Goal: Task Accomplishment & Management: Manage account settings

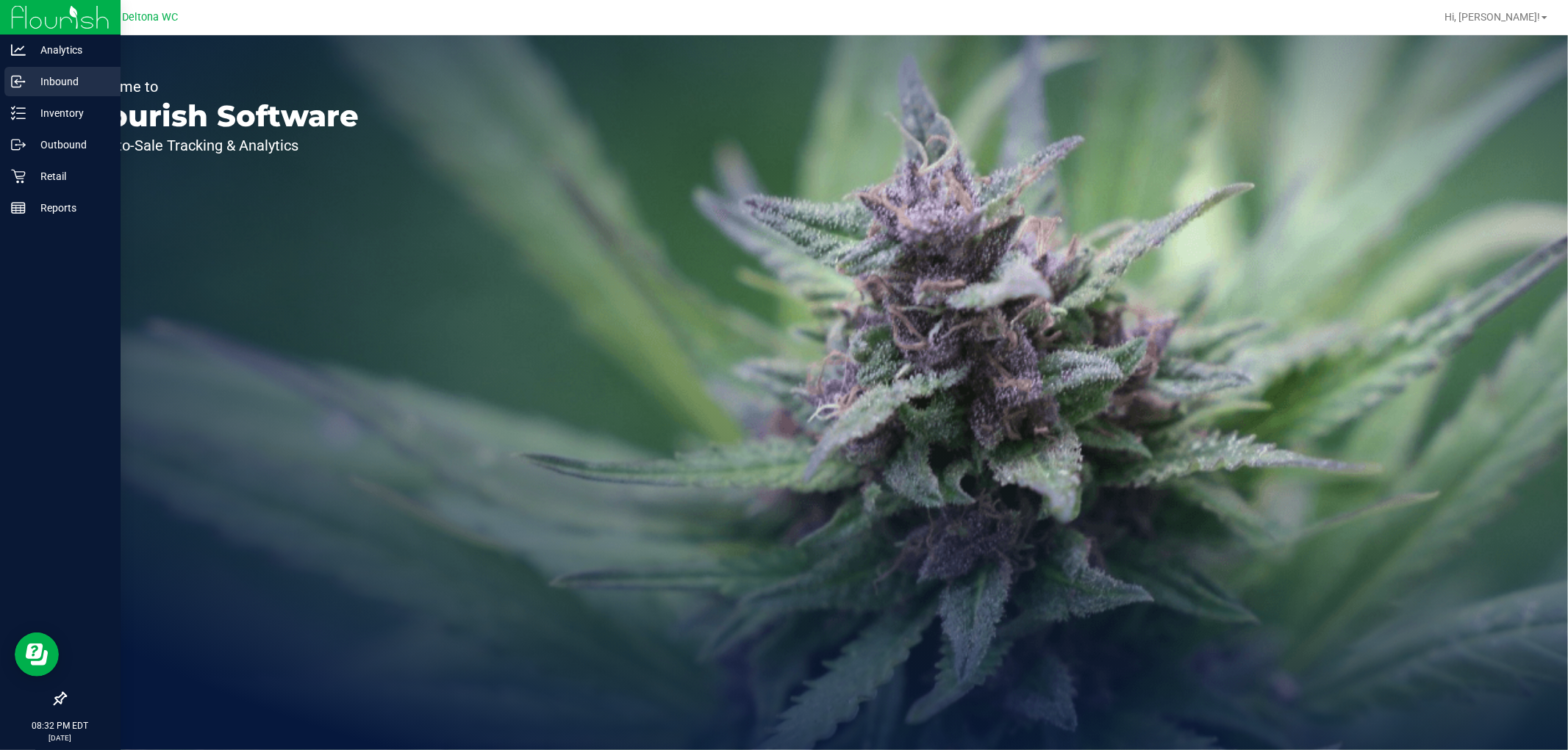
click at [67, 86] on p "Inbound" at bounding box center [69, 82] width 88 height 18
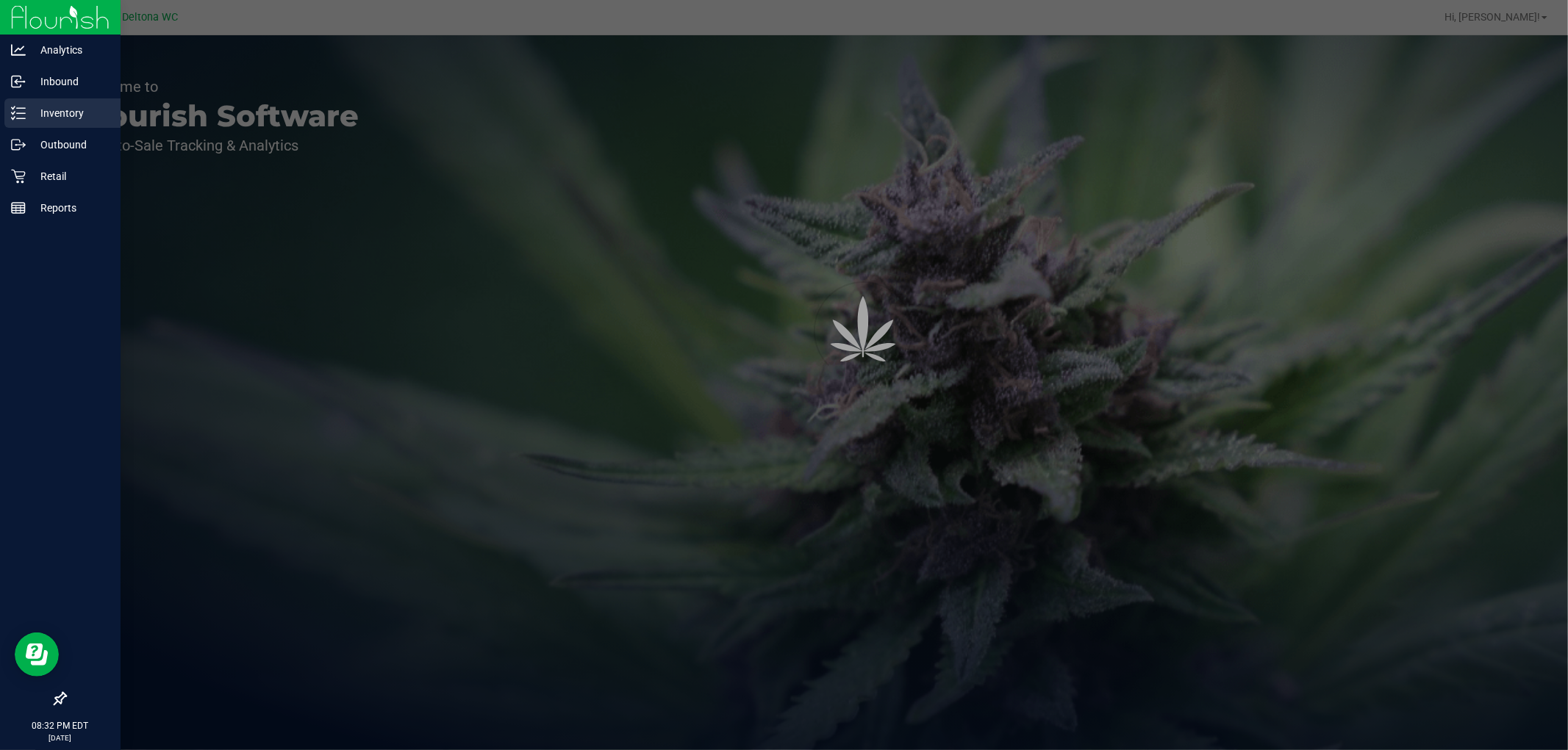
click at [61, 112] on p "Inventory" at bounding box center [69, 113] width 88 height 18
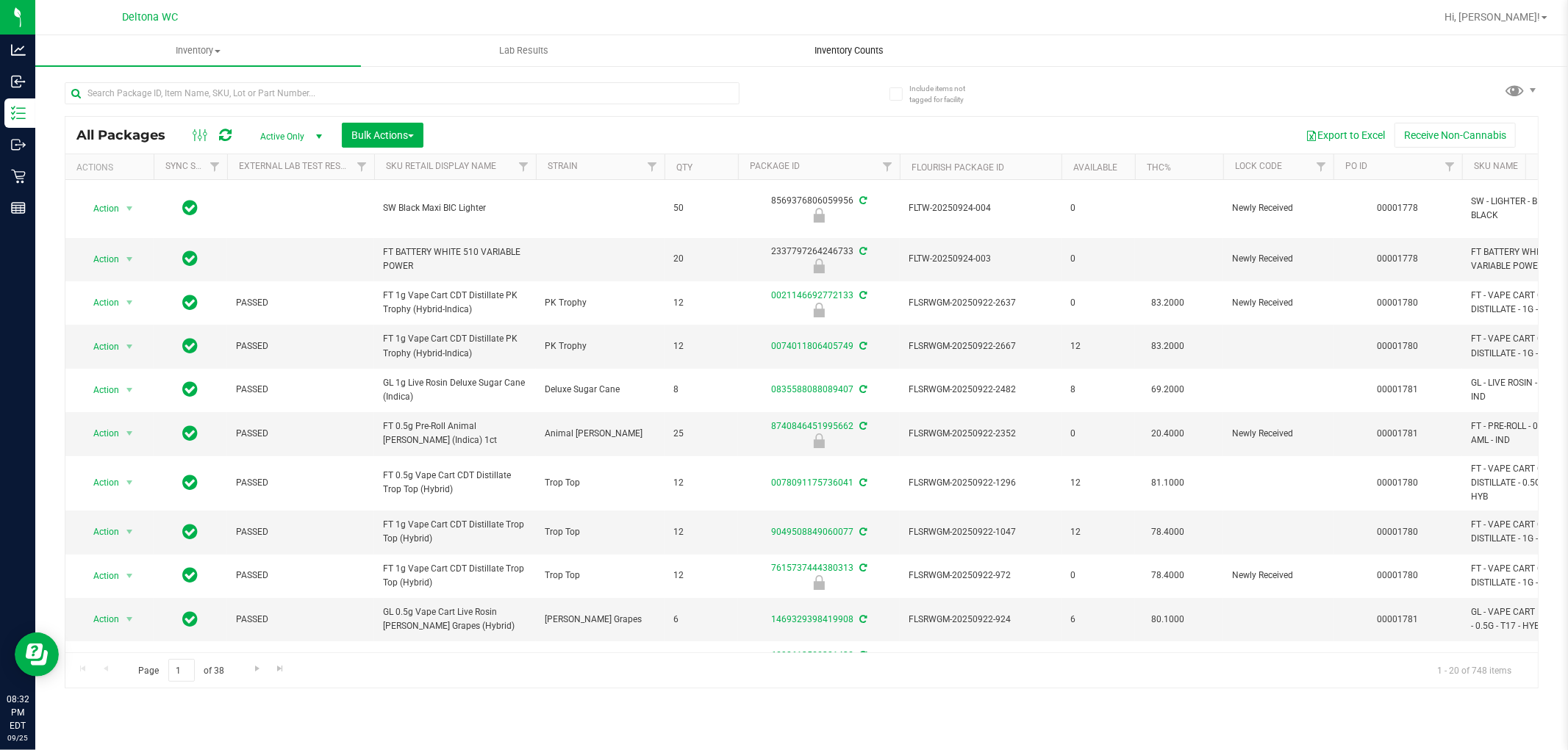
click at [851, 48] on span "Inventory Counts" at bounding box center [850, 50] width 109 height 13
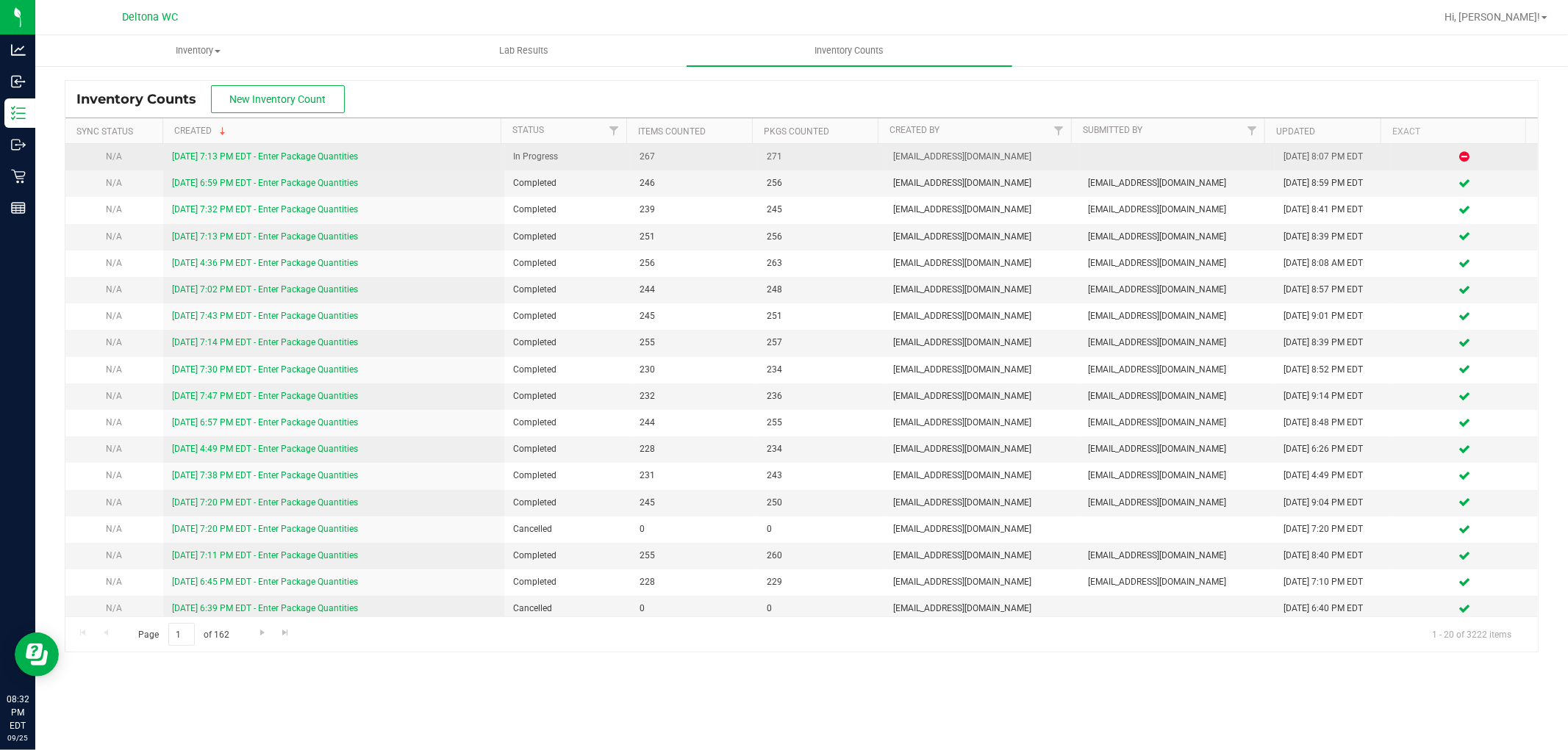
click at [336, 148] on td "9/25/25 7:13 PM EDT - Enter Package Quantities" at bounding box center [334, 157] width 341 height 27
click at [332, 158] on link "9/25/25 7:13 PM EDT - Enter Package Quantities" at bounding box center [264, 156] width 186 height 10
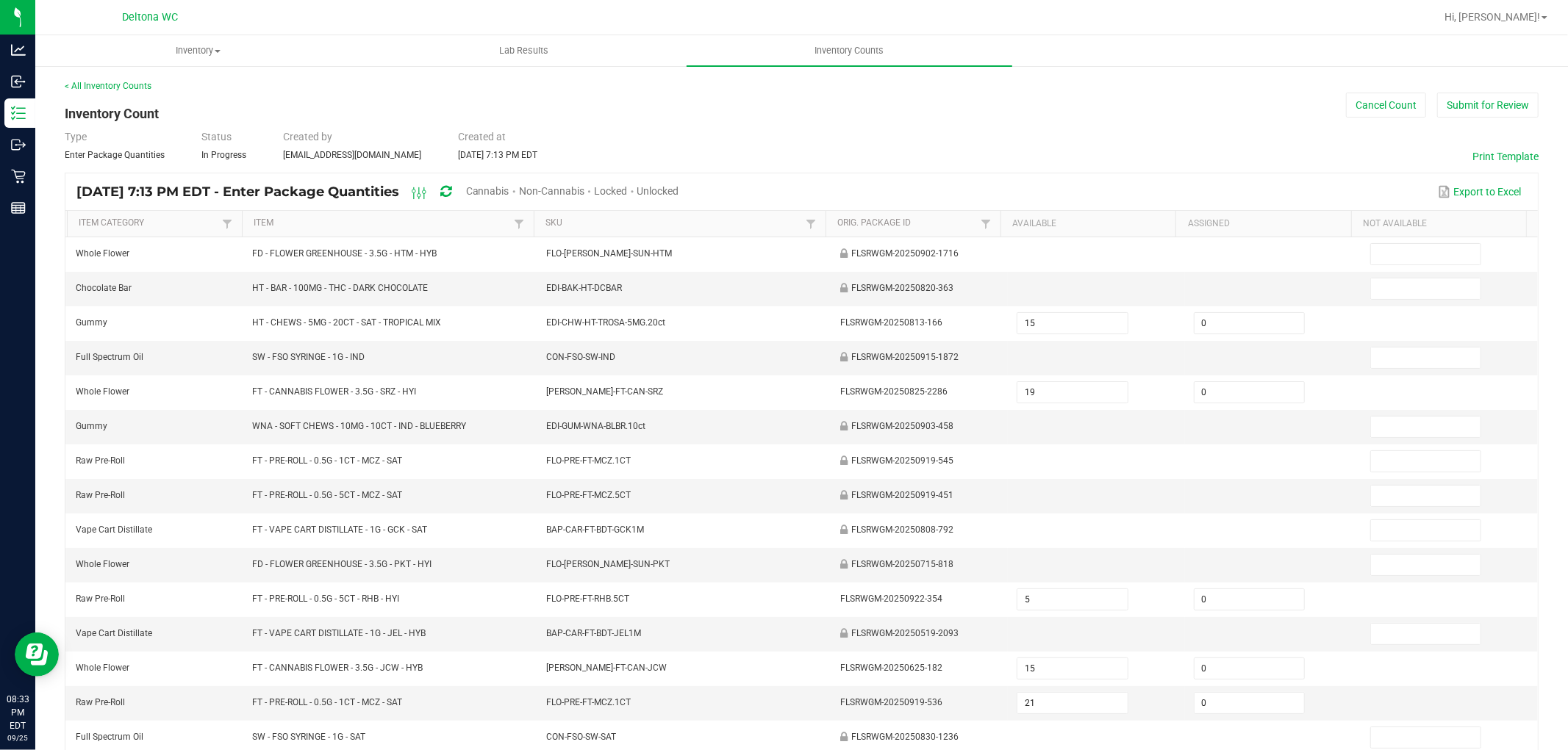
click at [509, 188] on span "Cannabis" at bounding box center [487, 191] width 43 height 12
type input "2"
type input "1"
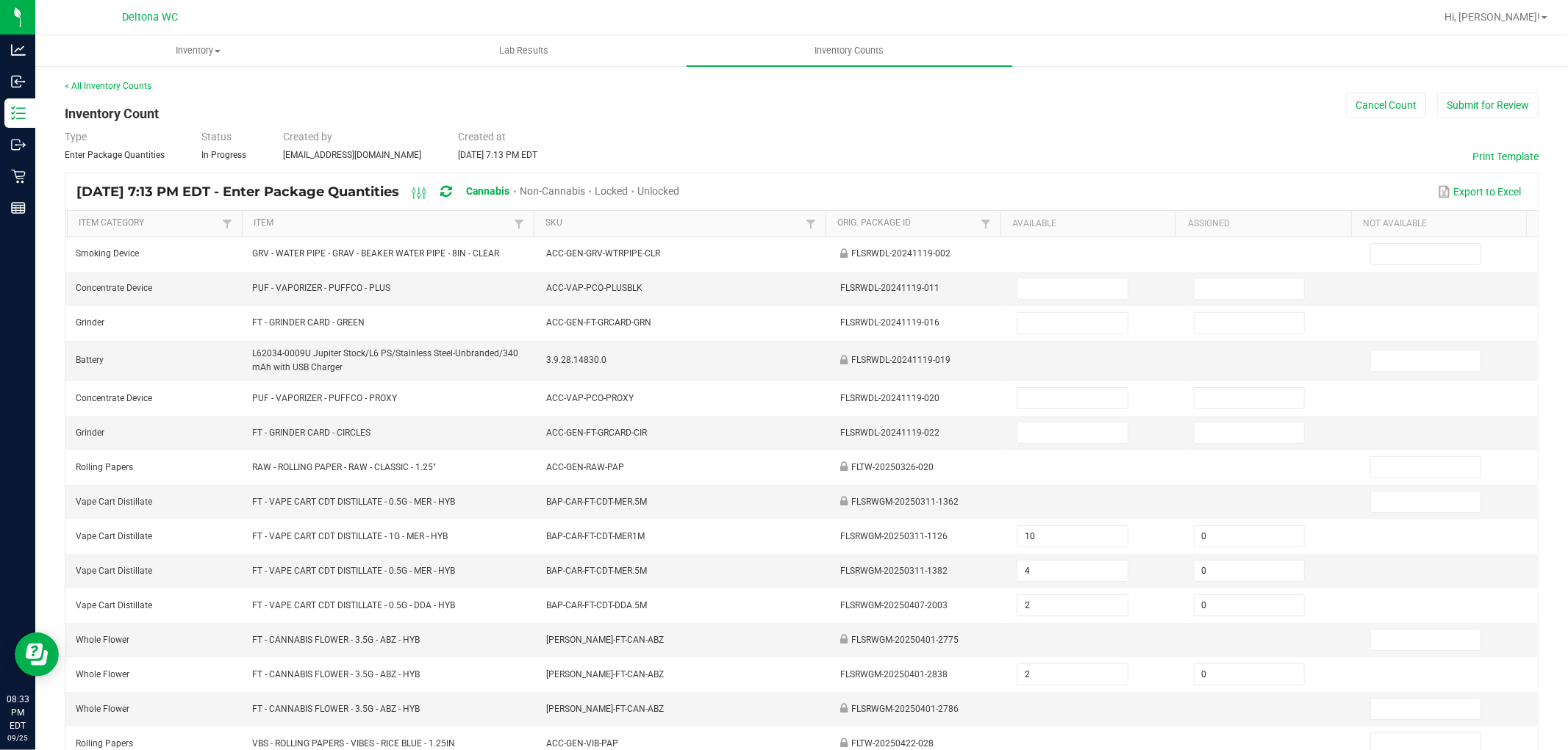
click at [680, 186] on span "Unlocked" at bounding box center [658, 191] width 41 height 12
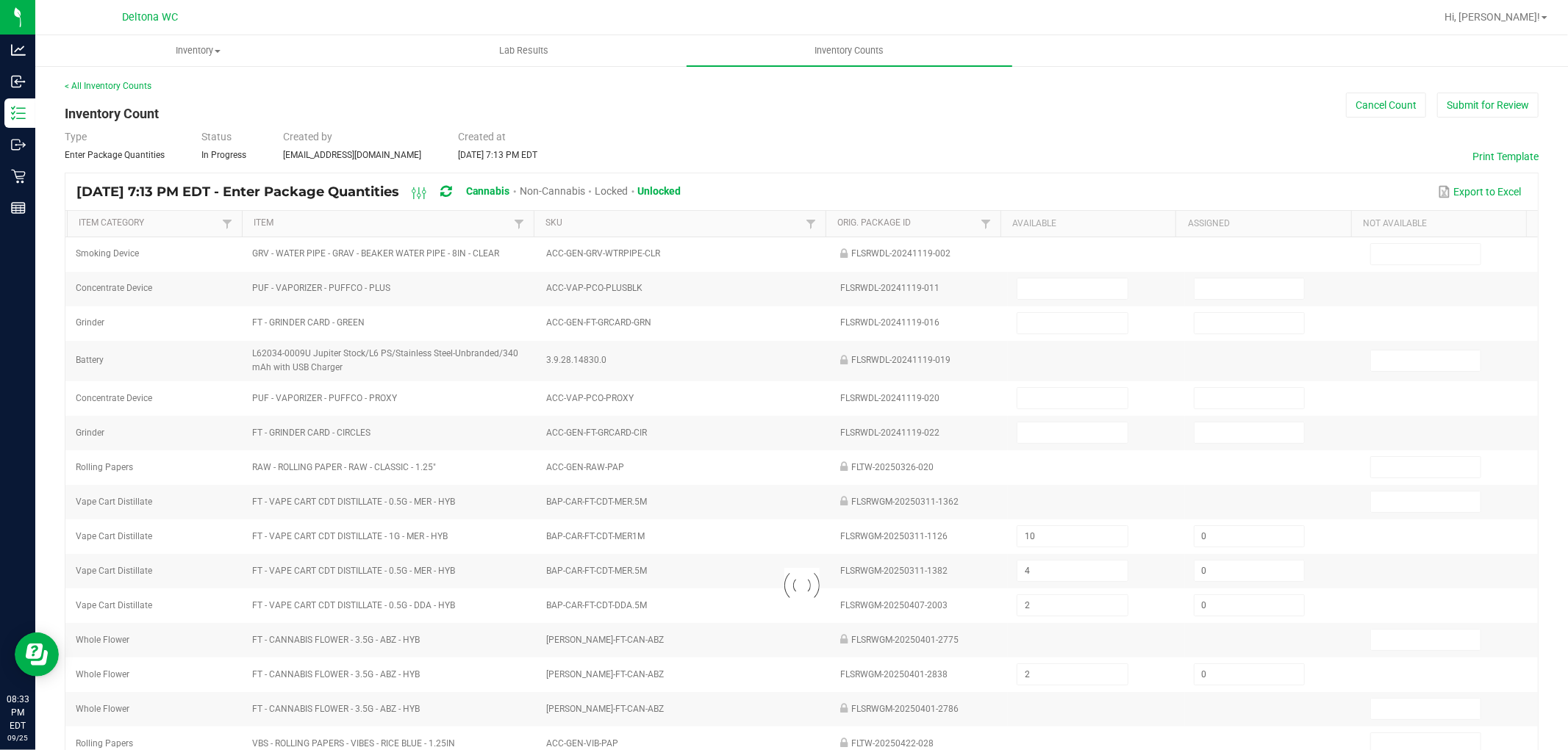
type input "10"
type input "0"
type input "1"
type input "20"
type input "4"
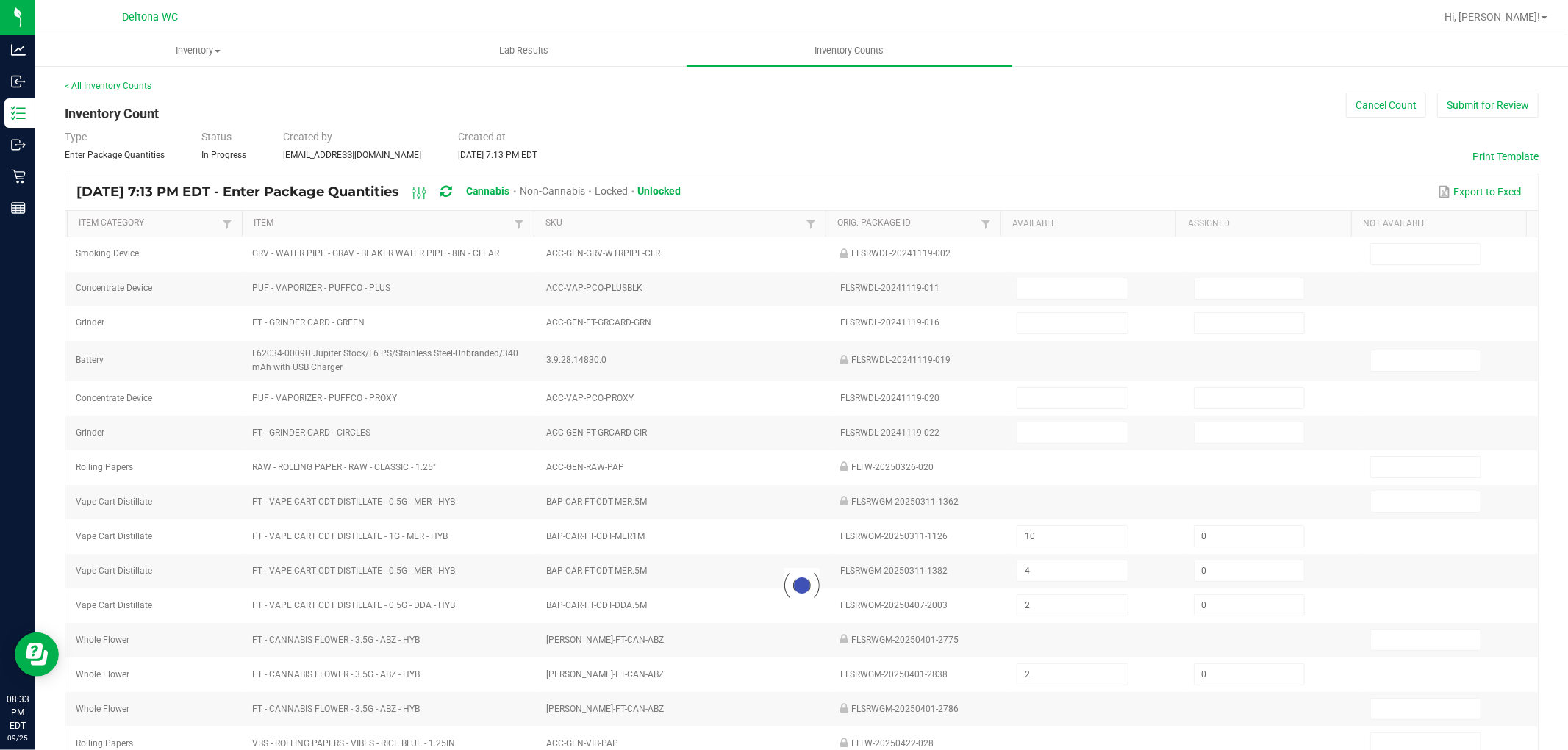
type input "0"
type input "8"
type input "0"
type input "2"
type input "0"
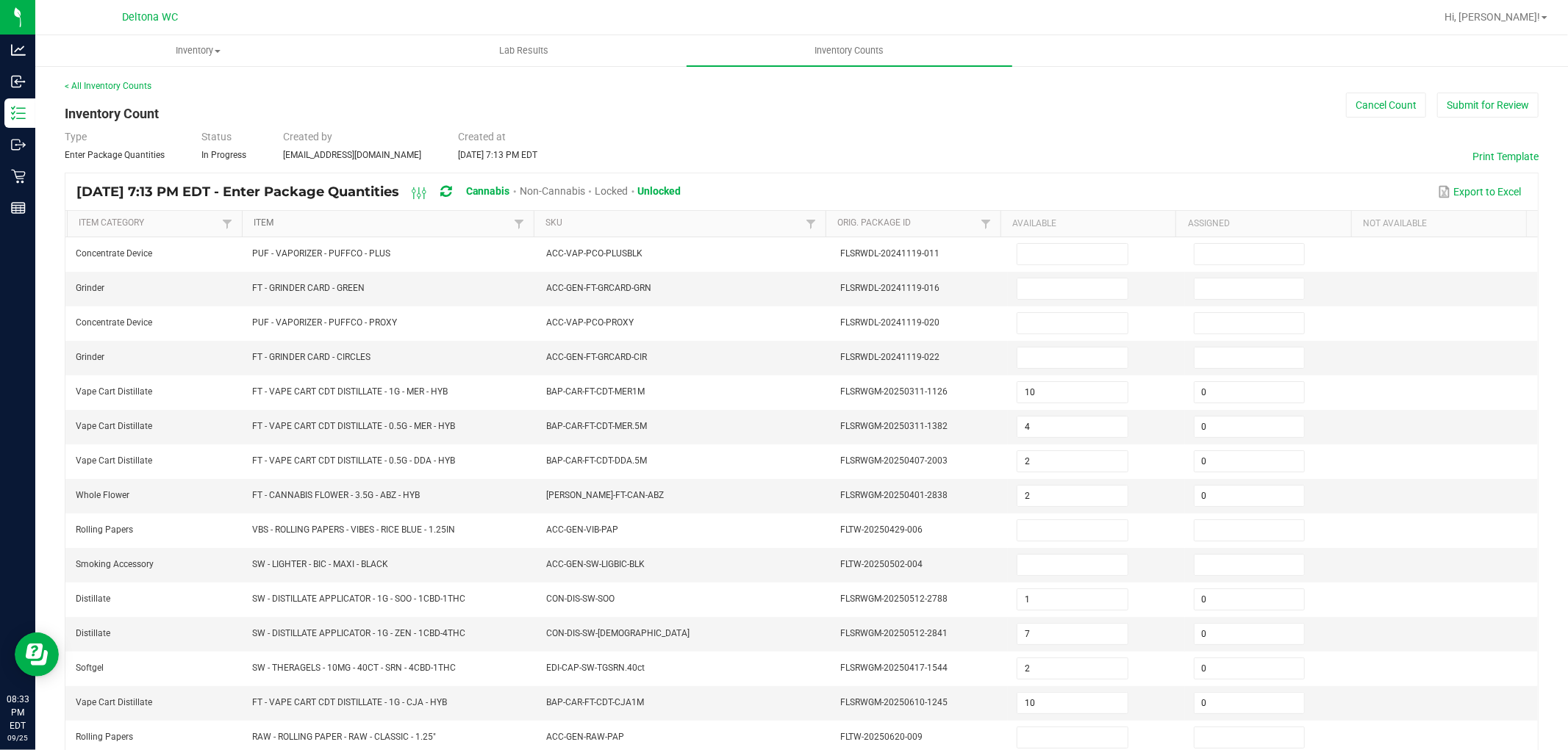
click at [448, 219] on link "Item" at bounding box center [381, 223] width 256 height 12
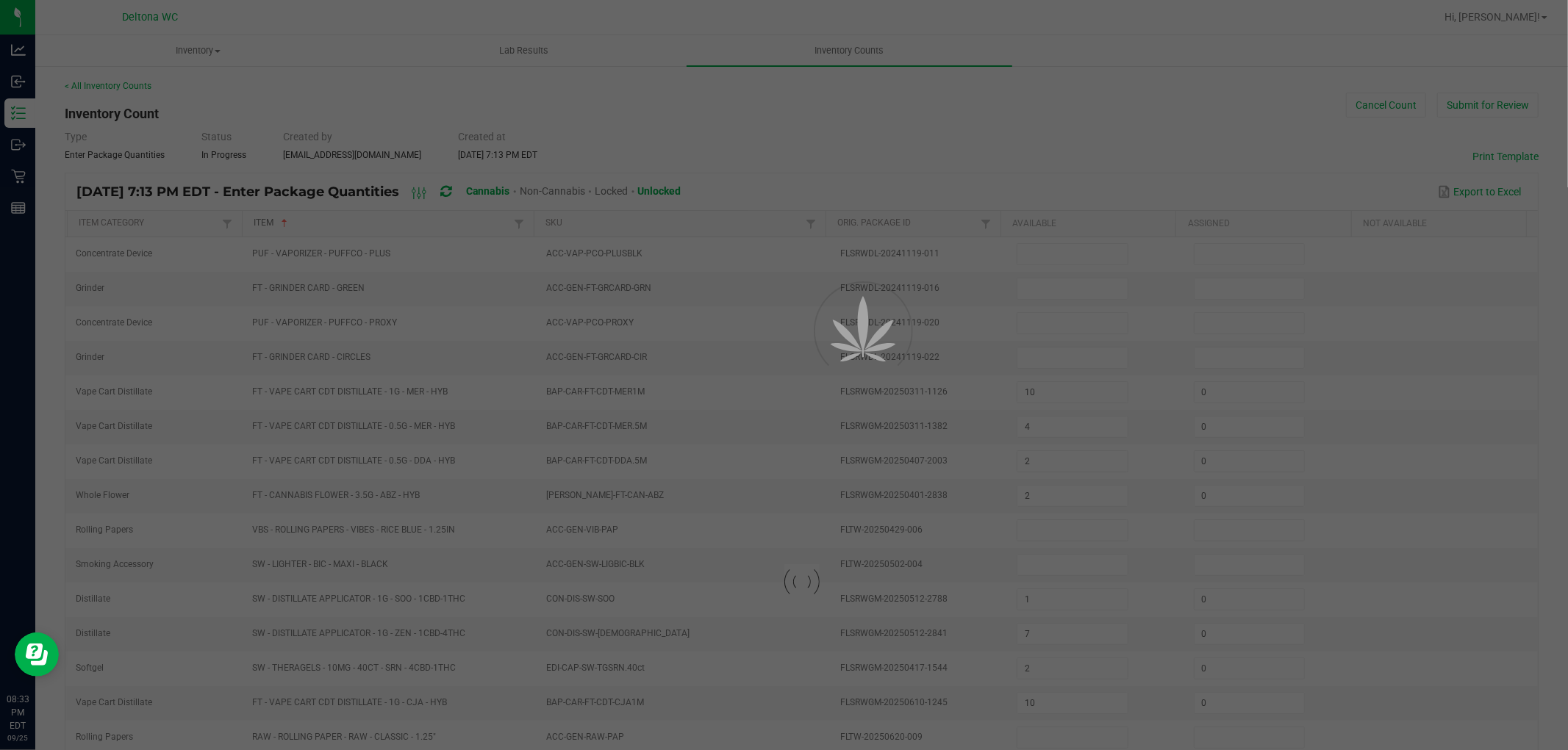
type input "12"
type input "0"
type input "8"
type input "5"
type input "10"
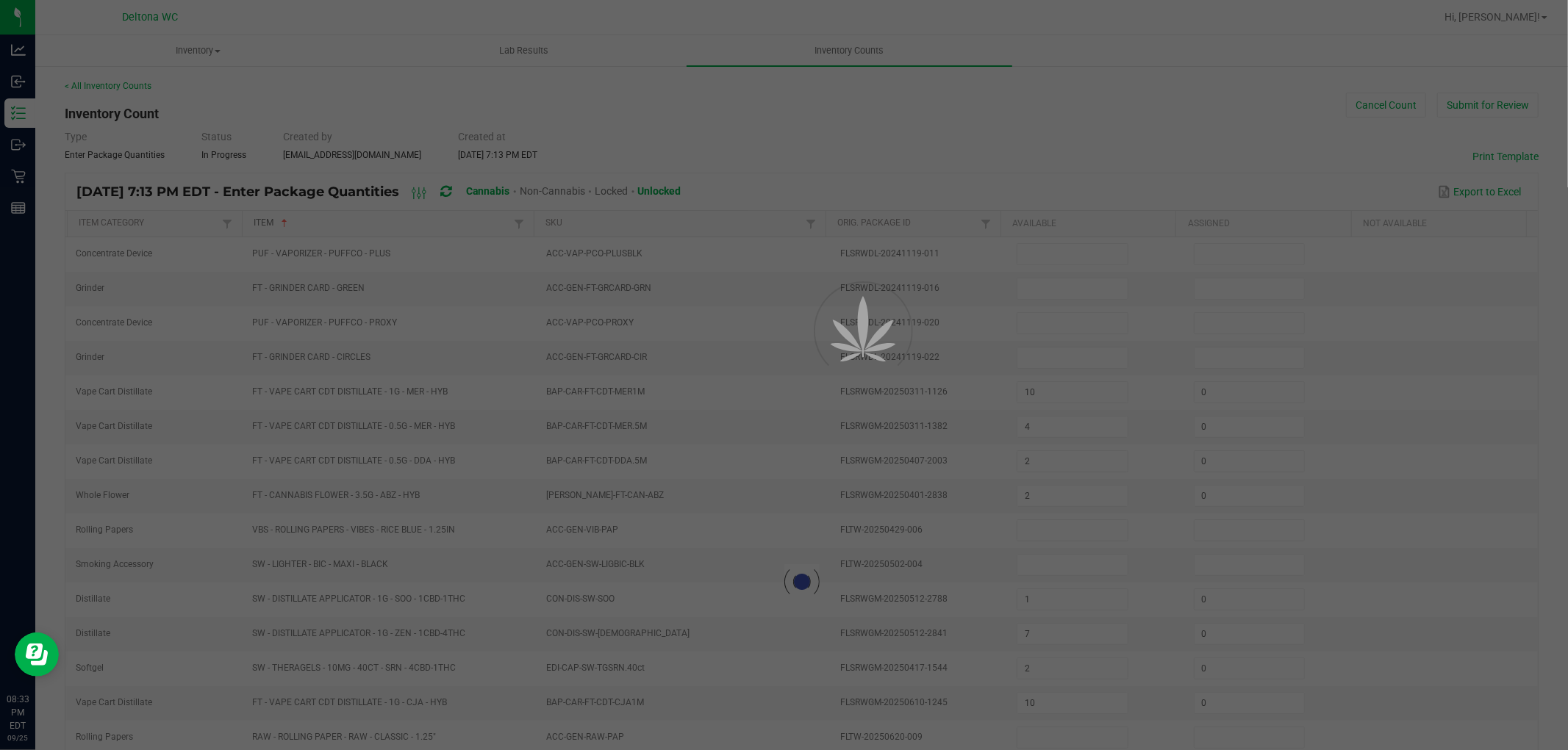
type input "15"
type input "5"
type input "0"
type input "3"
type input "1"
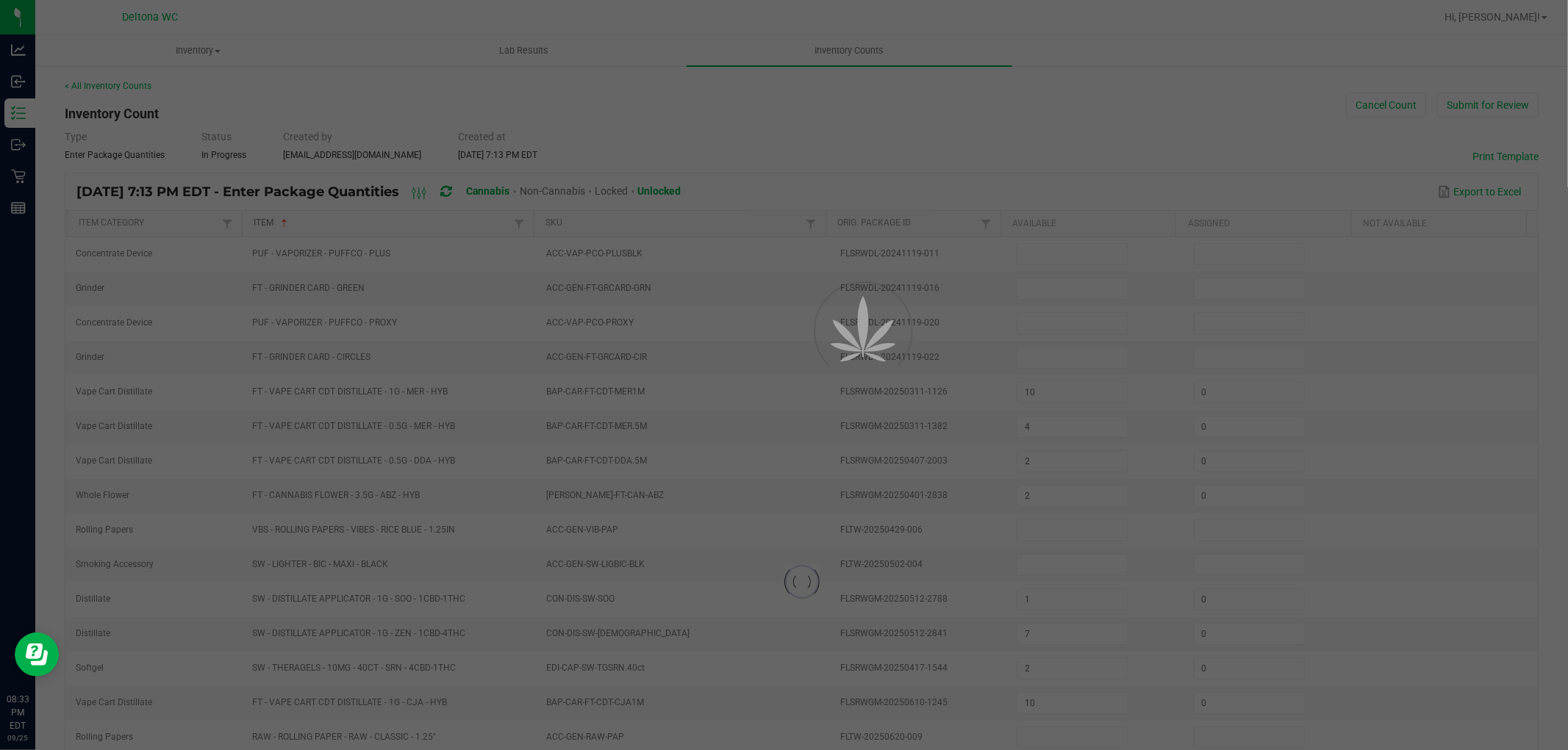
type input "0"
type input "9"
type input "0"
type input "2"
type input "1"
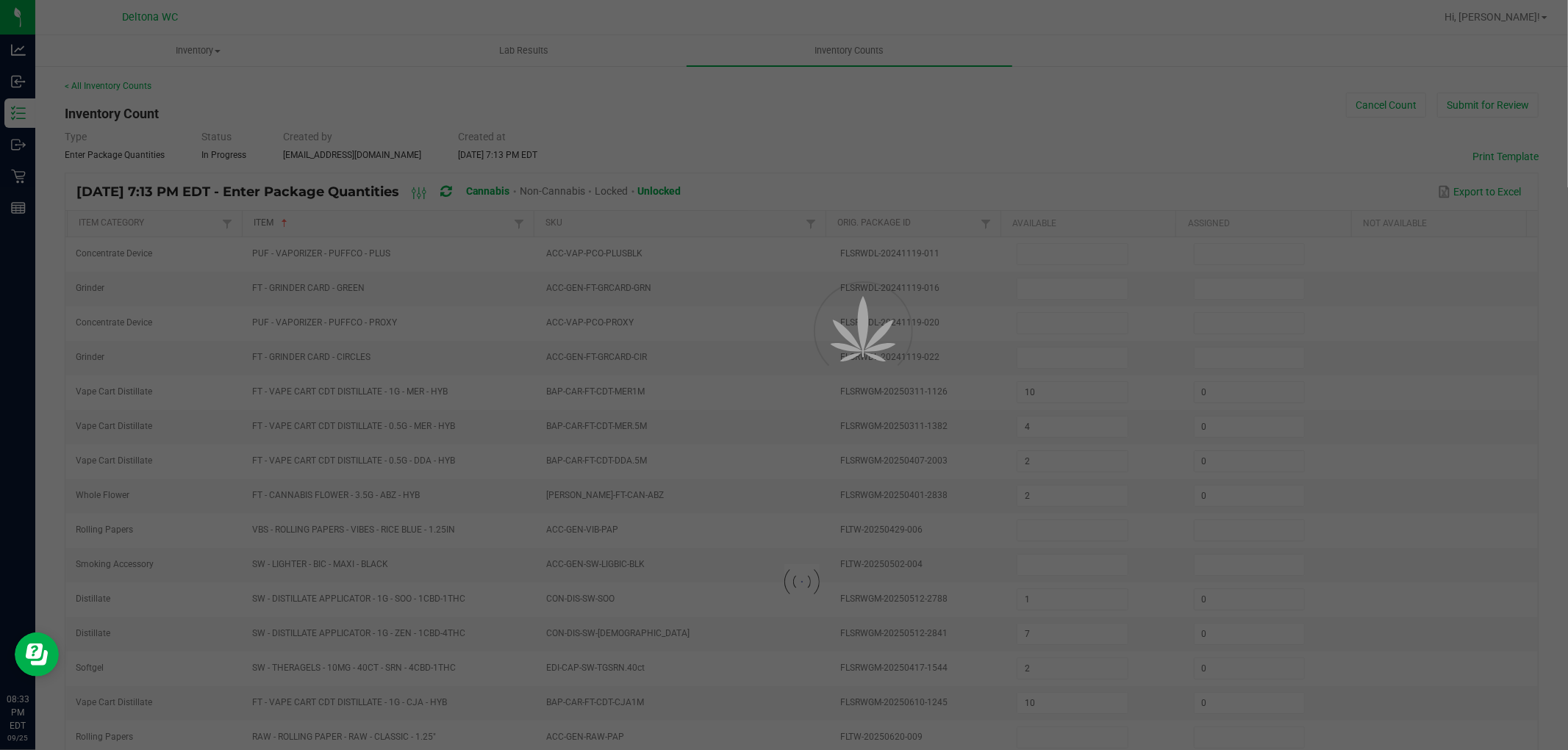
type input "0"
type input "16"
type input "11"
type input "2"
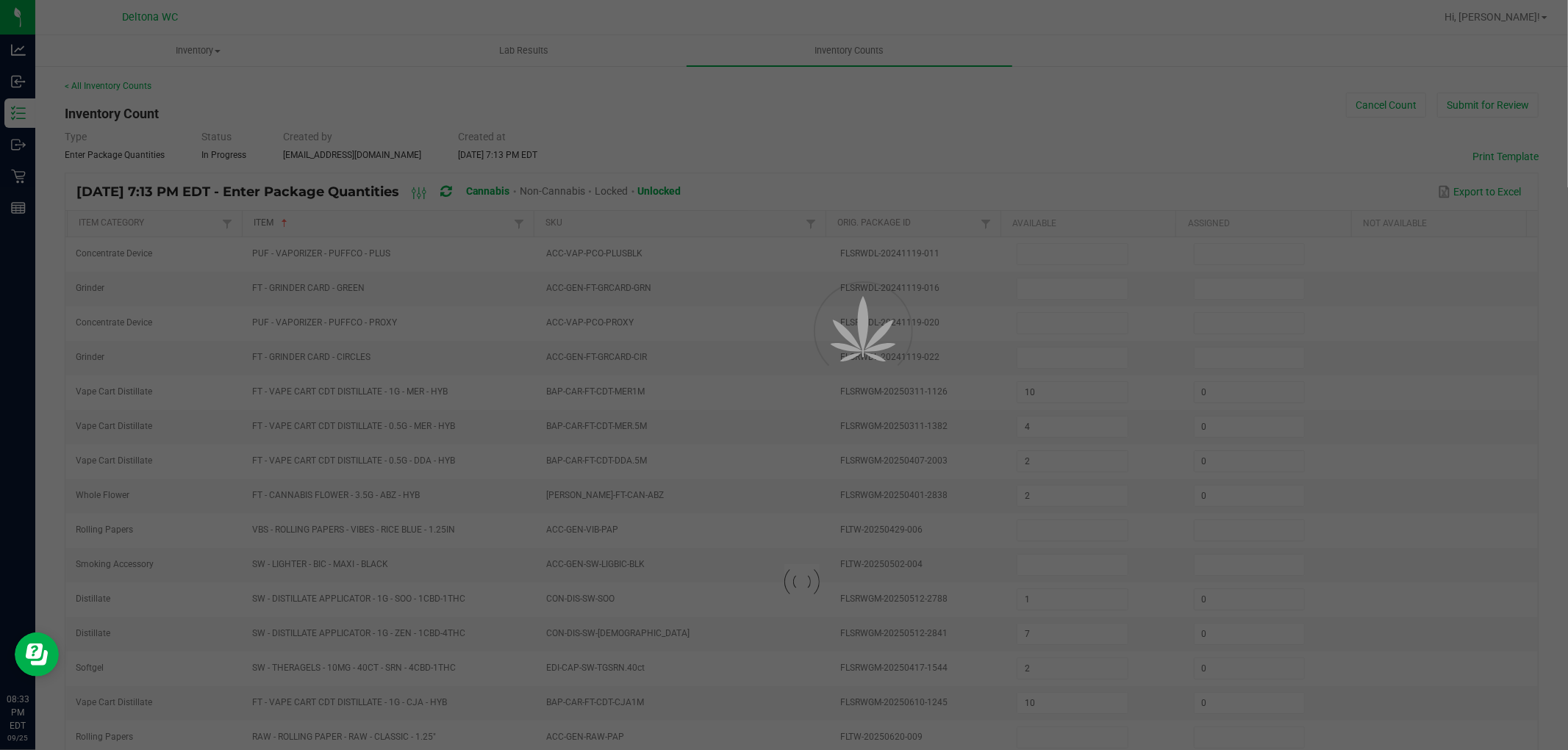
type input "14"
type input "19"
type input "0"
type input "16"
type input "17"
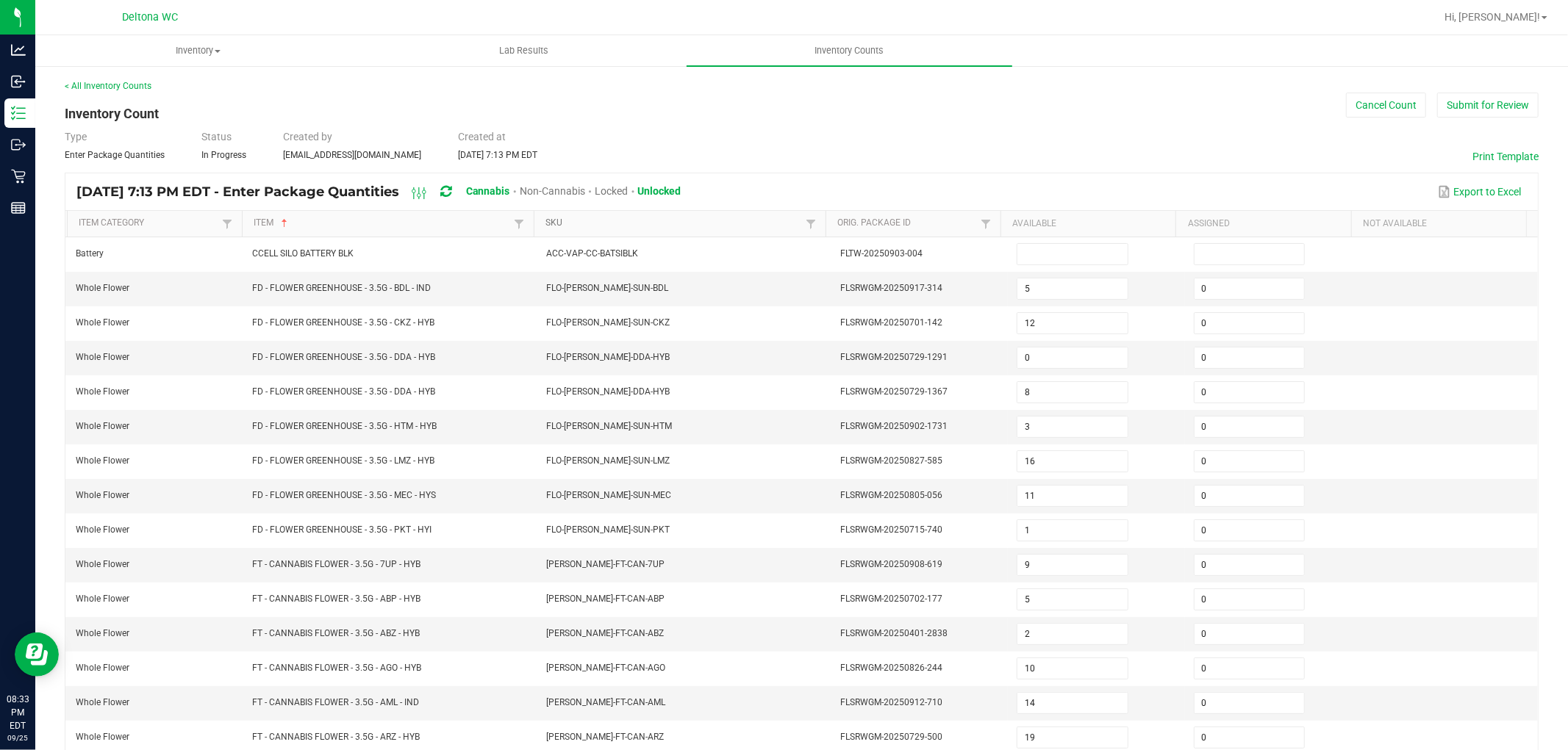
click at [612, 218] on link "SKU" at bounding box center [673, 223] width 256 height 12
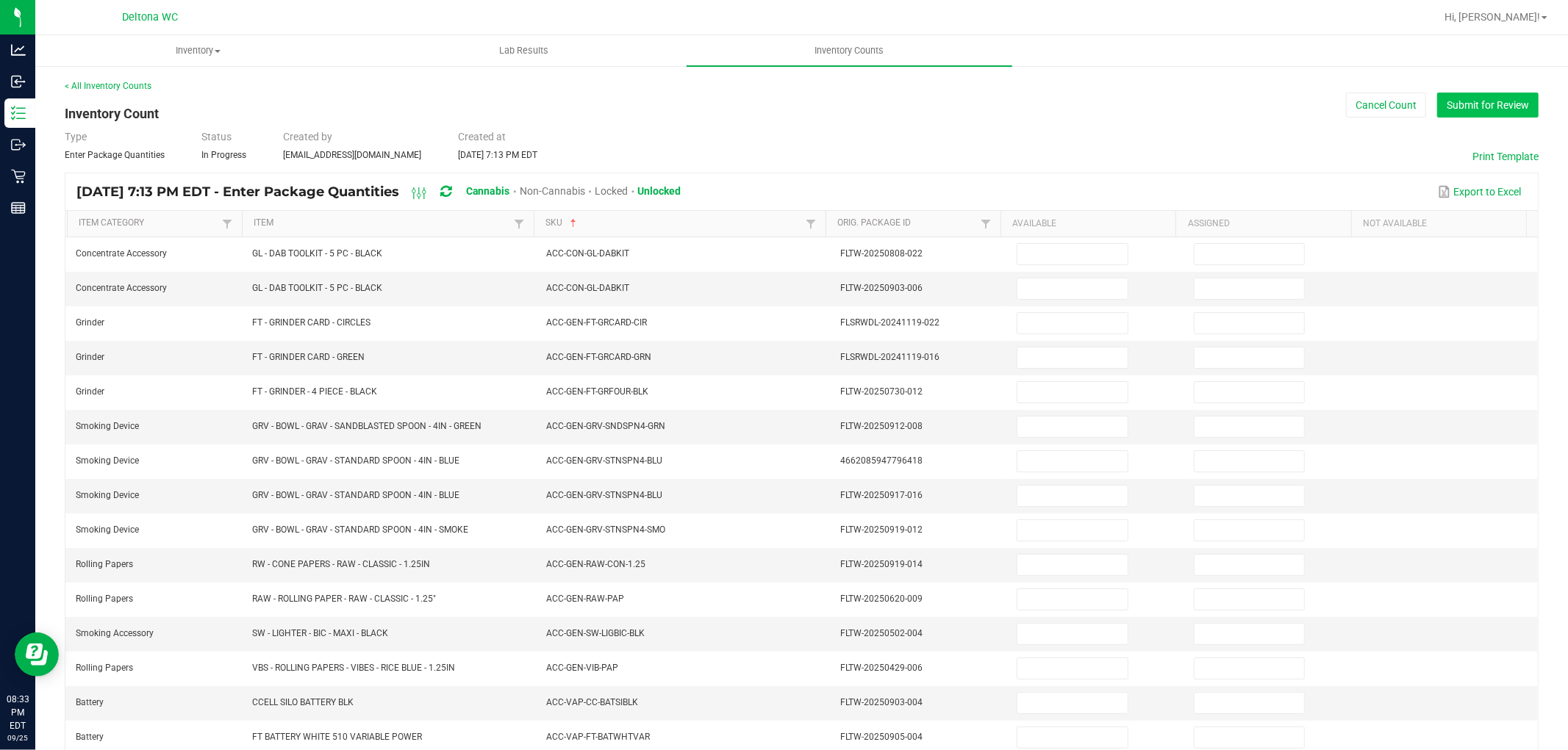
click at [1456, 98] on button "Submit for Review" at bounding box center [1487, 105] width 102 height 25
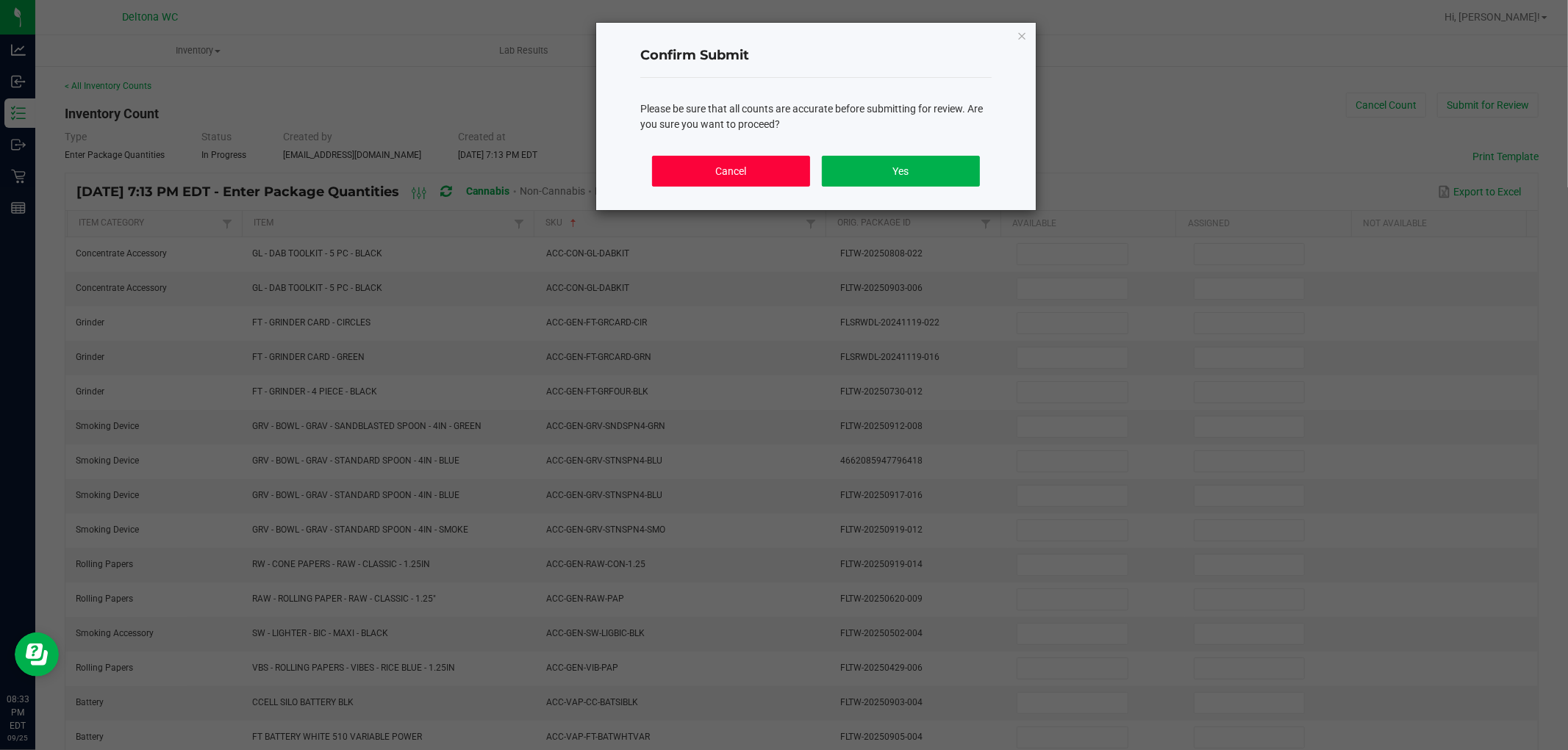
drag, startPoint x: 740, startPoint y: 184, endPoint x: 724, endPoint y: 186, distance: 16.1
click at [739, 184] on button "Cancel" at bounding box center [731, 171] width 158 height 31
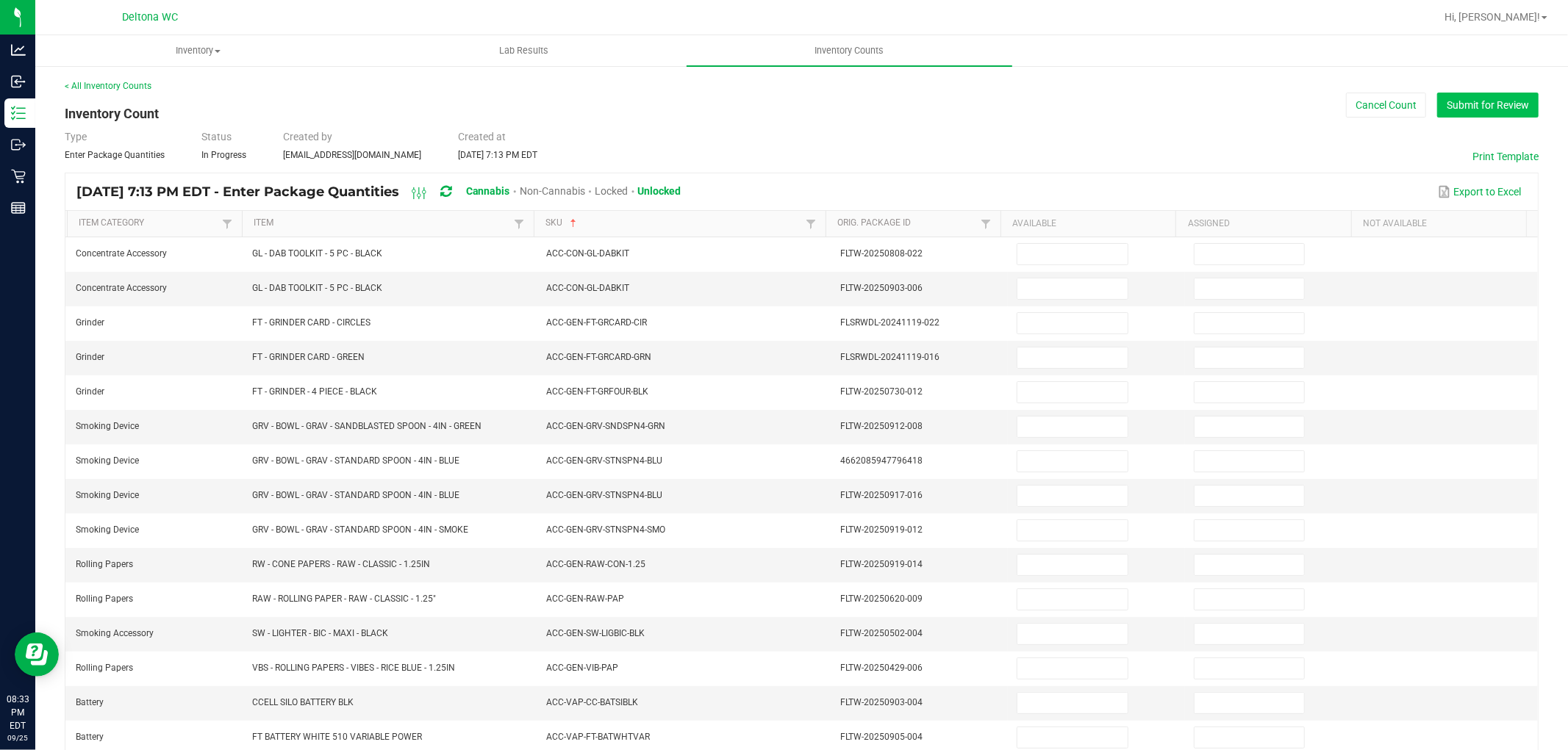
click at [1460, 99] on button "Submit for Review" at bounding box center [1487, 105] width 102 height 25
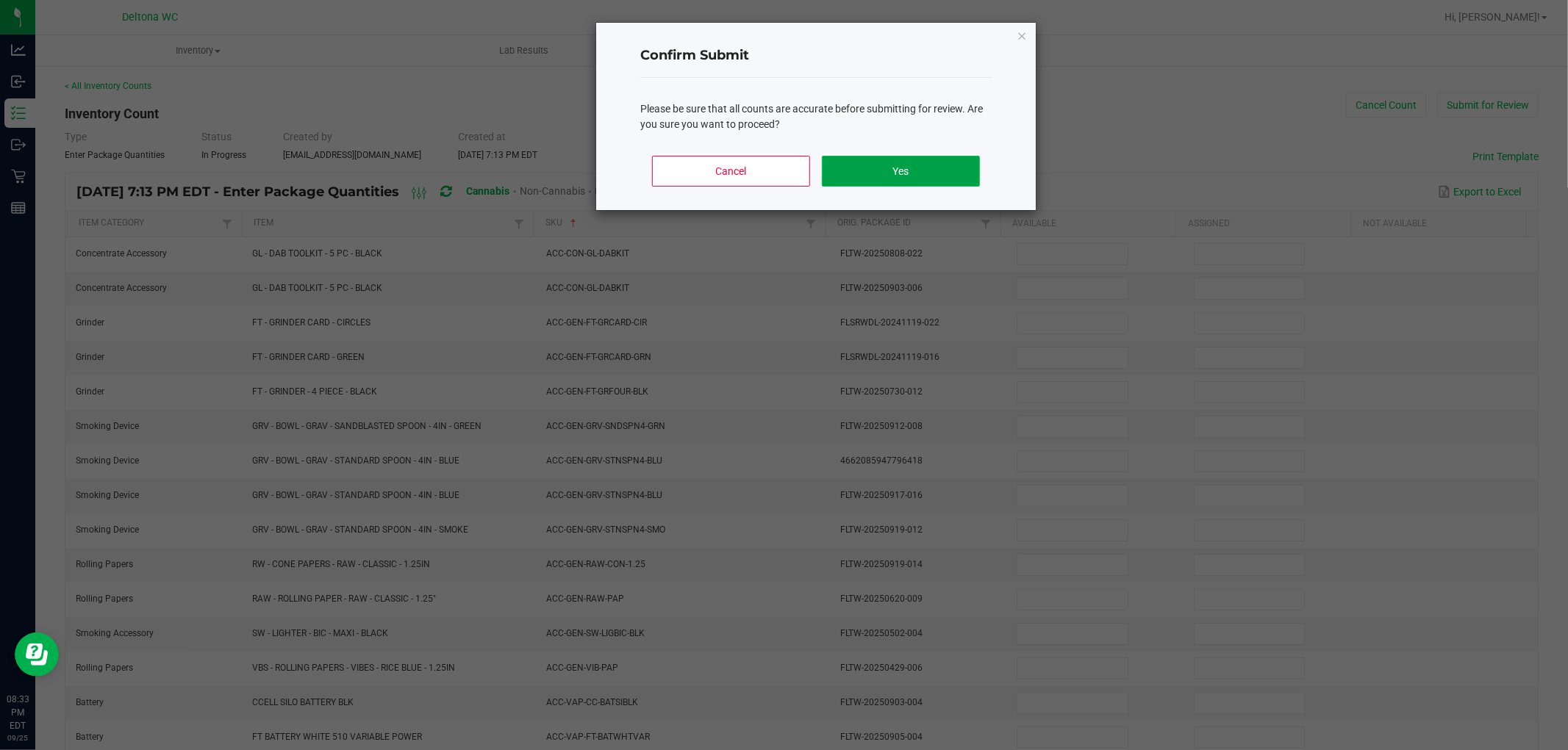
click at [919, 175] on button "Yes" at bounding box center [901, 171] width 158 height 31
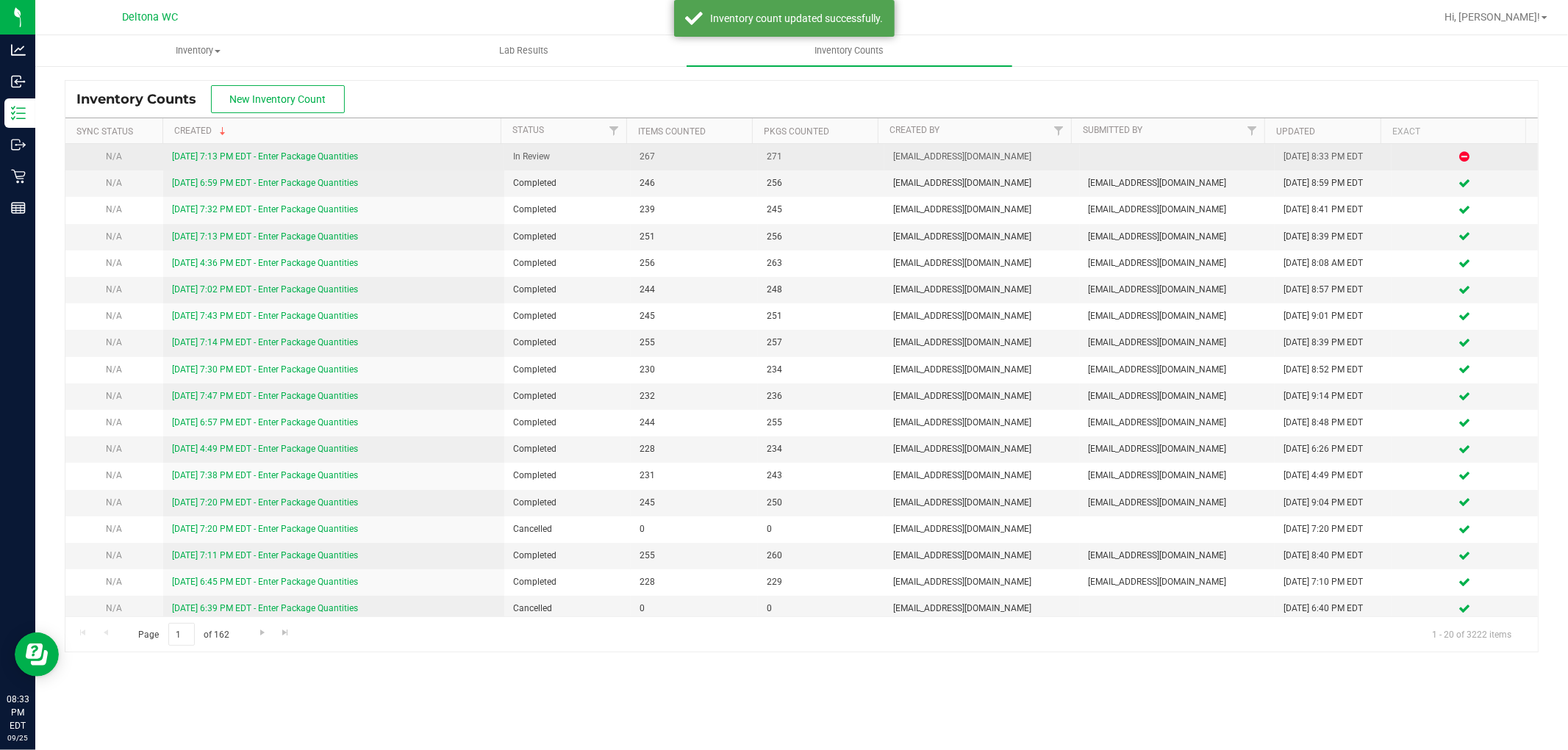
click at [307, 156] on link "9/25/25 7:13 PM EDT - Enter Package Quantities" at bounding box center [264, 156] width 186 height 10
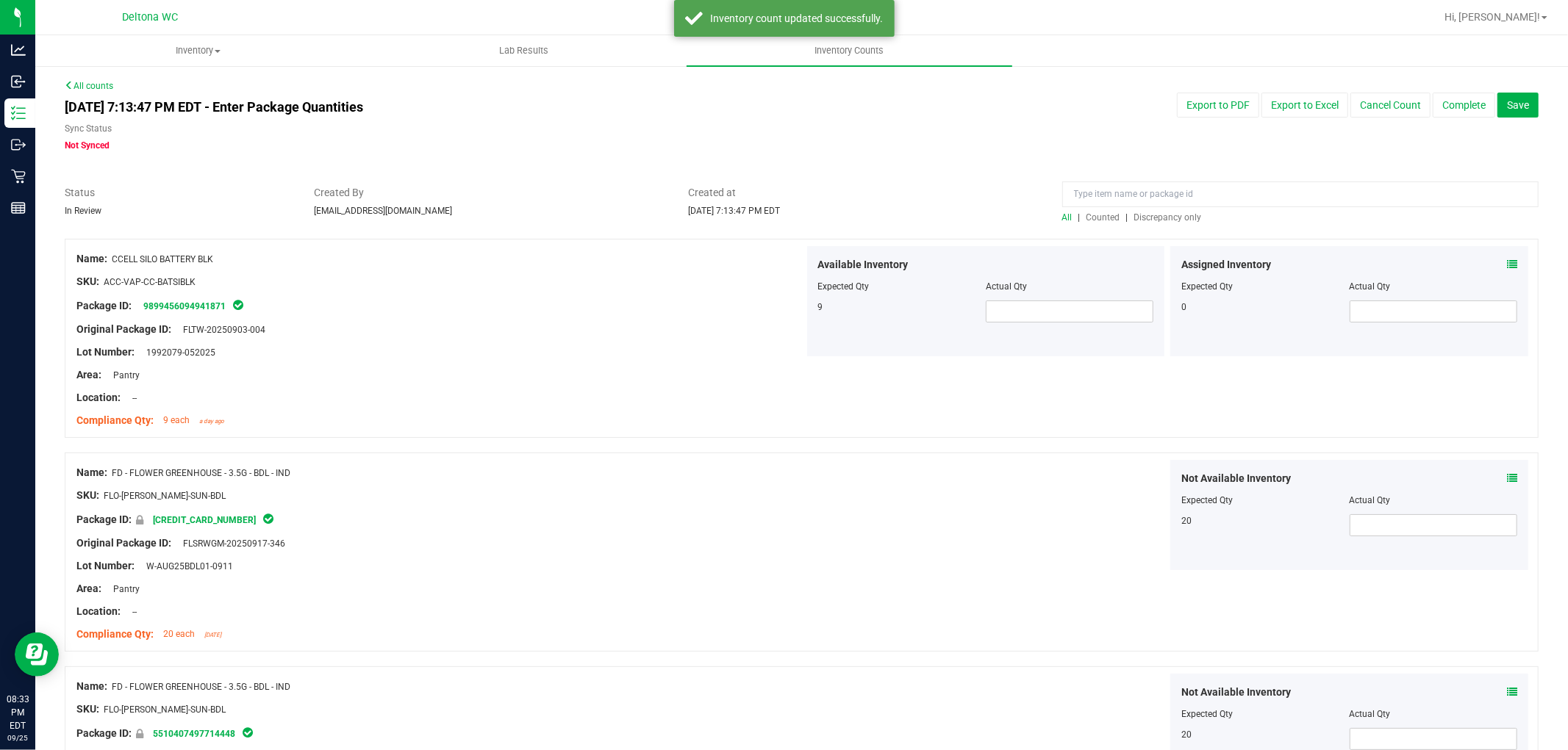
click at [1158, 214] on span "Discrepancy only" at bounding box center [1167, 217] width 68 height 10
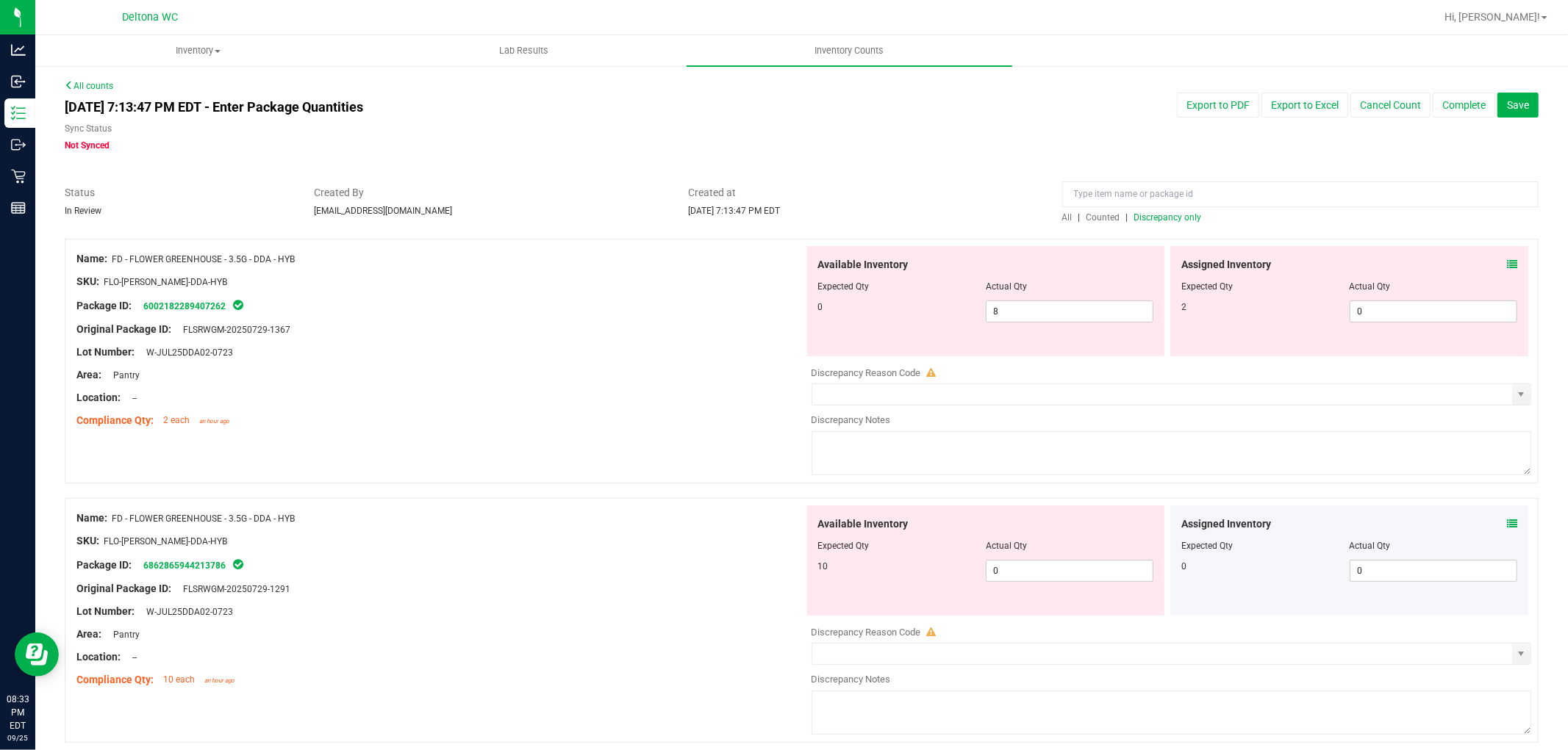
click at [1507, 264] on icon at bounding box center [1512, 264] width 10 height 10
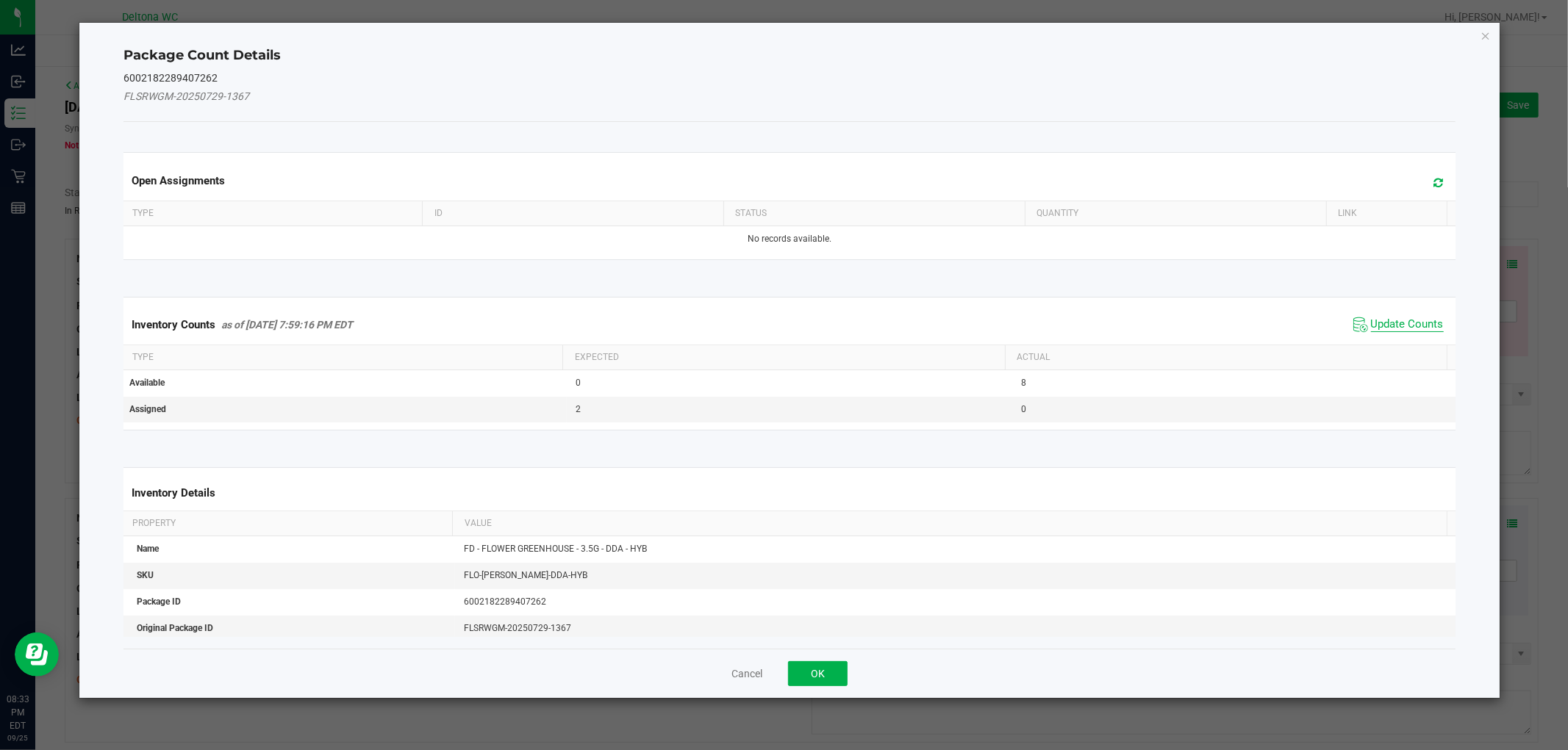
click at [1387, 327] on span "Update Counts" at bounding box center [1407, 325] width 73 height 15
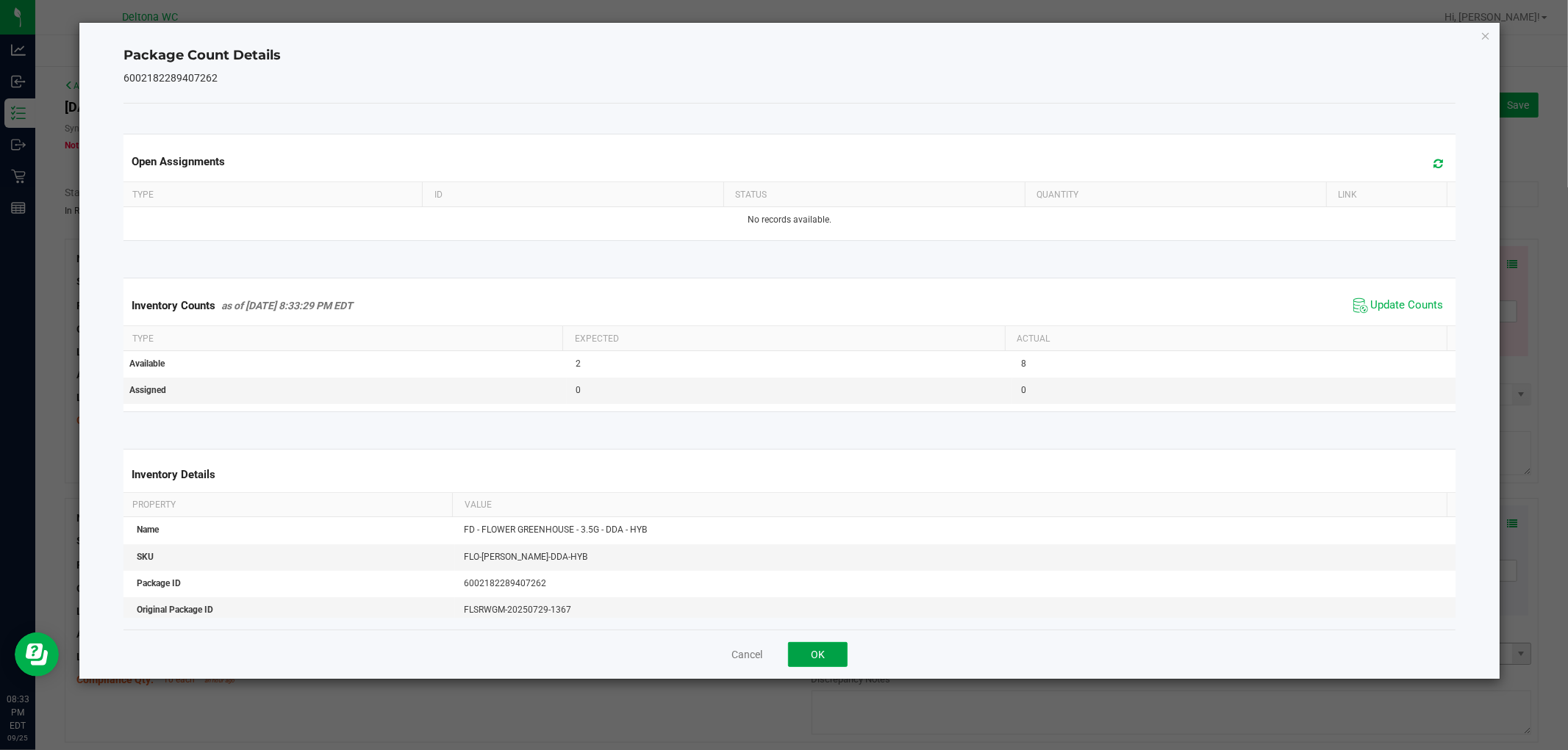
click at [811, 655] on button "OK" at bounding box center [817, 654] width 59 height 25
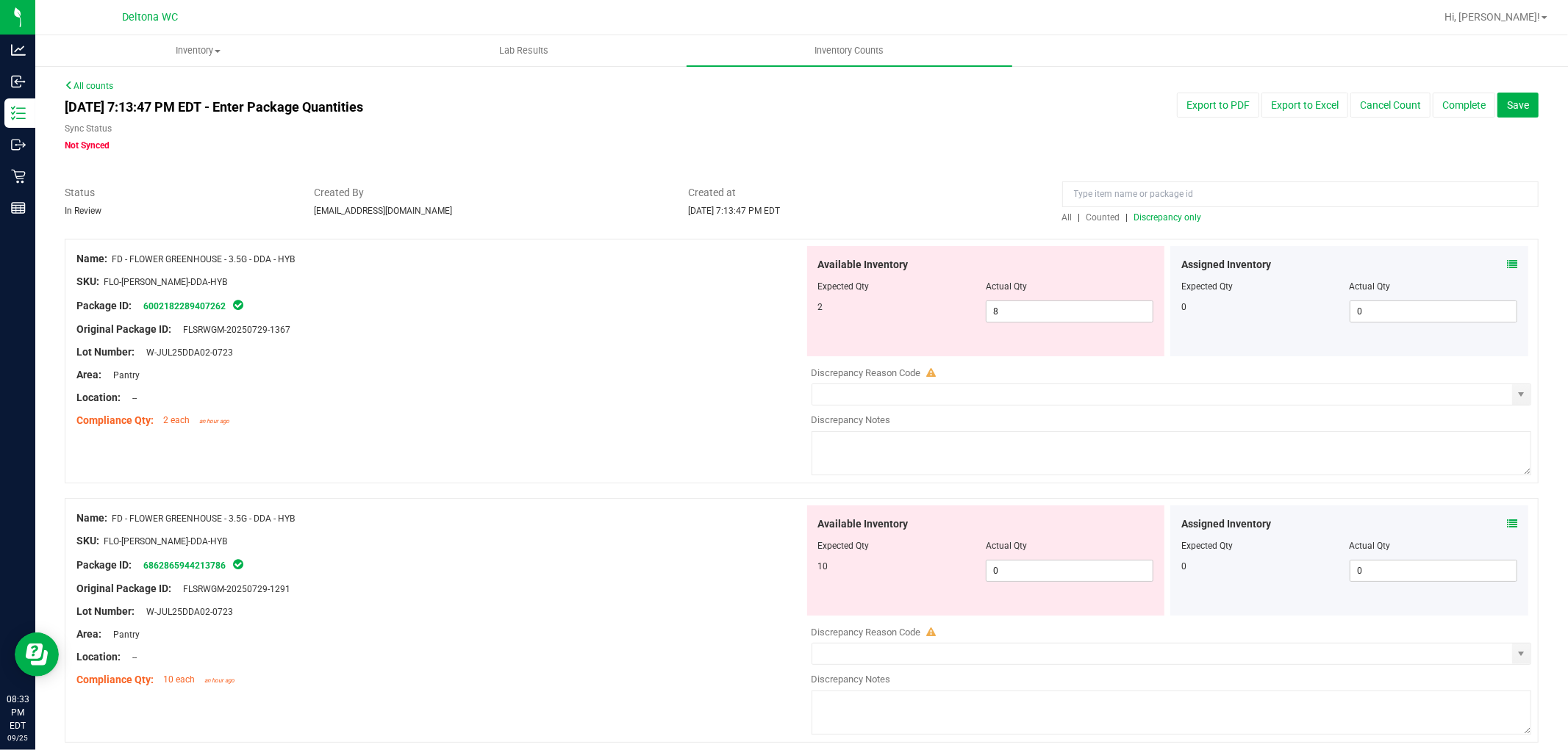
click at [1507, 526] on icon at bounding box center [1512, 524] width 10 height 10
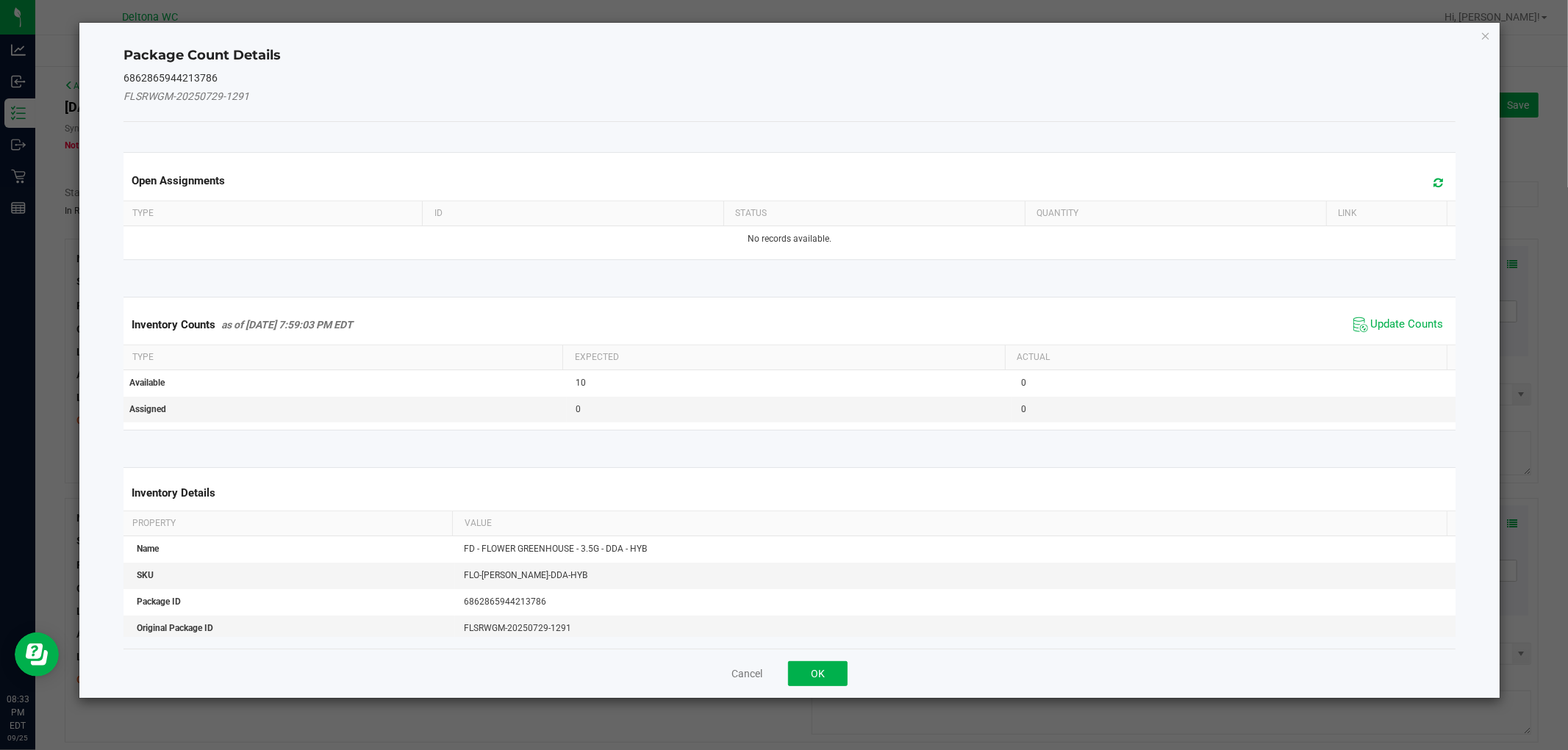
drag, startPoint x: 1415, startPoint y: 327, endPoint x: 1409, endPoint y: 334, distance: 9.2
click at [1410, 333] on span "Update Counts" at bounding box center [1397, 325] width 98 height 22
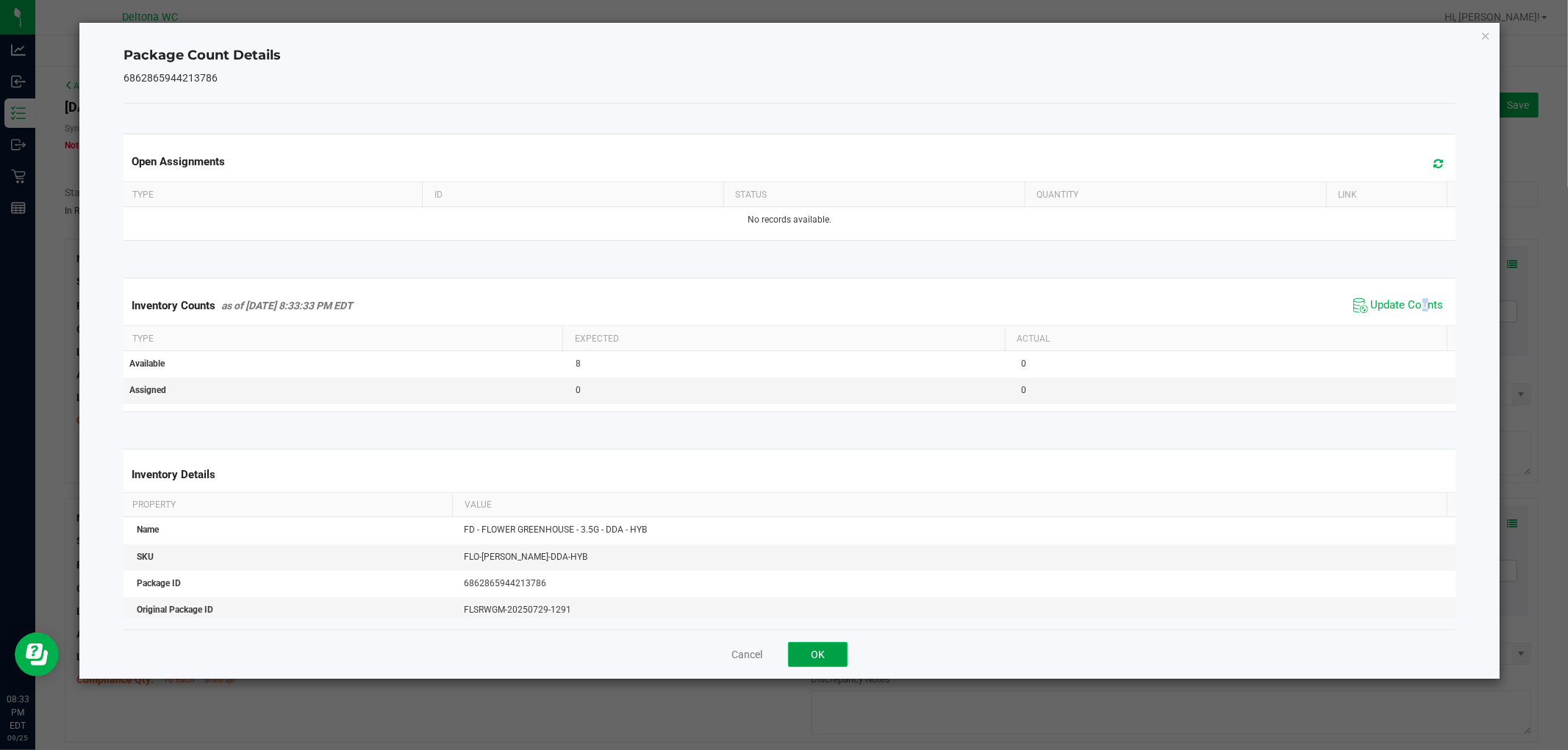
drag, startPoint x: 828, startPoint y: 646, endPoint x: 1187, endPoint y: 563, distance: 368.5
click at [831, 644] on button "OK" at bounding box center [817, 654] width 59 height 25
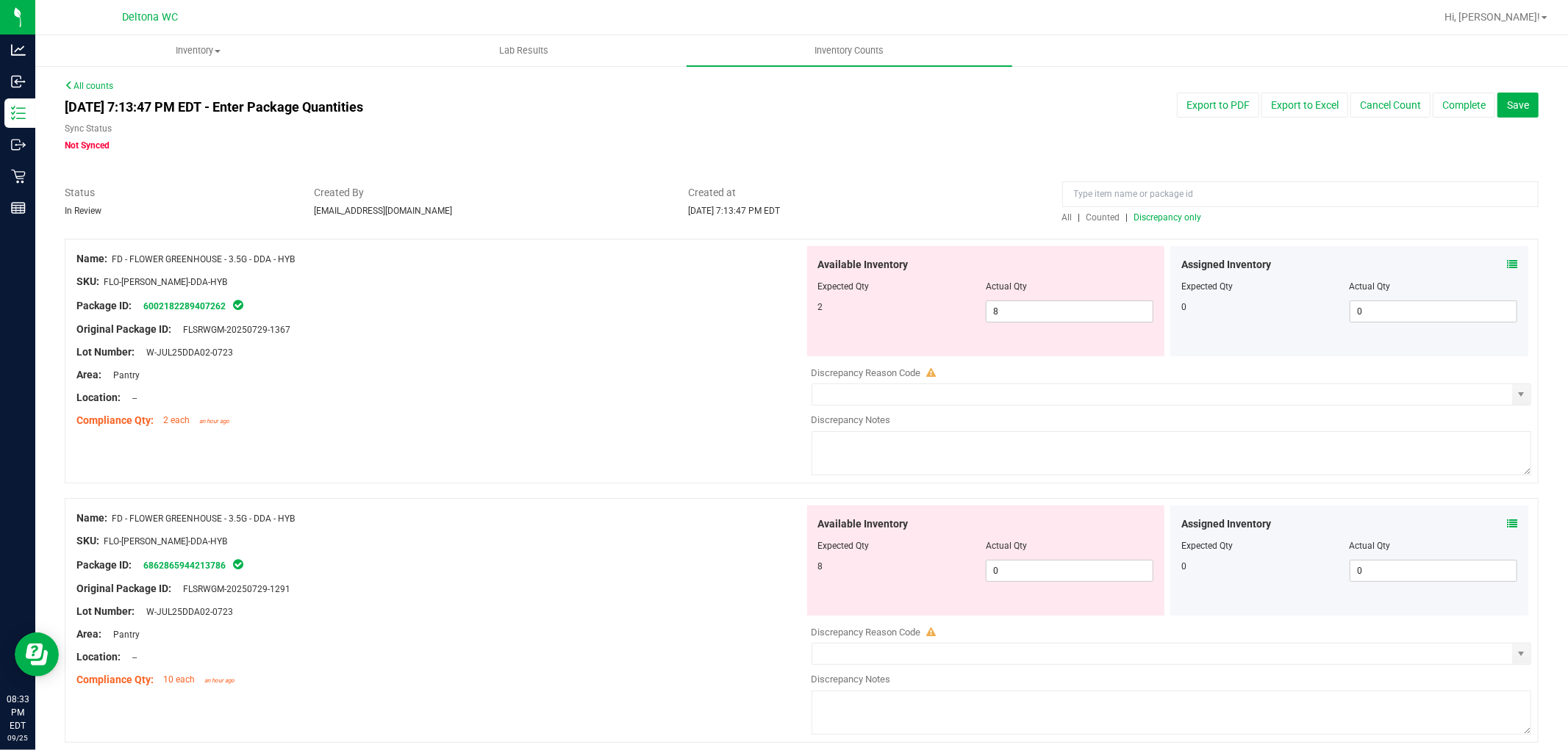
click at [737, 438] on div "Name: FD - FLOWER GREENHOUSE - 3.5G - DDA - HYB SKU: FLO-BUD-FD-DDA-HYB Package…" at bounding box center [801, 361] width 1473 height 245
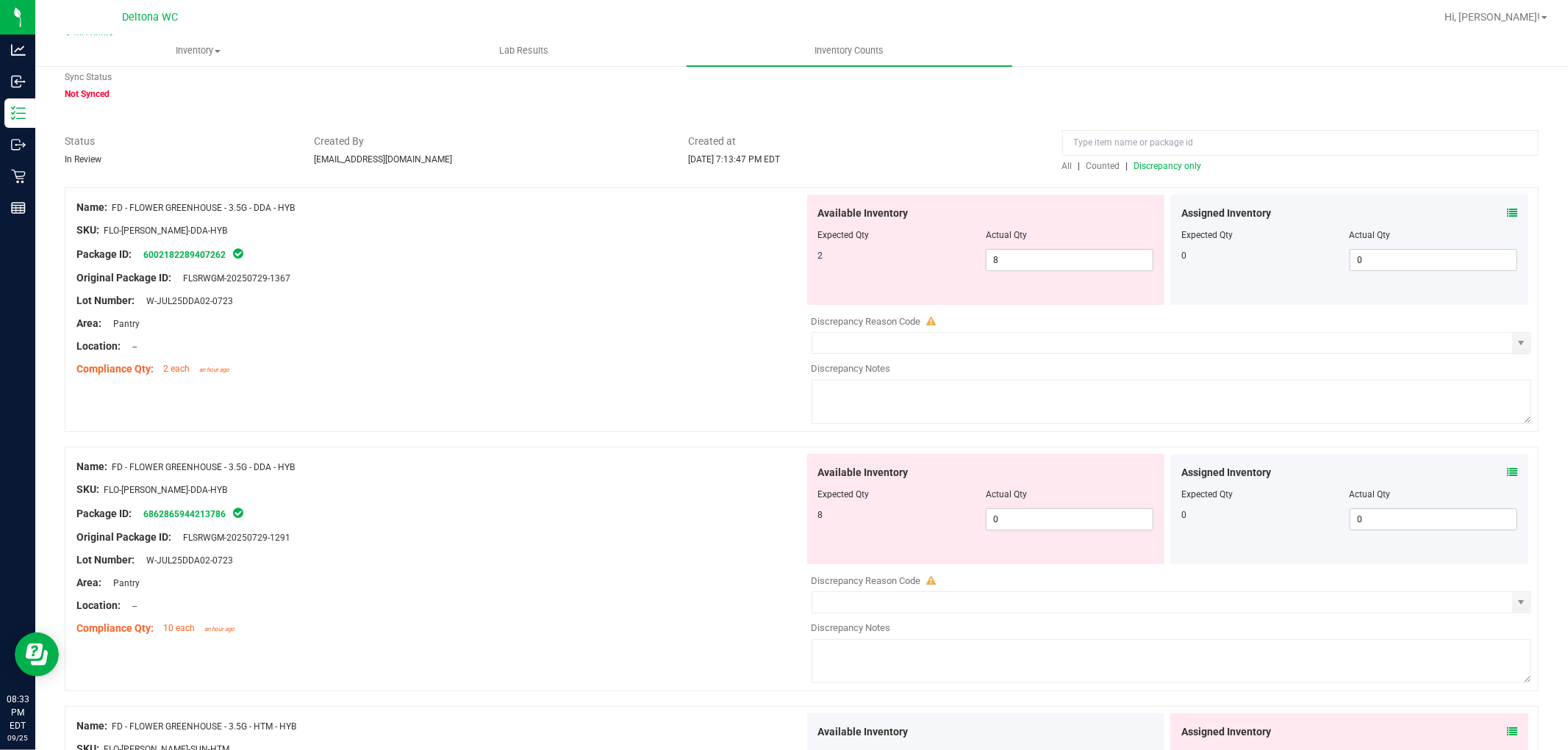
scroll to position [245, 0]
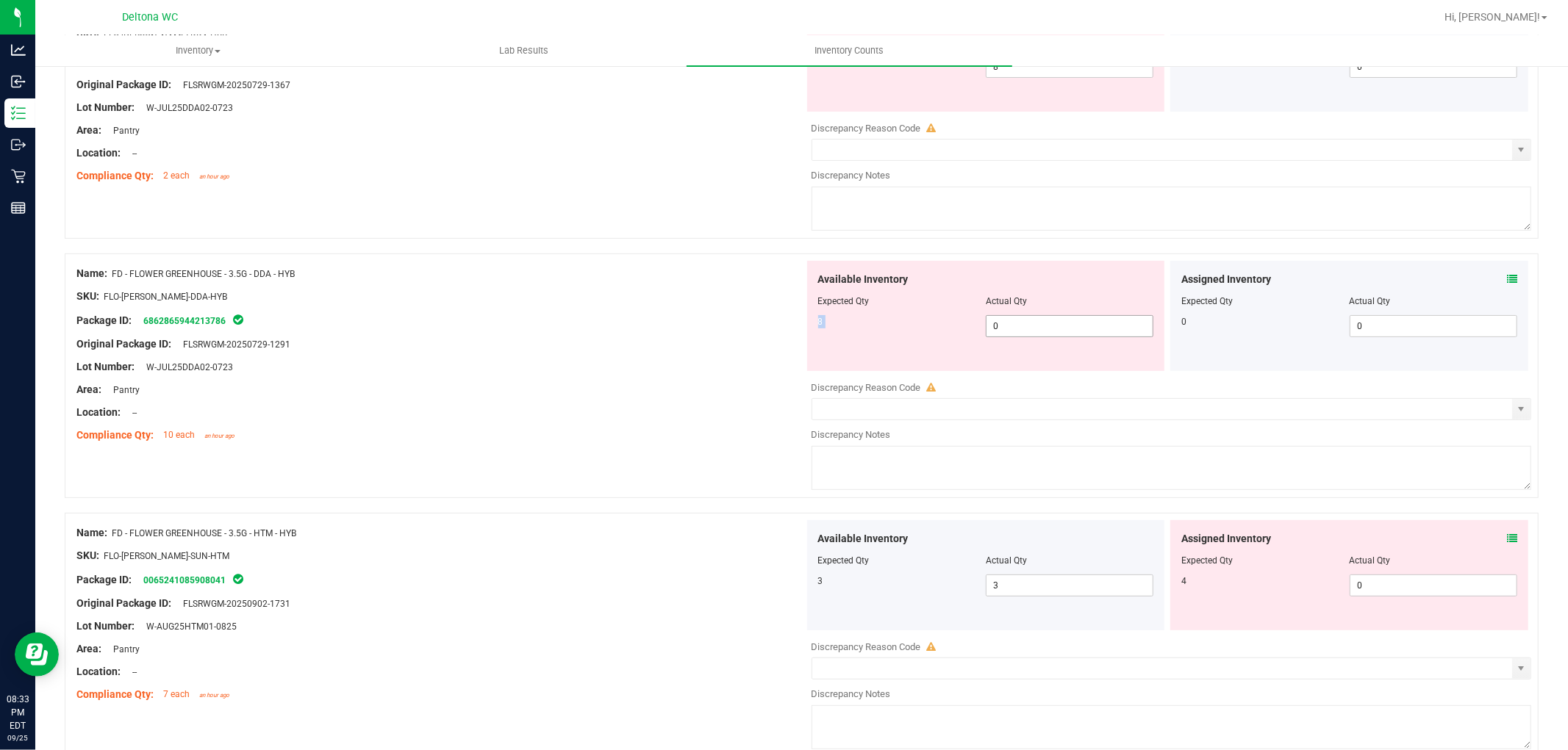
drag, startPoint x: 1059, startPoint y: 310, endPoint x: 1030, endPoint y: 322, distance: 31.4
click at [1029, 321] on div "Available Inventory Expected Qty Actual Qty 8 0 0" at bounding box center [986, 316] width 358 height 111
drag, startPoint x: 1035, startPoint y: 320, endPoint x: 964, endPoint y: 333, distance: 72.2
click at [963, 333] on div "8 0 0" at bounding box center [986, 327] width 336 height 22
type input "8"
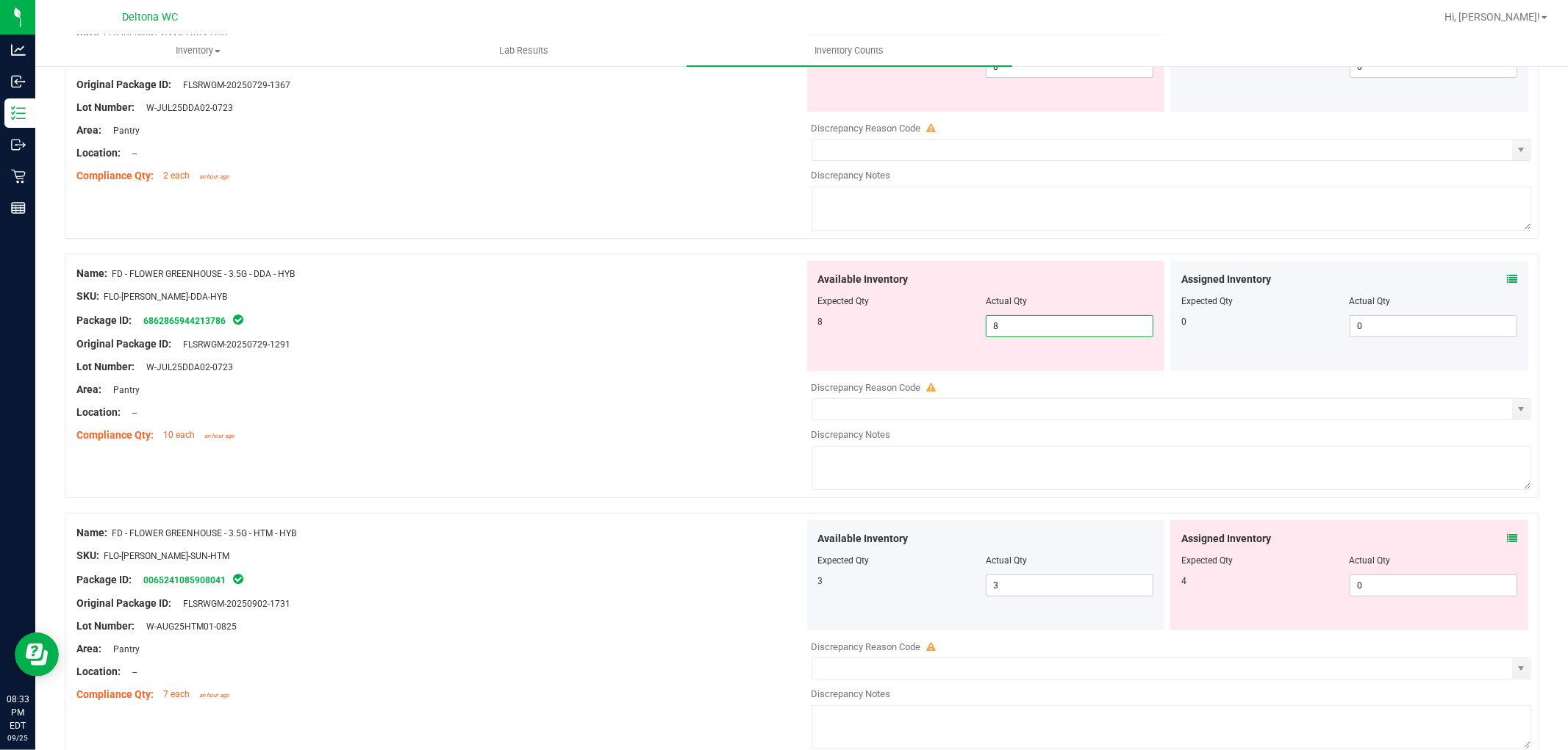
type input "8"
click at [702, 361] on div "Lot Number: W-JUL25DDA02-0723" at bounding box center [439, 367] width 727 height 16
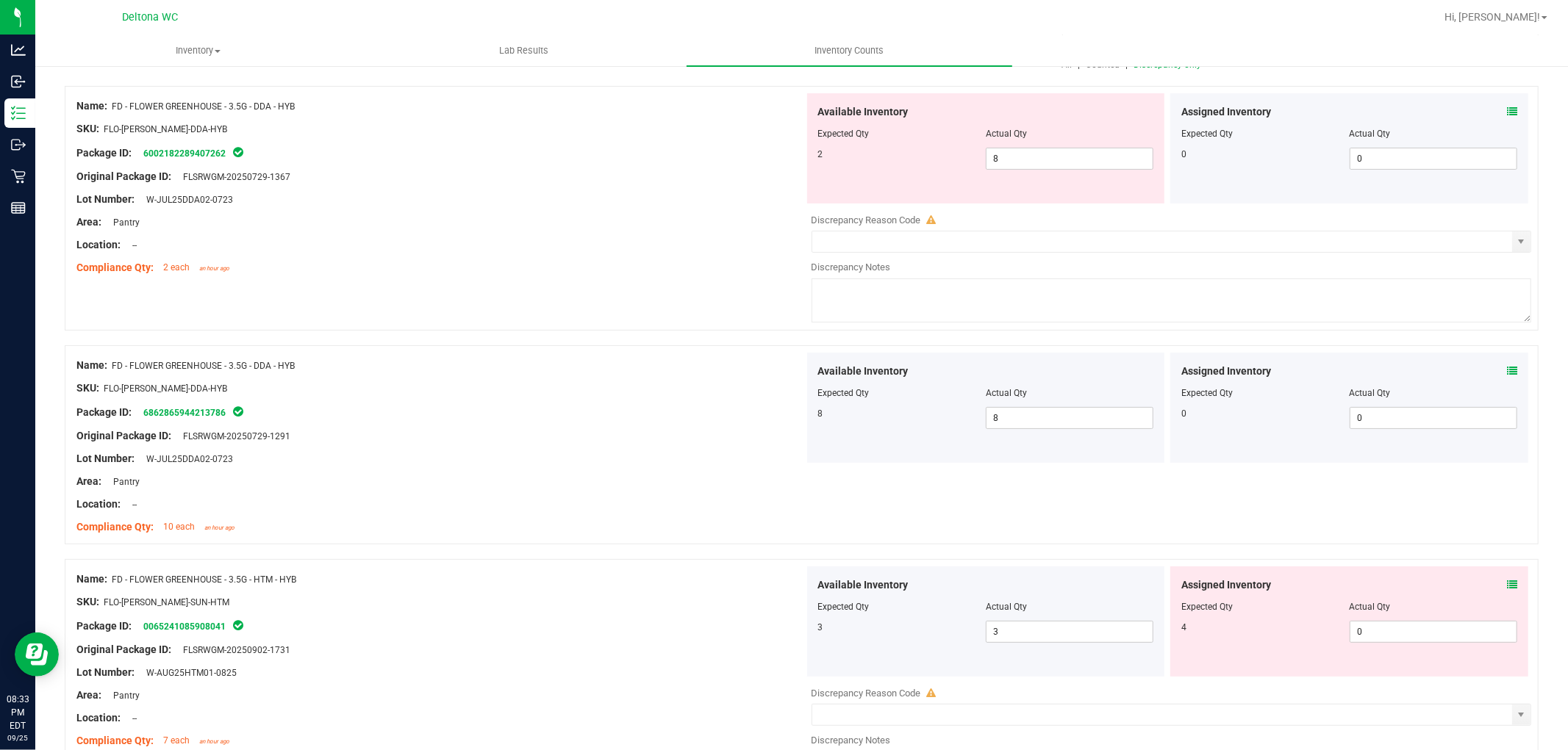
scroll to position [82, 0]
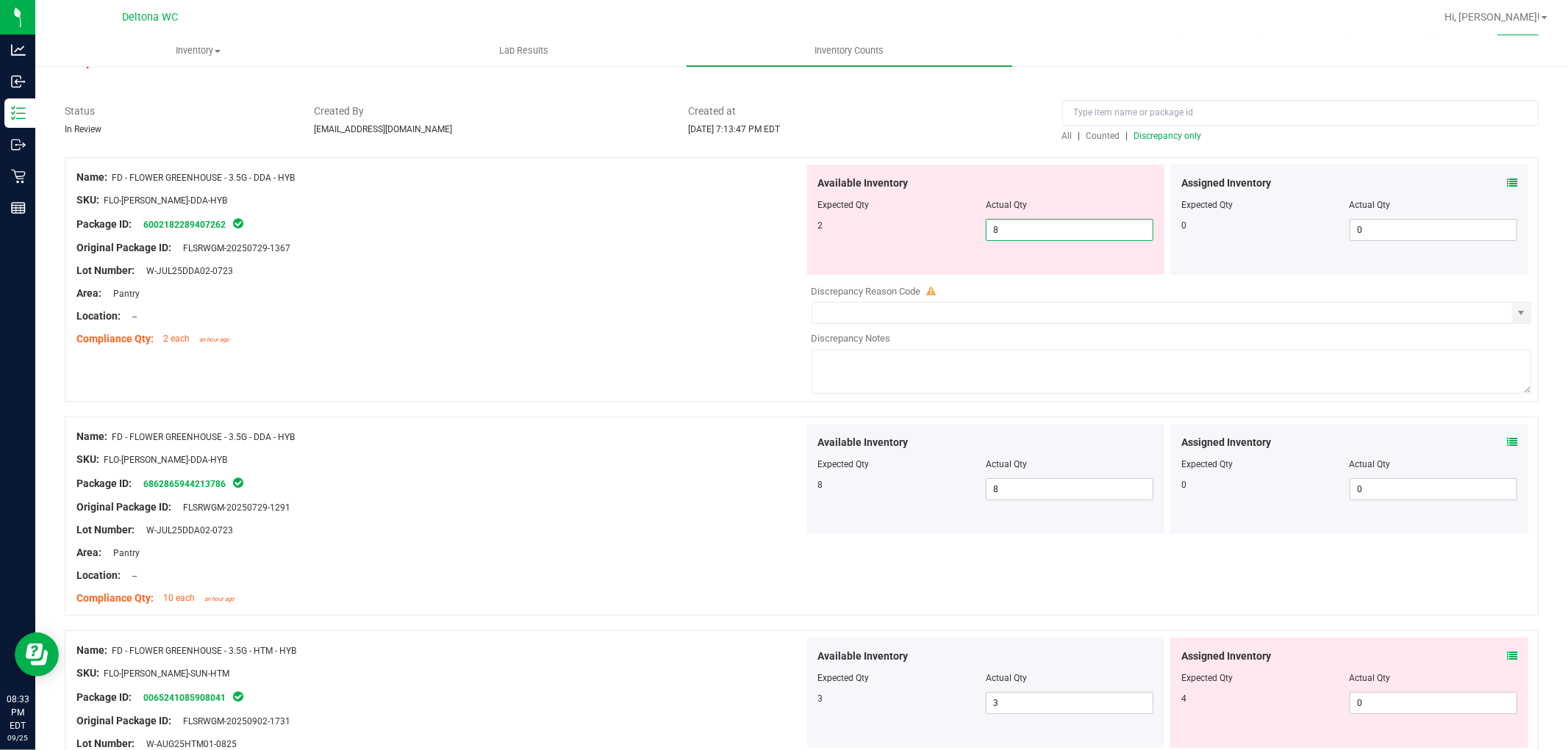
drag, startPoint x: 1064, startPoint y: 222, endPoint x: 717, endPoint y: 241, distance: 347.5
click at [726, 241] on div "Name: FD - FLOWER GREENHOUSE - 3.5G - DDA - HYB SKU: FLO-BUD-FD-DDA-HYB Package…" at bounding box center [801, 279] width 1473 height 245
type input "2"
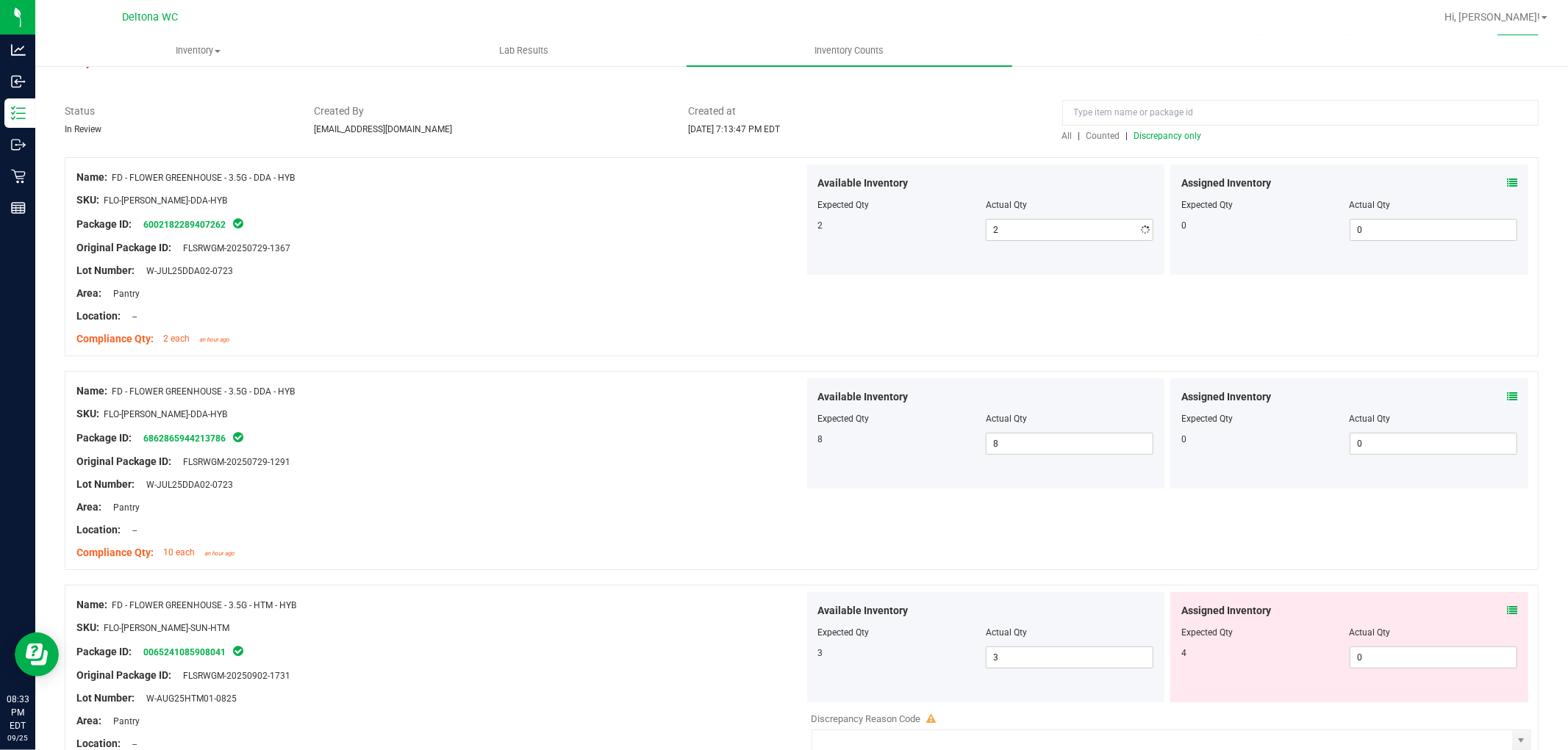
drag, startPoint x: 601, startPoint y: 270, endPoint x: 1069, endPoint y: 191, distance: 474.6
click at [618, 268] on div "Lot Number: W-JUL25DDA02-0723" at bounding box center [439, 271] width 727 height 16
click at [1176, 133] on span "Discrepancy only" at bounding box center [1167, 136] width 68 height 10
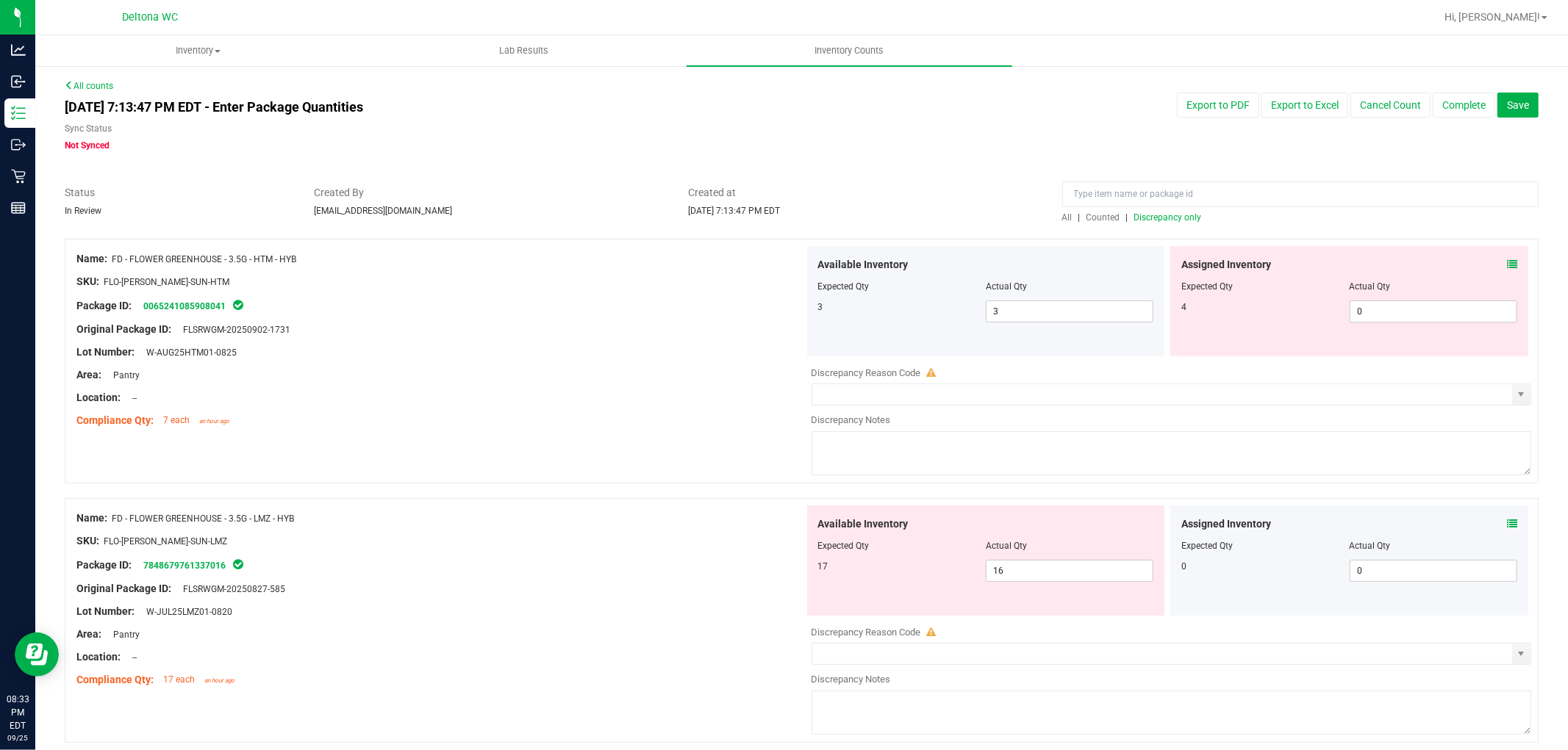
click at [1507, 263] on icon at bounding box center [1512, 264] width 10 height 10
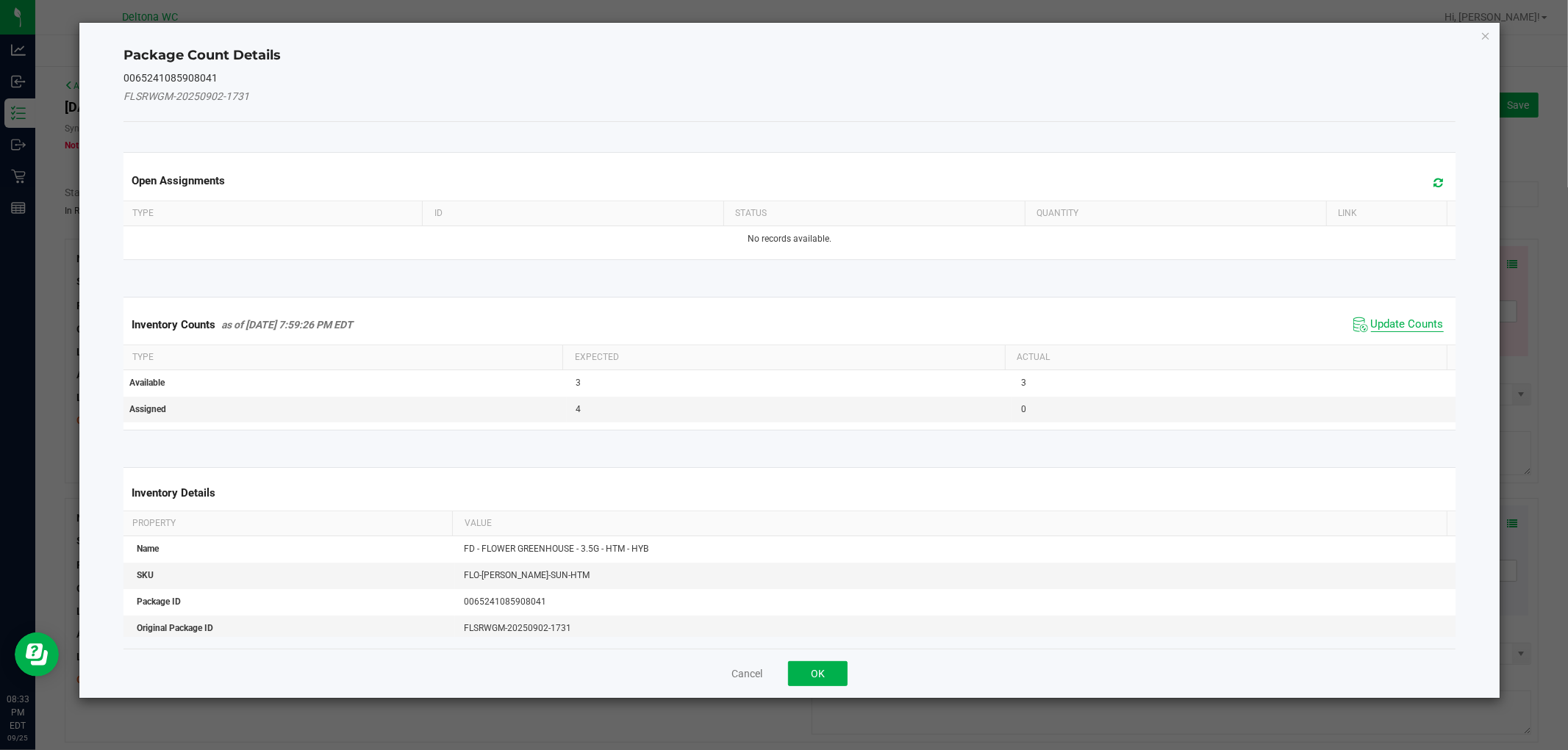
click at [1398, 329] on span "Update Counts" at bounding box center [1407, 325] width 73 height 15
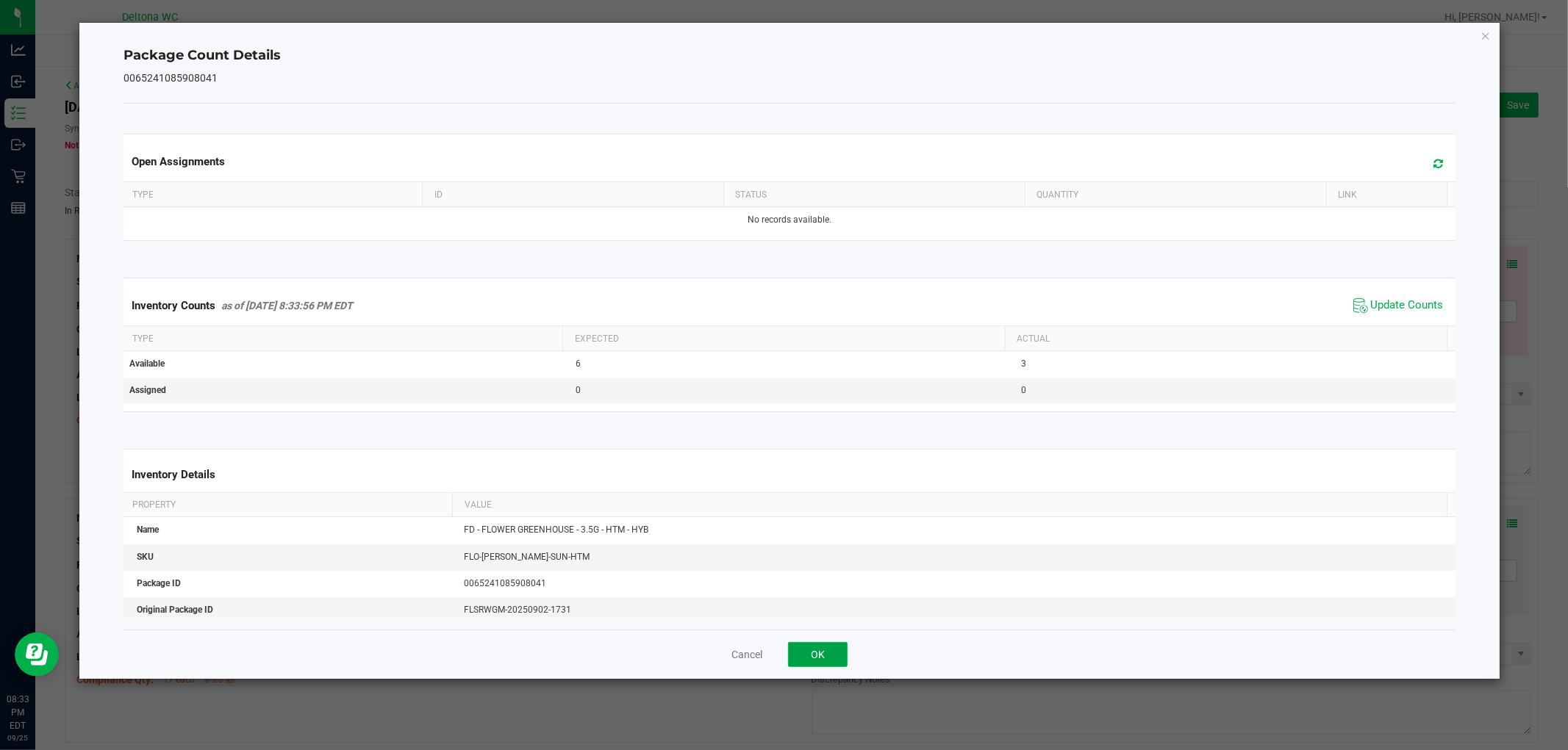
click at [817, 652] on button "OK" at bounding box center [817, 654] width 59 height 25
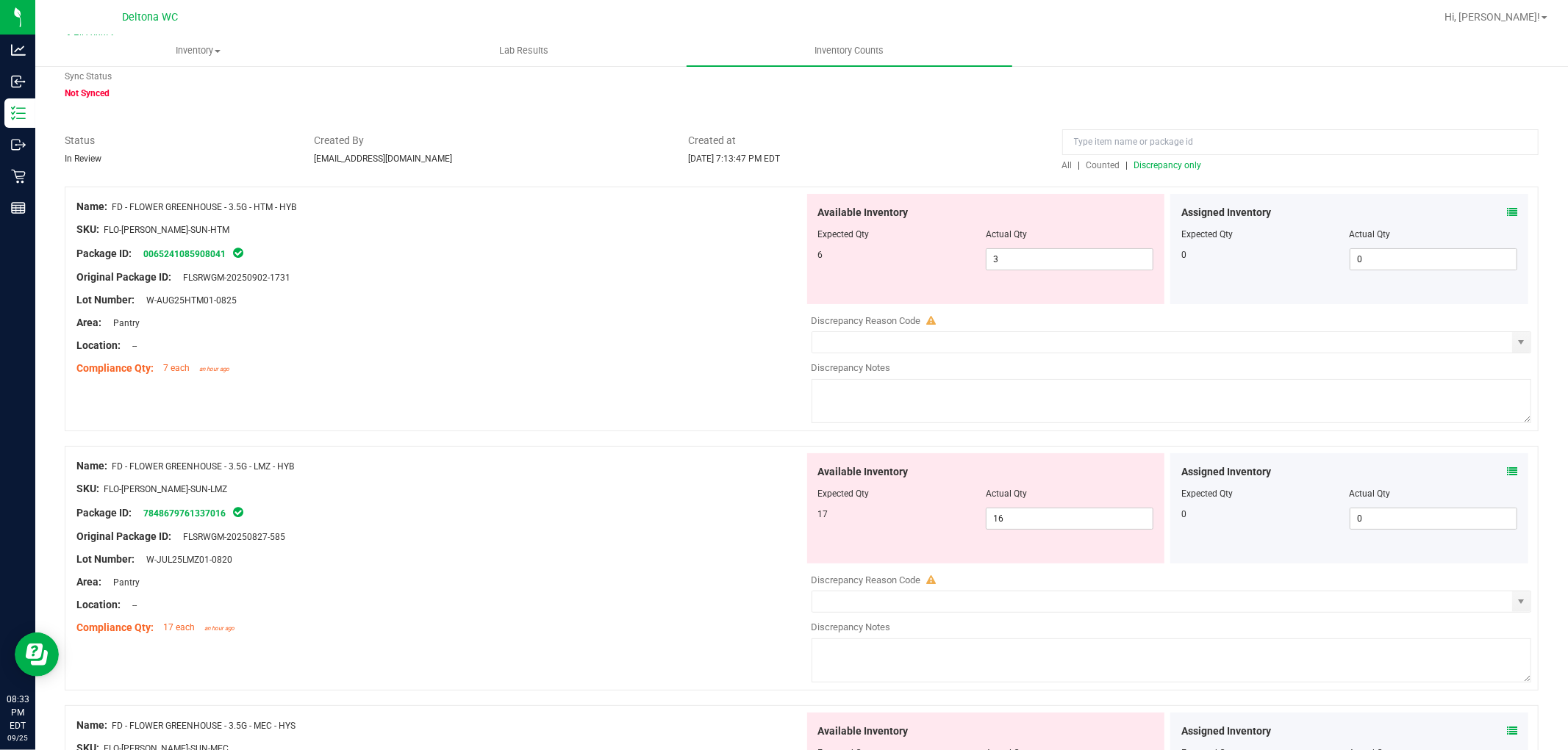
scroll to position [82, 0]
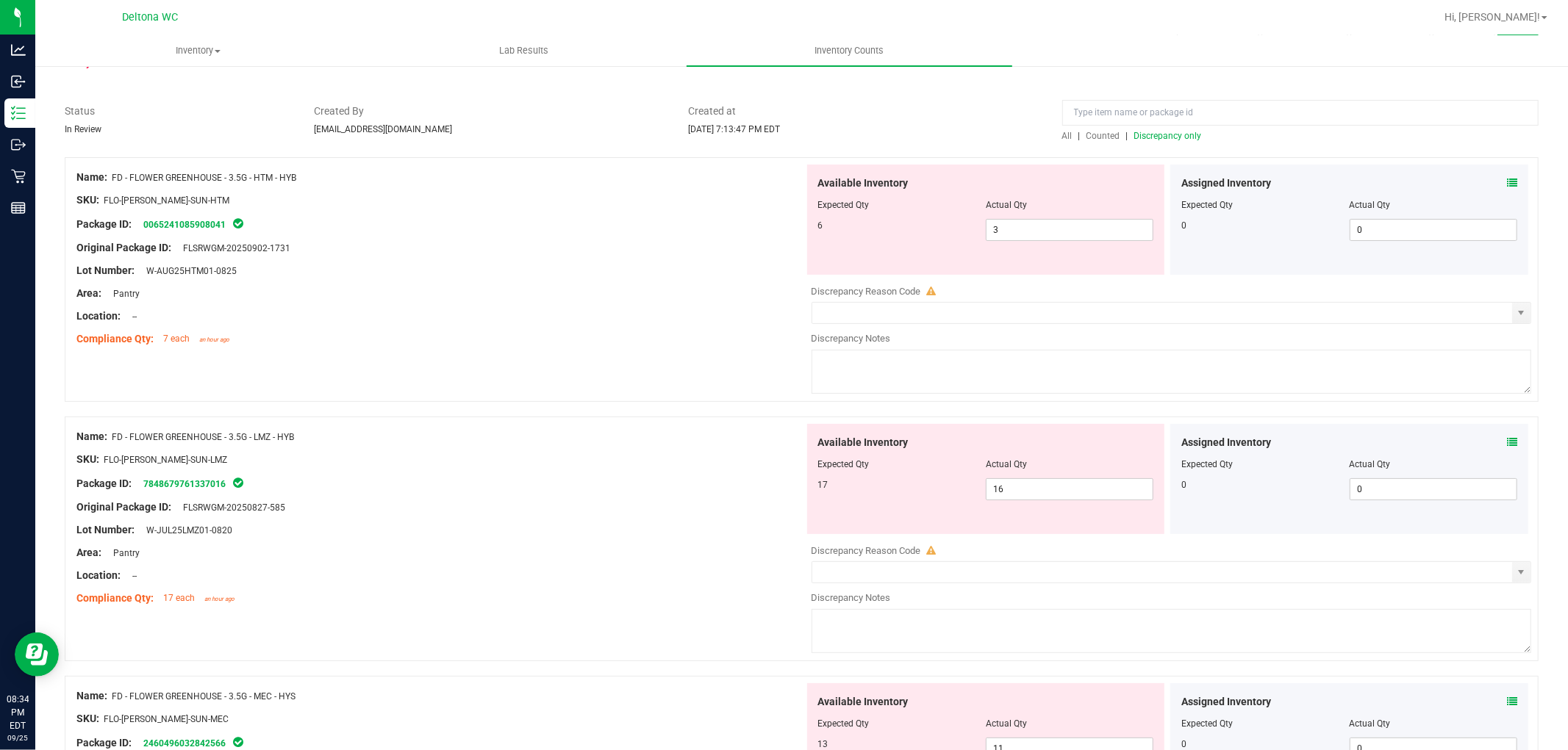
drag, startPoint x: 314, startPoint y: 180, endPoint x: 111, endPoint y: 174, distance: 203.1
click at [111, 174] on div "Name: FD - FLOWER GREENHOUSE - 3.5G - HTM - HYB" at bounding box center [439, 178] width 727 height 16
copy div "FD - FLOWER GREENHOUSE - 3.5G - HTM - HYB"
click at [1174, 112] on input at bounding box center [1300, 112] width 477 height 26
paste input "FD - FLOWER GREENHOUSE - 3.5G - HTM - HYB"
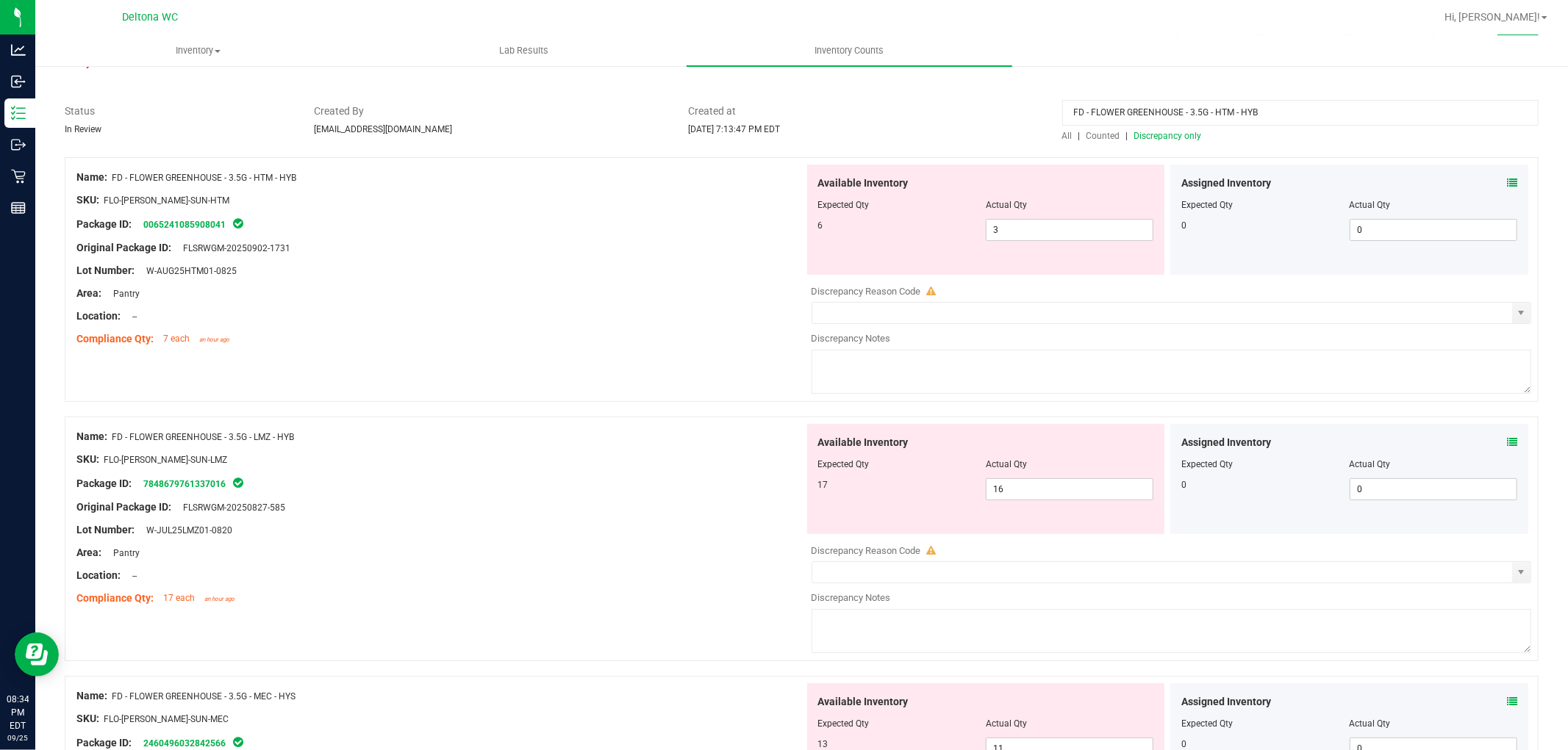
type input "FD - FLOWER GREENHOUSE - 3.5G - HTM - HYB"
click at [1152, 131] on span "Discrepancy only" at bounding box center [1167, 136] width 68 height 10
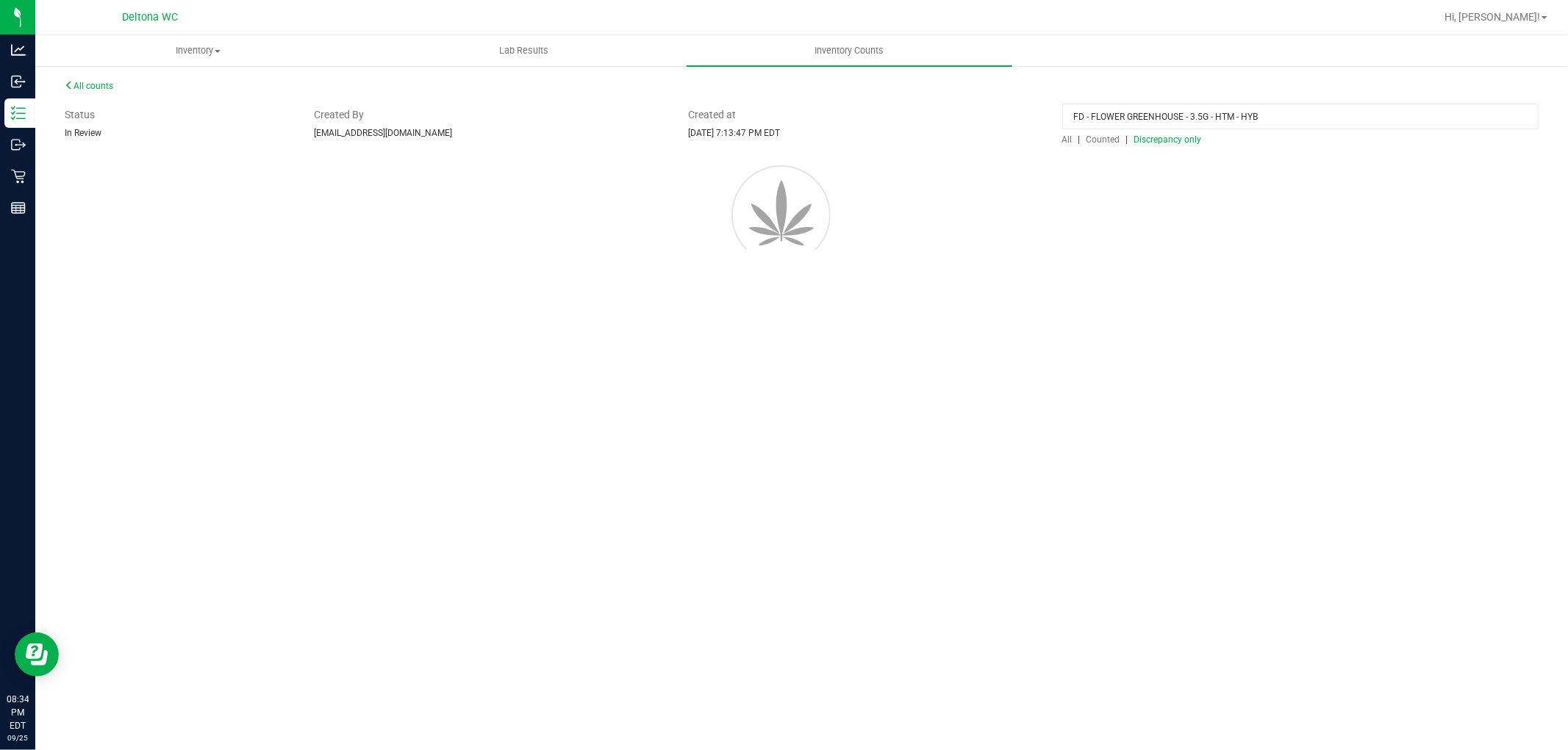
scroll to position [0, 0]
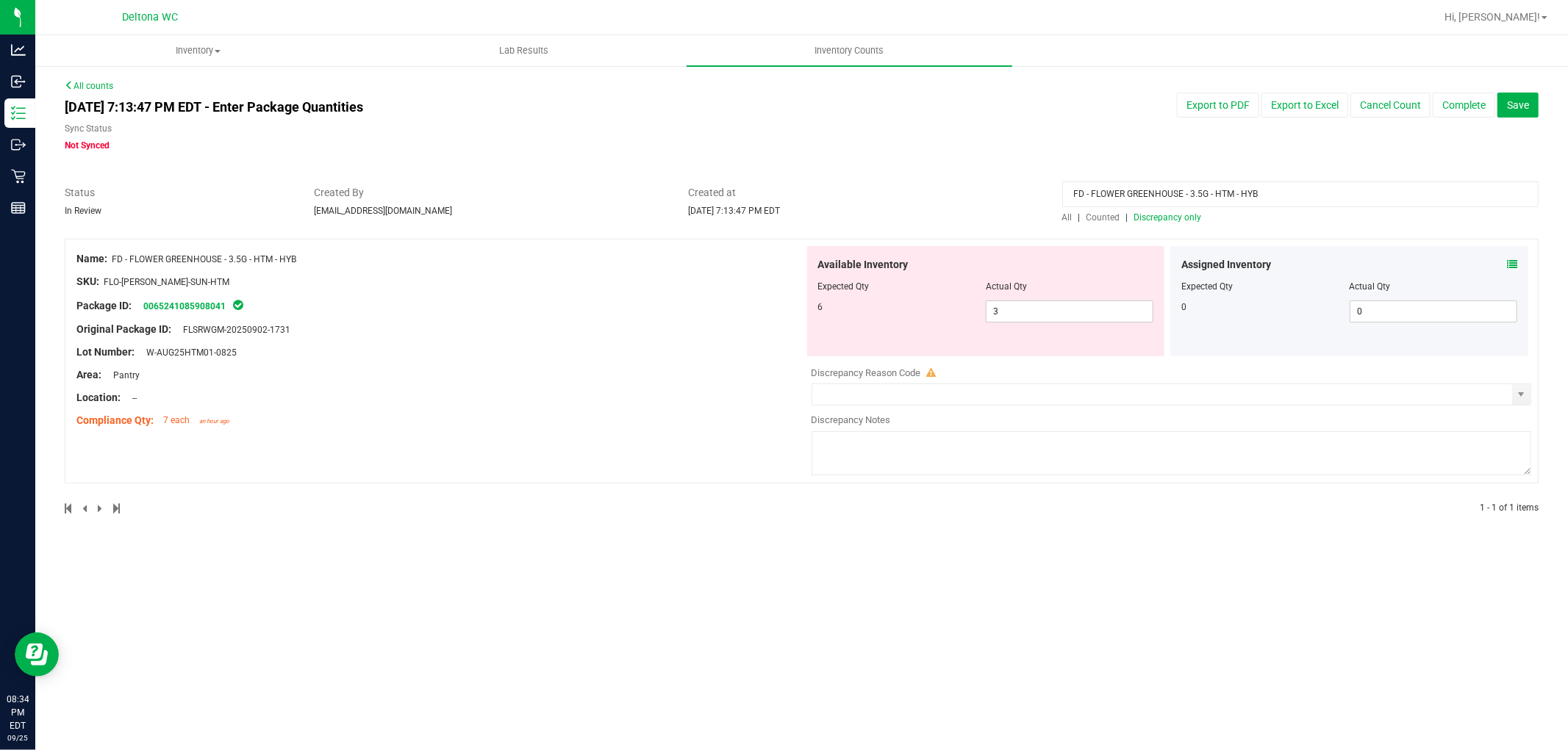
click at [1098, 214] on span "Counted" at bounding box center [1103, 217] width 34 height 10
click at [1068, 214] on span "All" at bounding box center [1067, 217] width 10 height 10
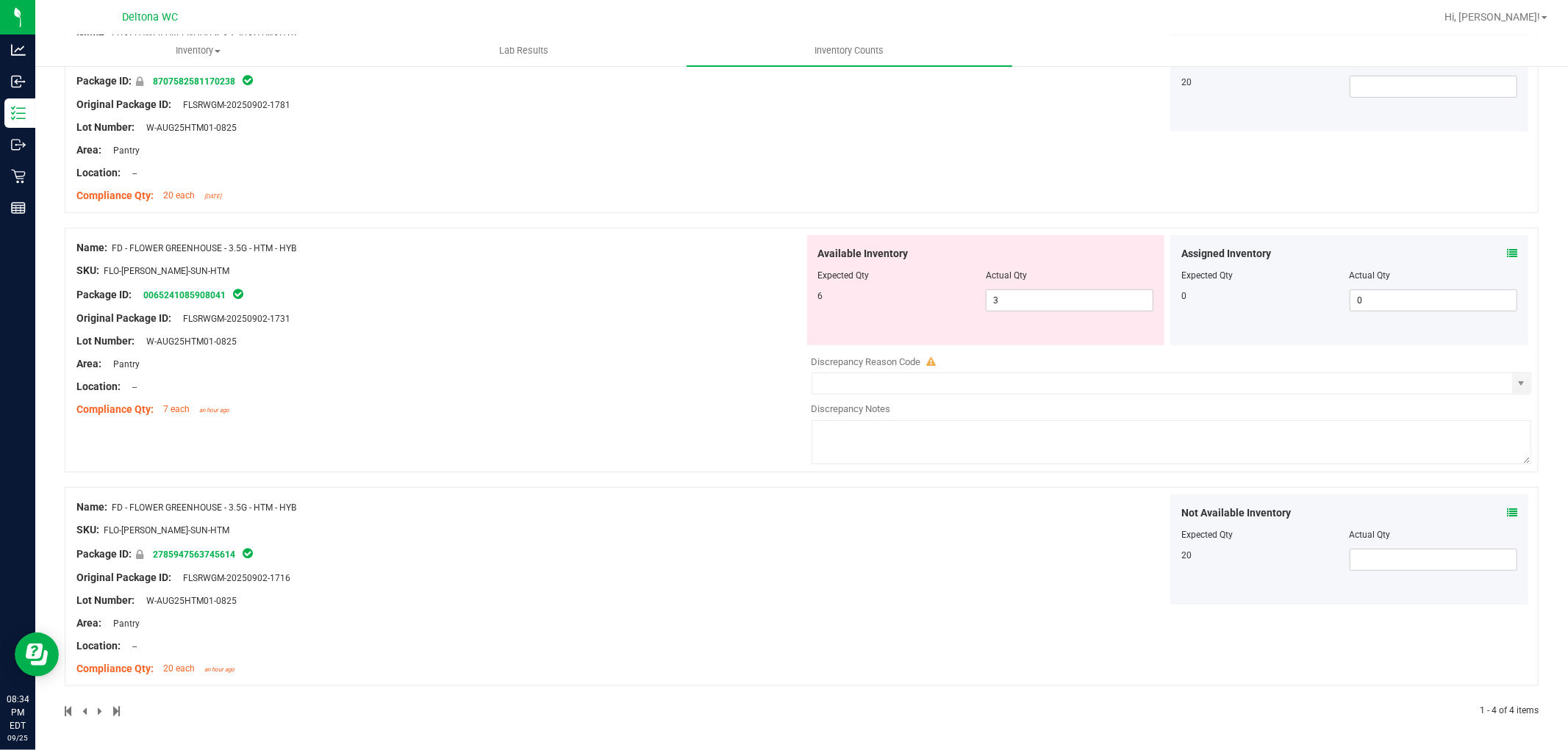
scroll to position [439, 0]
click at [1507, 252] on icon at bounding box center [1512, 253] width 10 height 10
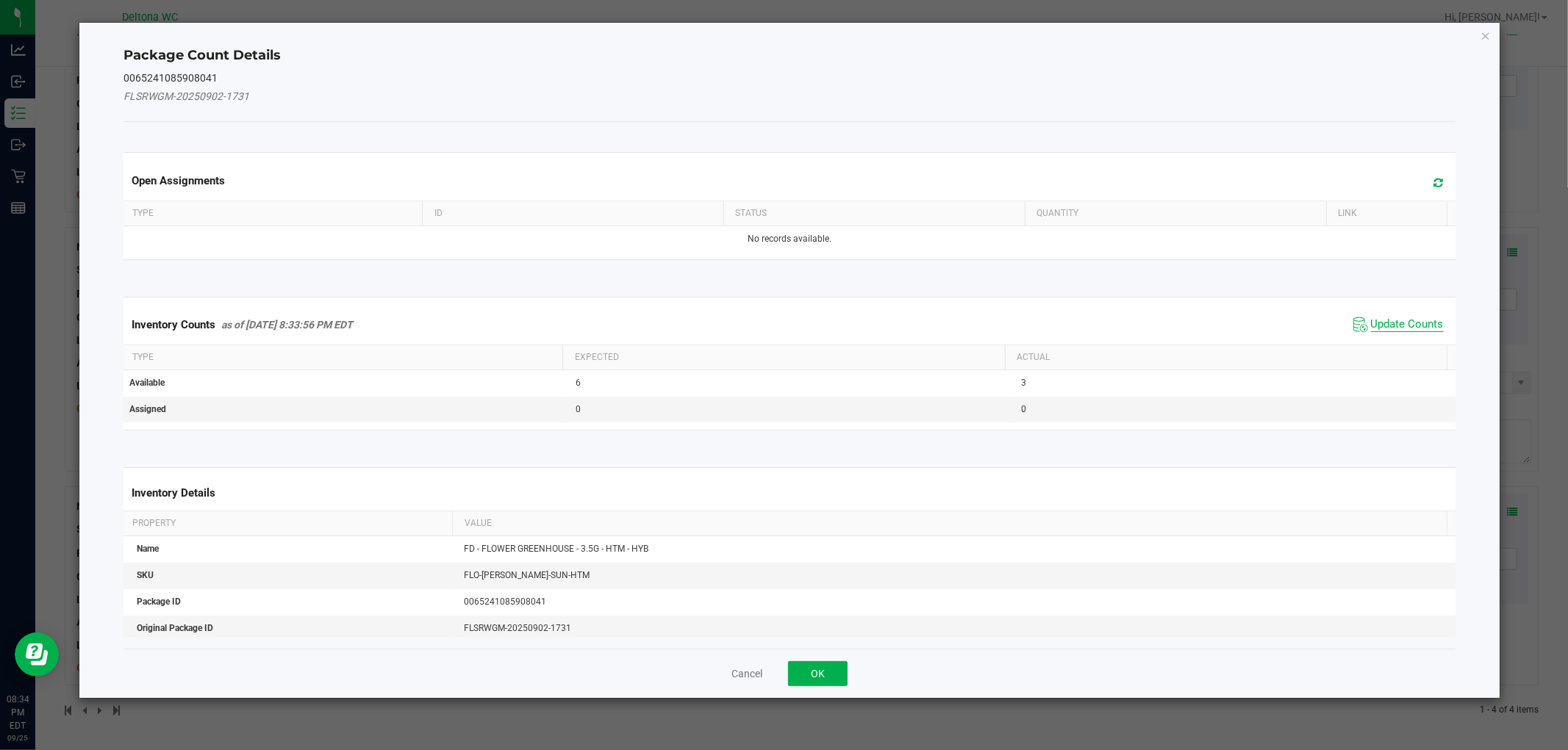
click at [1372, 321] on span "Update Counts" at bounding box center [1407, 325] width 73 height 15
click at [1370, 320] on div "Inventory Counts as of Sep 25, 2025 8:33:56 PM EDT Update Counts" at bounding box center [788, 324] width 1337 height 38
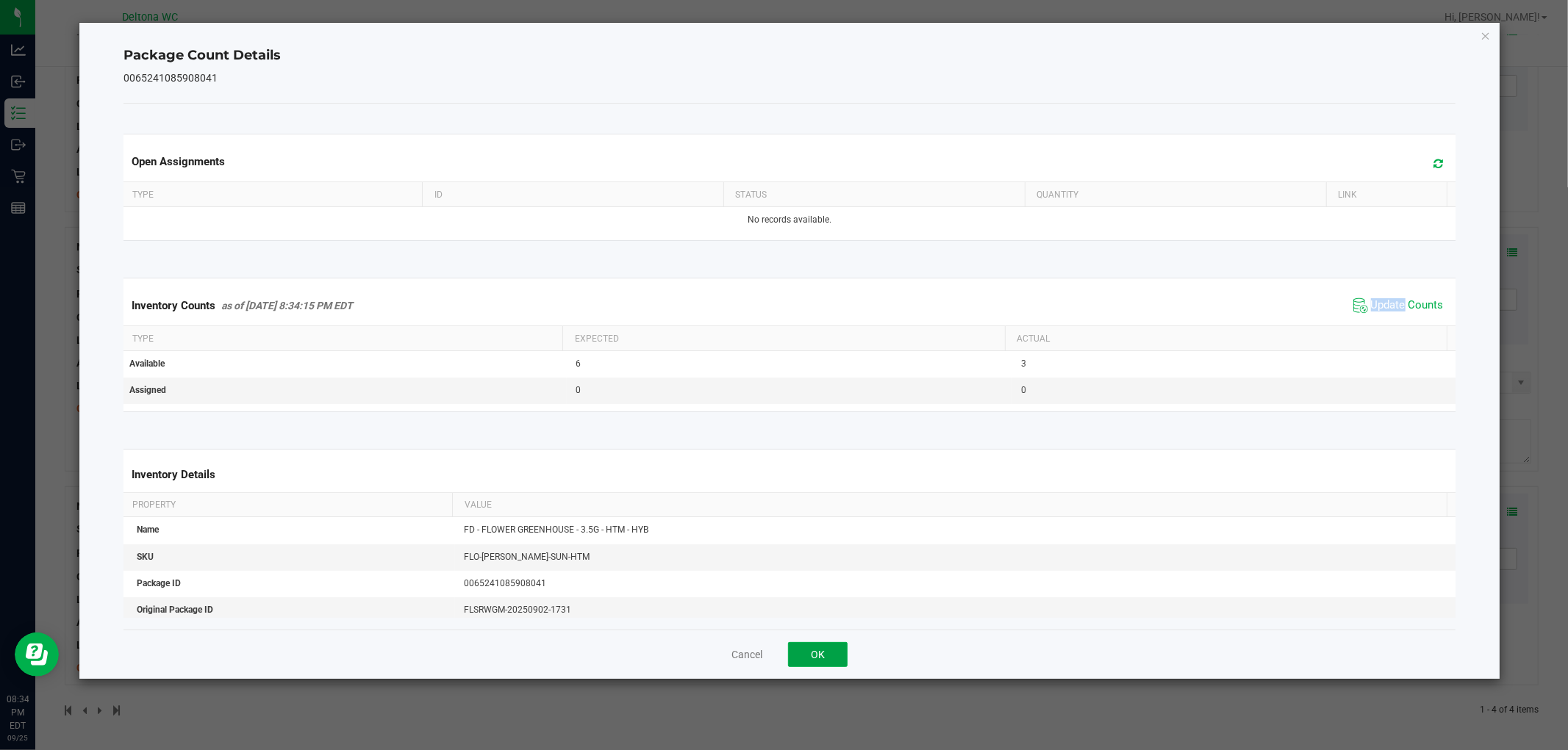
click at [807, 650] on button "OK" at bounding box center [817, 654] width 59 height 25
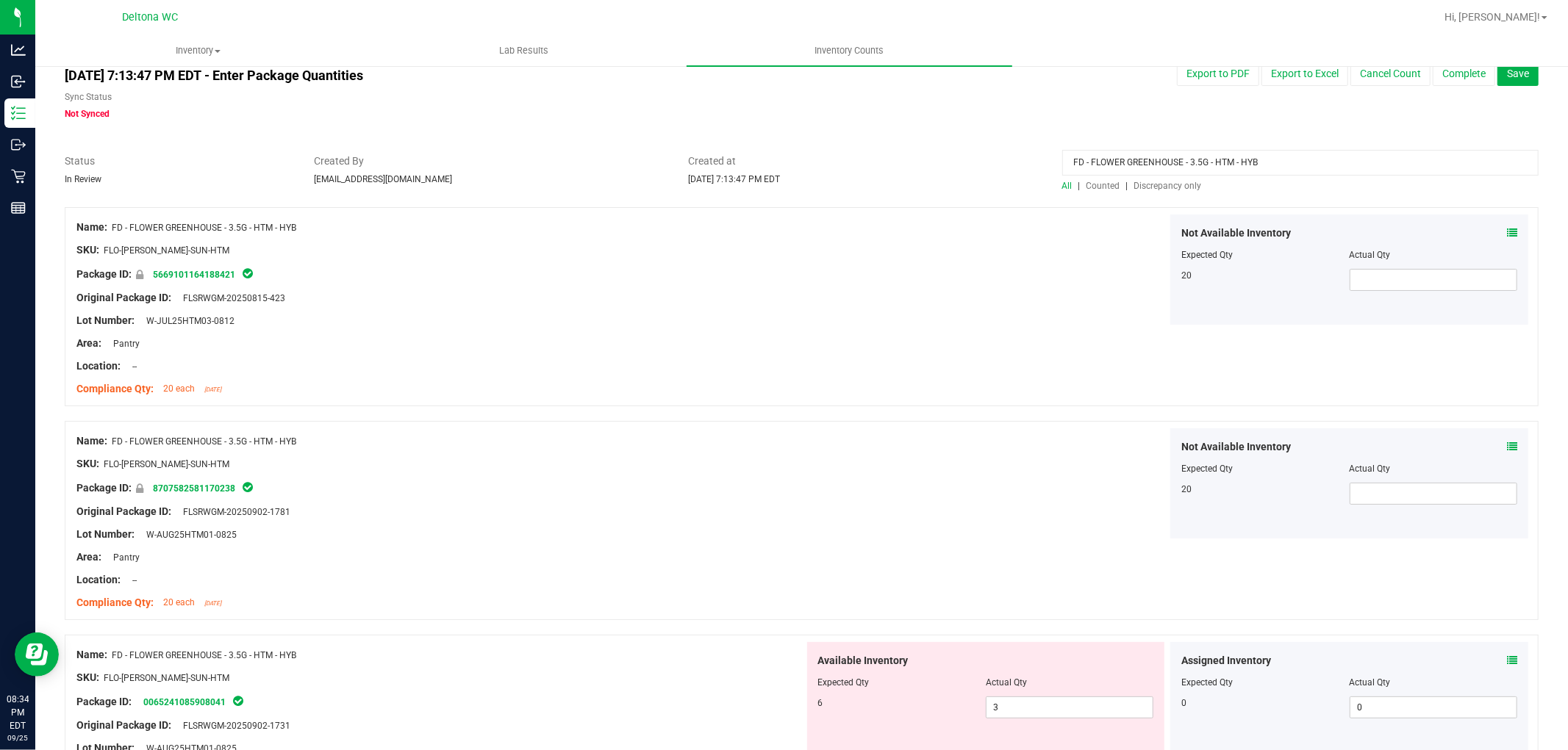
scroll to position [0, 0]
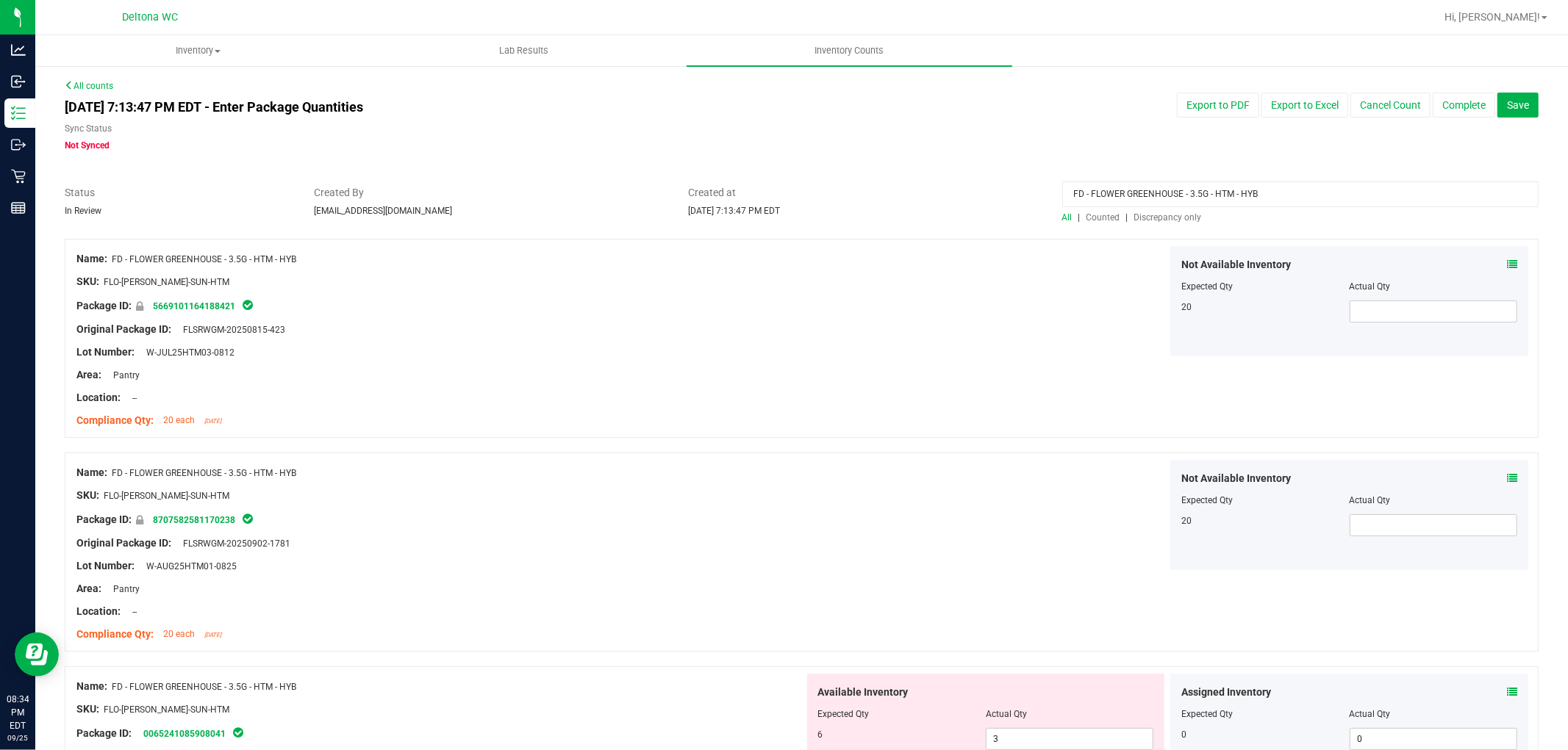
click at [1157, 214] on span "Discrepancy only" at bounding box center [1167, 217] width 68 height 10
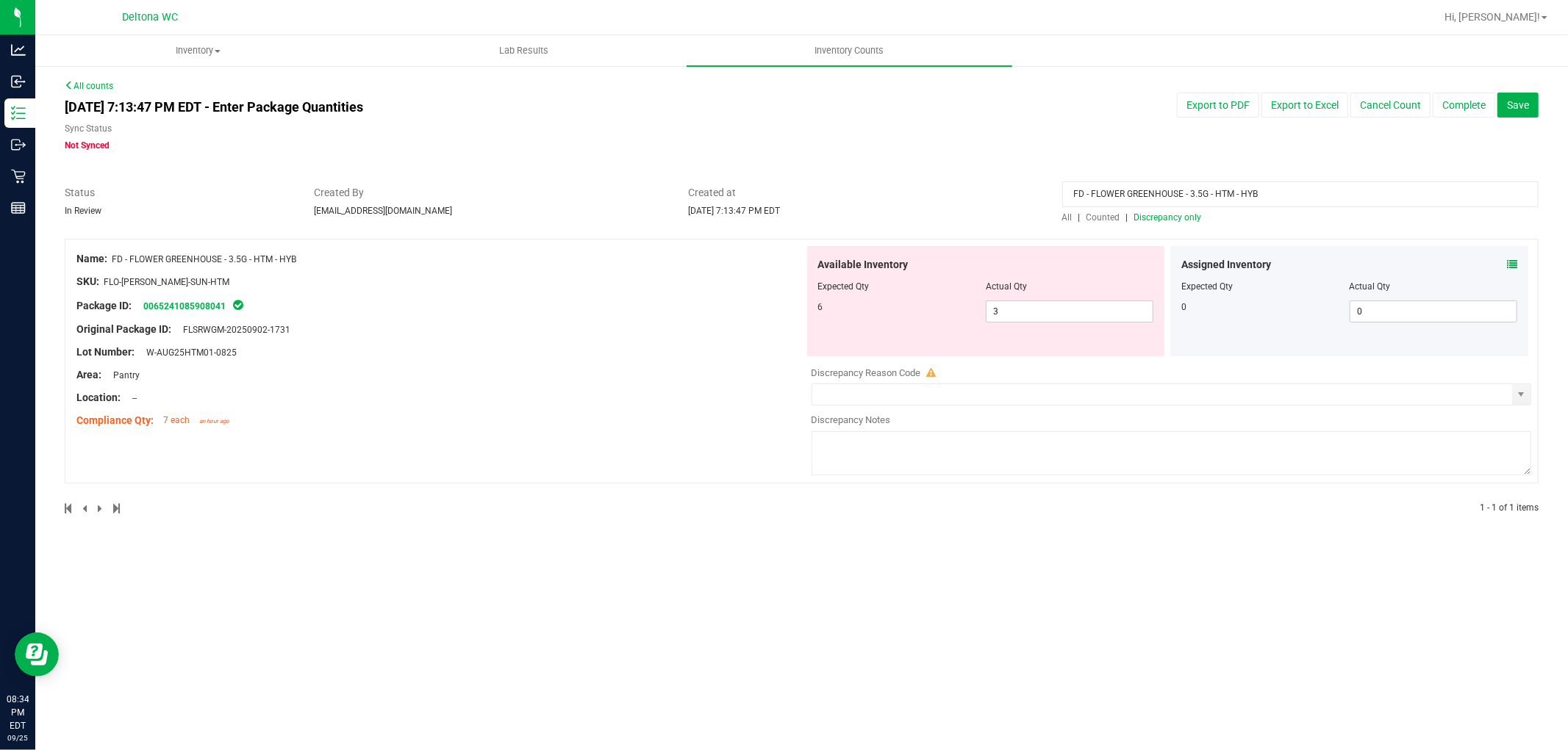
drag, startPoint x: 1280, startPoint y: 191, endPoint x: 544, endPoint y: 269, distance: 740.1
click at [534, 277] on div "All counts Sep 25, 2025 7:13:47 PM EDT - Enter Package Quantities Sync Status N…" at bounding box center [801, 306] width 1473 height 454
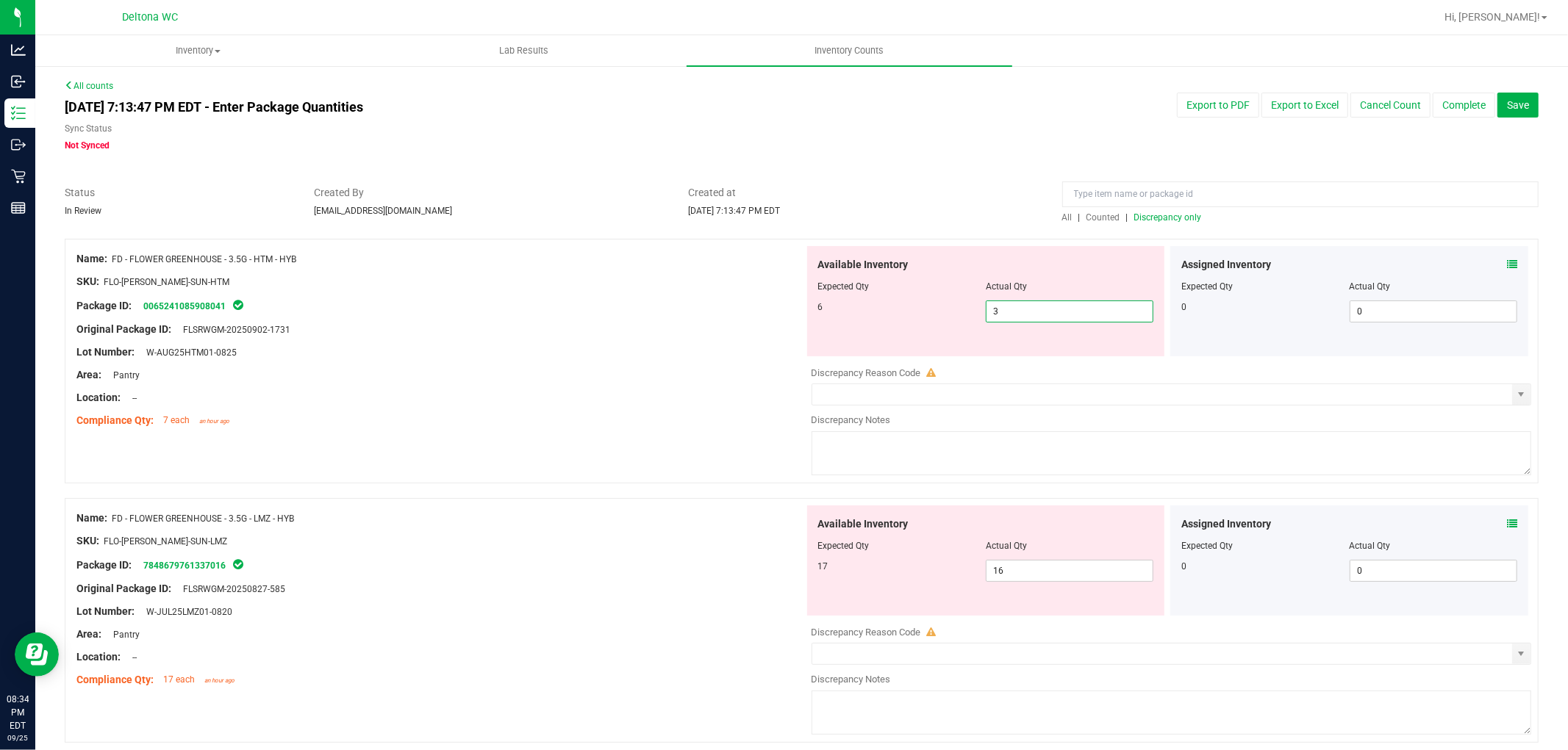
drag, startPoint x: 1041, startPoint y: 307, endPoint x: 827, endPoint y: 309, distance: 214.0
click at [827, 307] on div "6 3 3" at bounding box center [986, 312] width 336 height 22
type input "6"
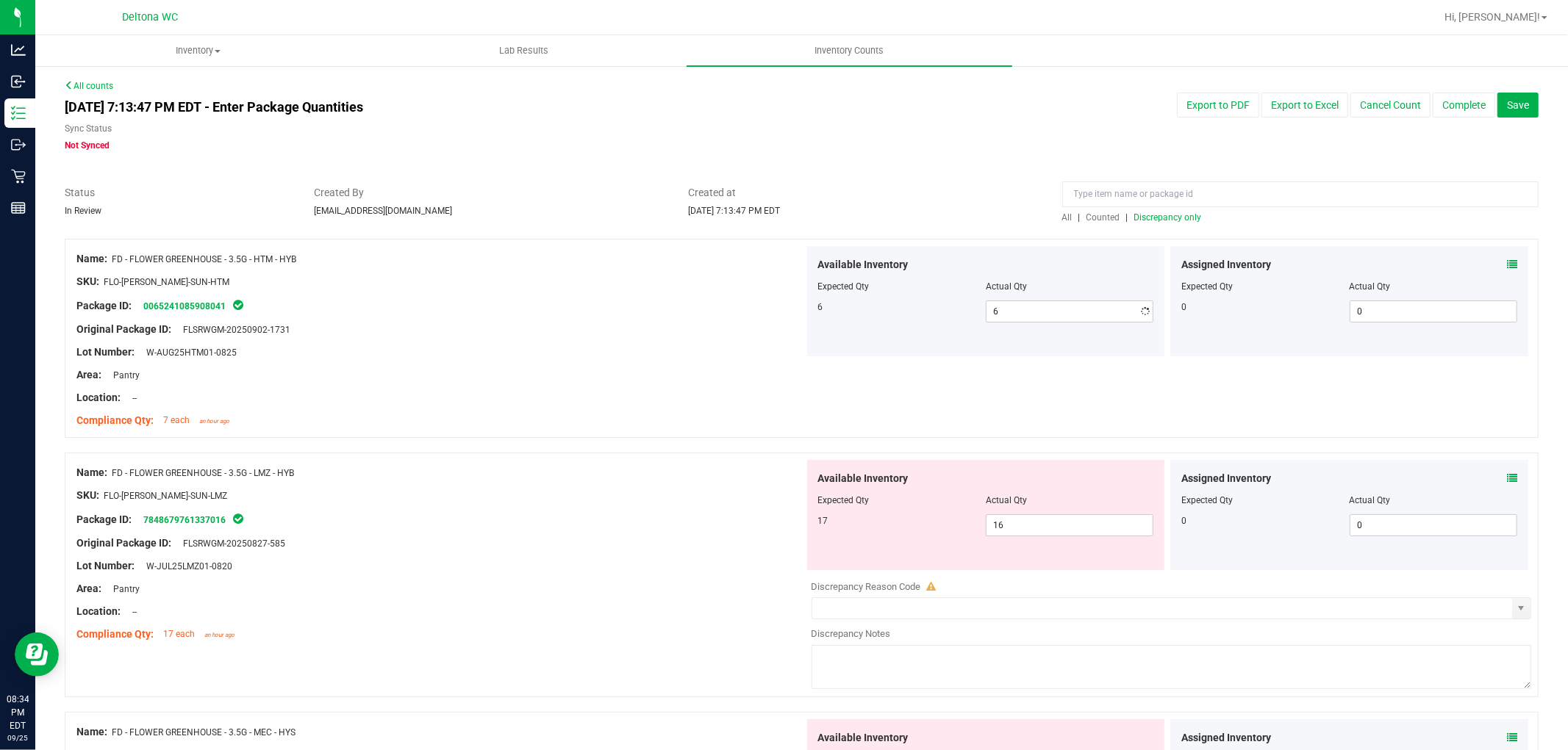
click at [696, 436] on div "Name: FD - FLOWER GREENHOUSE - 3.5G - HTM - HYB SKU: FLO-BUD-FD-SUN-HTM Package…" at bounding box center [801, 338] width 1473 height 199
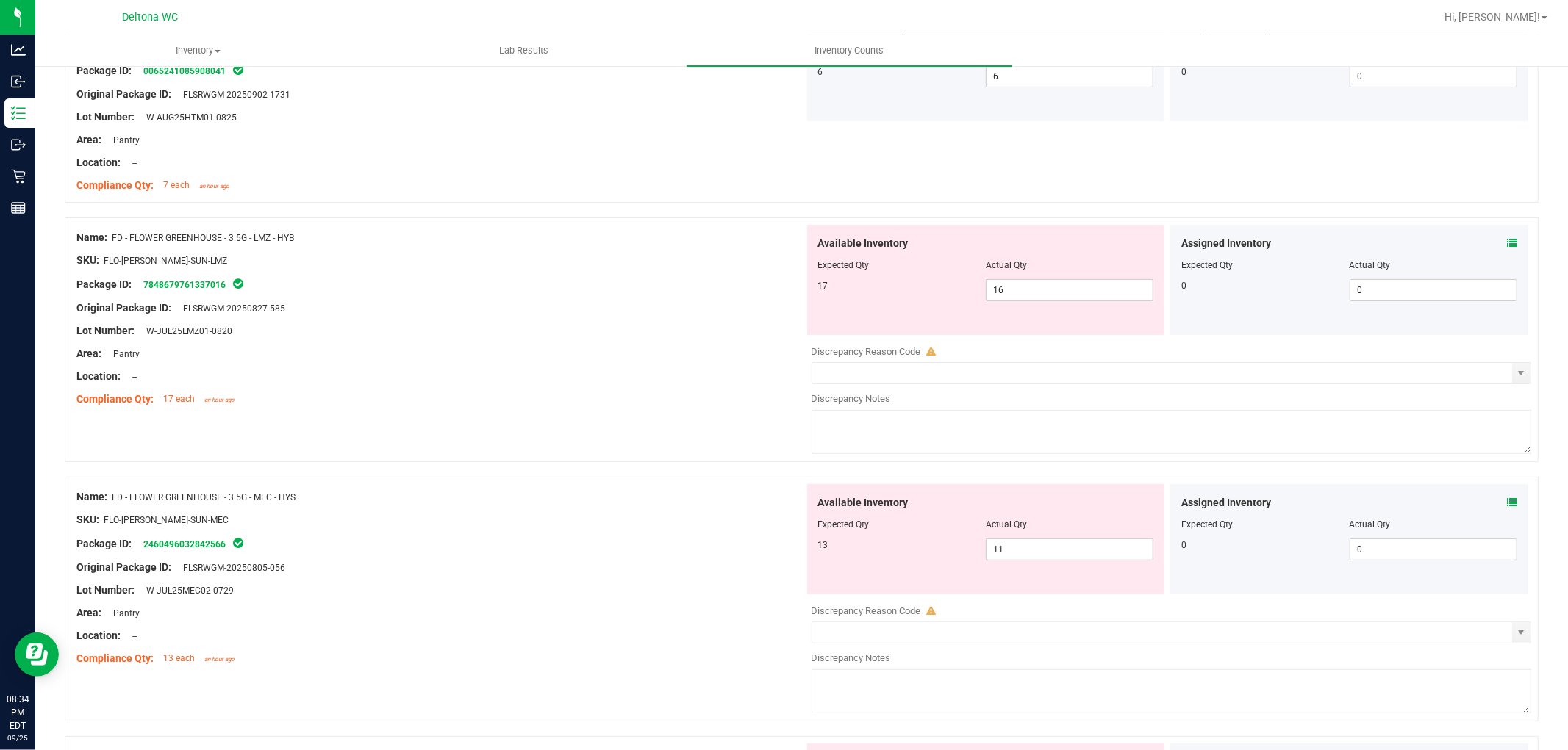
scroll to position [327, 0]
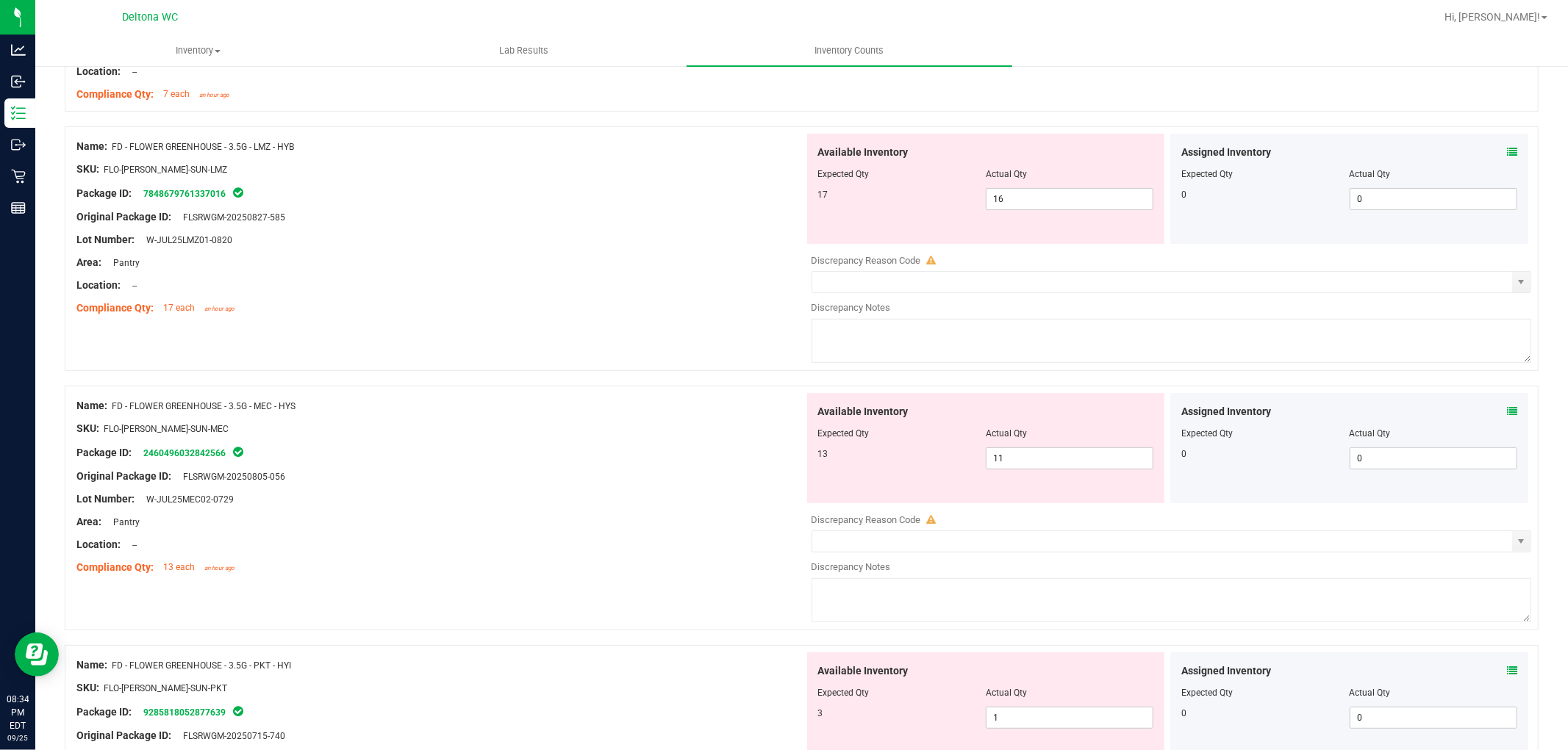
click at [672, 223] on div "Original Package ID: FLSRWGM-20250827-585" at bounding box center [439, 217] width 727 height 16
drag, startPoint x: 1496, startPoint y: 151, endPoint x: 1480, endPoint y: 159, distance: 17.9
click at [1488, 155] on div "Assigned Inventory" at bounding box center [1349, 153] width 336 height 16
click at [1507, 147] on icon at bounding box center [1512, 152] width 10 height 10
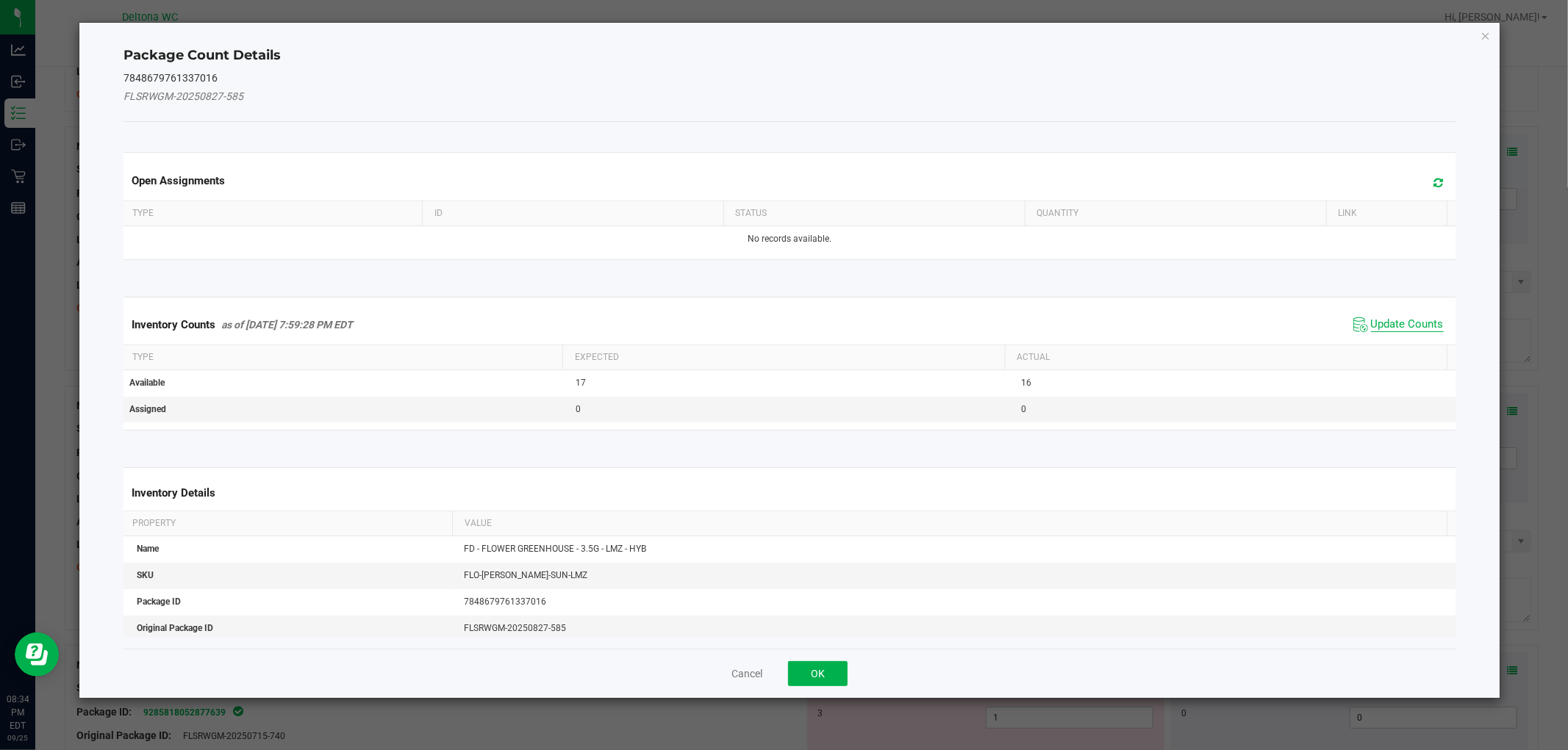
click at [1384, 318] on span "Update Counts" at bounding box center [1407, 325] width 73 height 15
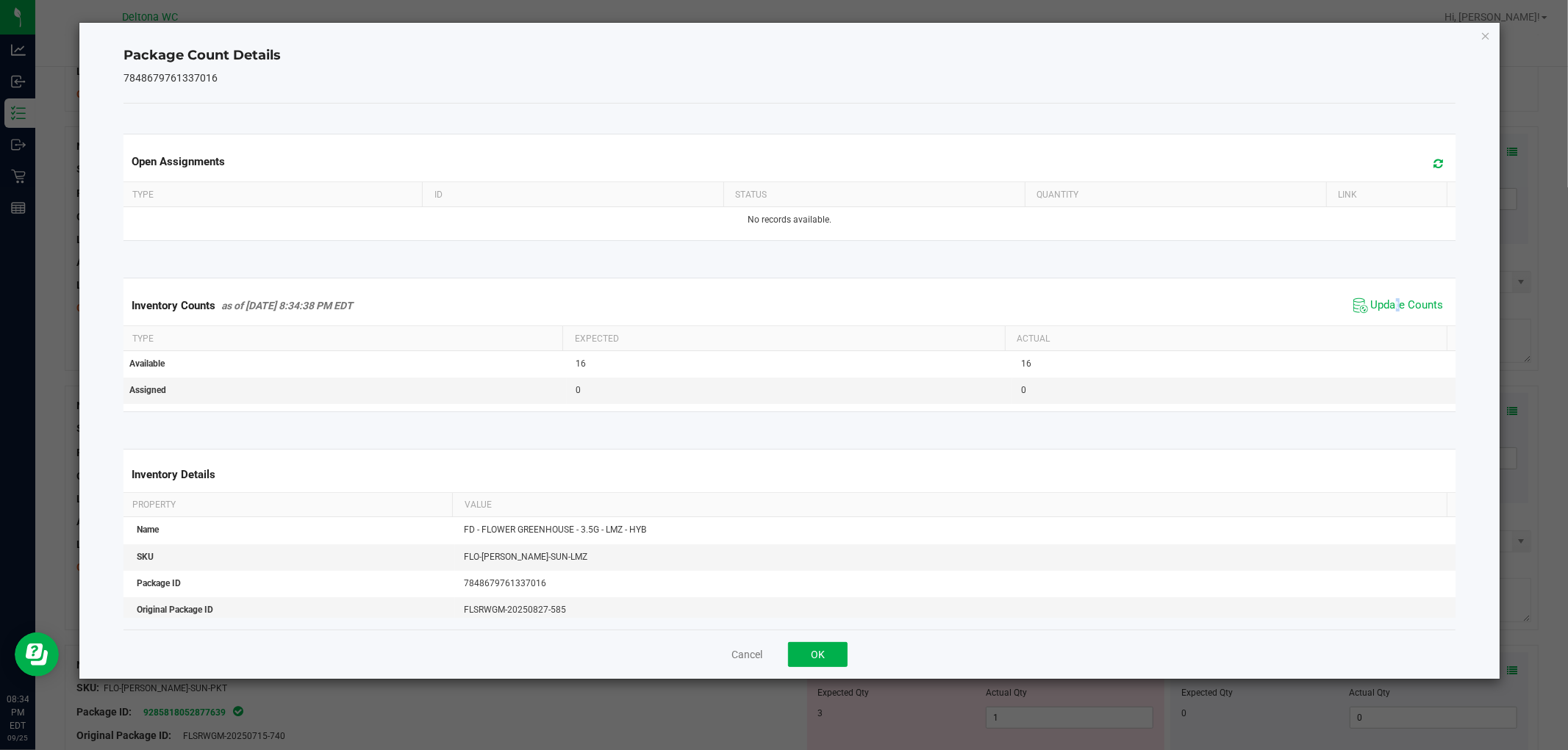
click at [1384, 316] on span "Update Counts" at bounding box center [1397, 306] width 98 height 22
drag, startPoint x: 1384, startPoint y: 315, endPoint x: 1308, endPoint y: 347, distance: 82.5
click at [1383, 314] on span "Update Counts" at bounding box center [1399, 305] width 94 height 21
click at [827, 655] on button "OK" at bounding box center [817, 654] width 59 height 25
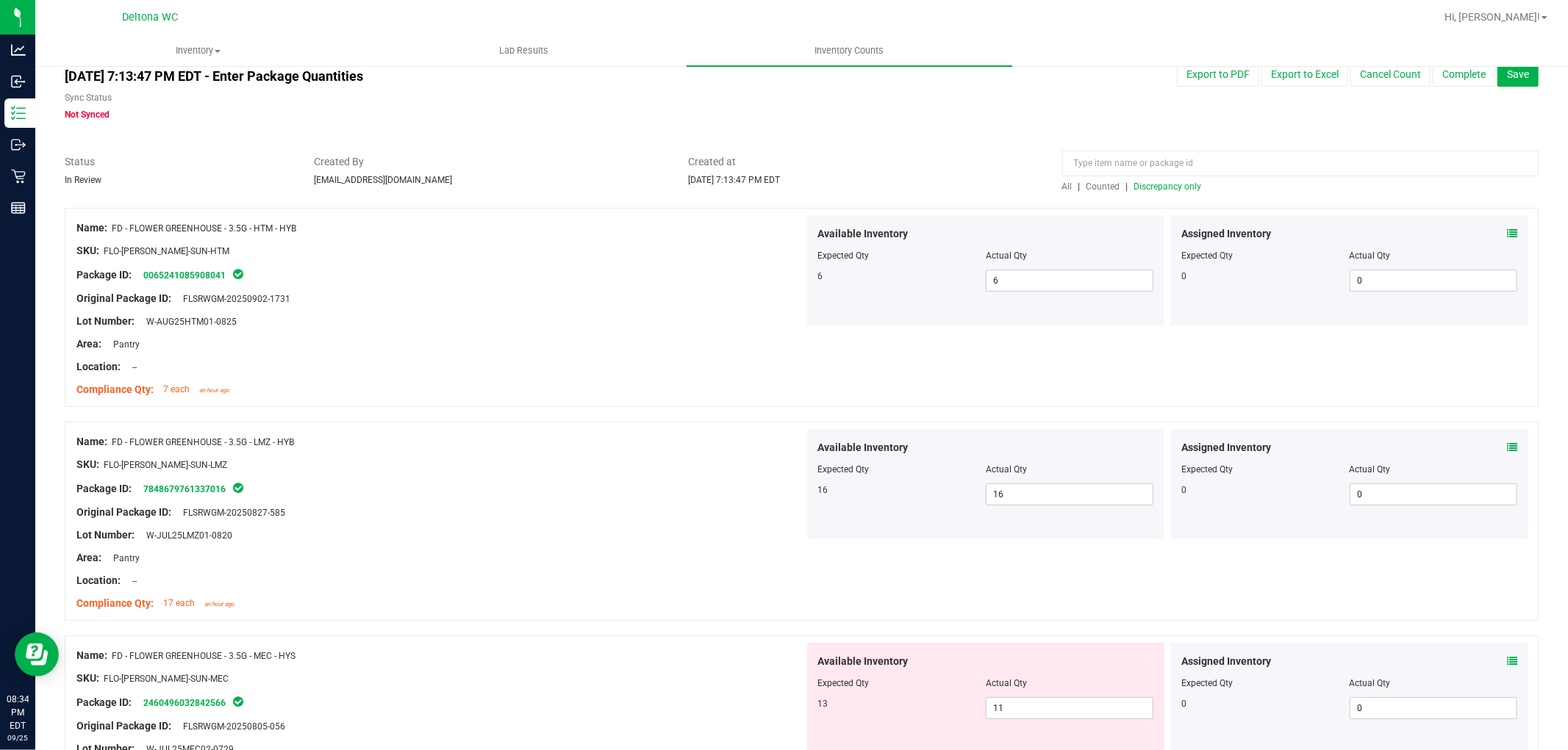
scroll to position [0, 0]
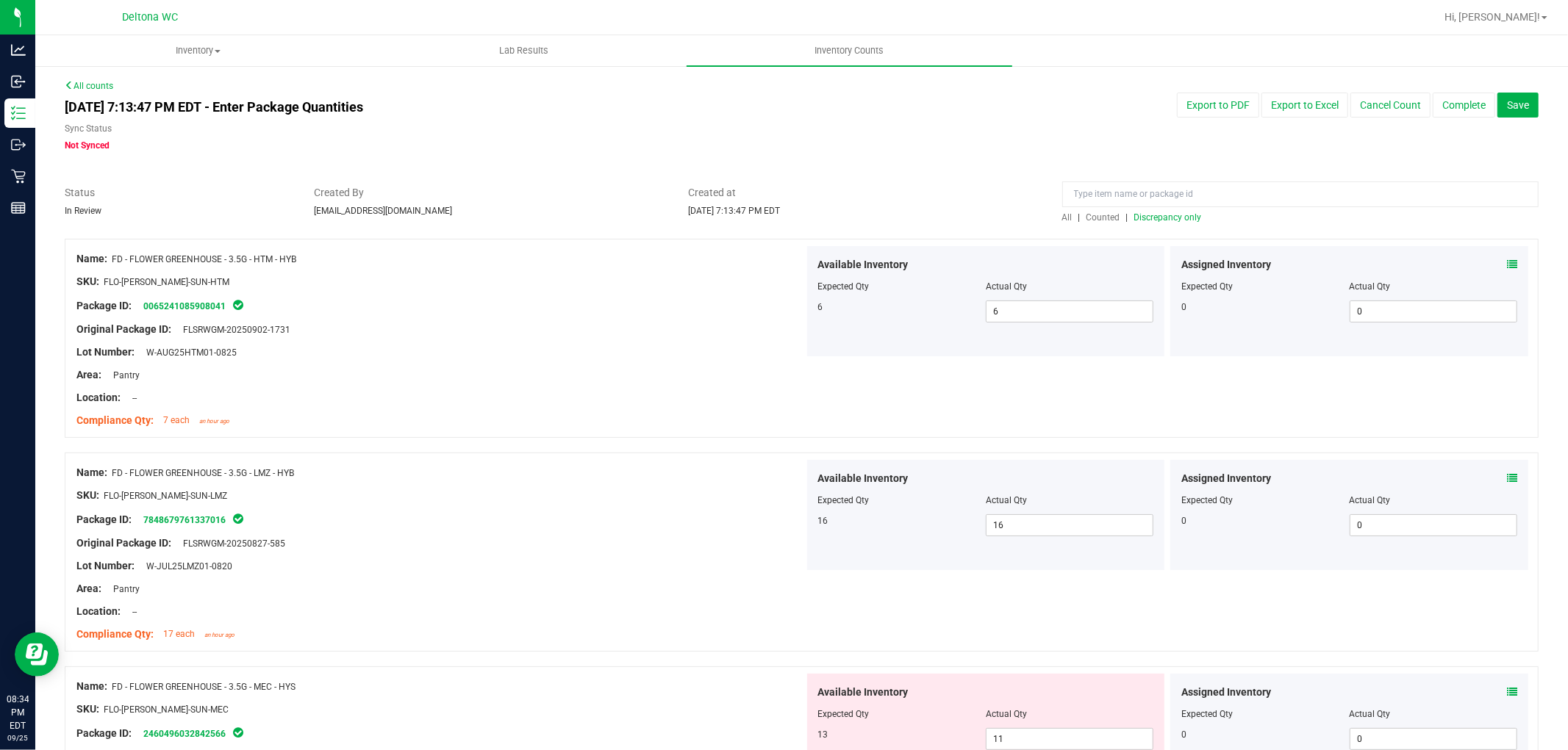
click at [1174, 216] on span "Discrepancy only" at bounding box center [1167, 217] width 68 height 10
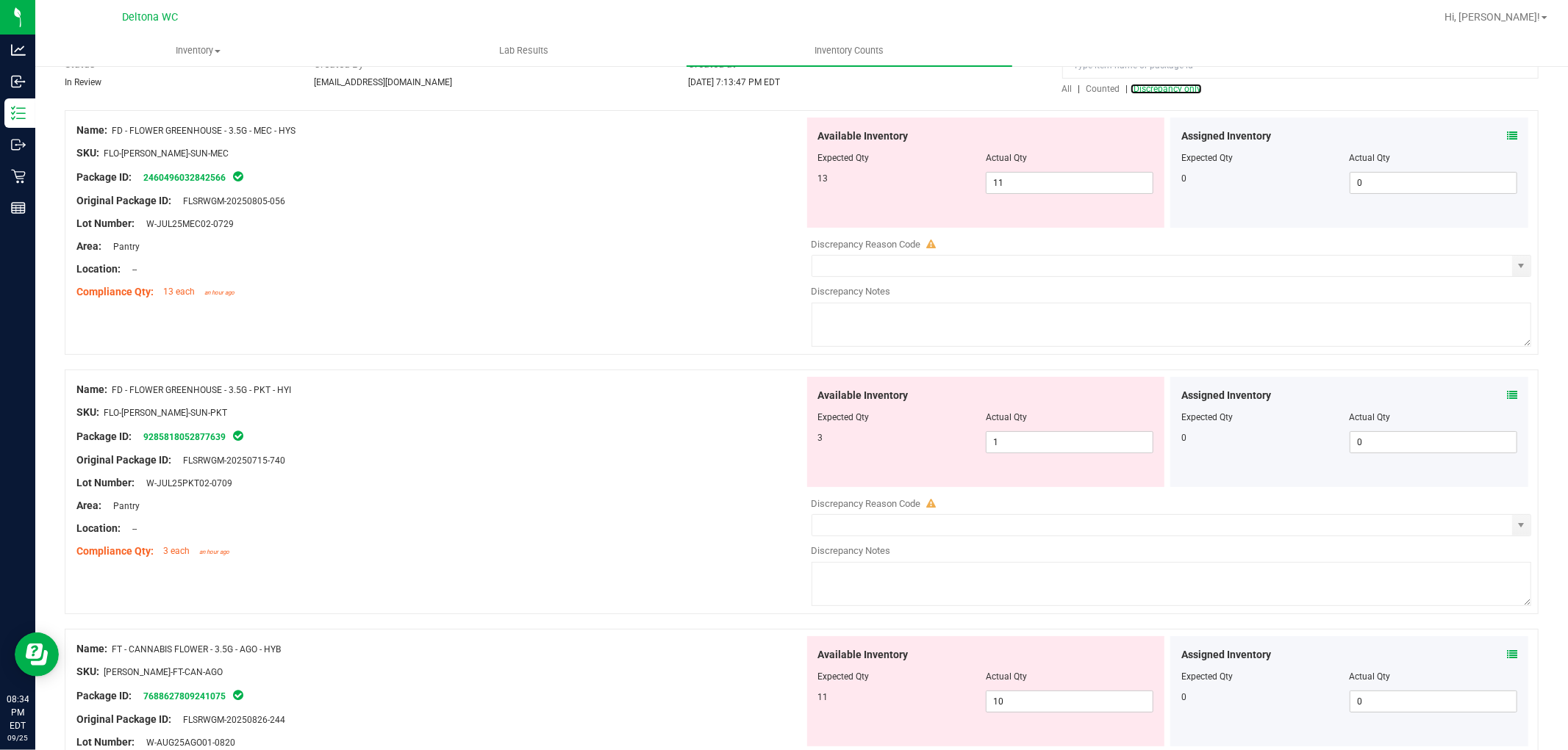
scroll to position [163, 0]
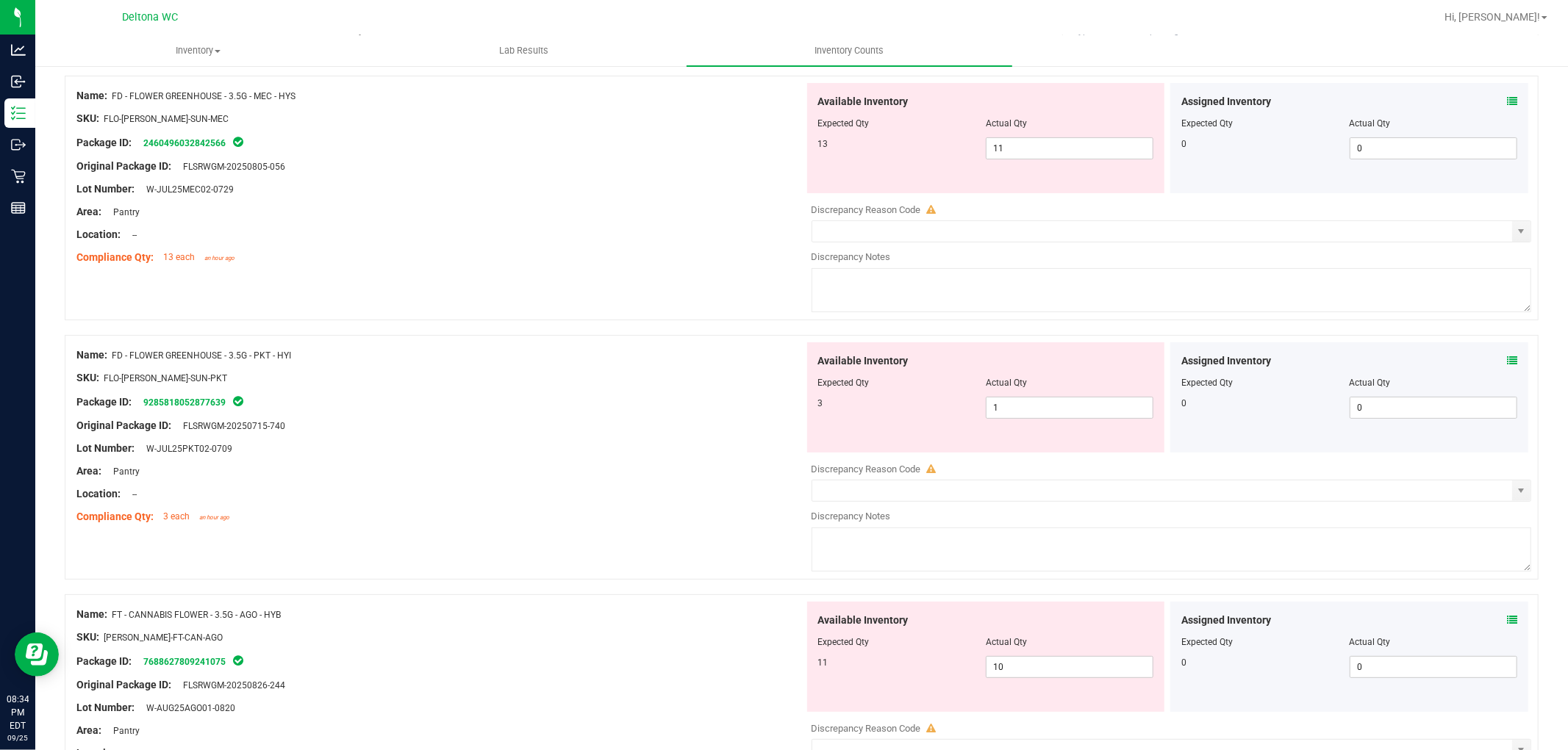
click at [1507, 104] on icon at bounding box center [1512, 102] width 10 height 10
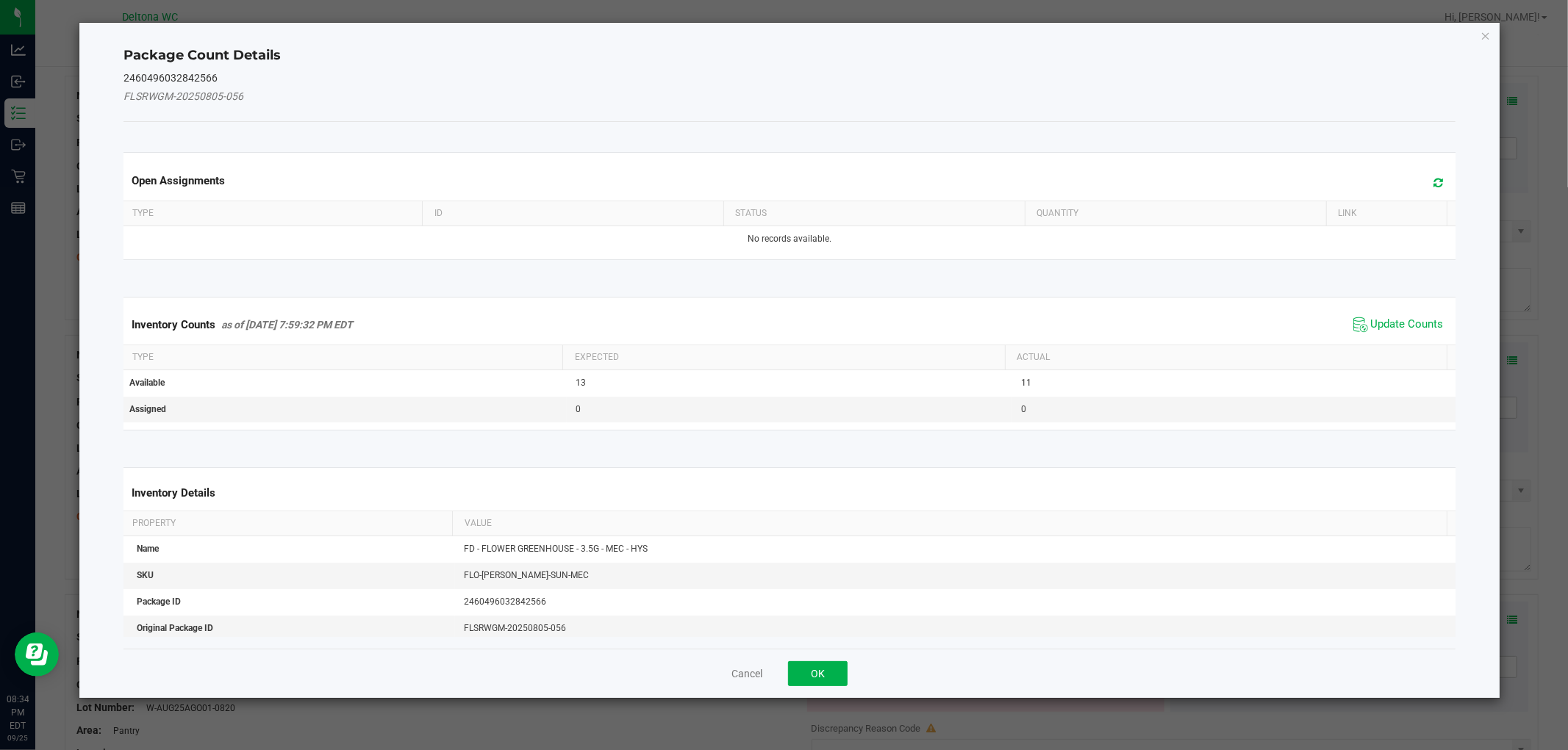
click at [1404, 312] on div "Inventory Counts as of Sep 25, 2025 7:59:32 PM EDT Update Counts" at bounding box center [788, 325] width 1337 height 39
click at [1404, 314] on span "Update Counts" at bounding box center [1397, 325] width 98 height 22
click at [1406, 316] on span "Update Counts" at bounding box center [1397, 325] width 98 height 22
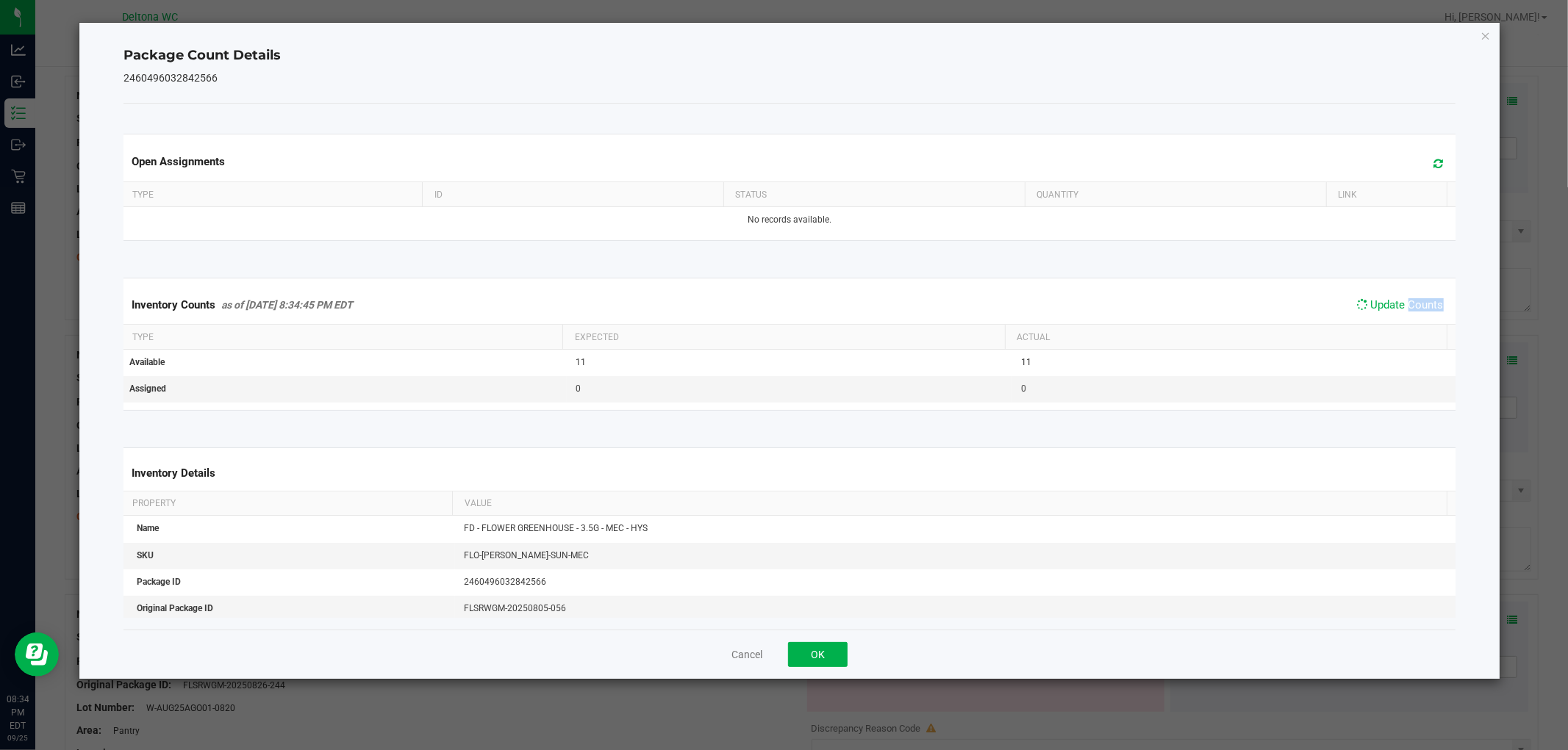
click at [1406, 317] on div "Inventory Counts as of Sep 25, 2025 8:34:45 PM EDT Update Counts" at bounding box center [788, 305] width 1337 height 38
click at [1402, 317] on span "Update Counts" at bounding box center [1397, 306] width 98 height 22
drag, startPoint x: 814, startPoint y: 652, endPoint x: 855, endPoint y: 595, distance: 70.2
click at [811, 655] on button "OK" at bounding box center [817, 654] width 59 height 25
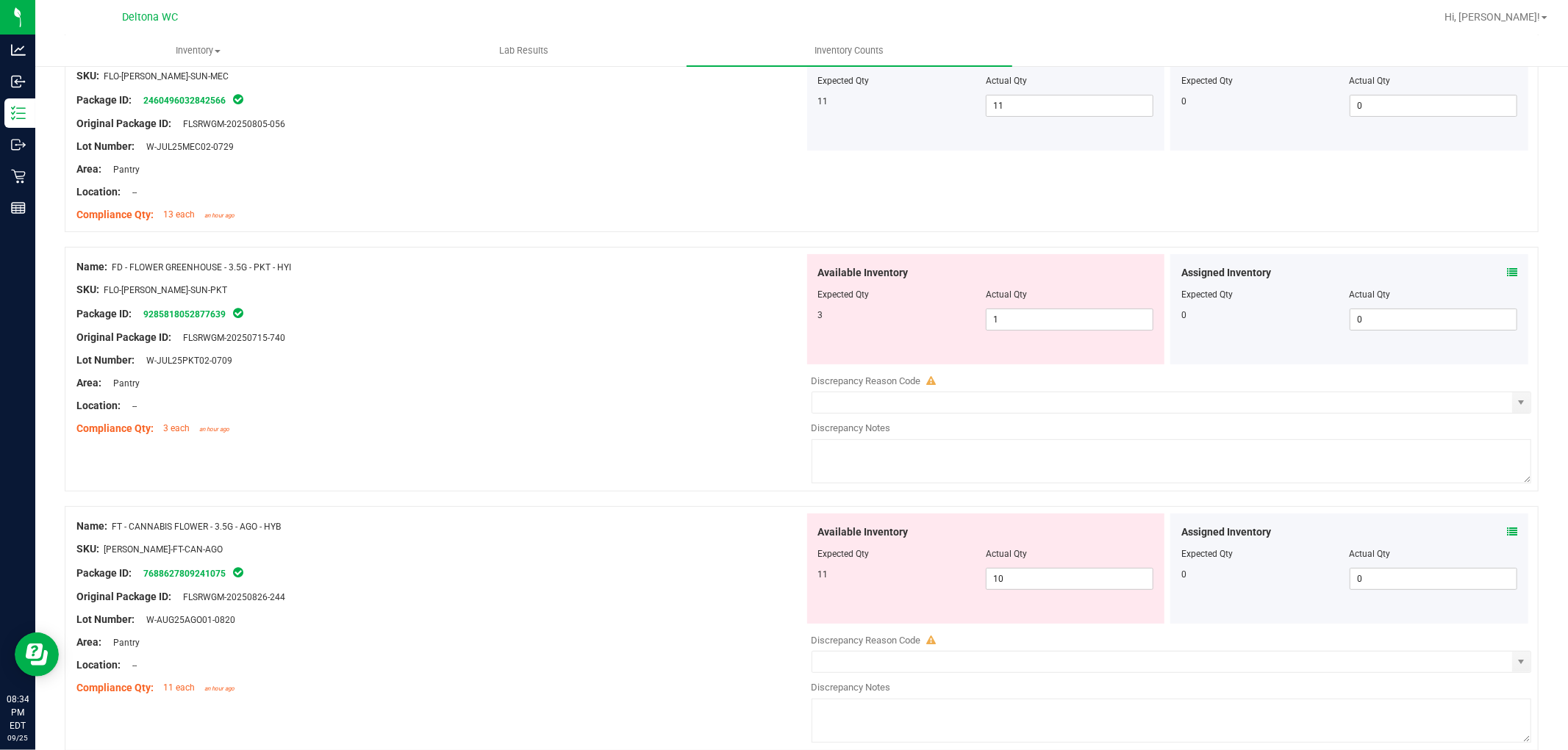
scroll to position [245, 0]
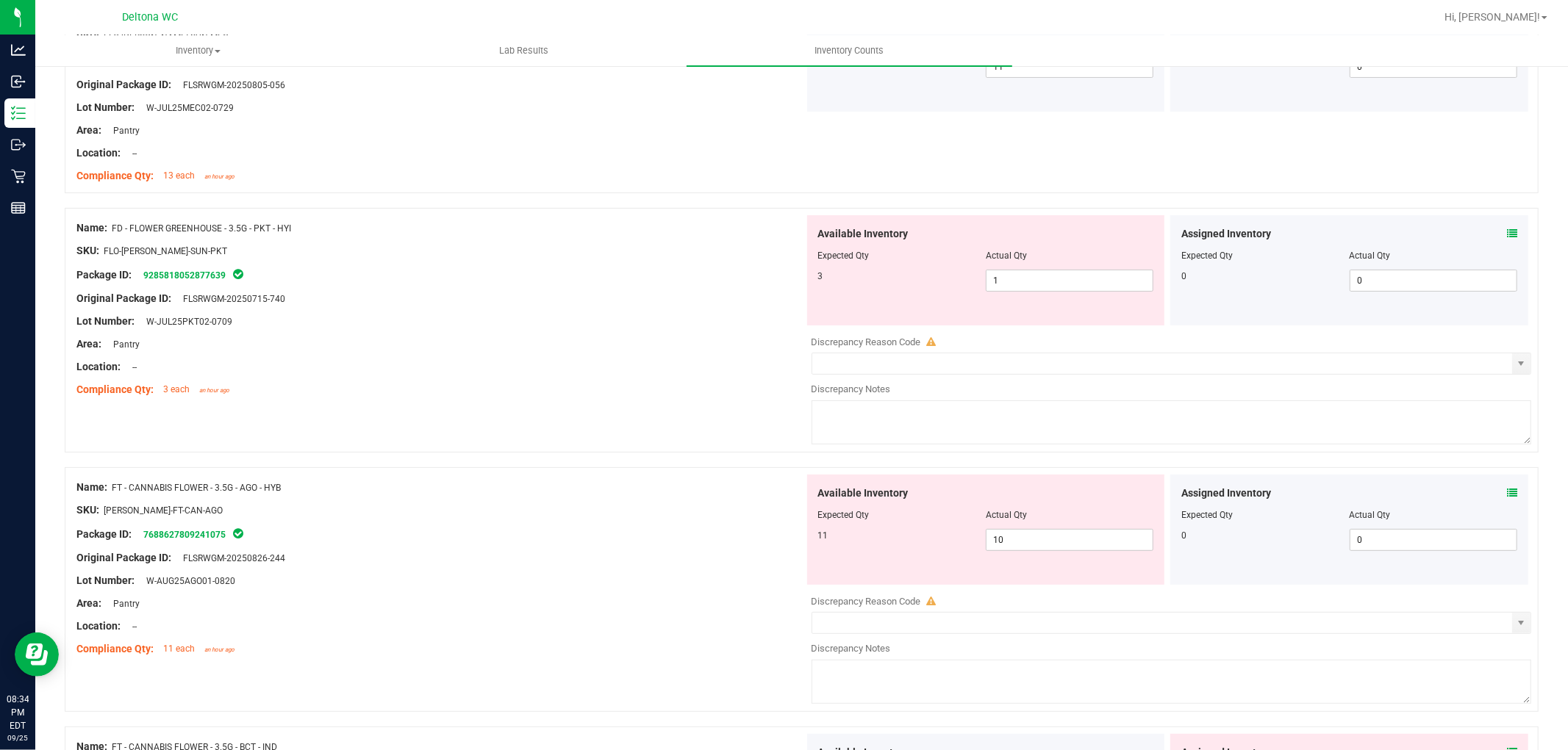
click at [1505, 231] on div "Assigned Inventory Expected Qty Actual Qty 0 0 0" at bounding box center [1349, 270] width 358 height 111
click at [1507, 231] on icon at bounding box center [1512, 234] width 10 height 10
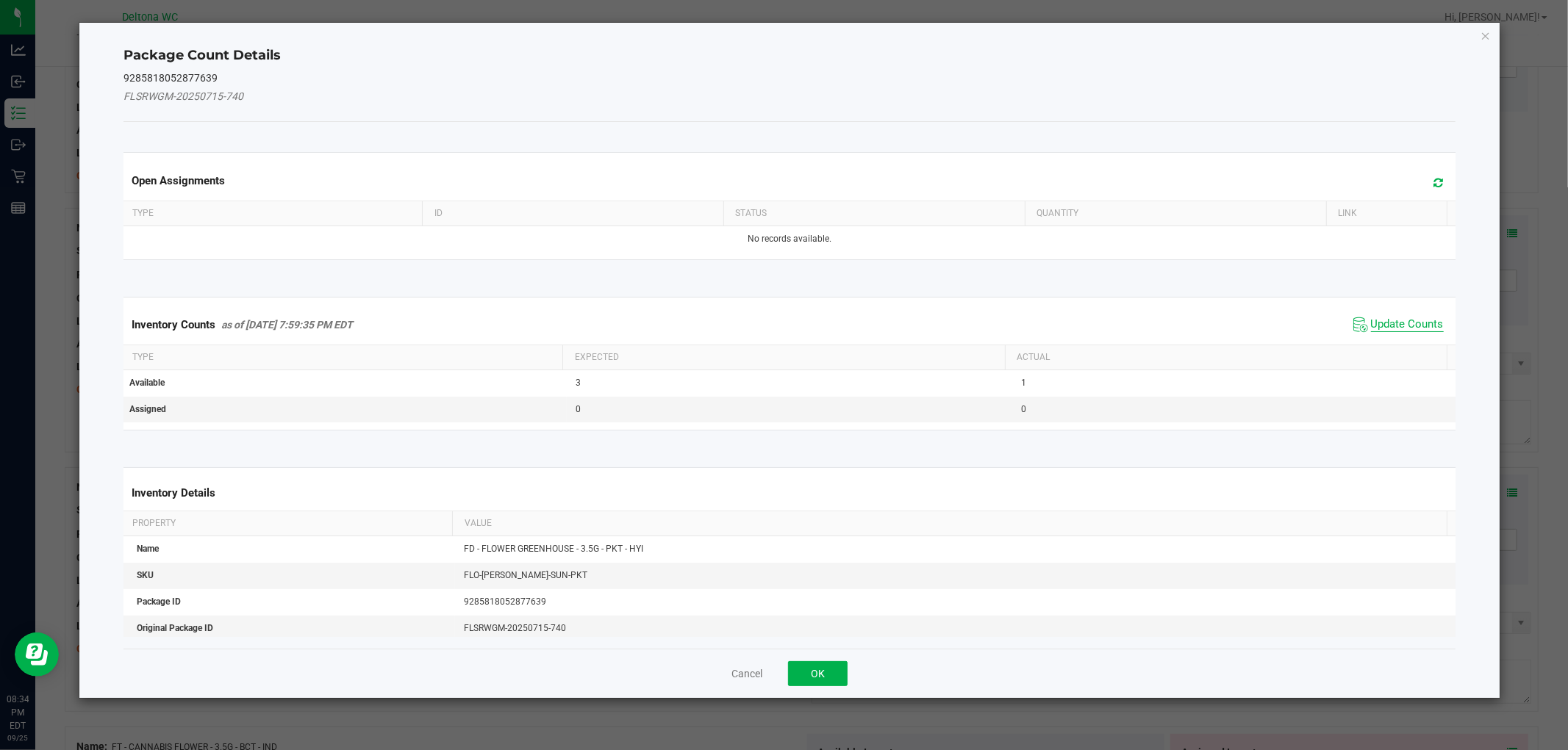
click at [1396, 328] on span "Update Counts" at bounding box center [1407, 325] width 73 height 15
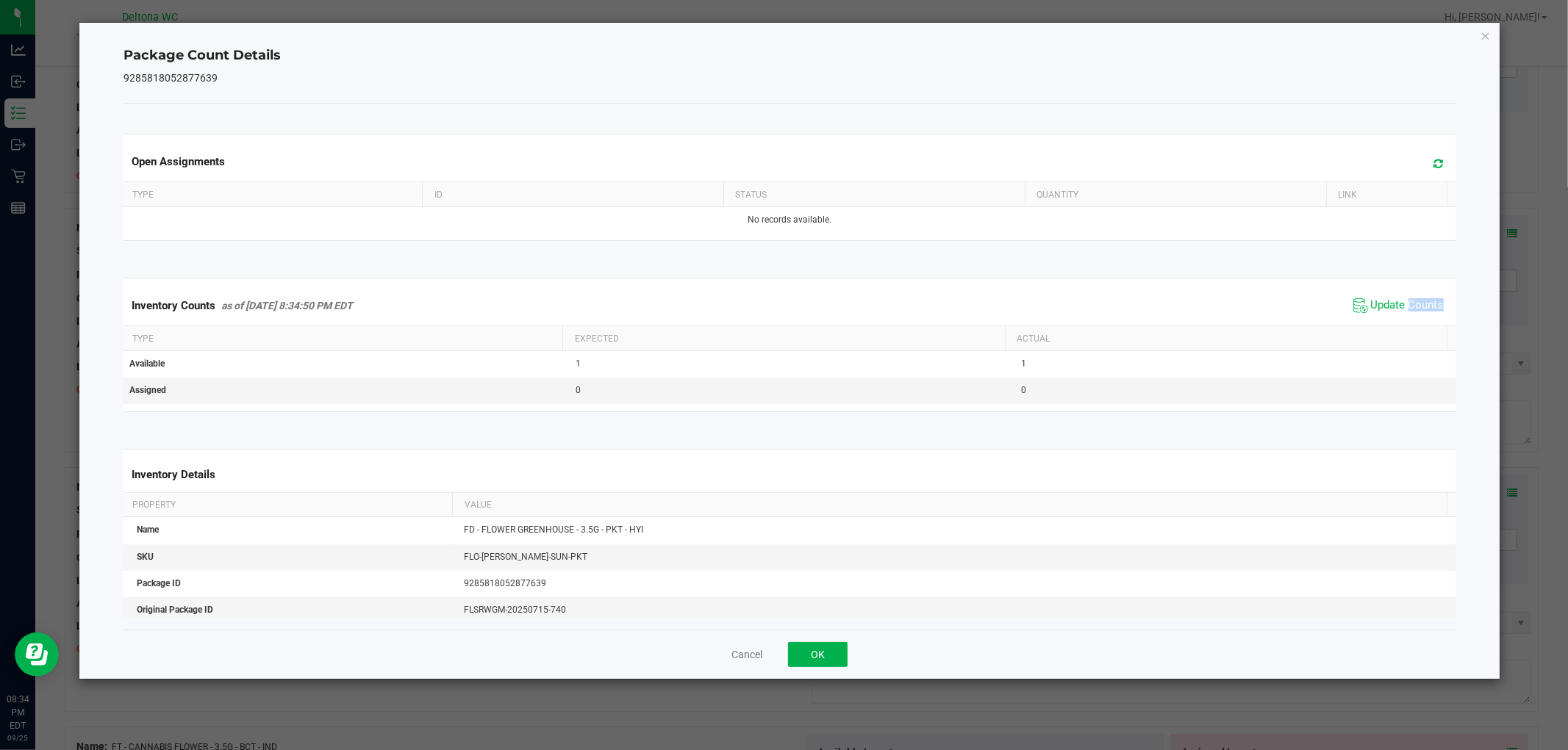
click at [1398, 324] on div "Inventory Counts as of Sep 25, 2025 8:34:50 PM EDT Update Counts" at bounding box center [788, 306] width 1337 height 39
click at [1399, 321] on div "Inventory Counts as of Sep 25, 2025 8:34:50 PM EDT Update Counts" at bounding box center [788, 306] width 1337 height 39
drag, startPoint x: 805, startPoint y: 655, endPoint x: 832, endPoint y: 629, distance: 37.5
click at [799, 656] on button "OK" at bounding box center [817, 654] width 59 height 25
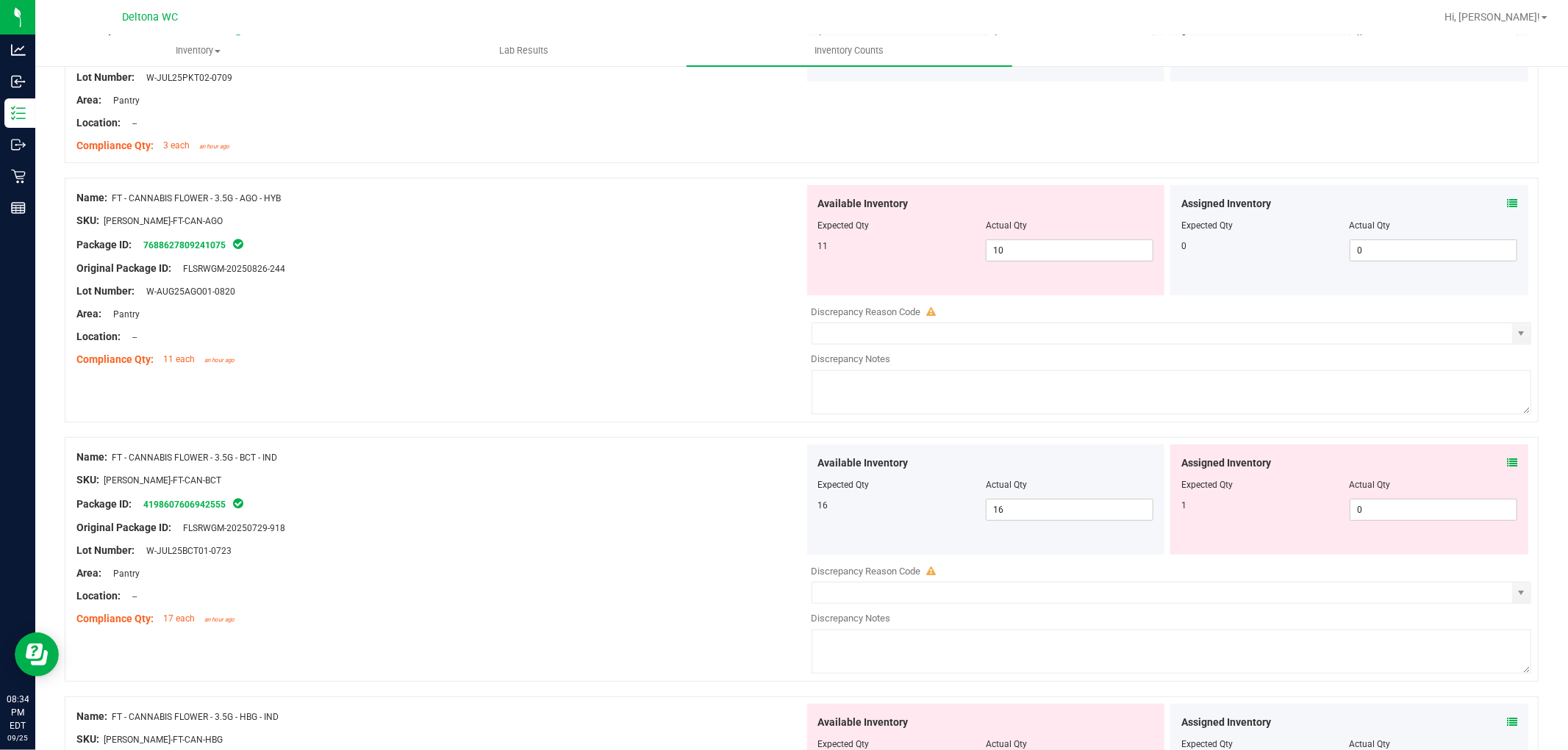
scroll to position [489, 0]
click at [1499, 194] on div "Assigned Inventory Expected Qty Actual Qty 0 0 0" at bounding box center [1349, 240] width 358 height 111
click at [1507, 198] on icon at bounding box center [1512, 202] width 10 height 10
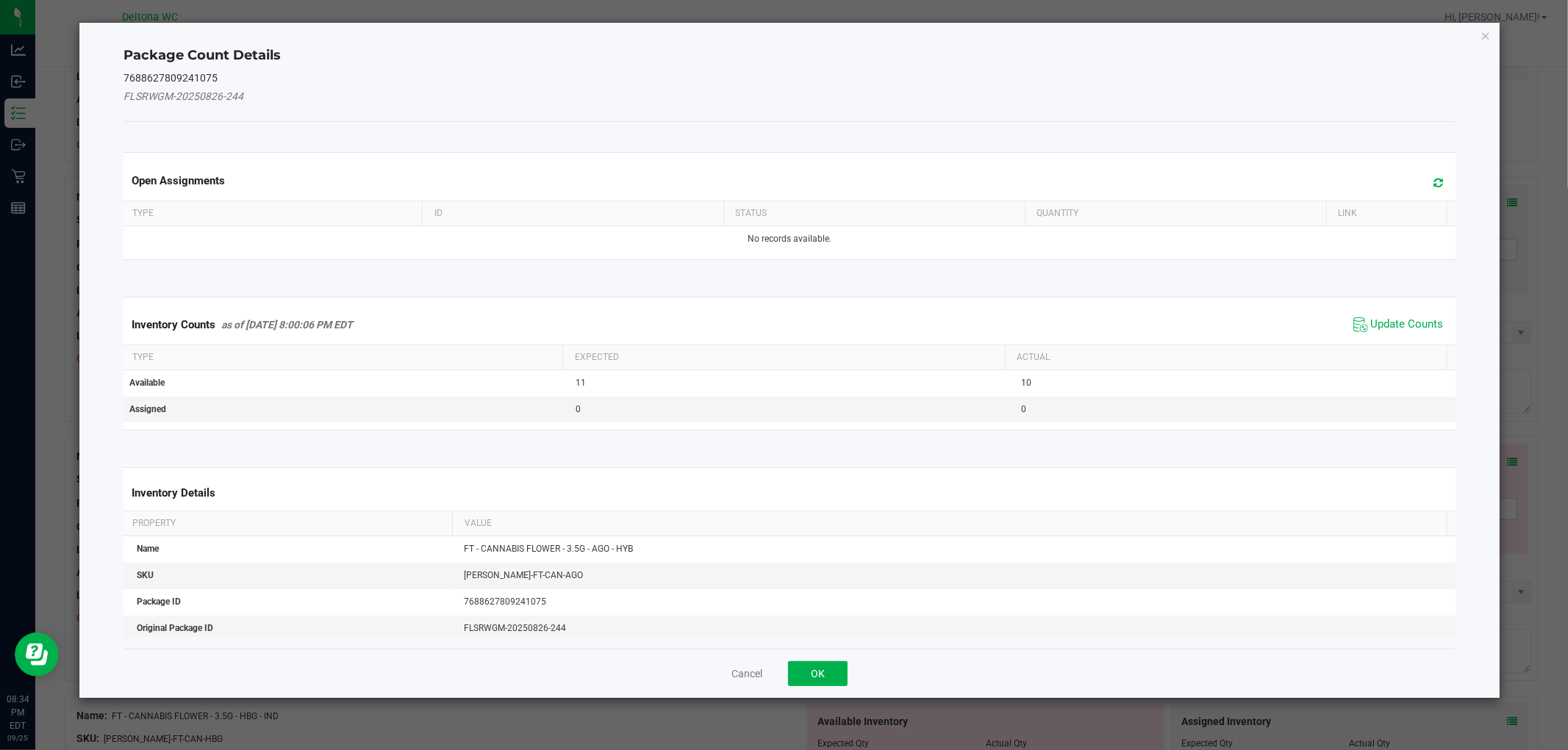
click at [1407, 333] on span "Update Counts" at bounding box center [1397, 325] width 98 height 22
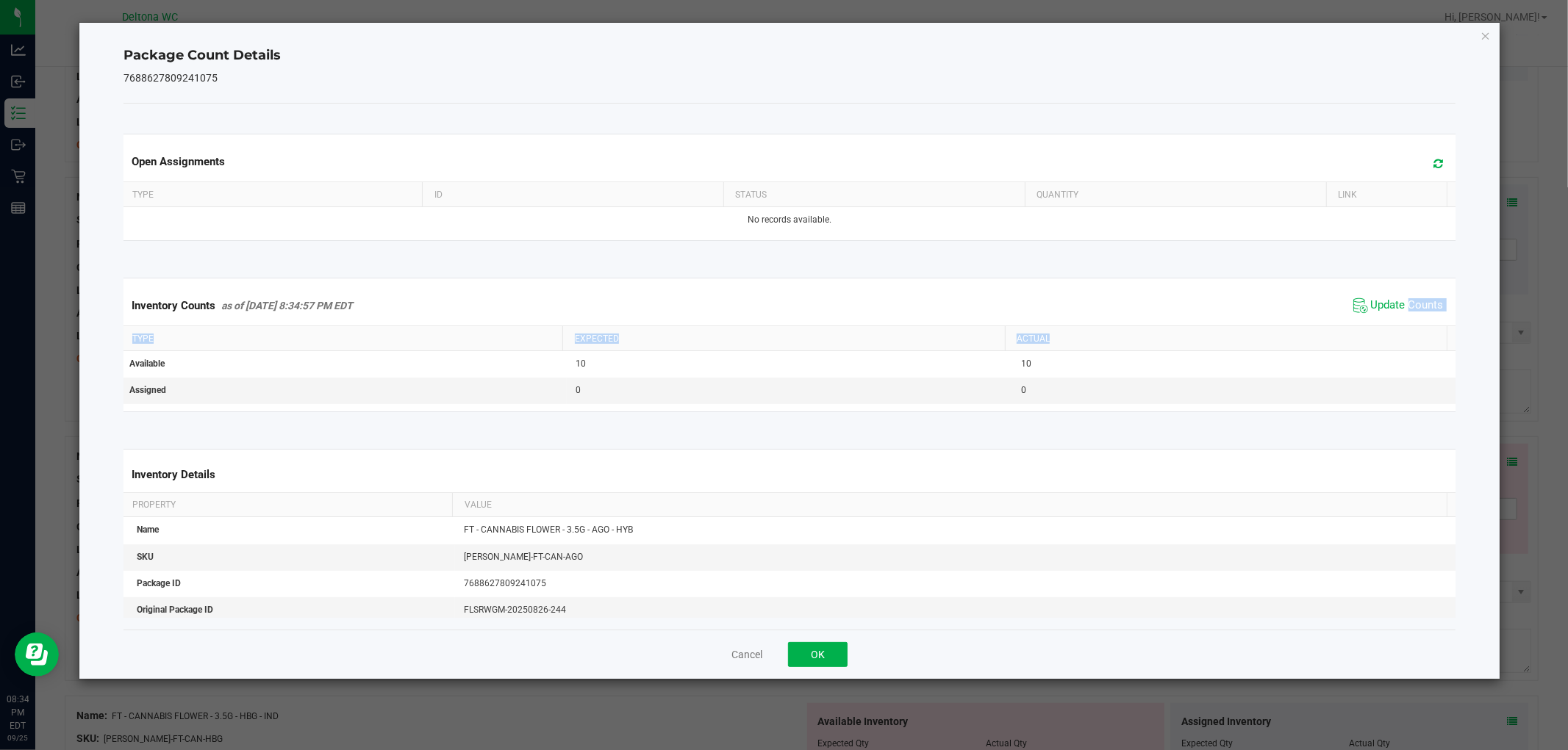
click at [1407, 332] on kendo-grid "Inventory Counts as of Sep 25, 2025 8:34:57 PM EDT Update Counts Type Expected …" at bounding box center [788, 345] width 1353 height 134
click at [1386, 299] on span "Update Counts" at bounding box center [1407, 305] width 73 height 15
click at [1386, 298] on span "Update Counts" at bounding box center [1407, 304] width 73 height 13
click at [820, 649] on button "OK" at bounding box center [817, 654] width 59 height 25
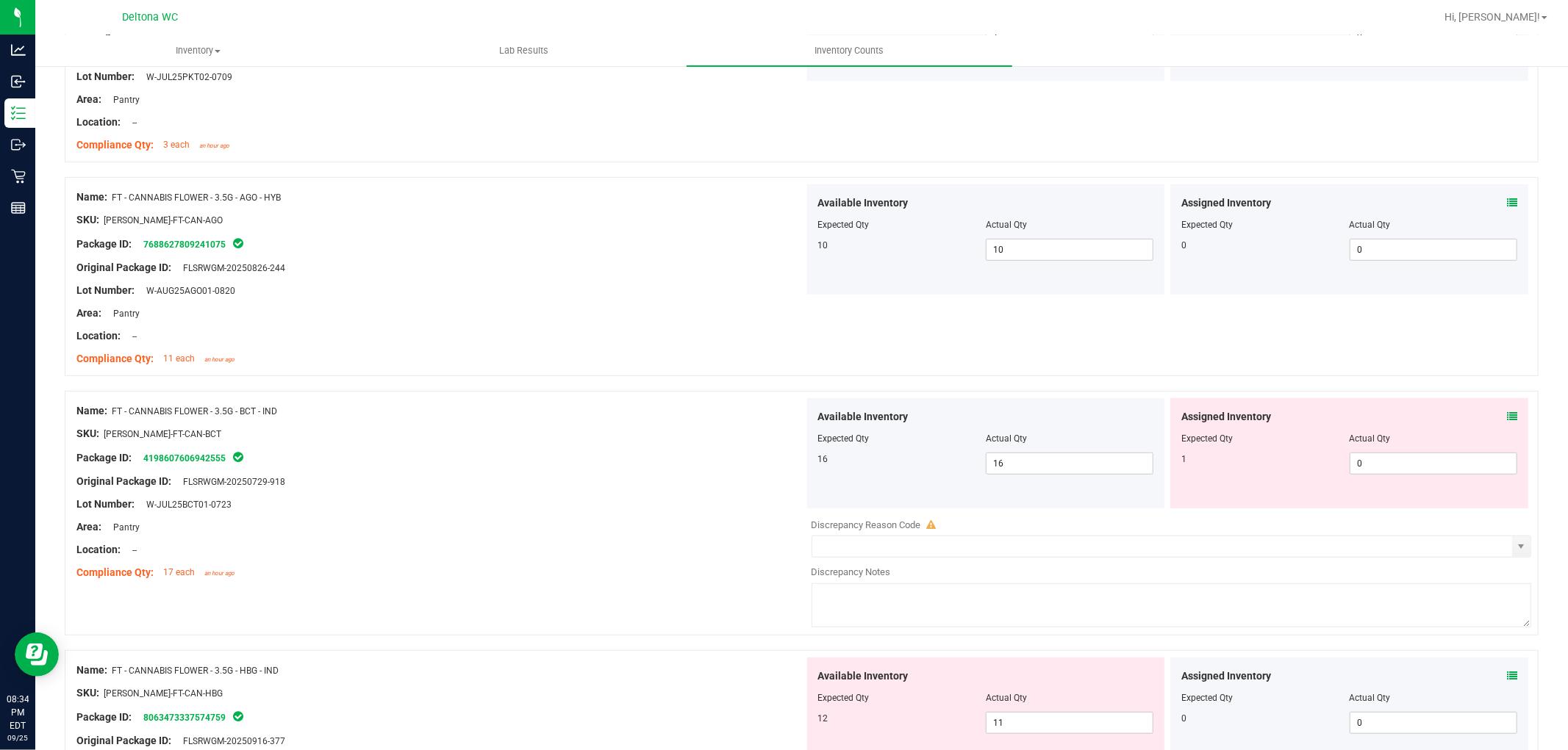
scroll to position [571, 0]
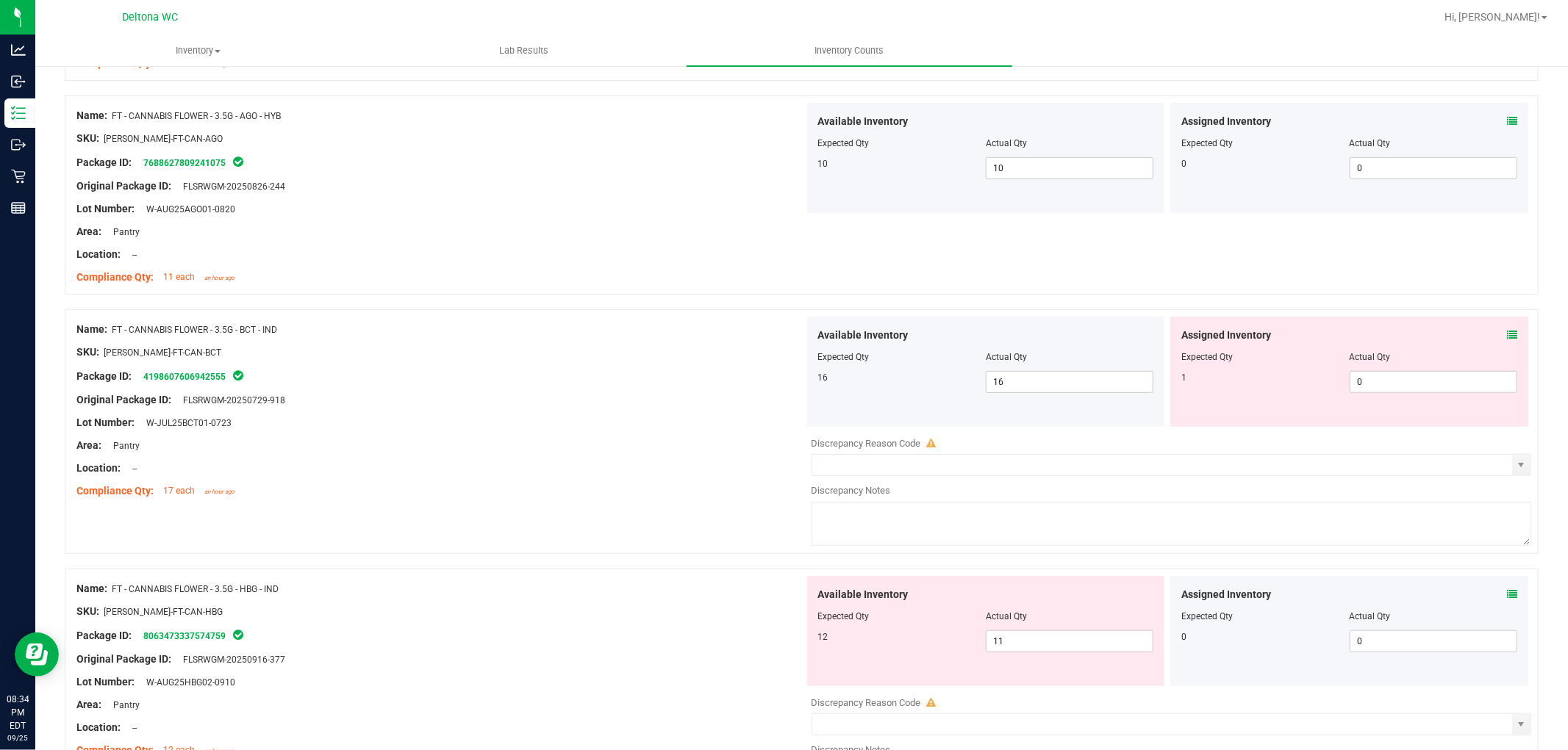
click at [1507, 332] on icon at bounding box center [1512, 335] width 10 height 10
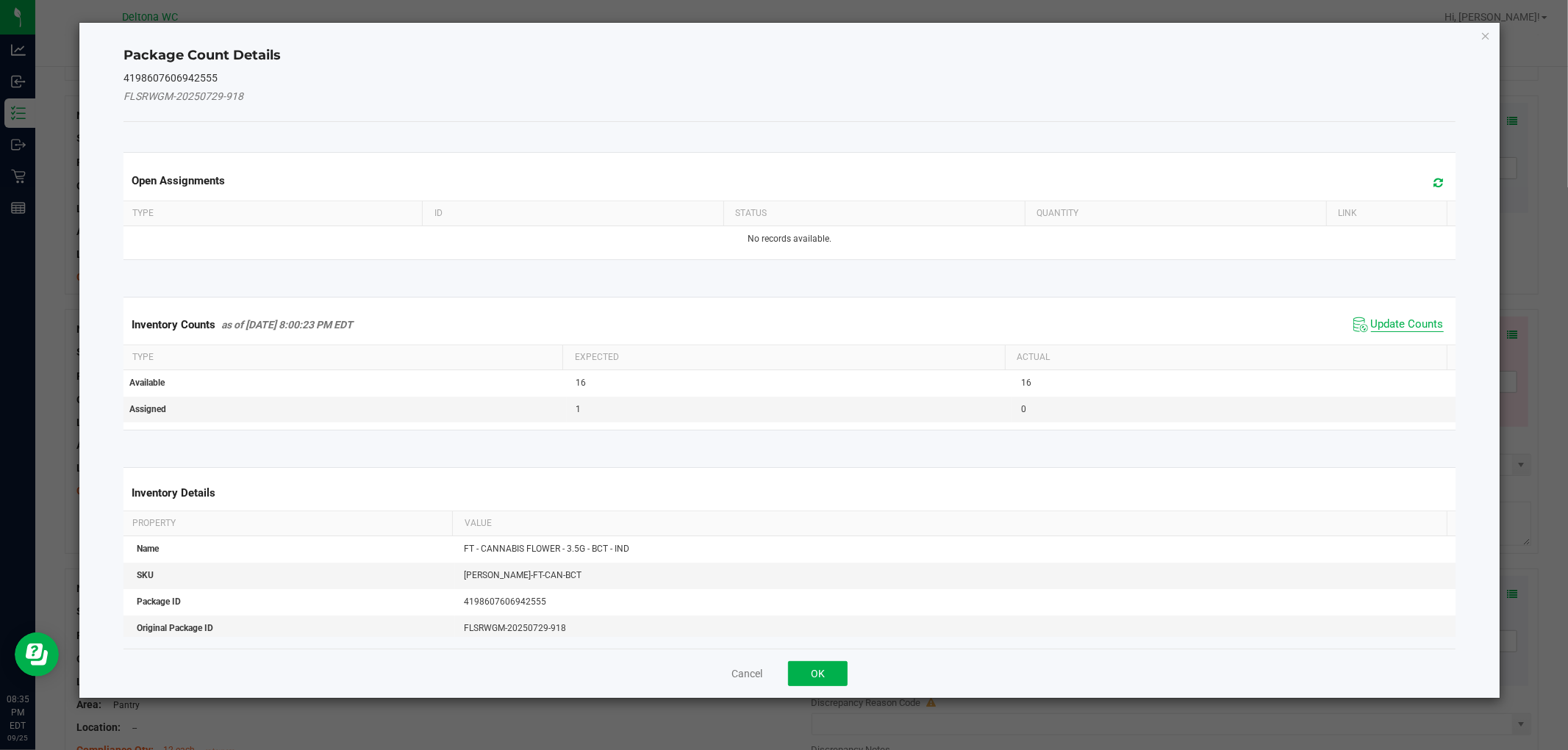
click at [1392, 327] on span "Update Counts" at bounding box center [1407, 325] width 73 height 15
click at [1392, 326] on kendo-grid "Inventory Counts as of Sep 25, 2025 8:00:23 PM EDT Update Counts Type Expected …" at bounding box center [788, 363] width 1353 height 132
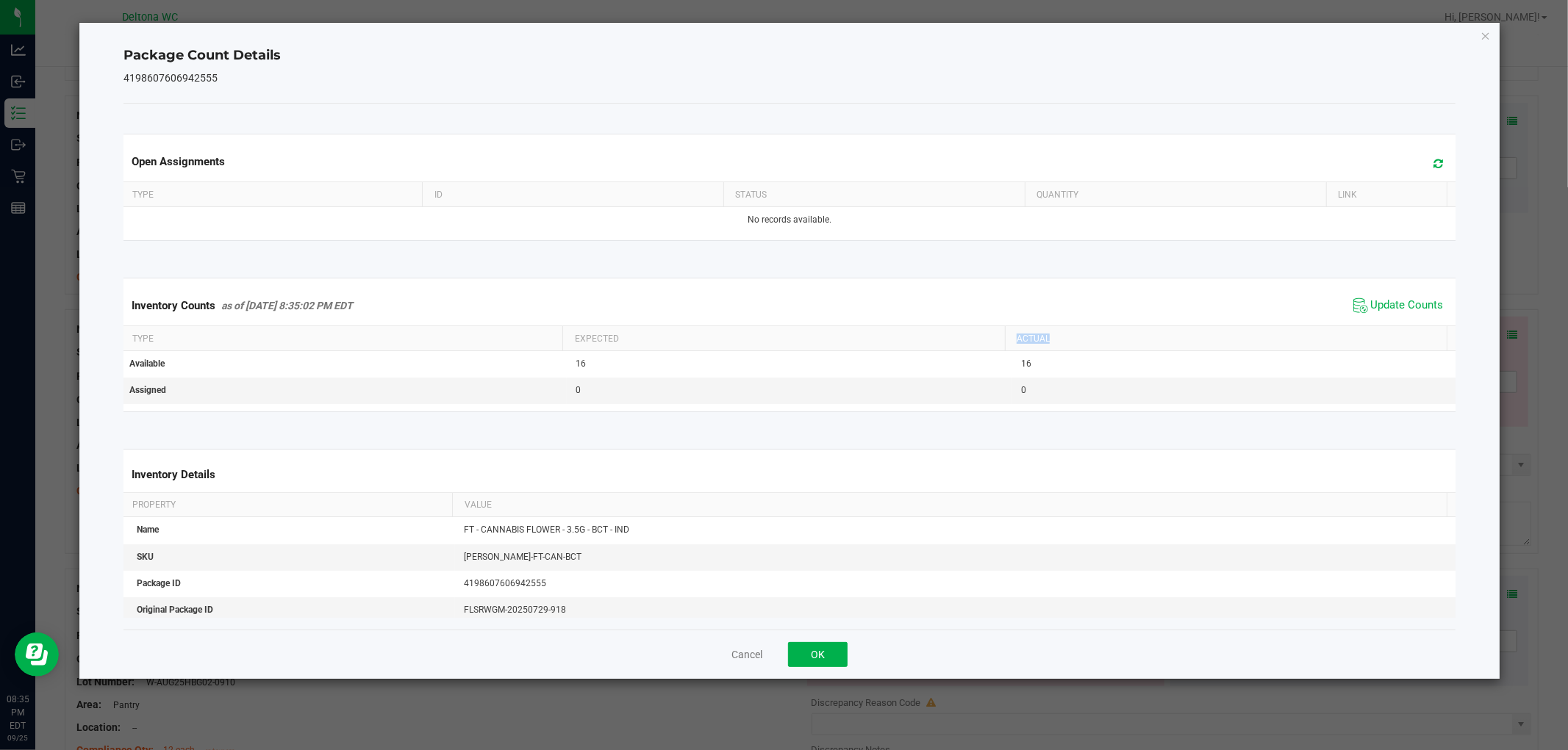
click at [1392, 327] on th "Actual" at bounding box center [1226, 338] width 442 height 25
drag, startPoint x: 838, startPoint y: 645, endPoint x: 844, endPoint y: 640, distance: 7.8
click at [842, 641] on div "Cancel OK" at bounding box center [788, 654] width 1331 height 49
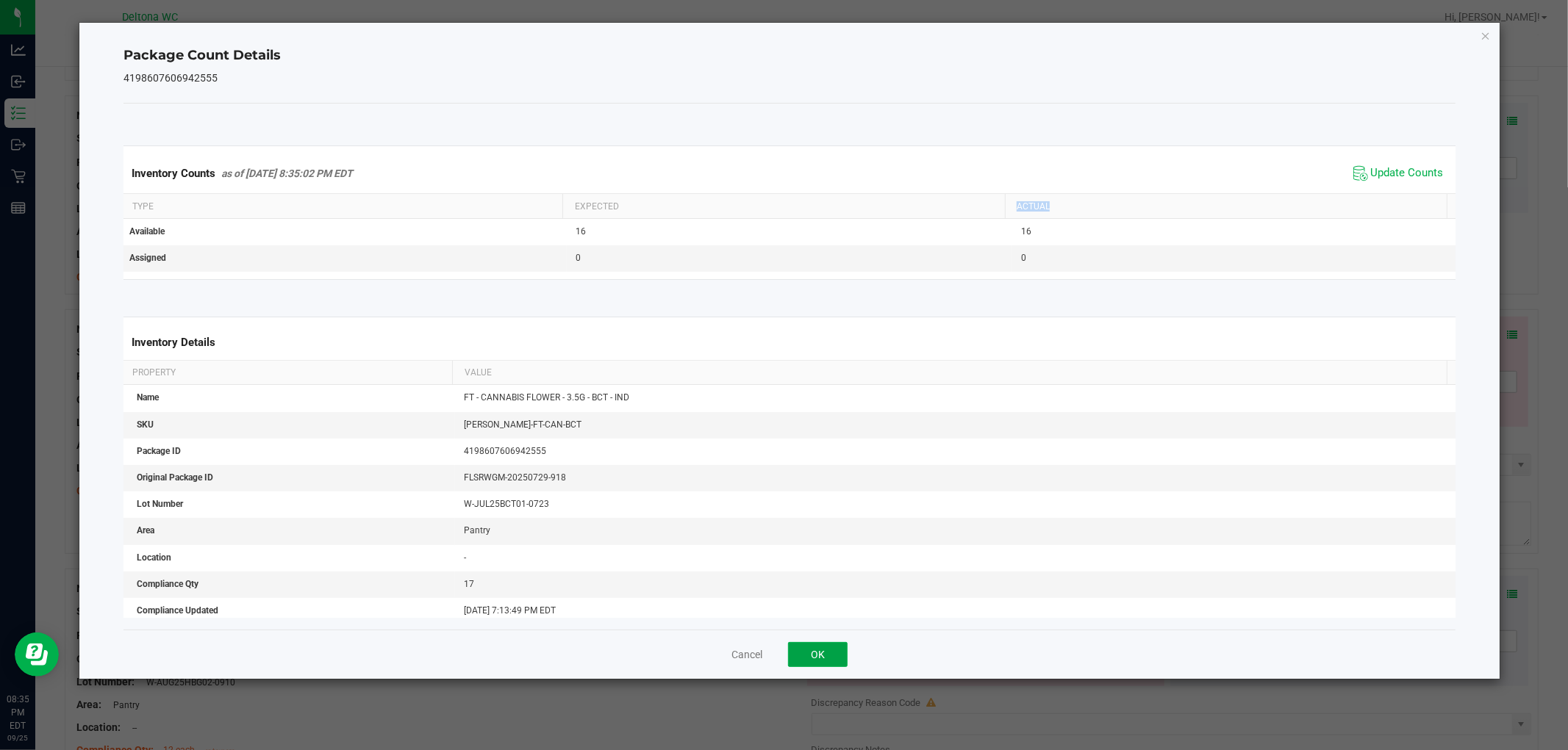
scroll to position [163, 0]
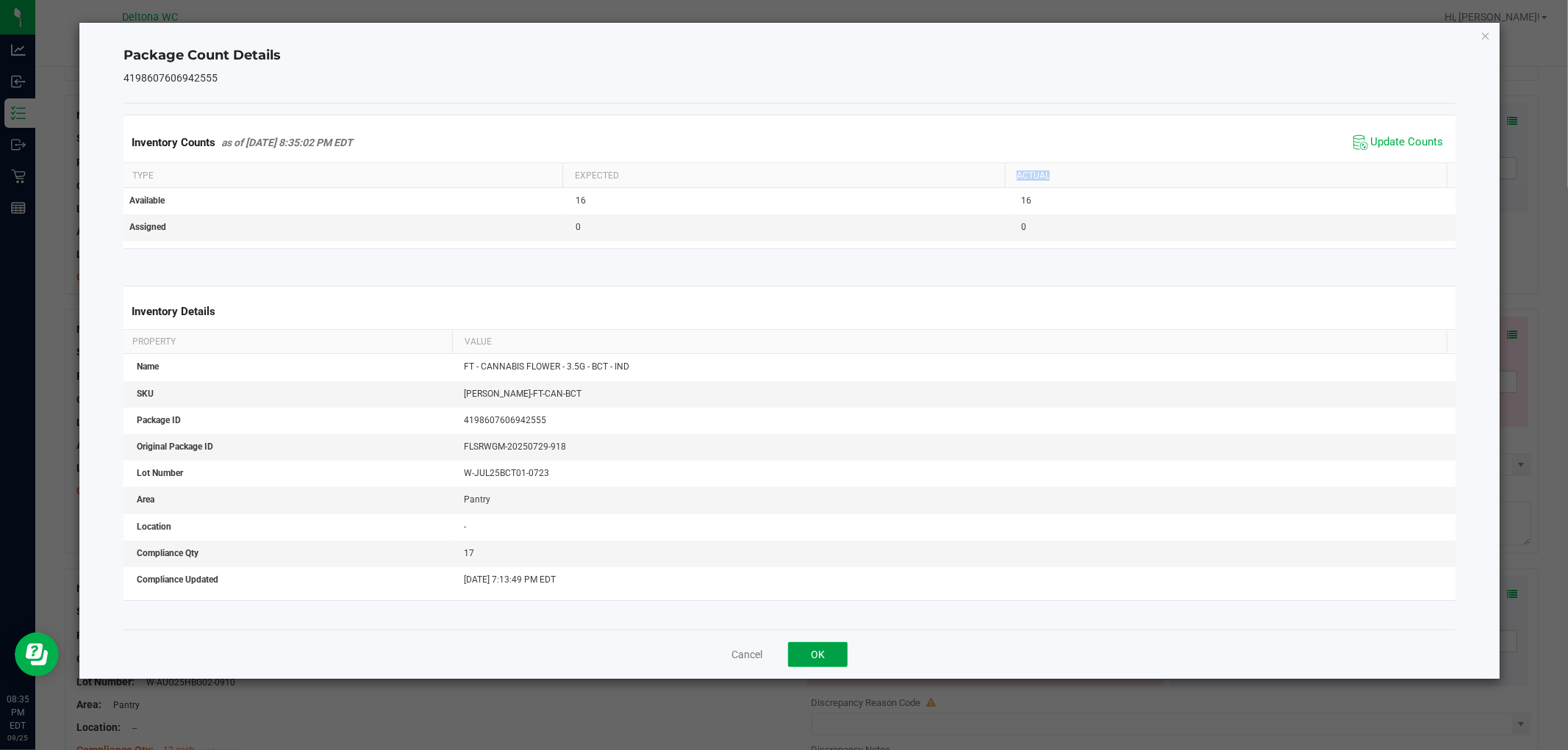
drag, startPoint x: 825, startPoint y: 656, endPoint x: 891, endPoint y: 610, distance: 80.4
click at [824, 655] on button "OK" at bounding box center [817, 654] width 59 height 25
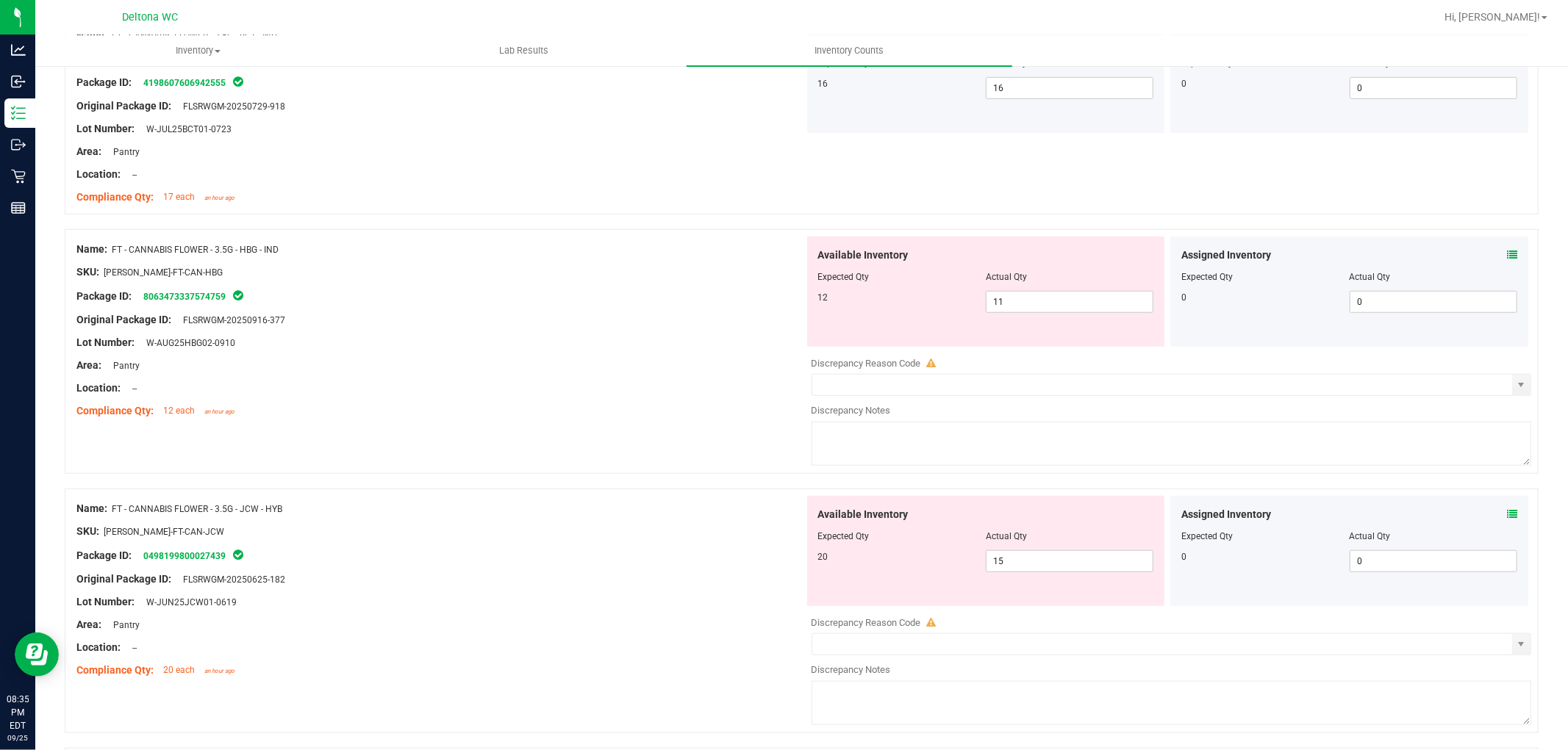
scroll to position [898, 0]
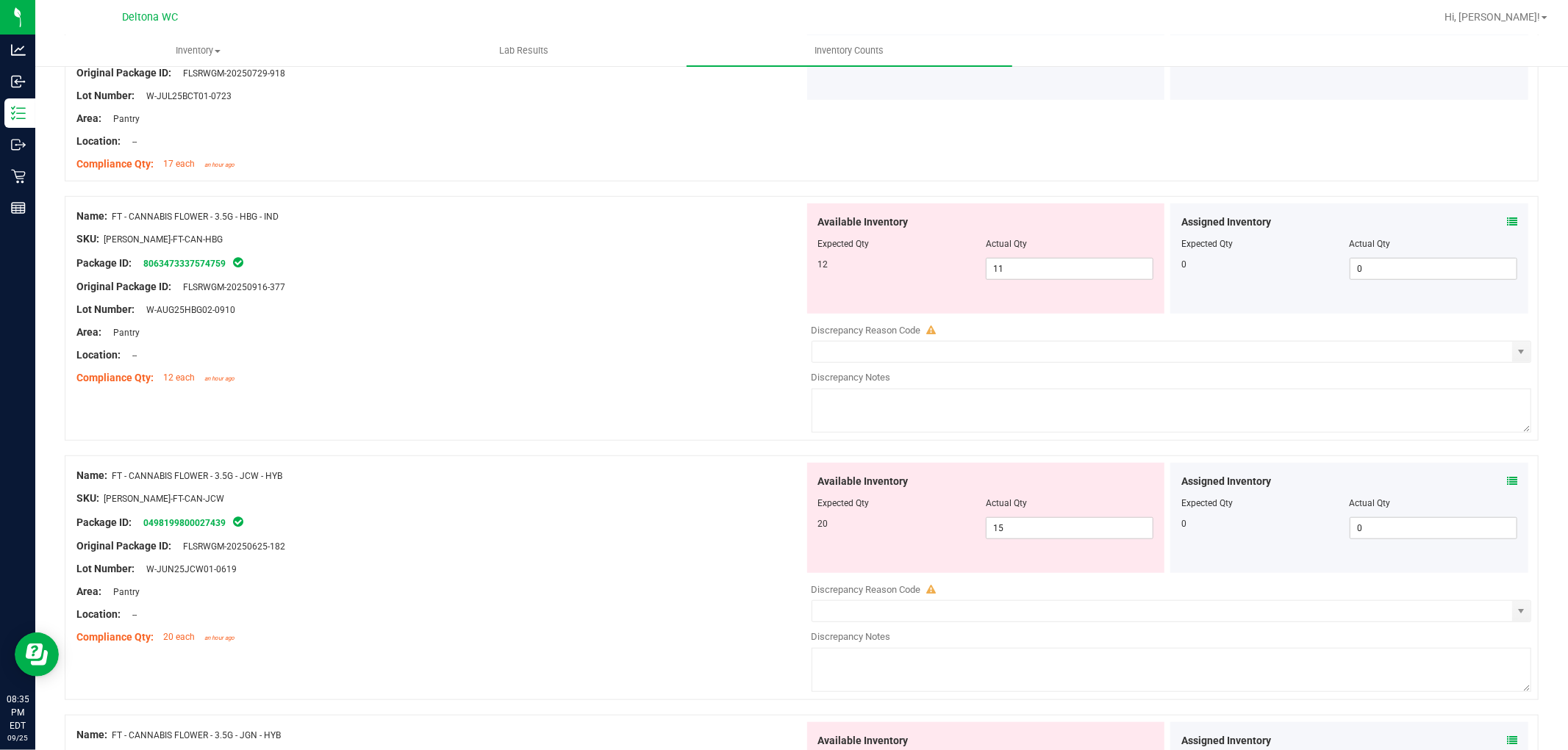
click at [1507, 224] on icon at bounding box center [1512, 222] width 10 height 10
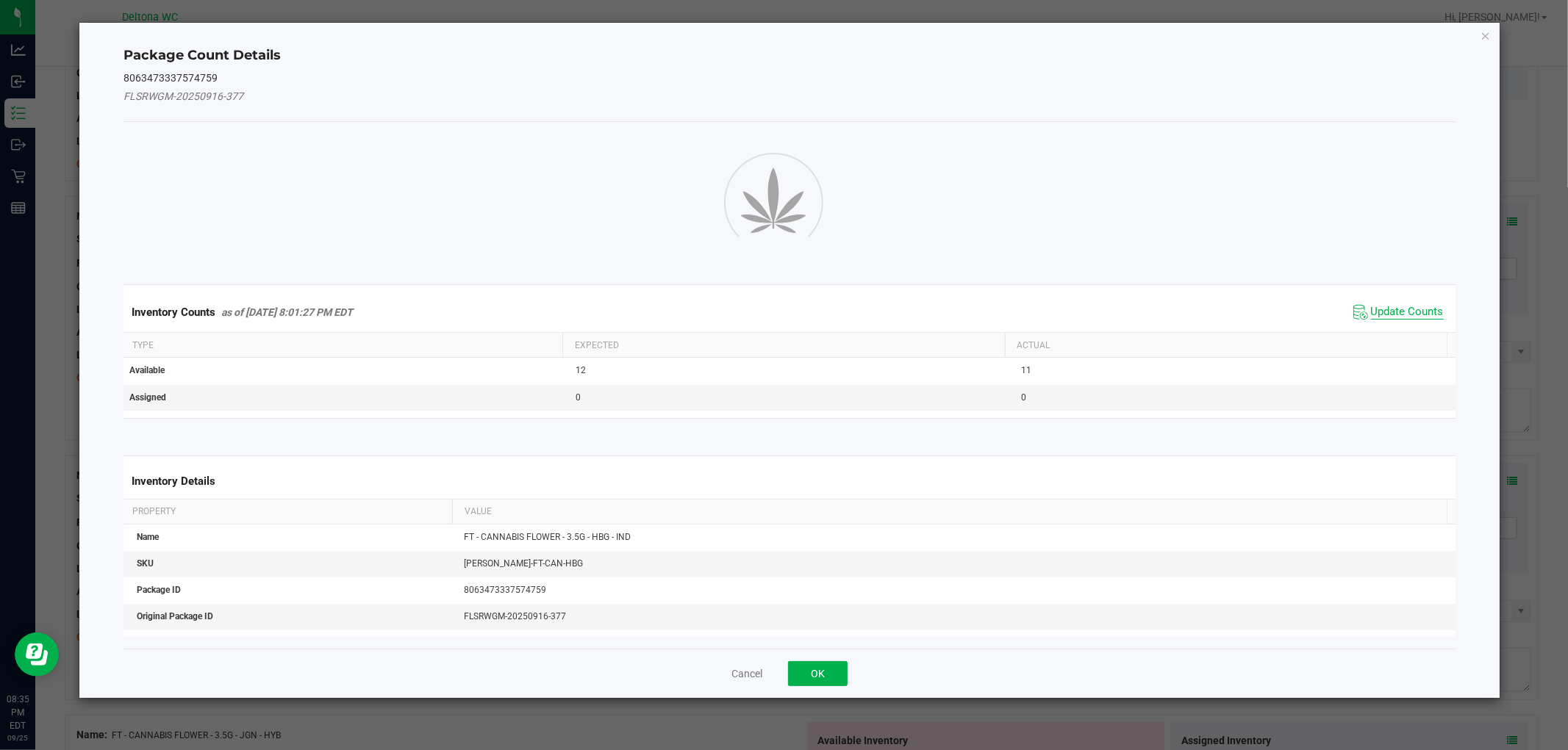
click at [1391, 313] on span "Update Counts" at bounding box center [1407, 312] width 73 height 15
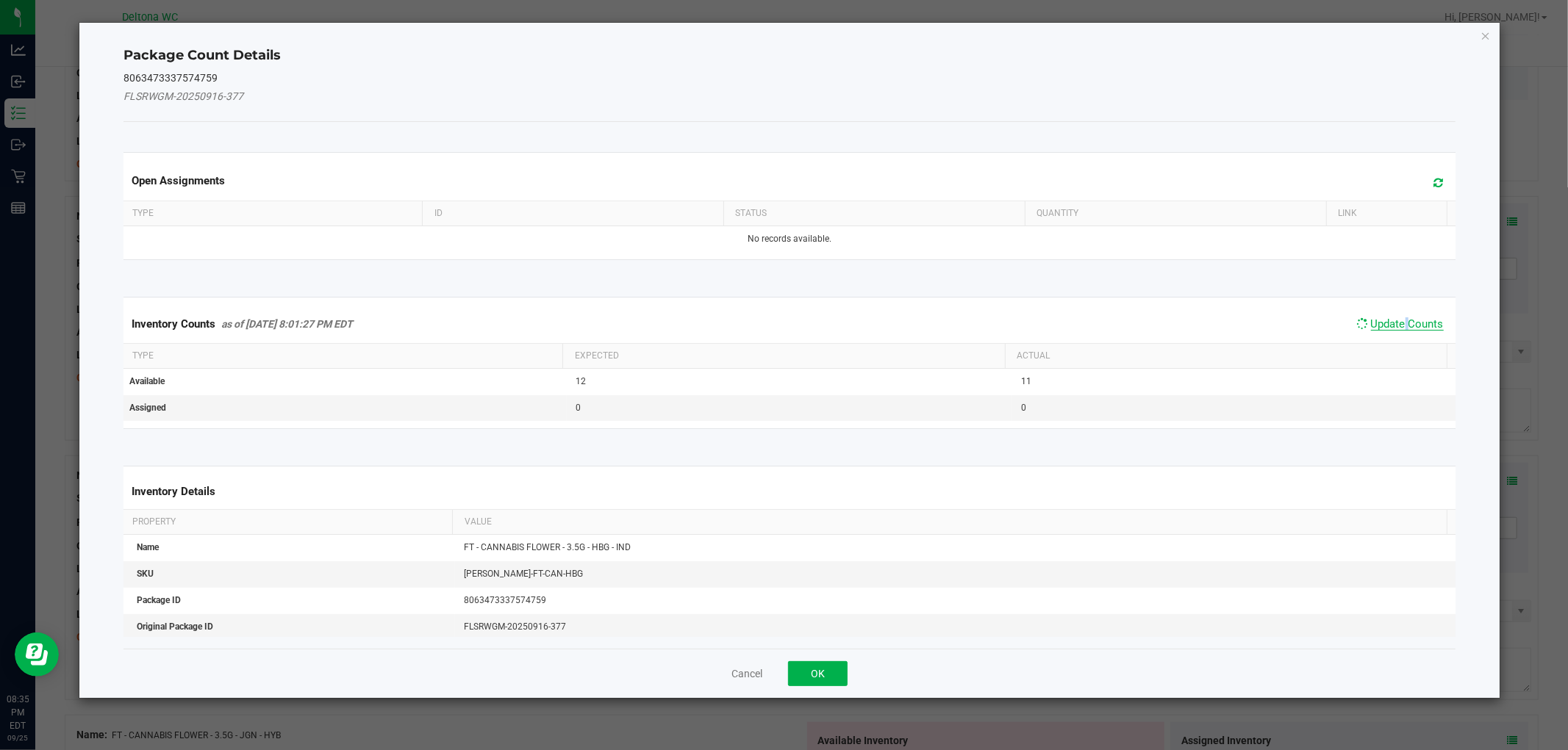
click at [1391, 314] on span "Update Counts" at bounding box center [1399, 324] width 94 height 21
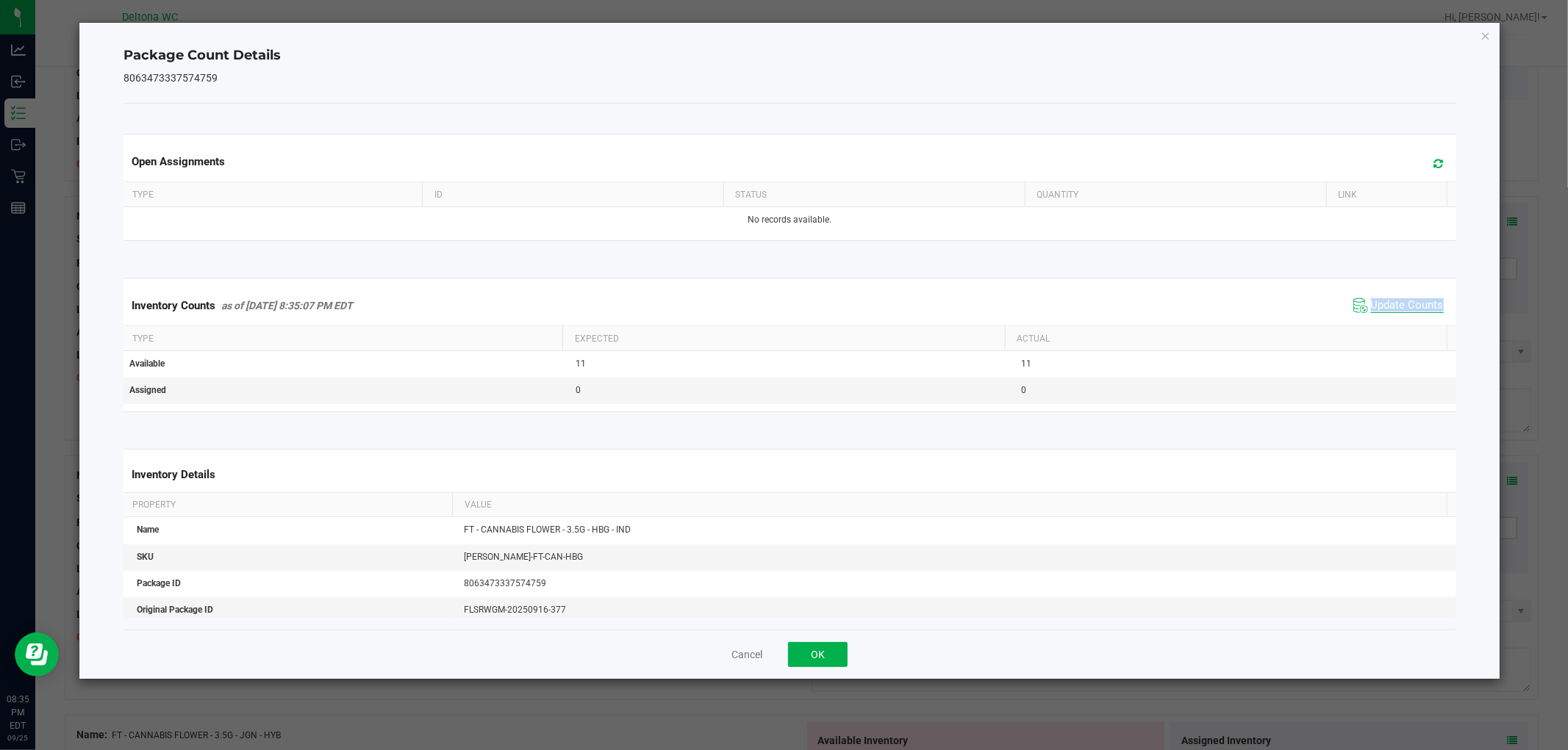
drag, startPoint x: 1391, startPoint y: 313, endPoint x: 1392, endPoint y: 304, distance: 9.1
click at [1390, 310] on span "Update Counts" at bounding box center [1397, 306] width 98 height 22
drag, startPoint x: 816, startPoint y: 652, endPoint x: 995, endPoint y: 509, distance: 229.1
click at [810, 650] on button "OK" at bounding box center [817, 654] width 59 height 25
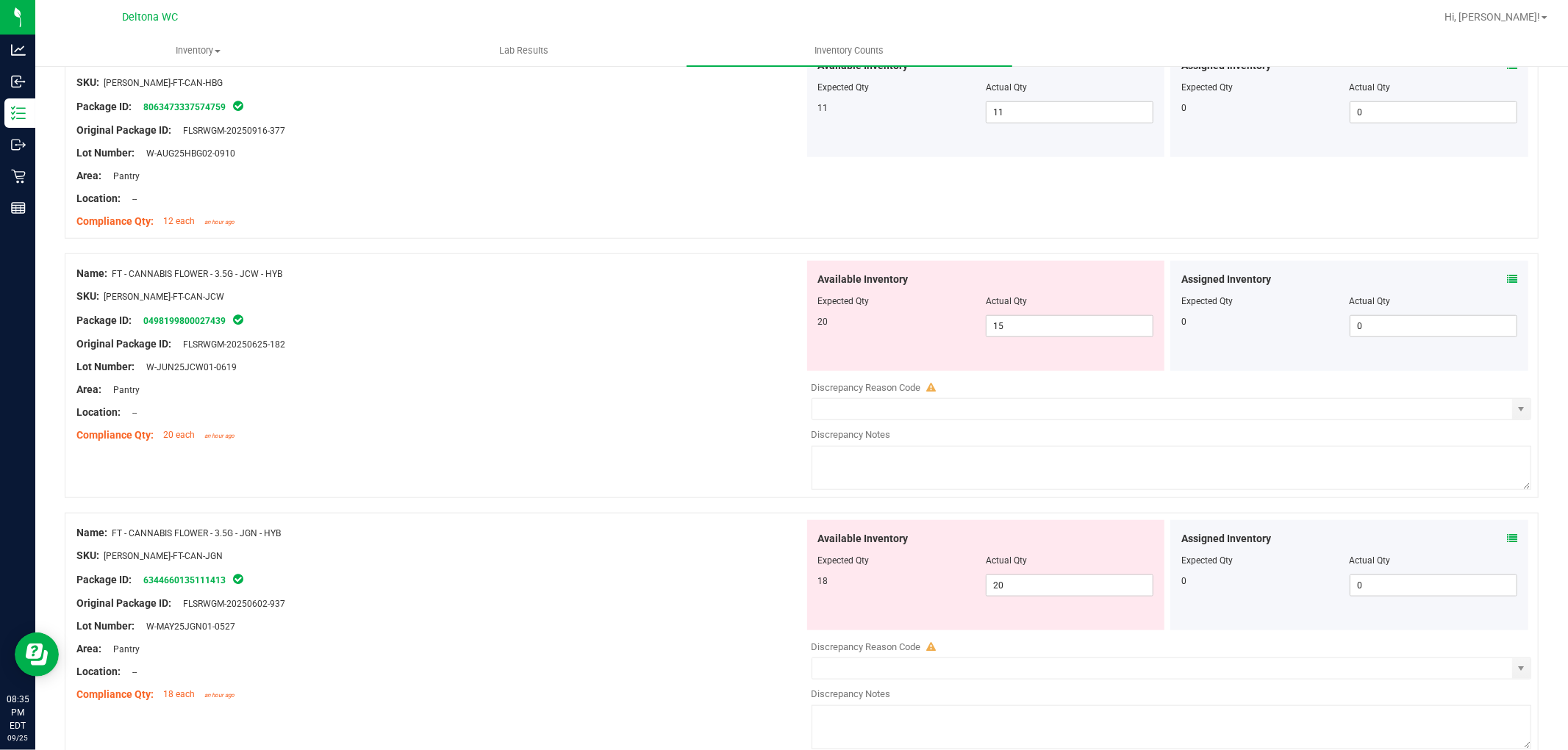
scroll to position [1061, 0]
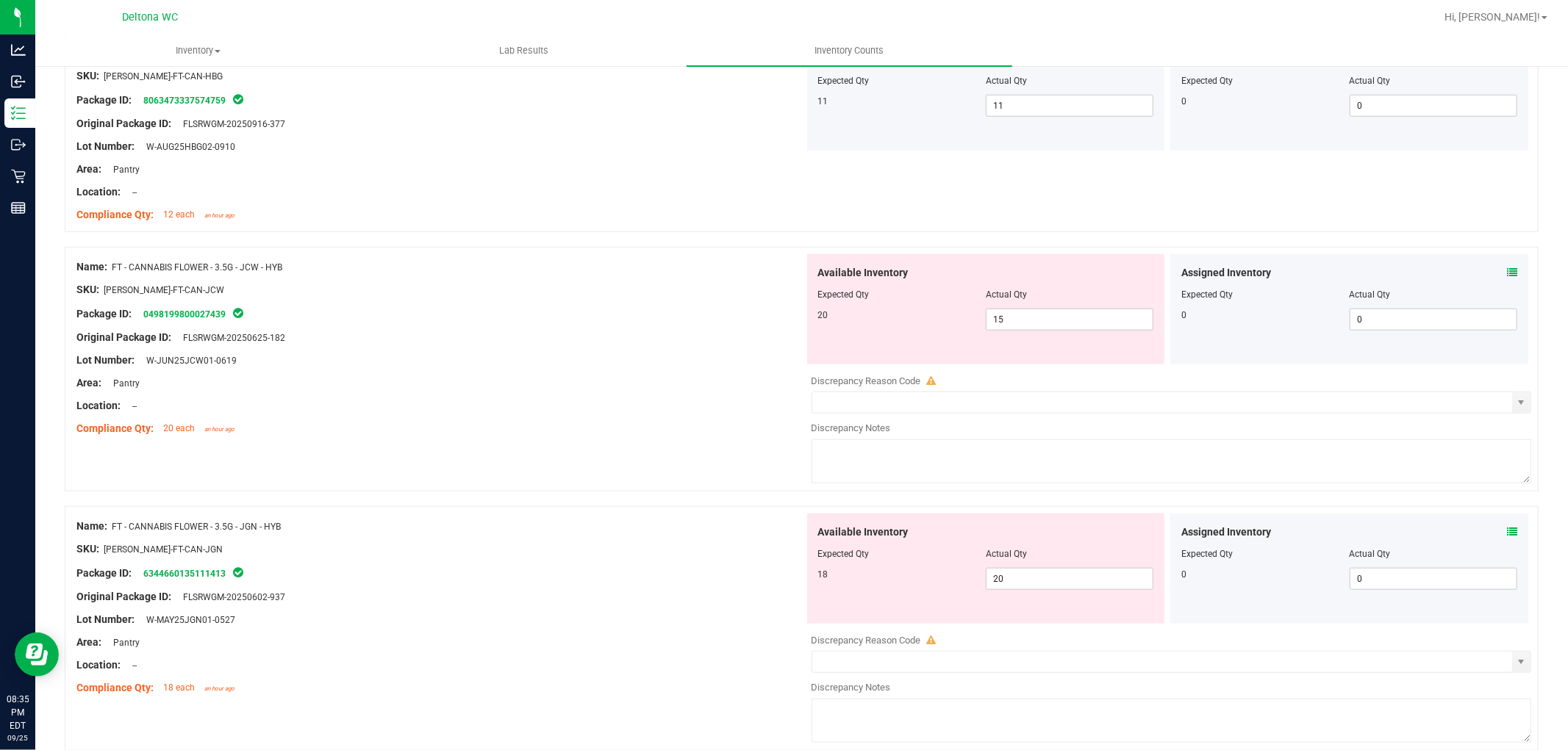
click at [1507, 269] on icon at bounding box center [1512, 272] width 10 height 10
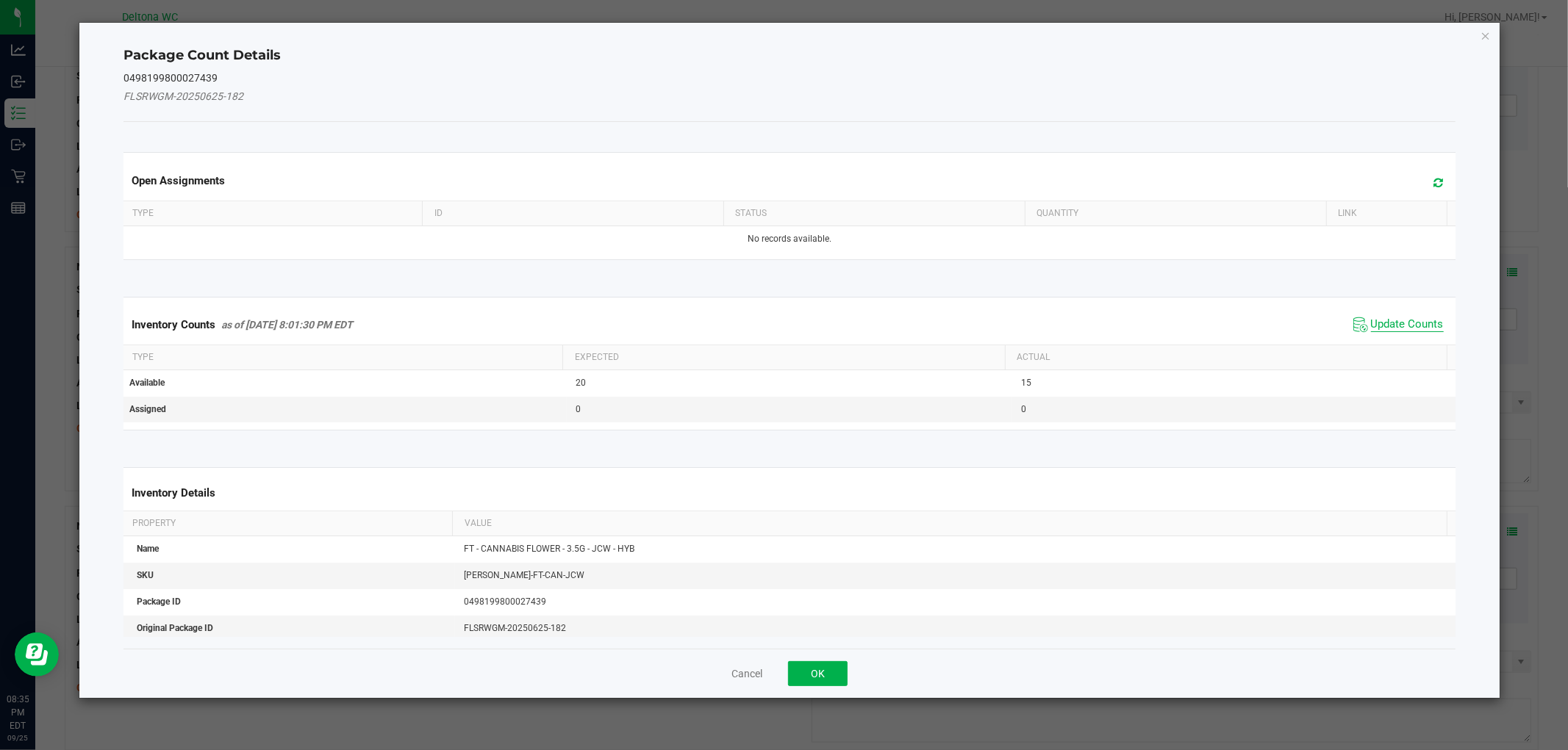
click at [1402, 320] on span "Update Counts" at bounding box center [1407, 325] width 73 height 15
click at [1402, 320] on div "Inventory Counts as of Sep 25, 2025 8:01:30 PM EDT Update Counts" at bounding box center [788, 324] width 1337 height 38
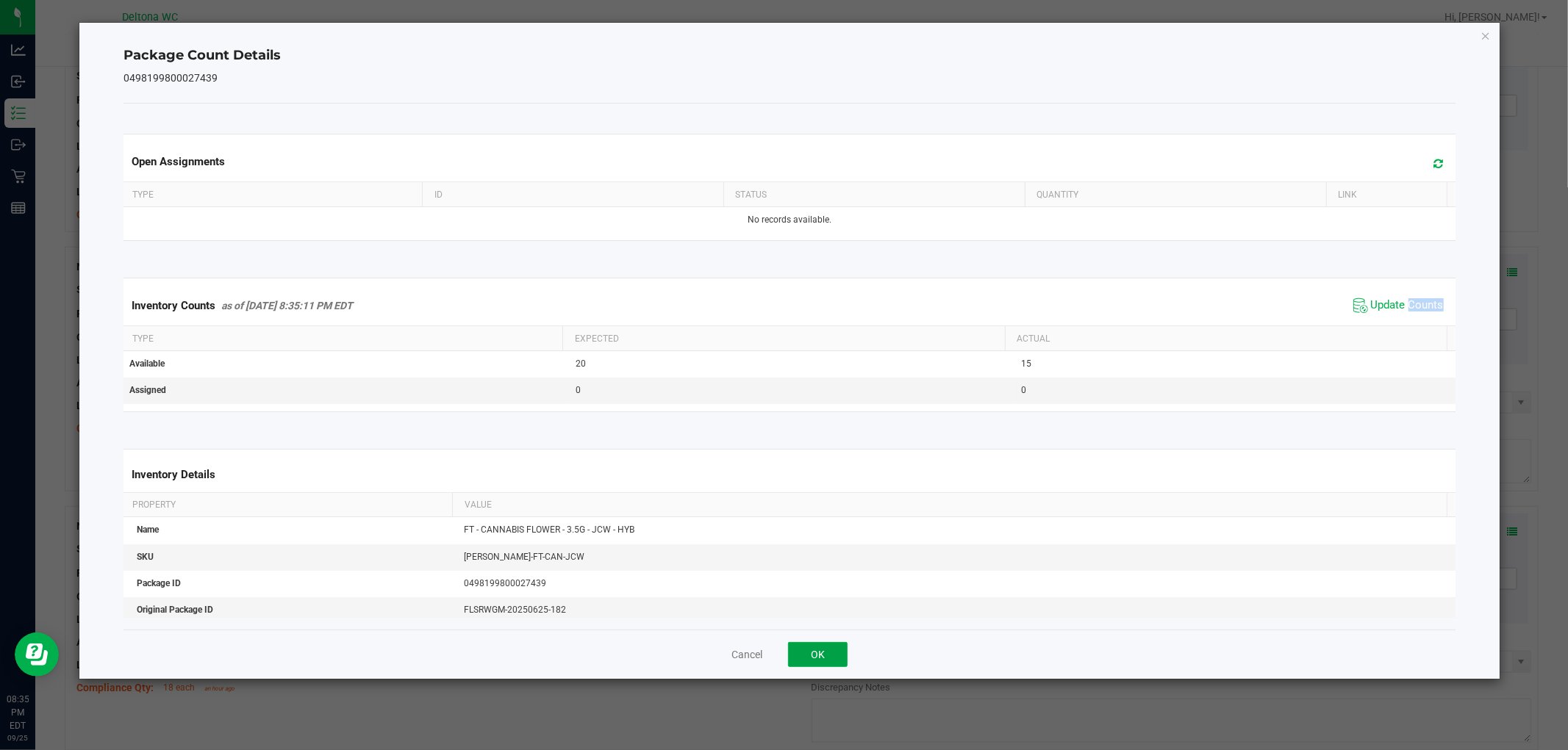
drag, startPoint x: 818, startPoint y: 659, endPoint x: 820, endPoint y: 649, distance: 10.2
click at [817, 654] on button "OK" at bounding box center [817, 654] width 59 height 25
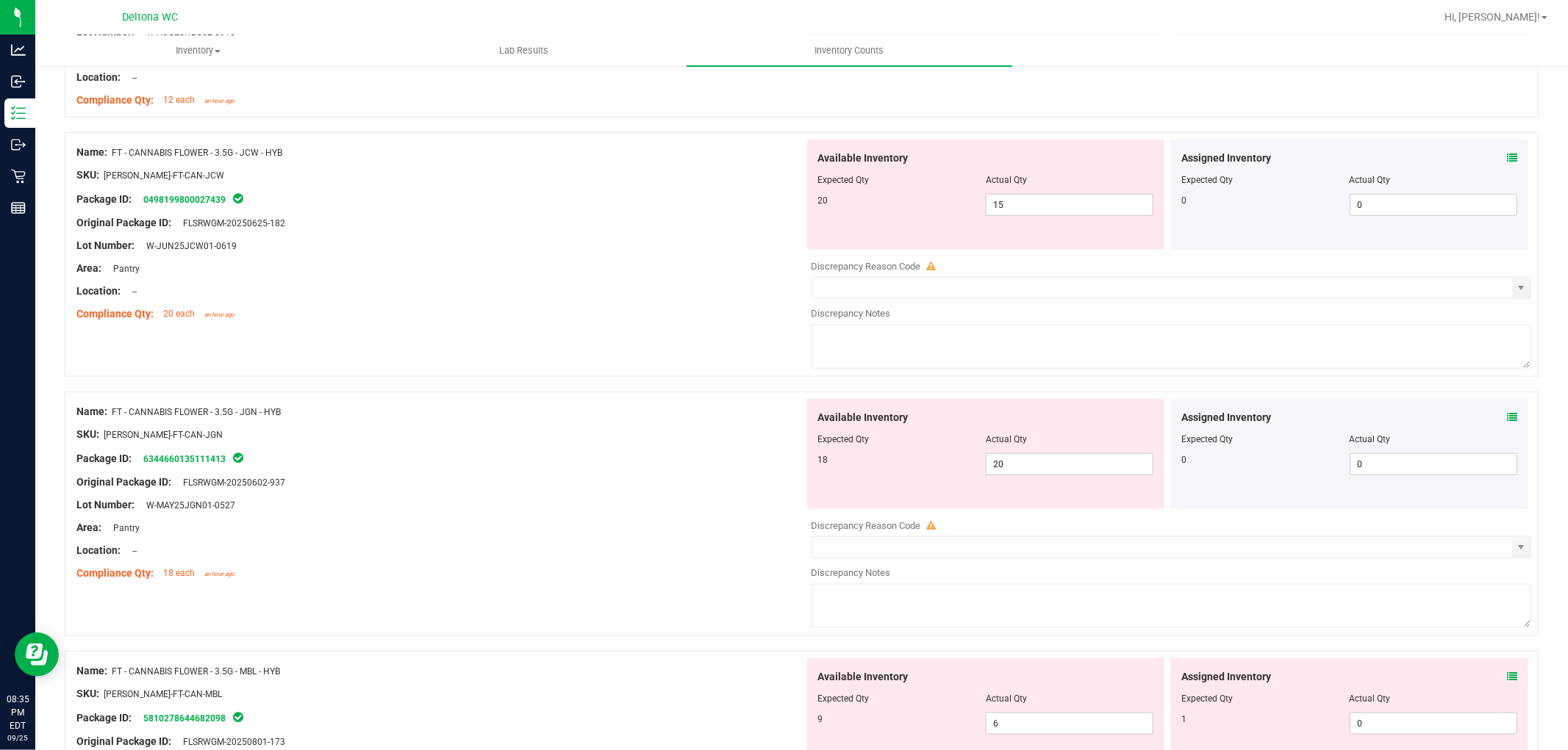
scroll to position [1225, 0]
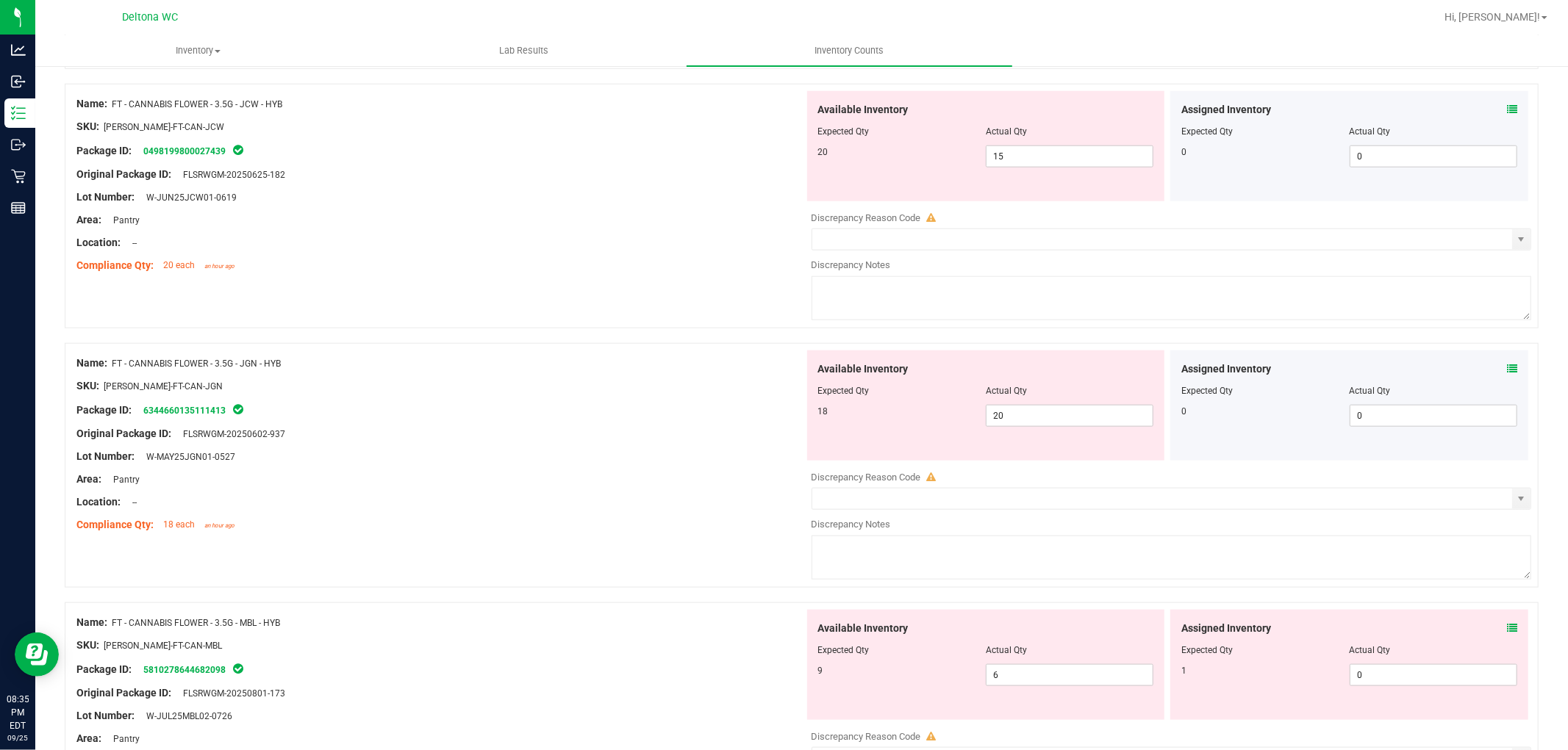
click at [1507, 363] on span at bounding box center [1512, 369] width 10 height 16
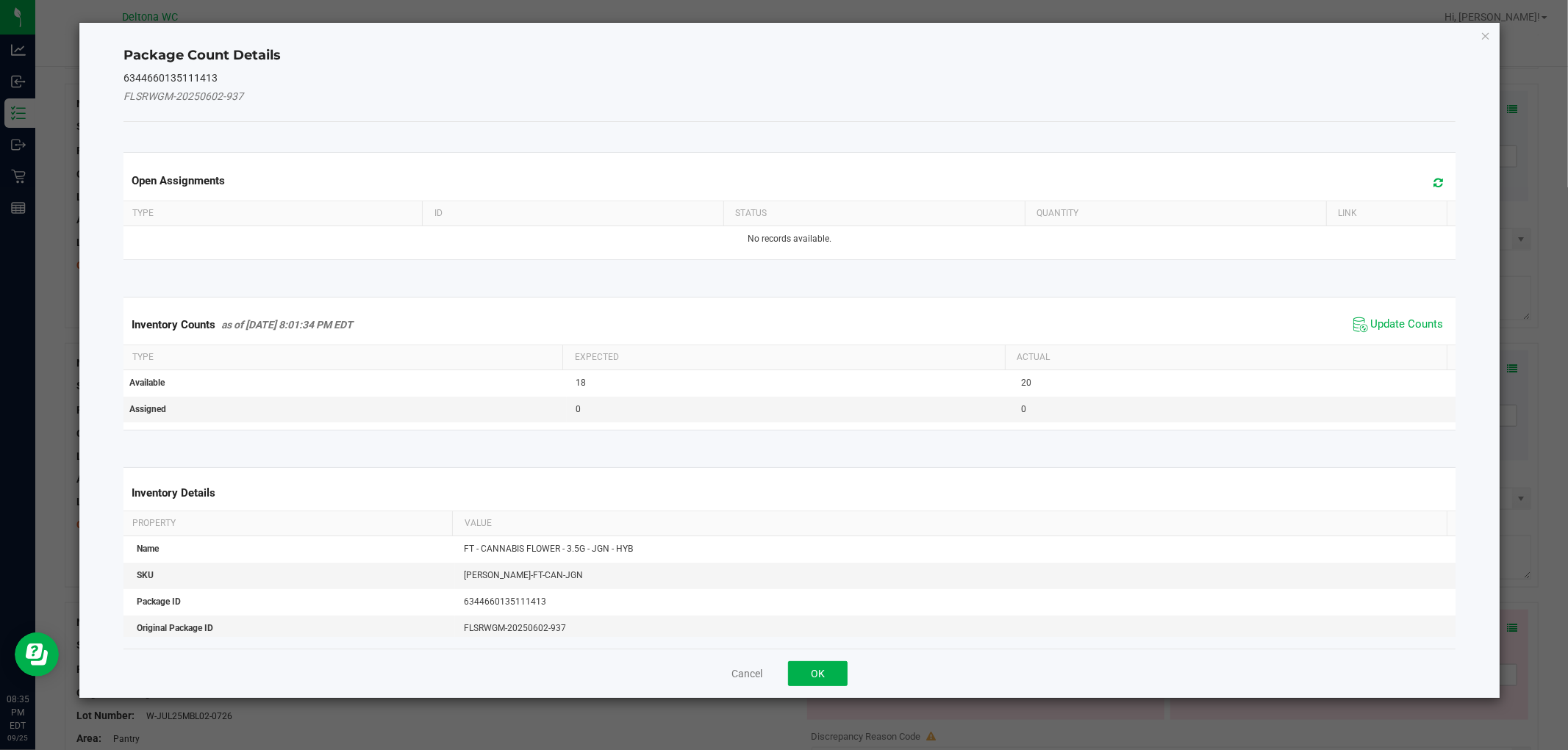
click at [1355, 315] on span "Update Counts" at bounding box center [1397, 325] width 98 height 22
click at [1353, 316] on span "Update Counts" at bounding box center [1399, 324] width 94 height 21
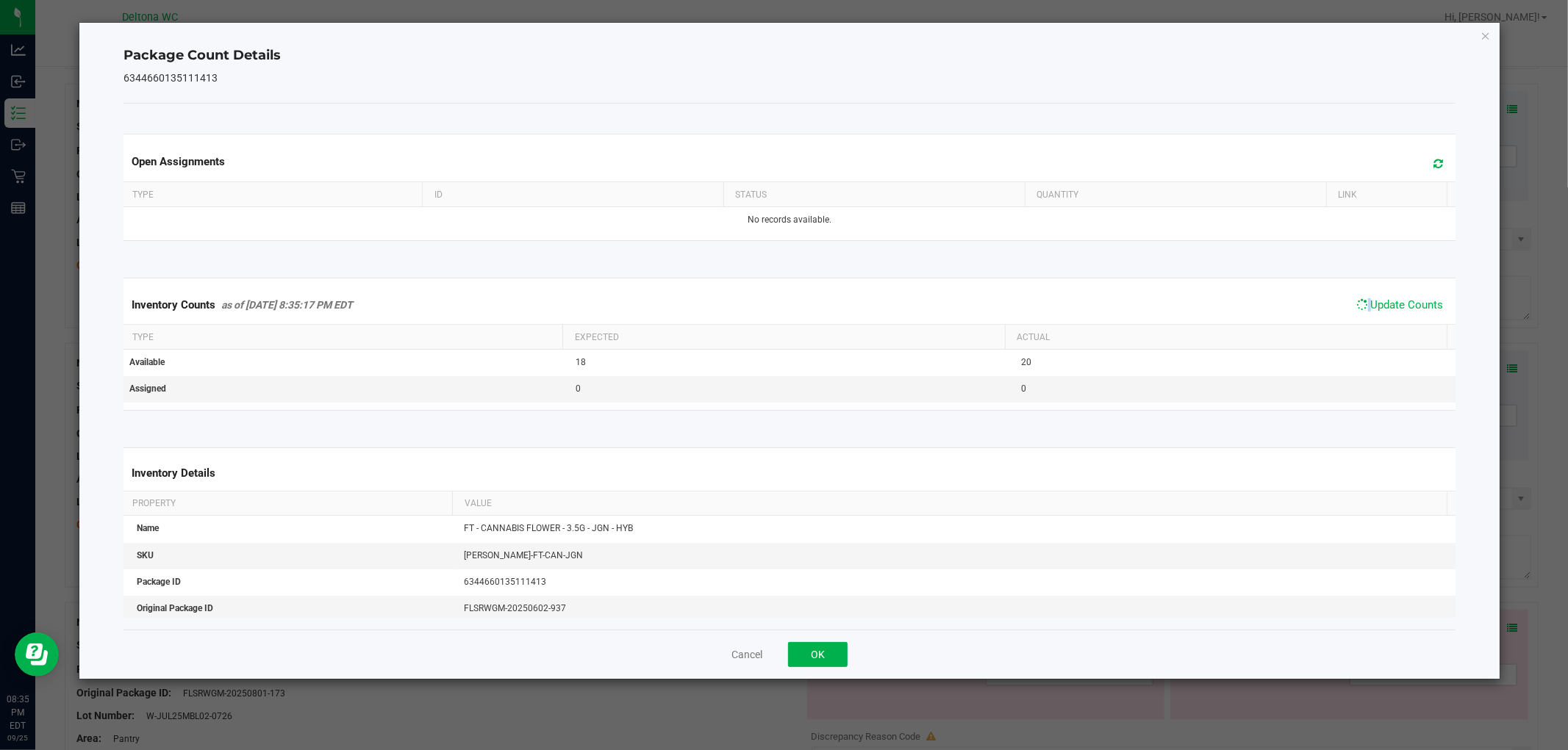
click at [1348, 316] on div "Inventory Counts as of Sep 25, 2025 8:35:17 PM EDT Update Counts" at bounding box center [788, 305] width 1337 height 38
drag, startPoint x: 1348, startPoint y: 316, endPoint x: 1113, endPoint y: 419, distance: 256.6
click at [1320, 321] on div "Inventory Counts as of Sep 25, 2025 8:35:17 PM EDT Update Counts" at bounding box center [788, 306] width 1337 height 39
drag, startPoint x: 834, startPoint y: 649, endPoint x: 849, endPoint y: 619, distance: 33.5
click at [817, 652] on button "OK" at bounding box center [817, 654] width 59 height 25
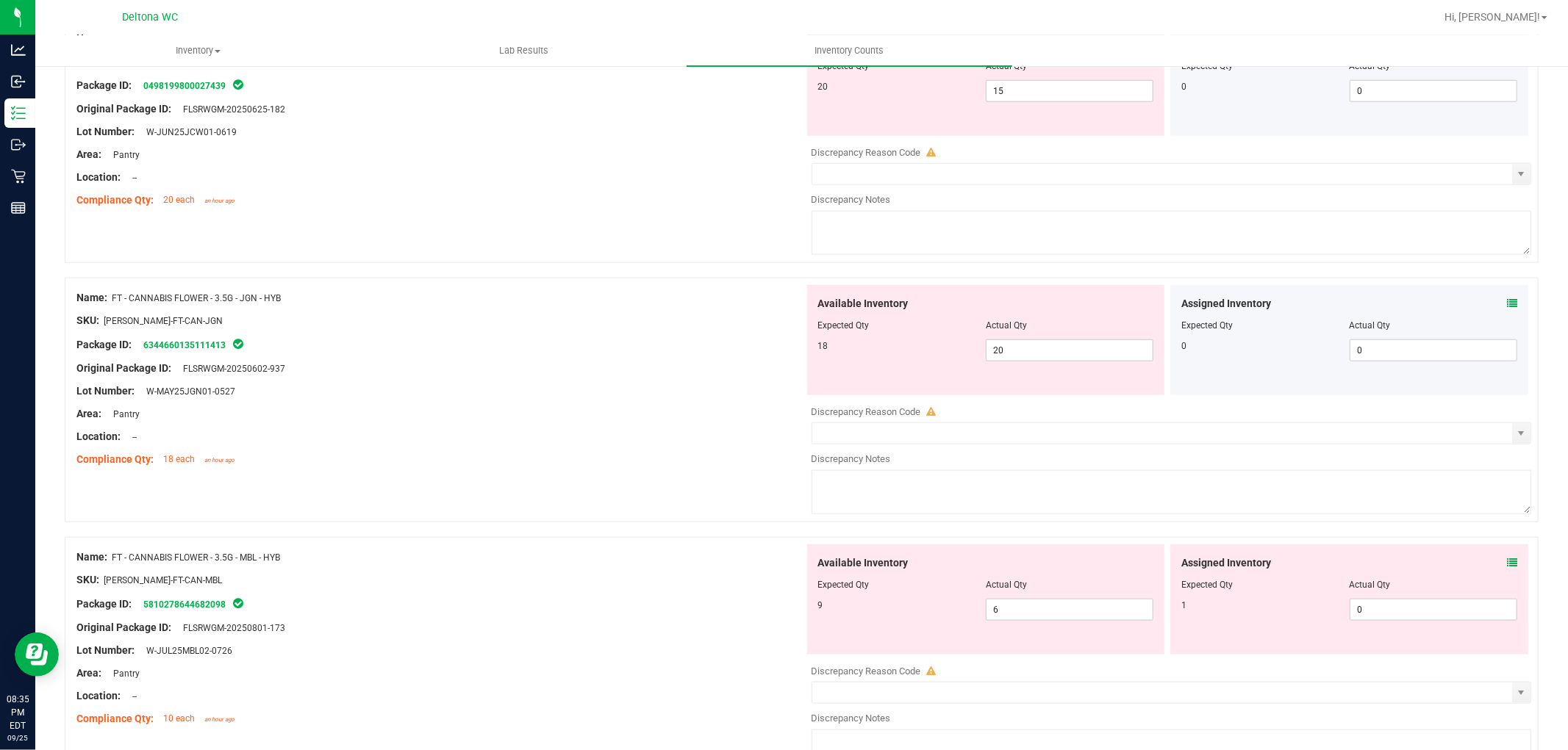
scroll to position [1388, 0]
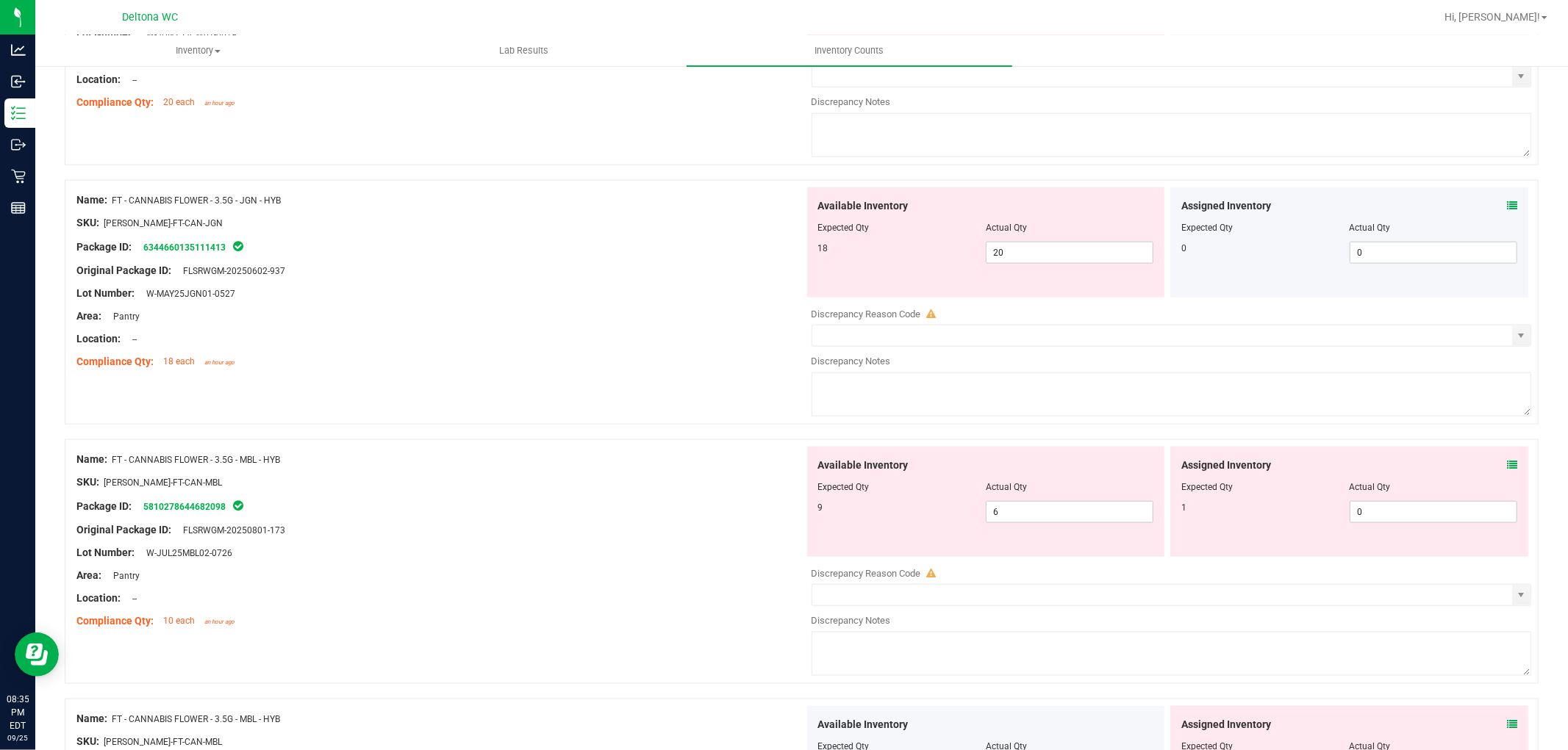
click at [1507, 461] on icon at bounding box center [1512, 465] width 10 height 10
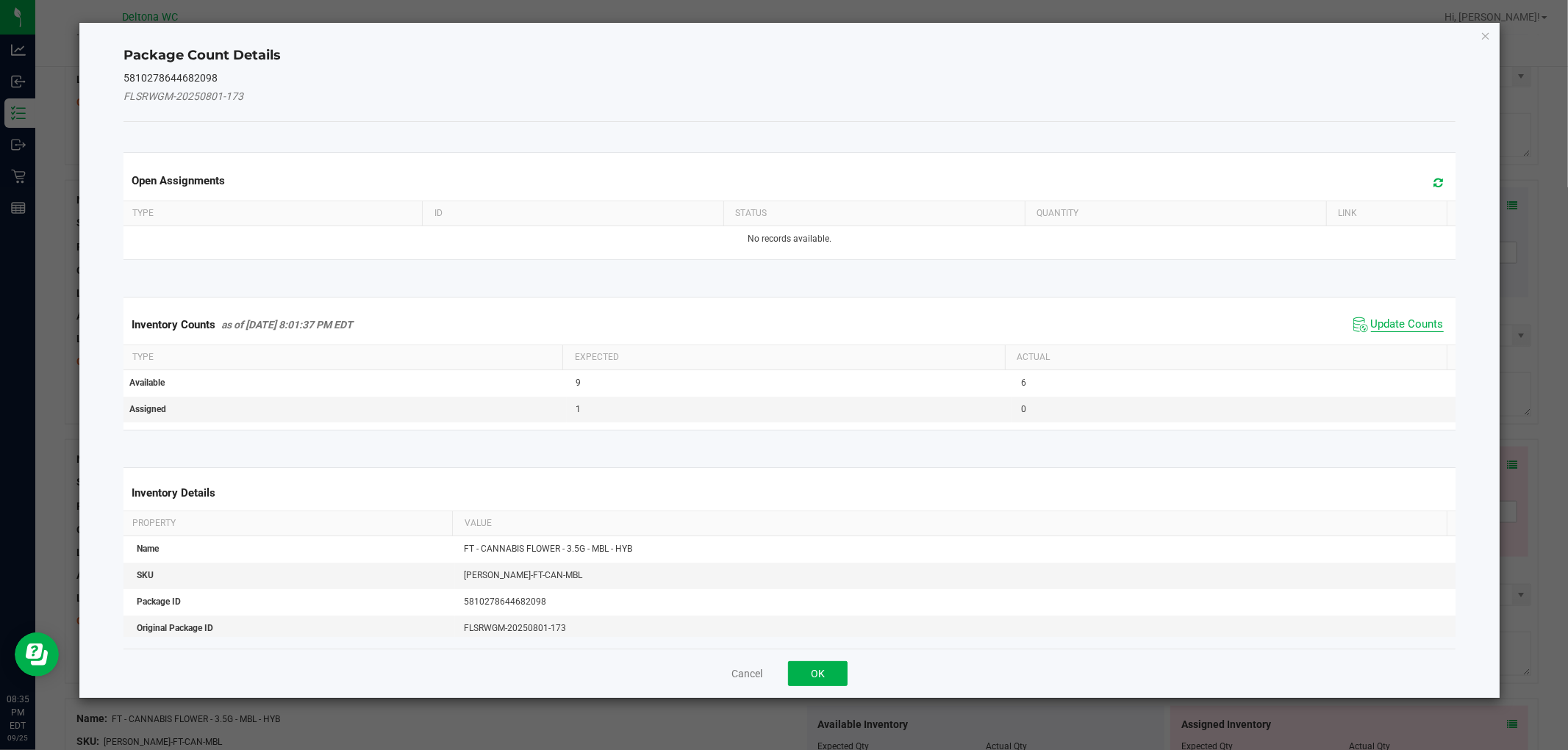
click at [1400, 326] on span "Update Counts" at bounding box center [1407, 325] width 73 height 15
drag, startPoint x: 1400, startPoint y: 325, endPoint x: 1400, endPoint y: 313, distance: 12.0
click at [1400, 314] on span "Update Counts" at bounding box center [1399, 324] width 94 height 21
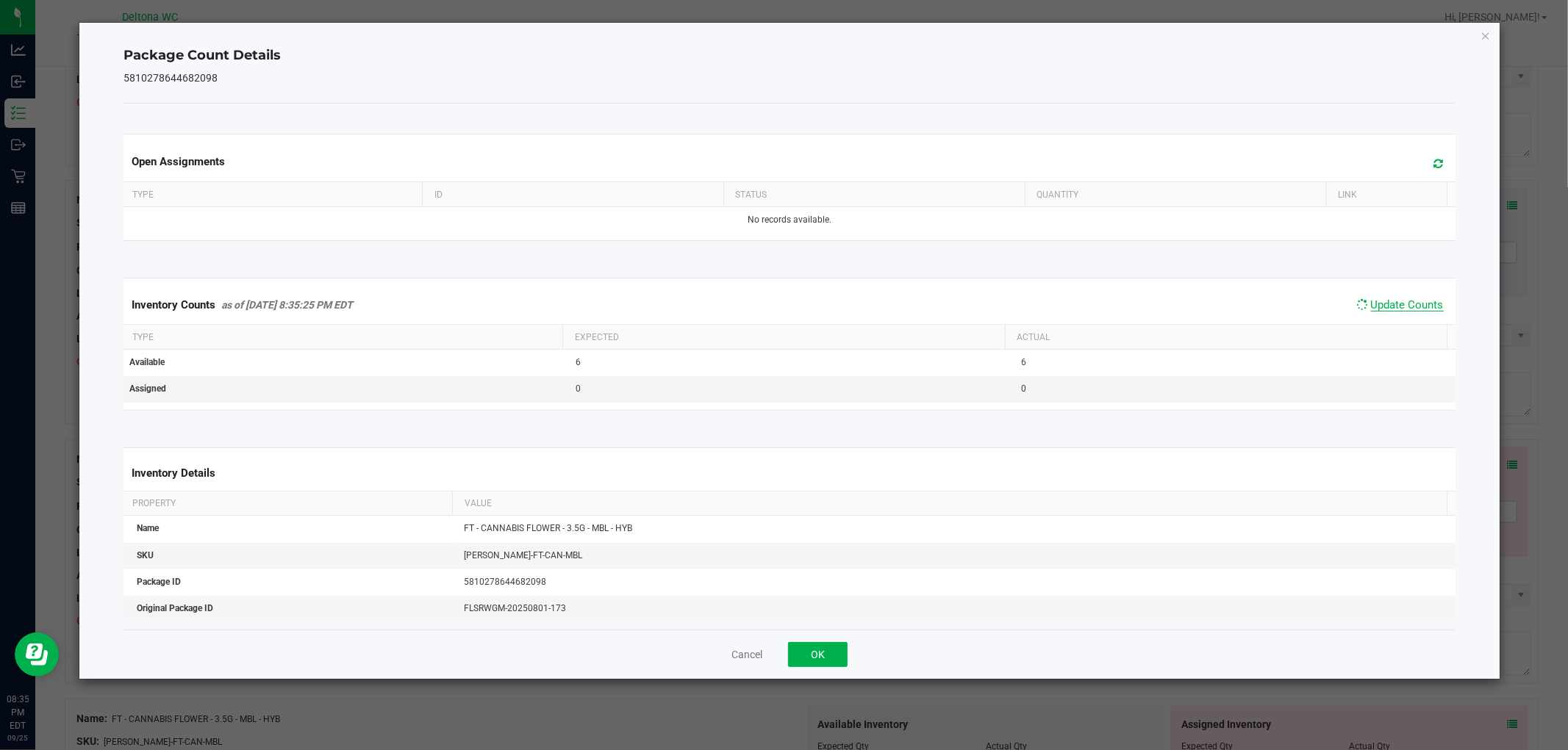
click at [1404, 307] on span "Update Counts" at bounding box center [1407, 304] width 73 height 13
click at [1404, 307] on span "Update Counts" at bounding box center [1407, 305] width 73 height 15
drag, startPoint x: 1404, startPoint y: 307, endPoint x: 1356, endPoint y: 340, distance: 58.2
click at [1404, 307] on span "Update Counts" at bounding box center [1407, 305] width 73 height 15
drag, startPoint x: 806, startPoint y: 660, endPoint x: 868, endPoint y: 622, distance: 72.7
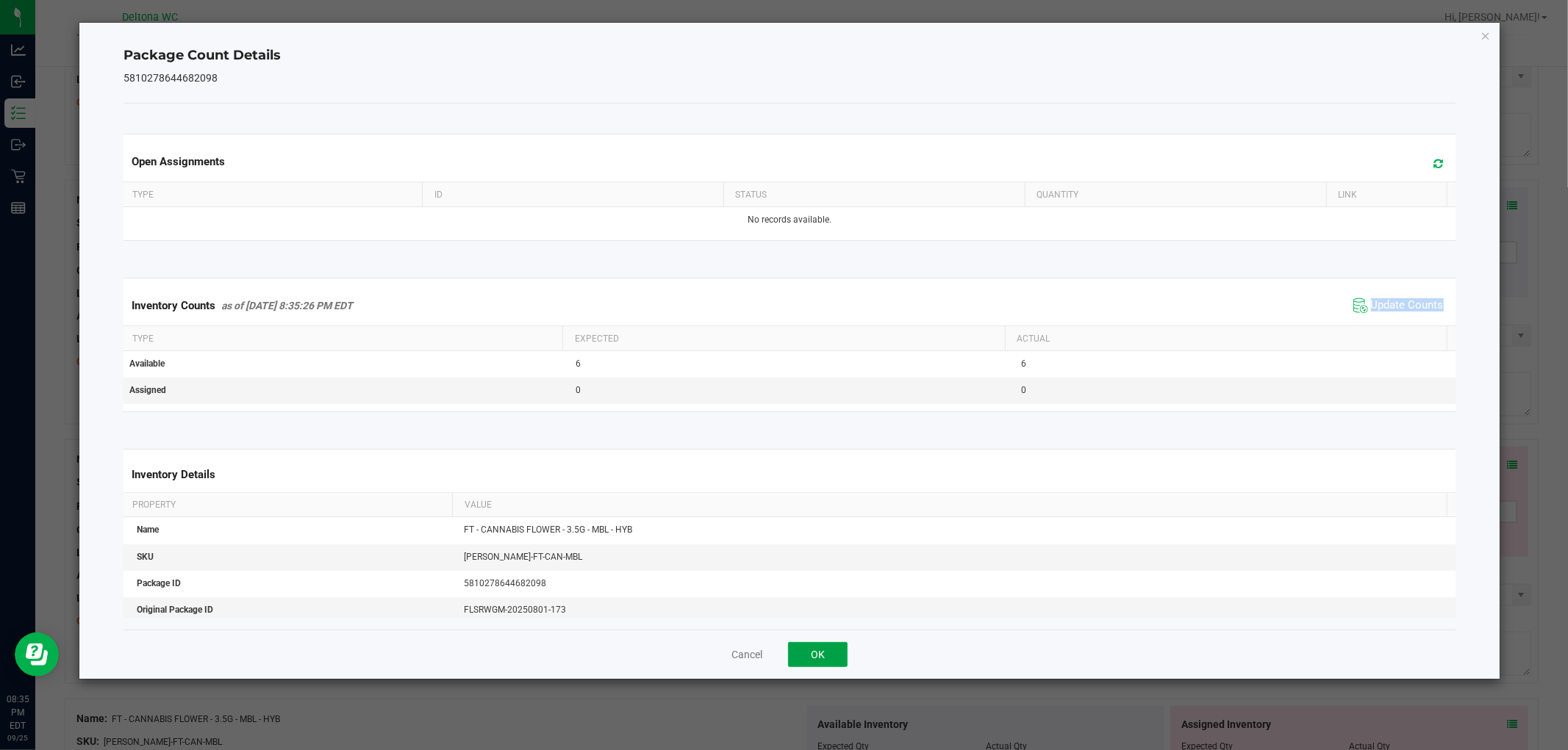
click at [808, 655] on button "OK" at bounding box center [817, 654] width 59 height 25
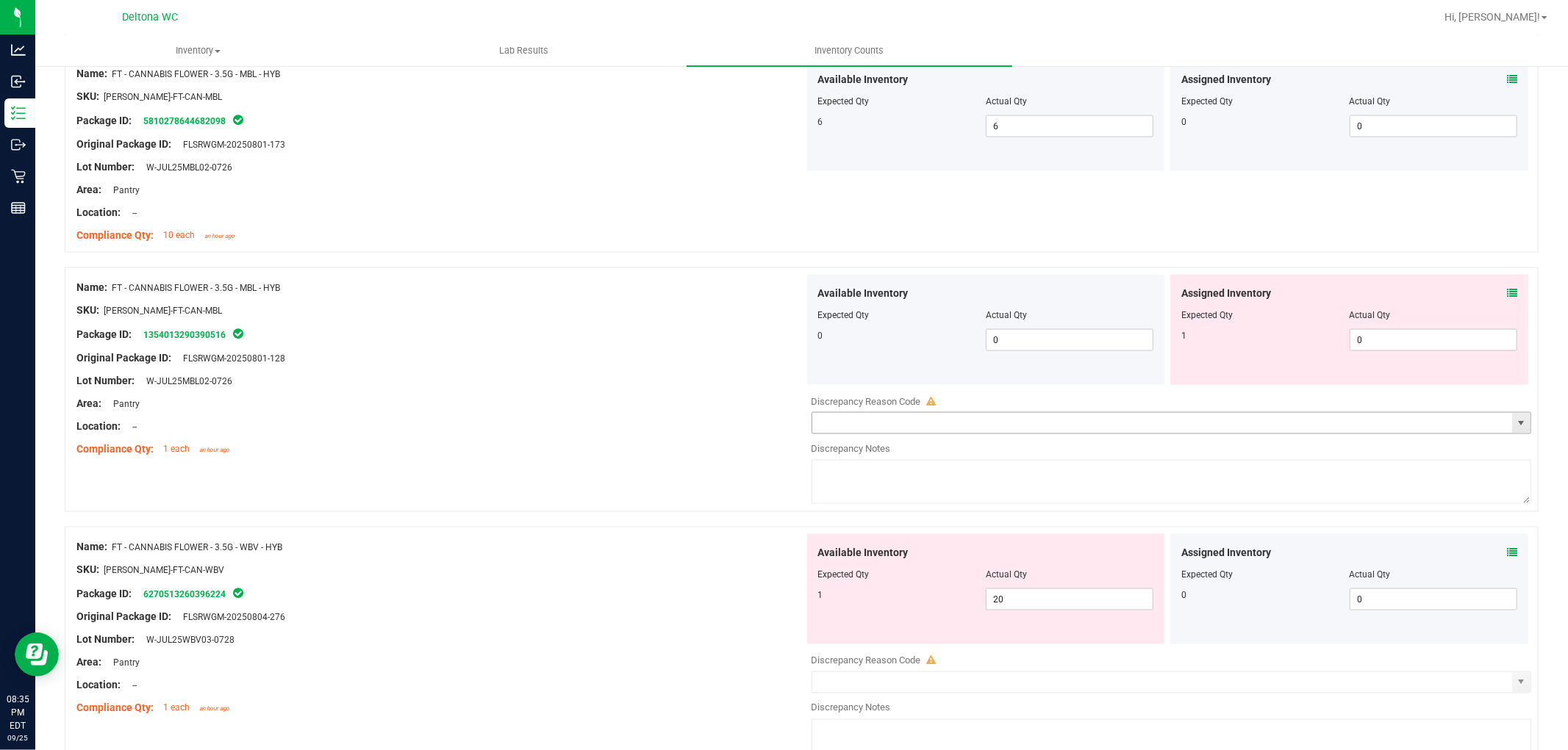
scroll to position [1796, 0]
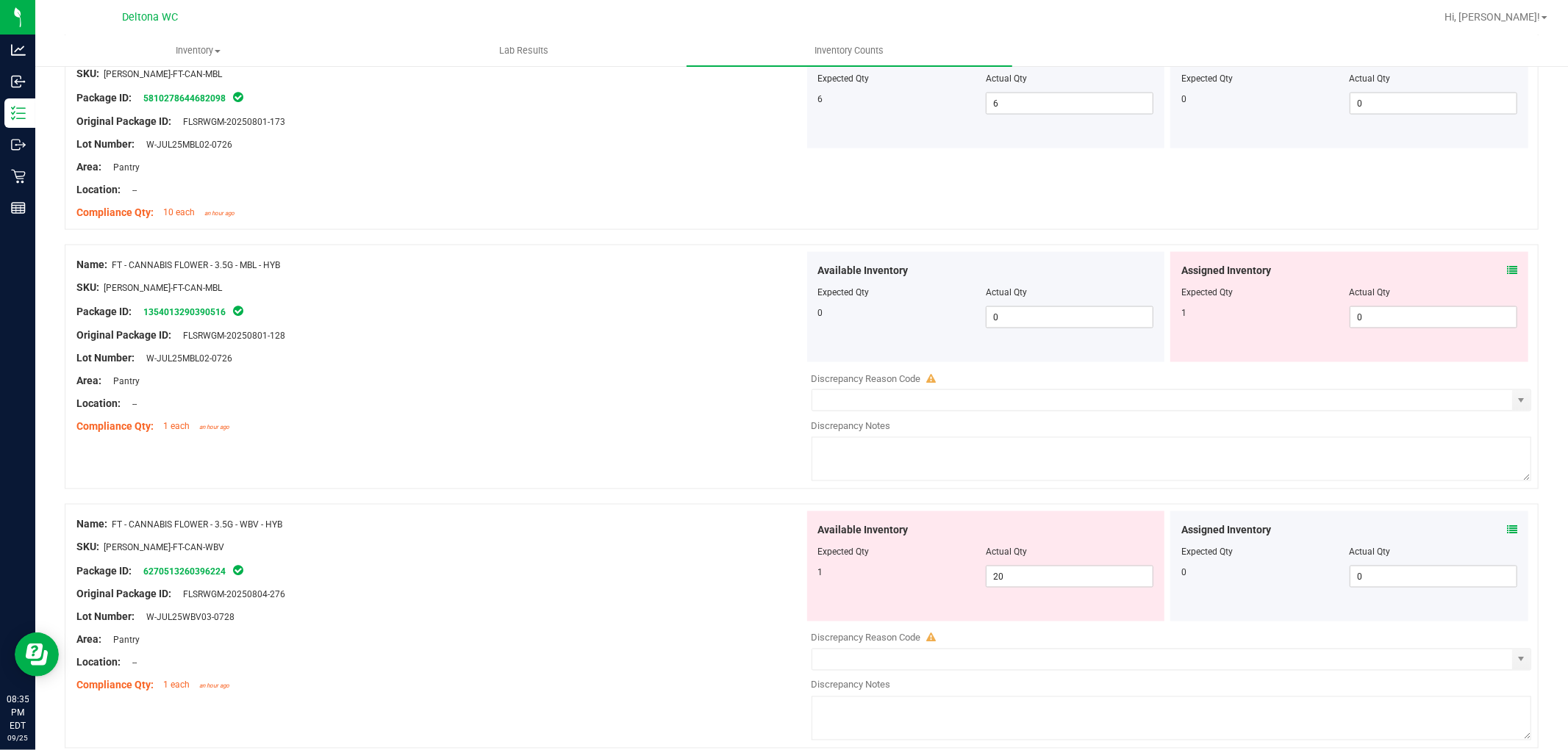
click at [1507, 274] on icon at bounding box center [1512, 270] width 10 height 10
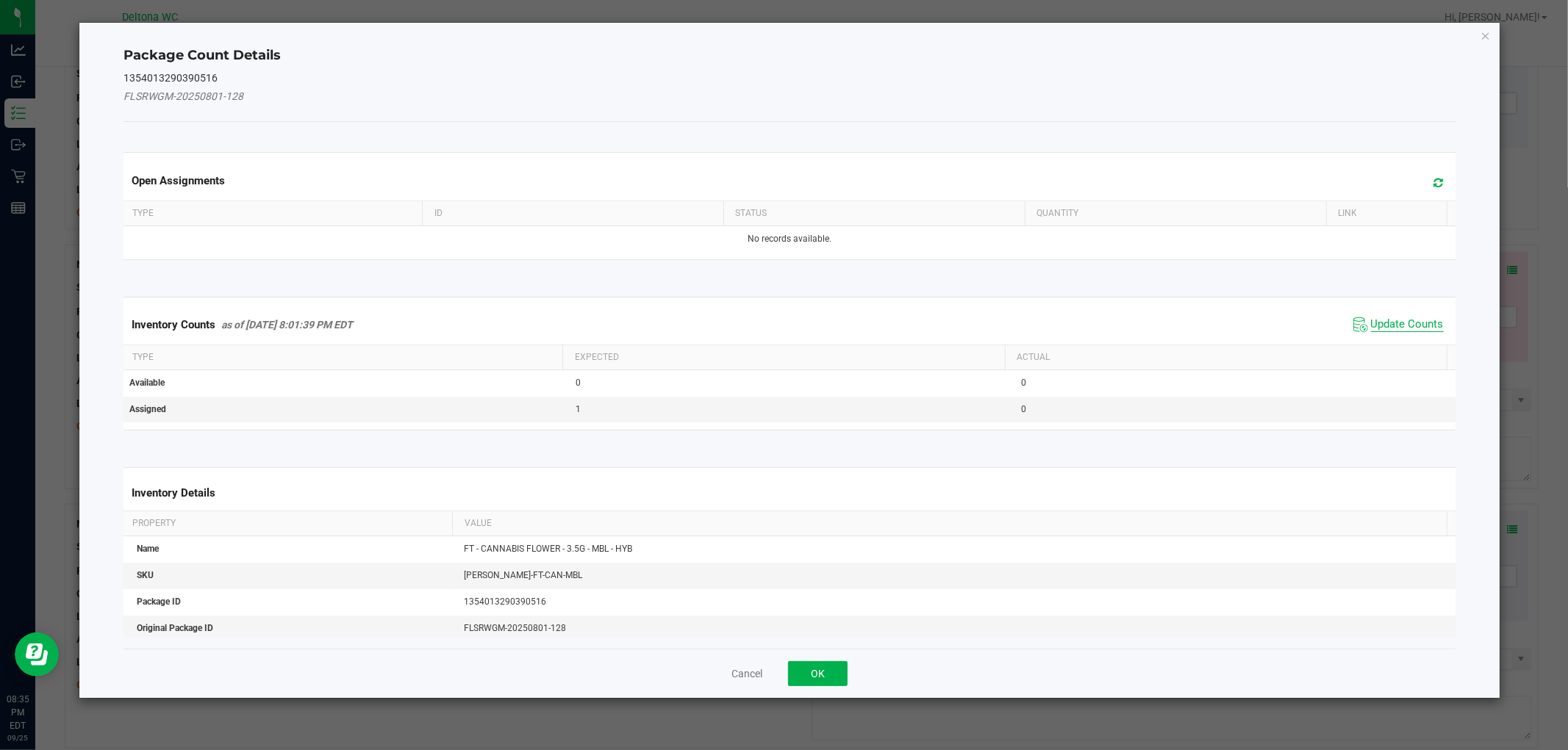
click at [1376, 320] on span "Update Counts" at bounding box center [1407, 325] width 73 height 15
click at [1376, 320] on div "Inventory Counts as of Sep 25, 2025 8:01:39 PM EDT Update Counts" at bounding box center [788, 325] width 1337 height 39
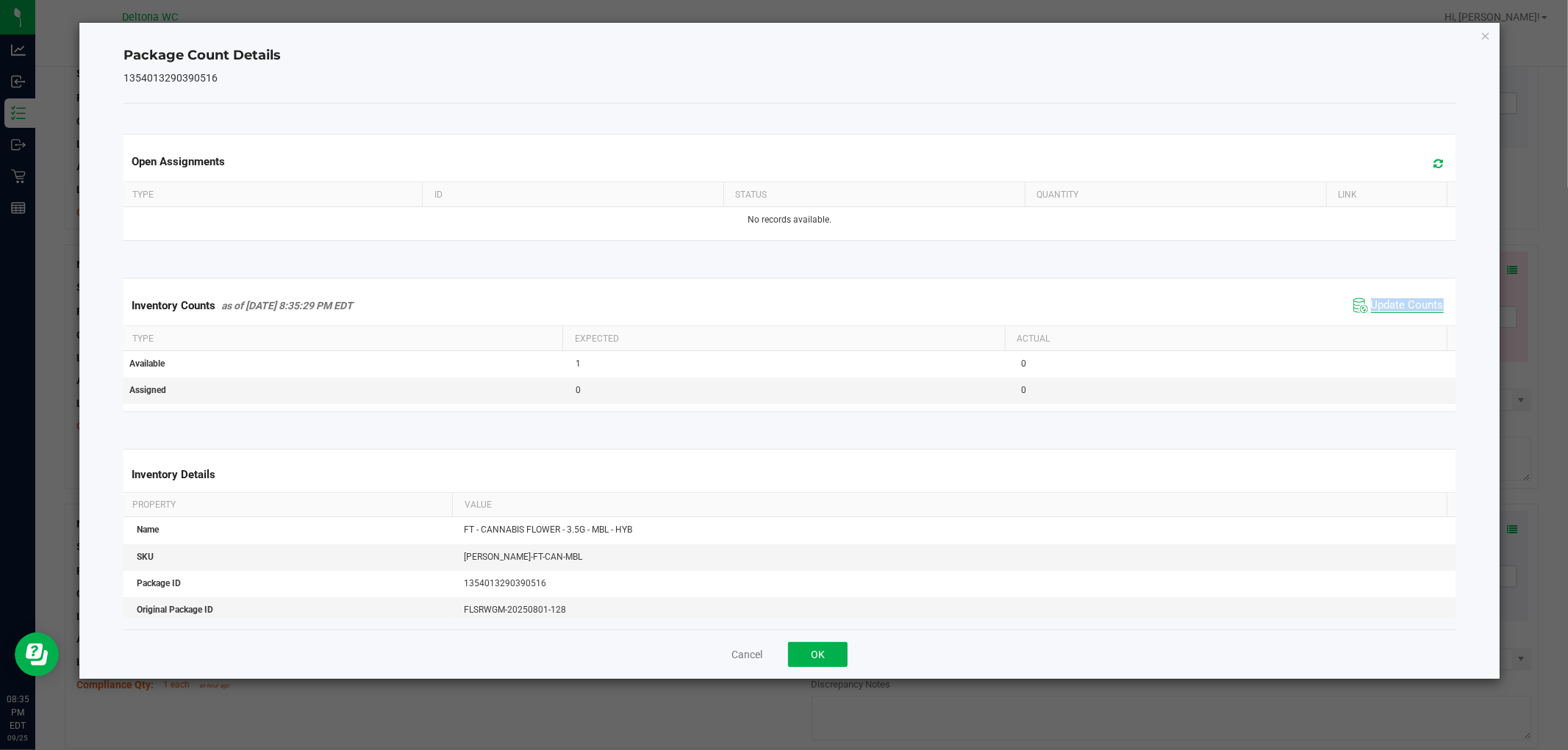
click at [1376, 320] on div "Inventory Counts as of Sep 25, 2025 8:35:29 PM EDT Update Counts" at bounding box center [788, 306] width 1337 height 39
click at [1377, 319] on div "Inventory Counts as of Sep 25, 2025 8:35:29 PM EDT Update Counts" at bounding box center [788, 306] width 1337 height 39
drag, startPoint x: 817, startPoint y: 651, endPoint x: 880, endPoint y: 584, distance: 92.0
click at [817, 646] on button "OK" at bounding box center [817, 654] width 59 height 25
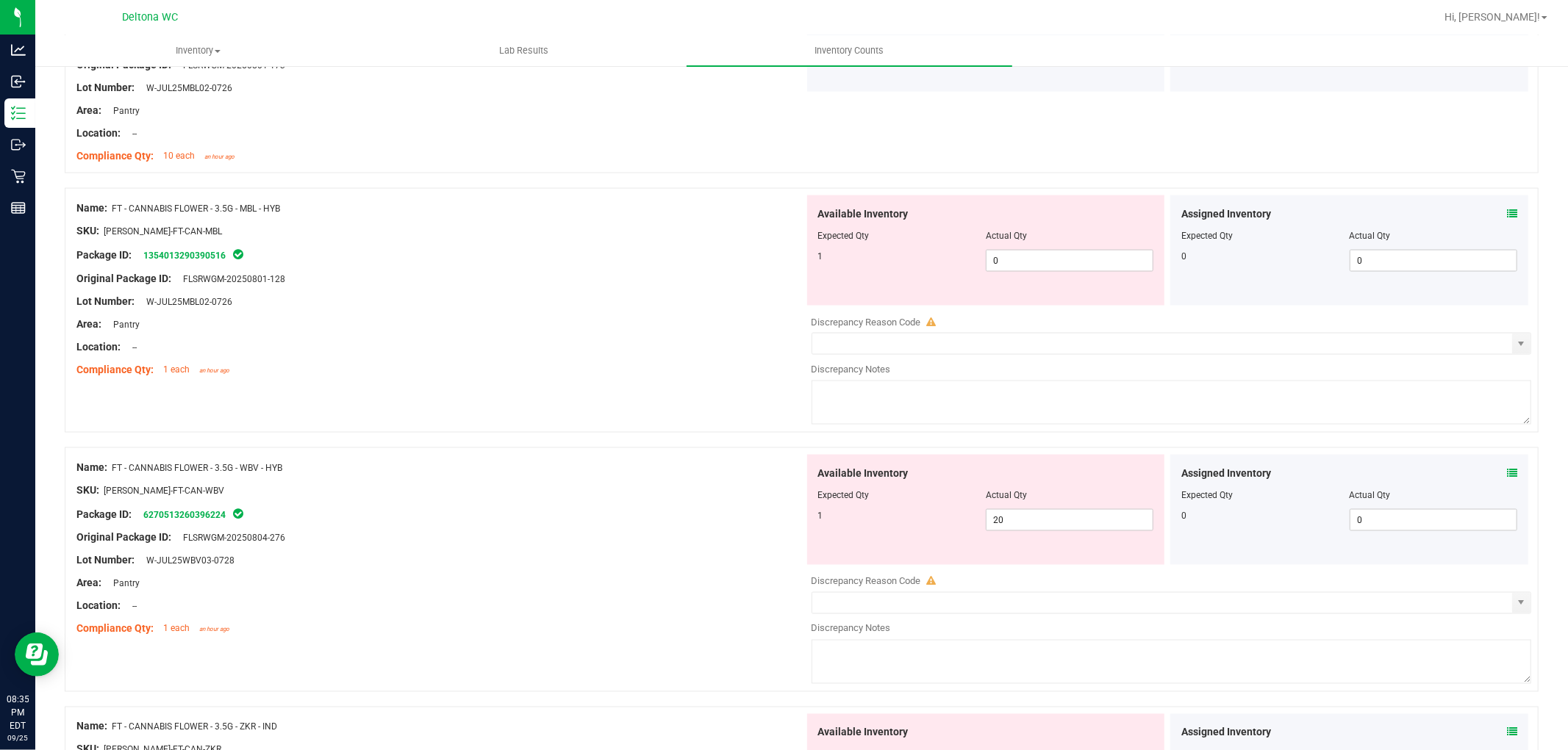
scroll to position [1878, 0]
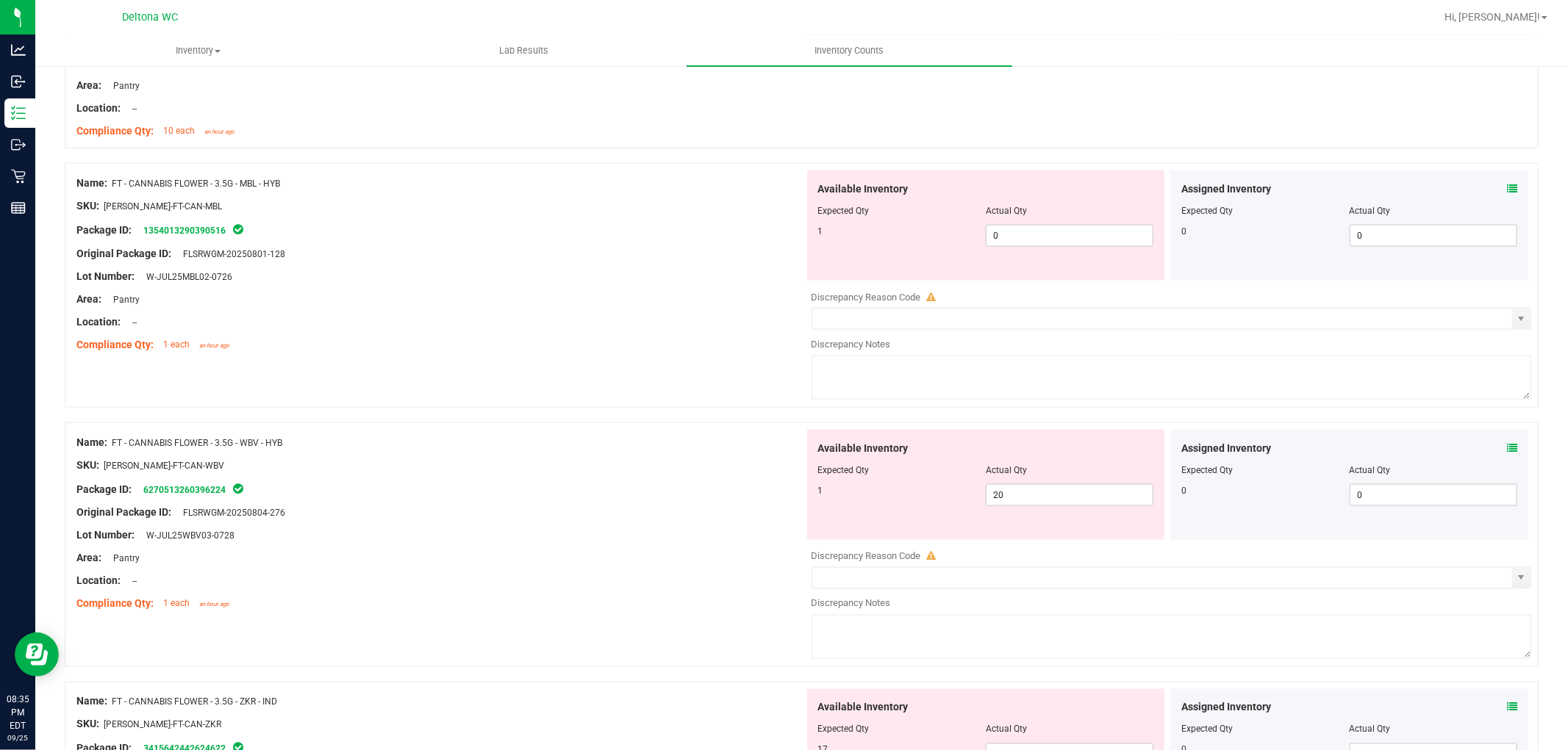
click at [1507, 450] on icon at bounding box center [1512, 448] width 10 height 10
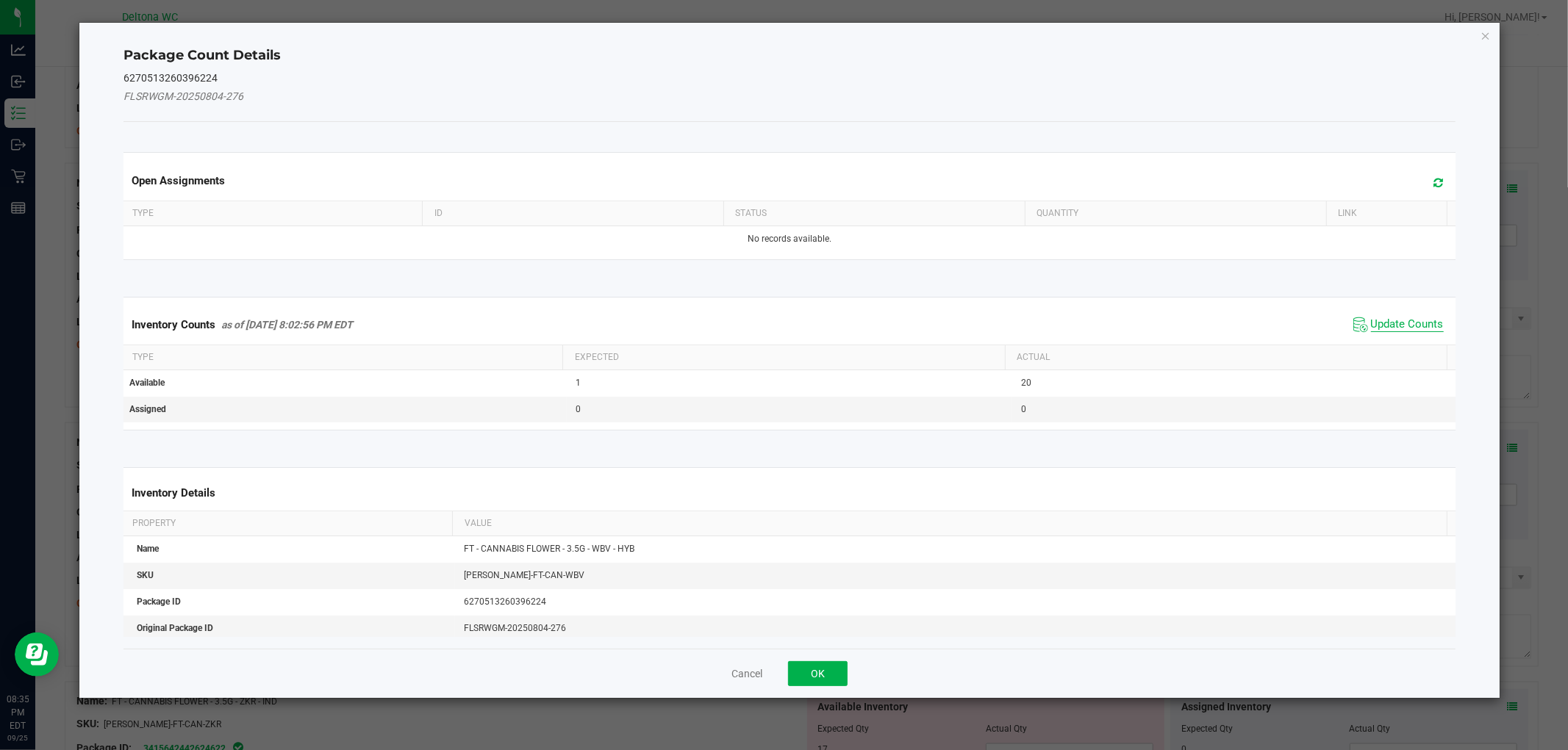
click at [1394, 318] on span "Update Counts" at bounding box center [1407, 325] width 73 height 15
click at [1389, 318] on div "Inventory Counts as of Sep 25, 2025 8:02:56 PM EDT Update Counts" at bounding box center [788, 324] width 1337 height 38
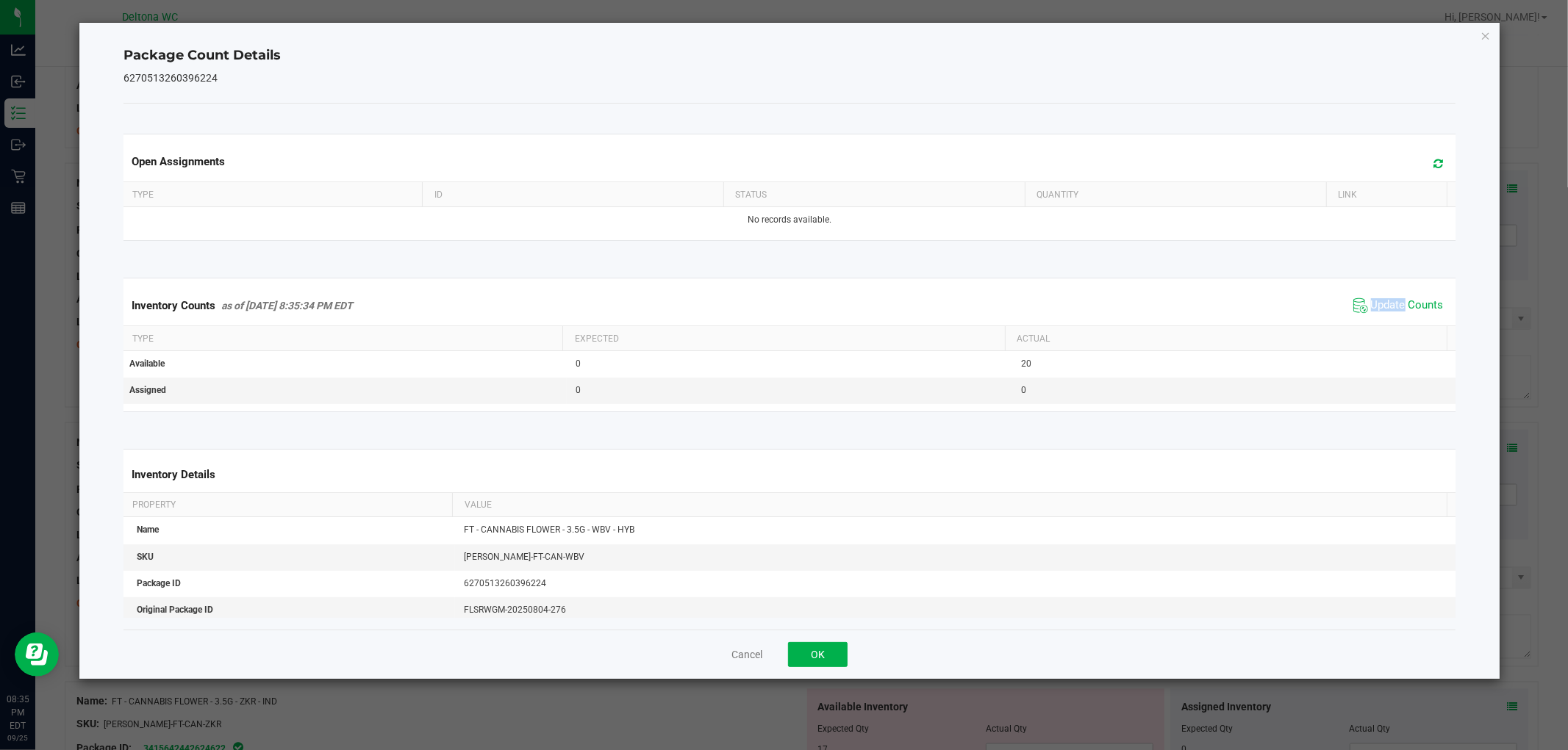
click at [1389, 318] on div "Inventory Counts as of Sep 25, 2025 8:35:34 PM EDT Update Counts" at bounding box center [788, 306] width 1337 height 39
drag, startPoint x: 1389, startPoint y: 318, endPoint x: 1143, endPoint y: 449, distance: 278.7
click at [1387, 318] on div "Inventory Counts as of Sep 25, 2025 8:35:34 PM EDT Update Counts" at bounding box center [788, 306] width 1337 height 39
click at [831, 645] on button "OK" at bounding box center [817, 654] width 59 height 25
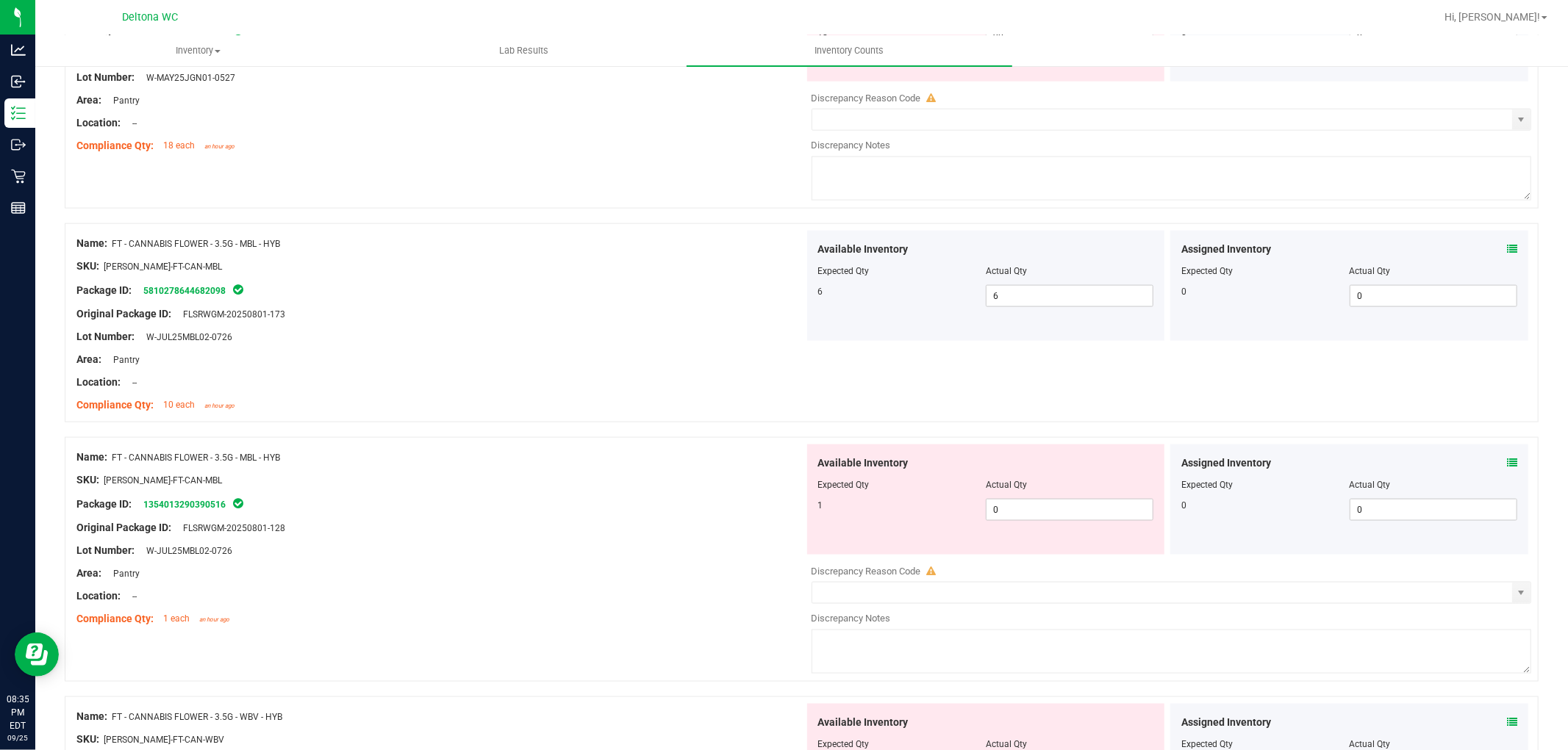
scroll to position [1633, 0]
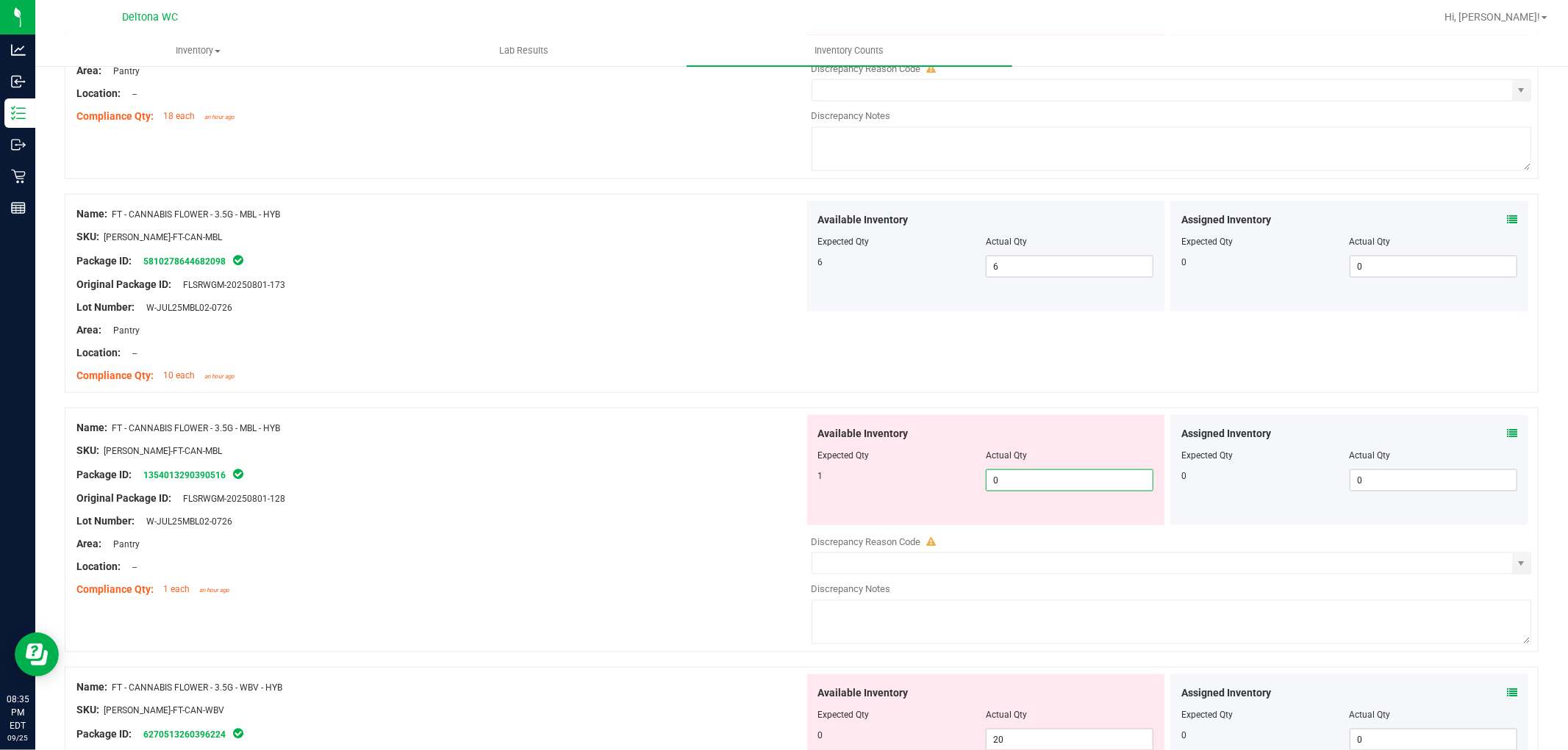
drag, startPoint x: 885, startPoint y: 491, endPoint x: 832, endPoint y: 465, distance: 59.0
click at [838, 473] on div "1 0 0" at bounding box center [986, 481] width 336 height 22
type input "1"
click at [757, 476] on div "Package ID: 1354013290390516" at bounding box center [439, 475] width 727 height 18
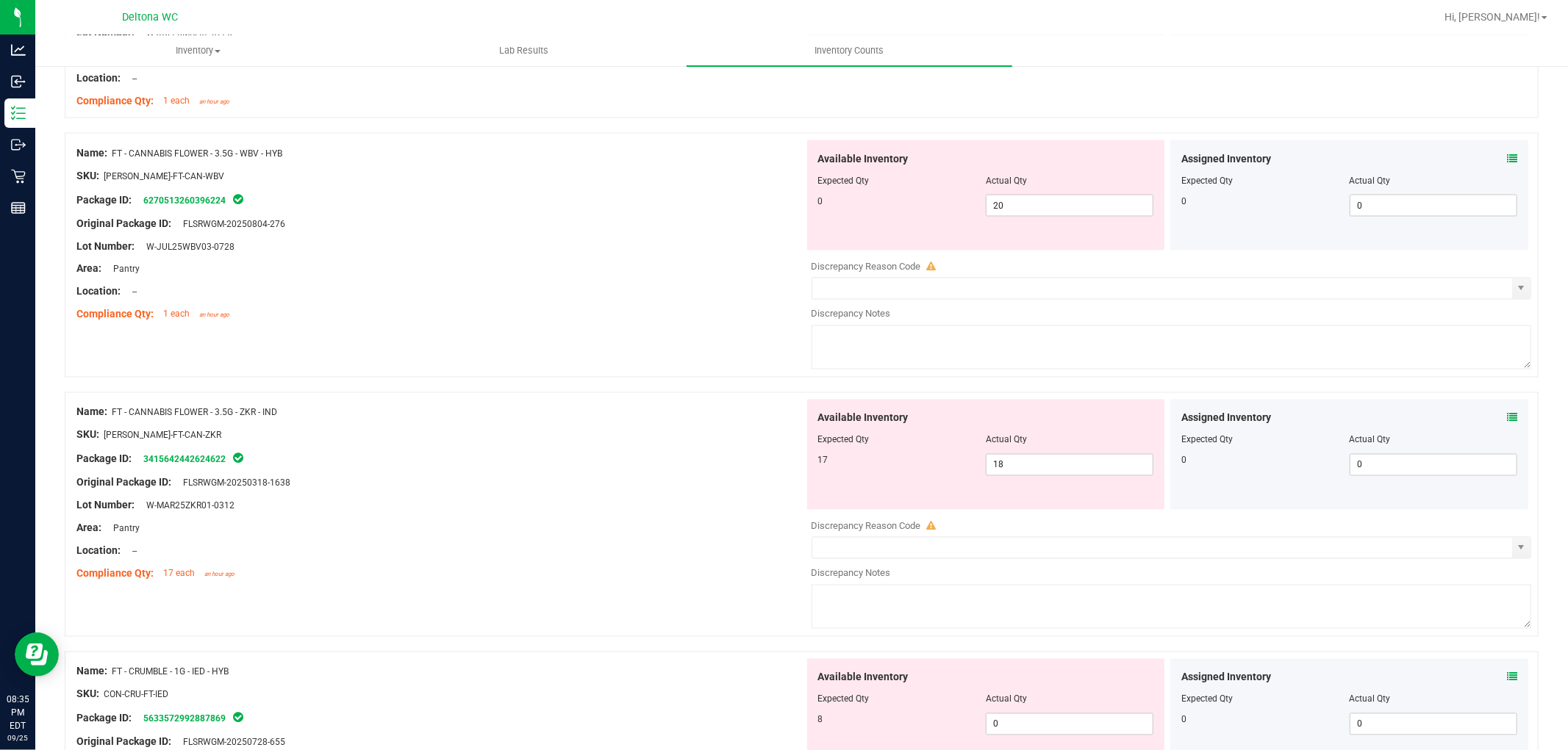
scroll to position [2123, 0]
click at [1507, 157] on span at bounding box center [1512, 159] width 10 height 16
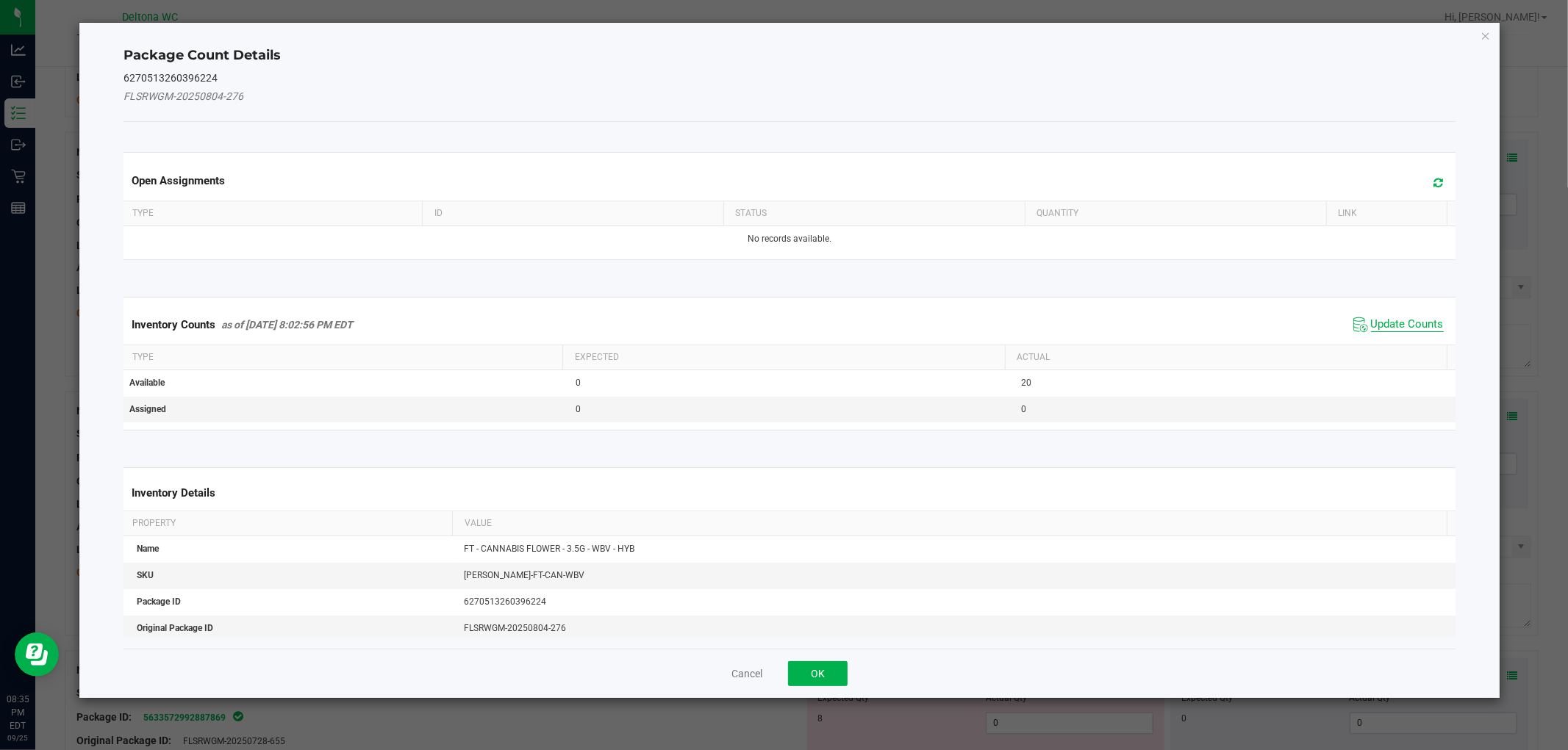
click at [1373, 319] on span "Update Counts" at bounding box center [1407, 325] width 73 height 15
click at [1373, 319] on div "Inventory Counts as of Sep 25, 2025 8:02:56 PM EDT Update Counts" at bounding box center [788, 325] width 1337 height 39
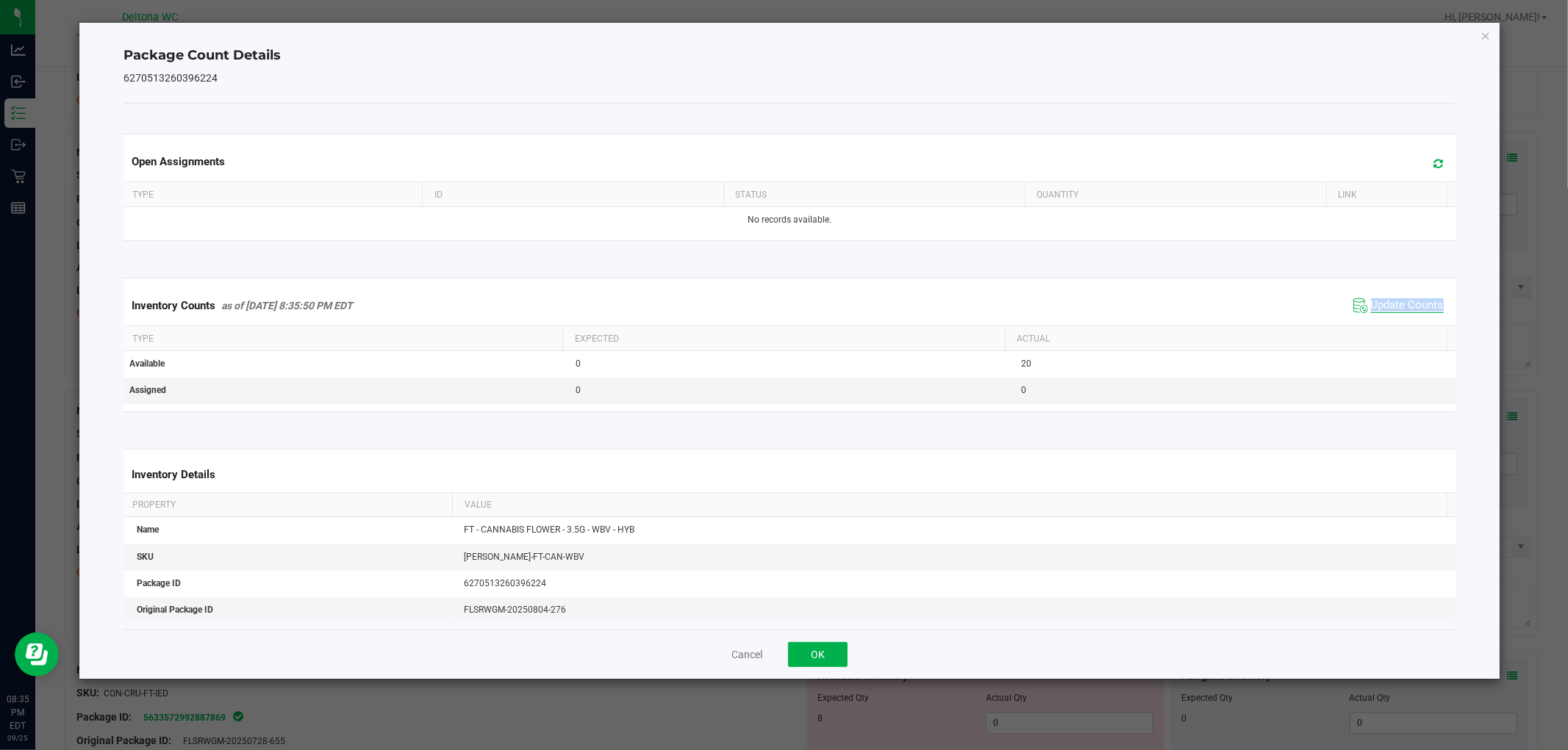
click at [1373, 319] on div "Inventory Counts as of Sep 25, 2025 8:35:50 PM EDT Update Counts" at bounding box center [788, 306] width 1337 height 39
drag, startPoint x: 808, startPoint y: 672, endPoint x: 812, endPoint y: 664, distance: 8.9
click at [808, 667] on div "Cancel OK" at bounding box center [788, 654] width 1331 height 49
click at [816, 661] on button "OK" at bounding box center [817, 654] width 59 height 25
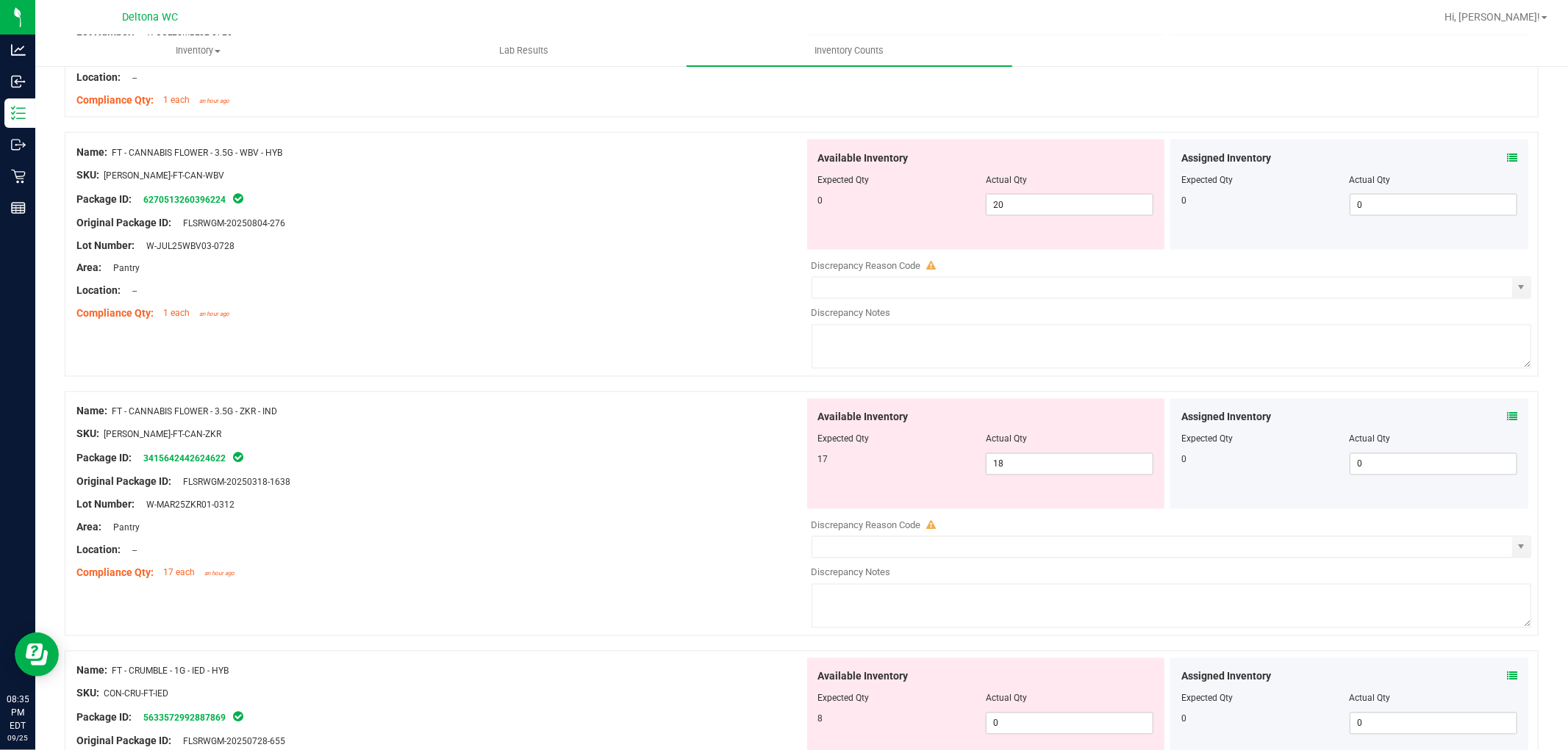
click at [1507, 417] on icon at bounding box center [1512, 417] width 10 height 10
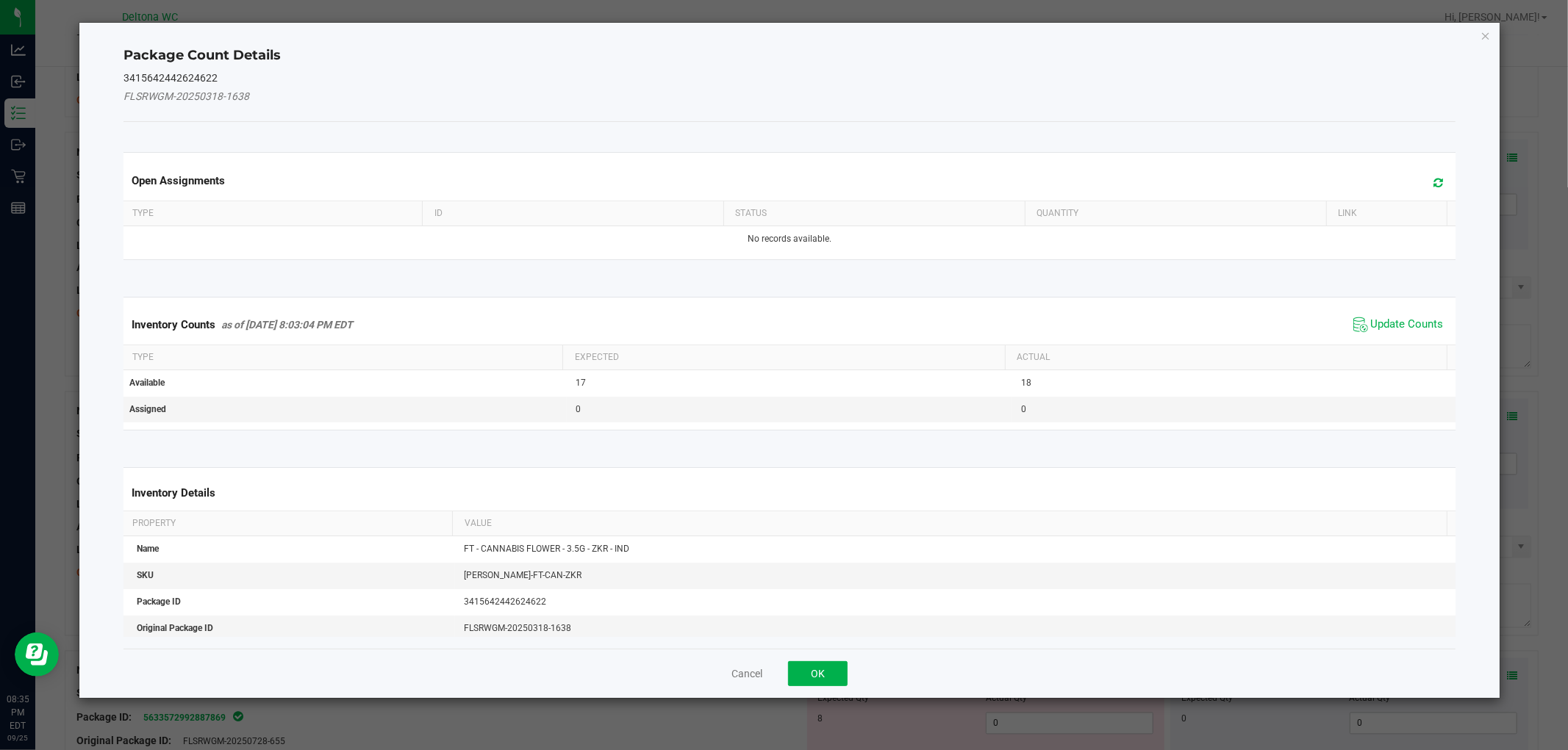
click at [1373, 315] on span "Update Counts" at bounding box center [1397, 325] width 98 height 22
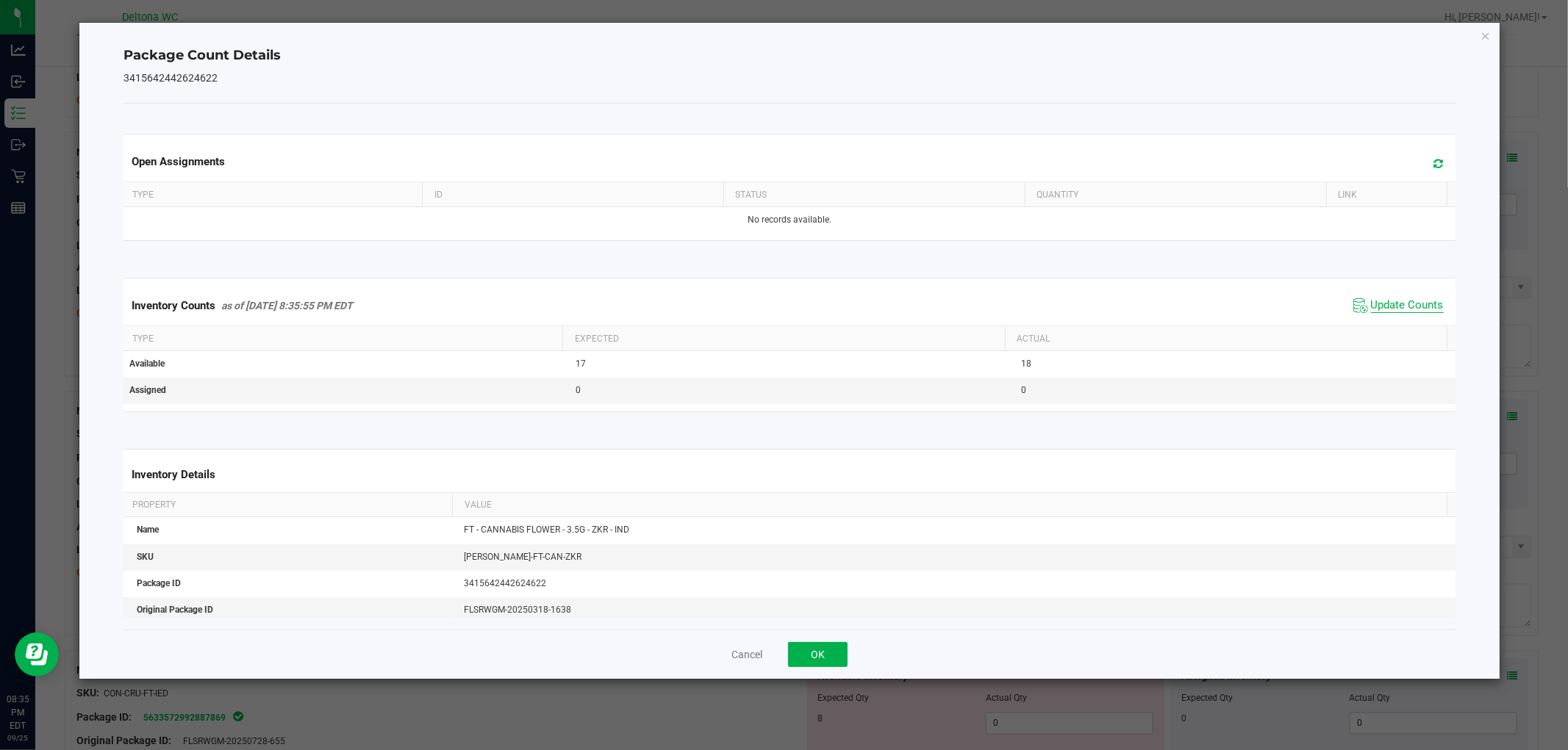
click at [1373, 318] on div "Inventory Counts as of Sep 25, 2025 8:35:55 PM EDT Update Counts" at bounding box center [788, 306] width 1337 height 39
click at [1373, 319] on div "Inventory Counts as of Sep 25, 2025 8:35:55 PM EDT Update Counts" at bounding box center [788, 306] width 1337 height 39
click at [1372, 313] on div "Inventory Counts as of Sep 25, 2025 8:35:55 PM EDT Update Counts" at bounding box center [788, 306] width 1337 height 39
click at [1373, 315] on span "Update Counts" at bounding box center [1397, 306] width 98 height 22
click at [819, 663] on button "OK" at bounding box center [817, 654] width 59 height 25
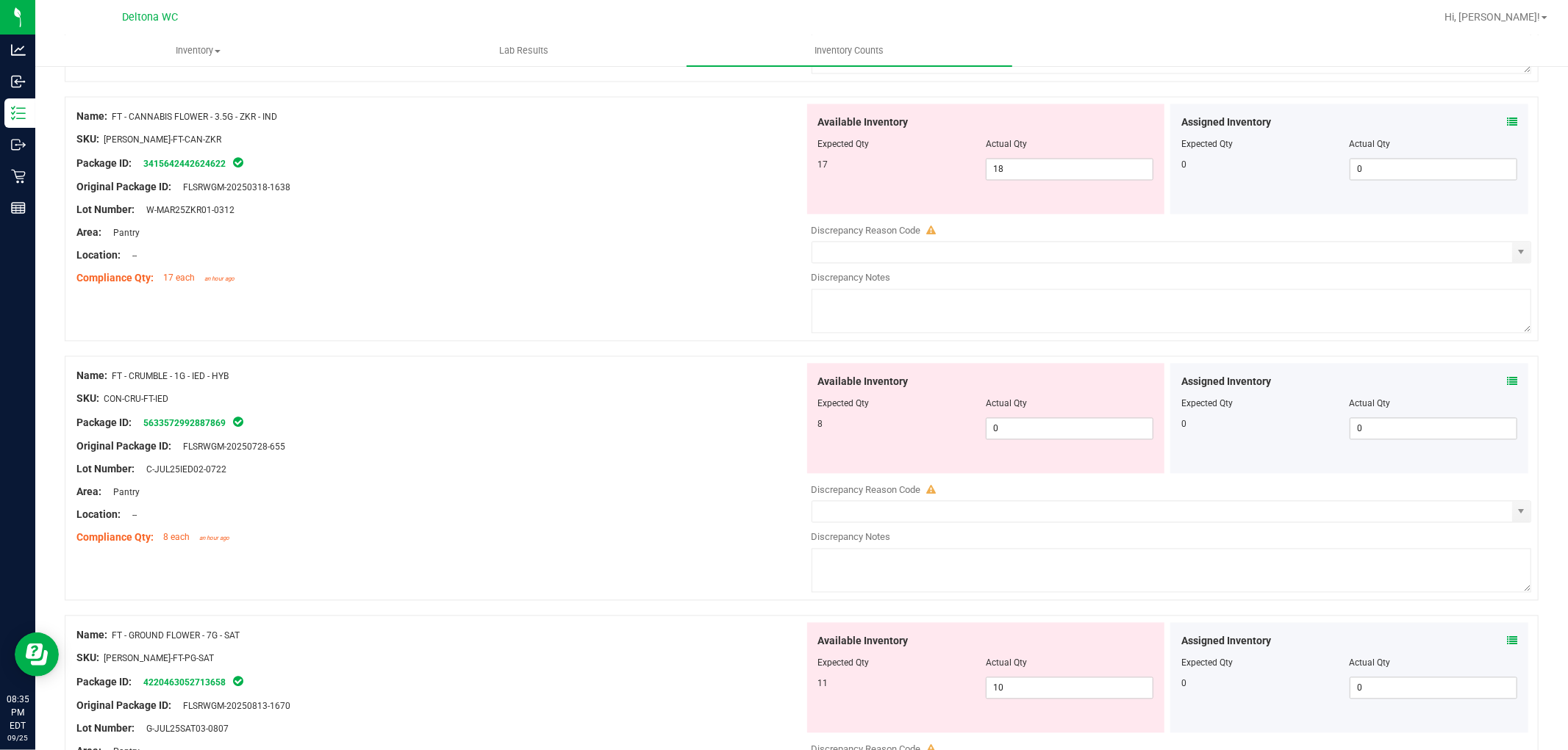
scroll to position [2449, 0]
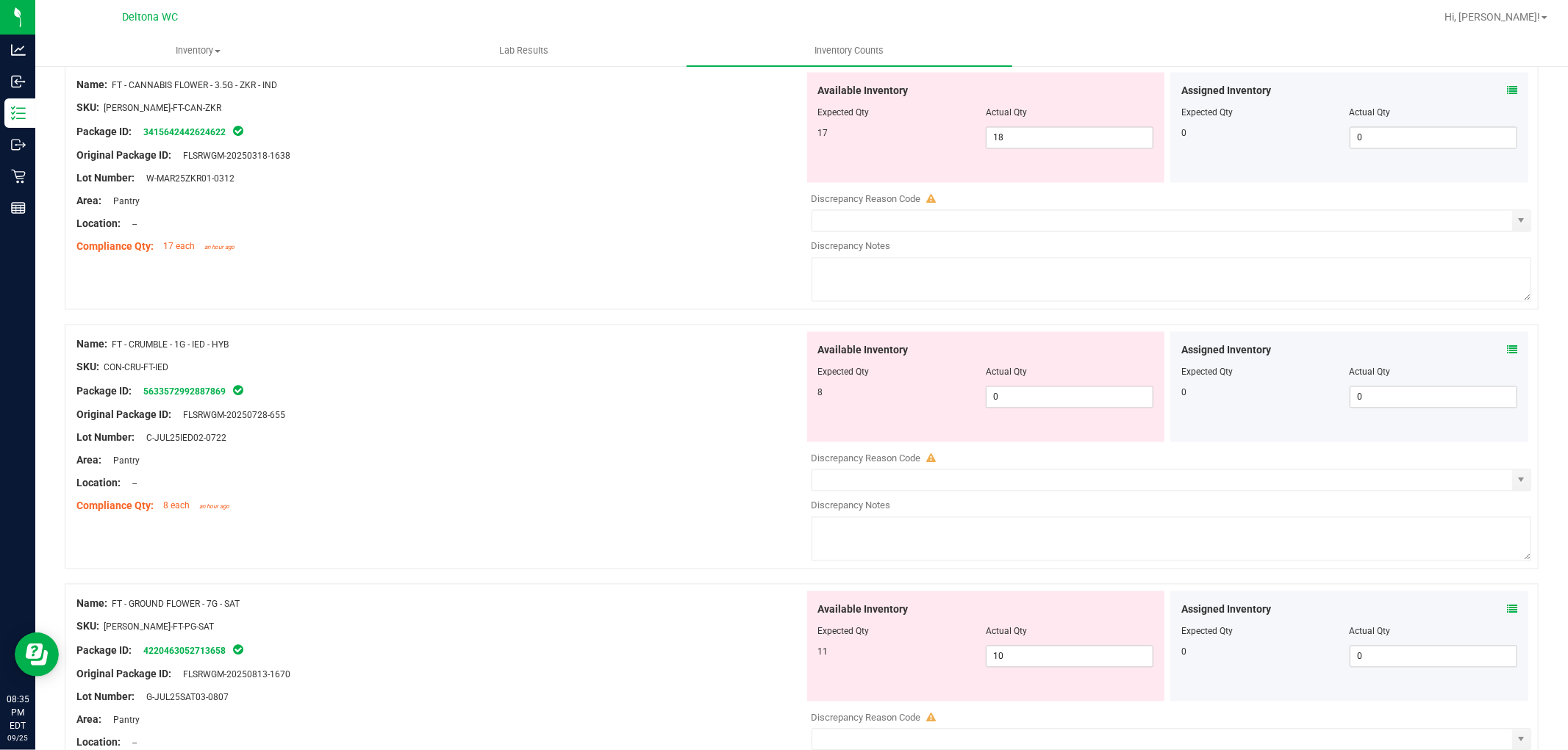
click at [1507, 350] on span at bounding box center [1512, 350] width 10 height 16
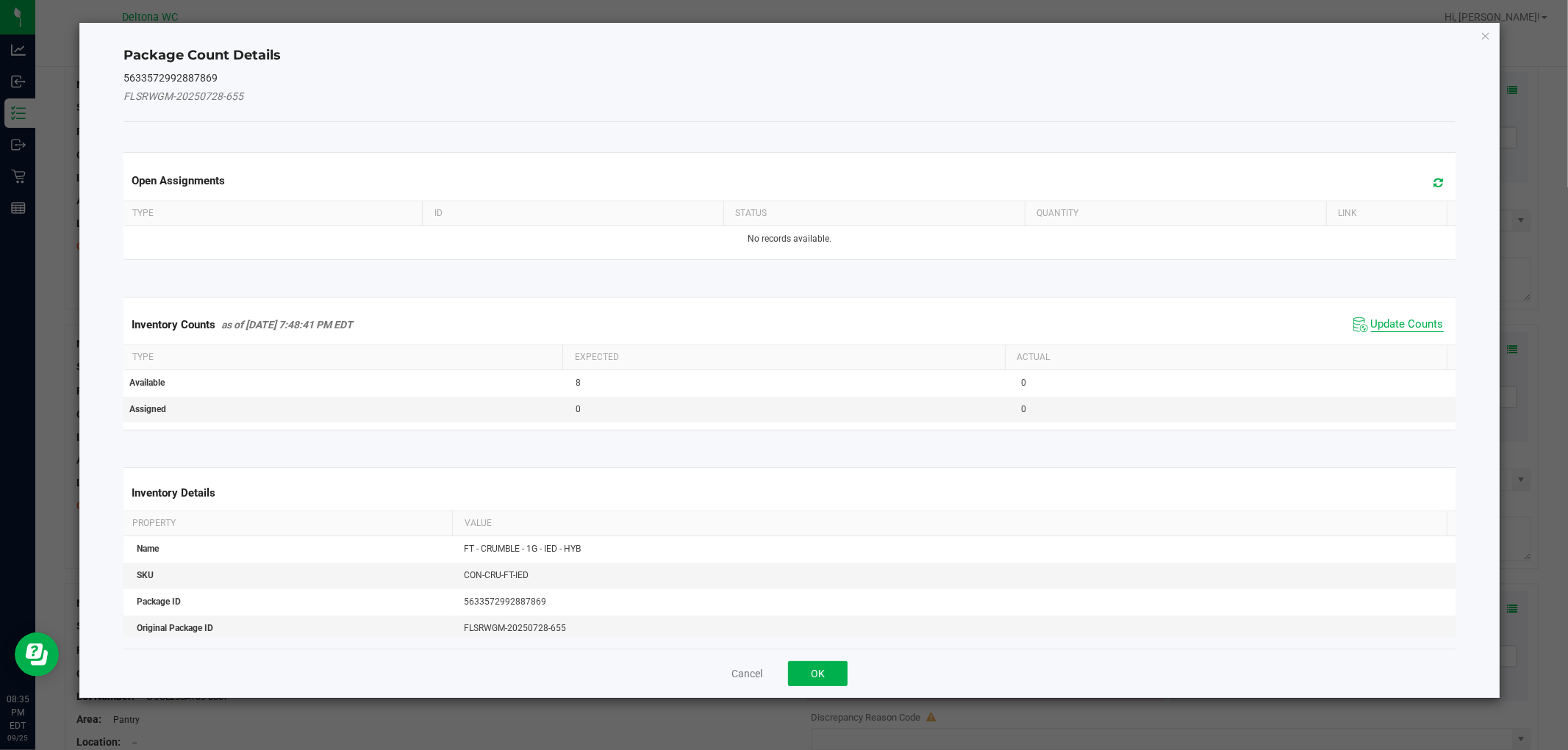
click at [1398, 324] on span "Update Counts" at bounding box center [1407, 325] width 73 height 15
click at [1398, 324] on div "Inventory Counts as of Sep 25, 2025 7:48:41 PM EDT Update Counts" at bounding box center [788, 324] width 1337 height 38
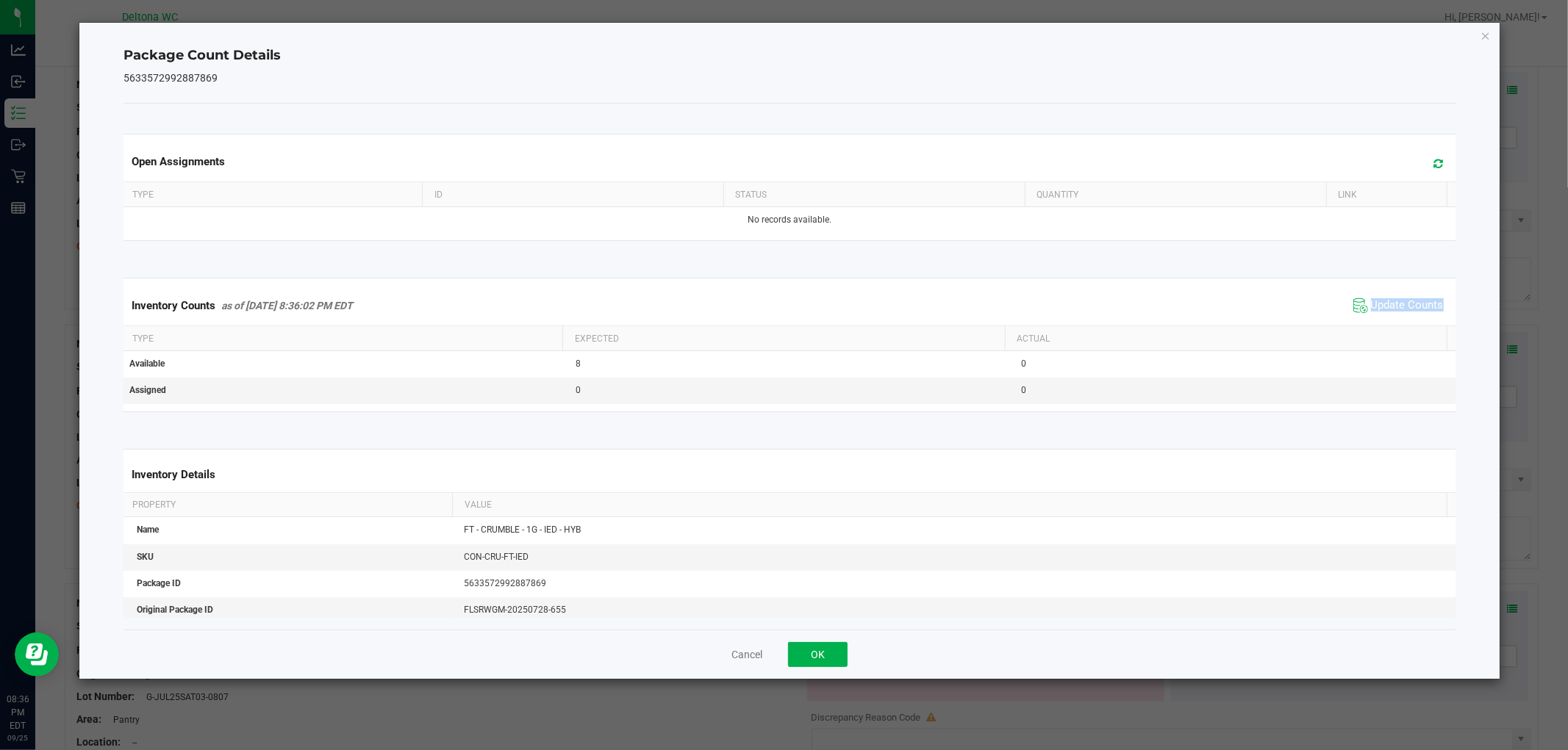
click at [1397, 322] on div "Inventory Counts as of Sep 25, 2025 8:36:02 PM EDT Update Counts" at bounding box center [788, 306] width 1337 height 39
click at [1394, 321] on div "Inventory Counts as of Sep 25, 2025 8:36:02 PM EDT Update Counts" at bounding box center [788, 306] width 1337 height 39
drag, startPoint x: 813, startPoint y: 670, endPoint x: 874, endPoint y: 606, distance: 88.4
click at [812, 669] on div "Cancel OK" at bounding box center [788, 654] width 1331 height 49
click at [802, 650] on button "OK" at bounding box center [817, 654] width 59 height 25
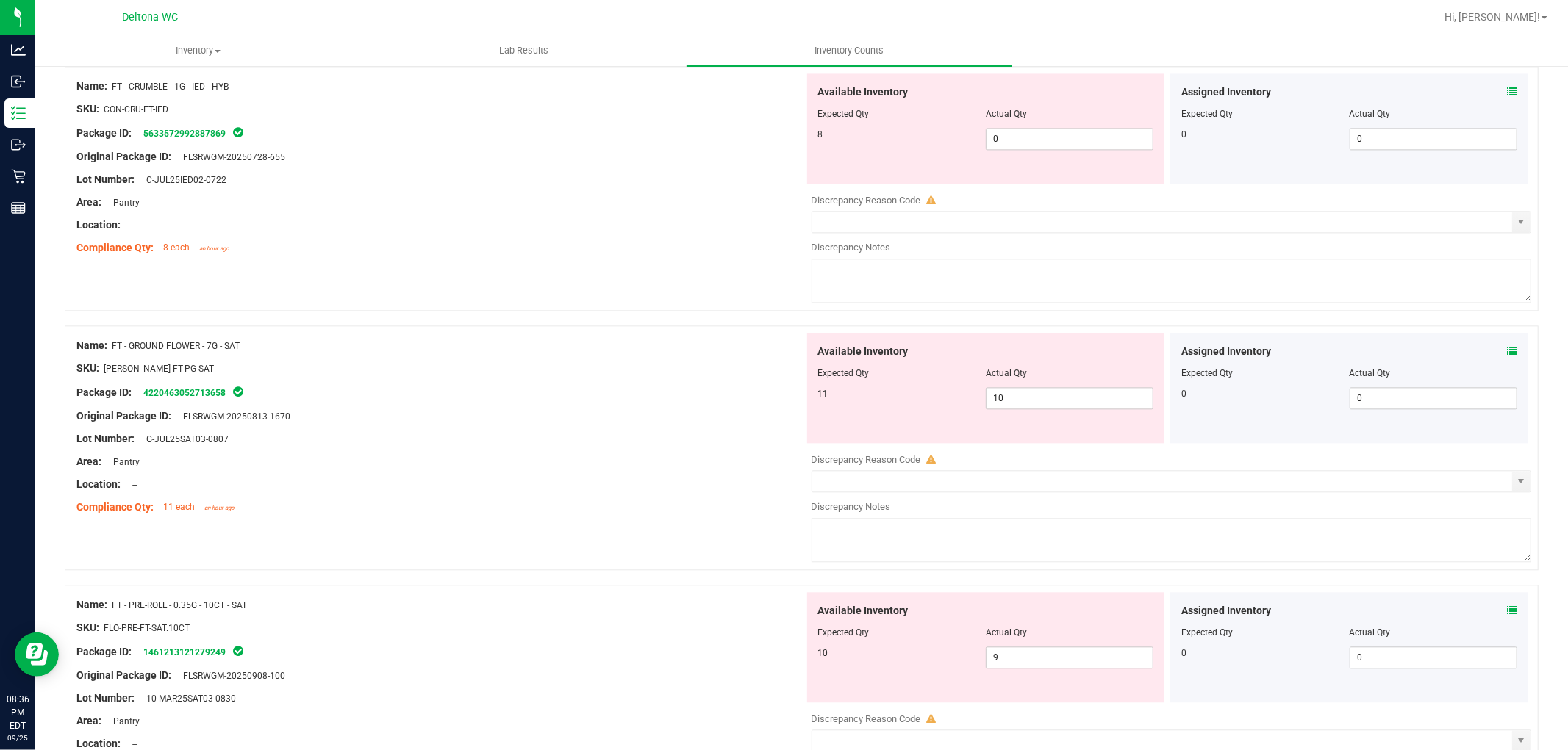
scroll to position [2613, 0]
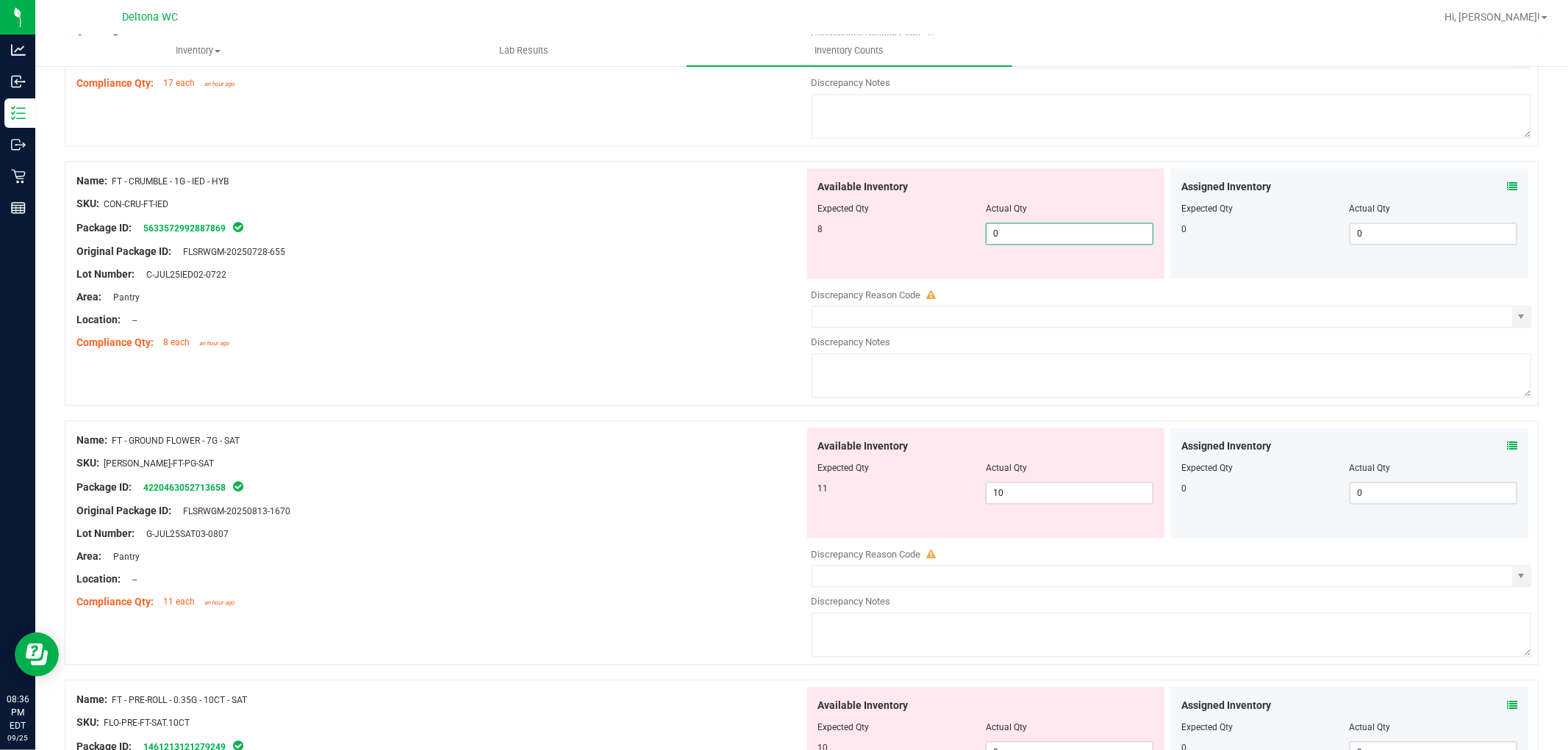
click at [1045, 238] on span "0 0" at bounding box center [1070, 234] width 168 height 22
click at [742, 295] on div "Area: Pantry" at bounding box center [439, 297] width 727 height 16
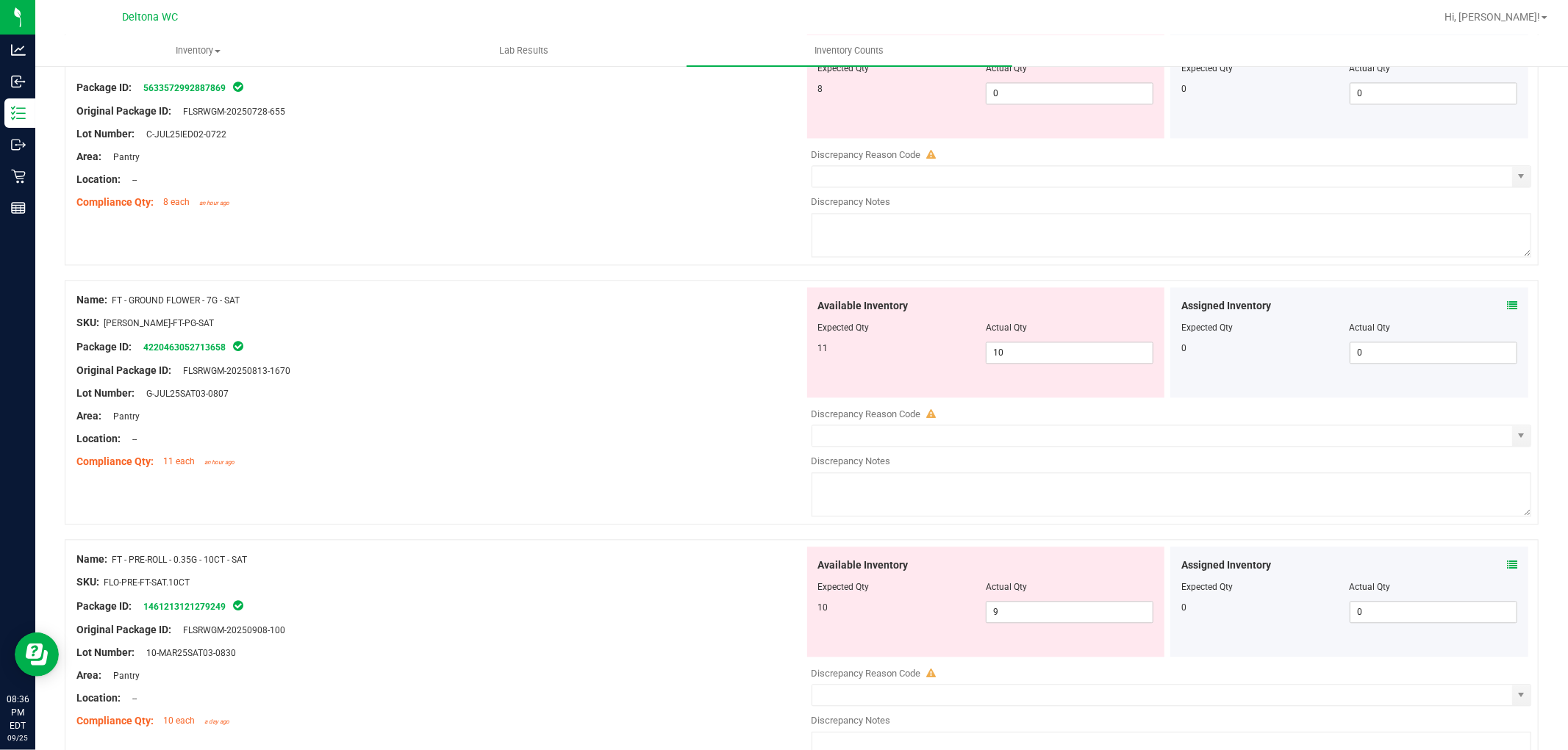
scroll to position [2776, 0]
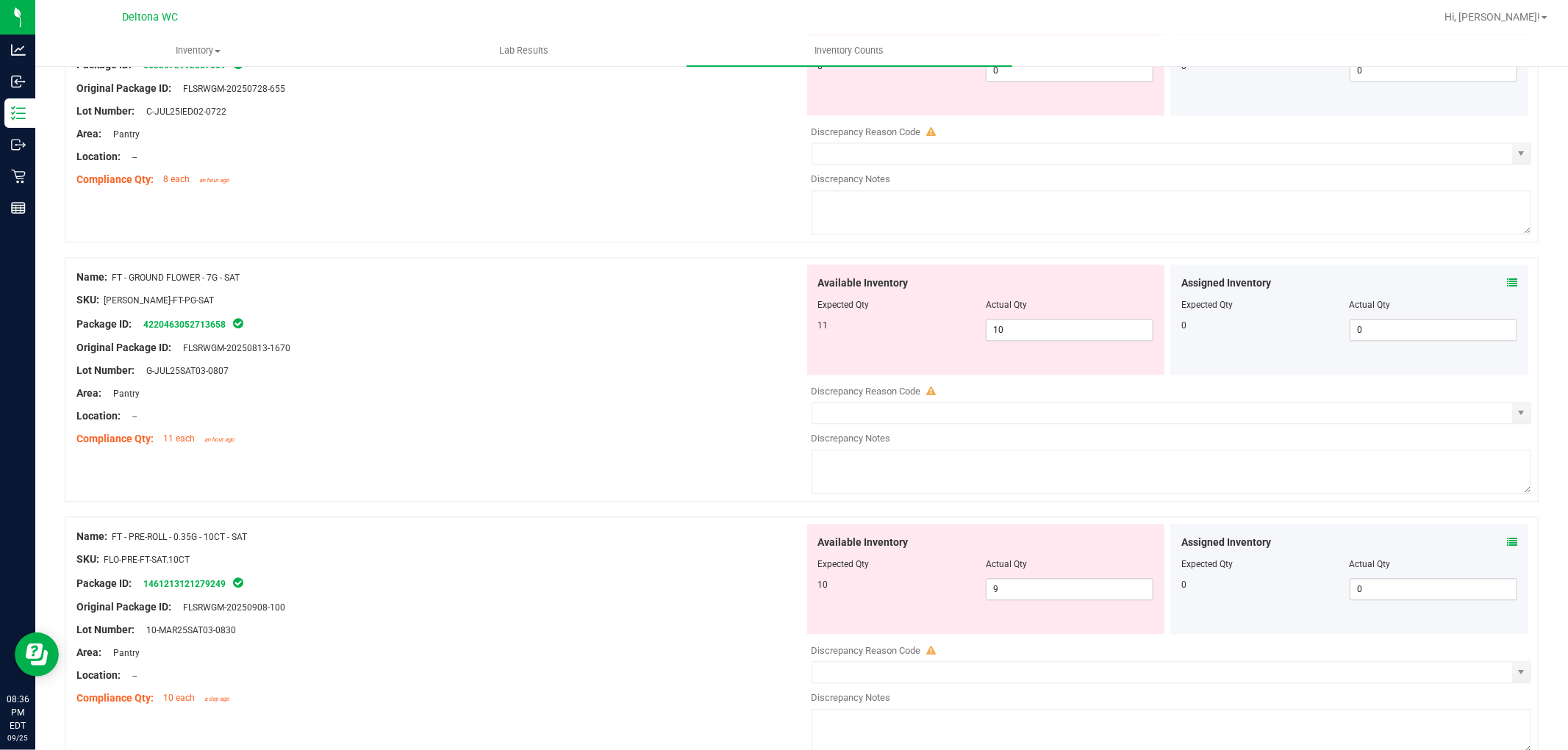
click at [1507, 287] on icon at bounding box center [1512, 283] width 10 height 10
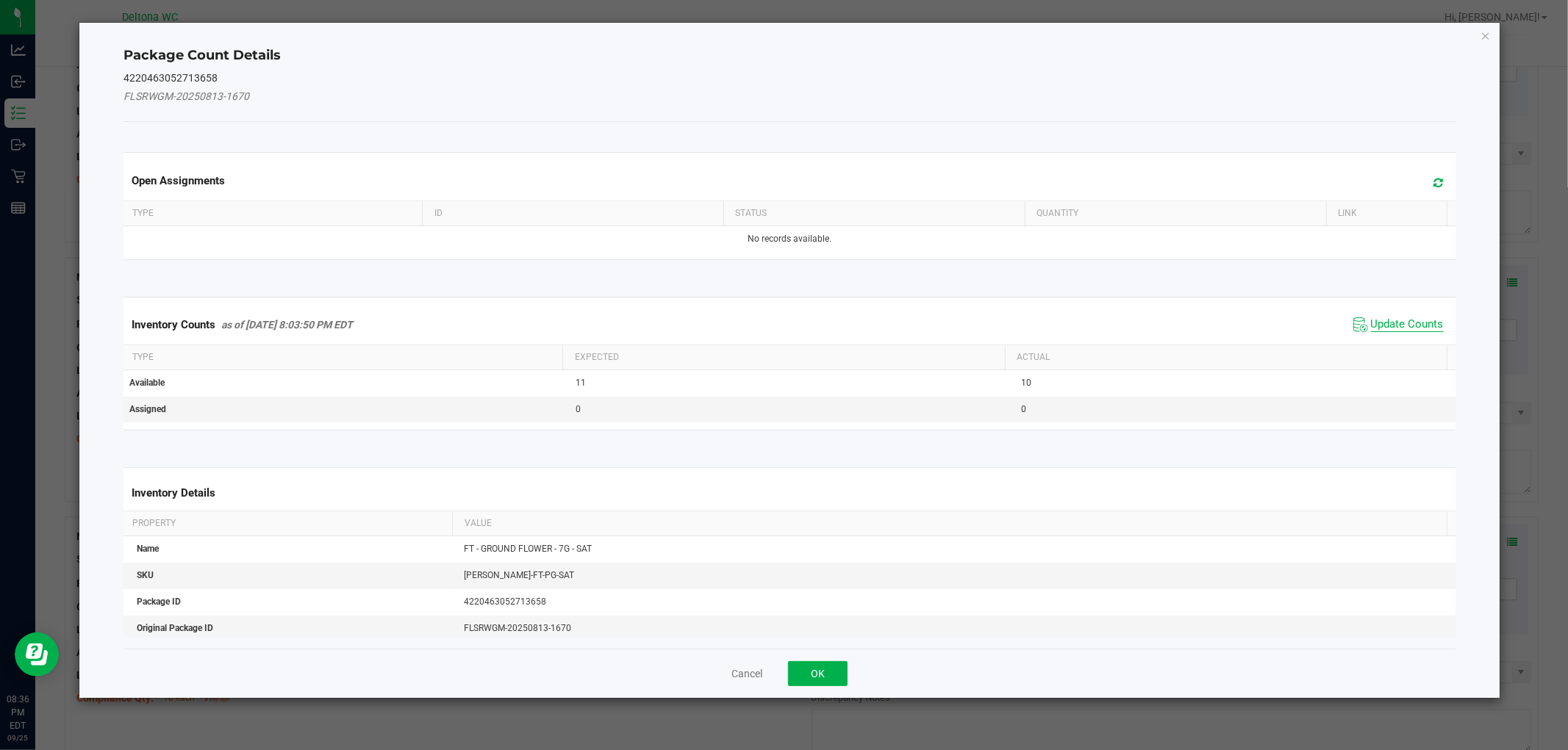
click at [1371, 318] on span "Update Counts" at bounding box center [1407, 325] width 73 height 15
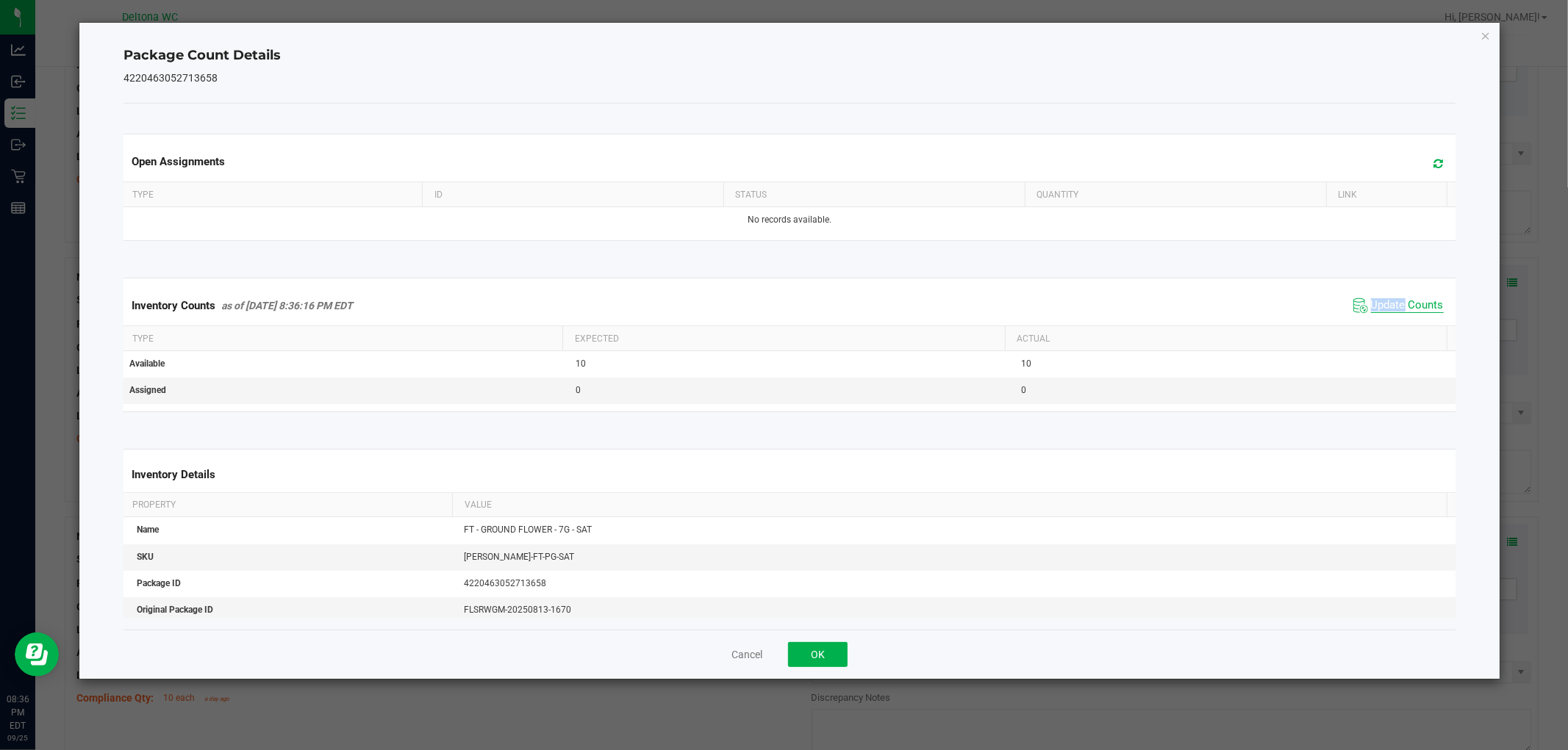
click at [1372, 320] on div "Inventory Counts as of Sep 25, 2025 8:36:16 PM EDT Update Counts" at bounding box center [788, 306] width 1337 height 39
click at [819, 652] on button "OK" at bounding box center [817, 654] width 59 height 25
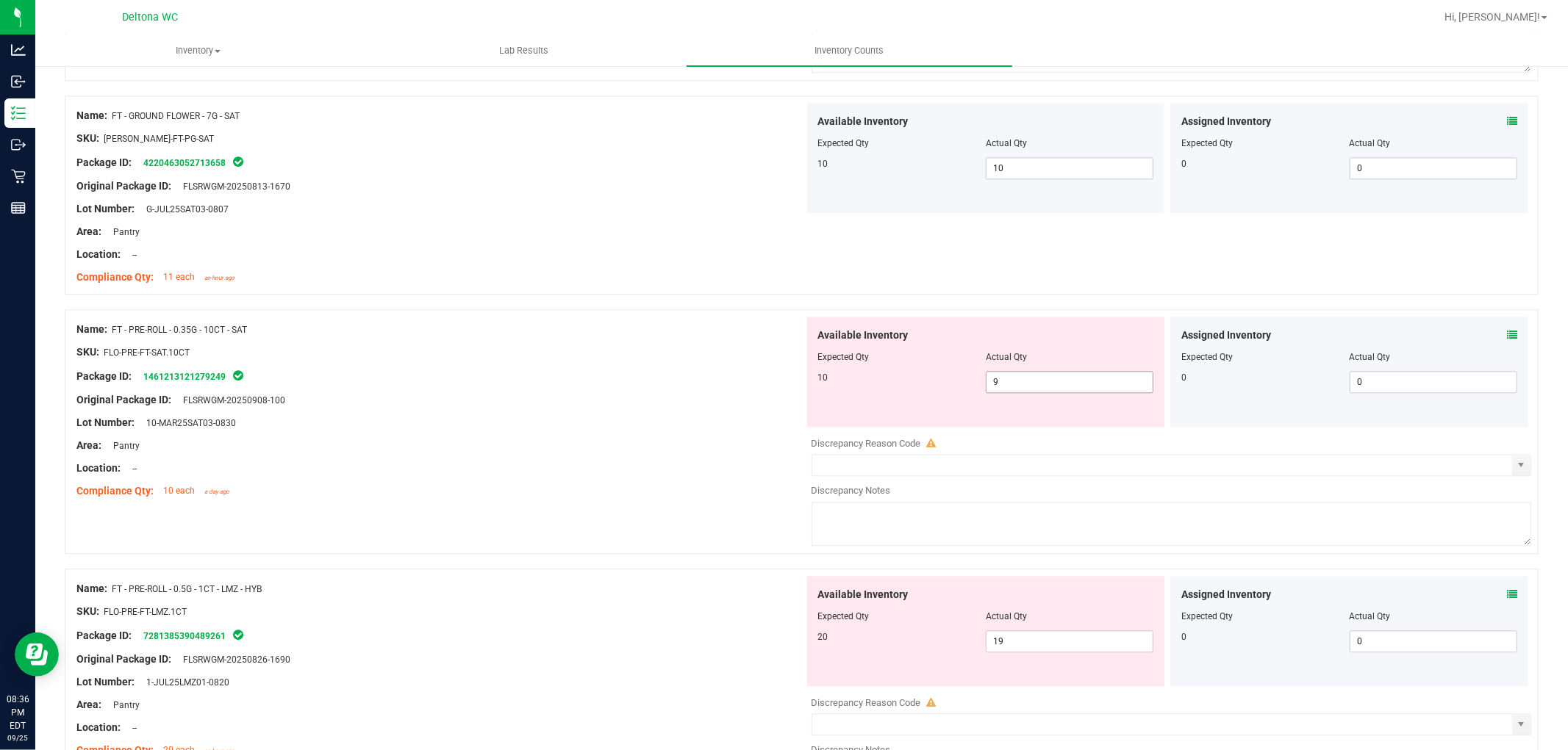
scroll to position [2940, 0]
click at [1507, 338] on icon at bounding box center [1512, 333] width 10 height 10
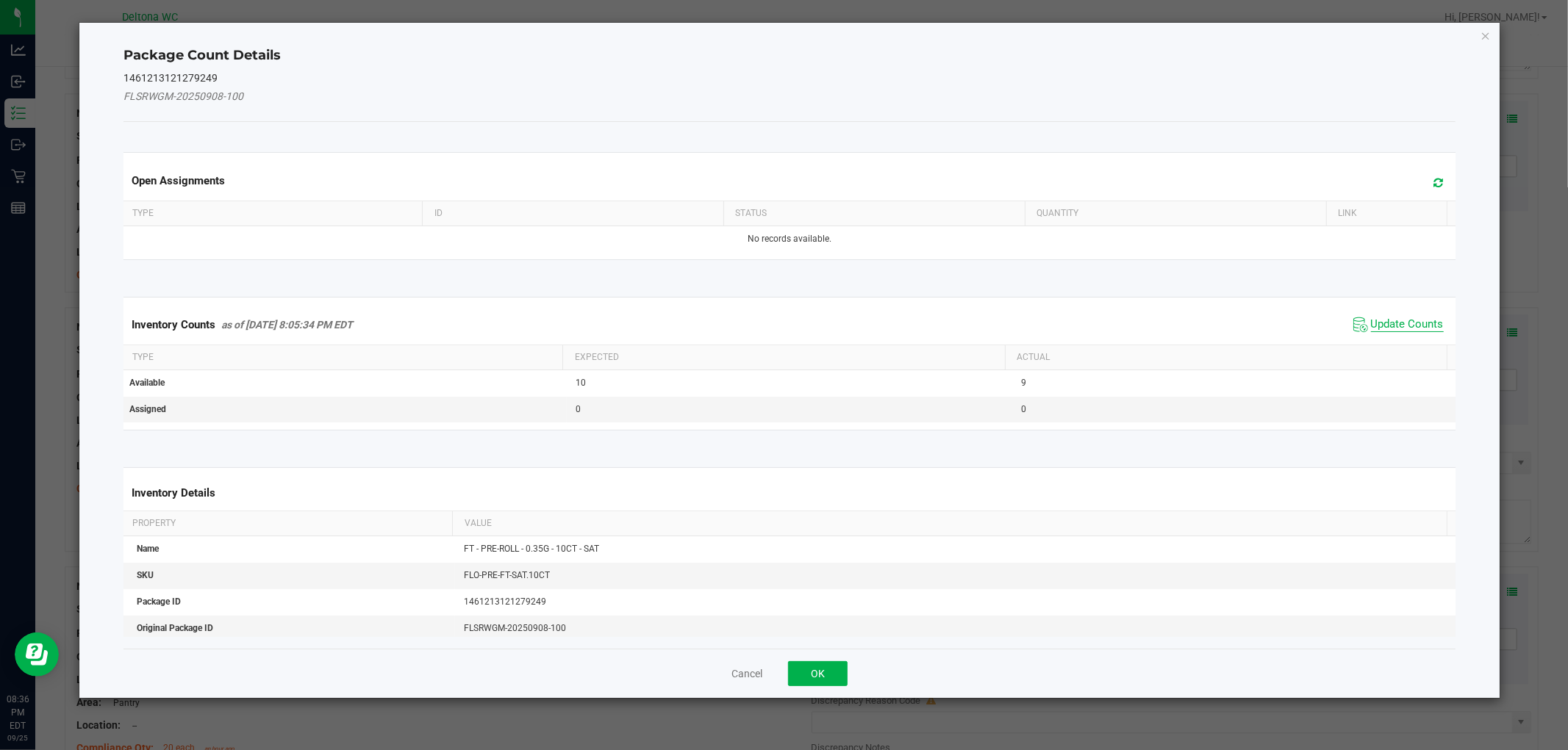
click at [1404, 327] on span "Update Counts" at bounding box center [1407, 325] width 73 height 15
click at [1404, 327] on kendo-grid "Inventory Counts as of Sep 25, 2025 8:05:34 PM EDT Update Counts Type Expected …" at bounding box center [788, 363] width 1353 height 132
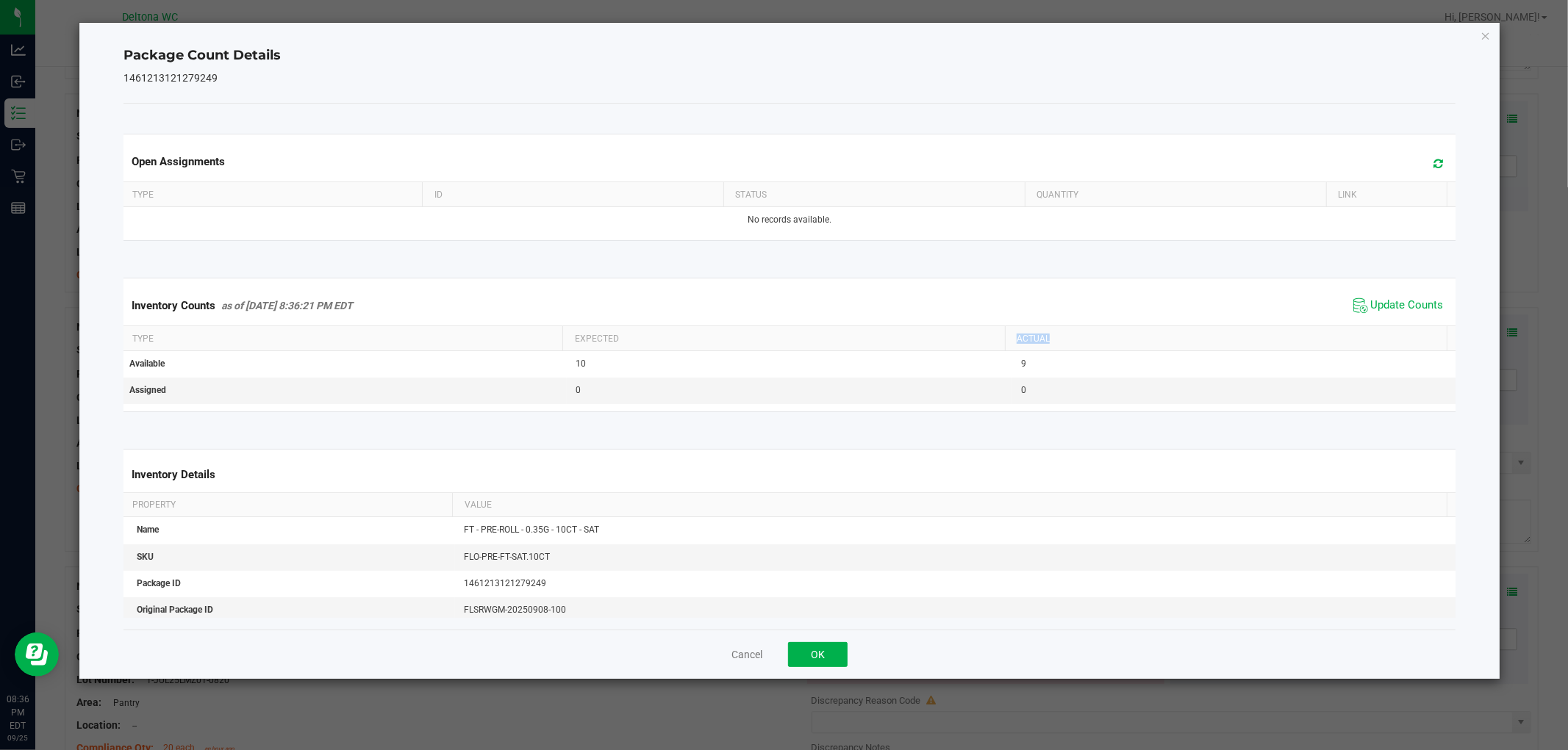
click at [1404, 325] on kendo-grid "Inventory Counts as of Sep 25, 2025 8:36:21 PM EDT Update Counts Type Expected …" at bounding box center [788, 345] width 1353 height 134
click at [1405, 324] on div "Inventory Counts as of Sep 25, 2025 8:36:21 PM EDT Update Counts" at bounding box center [788, 306] width 1337 height 39
click at [1405, 322] on div "Inventory Counts as of Sep 25, 2025 8:36:21 PM EDT Update Counts" at bounding box center [788, 306] width 1337 height 39
click at [812, 663] on button "OK" at bounding box center [817, 654] width 59 height 25
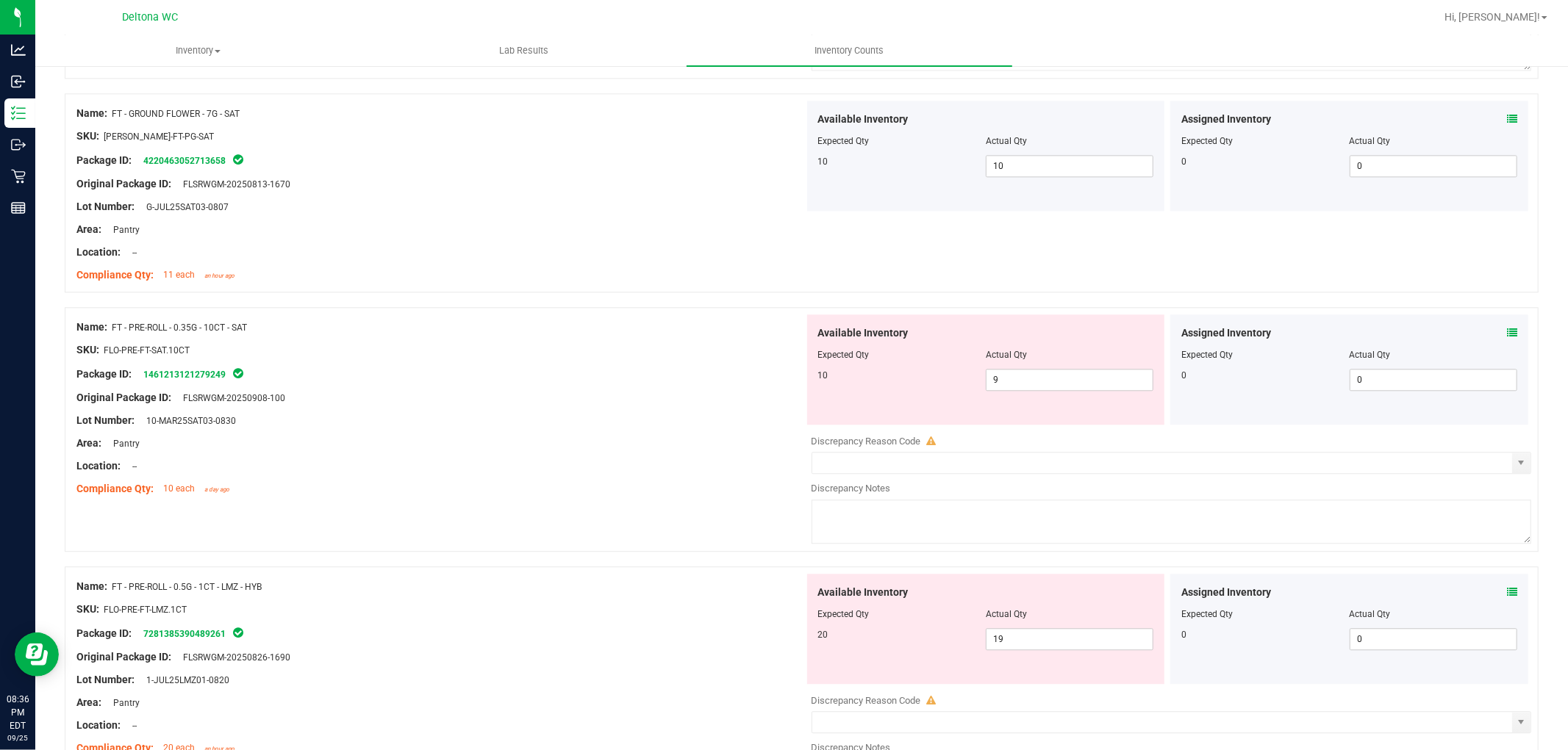
click at [723, 436] on div at bounding box center [439, 431] width 727 height 7
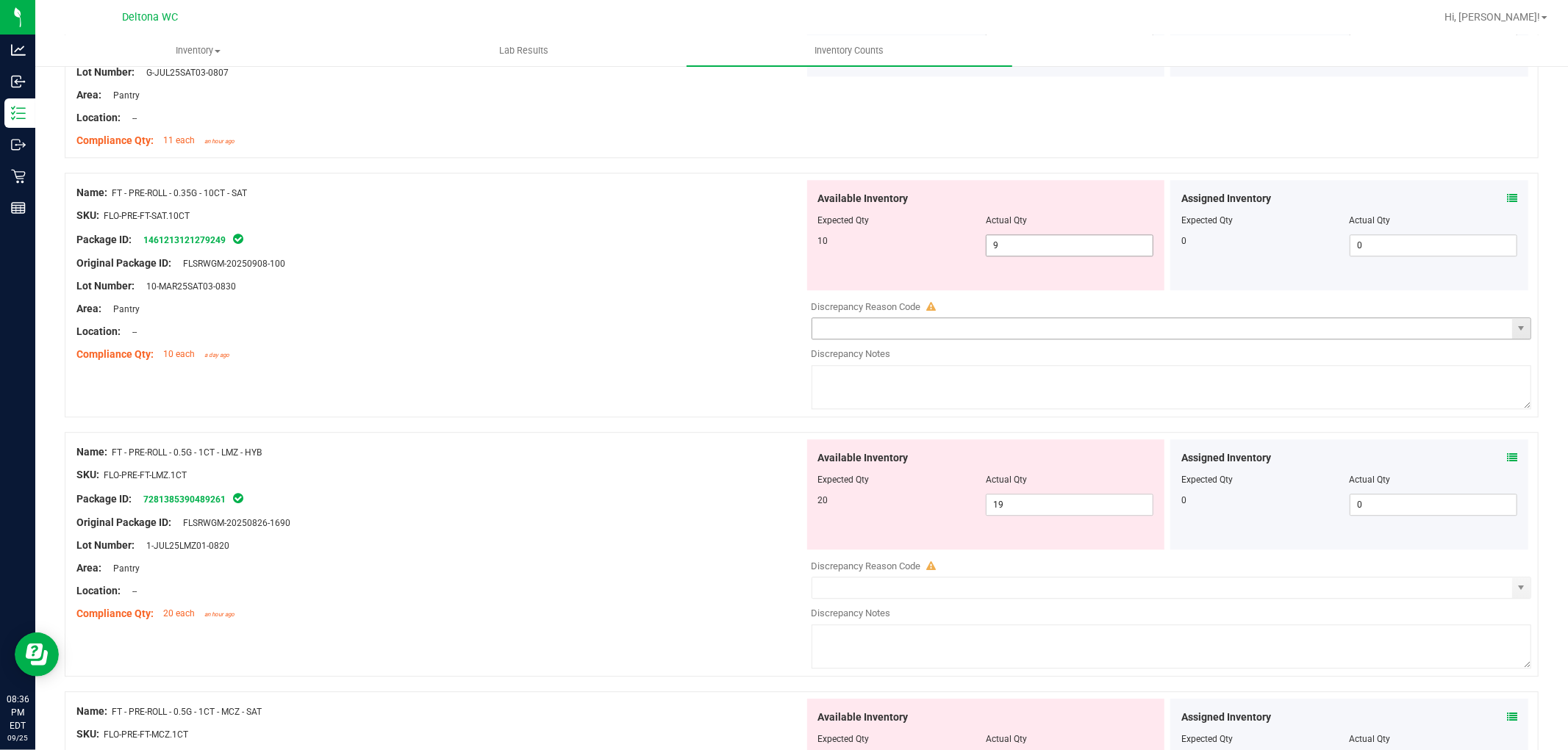
scroll to position [3103, 0]
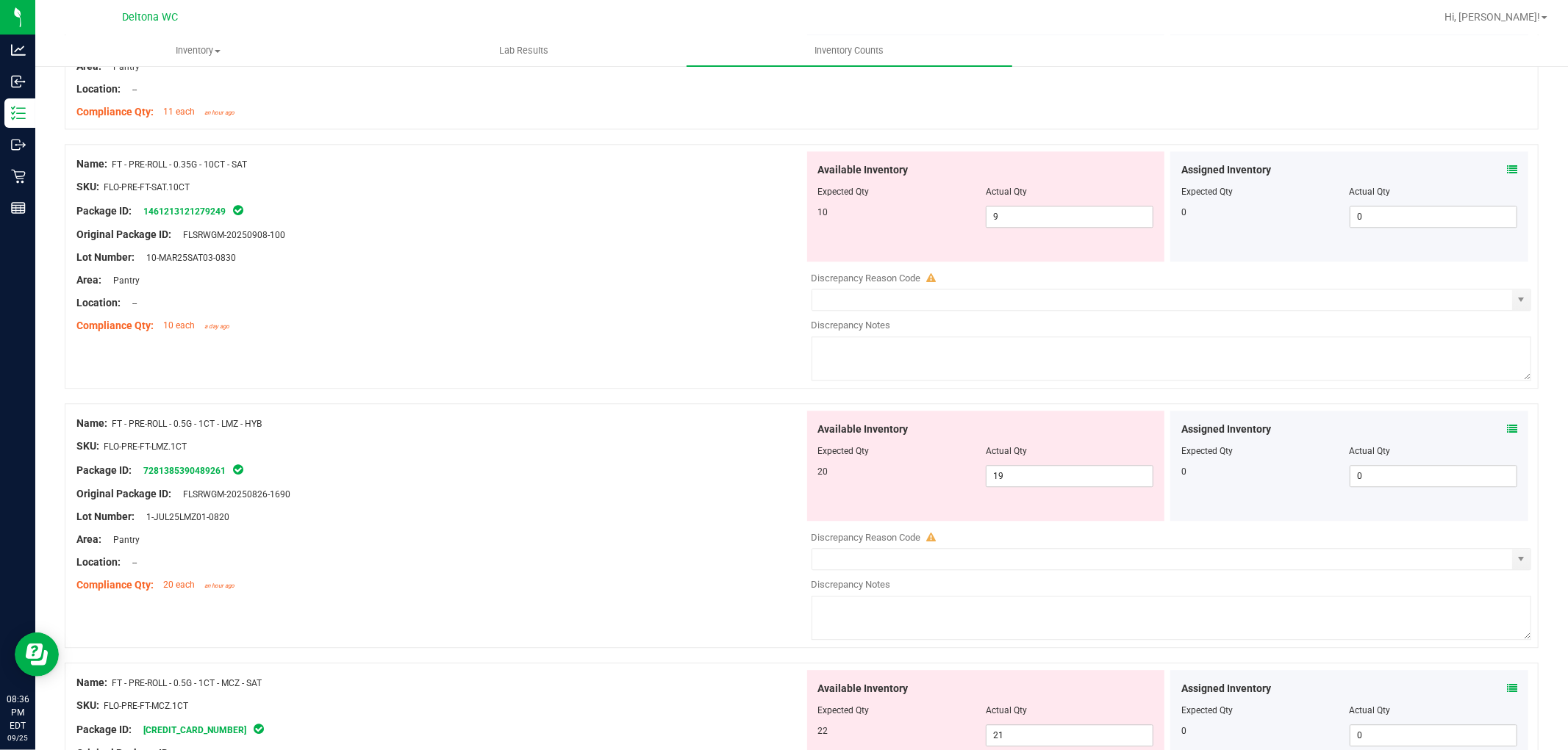
click at [736, 303] on div "Location: --" at bounding box center [439, 303] width 727 height 16
drag, startPoint x: 722, startPoint y: 336, endPoint x: 794, endPoint y: 314, distance: 75.3
click at [723, 334] on div "Compliance Qty: 10 each a day ago" at bounding box center [439, 326] width 727 height 16
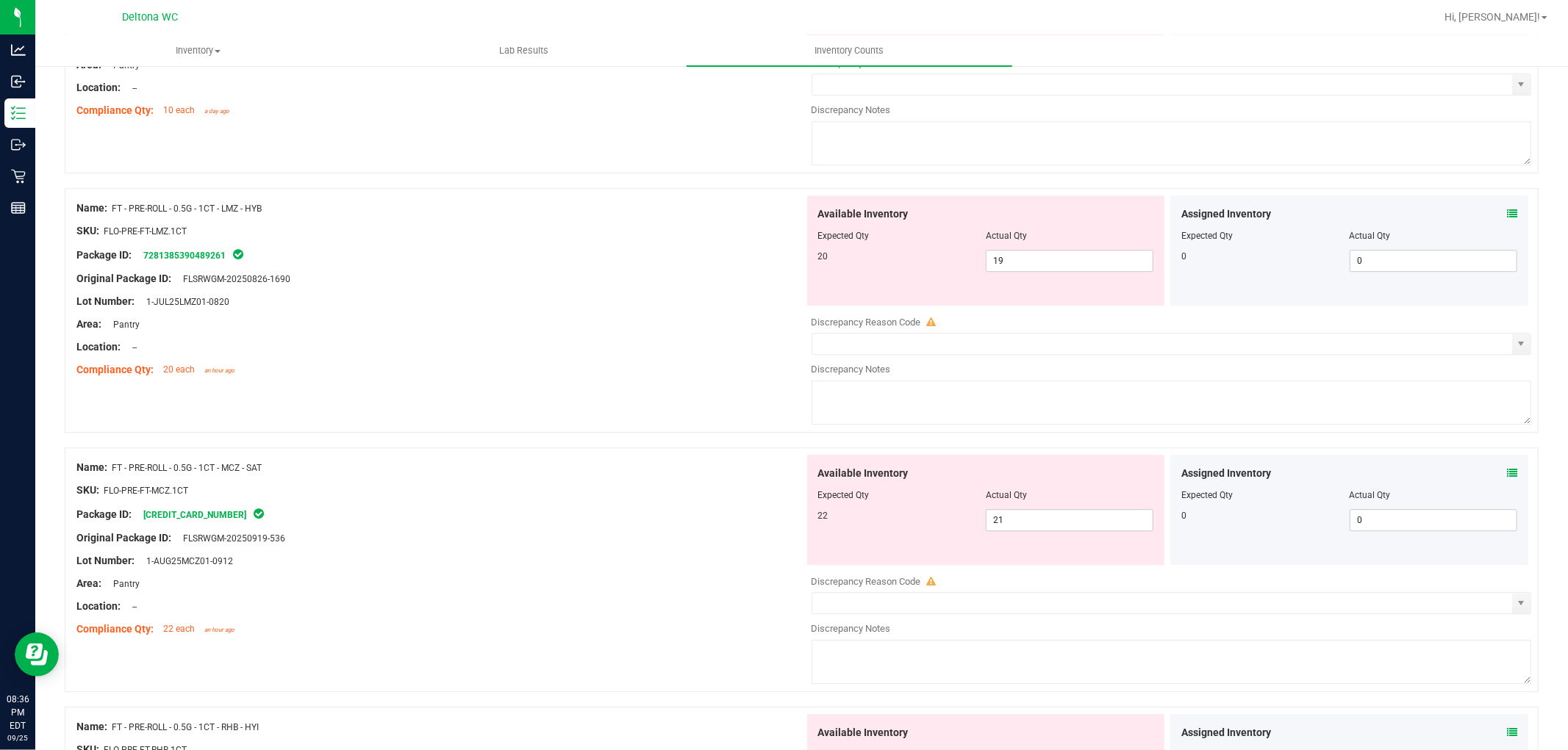
scroll to position [3348, 0]
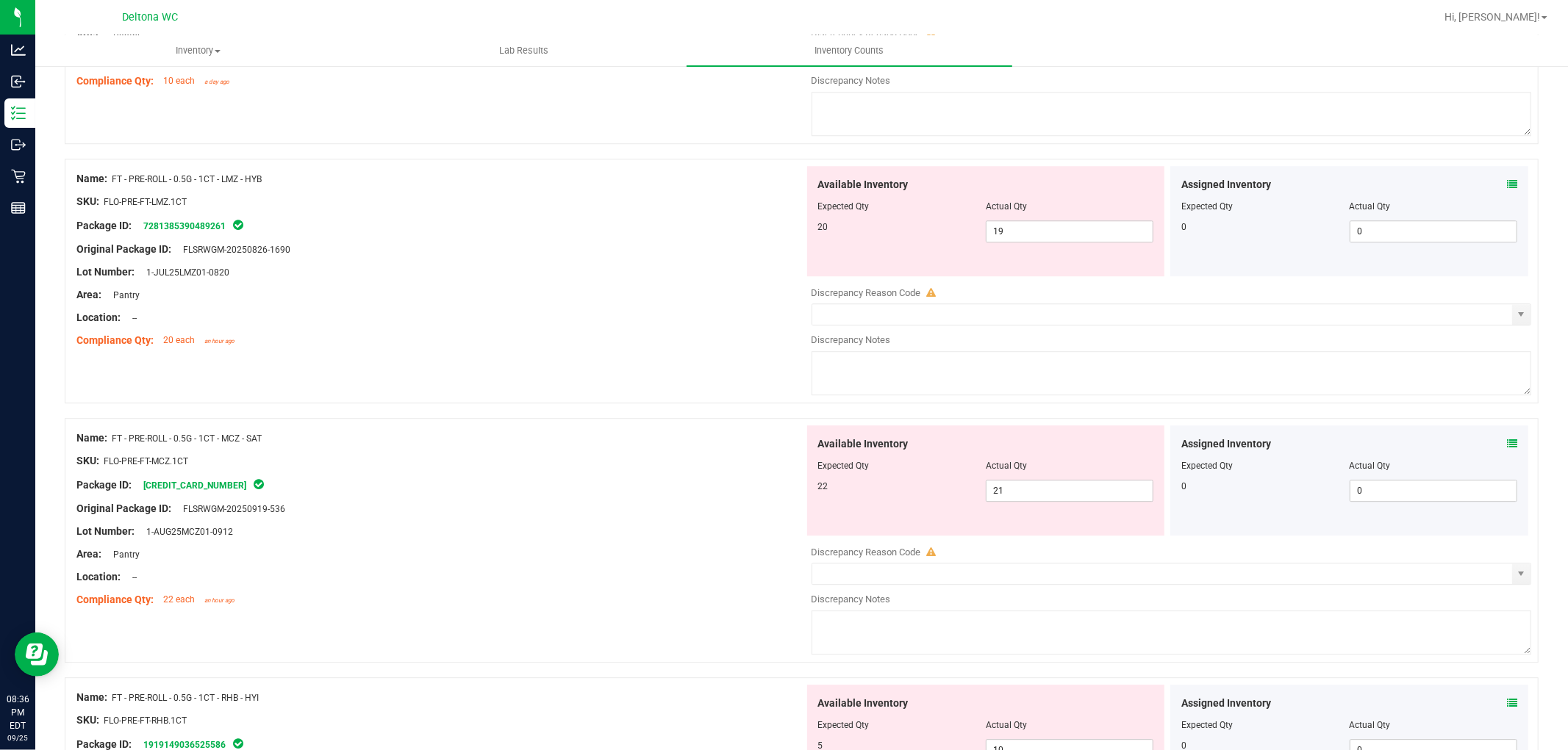
click at [1507, 188] on icon at bounding box center [1512, 185] width 10 height 10
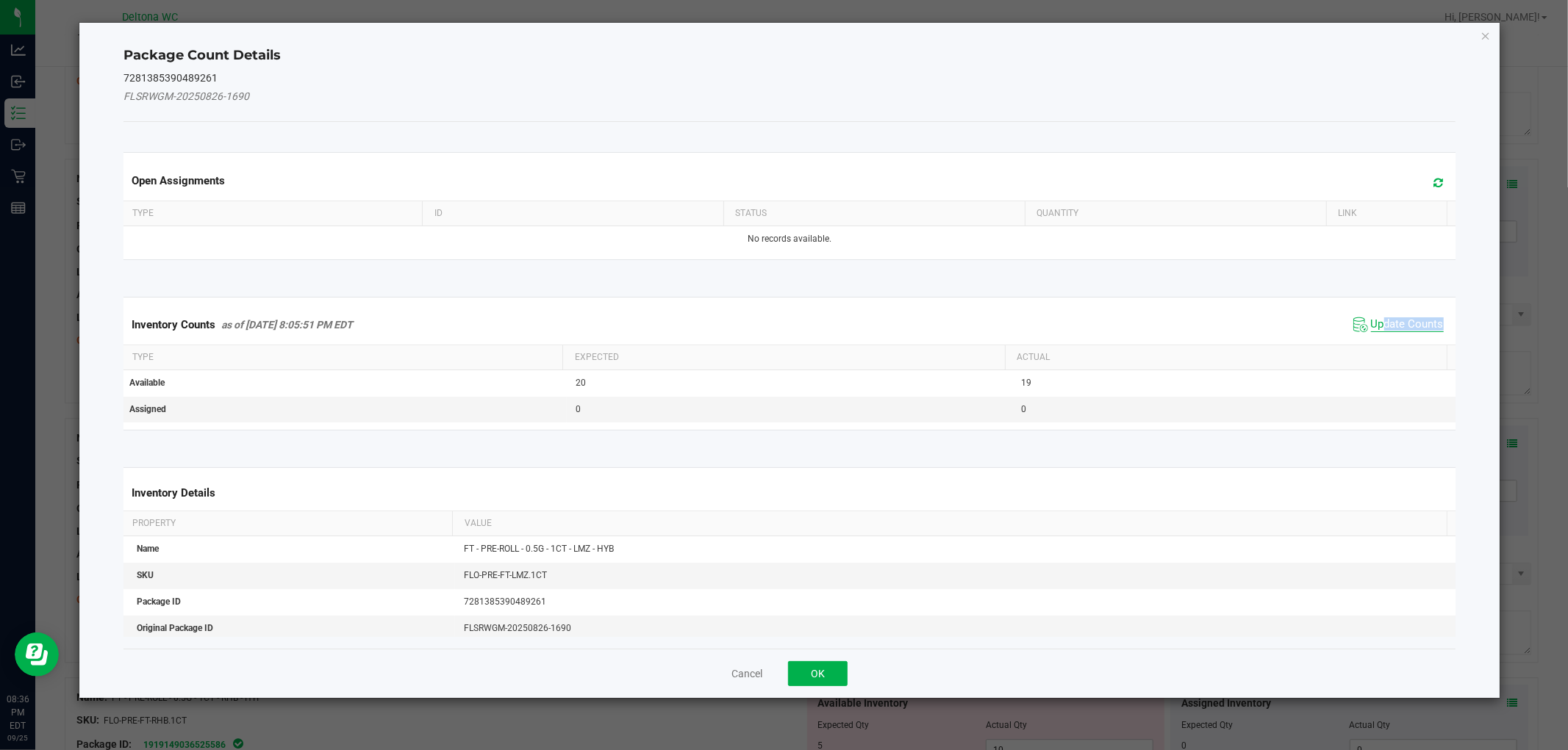
click at [1375, 327] on span "Update Counts" at bounding box center [1407, 325] width 73 height 15
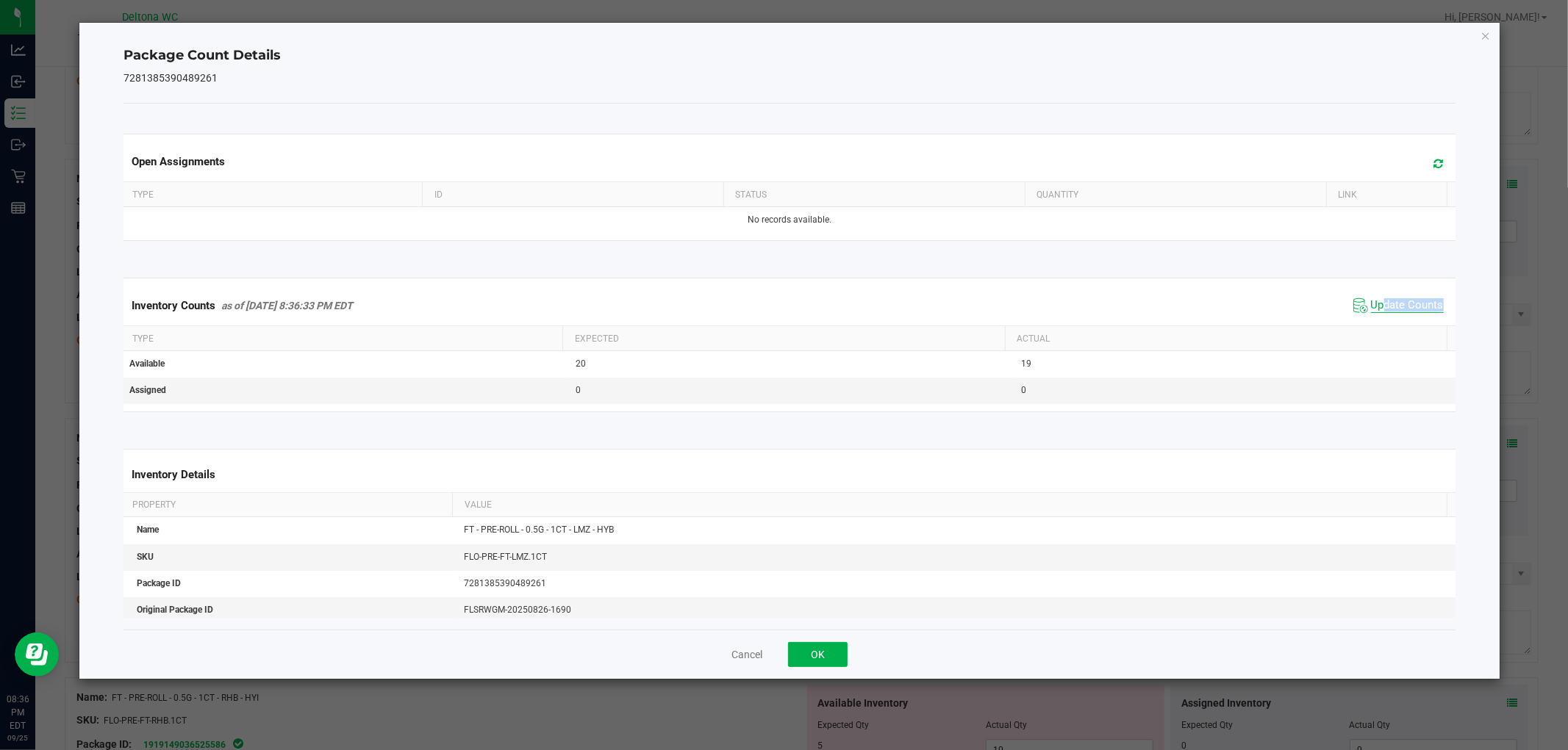
click at [1375, 327] on kendo-grid "Inventory Counts as of Sep 25, 2025 8:36:33 PM EDT Update Counts Type Expected …" at bounding box center [788, 345] width 1353 height 134
click at [1375, 327] on th "Actual" at bounding box center [1226, 338] width 442 height 25
drag, startPoint x: 1375, startPoint y: 327, endPoint x: 1353, endPoint y: 333, distance: 22.8
click at [1375, 327] on th "Actual" at bounding box center [1226, 338] width 442 height 25
click at [849, 652] on div "Cancel OK" at bounding box center [788, 654] width 1331 height 49
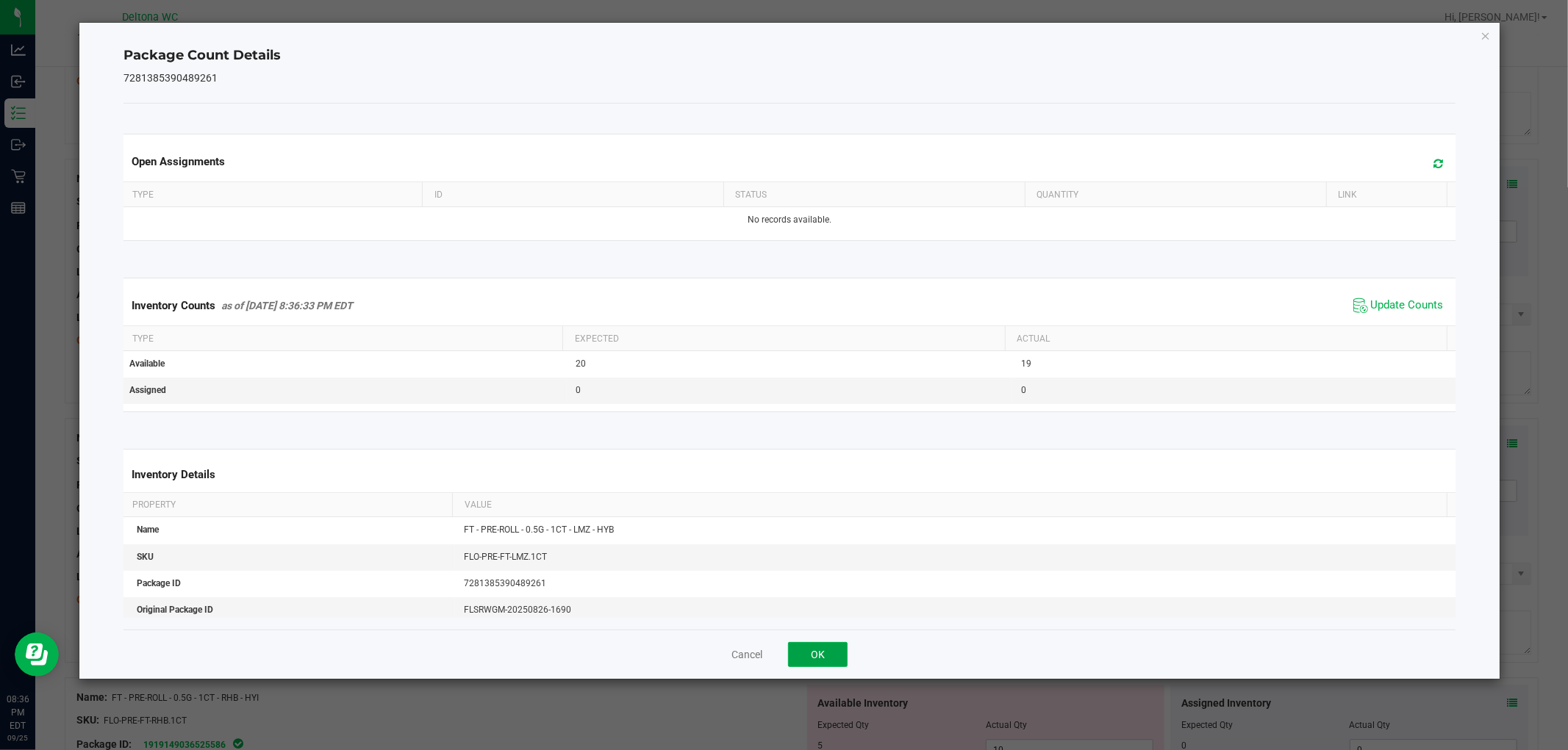
drag, startPoint x: 843, startPoint y: 652, endPoint x: 995, endPoint y: 552, distance: 181.9
click at [843, 645] on button "OK" at bounding box center [817, 654] width 59 height 25
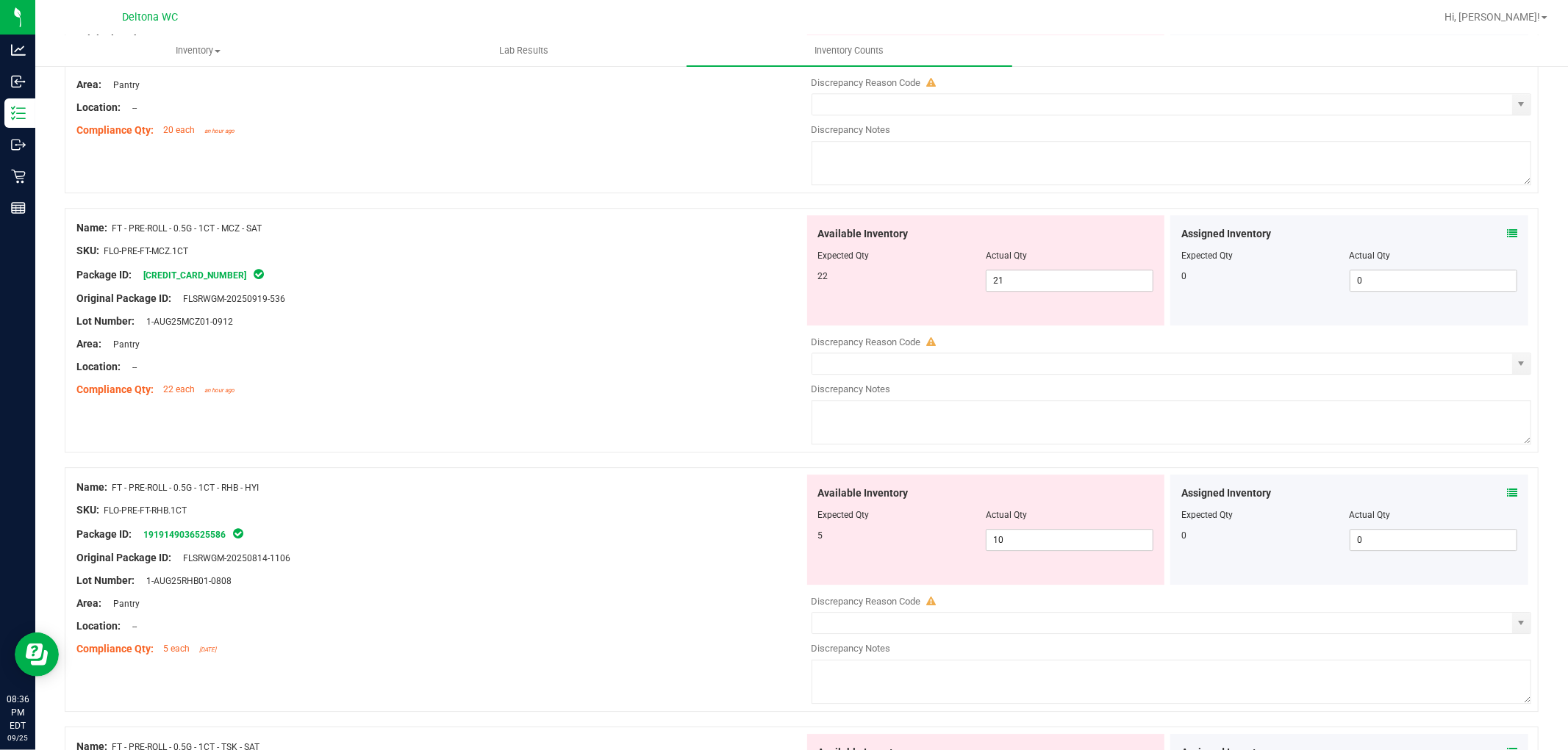
scroll to position [3593, 0]
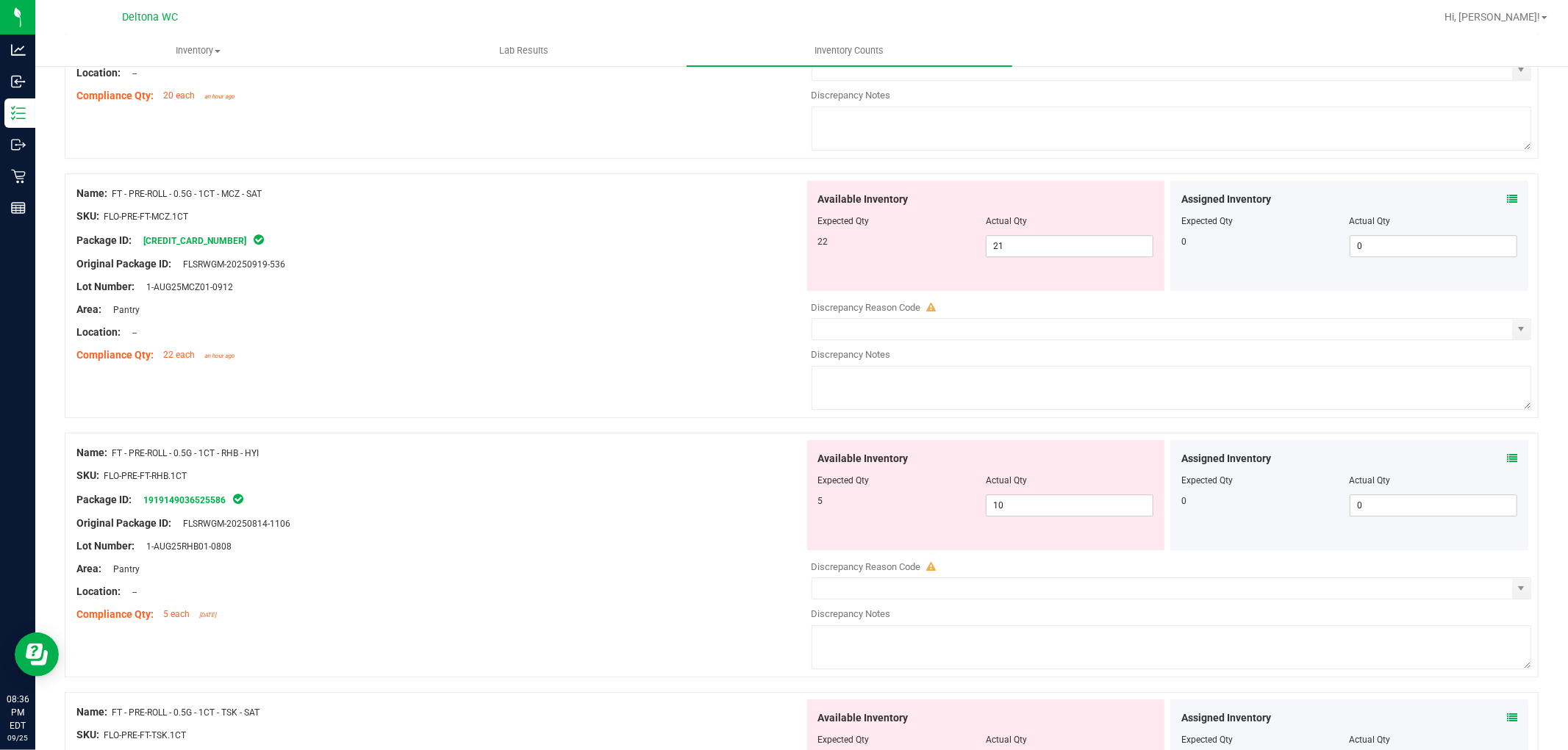
click at [1507, 200] on icon at bounding box center [1512, 199] width 10 height 10
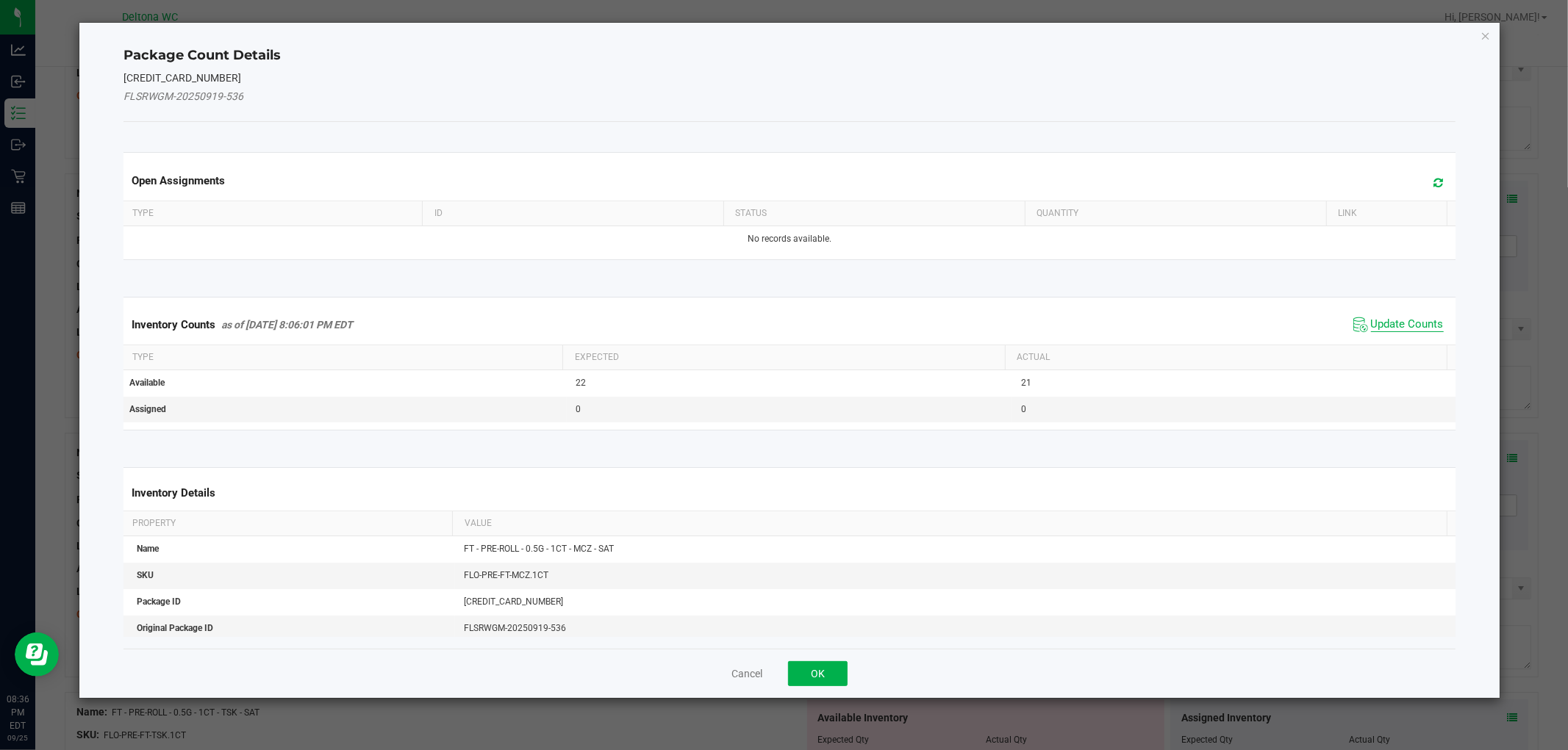
click at [1375, 318] on span "Update Counts" at bounding box center [1407, 325] width 73 height 15
click at [1375, 318] on div "Inventory Counts as of Sep 25, 2025 8:06:01 PM EDT Update Counts" at bounding box center [788, 324] width 1337 height 38
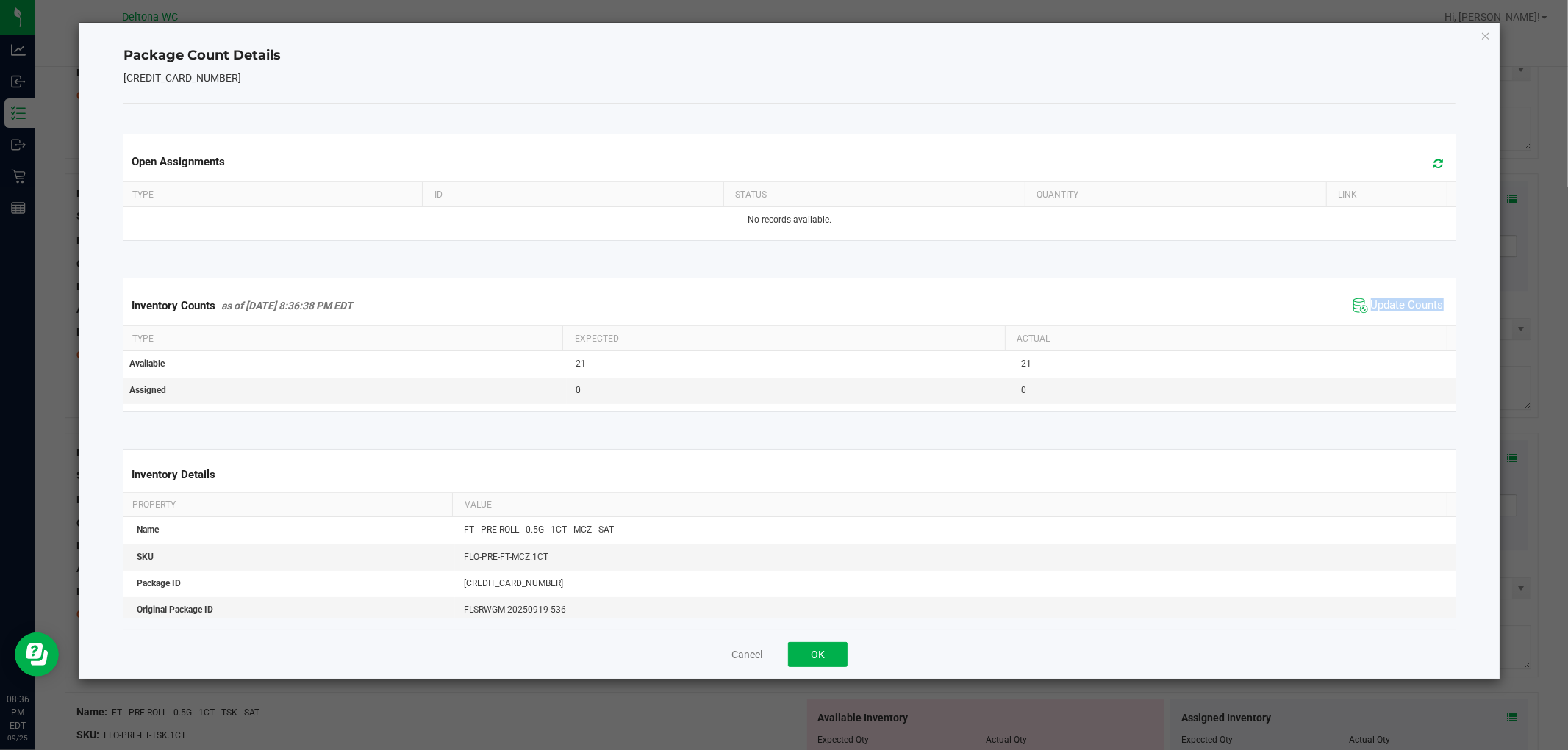
click at [1373, 318] on div "Inventory Counts as of Sep 25, 2025 8:36:38 PM EDT Update Counts" at bounding box center [788, 306] width 1337 height 39
click at [827, 648] on button "OK" at bounding box center [817, 654] width 59 height 25
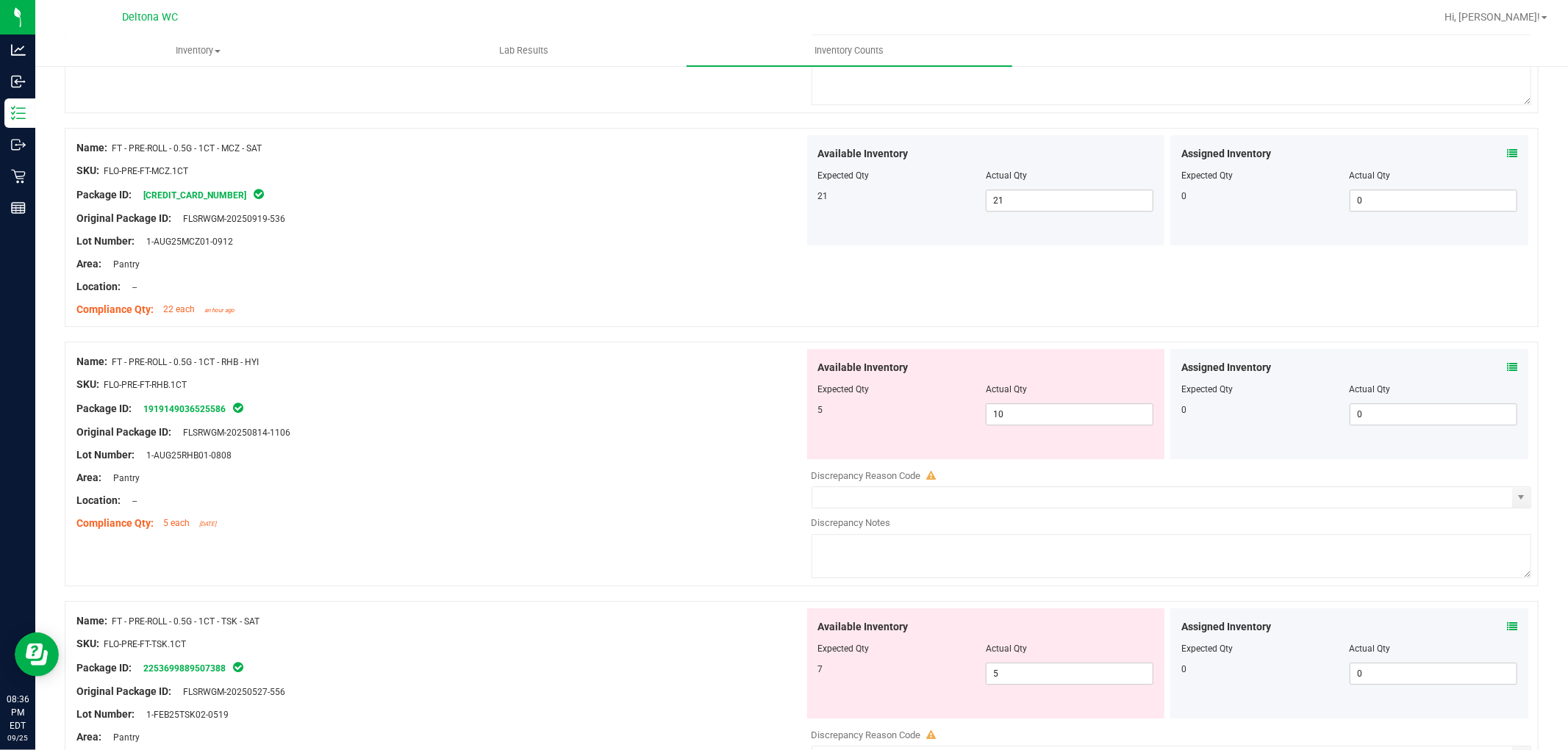
scroll to position [3757, 0]
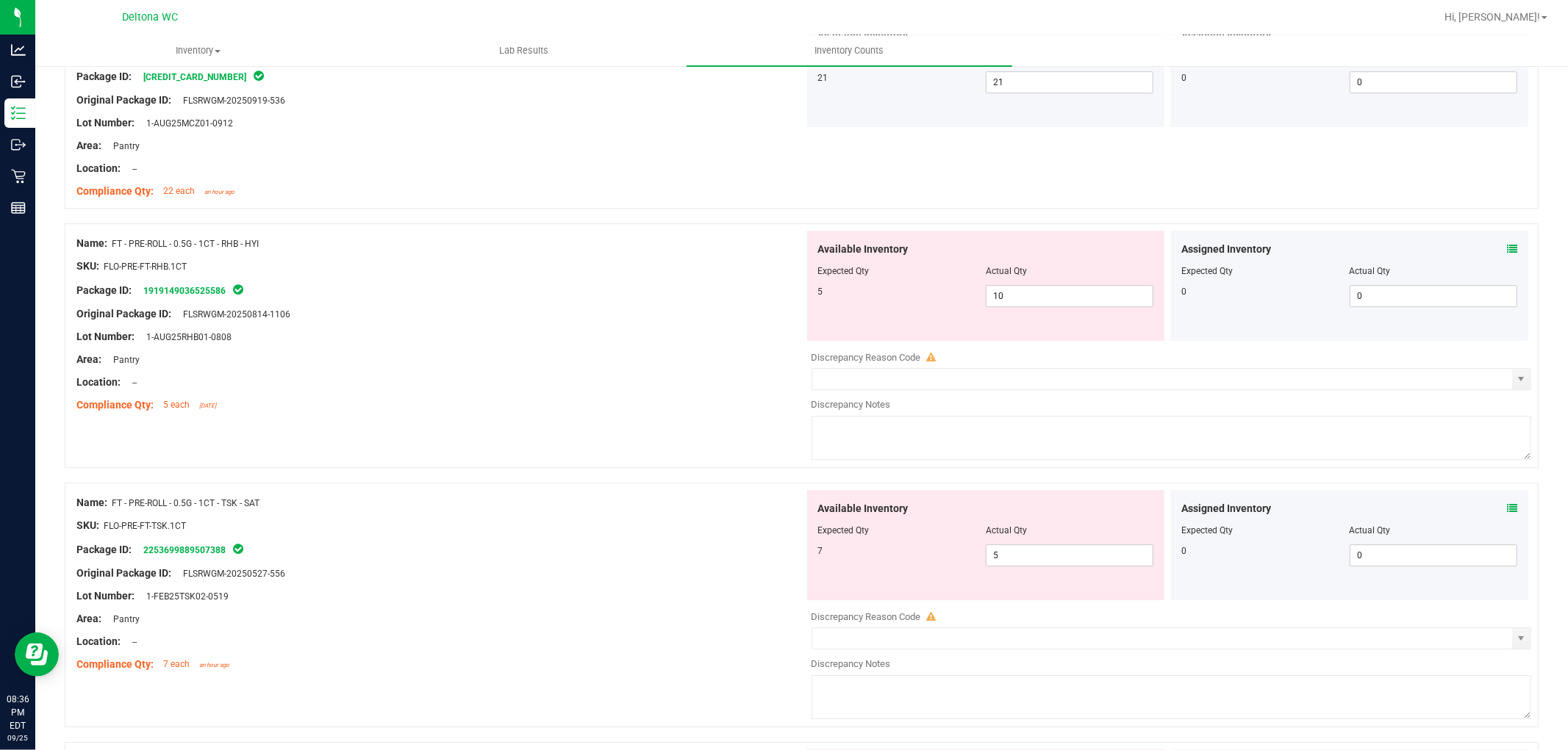
click at [1507, 251] on icon at bounding box center [1512, 249] width 10 height 10
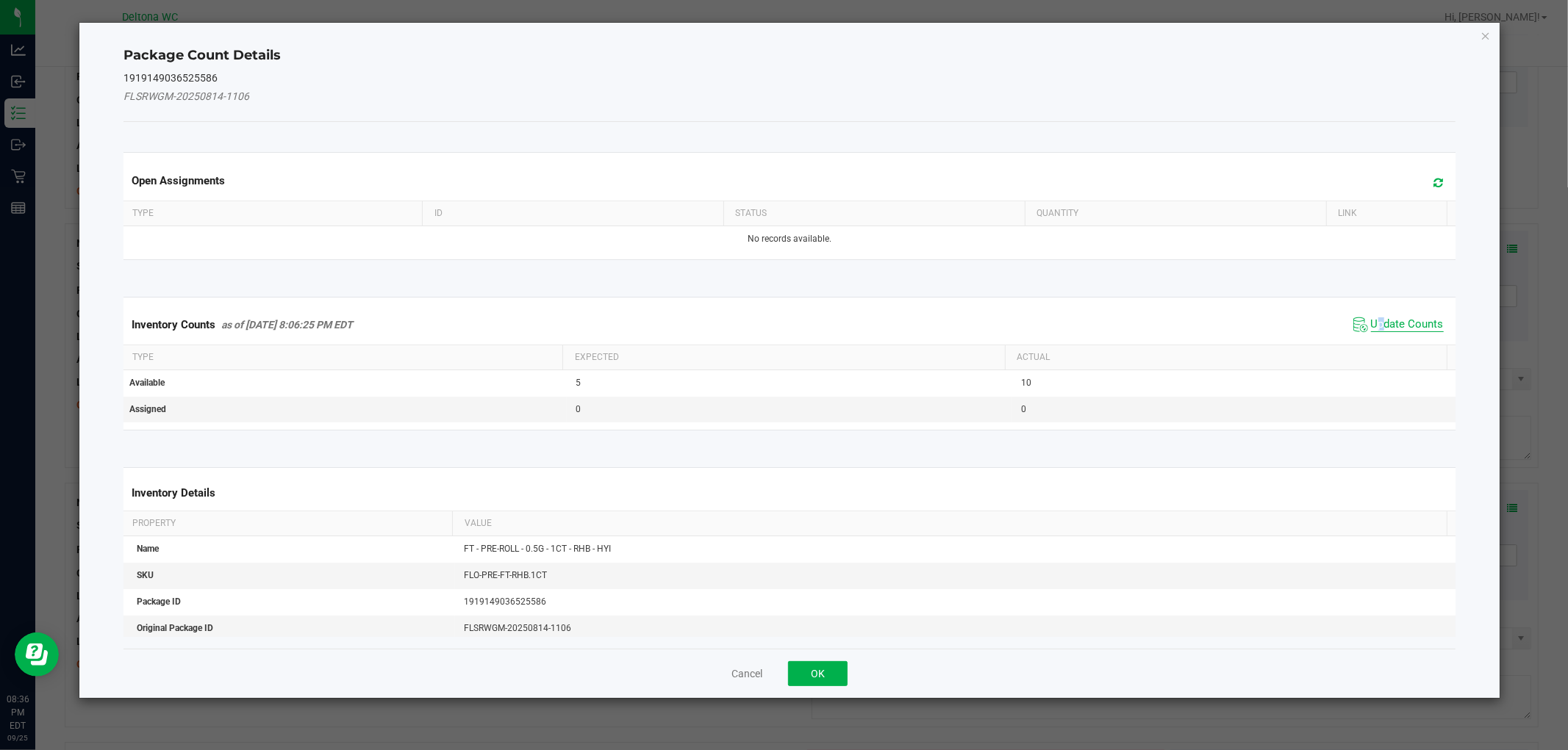
click at [1371, 322] on span "Update Counts" at bounding box center [1407, 325] width 73 height 15
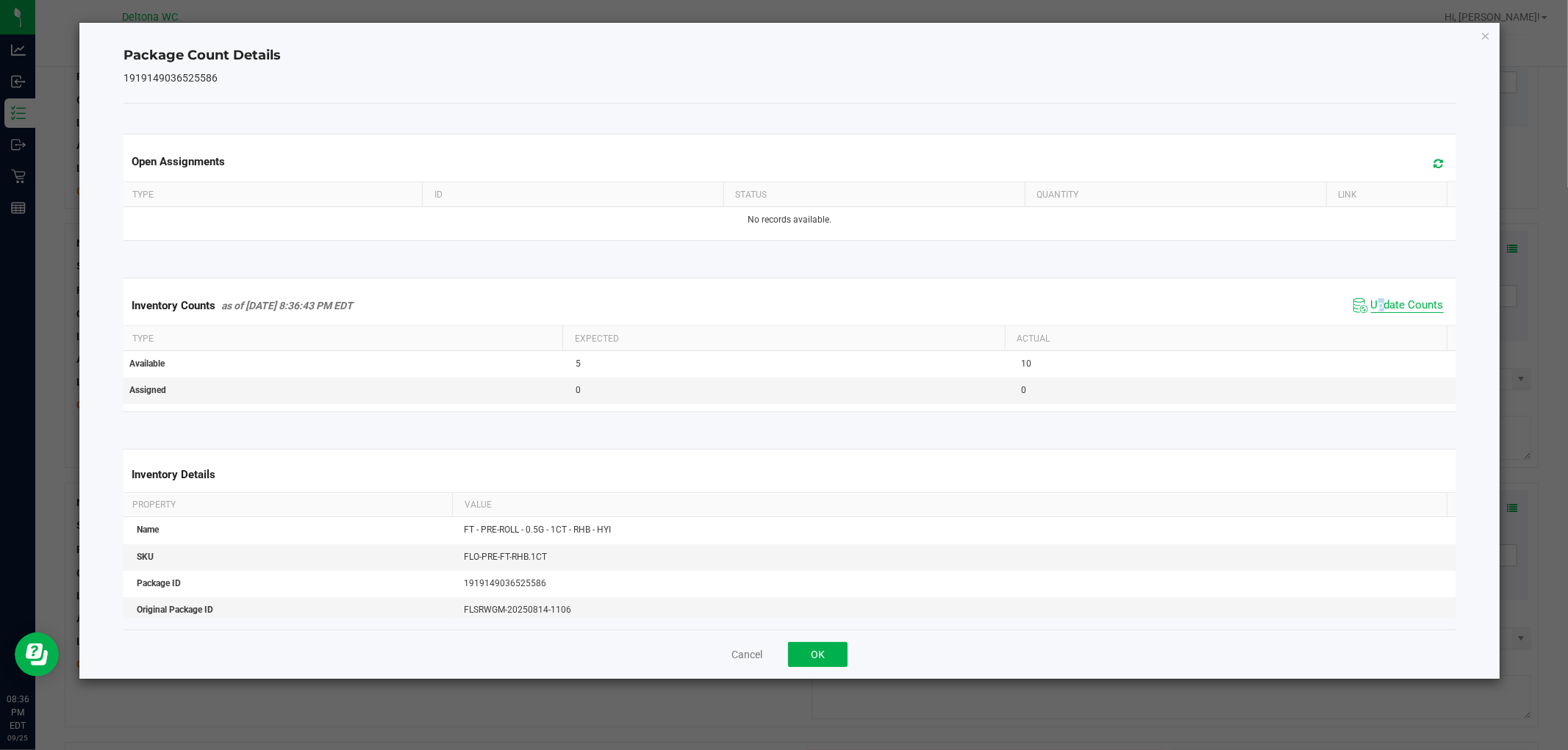
click at [1367, 322] on div "Inventory Counts as of Sep 25, 2025 8:36:43 PM EDT Update Counts" at bounding box center [788, 306] width 1337 height 39
click at [1366, 321] on div "Inventory Counts as of Sep 25, 2025 8:36:43 PM EDT Update Counts" at bounding box center [788, 306] width 1337 height 39
drag, startPoint x: 1366, startPoint y: 321, endPoint x: 1269, endPoint y: 390, distance: 119.0
click at [1363, 321] on div "Inventory Counts as of Sep 25, 2025 8:36:43 PM EDT Update Counts" at bounding box center [788, 306] width 1337 height 39
click at [806, 643] on button "OK" at bounding box center [817, 654] width 59 height 25
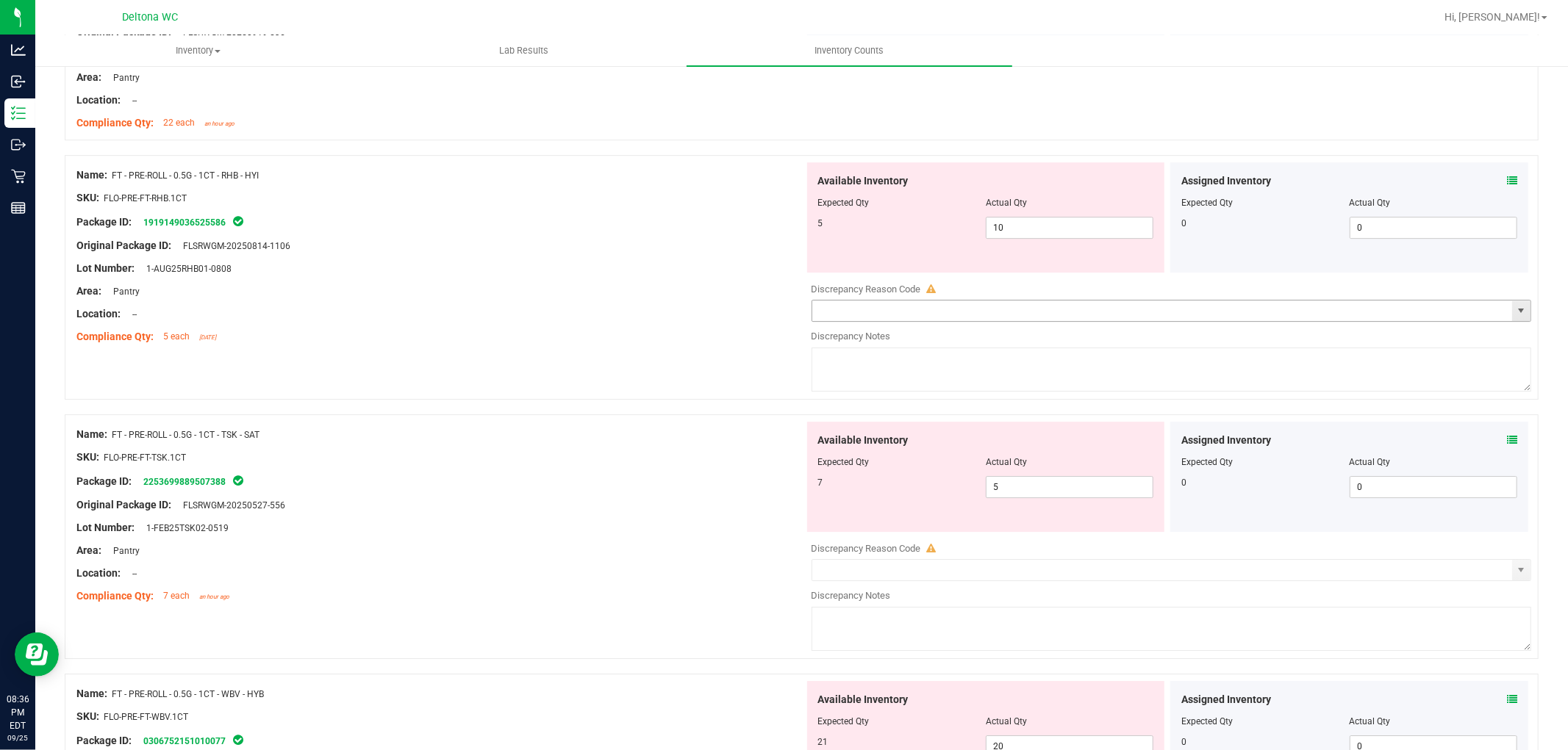
scroll to position [3920, 0]
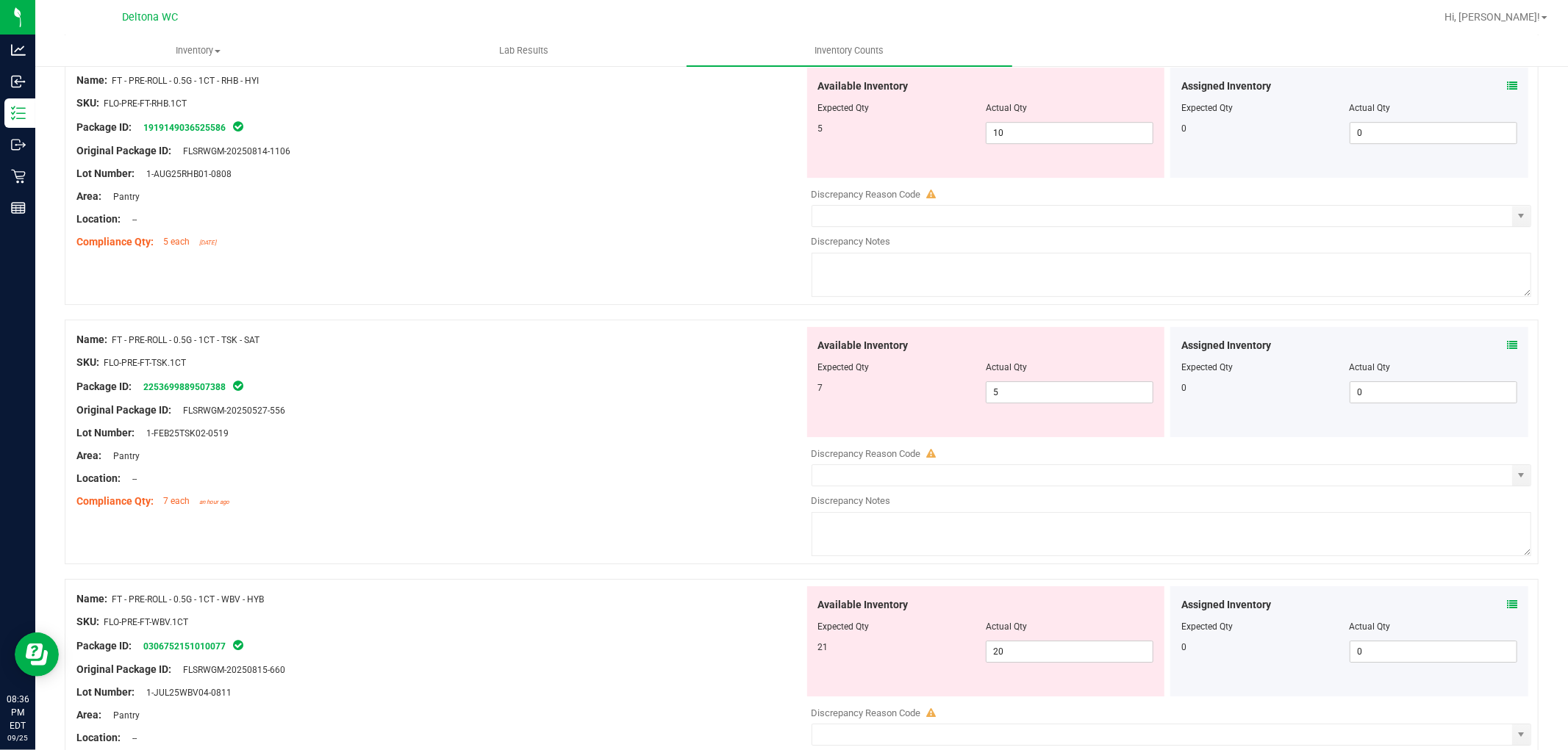
drag, startPoint x: 1511, startPoint y: 341, endPoint x: 1499, endPoint y: 349, distance: 14.4
click at [1505, 344] on div "Assigned Inventory Expected Qty Actual Qty 0 0 0" at bounding box center [1349, 382] width 358 height 111
drag, startPoint x: 1495, startPoint y: 352, endPoint x: 1487, endPoint y: 358, distance: 10.0
click at [1490, 353] on div "Assigned Inventory" at bounding box center [1349, 346] width 336 height 16
click at [1507, 350] on icon at bounding box center [1512, 345] width 10 height 10
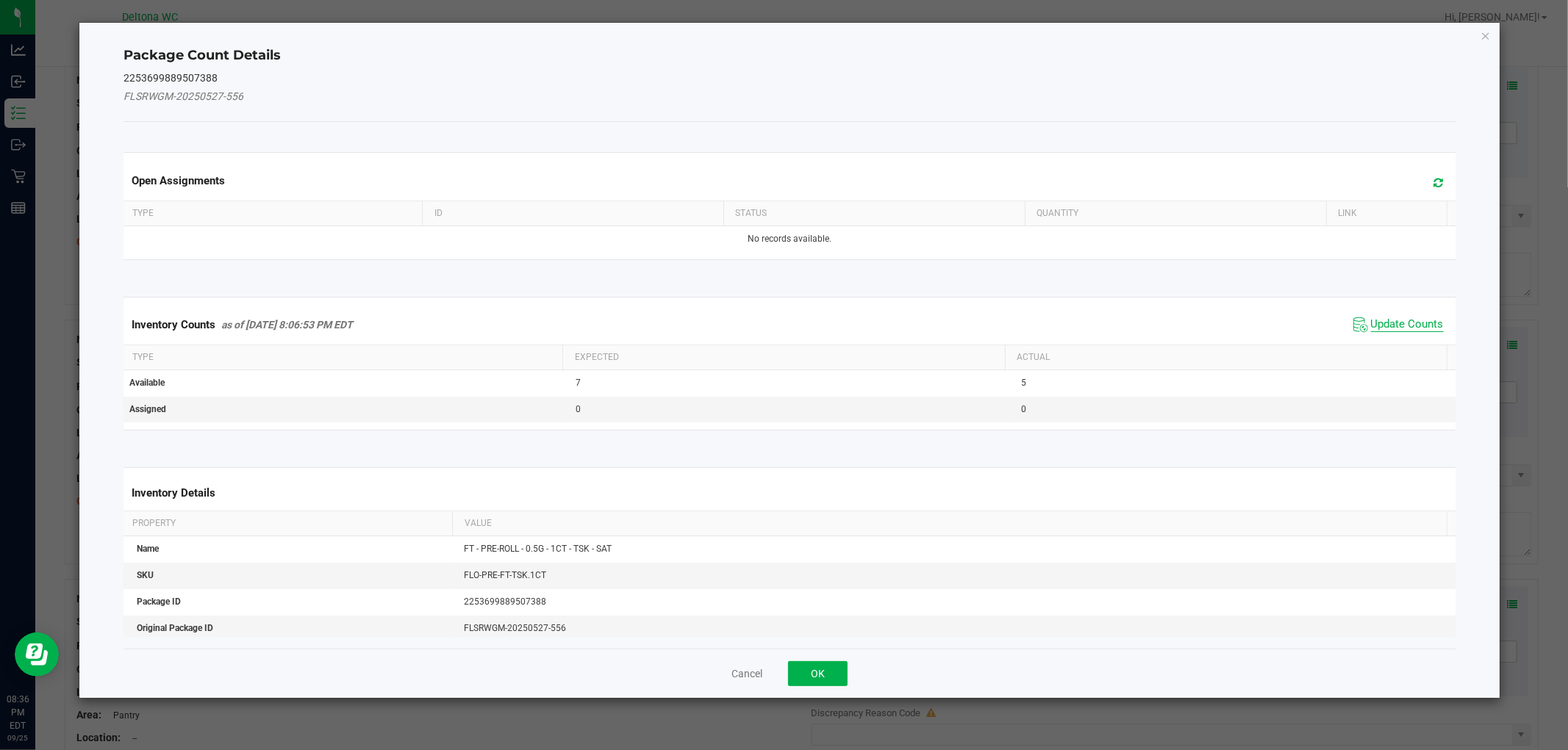
click at [1395, 319] on span "Update Counts" at bounding box center [1407, 325] width 73 height 15
click at [1395, 319] on div "Inventory Counts as of Sep 25, 2025 8:06:53 PM EDT Update Counts" at bounding box center [788, 324] width 1337 height 38
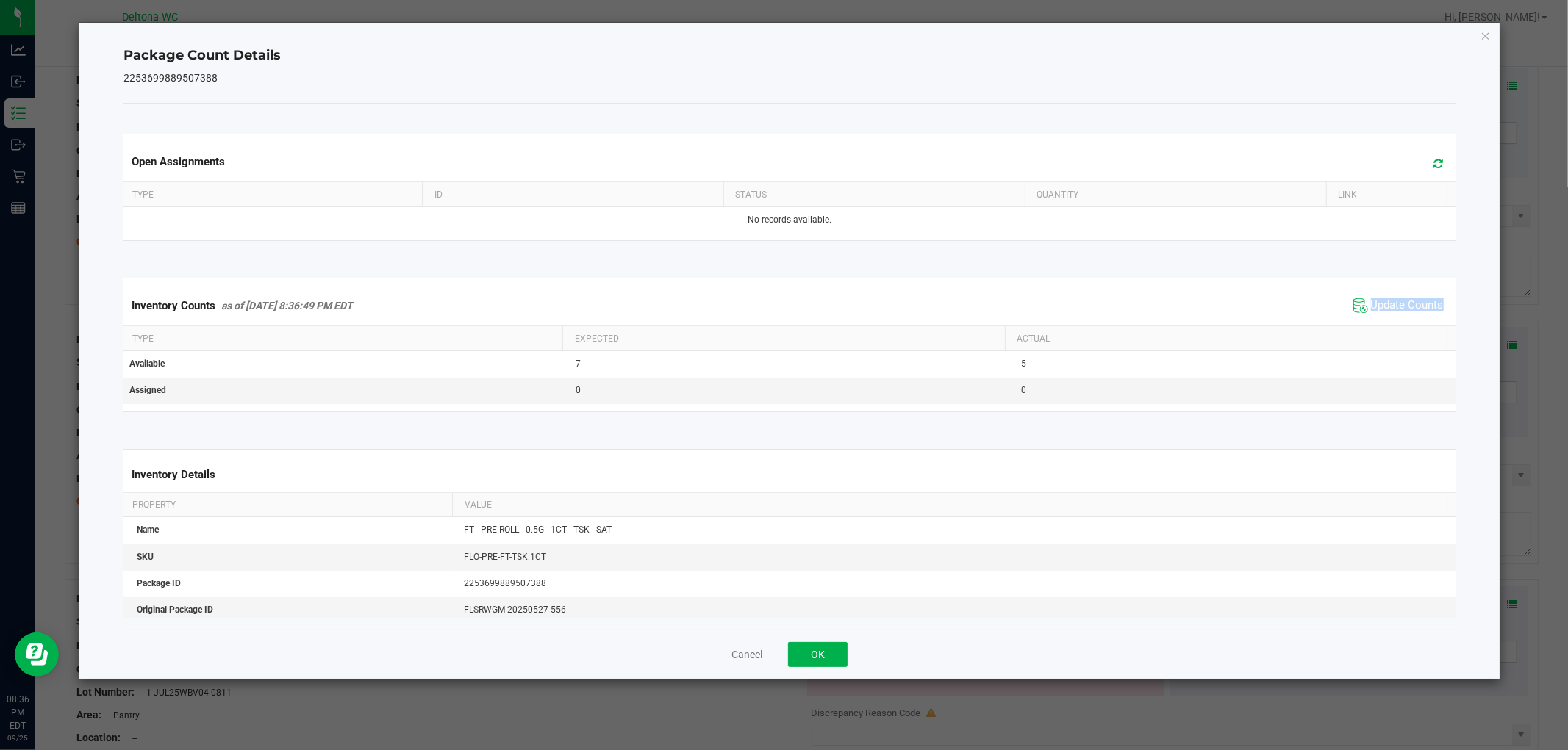
click at [1395, 318] on div "Inventory Counts as of Sep 25, 2025 8:36:49 PM EDT Update Counts" at bounding box center [788, 306] width 1337 height 39
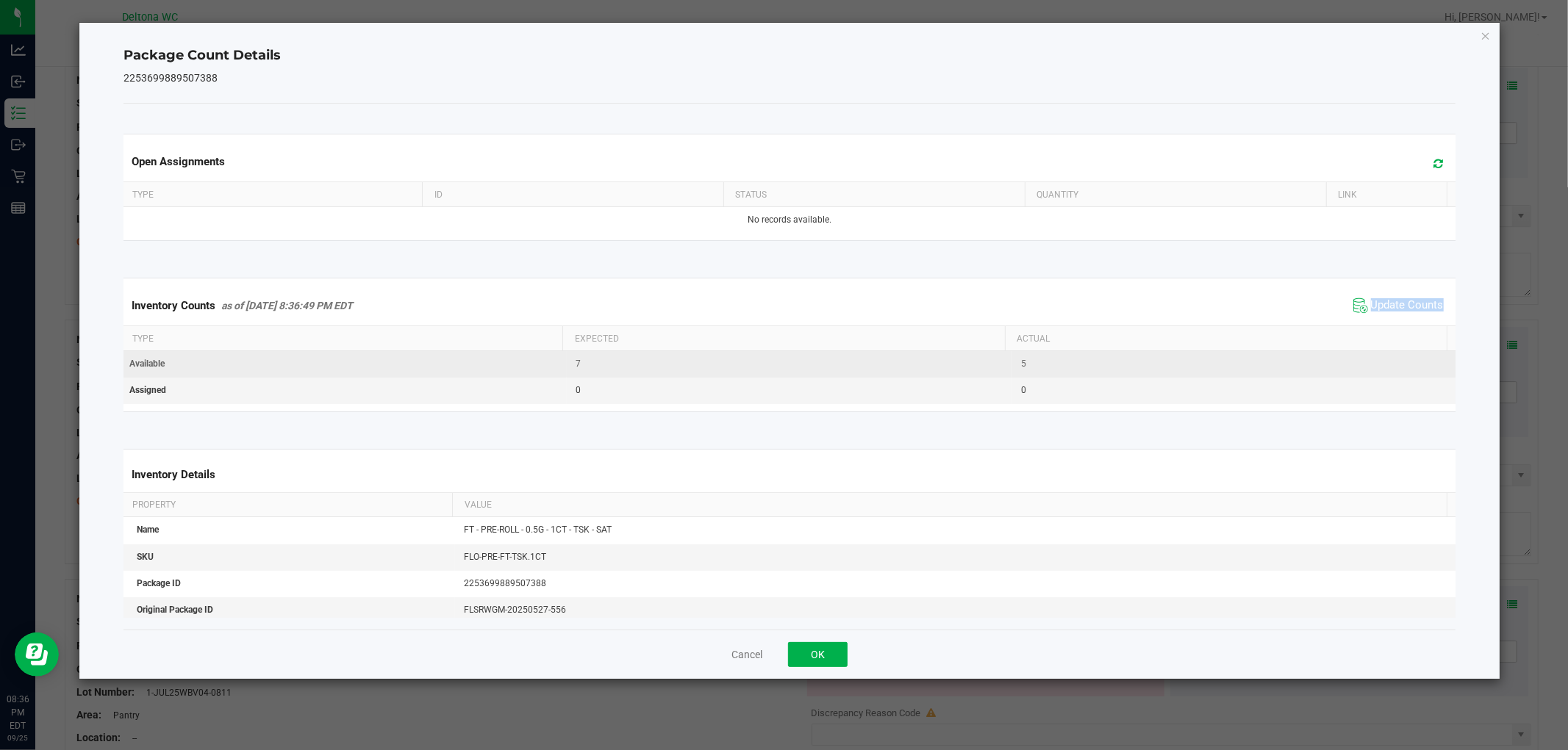
drag, startPoint x: 1395, startPoint y: 318, endPoint x: 1295, endPoint y: 365, distance: 110.5
click at [1378, 325] on div "Inventory Counts as of Sep 25, 2025 8:36:49 PM EDT Update Counts" at bounding box center [788, 306] width 1337 height 39
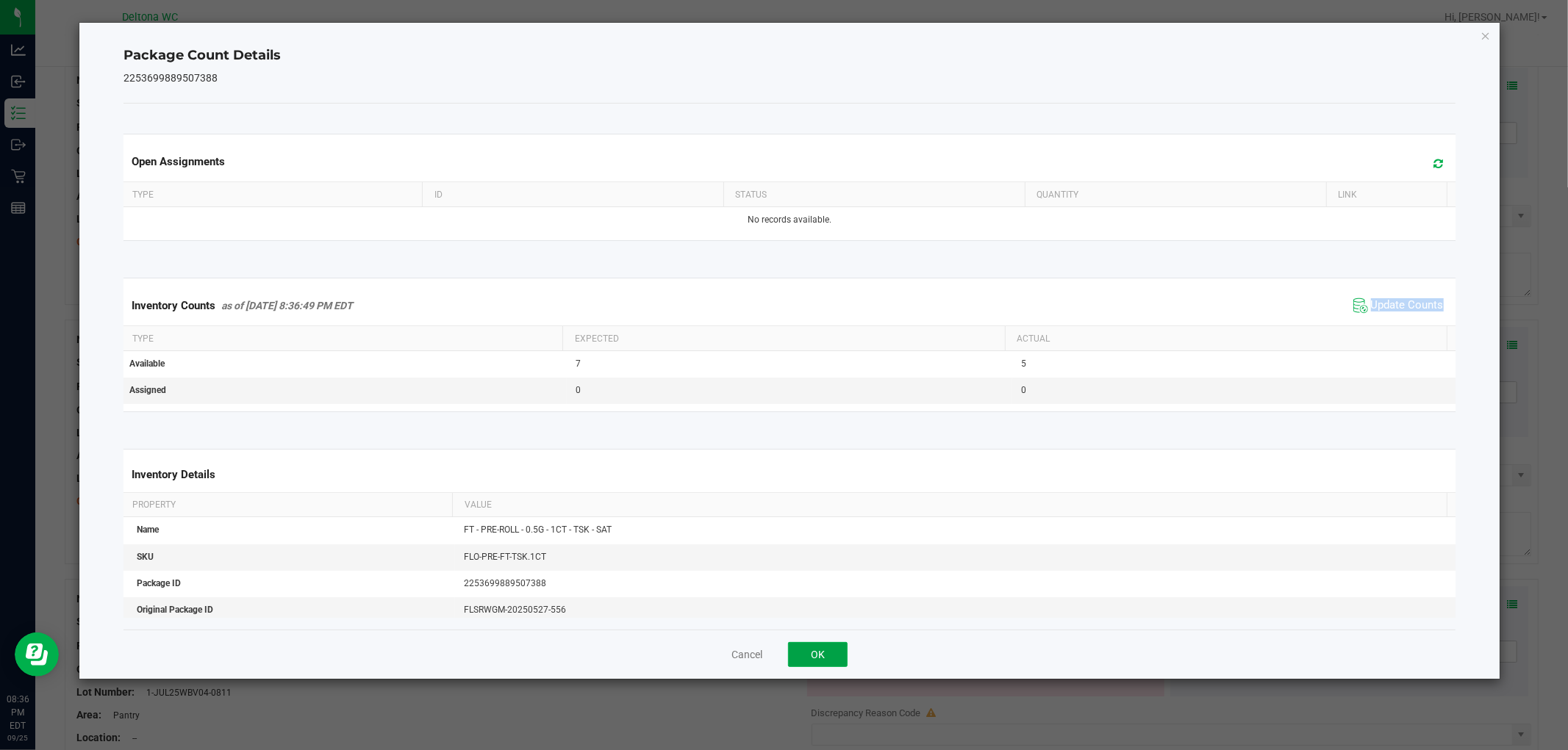
drag, startPoint x: 829, startPoint y: 651, endPoint x: 816, endPoint y: 652, distance: 13.0
click at [818, 651] on button "OK" at bounding box center [817, 654] width 59 height 25
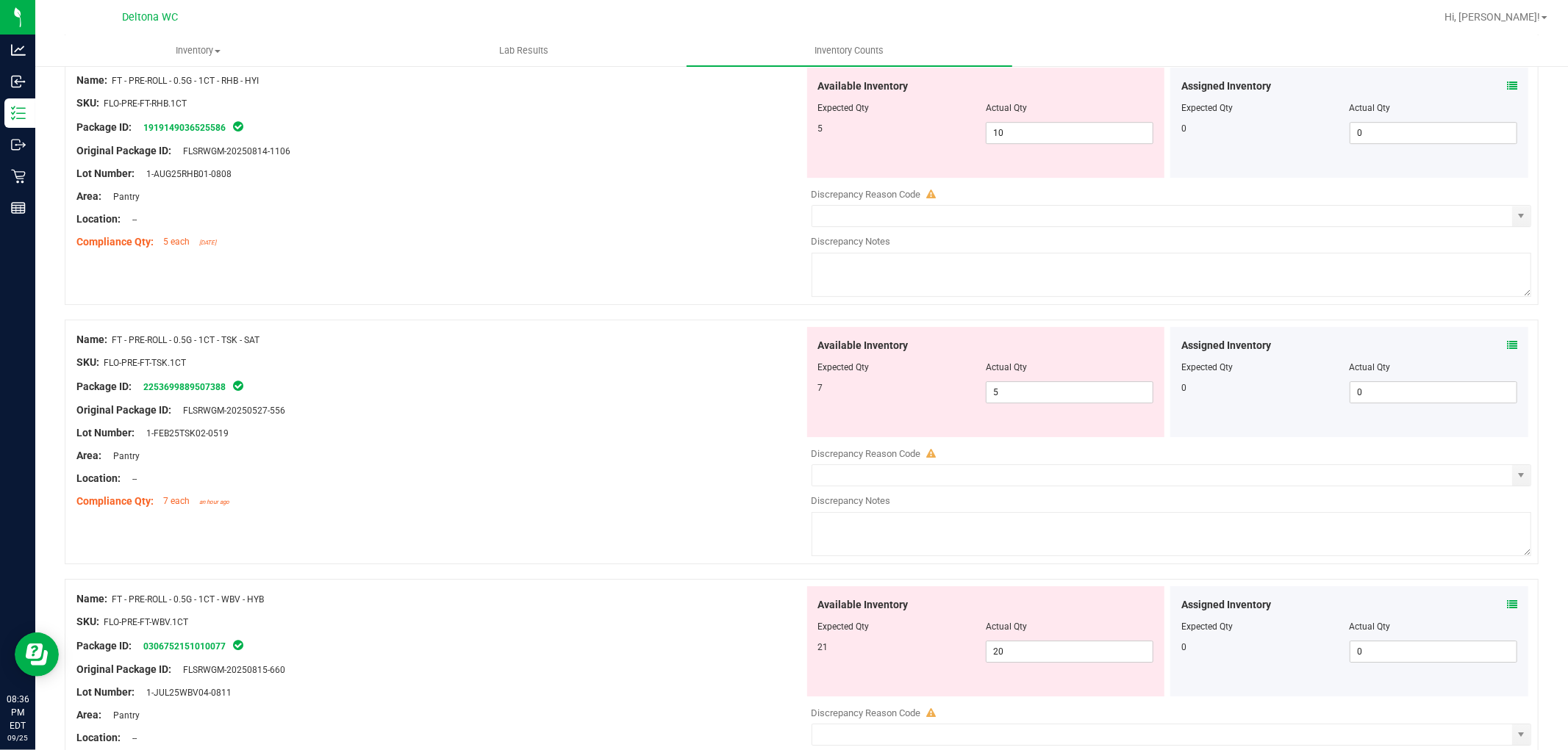
scroll to position [4164, 0]
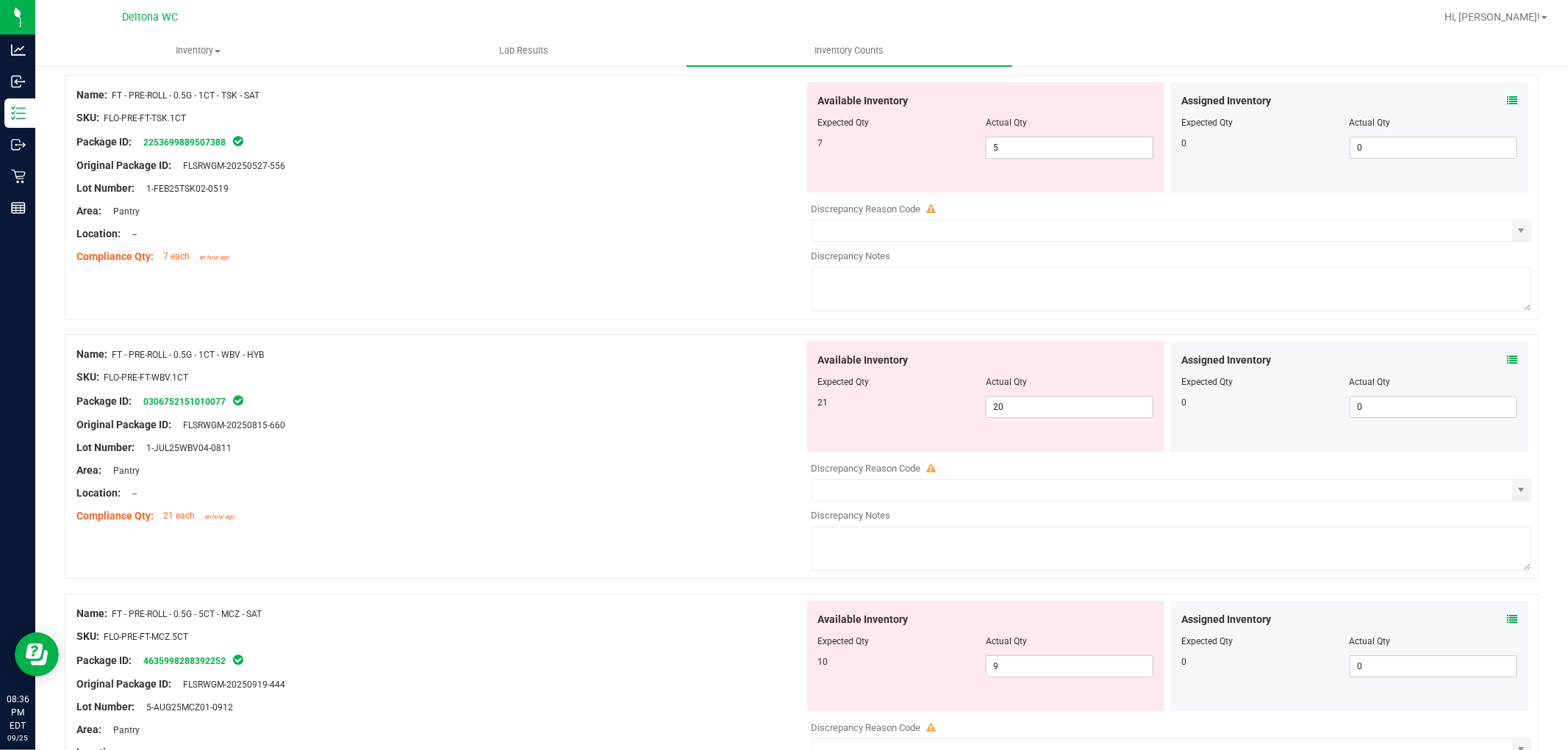
click at [1507, 364] on icon at bounding box center [1512, 360] width 10 height 10
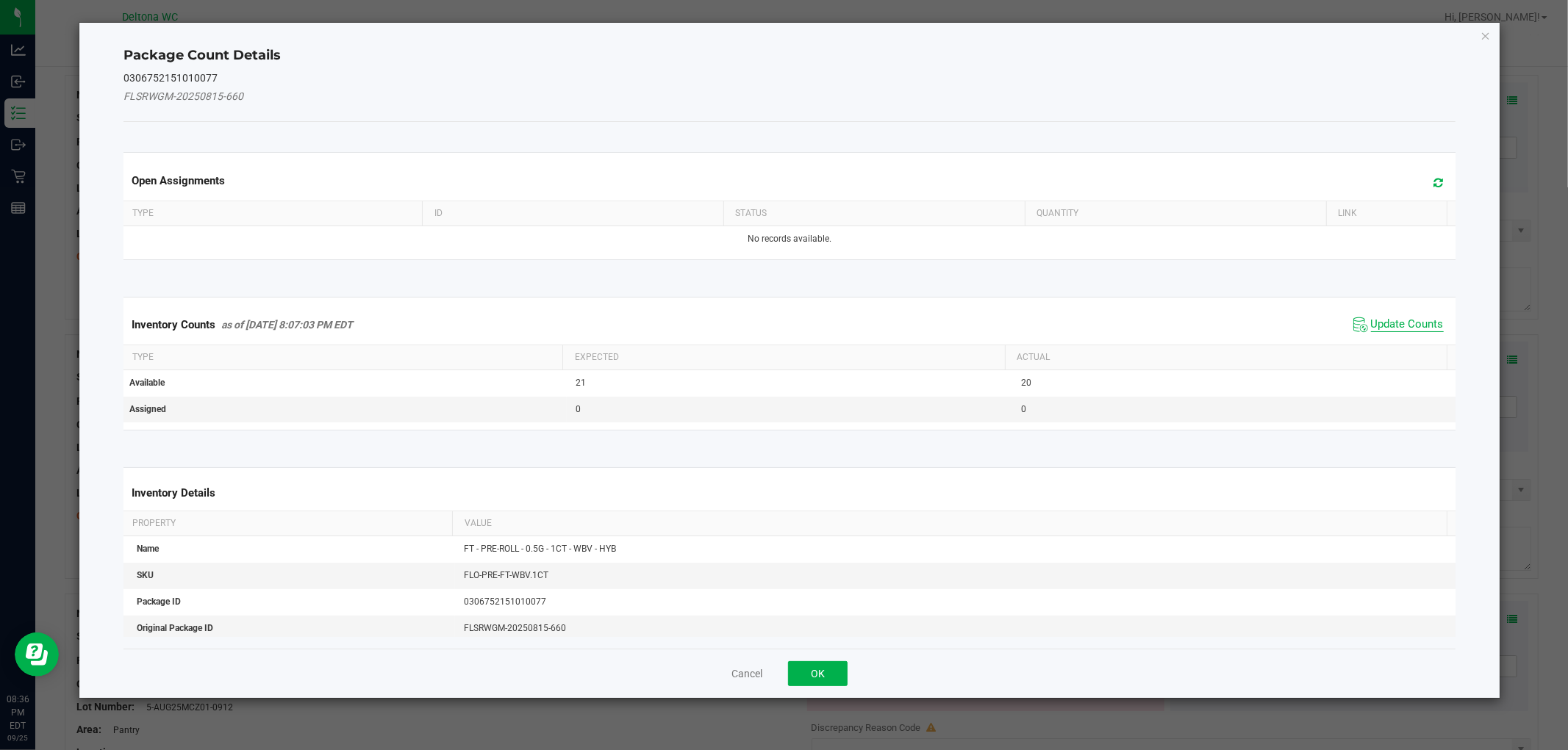
drag, startPoint x: 1404, startPoint y: 319, endPoint x: 1386, endPoint y: 320, distance: 18.0
click at [1400, 319] on span "Update Counts" at bounding box center [1407, 325] width 73 height 15
drag, startPoint x: 1386, startPoint y: 320, endPoint x: 1346, endPoint y: 324, distance: 40.2
click at [1364, 321] on div "Inventory Counts as of Sep 25, 2025 8:07:03 PM EDT Update Counts" at bounding box center [788, 325] width 1337 height 39
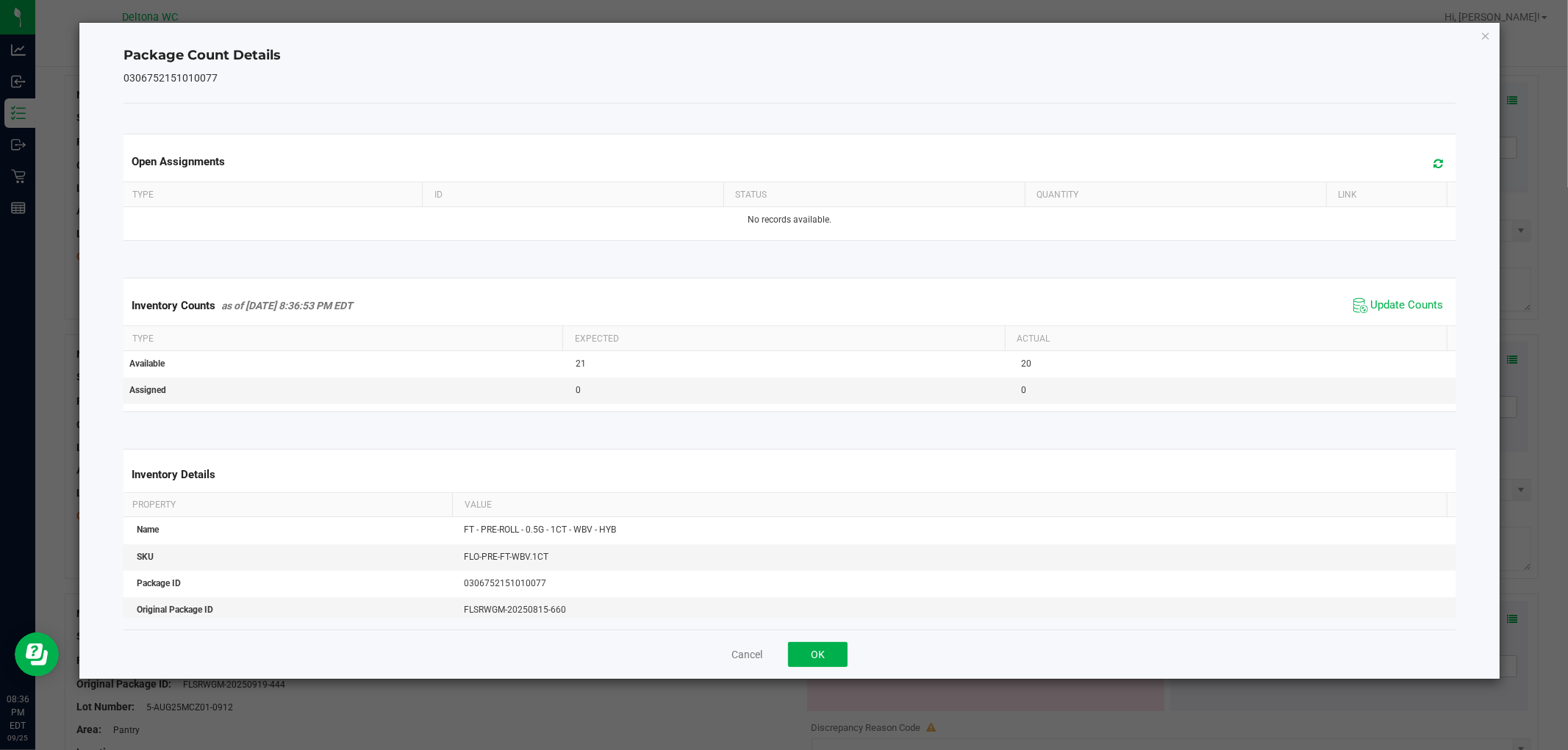
click at [1355, 325] on div "Inventory Counts as of Sep 25, 2025 8:36:53 PM EDT Update Counts" at bounding box center [788, 306] width 1337 height 39
click at [1376, 305] on span "Update Counts" at bounding box center [1407, 305] width 73 height 15
drag, startPoint x: 834, startPoint y: 654, endPoint x: 841, endPoint y: 649, distance: 8.6
click at [840, 649] on button "OK" at bounding box center [817, 654] width 59 height 25
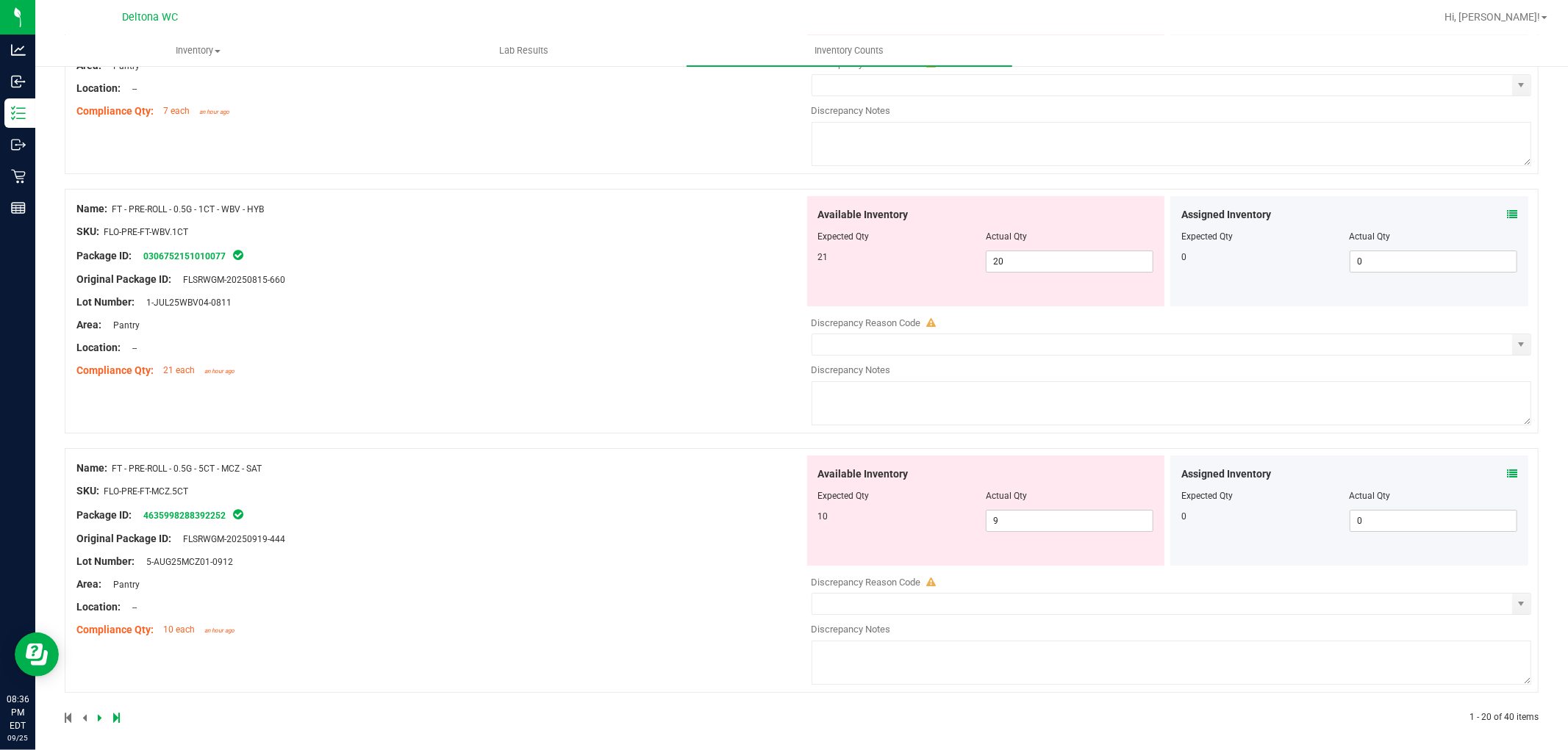
scroll to position [4327, 0]
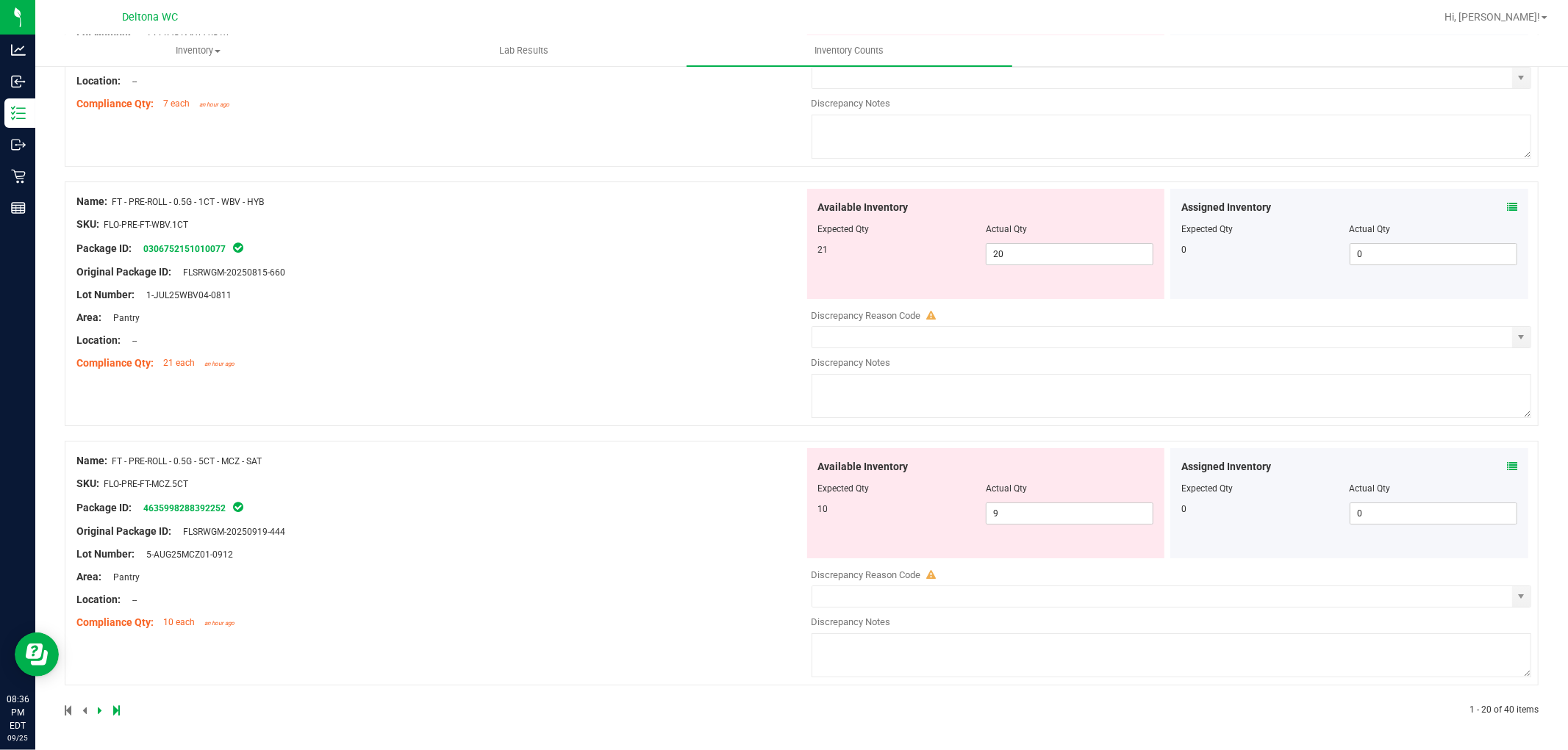
click at [1507, 467] on icon at bounding box center [1512, 467] width 10 height 10
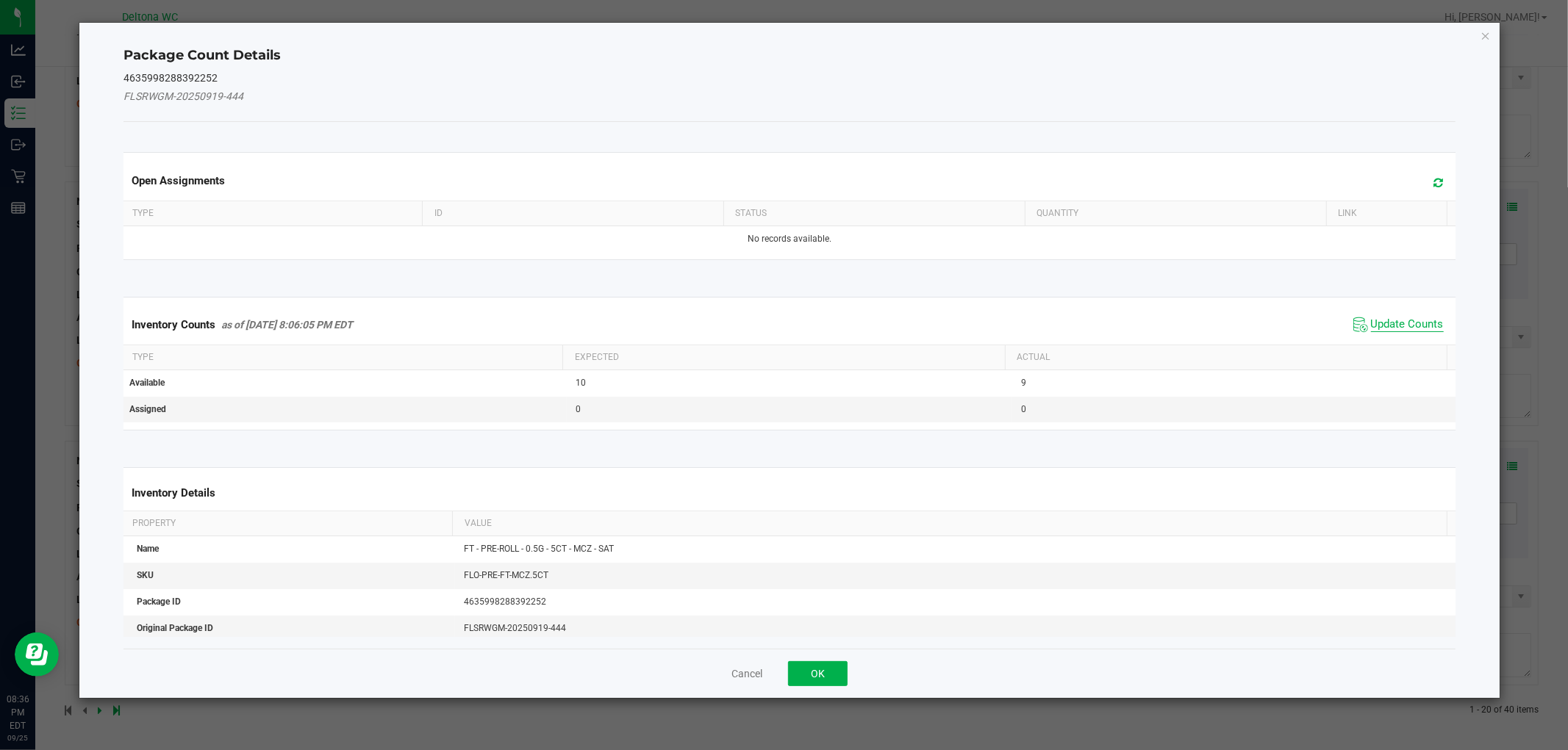
click at [1410, 325] on span "Update Counts" at bounding box center [1407, 325] width 73 height 15
click at [1407, 325] on div "Inventory Counts as of Sep 25, 2025 8:06:05 PM EDT Update Counts" at bounding box center [788, 325] width 1337 height 39
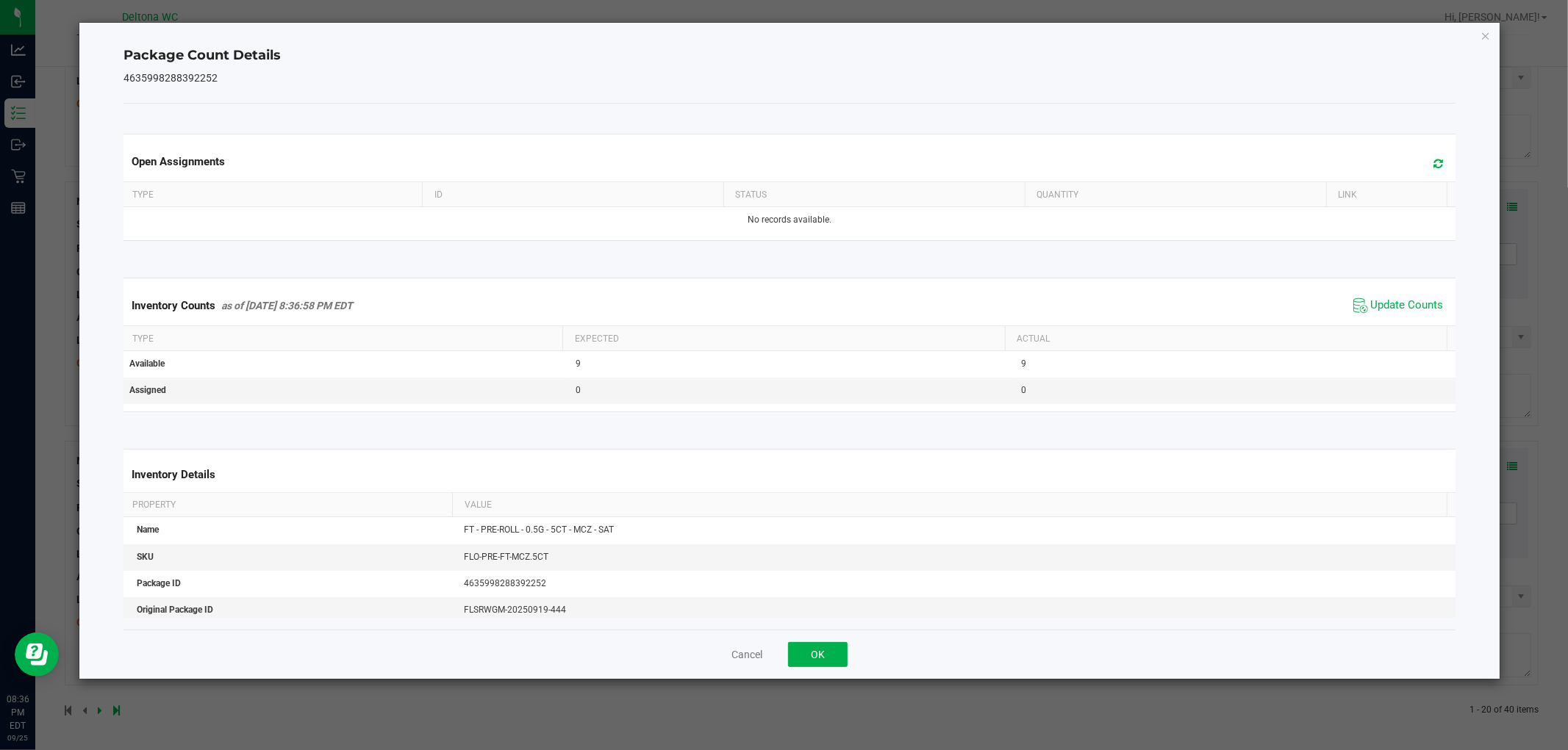
drag, startPoint x: 1404, startPoint y: 327, endPoint x: 1389, endPoint y: 332, distance: 15.8
click at [1404, 327] on th "Actual" at bounding box center [1226, 338] width 442 height 25
drag, startPoint x: 840, startPoint y: 646, endPoint x: 848, endPoint y: 637, distance: 12.0
click at [836, 644] on button "OK" at bounding box center [817, 654] width 59 height 25
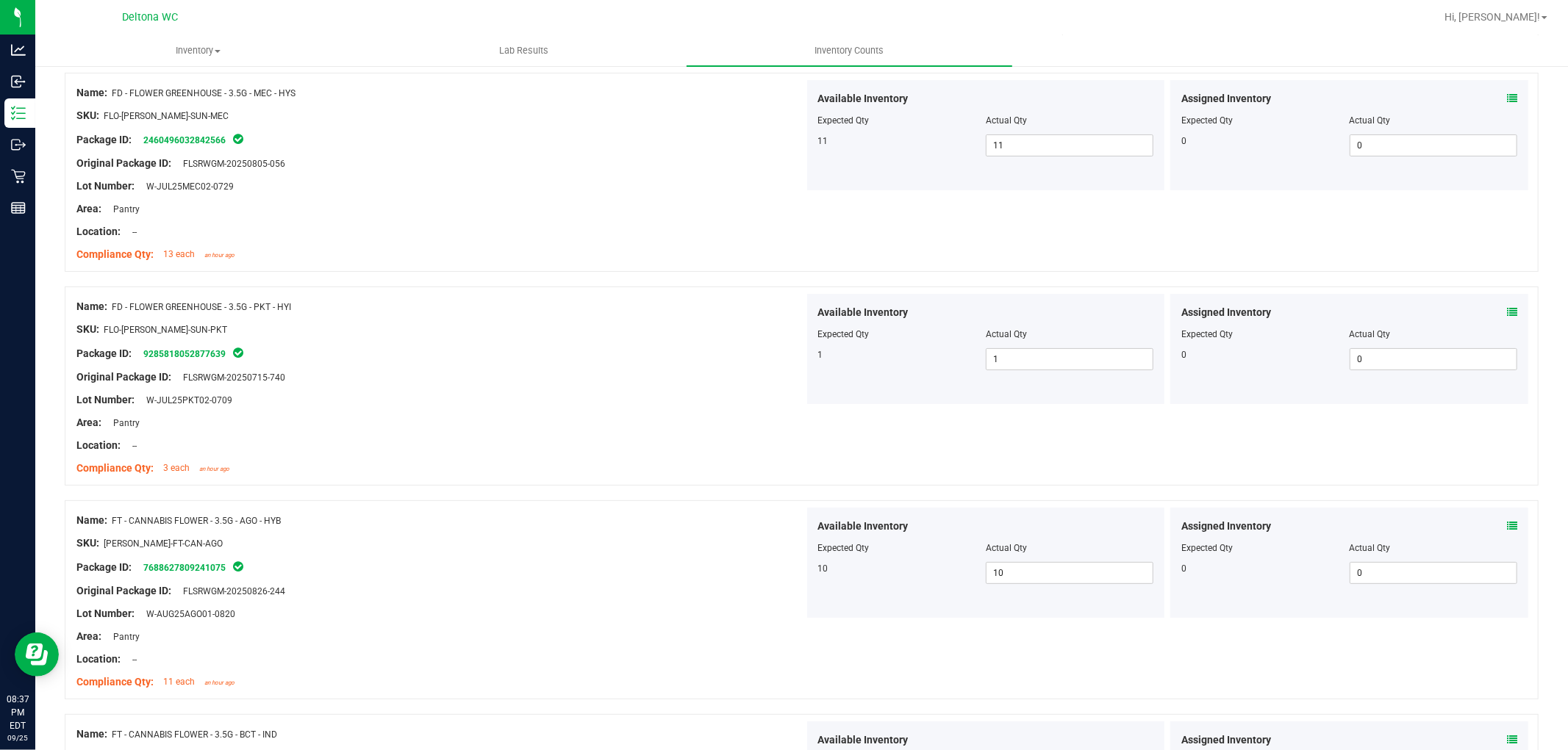
scroll to position [0, 0]
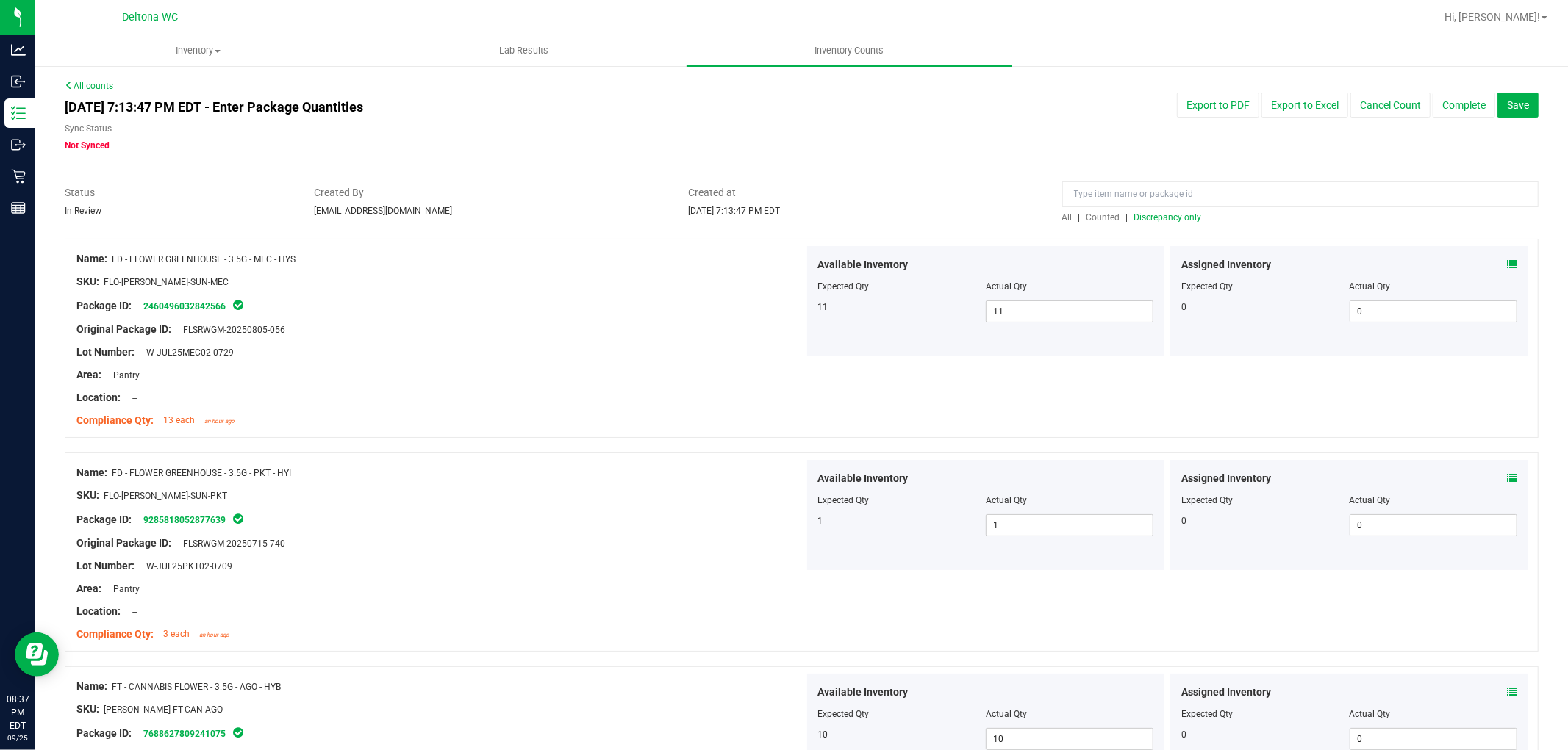
click at [1173, 225] on div at bounding box center [801, 231] width 1473 height 15
click at [1179, 218] on span "Discrepancy only" at bounding box center [1167, 217] width 68 height 10
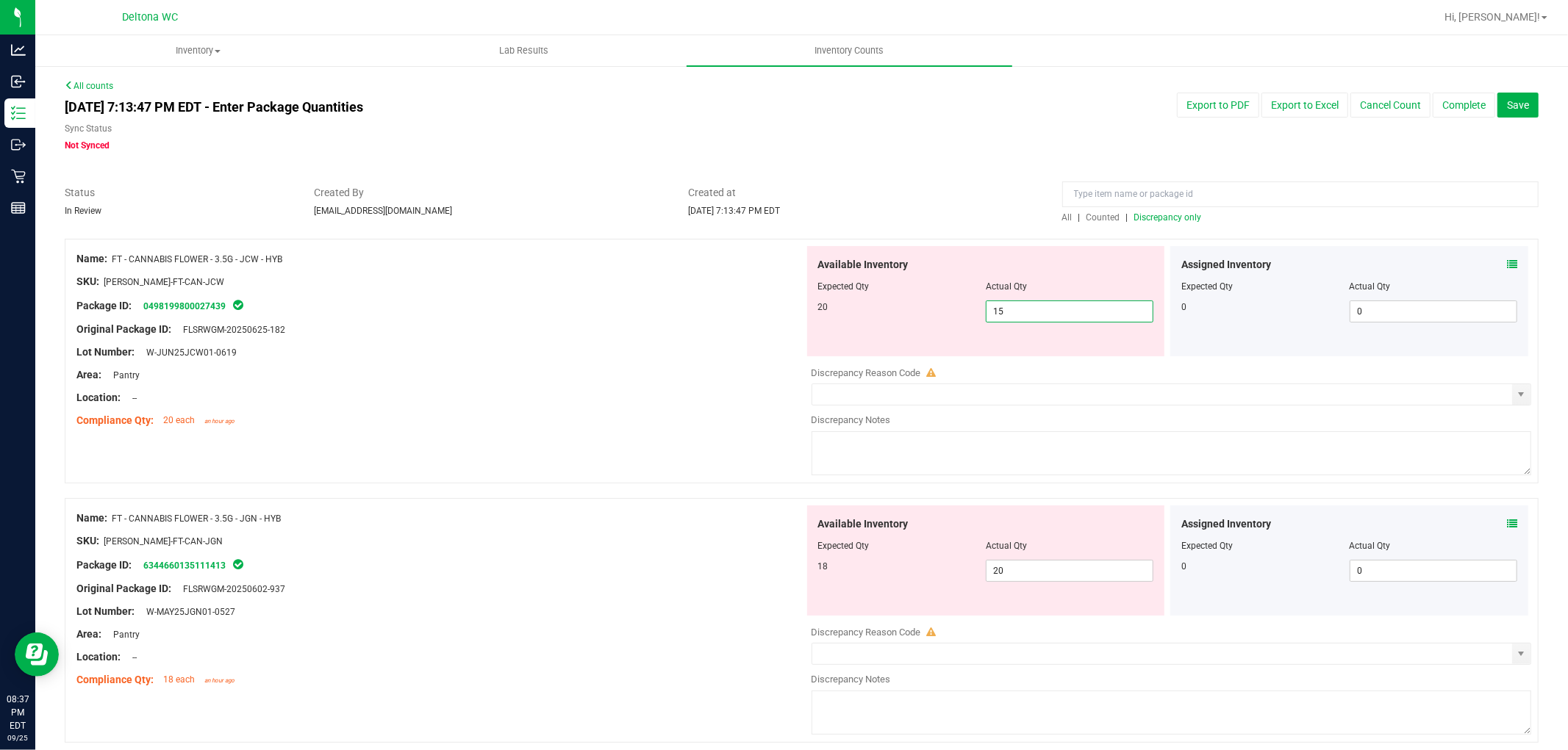
drag, startPoint x: 1018, startPoint y: 315, endPoint x: 618, endPoint y: 355, distance: 402.0
click at [605, 367] on div "Name: FT - CANNABIS FLOWER - 3.5G - JCW - HYB SKU: FLO-BUD-FT-CAN-JCW Package I…" at bounding box center [801, 361] width 1473 height 245
drag, startPoint x: 1021, startPoint y: 577, endPoint x: 835, endPoint y: 592, distance: 186.6
click at [839, 600] on div "Available Inventory Expected Qty Actual Qty 18 20 20" at bounding box center [986, 561] width 358 height 111
type input "18"
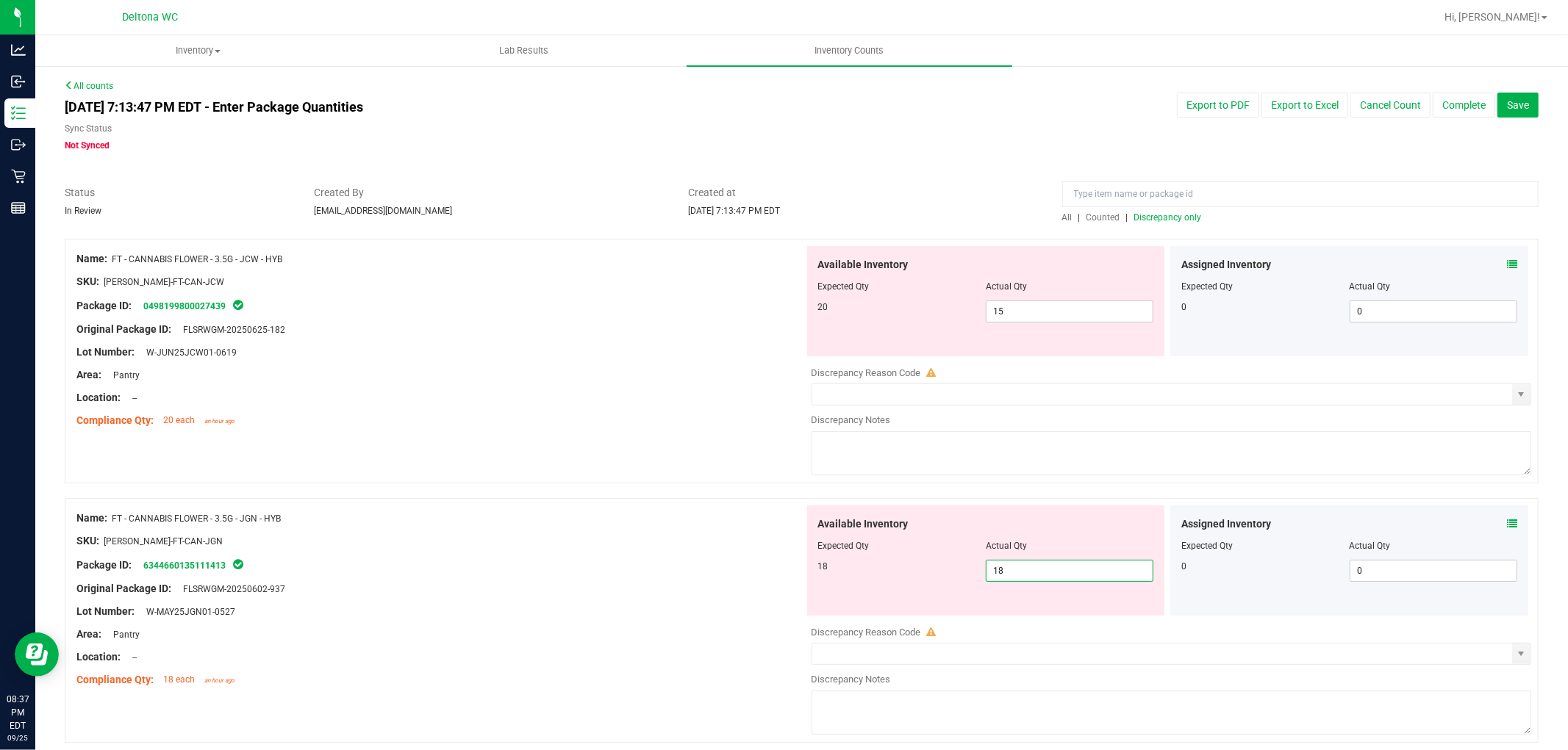
type input "18"
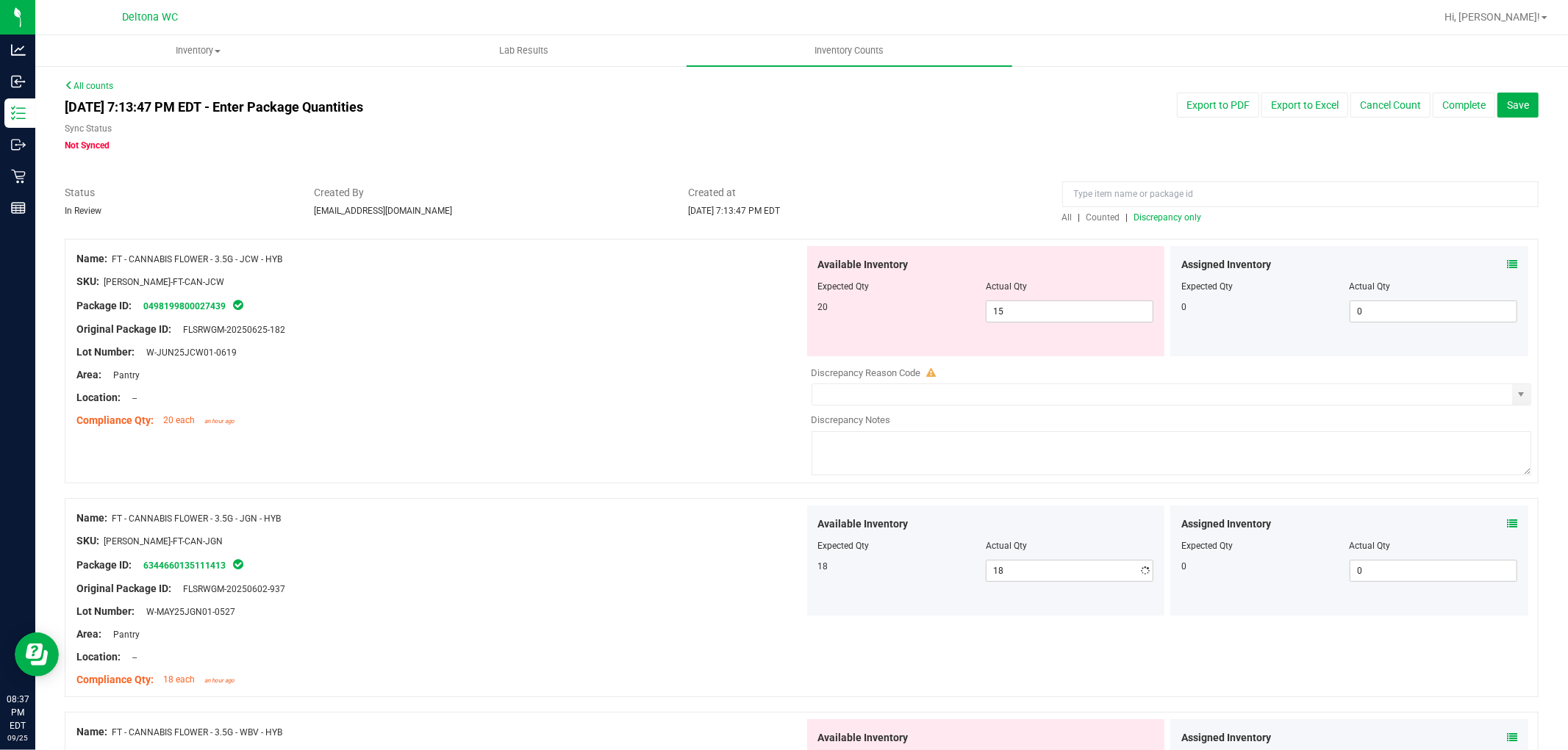
drag, startPoint x: 666, startPoint y: 507, endPoint x: 773, endPoint y: 350, distance: 190.0
click at [665, 508] on div "Name: FT - CANNABIS FLOWER - 3.5G - JGN - HYB SKU: FLO-BUD-FT-CAN-JGN Package I…" at bounding box center [439, 599] width 727 height 188
drag, startPoint x: 898, startPoint y: 314, endPoint x: 754, endPoint y: 341, distance: 146.5
click at [769, 336] on div "Name: FT - CANNABIS FLOWER - 3.5G - JCW - HYB SKU: FLO-BUD-FT-CAN-JCW Package I…" at bounding box center [801, 361] width 1473 height 245
type input "20"
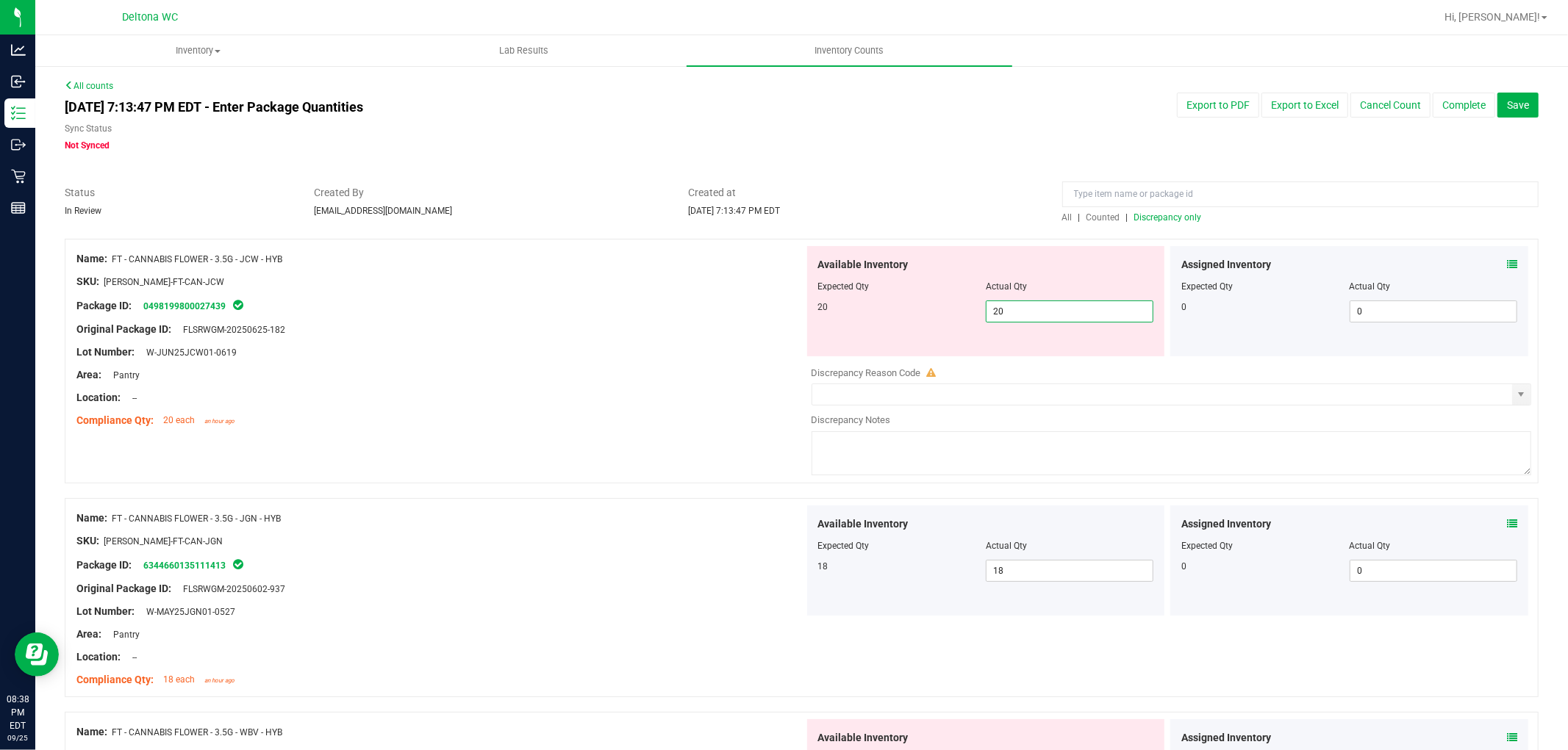
type input "20"
click at [739, 361] on div "Name: FT - CANNABIS FLOWER - 3.5G - JCW - HYB SKU: FLO-BUD-FT-CAN-JCW Package I…" at bounding box center [439, 340] width 727 height 188
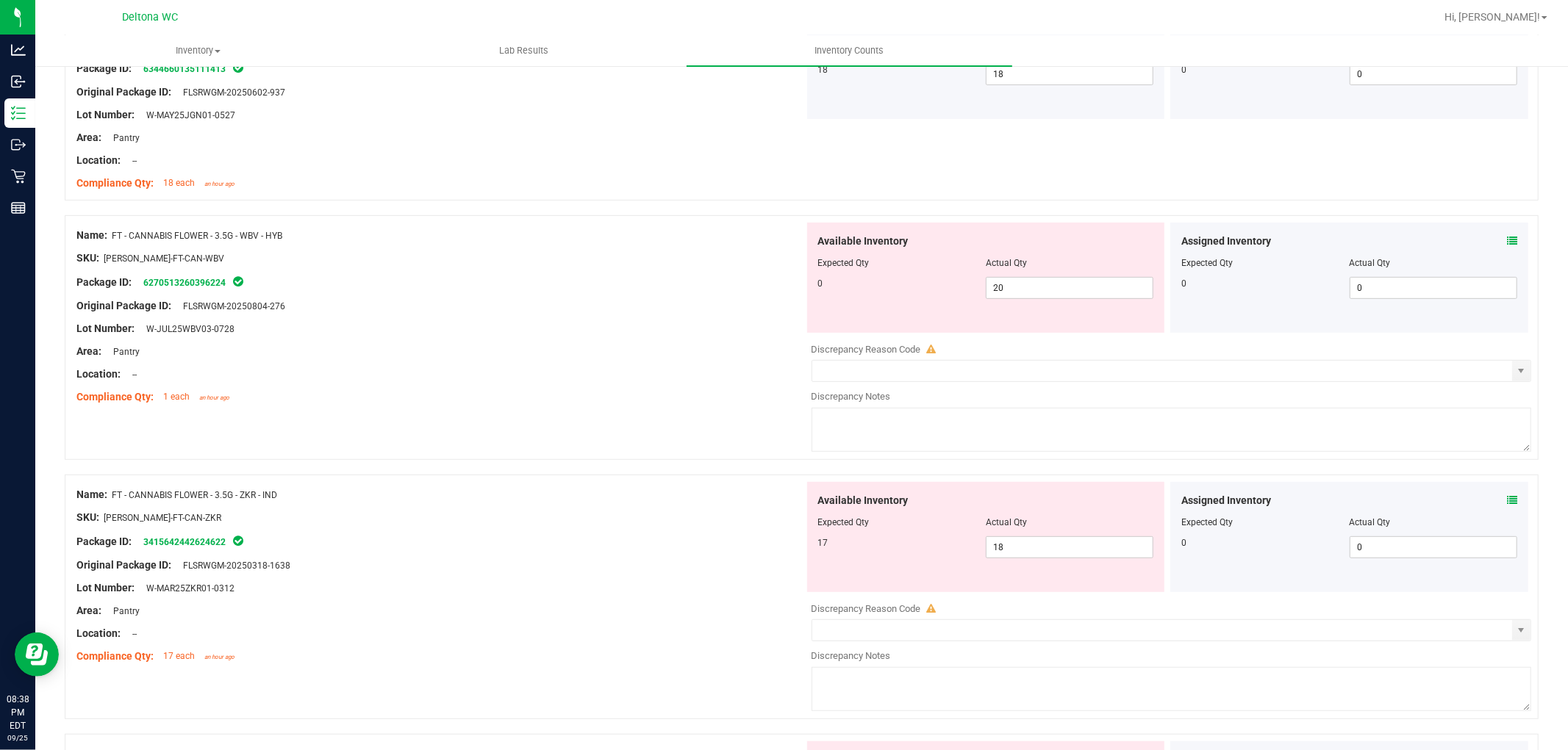
scroll to position [408, 0]
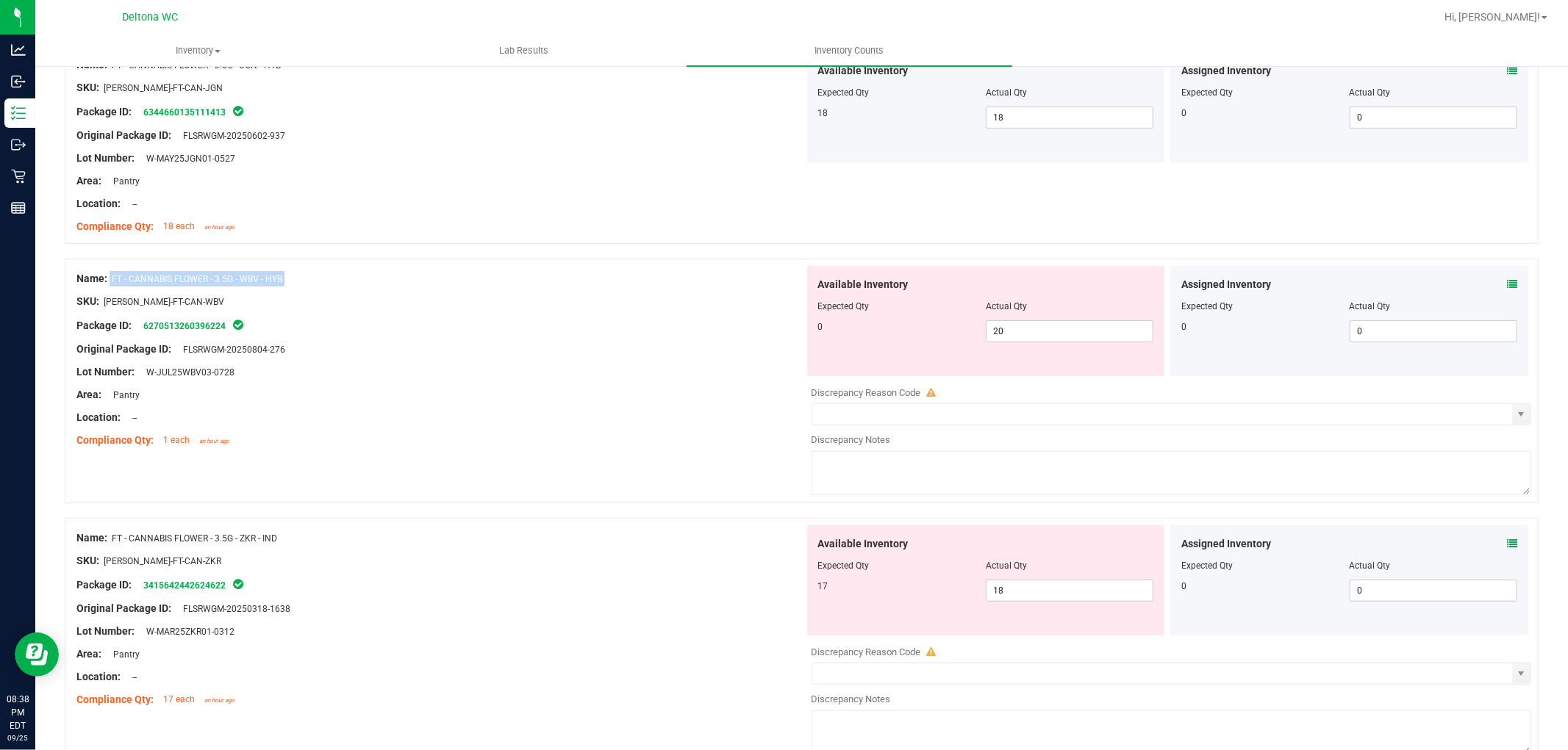
drag, startPoint x: 397, startPoint y: 283, endPoint x: 111, endPoint y: 282, distance: 286.0
click at [111, 282] on div "Name: FT - CANNABIS FLOWER - 3.5G - WBV - HYB SKU: FLO-BUD-FT-CAN-WBV Package I…" at bounding box center [439, 360] width 727 height 188
copy div "FT - CANNABIS FLOWER - 3.5G - WBV - HYB"
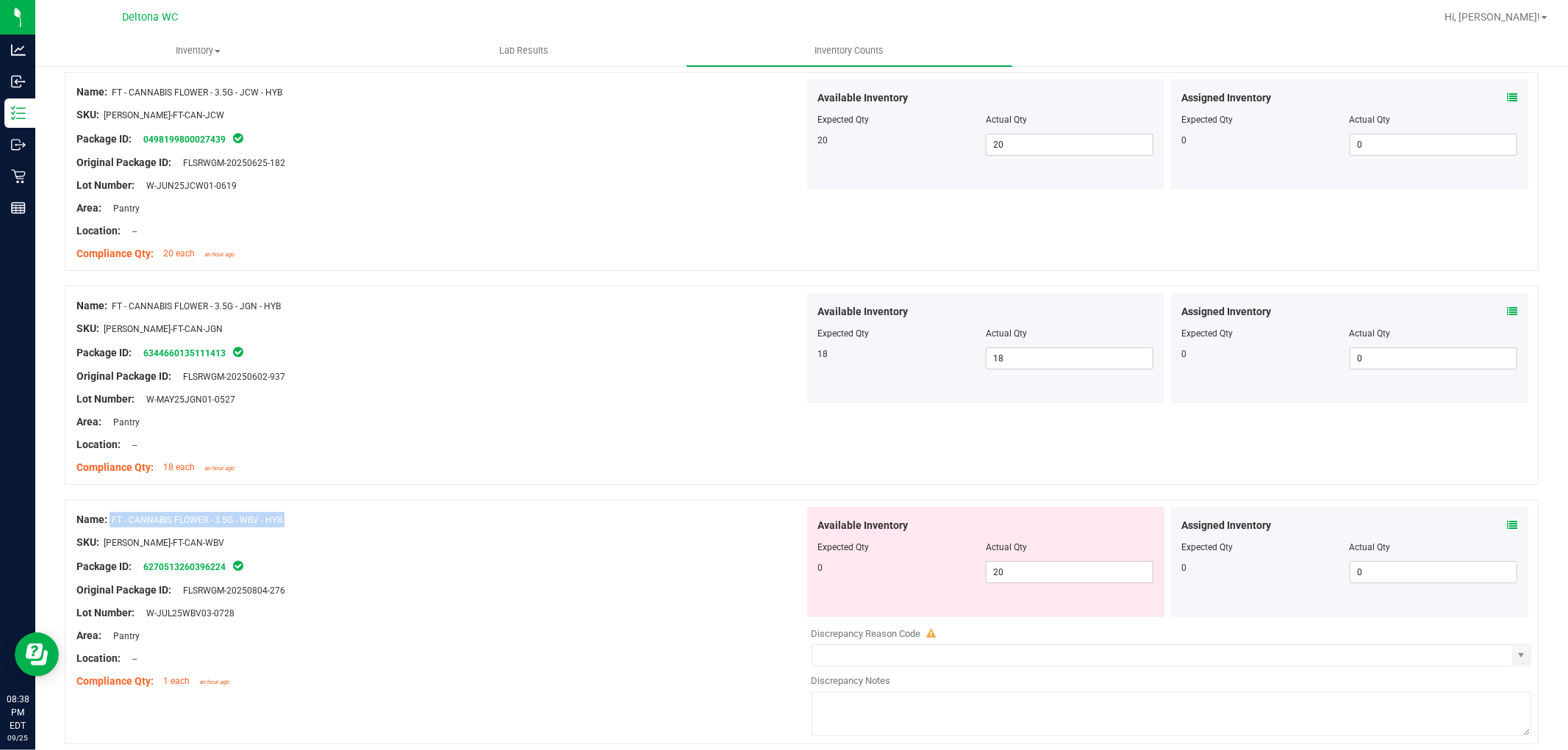
scroll to position [0, 0]
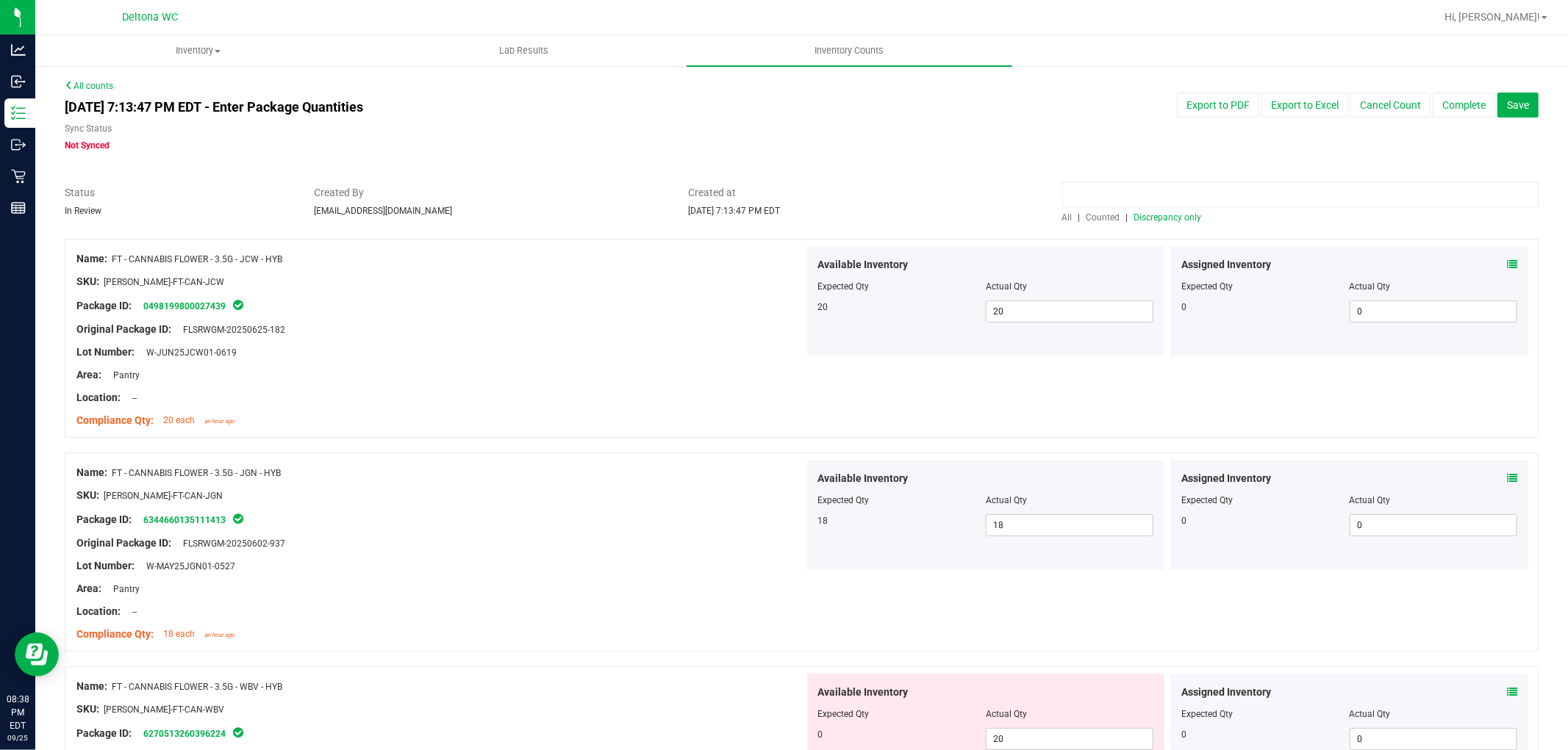
click at [1162, 198] on input at bounding box center [1300, 194] width 477 height 26
paste input "FT - CANNABIS FLOWER - 3.5G - WBV - HYB"
type input "FT - CANNABIS FLOWER - 3.5G - WBV - HYB"
click at [1095, 217] on span "Counted" at bounding box center [1103, 217] width 34 height 10
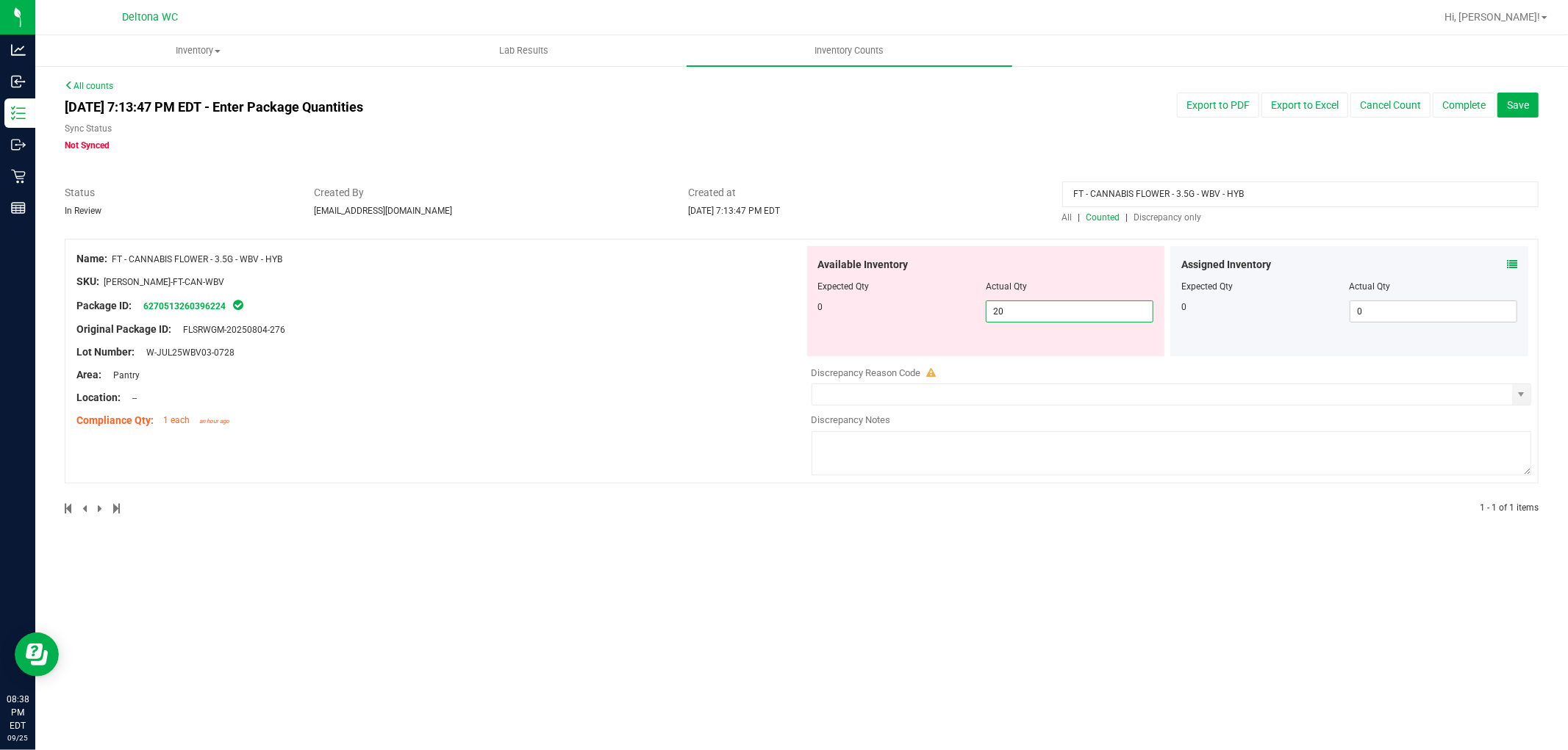
drag, startPoint x: 1072, startPoint y: 313, endPoint x: 883, endPoint y: 340, distance: 190.9
click at [884, 341] on div "Available Inventory Expected Qty Actual Qty 0 20 20" at bounding box center [986, 302] width 358 height 111
type input "0"
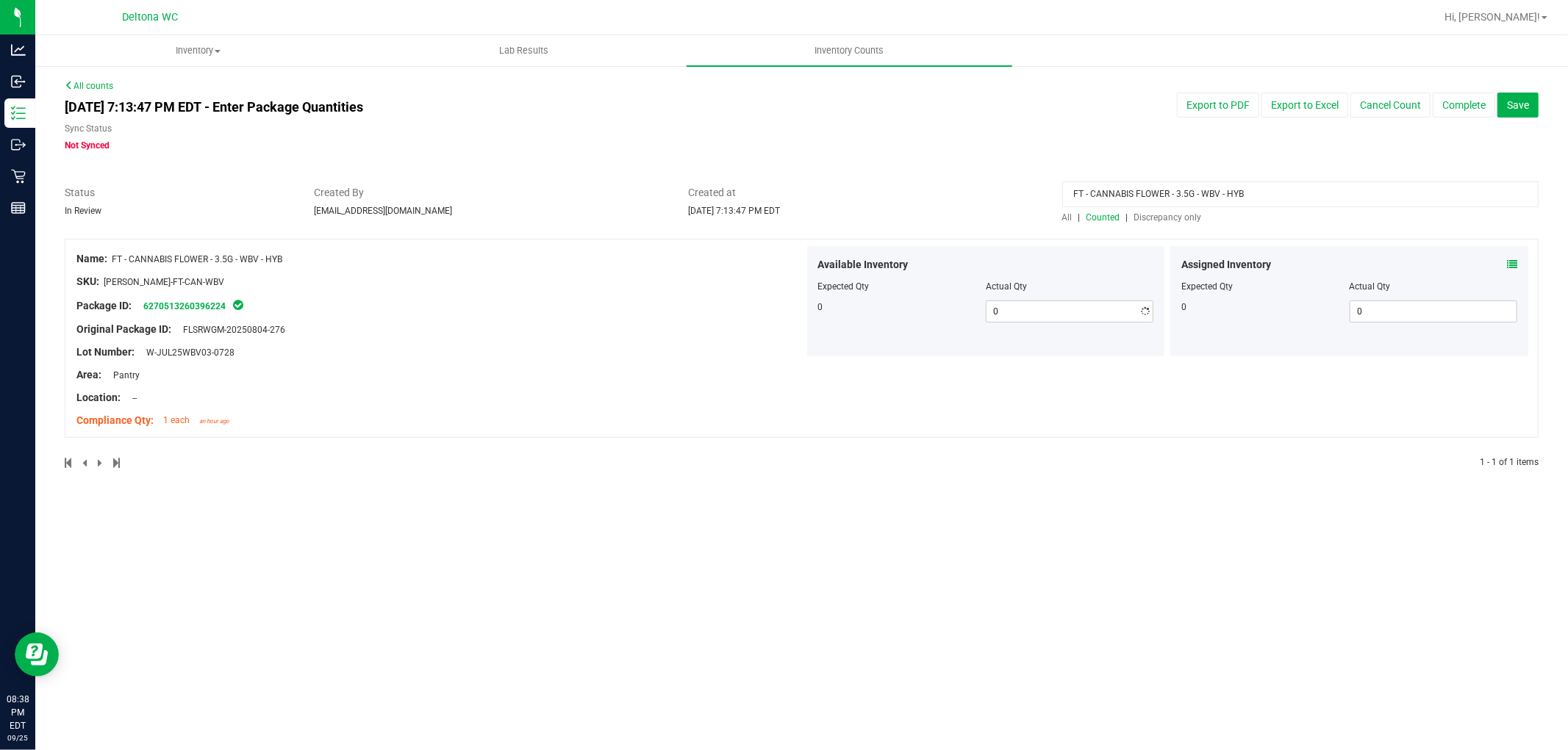
click at [1063, 211] on div "All | Counted | Discrepancy only" at bounding box center [1300, 217] width 477 height 13
click at [1069, 217] on span "All" at bounding box center [1067, 217] width 10 height 10
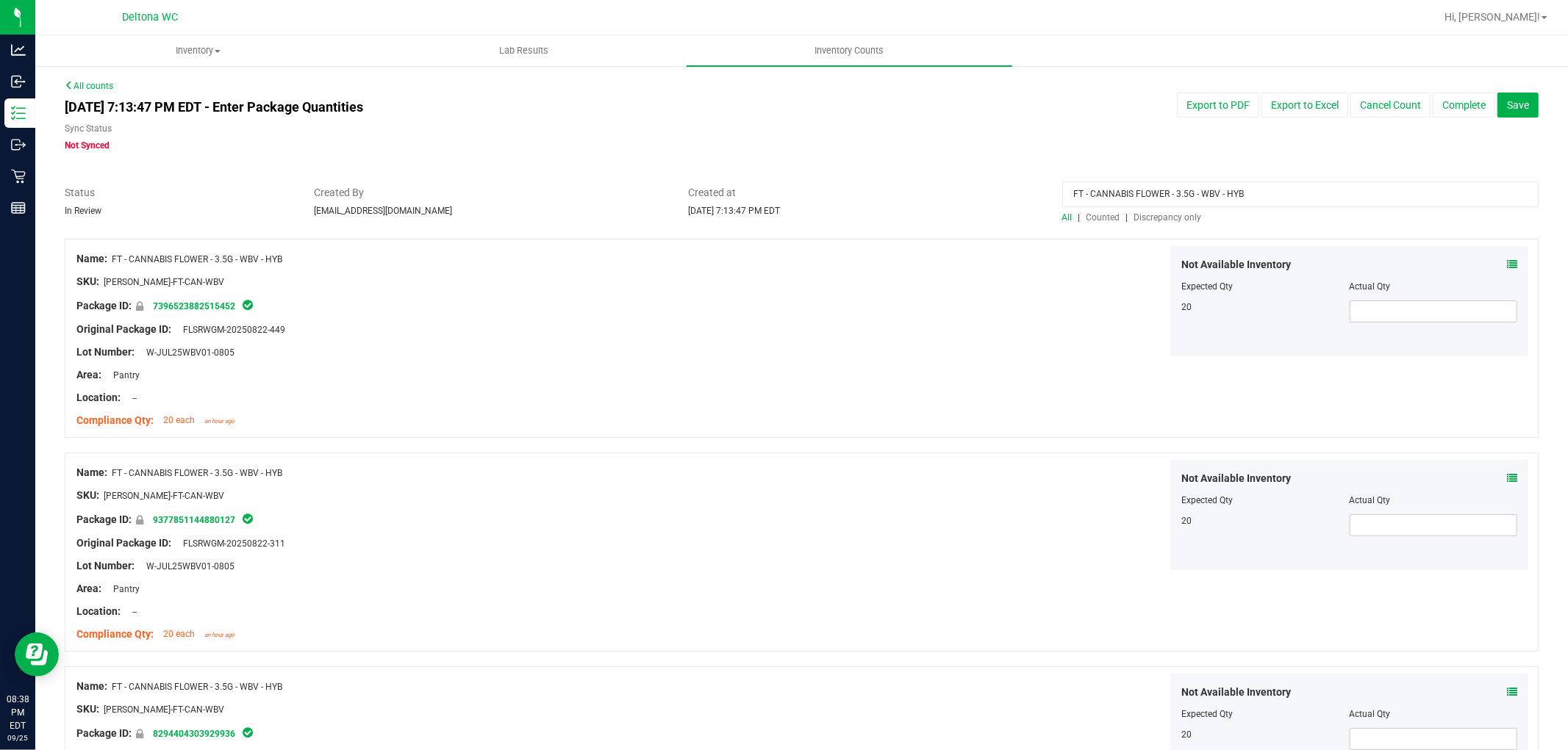
click at [1507, 261] on icon at bounding box center [1512, 264] width 10 height 10
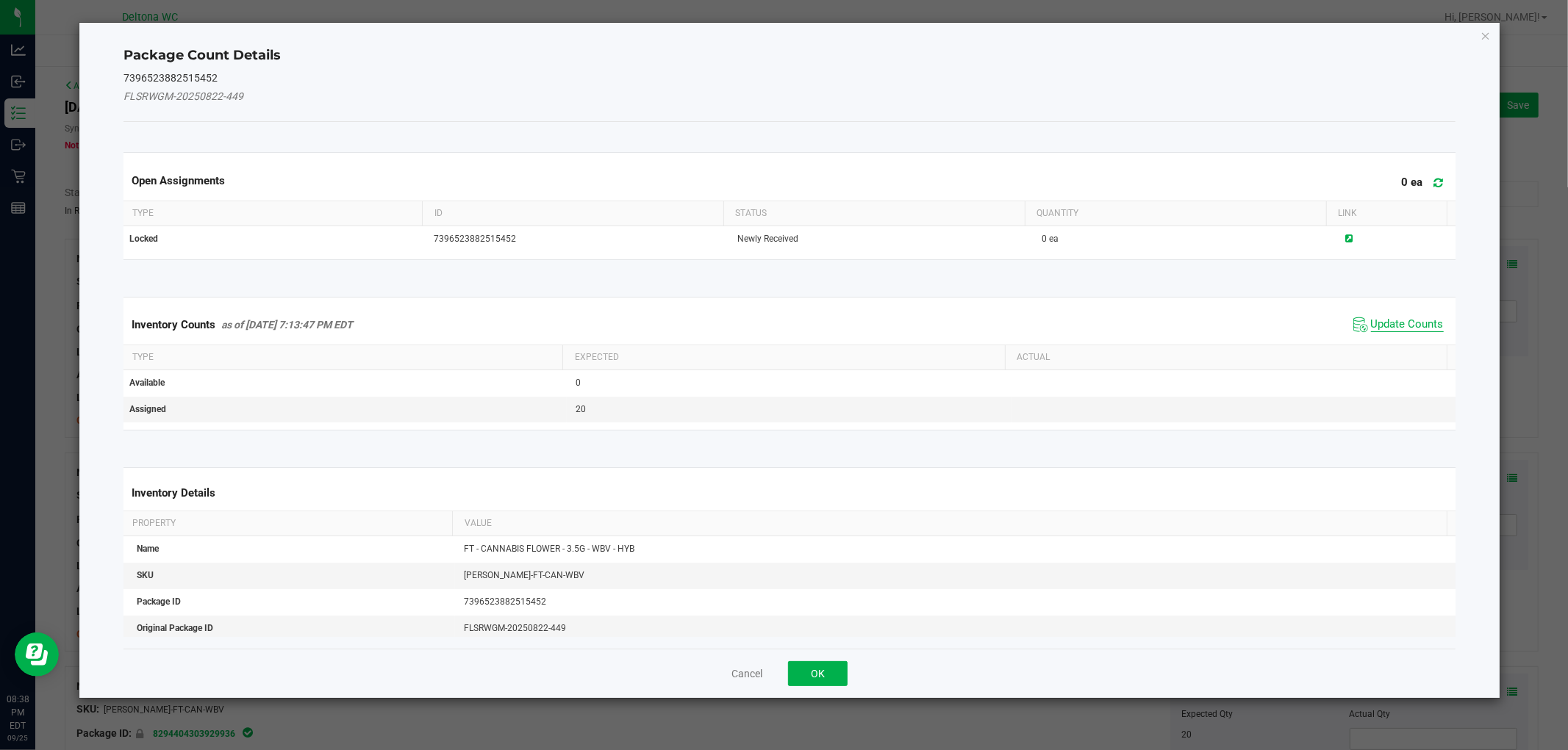
click at [1371, 326] on span "Update Counts" at bounding box center [1407, 325] width 73 height 15
click at [1362, 324] on div "Inventory Counts as of Sep 25, 2025 7:13:47 PM EDT Update Counts" at bounding box center [788, 324] width 1337 height 38
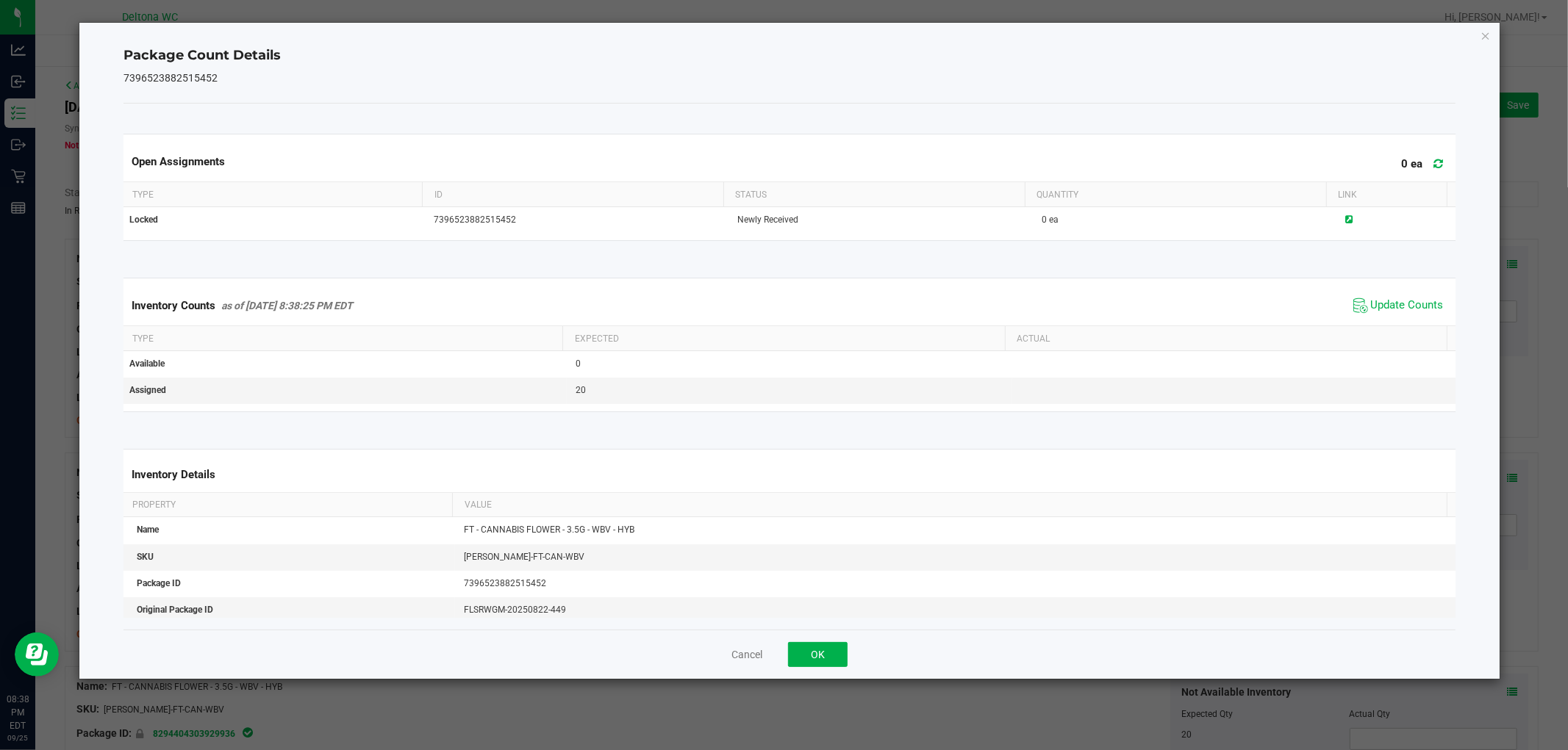
drag, startPoint x: 814, startPoint y: 679, endPoint x: 816, endPoint y: 671, distance: 8.2
click at [812, 675] on div "Cancel OK" at bounding box center [788, 654] width 1331 height 49
drag, startPoint x: 823, startPoint y: 658, endPoint x: 848, endPoint y: 649, distance: 26.6
click at [824, 658] on button "OK" at bounding box center [817, 654] width 59 height 25
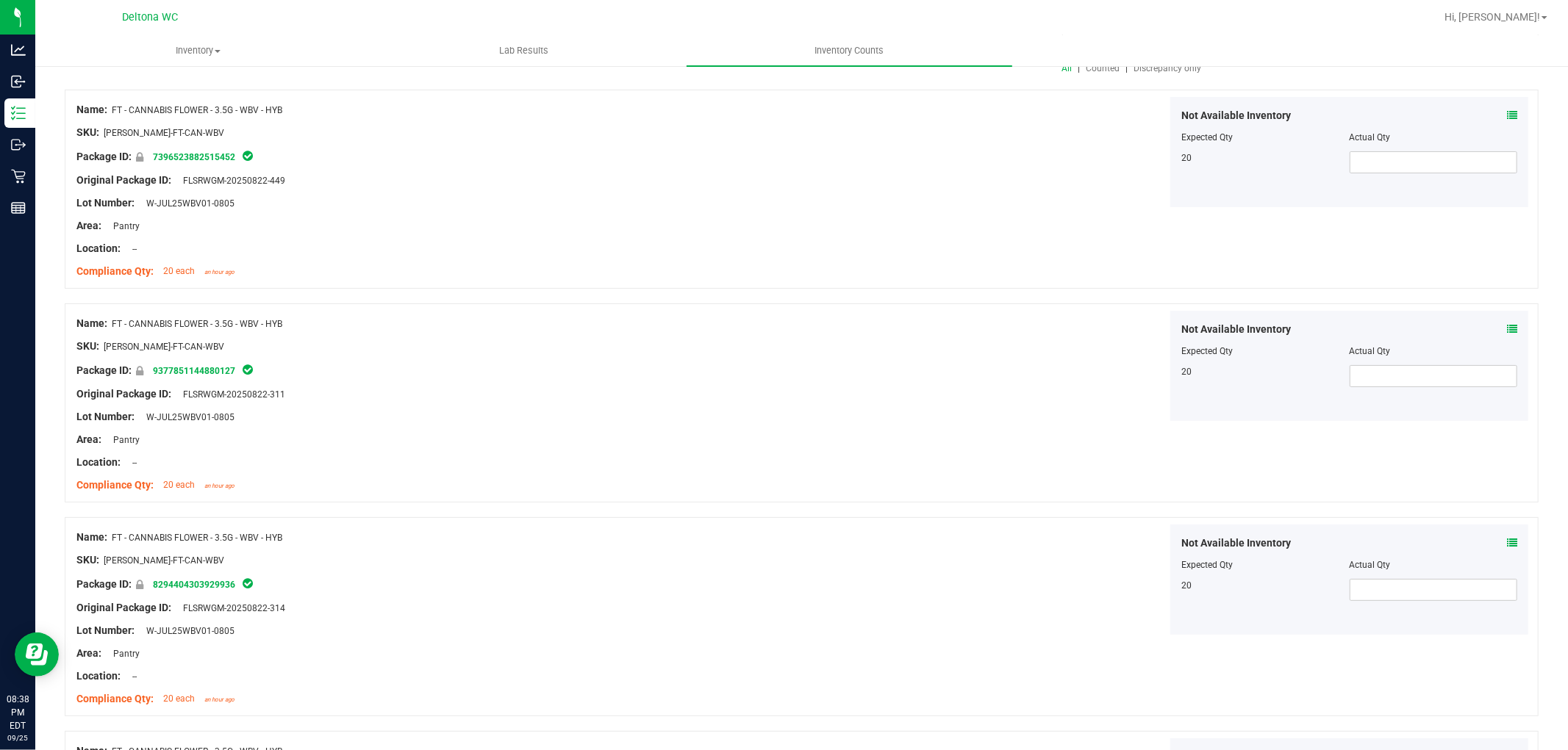
scroll to position [163, 0]
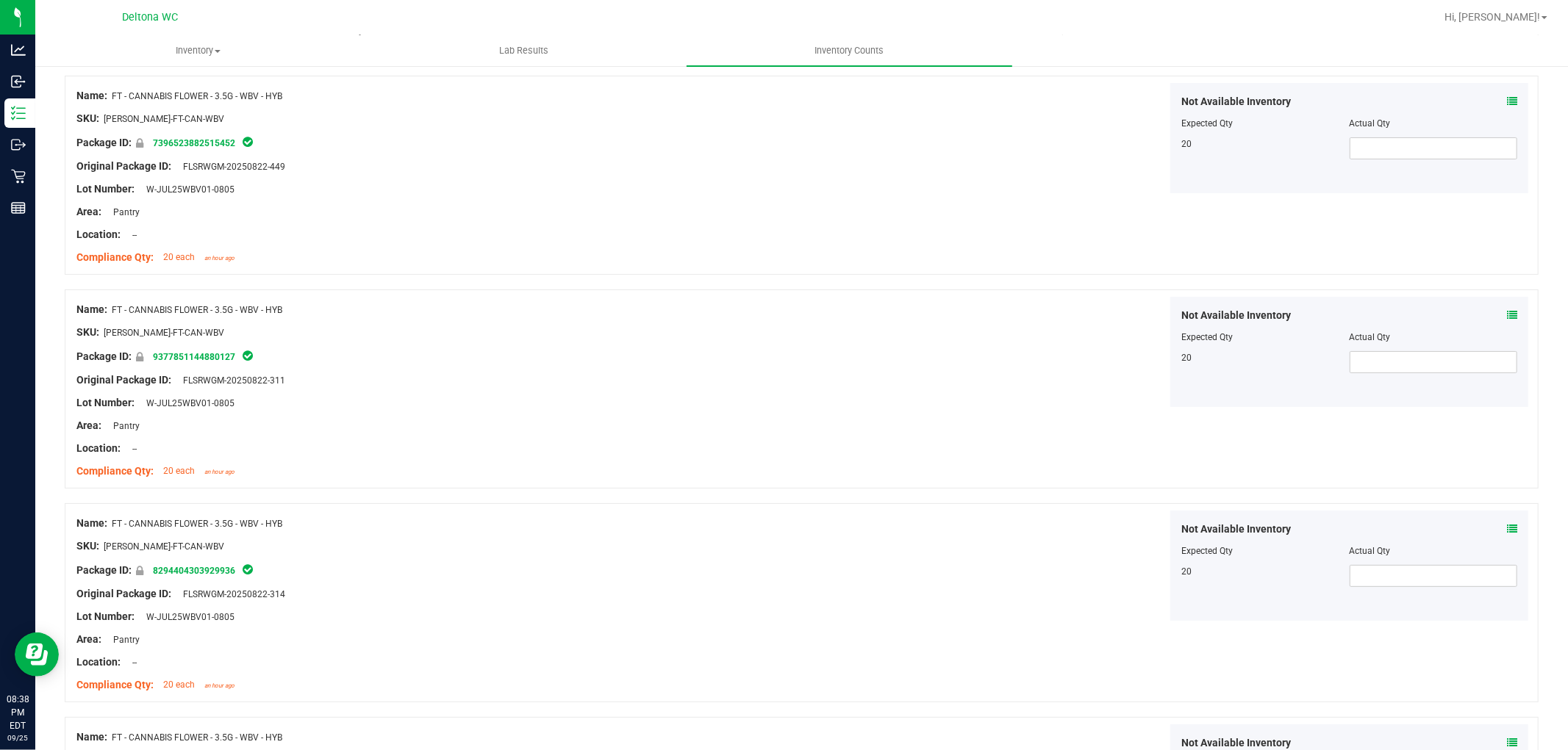
click at [1507, 316] on icon at bounding box center [1512, 315] width 10 height 10
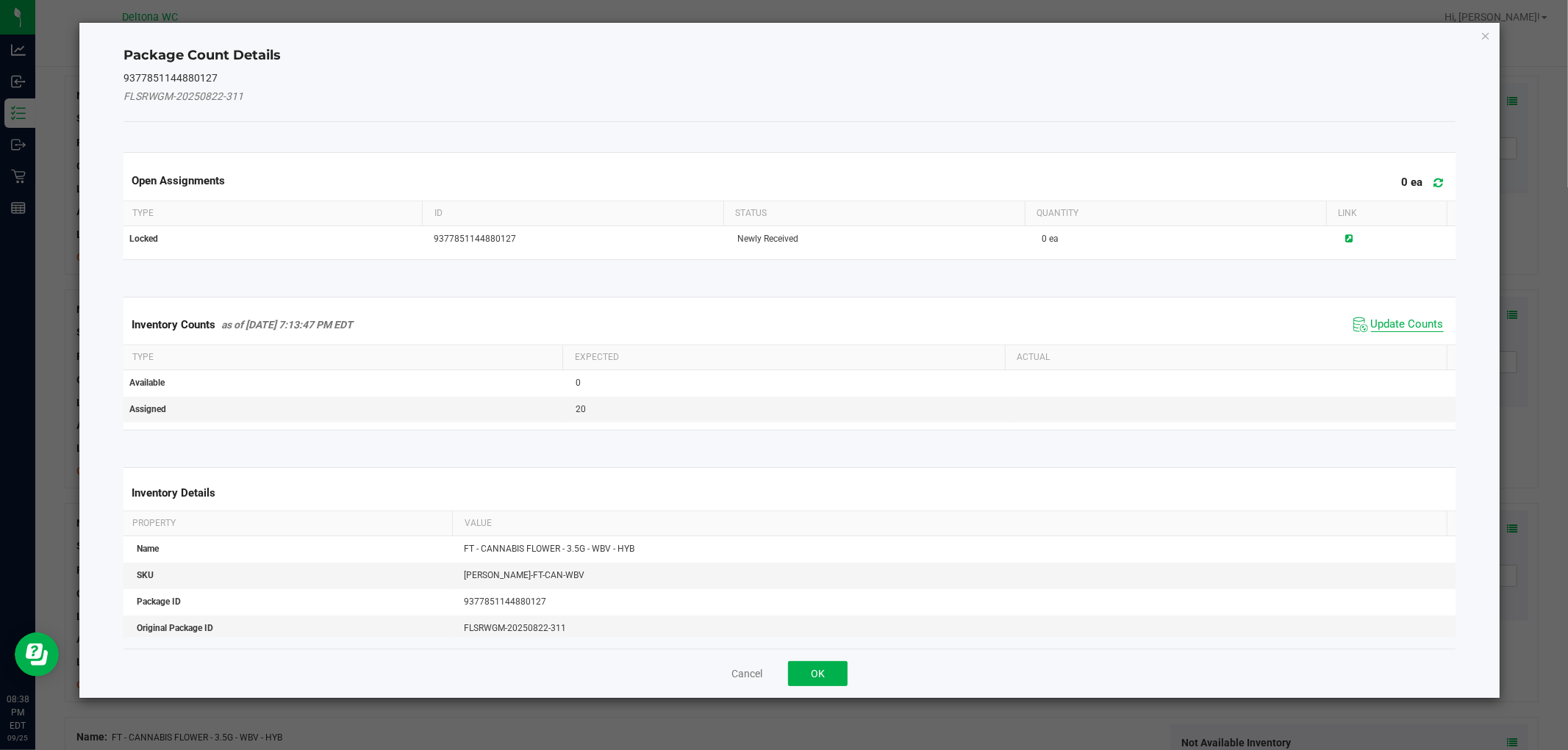
drag, startPoint x: 1379, startPoint y: 333, endPoint x: 1385, endPoint y: 326, distance: 9.2
click at [1381, 330] on span "Update Counts" at bounding box center [1397, 325] width 98 height 22
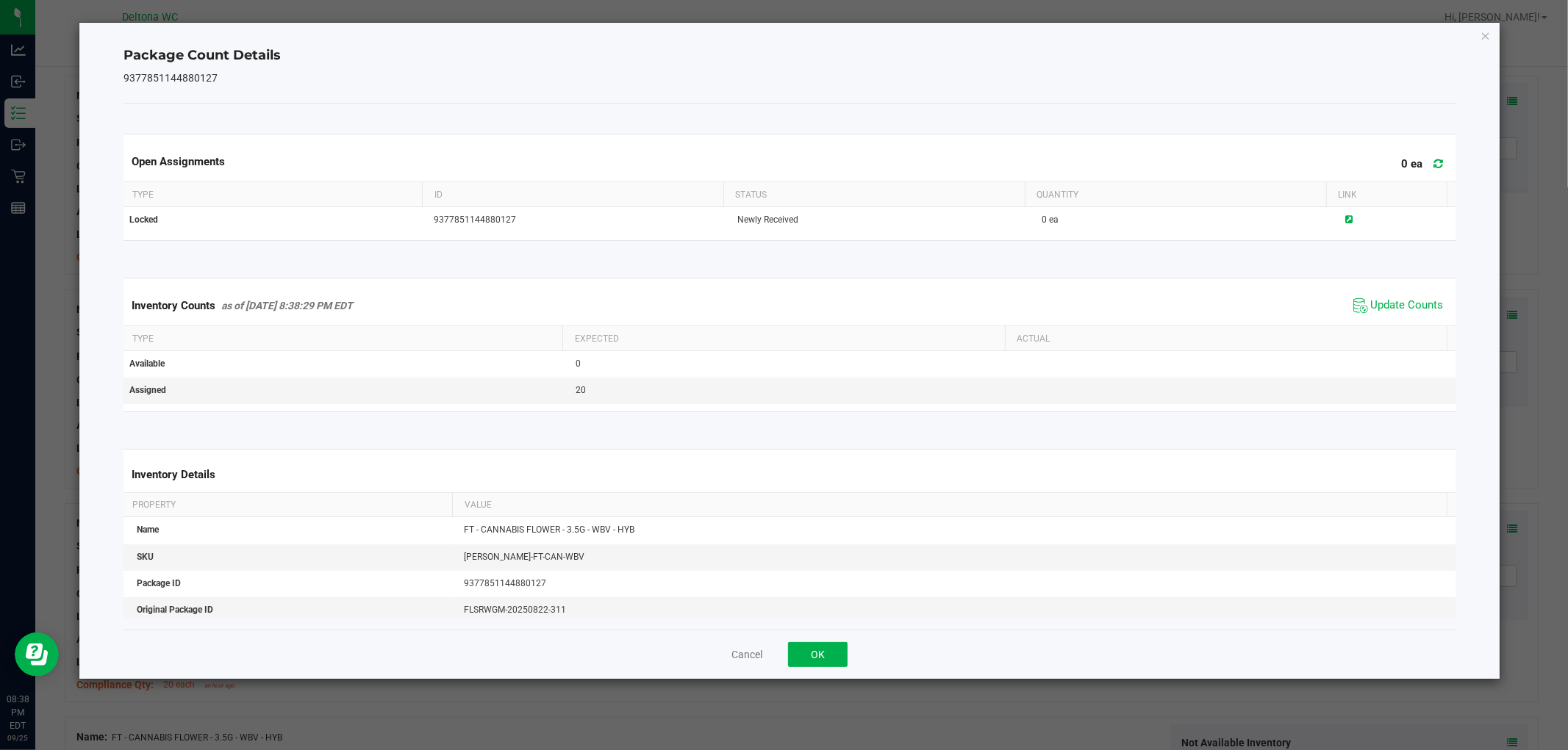
click at [1385, 327] on kendo-grid "Inventory Counts as of Sep 25, 2025 8:38:29 PM EDT Update Counts Type Expected …" at bounding box center [788, 345] width 1353 height 134
click at [1385, 327] on th "Actual" at bounding box center [1226, 338] width 442 height 25
drag, startPoint x: 813, startPoint y: 659, endPoint x: 1044, endPoint y: 573, distance: 246.5
click at [816, 658] on button "OK" at bounding box center [817, 654] width 59 height 25
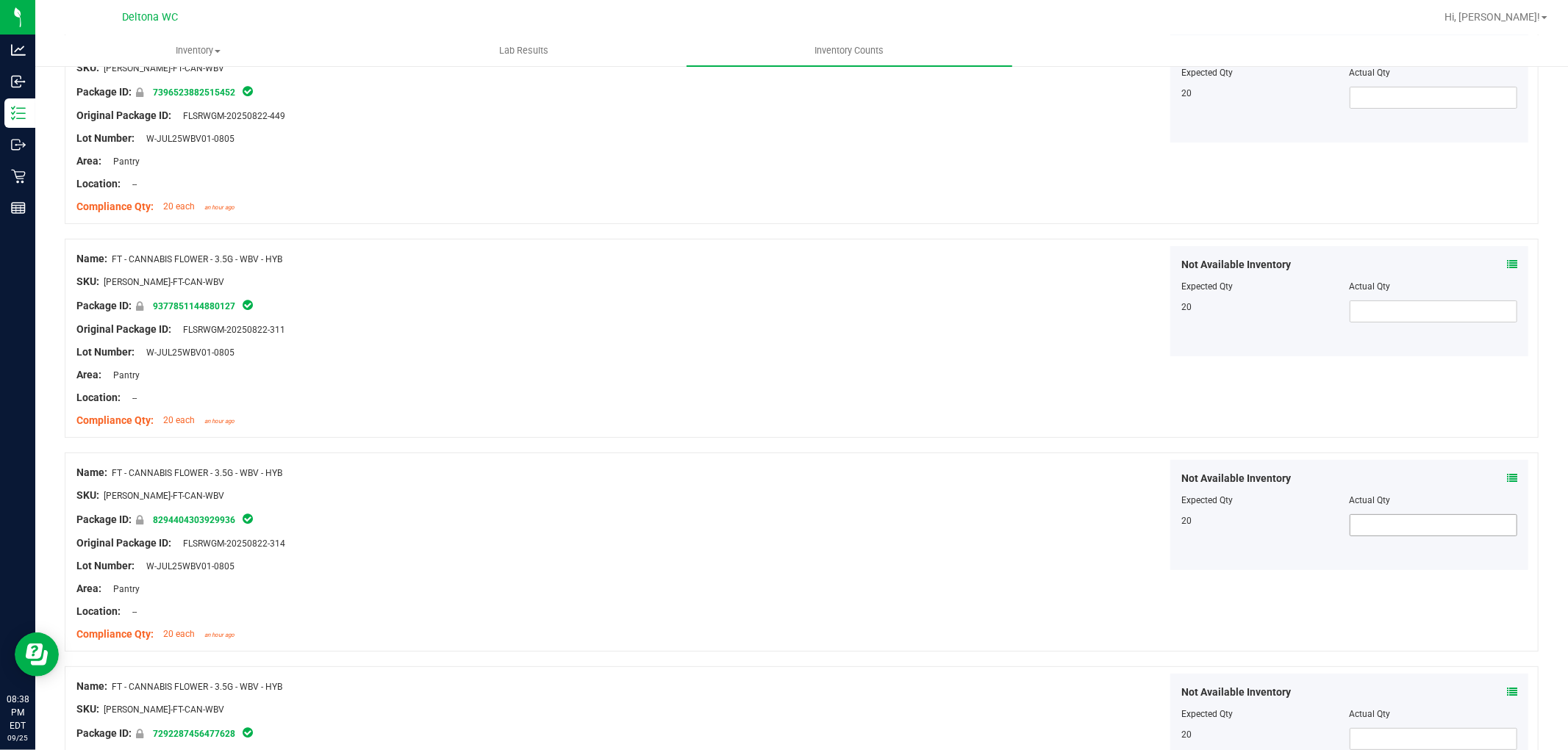
scroll to position [327, 0]
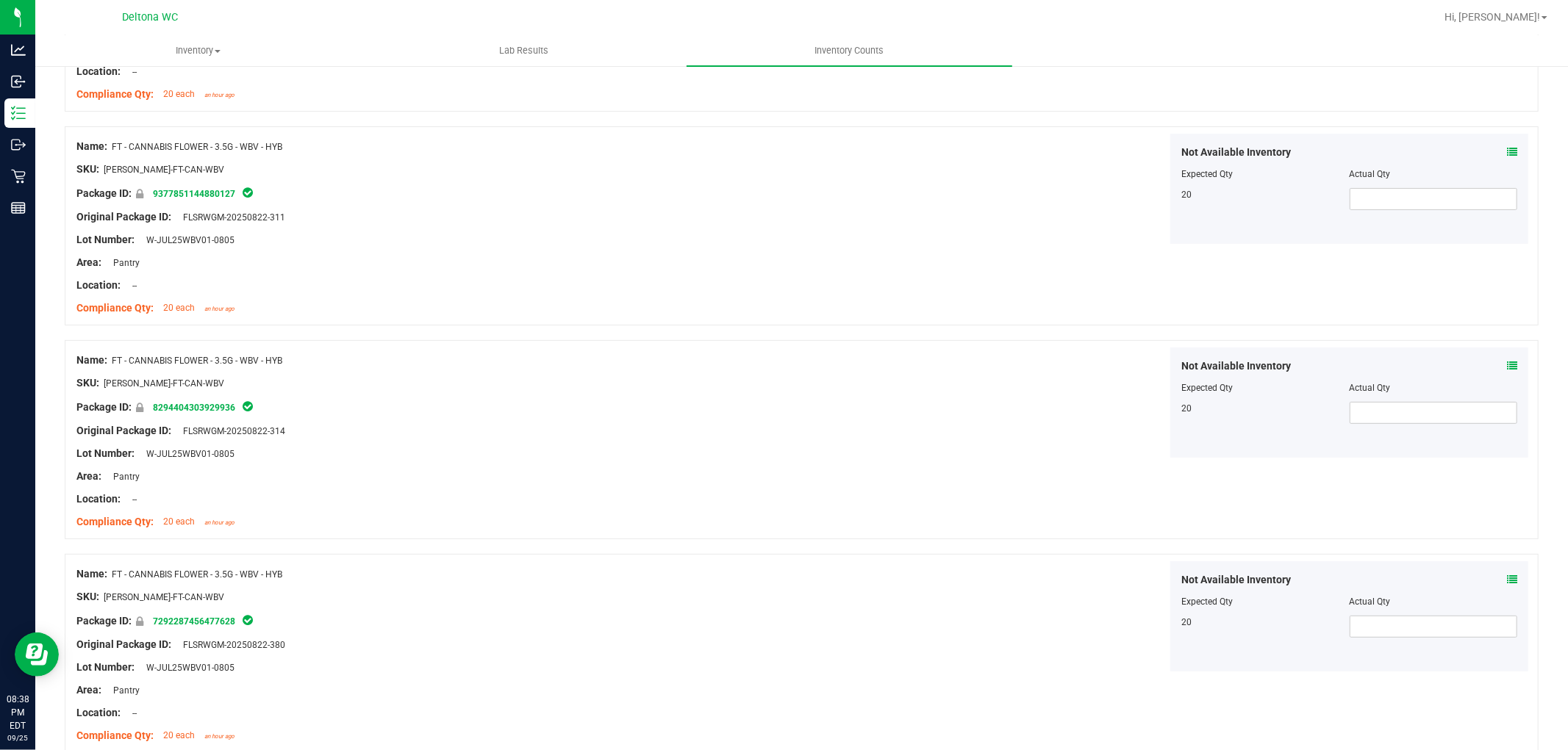
click at [1507, 365] on icon at bounding box center [1512, 366] width 10 height 10
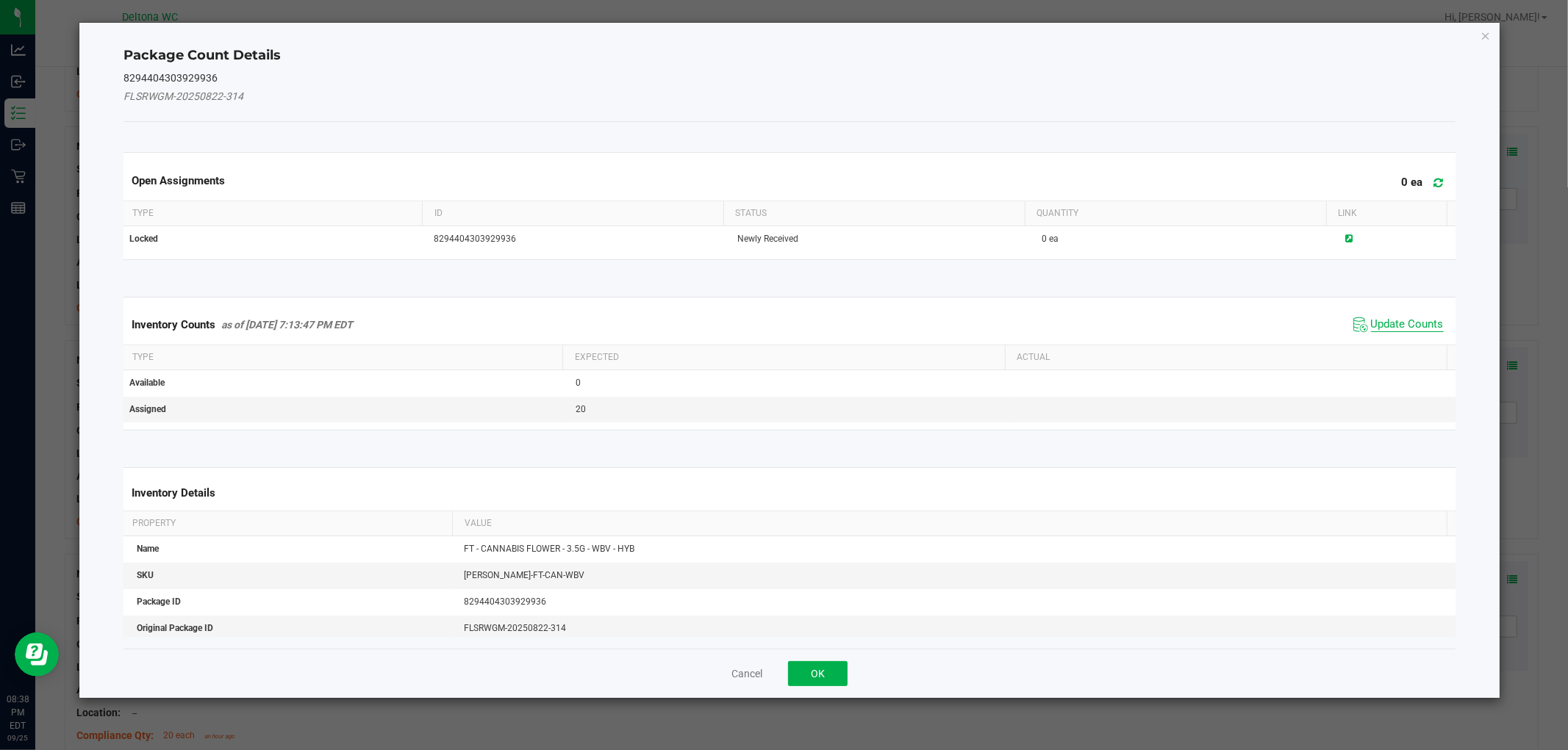
click at [1385, 321] on span "Update Counts" at bounding box center [1407, 325] width 73 height 15
click at [1384, 322] on div "Inventory Counts as of Sep 25, 2025 7:13:47 PM EDT Update Counts" at bounding box center [788, 325] width 1337 height 39
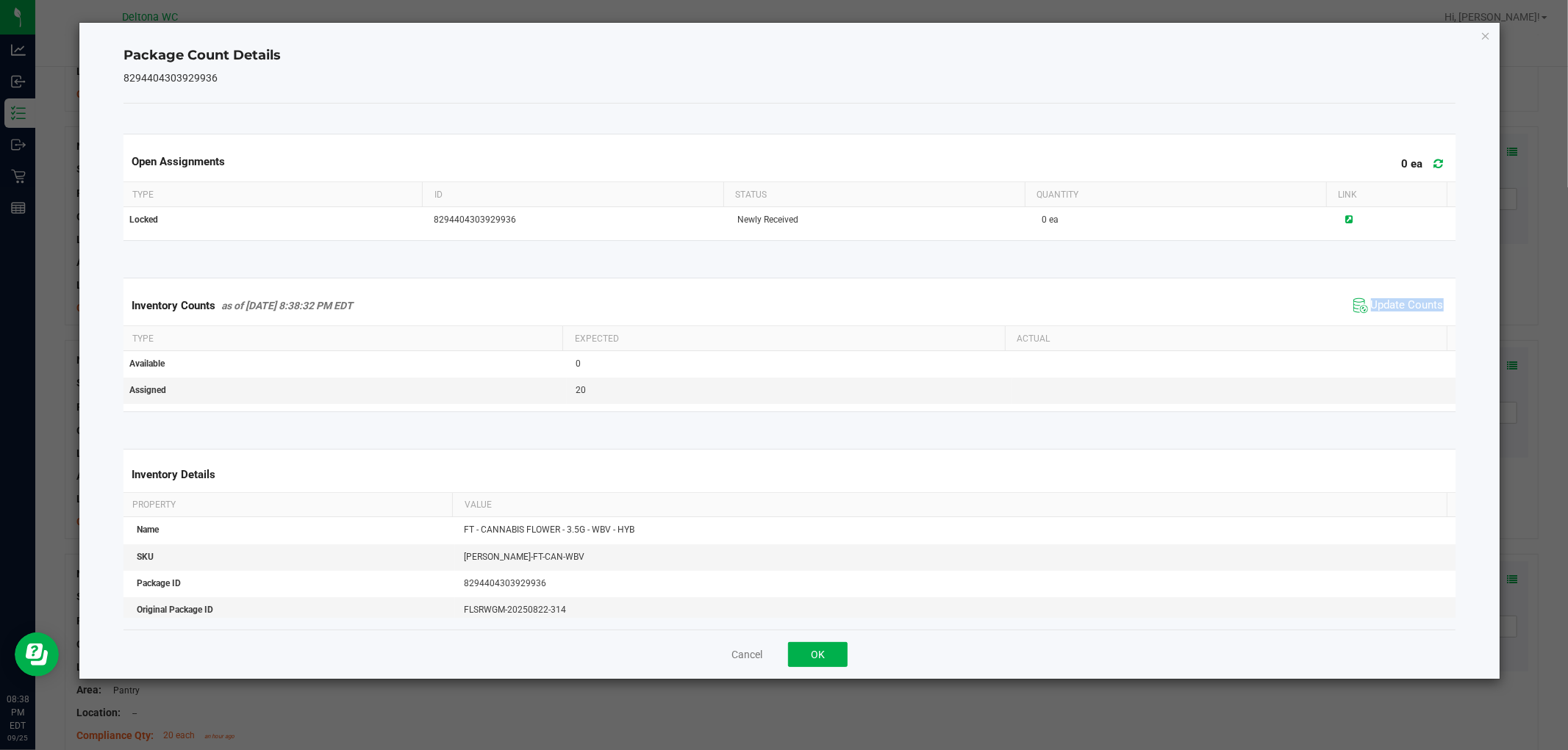
drag, startPoint x: 1384, startPoint y: 322, endPoint x: 1128, endPoint y: 423, distance: 275.2
click at [1381, 324] on div "Inventory Counts as of Sep 25, 2025 8:38:32 PM EDT Update Counts" at bounding box center [788, 306] width 1337 height 39
drag, startPoint x: 817, startPoint y: 650, endPoint x: 909, endPoint y: 599, distance: 105.2
click at [813, 649] on button "OK" at bounding box center [817, 654] width 59 height 25
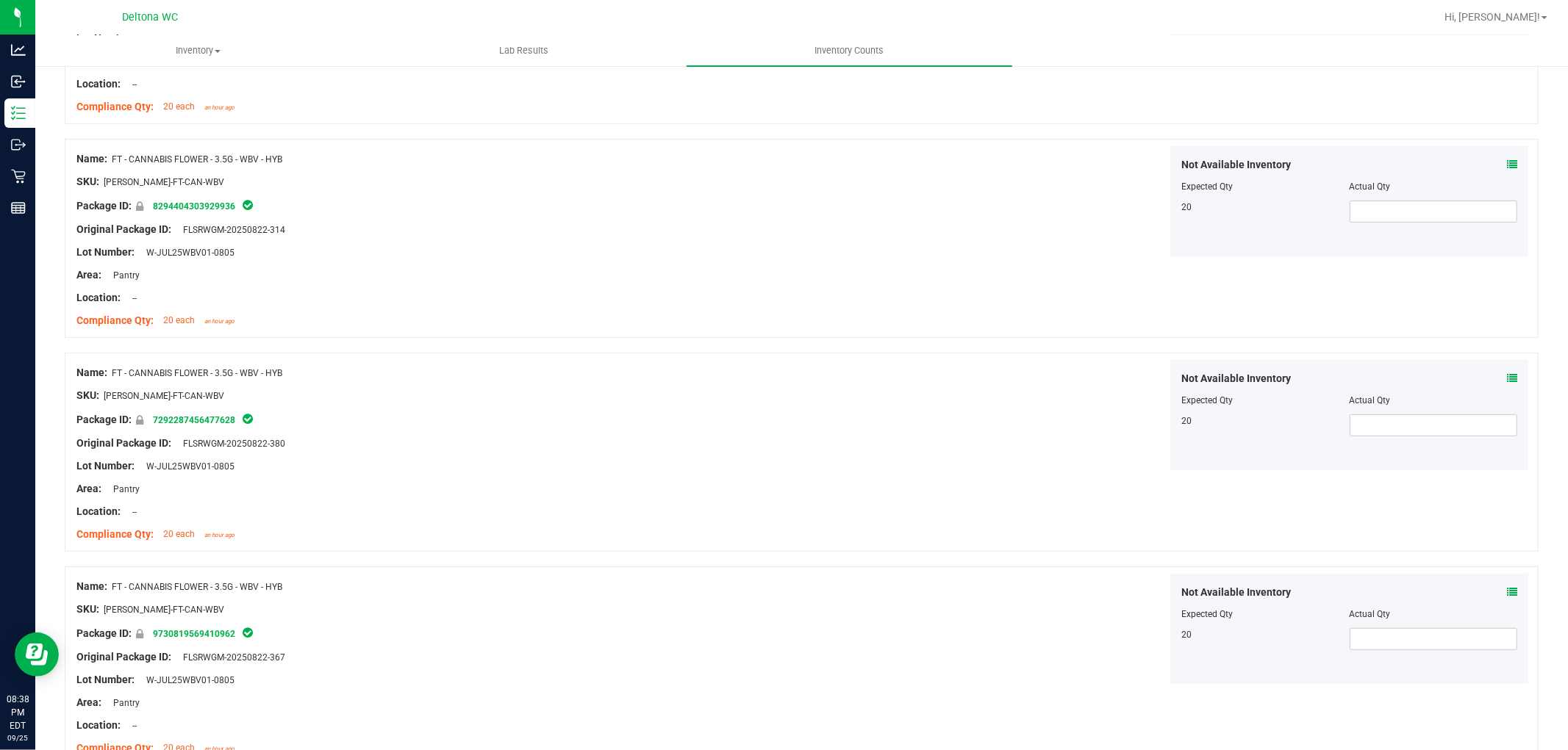
scroll to position [571, 0]
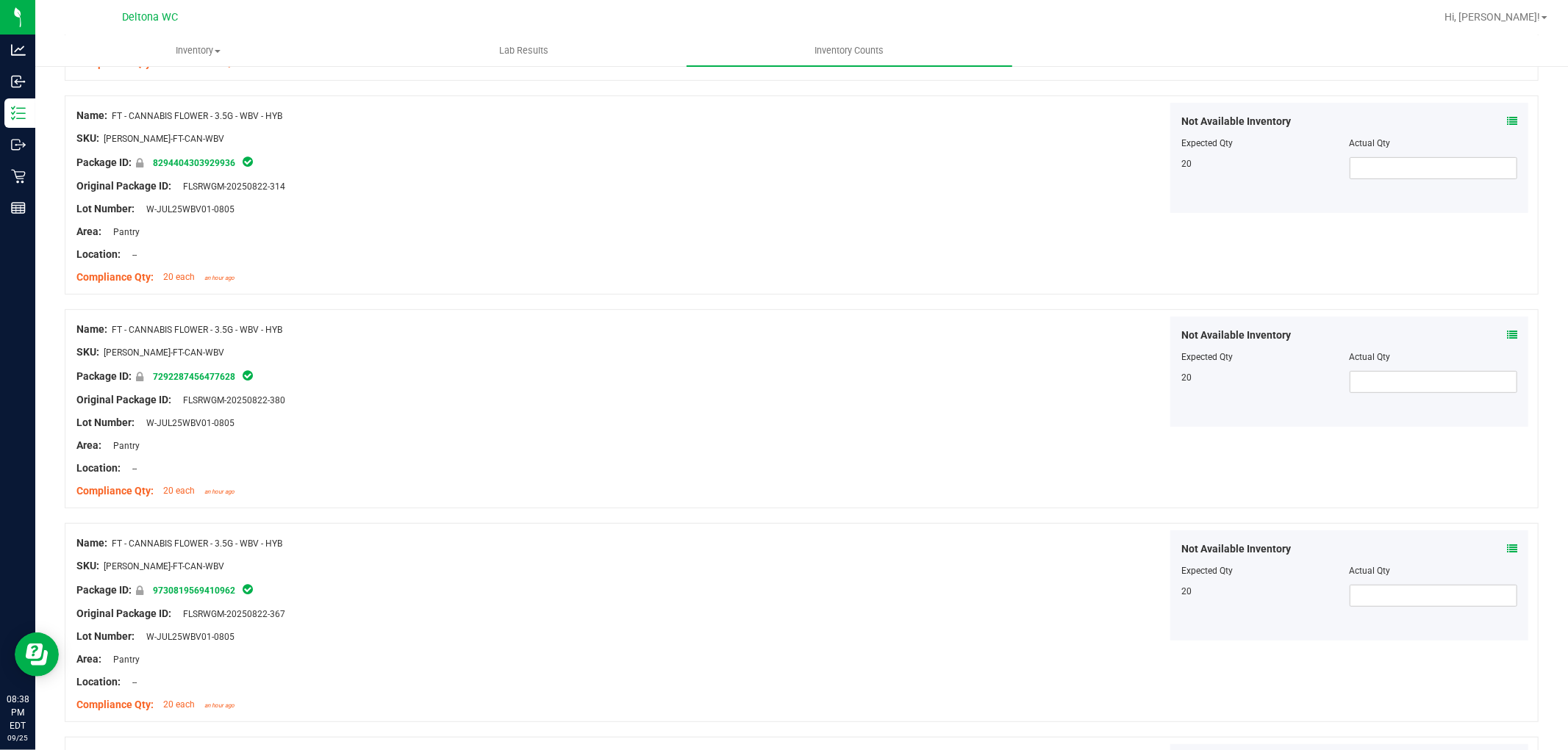
click at [1493, 332] on div "Not Available Inventory" at bounding box center [1349, 336] width 336 height 16
click at [1507, 335] on icon at bounding box center [1512, 335] width 10 height 10
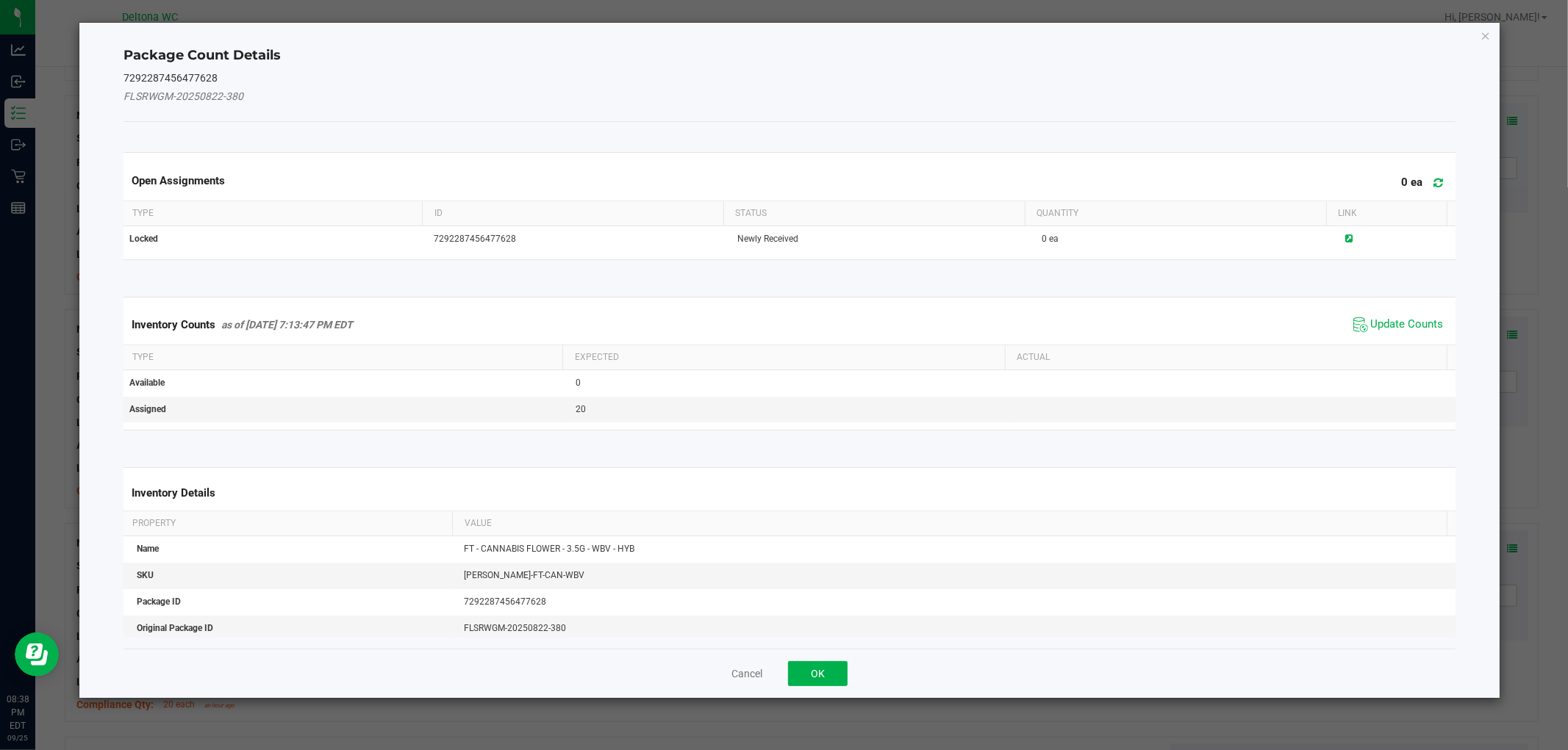
click at [1378, 314] on span "Update Counts" at bounding box center [1397, 325] width 98 height 22
click at [1375, 322] on div "Inventory Counts as of Sep 25, 2025 7:13:47 PM EDT Update Counts" at bounding box center [788, 324] width 1337 height 38
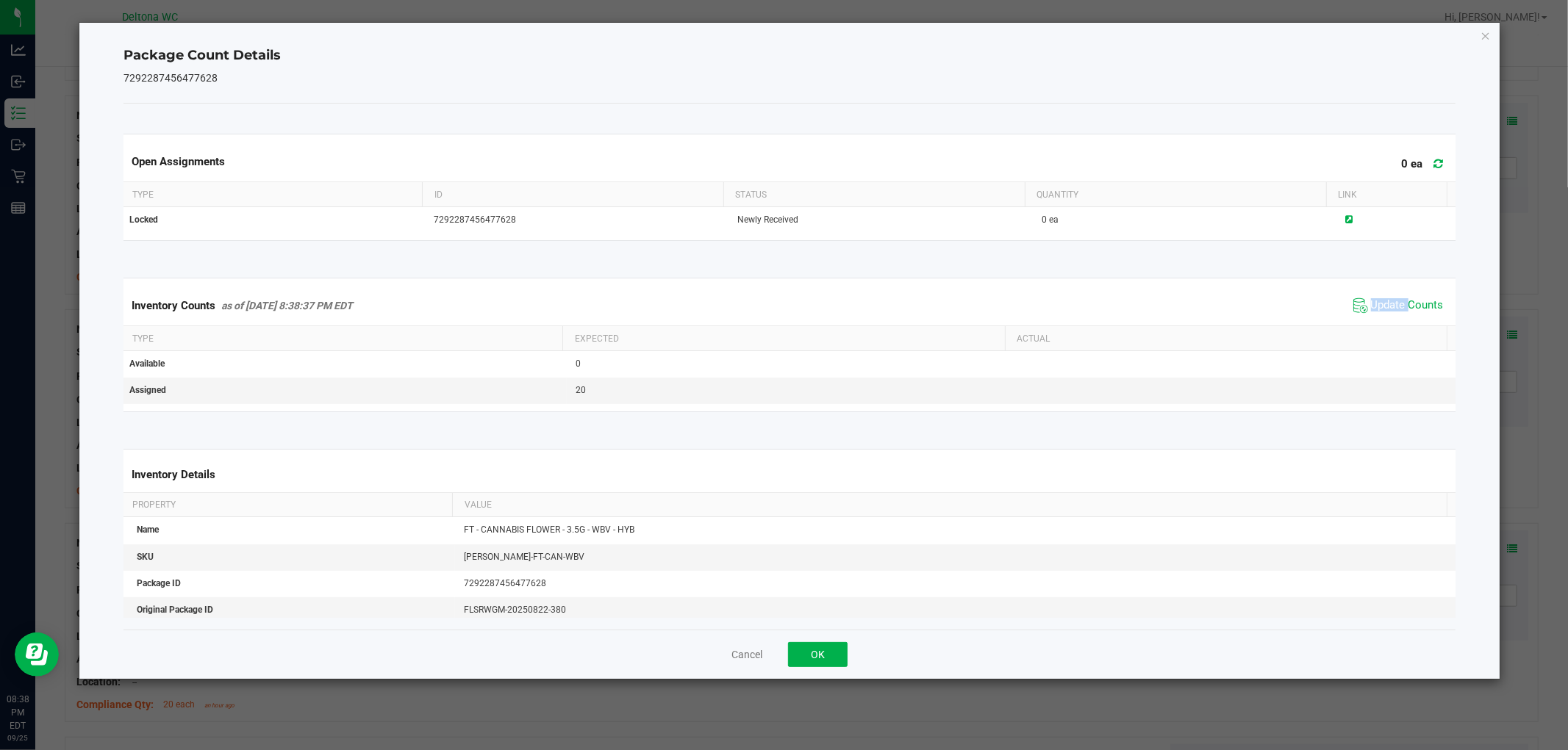
click at [1375, 322] on div "Inventory Counts as of Sep 25, 2025 8:38:37 PM EDT Update Counts" at bounding box center [788, 306] width 1337 height 39
drag, startPoint x: 1375, startPoint y: 322, endPoint x: 1364, endPoint y: 330, distance: 13.6
click at [1371, 324] on div "Inventory Counts as of Sep 25, 2025 8:38:37 PM EDT Update Counts" at bounding box center [788, 306] width 1337 height 39
drag, startPoint x: 844, startPoint y: 658, endPoint x: 851, endPoint y: 646, distance: 13.9
click at [843, 658] on button "OK" at bounding box center [817, 654] width 59 height 25
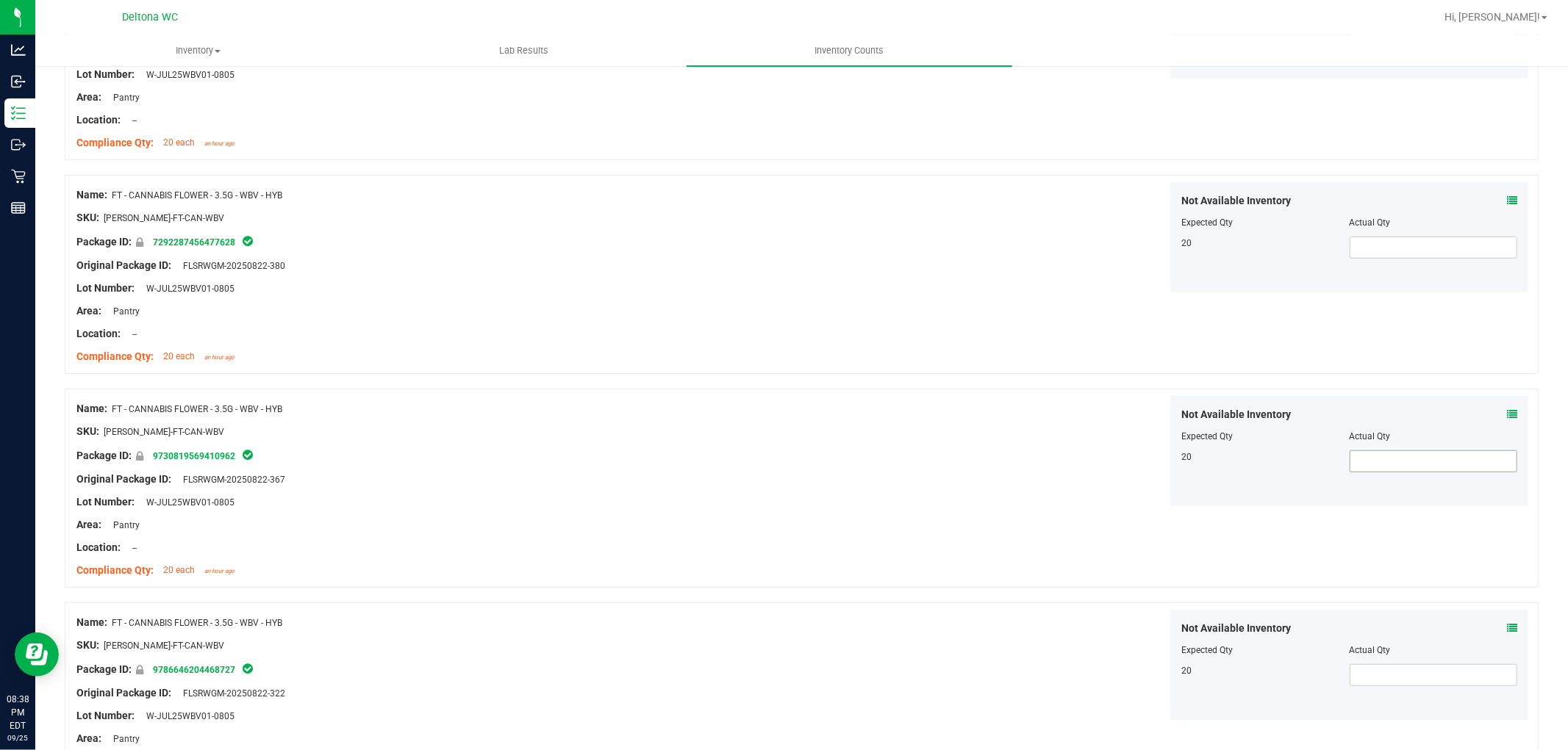
scroll to position [735, 0]
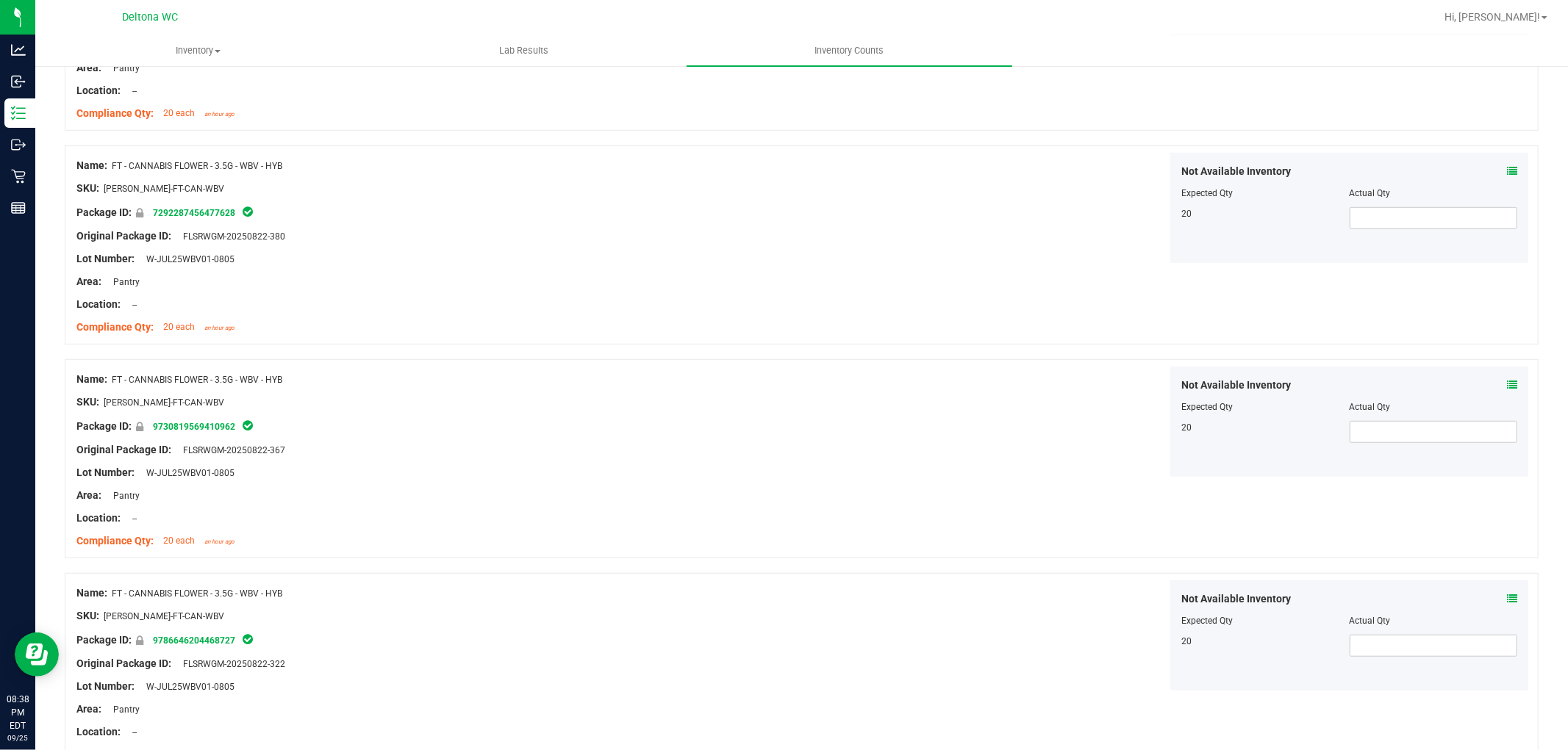
click at [1507, 381] on icon at bounding box center [1512, 385] width 10 height 10
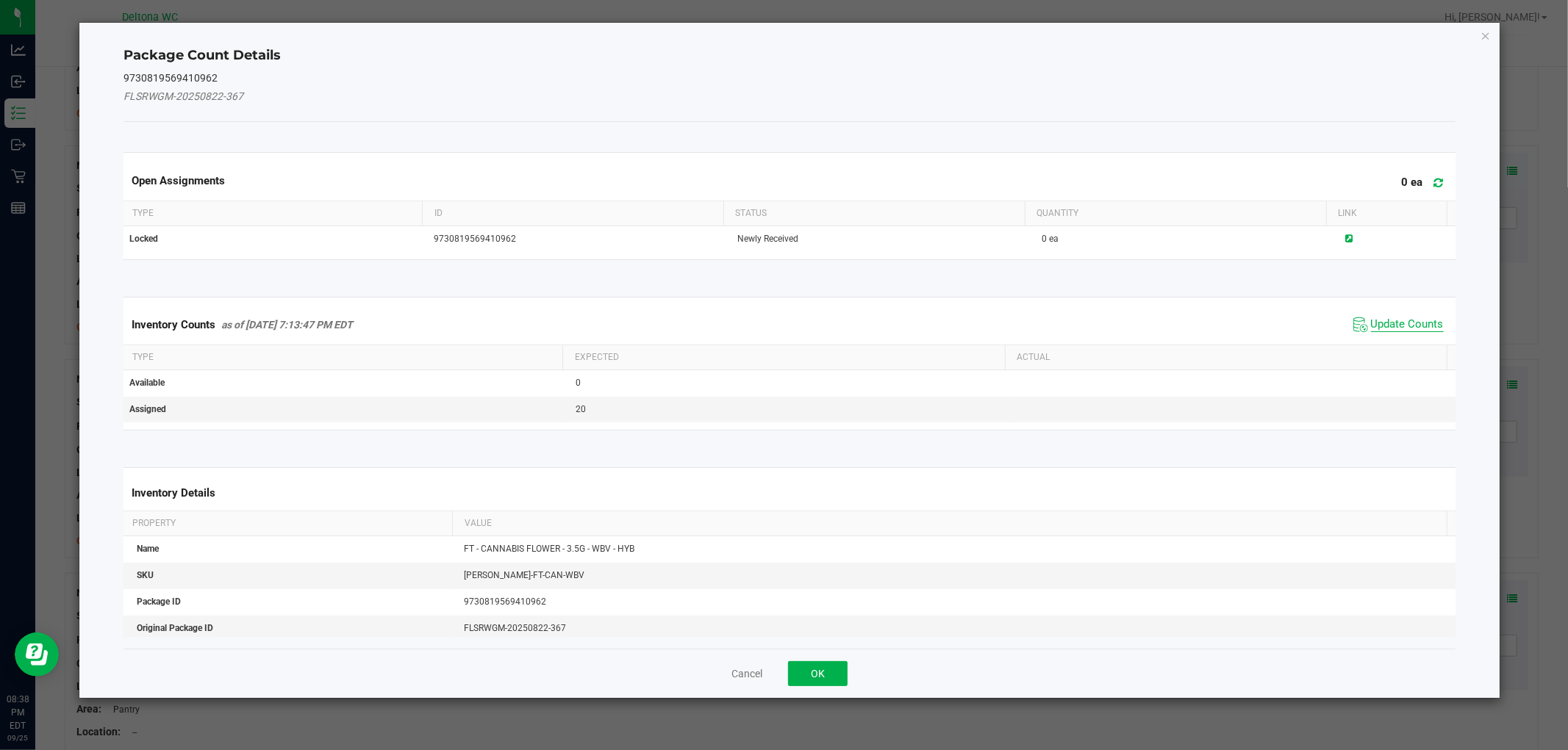
click at [1391, 321] on span "Update Counts" at bounding box center [1407, 325] width 73 height 15
click at [1391, 320] on div "Inventory Counts as of Sep 25, 2025 7:13:47 PM EDT Update Counts" at bounding box center [788, 324] width 1337 height 38
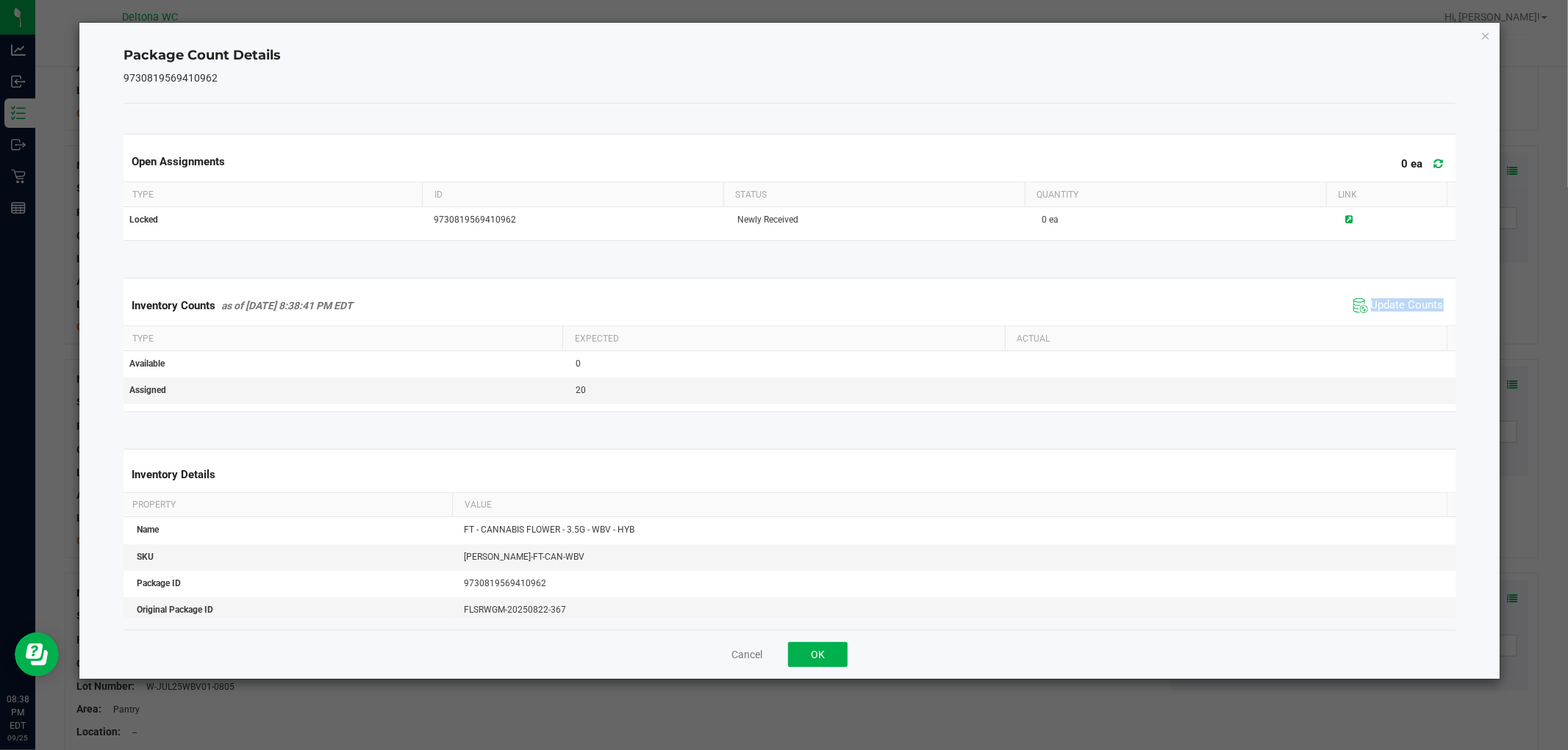
drag, startPoint x: 1378, startPoint y: 324, endPoint x: 1366, endPoint y: 328, distance: 12.6
click at [1373, 326] on kendo-grid "Inventory Counts as of Sep 25, 2025 8:38:41 PM EDT Update Counts Type Expected …" at bounding box center [788, 345] width 1353 height 134
drag, startPoint x: 821, startPoint y: 642, endPoint x: 817, endPoint y: 649, distance: 8.1
click at [818, 647] on button "OK" at bounding box center [817, 654] width 59 height 25
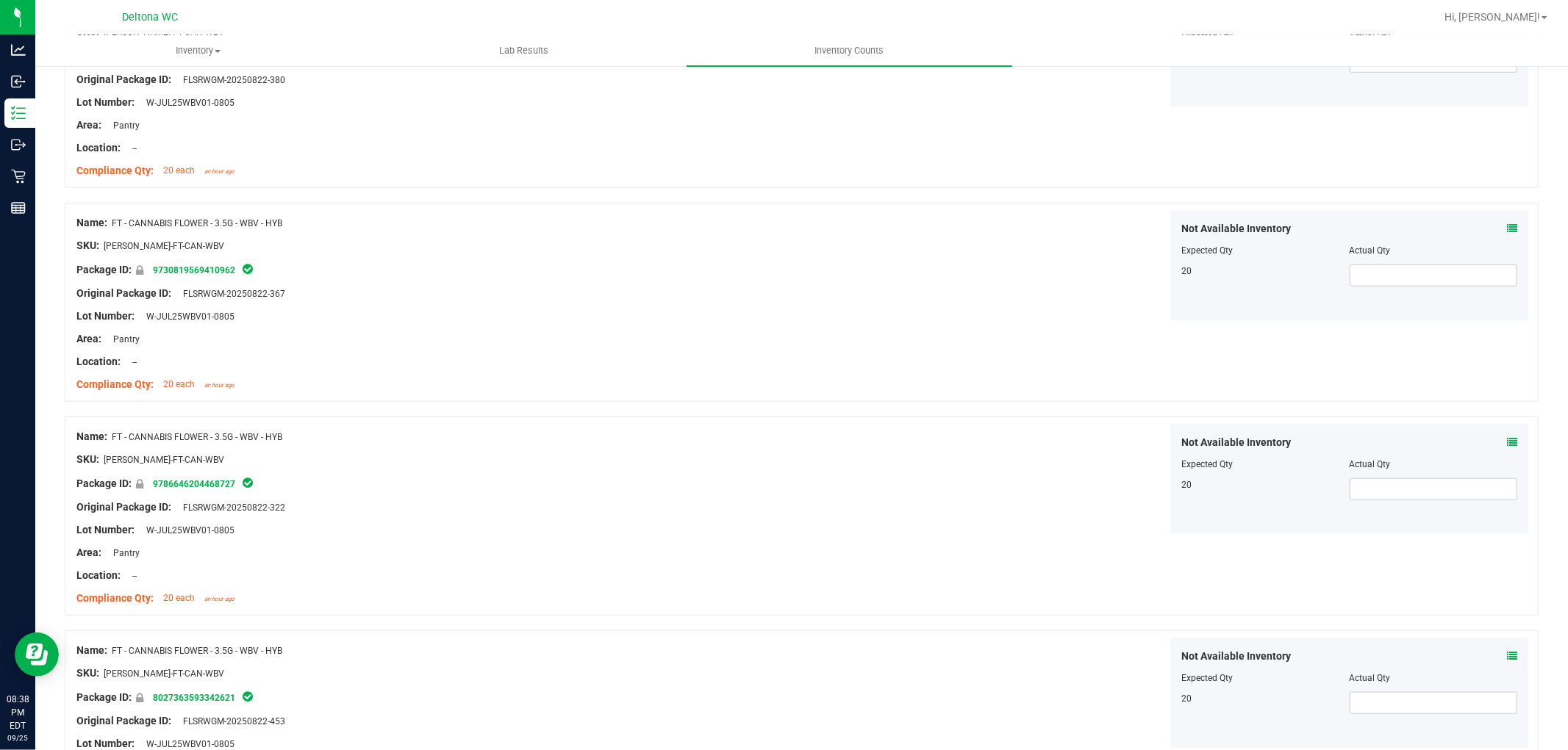
scroll to position [898, 0]
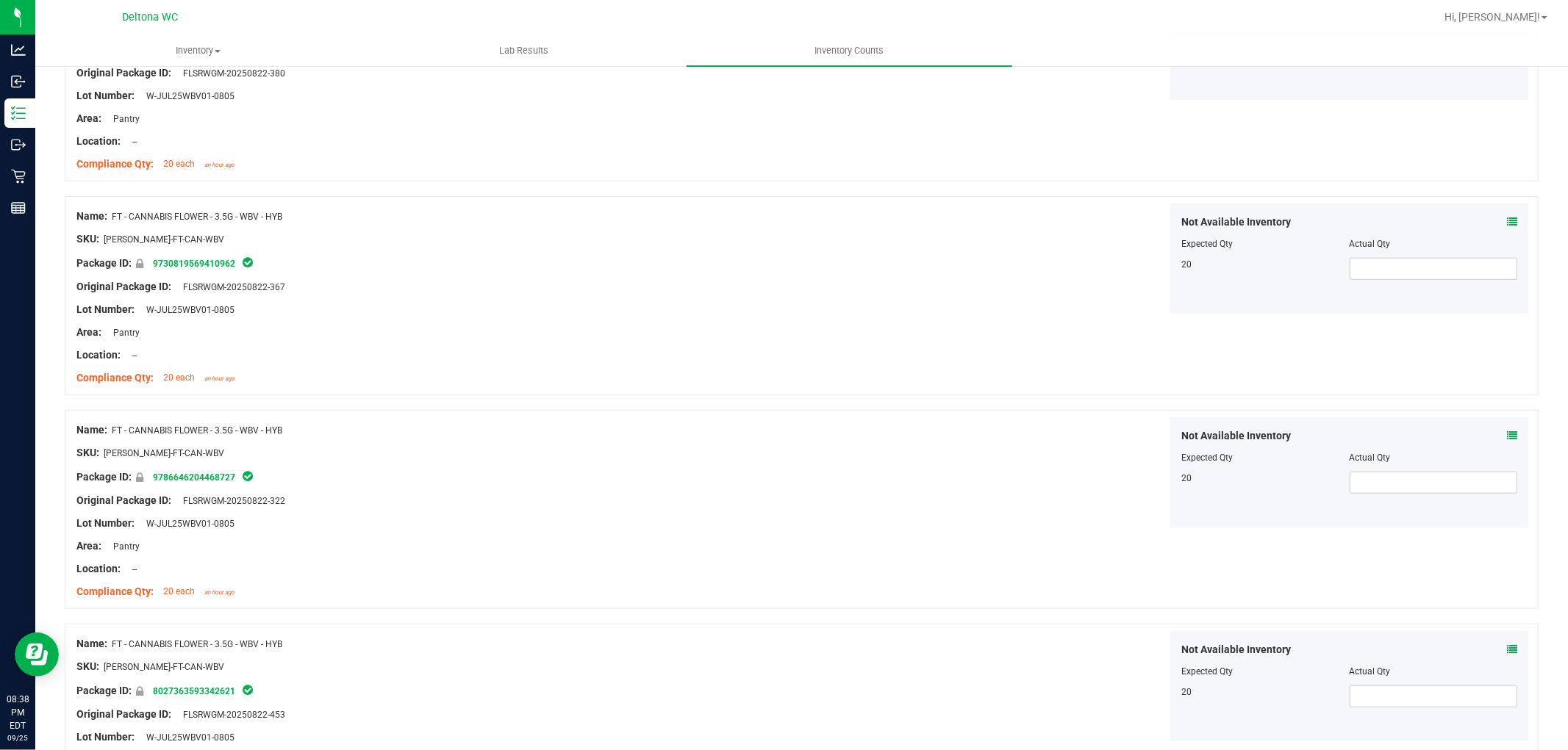
click at [1507, 428] on span at bounding box center [1512, 436] width 10 height 16
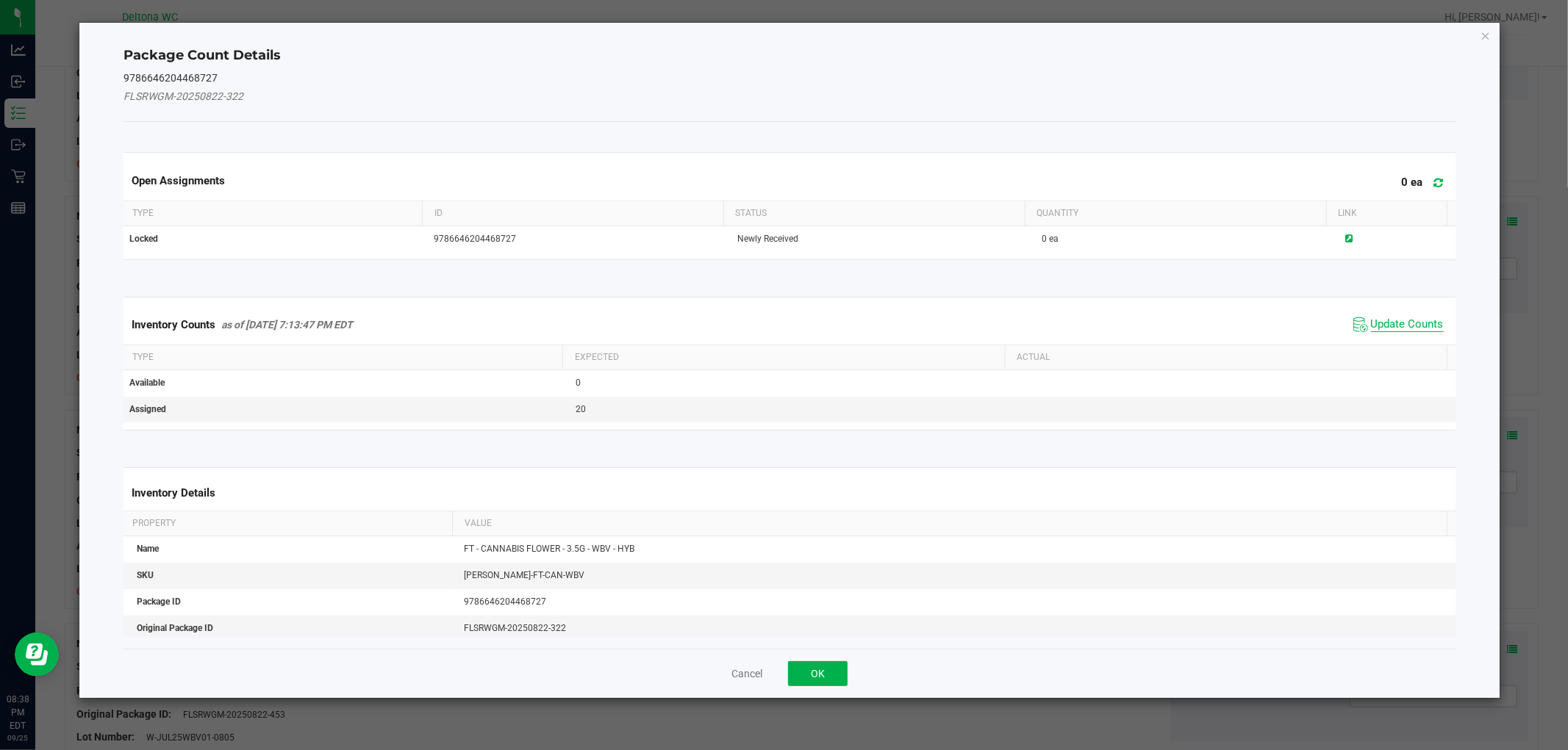
click at [1402, 319] on span "Update Counts" at bounding box center [1407, 325] width 73 height 15
click at [1402, 319] on div "Inventory Counts as of Sep 25, 2025 7:13:47 PM EDT Update Counts" at bounding box center [788, 324] width 1337 height 38
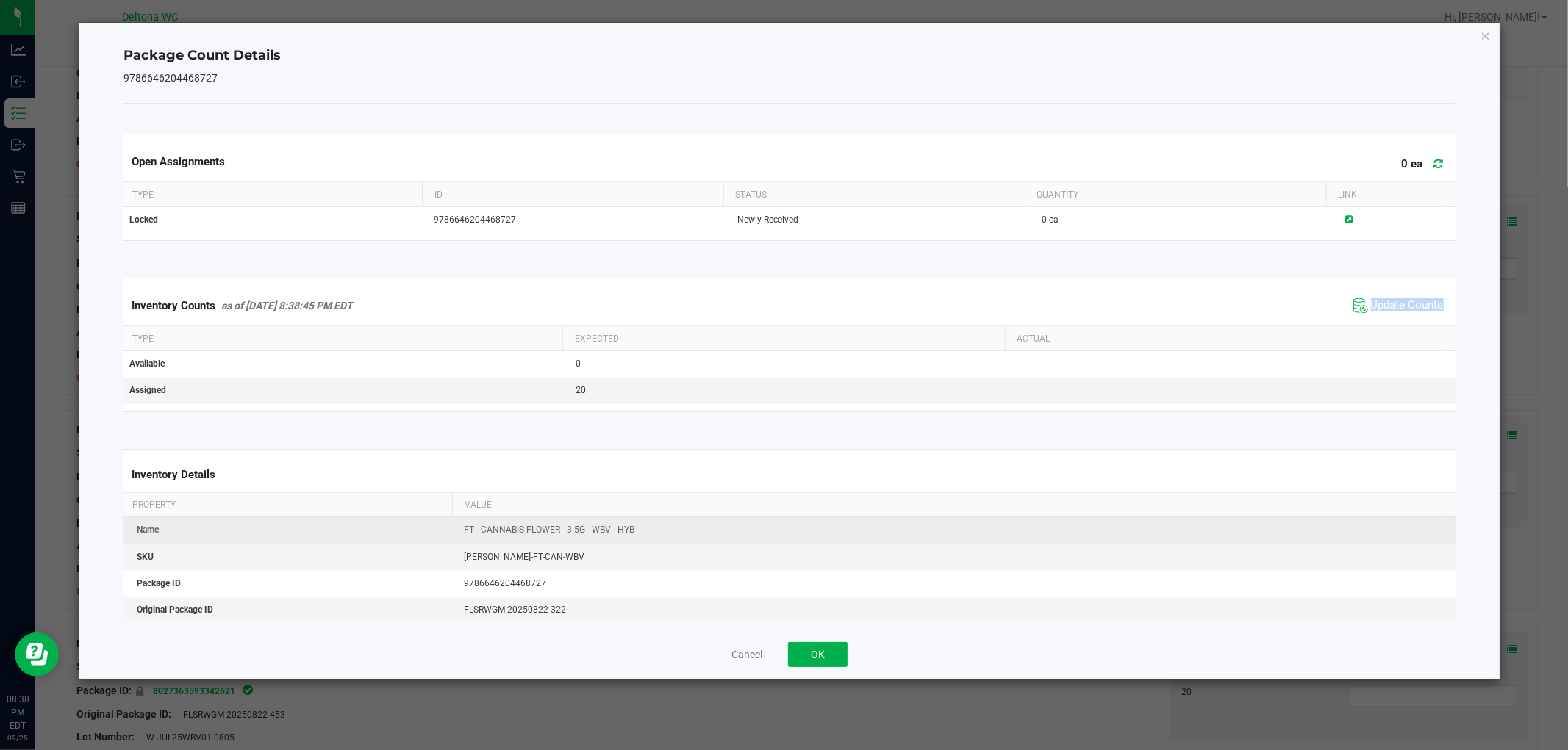
drag, startPoint x: 1402, startPoint y: 319, endPoint x: 1023, endPoint y: 542, distance: 439.7
click at [1384, 325] on div "Inventory Counts as of Sep 25, 2025 8:38:45 PM EDT Update Counts" at bounding box center [788, 306] width 1337 height 39
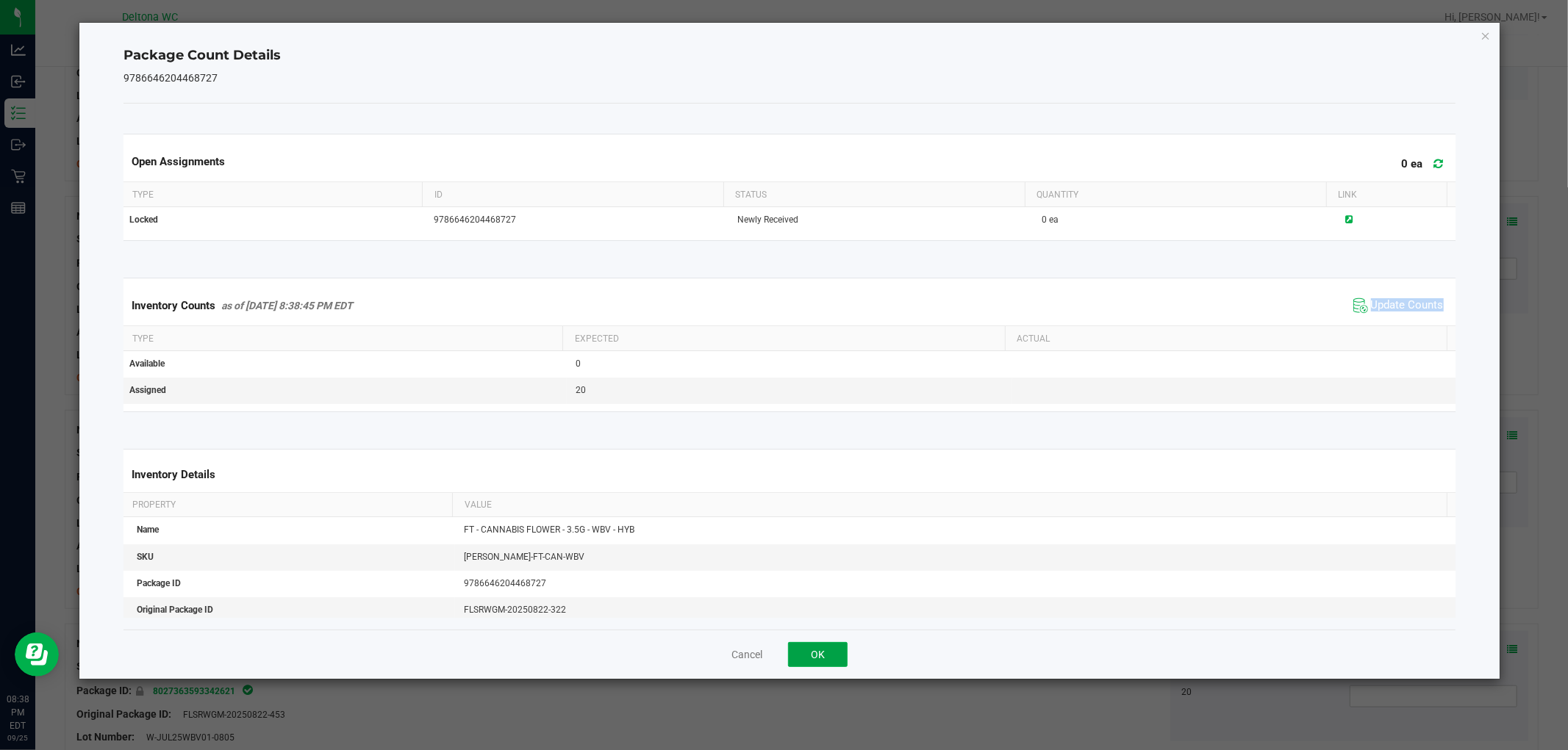
drag, startPoint x: 823, startPoint y: 655, endPoint x: 968, endPoint y: 594, distance: 157.3
click at [824, 652] on button "OK" at bounding box center [817, 654] width 59 height 25
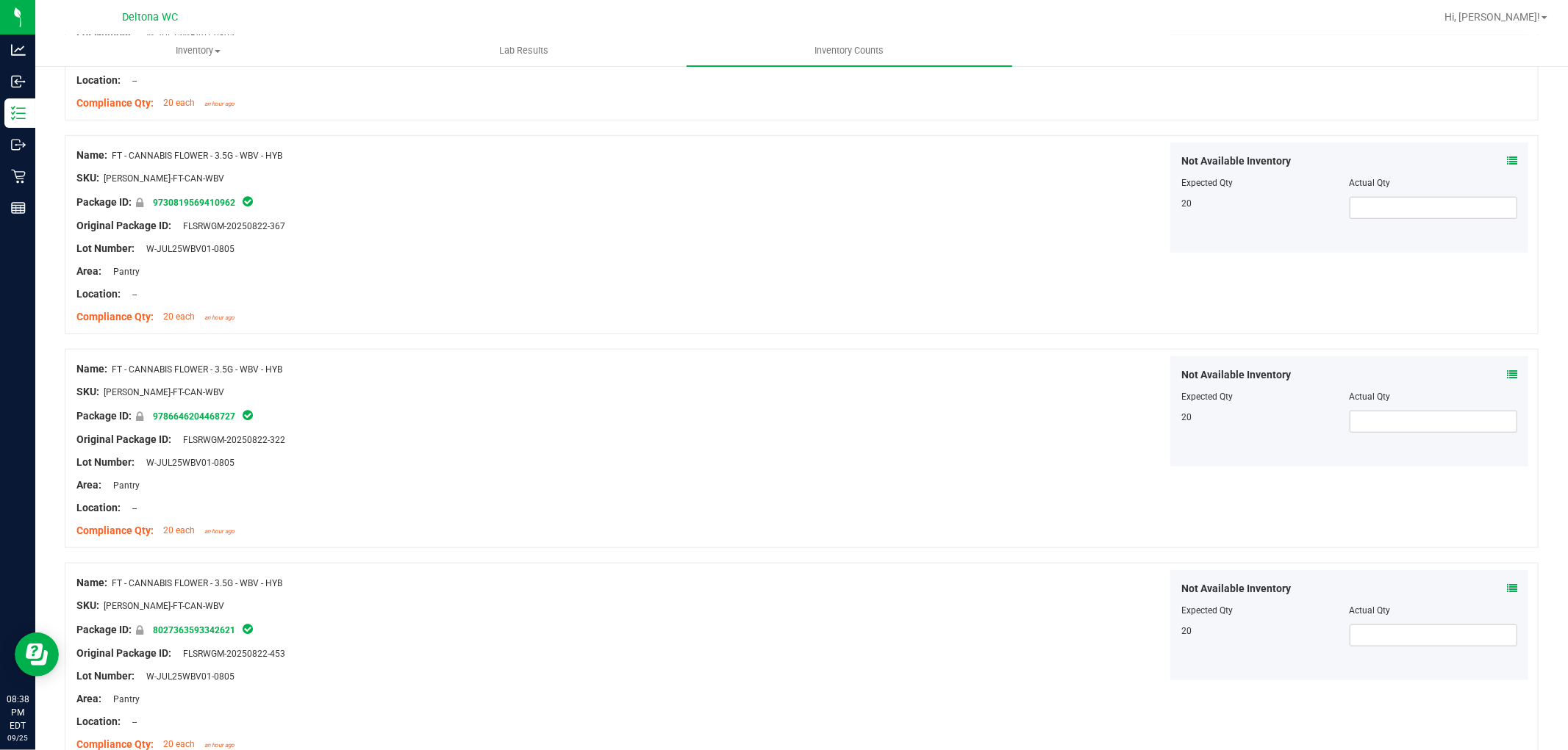
scroll to position [1143, 0]
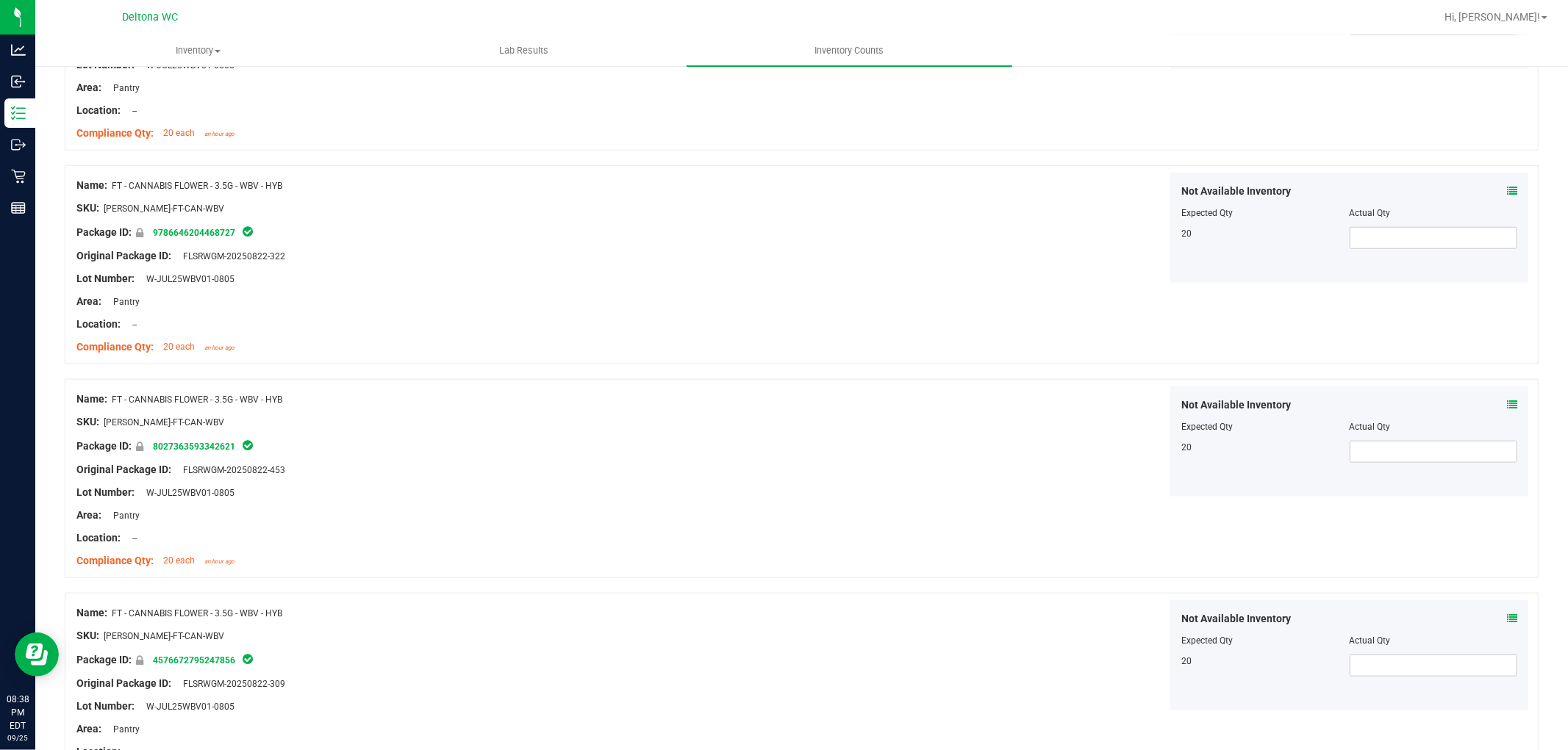
click at [1507, 401] on icon at bounding box center [1512, 405] width 10 height 10
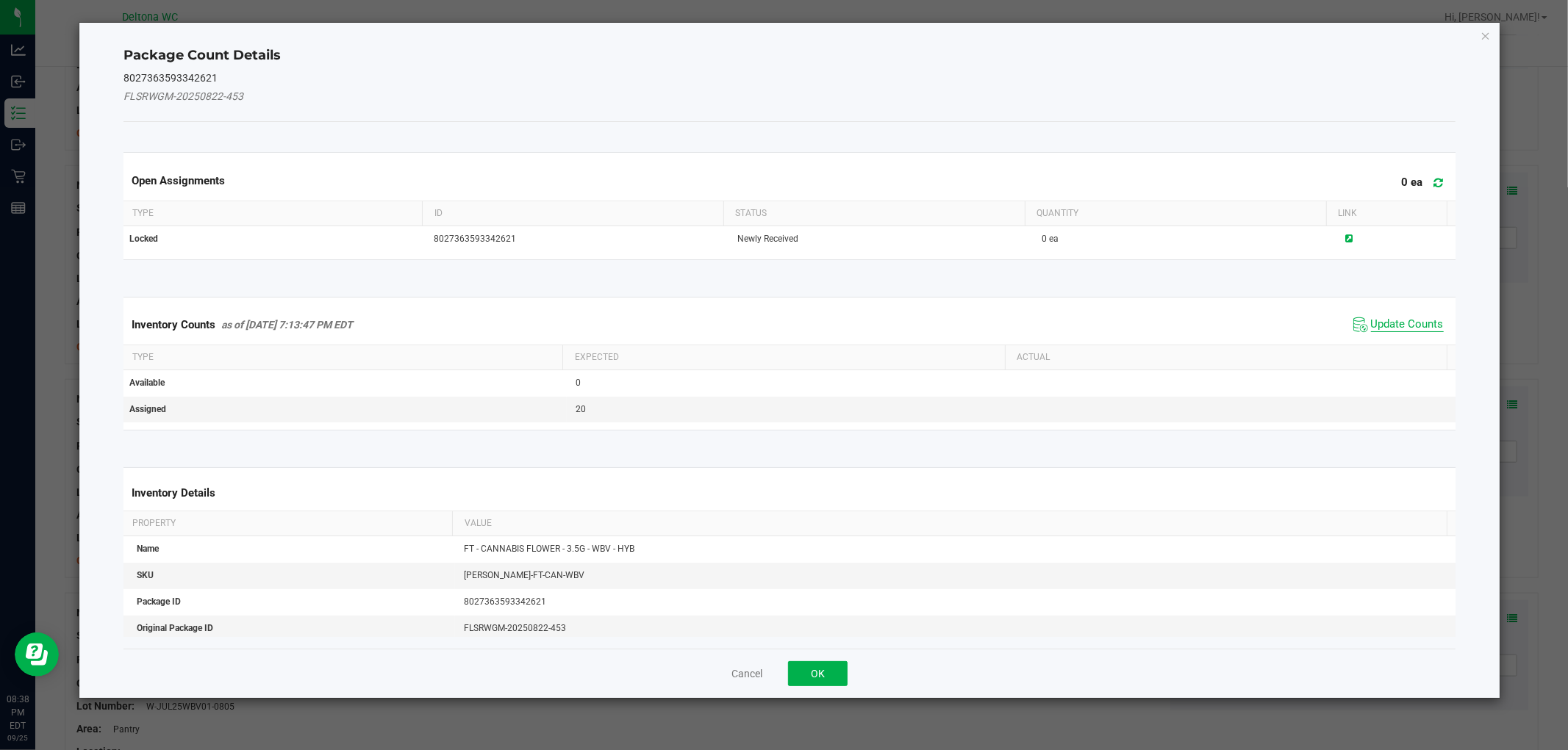
click at [1377, 324] on span "Update Counts" at bounding box center [1407, 325] width 73 height 15
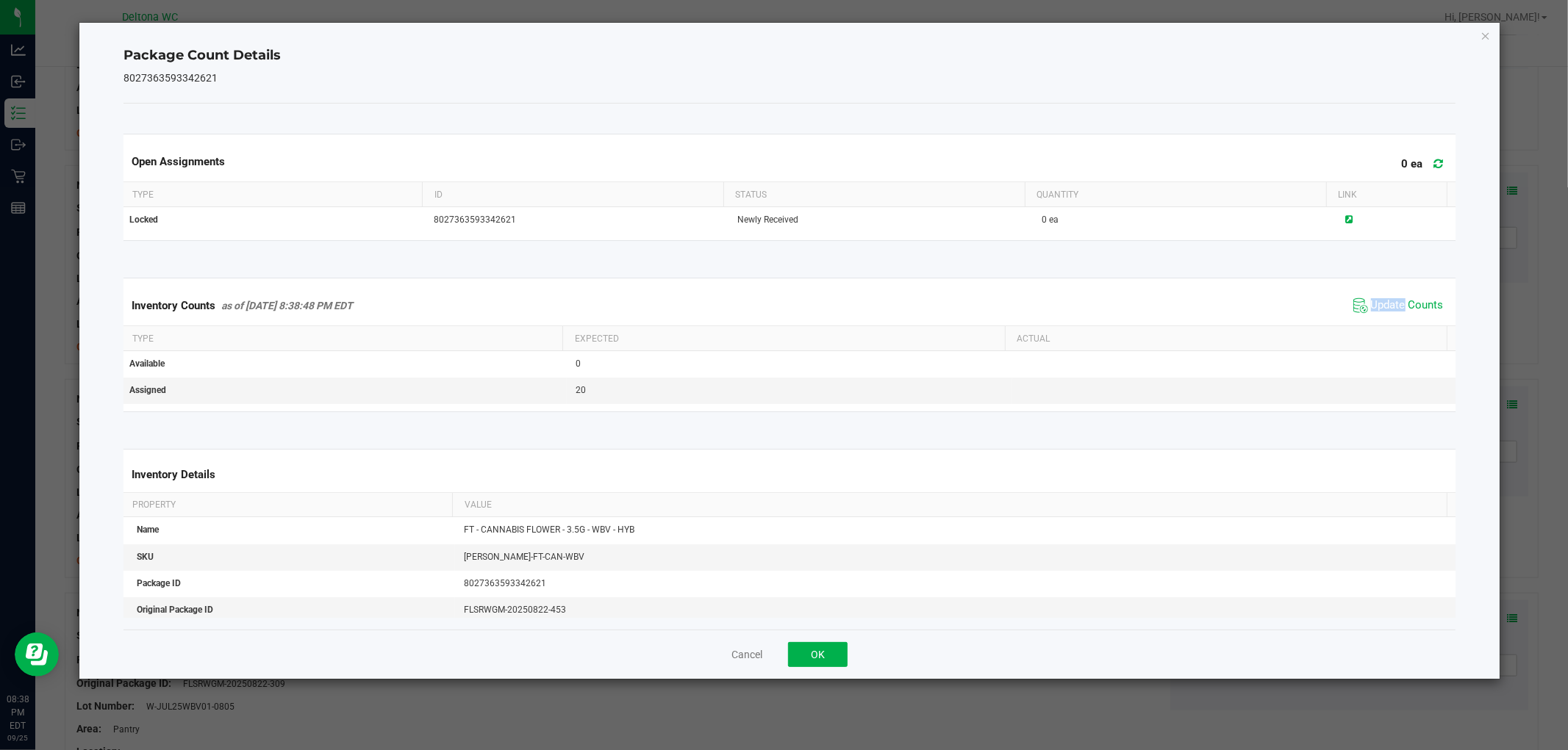
click at [1375, 327] on kendo-grid "Inventory Counts as of Sep 25, 2025 8:38:48 PM EDT Update Counts Type Expected …" at bounding box center [788, 345] width 1353 height 134
click at [810, 656] on button "OK" at bounding box center [817, 654] width 59 height 25
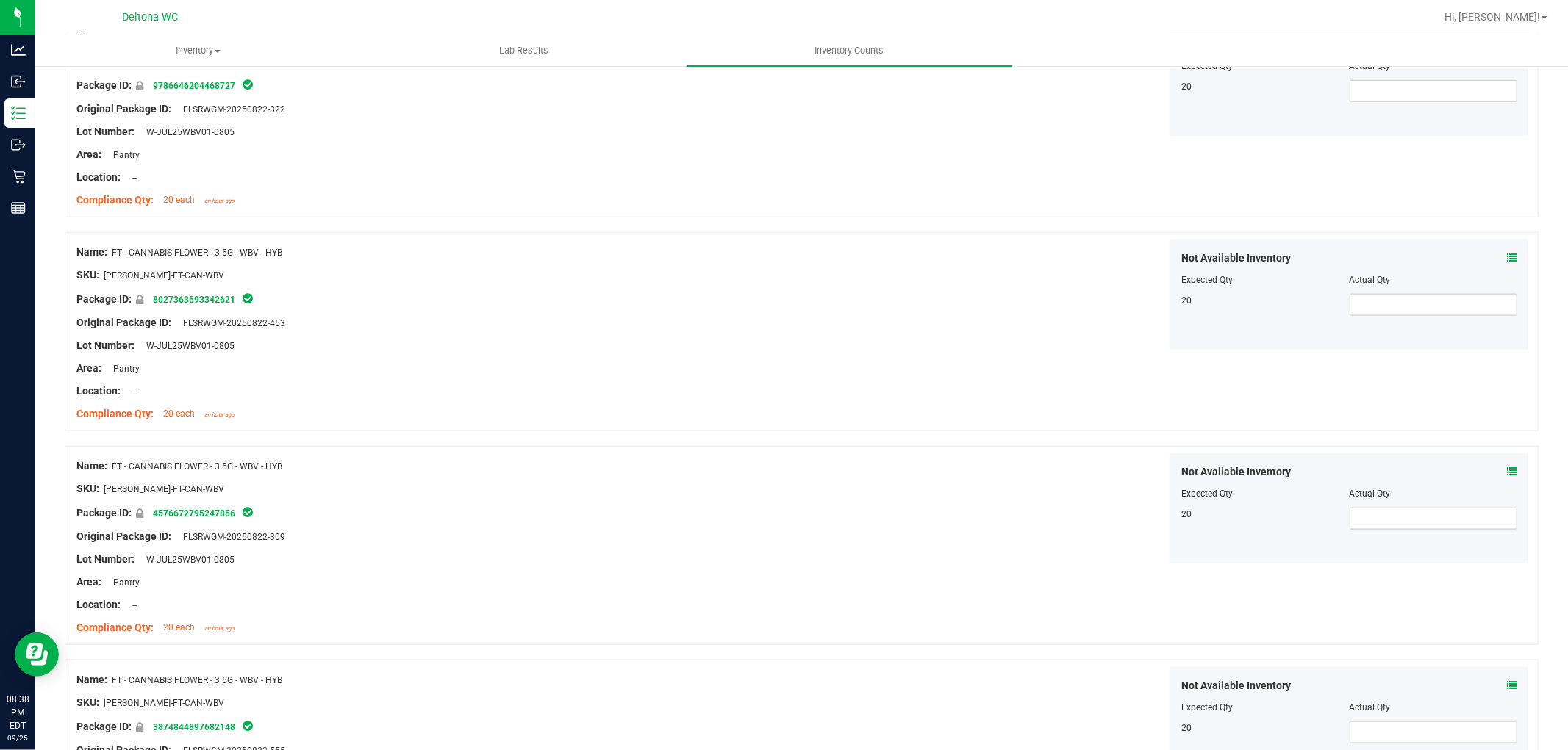
scroll to position [1306, 0]
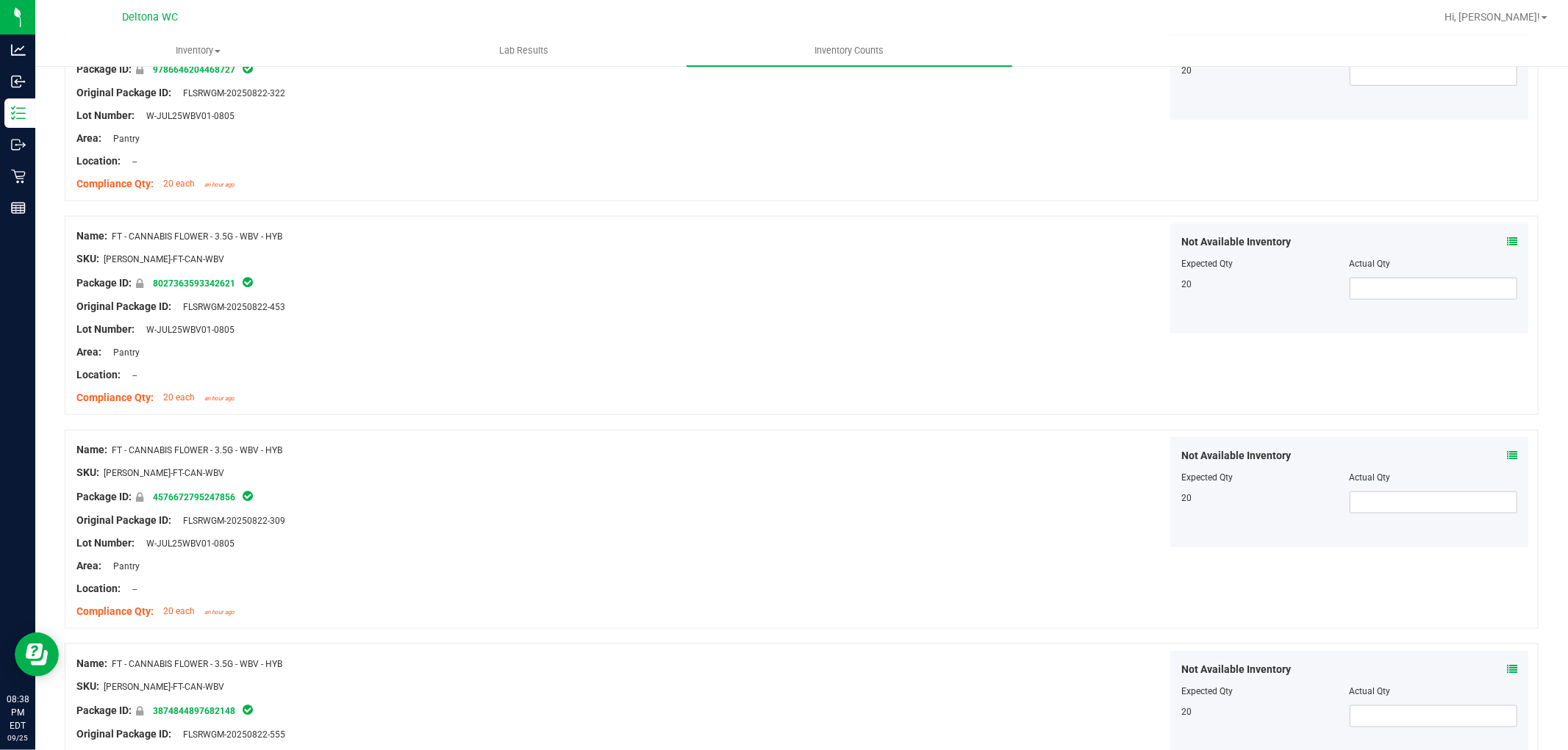
click at [1507, 458] on icon at bounding box center [1512, 456] width 10 height 10
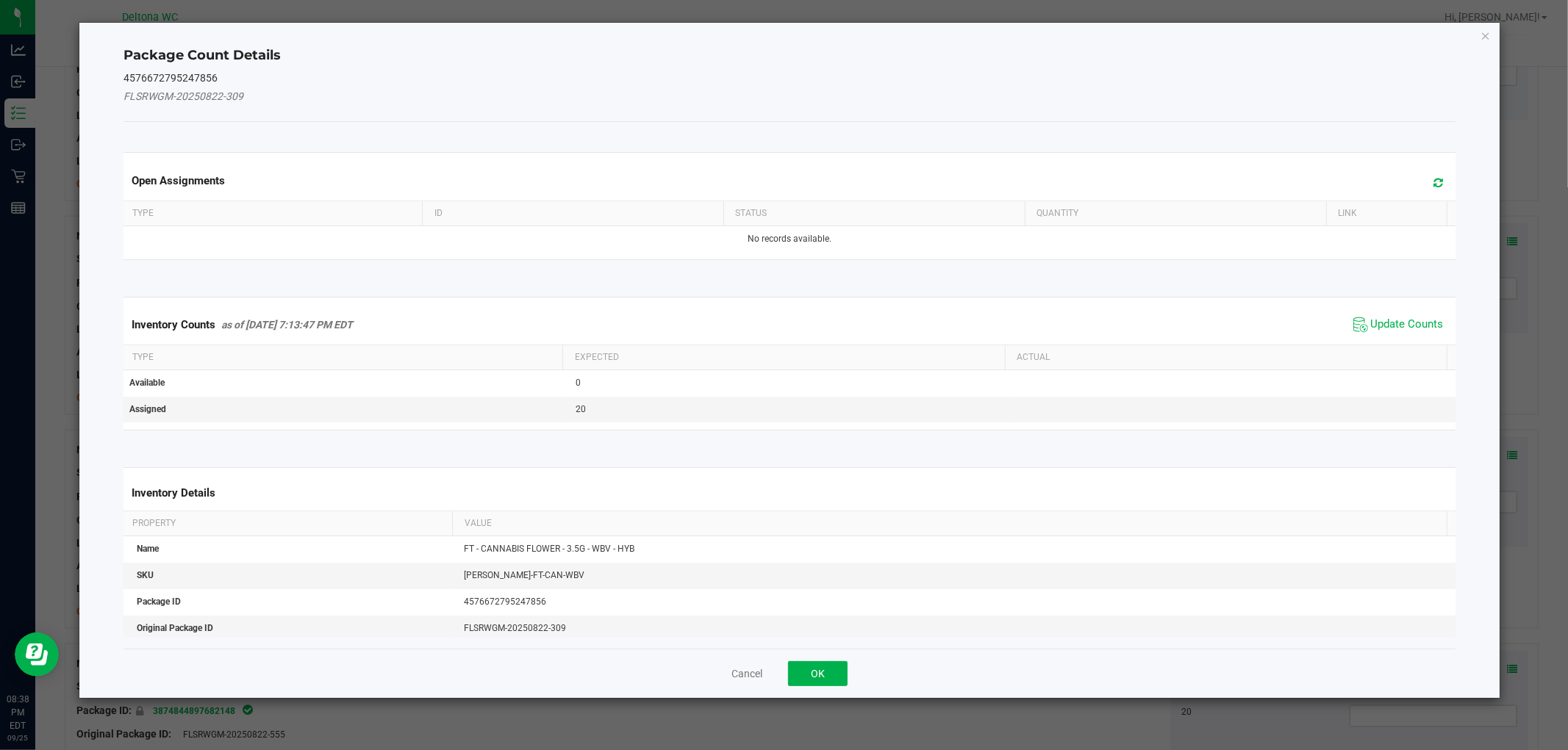
click at [1355, 324] on span "Update Counts" at bounding box center [1397, 325] width 98 height 22
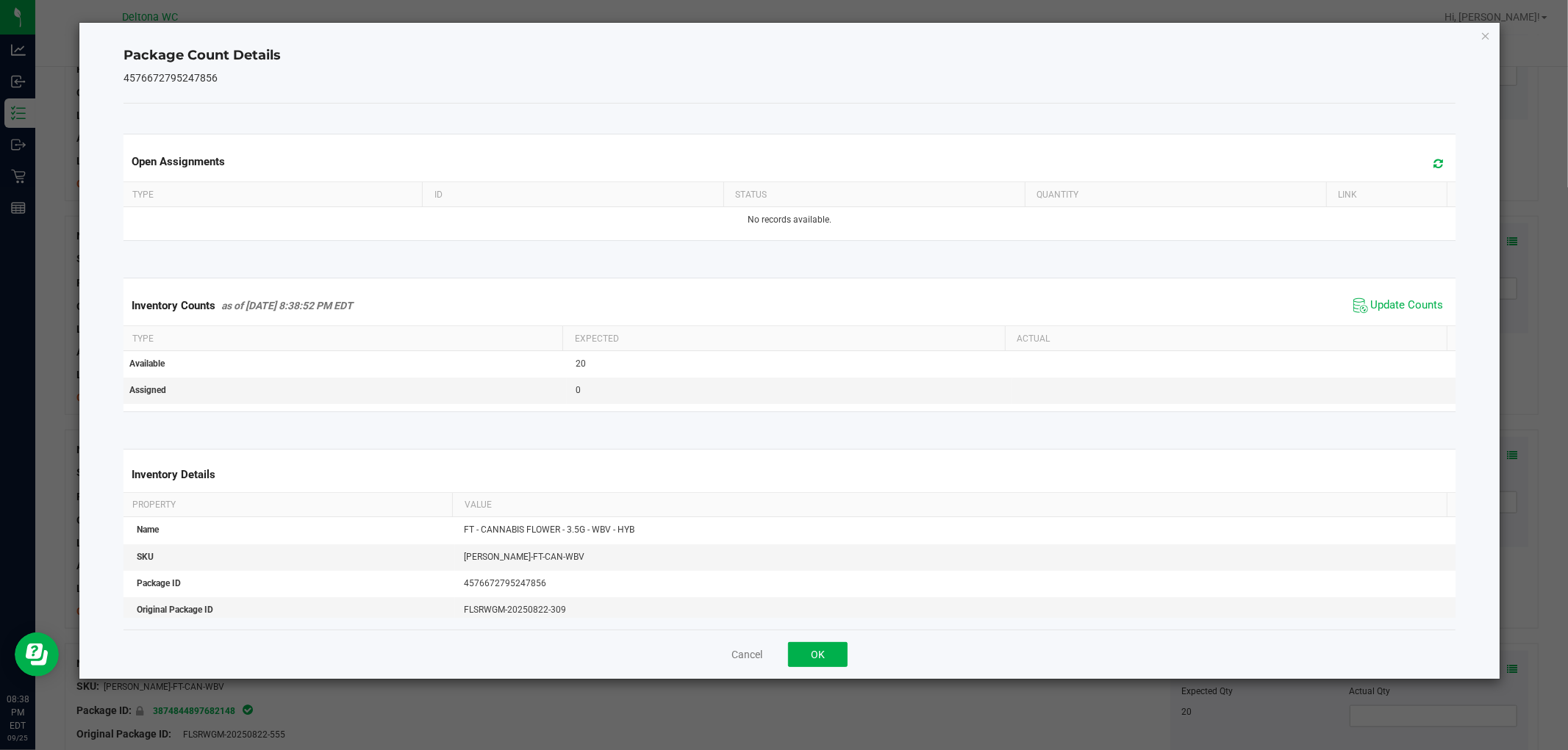
drag, startPoint x: 1355, startPoint y: 321, endPoint x: 1132, endPoint y: 429, distance: 247.8
click at [1348, 324] on div "Inventory Counts as of Sep 25, 2025 8:38:52 PM EDT Update Counts" at bounding box center [788, 306] width 1337 height 39
drag, startPoint x: 810, startPoint y: 651, endPoint x: 1056, endPoint y: 618, distance: 248.2
click at [816, 649] on button "OK" at bounding box center [817, 654] width 59 height 25
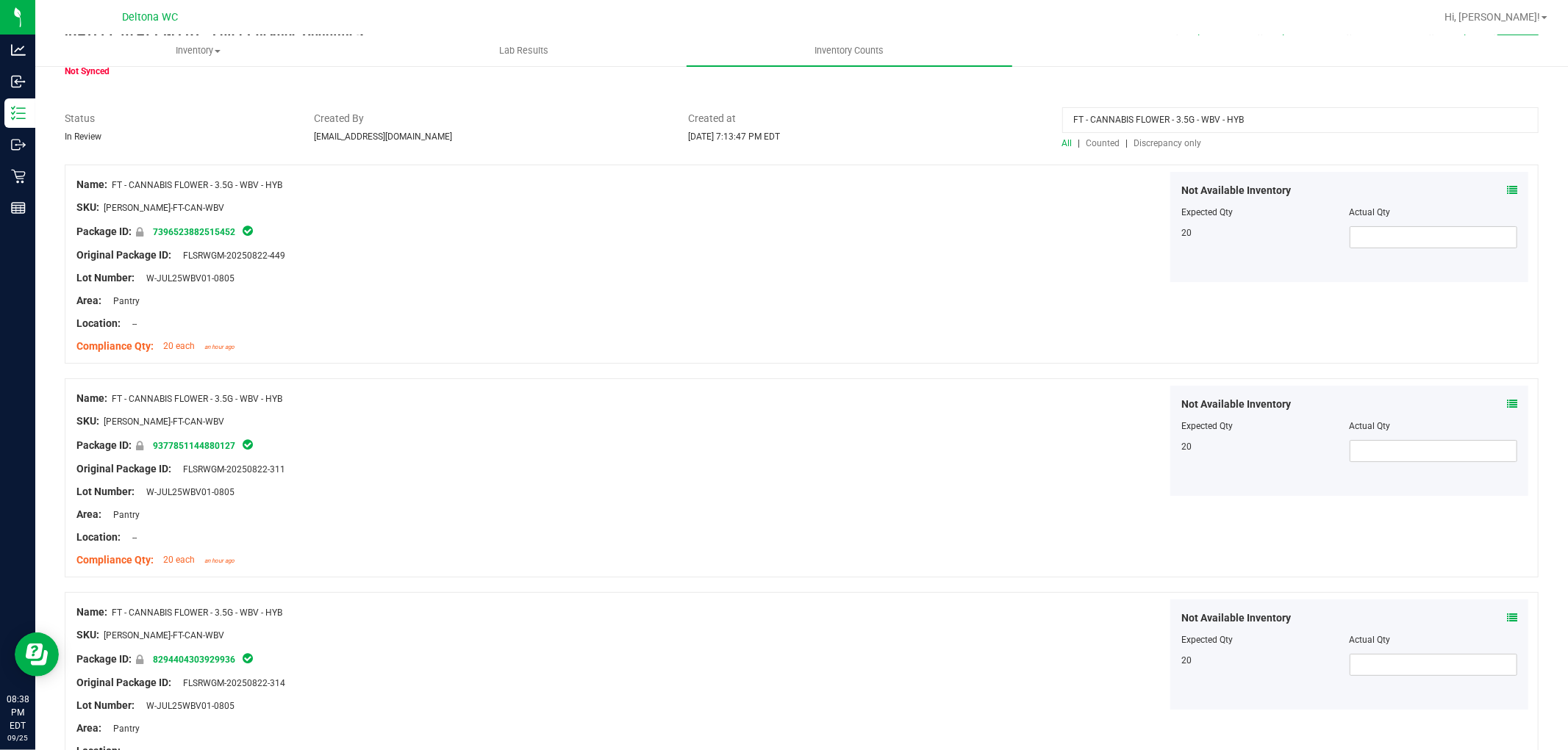
scroll to position [0, 0]
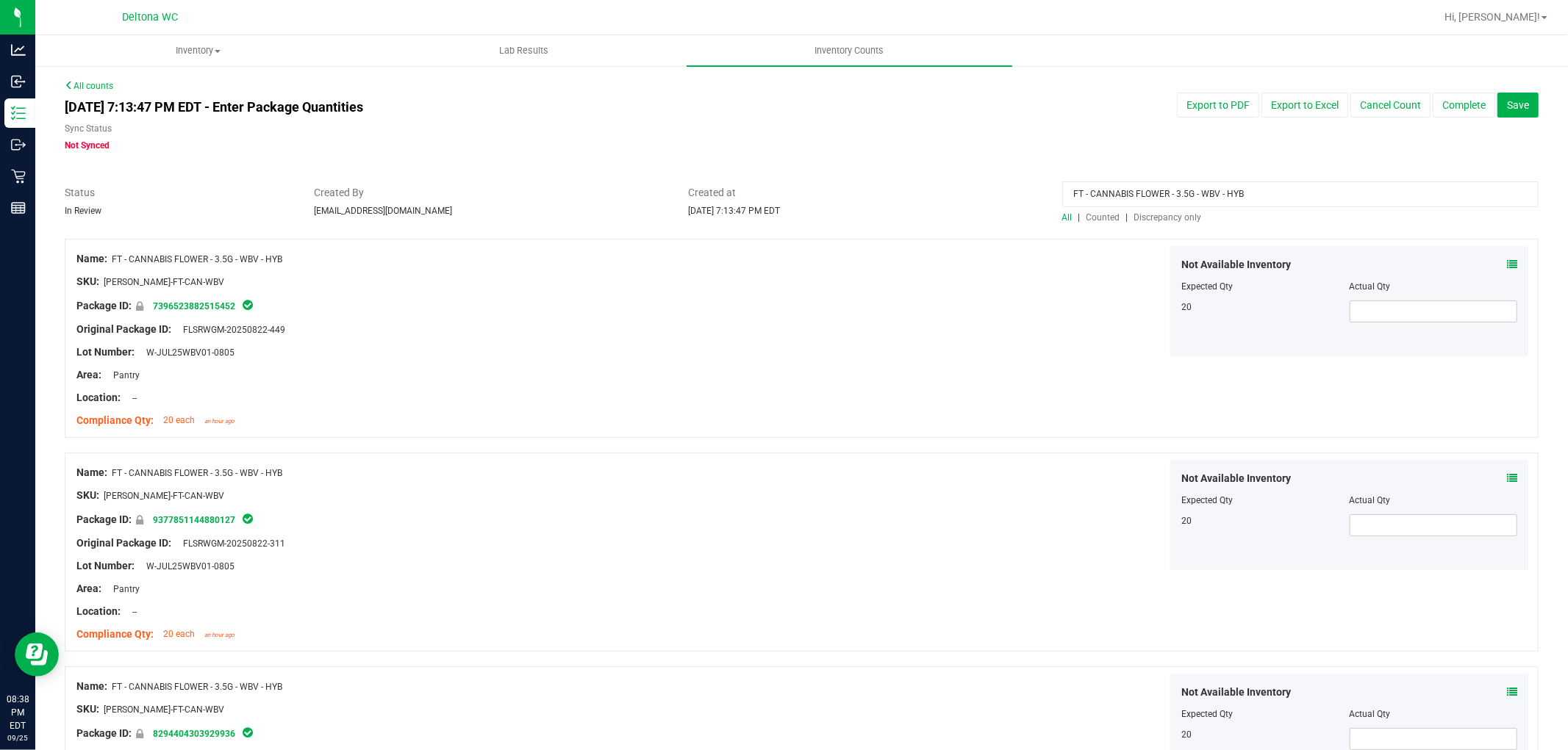
click at [1145, 214] on span "Discrepancy only" at bounding box center [1167, 217] width 68 height 10
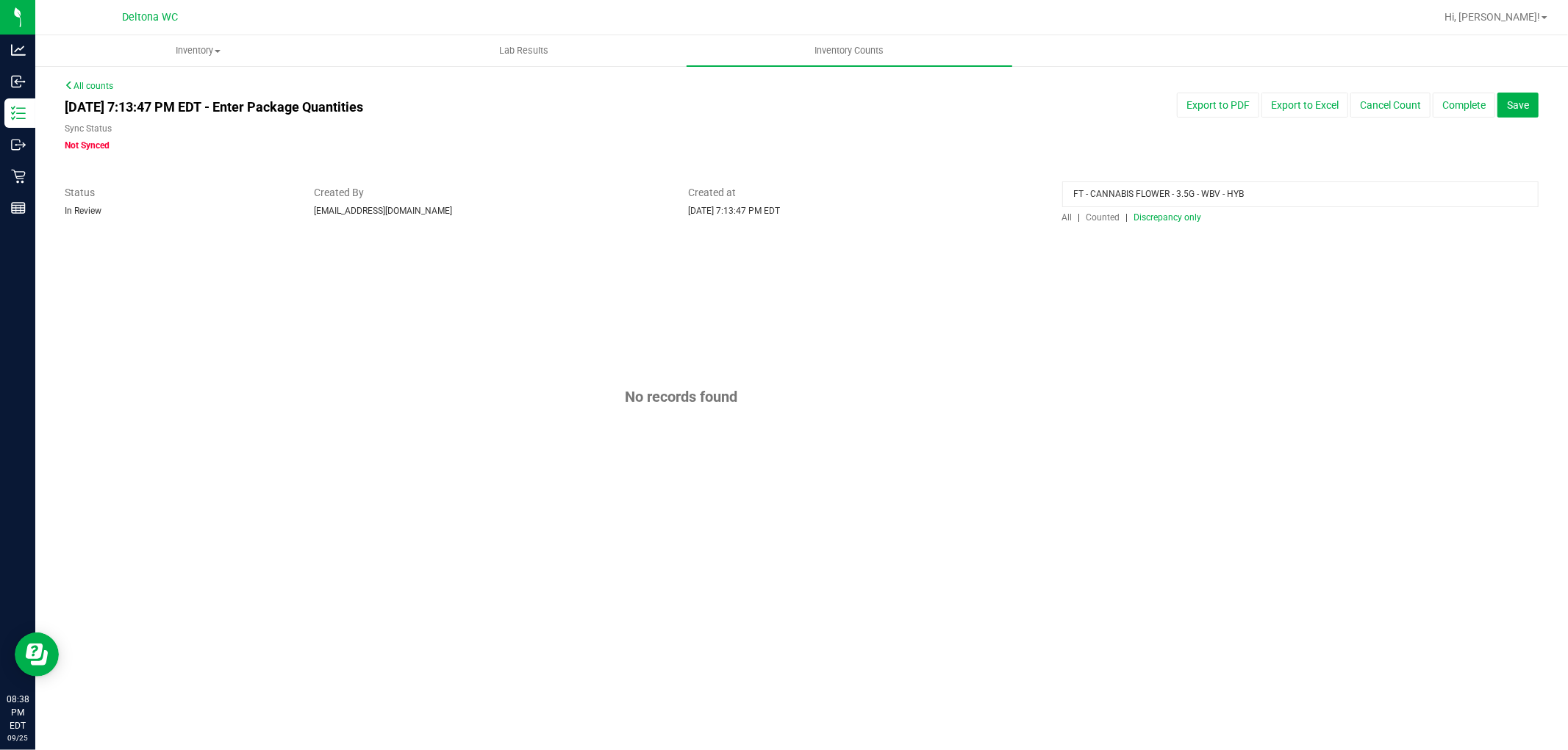
drag, startPoint x: 1129, startPoint y: 195, endPoint x: 916, endPoint y: 143, distance: 219.3
click at [873, 167] on div "All counts Sep 25, 2025 7:13:47 PM EDT - Enter Package Quantities Sync Status N…" at bounding box center [801, 325] width 1473 height 491
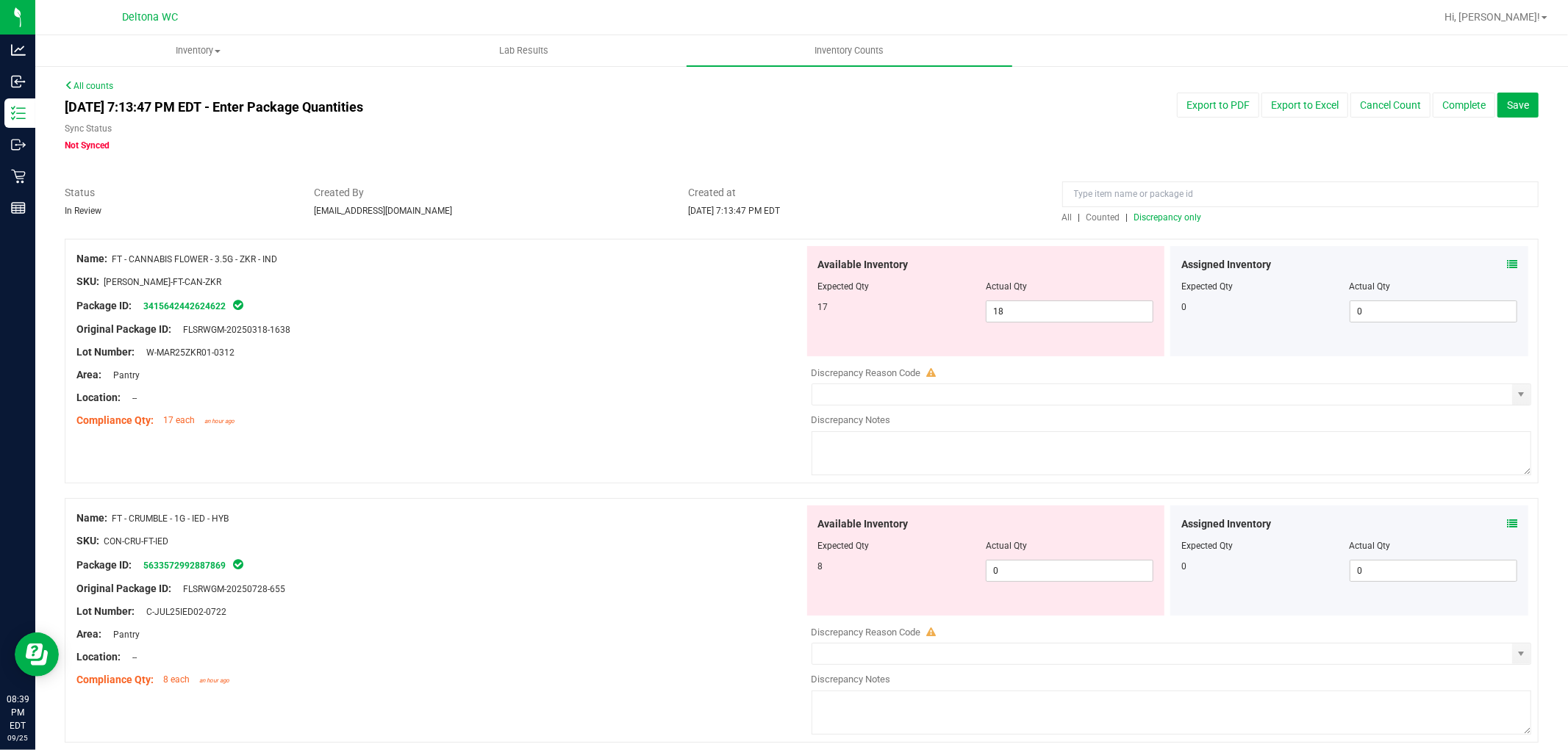
click at [648, 342] on div at bounding box center [439, 340] width 727 height 7
drag, startPoint x: 1053, startPoint y: 309, endPoint x: 894, endPoint y: 311, distance: 159.0
click at [894, 311] on div "17 18 18" at bounding box center [986, 312] width 336 height 22
type input "17"
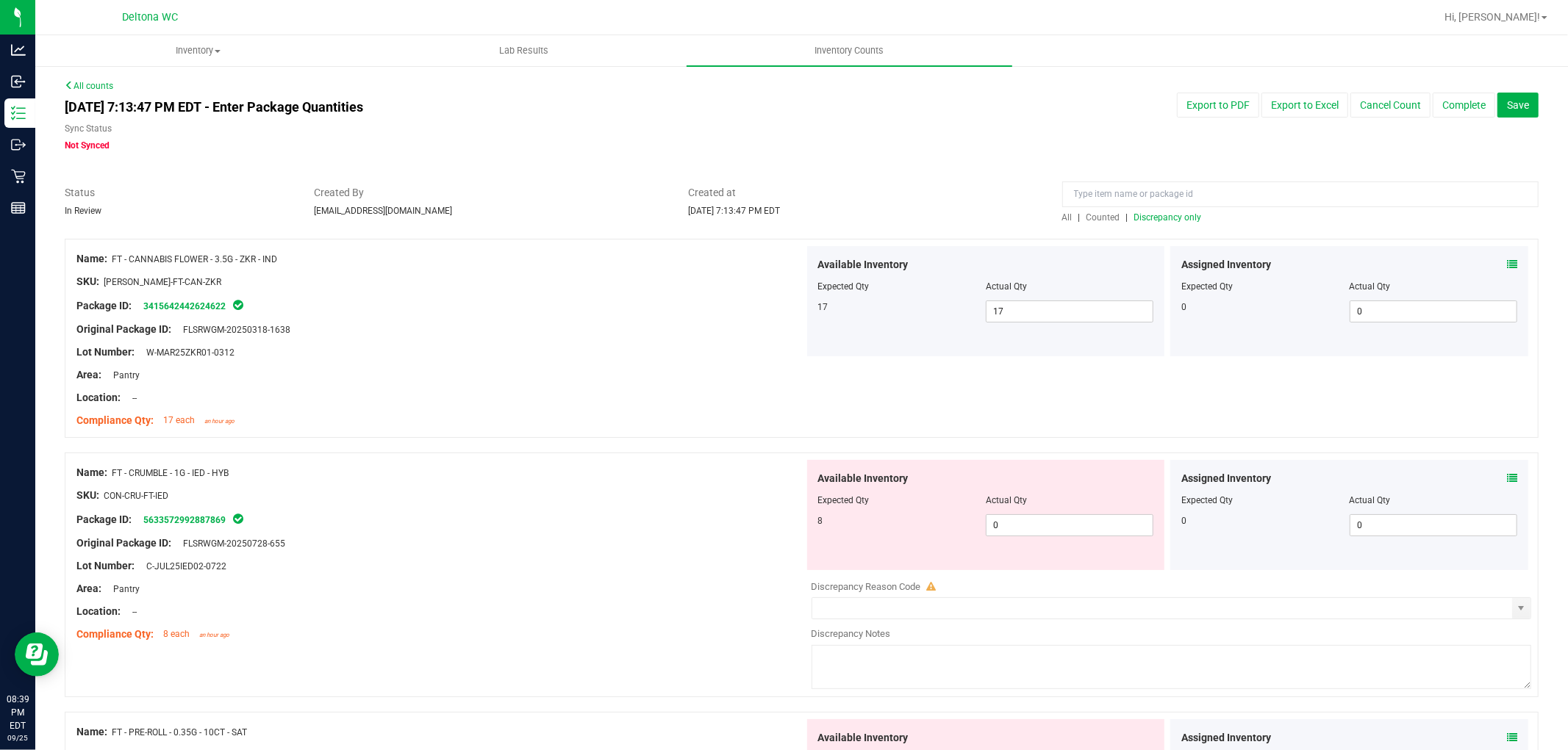
drag, startPoint x: 1493, startPoint y: 262, endPoint x: 1504, endPoint y: 249, distance: 17.0
drag, startPoint x: 1504, startPoint y: 249, endPoint x: 616, endPoint y: 281, distance: 888.6
click at [616, 281] on div "SKU: FLO-BUD-FT-CAN-ZKR" at bounding box center [439, 282] width 727 height 16
click at [1291, 200] on input at bounding box center [1300, 194] width 477 height 26
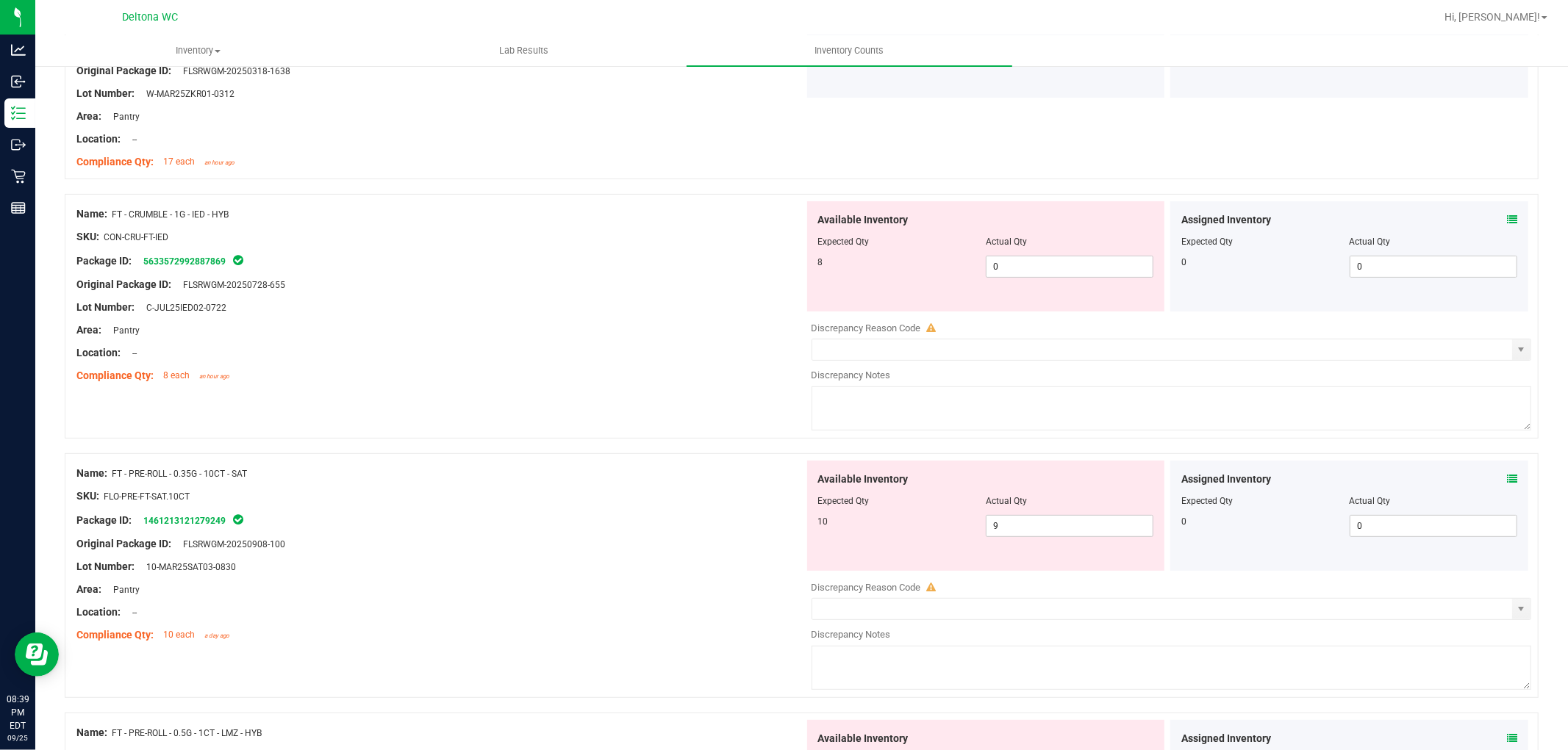
scroll to position [327, 0]
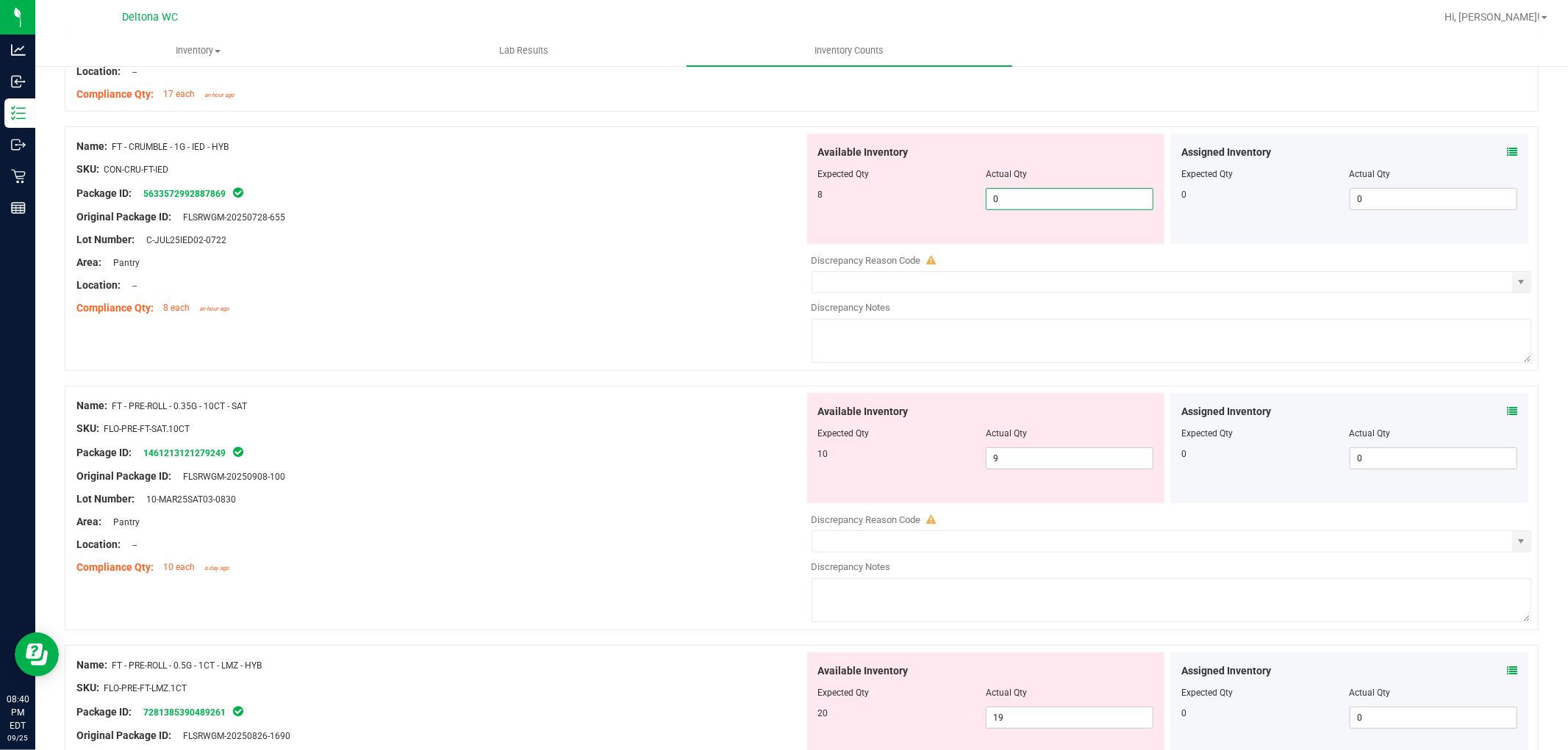
drag, startPoint x: 1130, startPoint y: 203, endPoint x: 909, endPoint y: 199, distance: 221.0
click at [920, 196] on div "8 0 0" at bounding box center [986, 199] width 336 height 22
type input "8"
click at [643, 259] on div "Area: Pantry" at bounding box center [439, 262] width 727 height 16
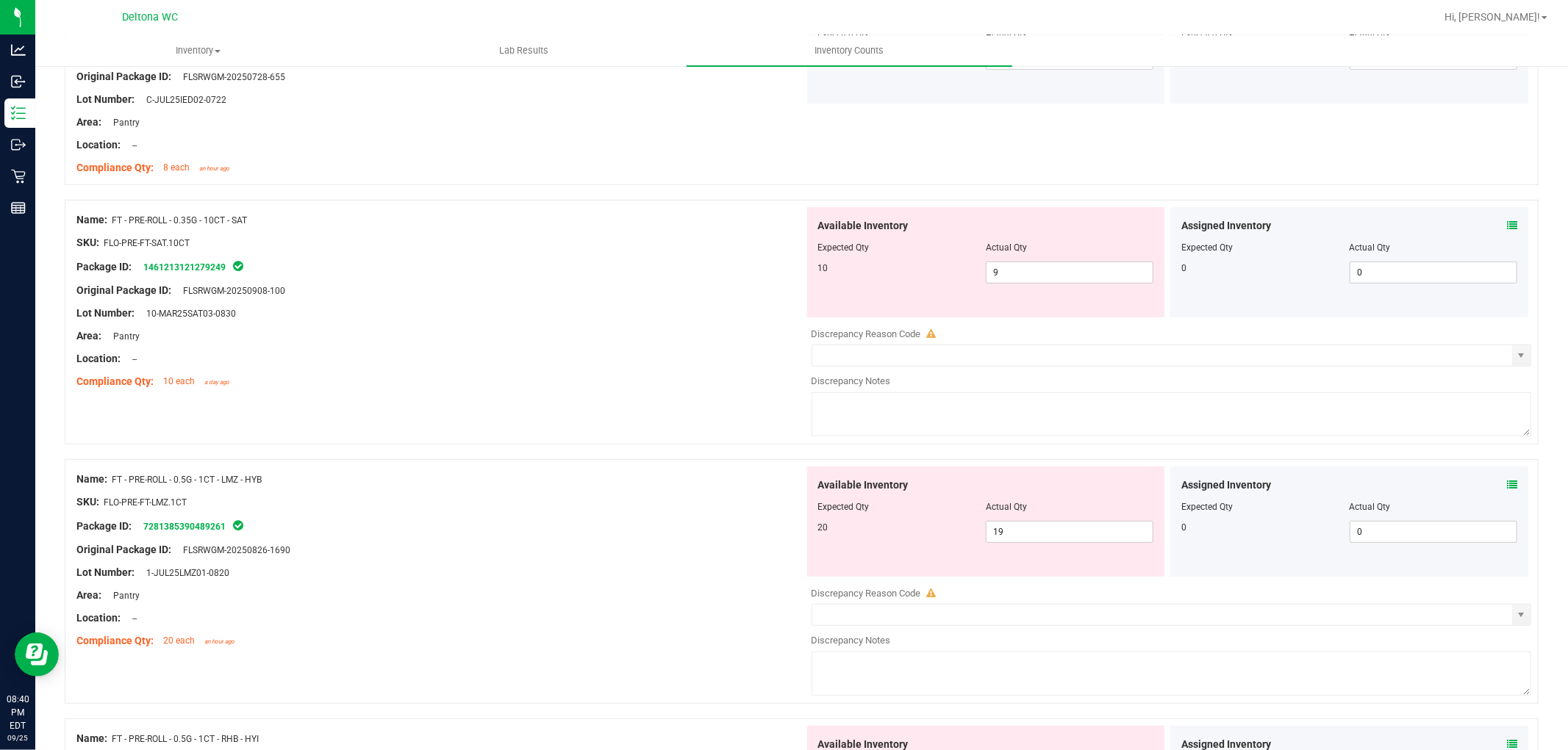
scroll to position [489, 0]
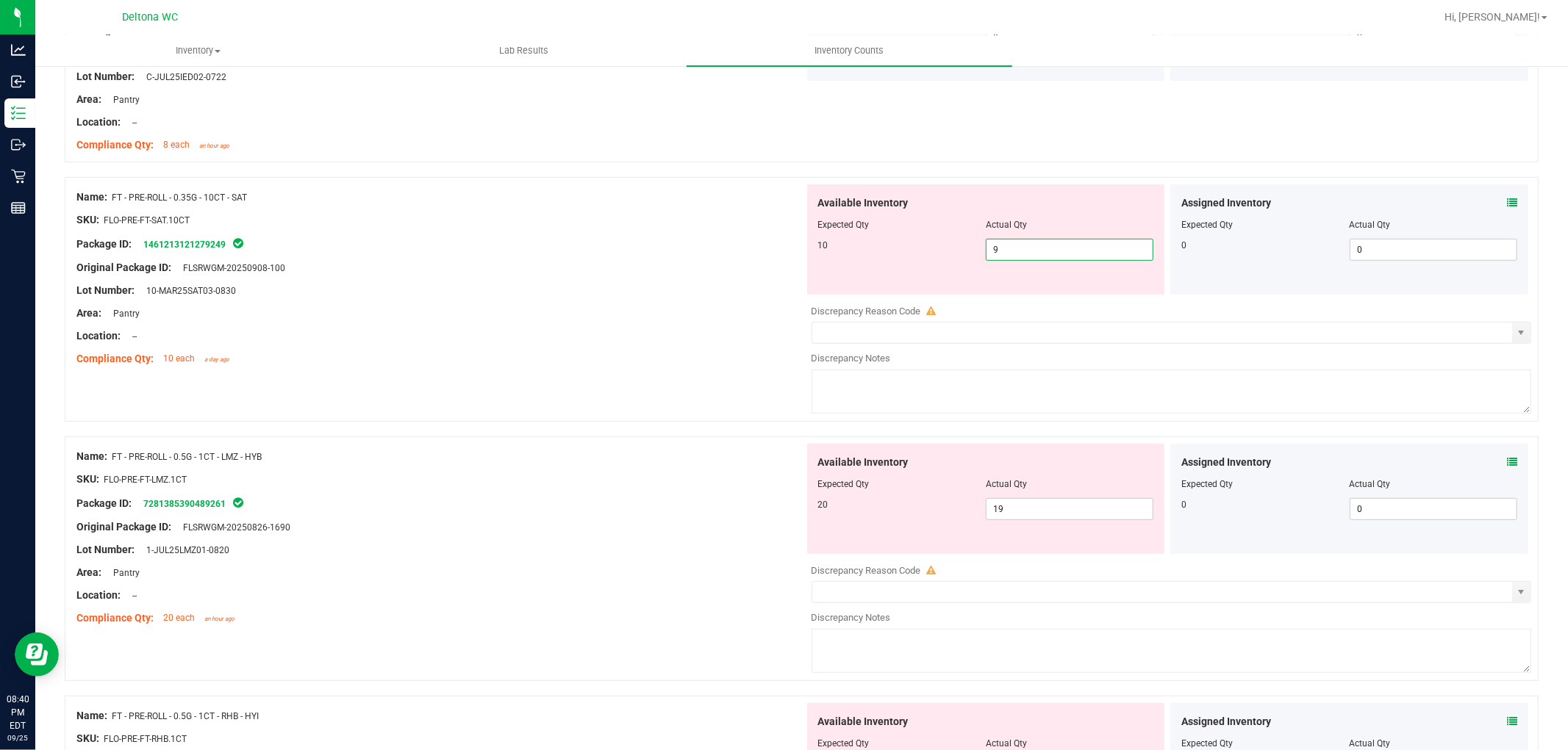
drag, startPoint x: 1001, startPoint y: 252, endPoint x: 930, endPoint y: 246, distance: 71.3
click at [936, 247] on div "10 9 9" at bounding box center [986, 250] width 336 height 22
click at [640, 258] on div at bounding box center [439, 256] width 727 height 7
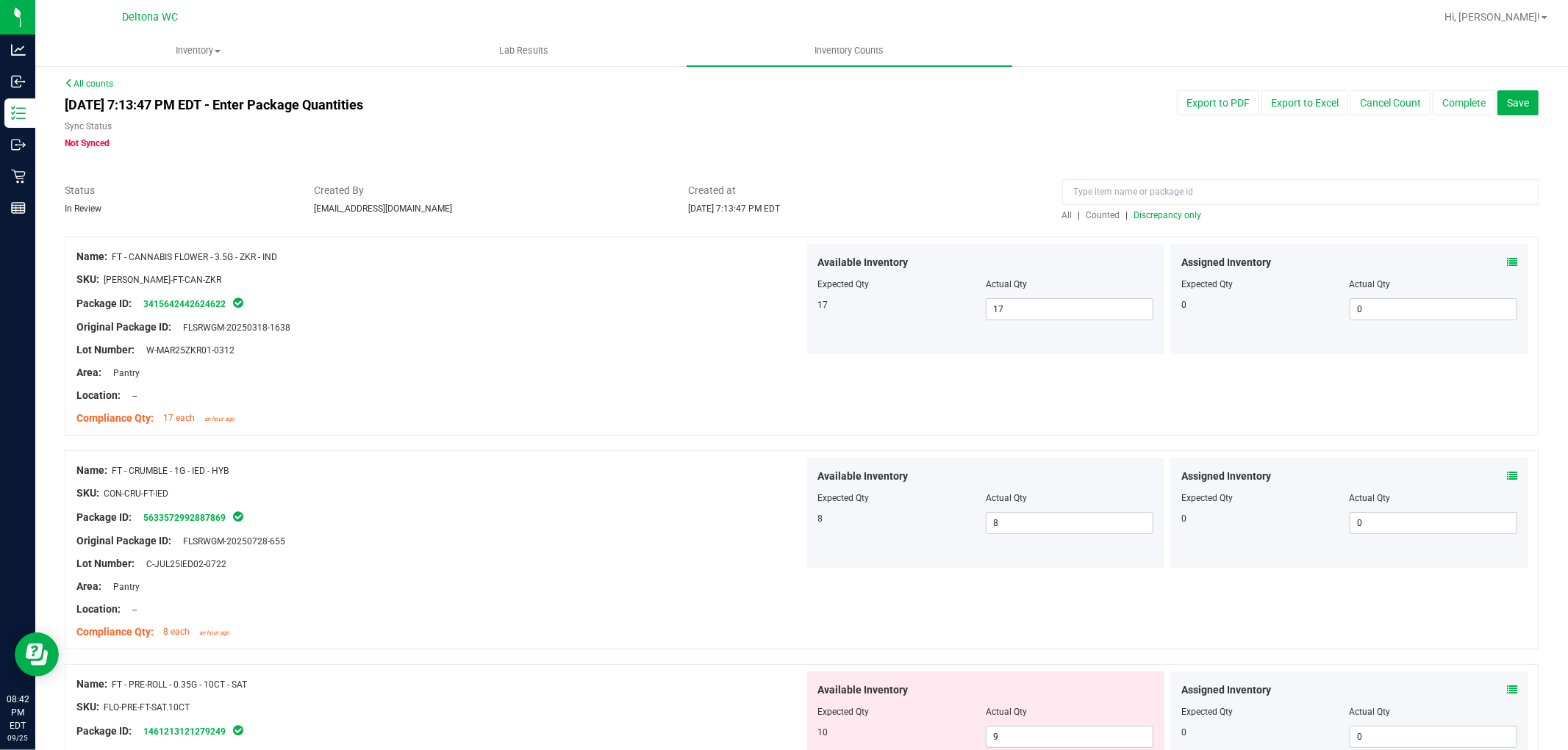
scroll to position [0, 0]
click at [1138, 217] on span "Discrepancy only" at bounding box center [1167, 217] width 68 height 10
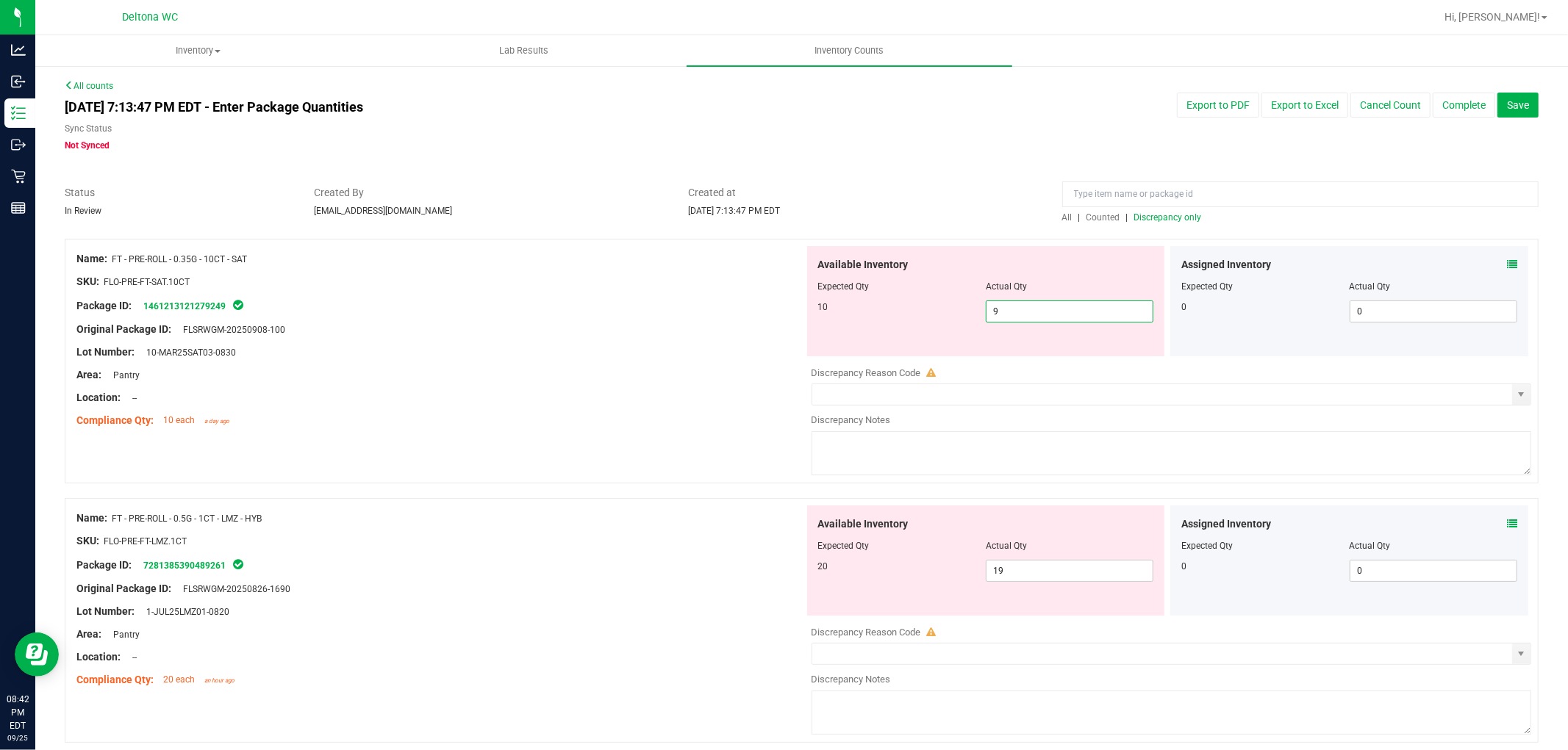
drag, startPoint x: 849, startPoint y: 311, endPoint x: 799, endPoint y: 304, distance: 50.5
click at [807, 310] on div "Available Inventory Expected Qty Actual Qty 10 9 9" at bounding box center [986, 302] width 358 height 111
drag, startPoint x: 781, startPoint y: 311, endPoint x: 804, endPoint y: 310, distance: 23.0
click at [782, 311] on div "Package ID: 1461213121279249" at bounding box center [439, 306] width 727 height 18
click at [1507, 263] on icon at bounding box center [1512, 264] width 10 height 10
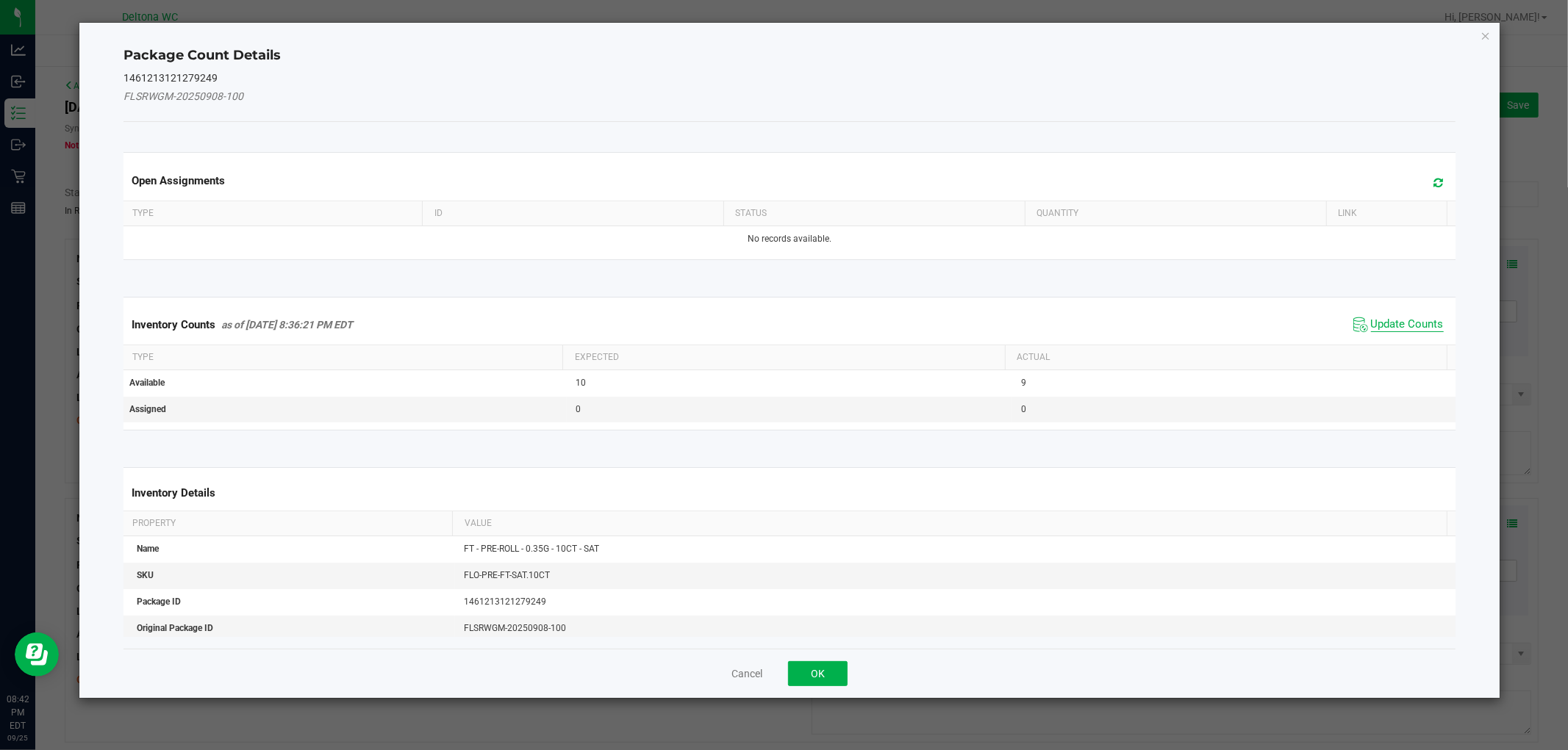
click at [1413, 331] on span "Update Counts" at bounding box center [1407, 325] width 73 height 15
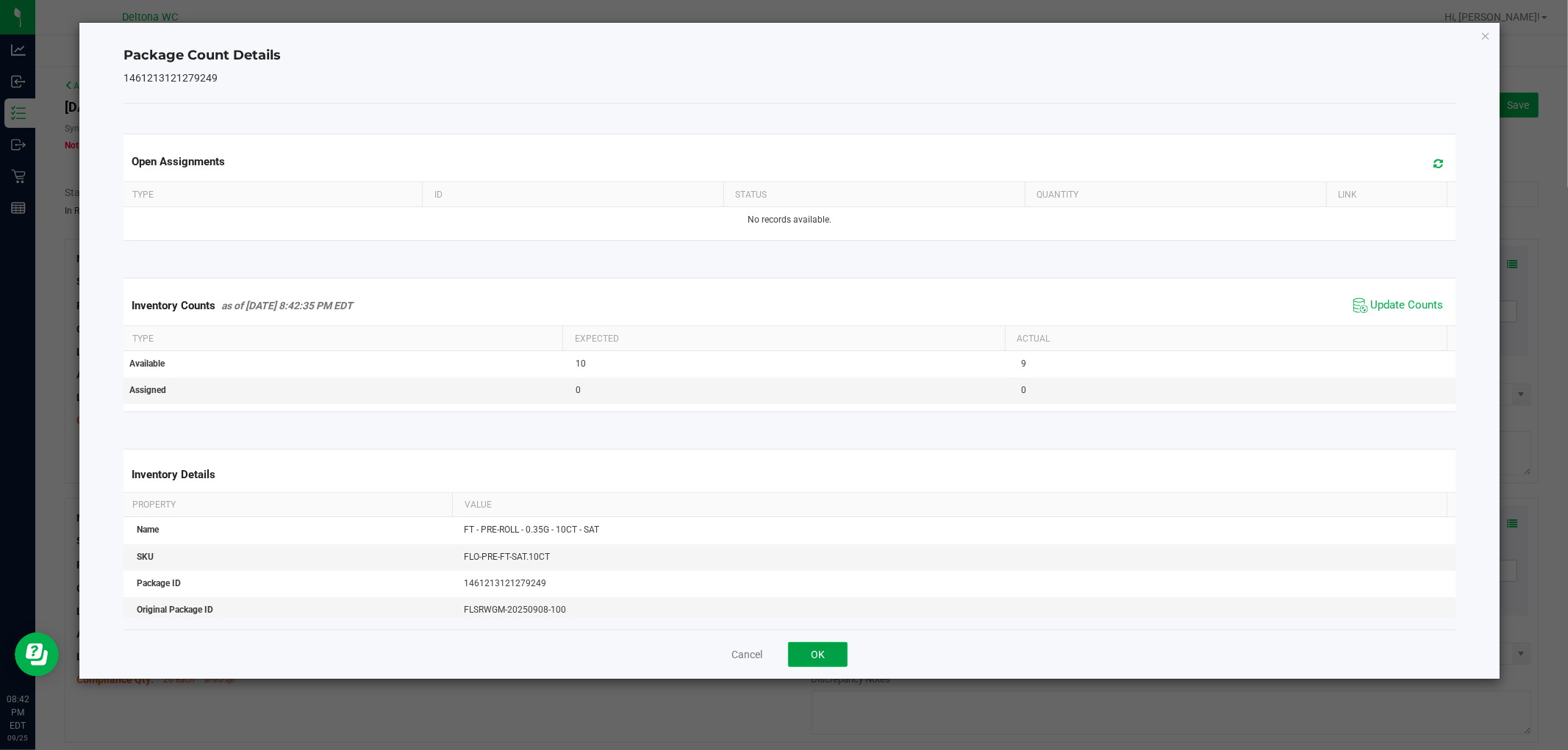
click at [811, 651] on button "OK" at bounding box center [817, 654] width 59 height 25
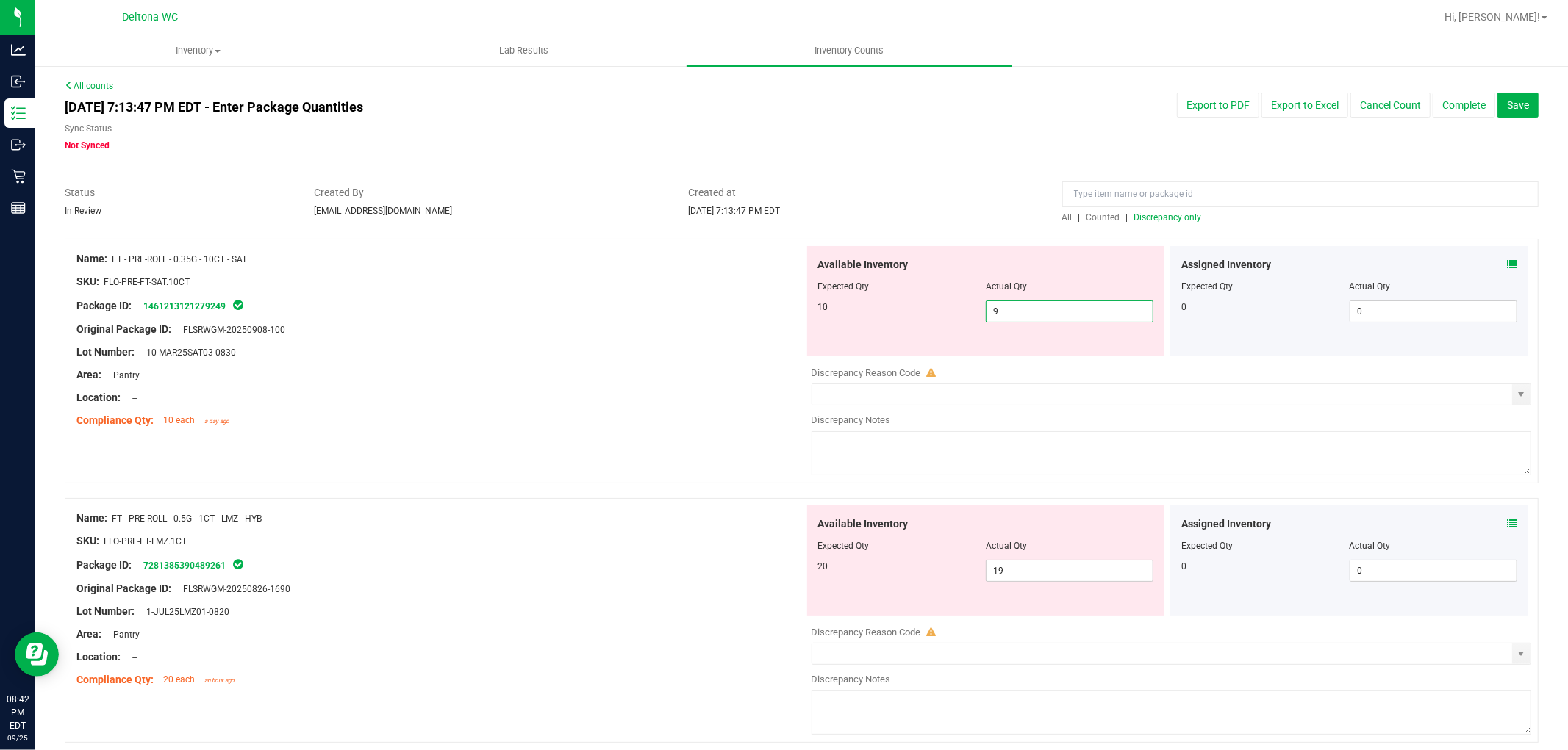
drag, startPoint x: 1102, startPoint y: 319, endPoint x: 865, endPoint y: 285, distance: 239.4
click at [875, 285] on div "Available Inventory Expected Qty Actual Qty 10 9 9" at bounding box center [986, 302] width 358 height 111
type input "10"
click at [730, 289] on ng-container "SKU: FLO-PRE-FT-SAT.10CT" at bounding box center [439, 285] width 727 height 23
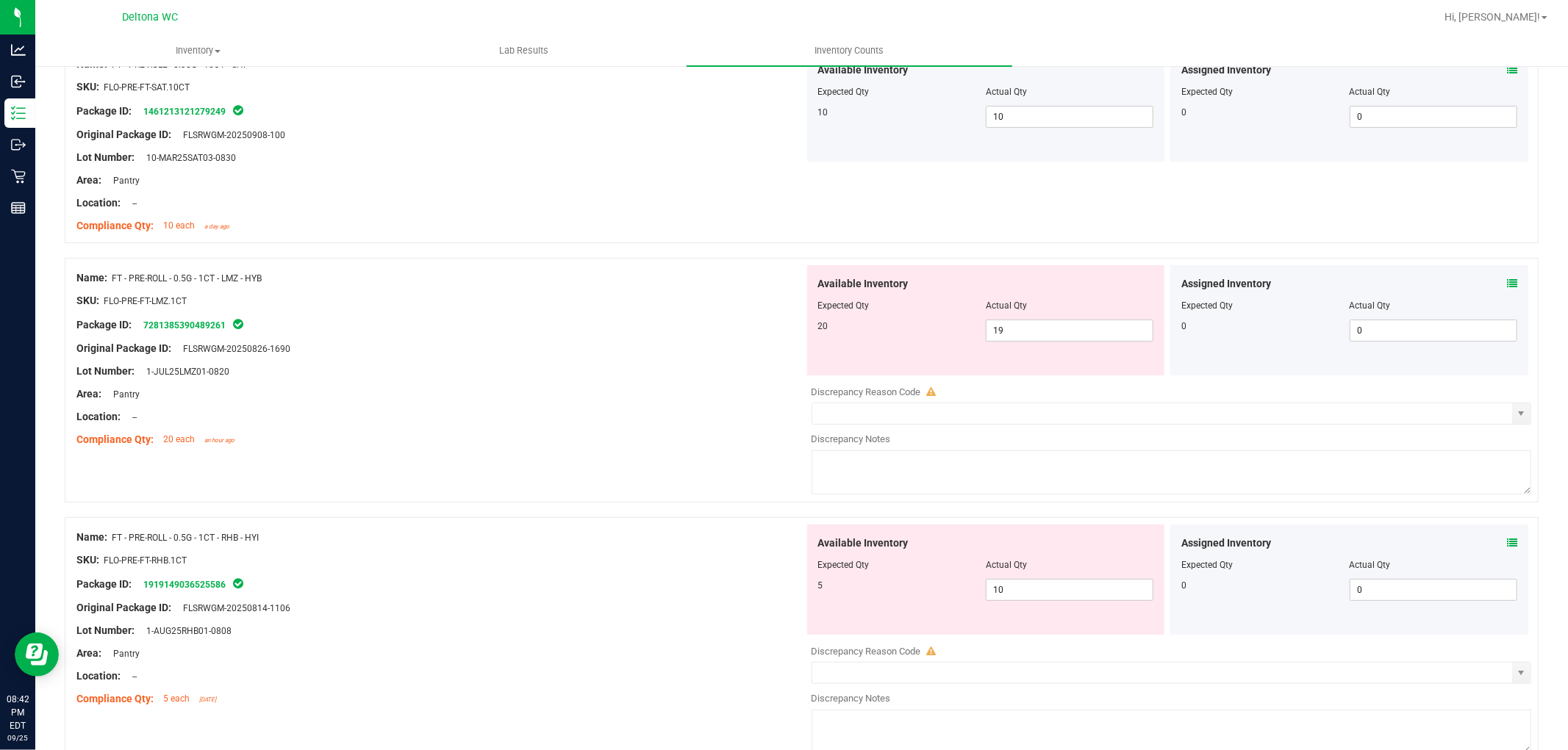
scroll to position [245, 0]
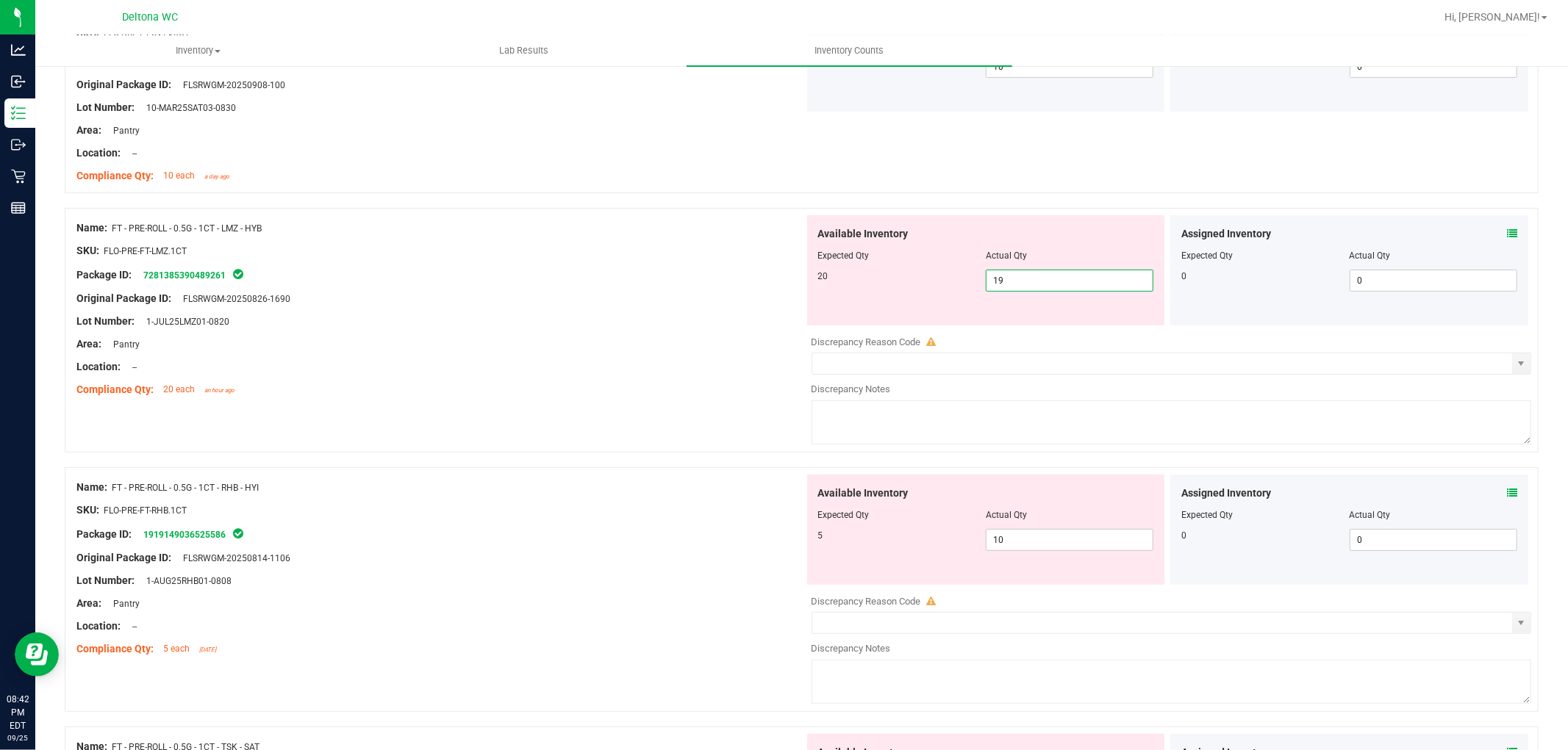
click at [1036, 283] on span "19 19" at bounding box center [1070, 280] width 168 height 22
type input "1"
type input "20"
click at [627, 321] on div "Lot Number: 1-JUL25LMZ01-0820" at bounding box center [439, 322] width 727 height 16
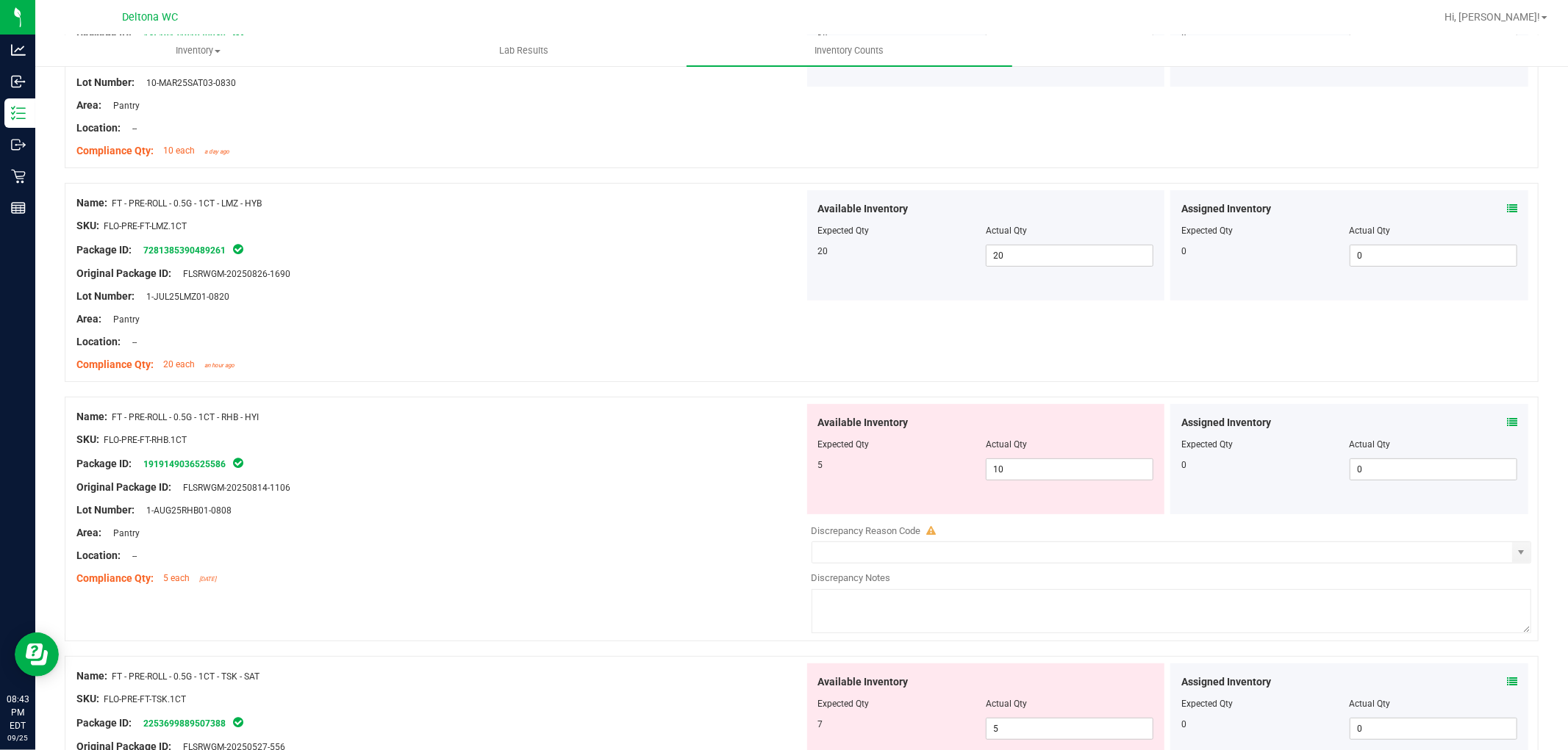
scroll to position [0, 0]
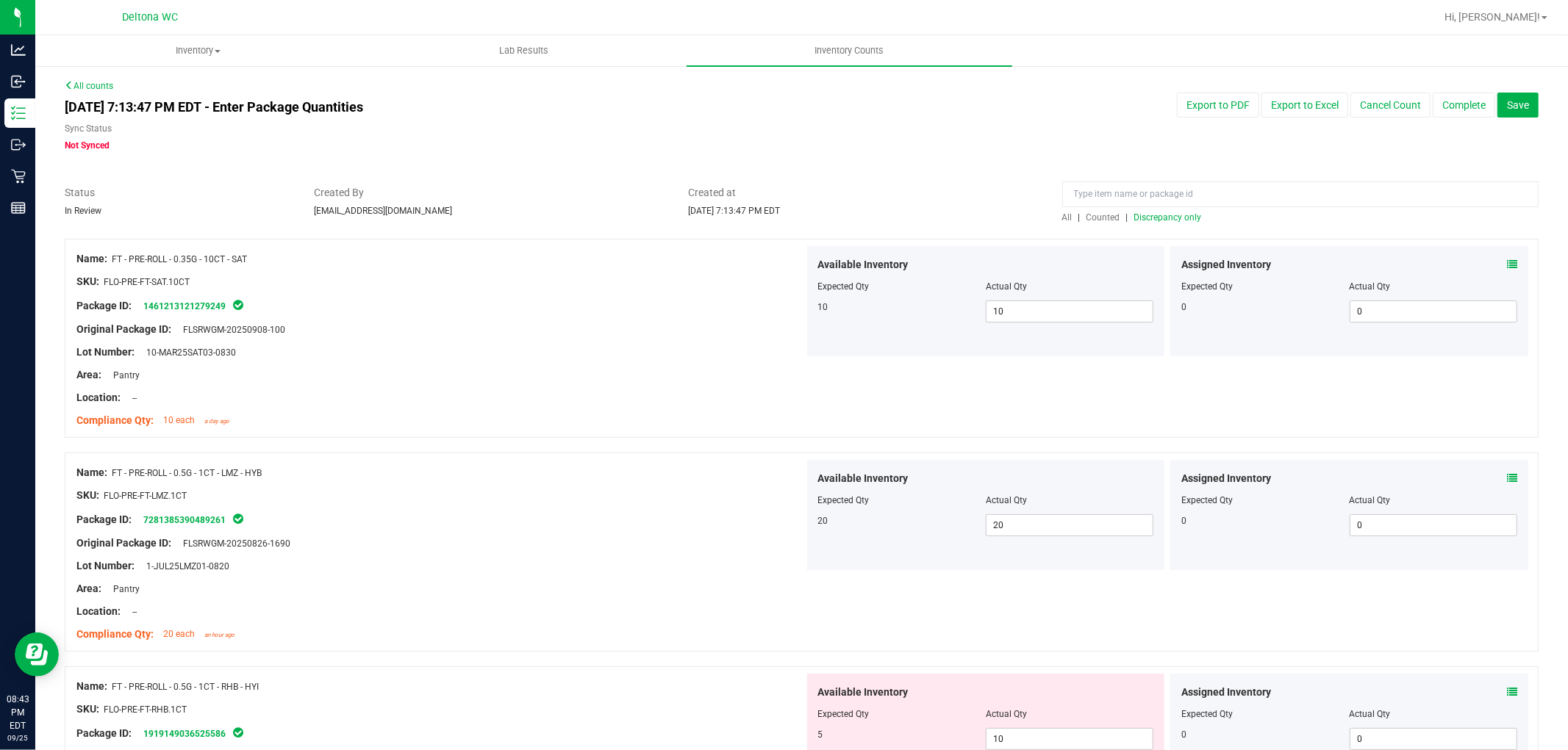
click at [1179, 217] on span "Discrepancy only" at bounding box center [1167, 217] width 68 height 10
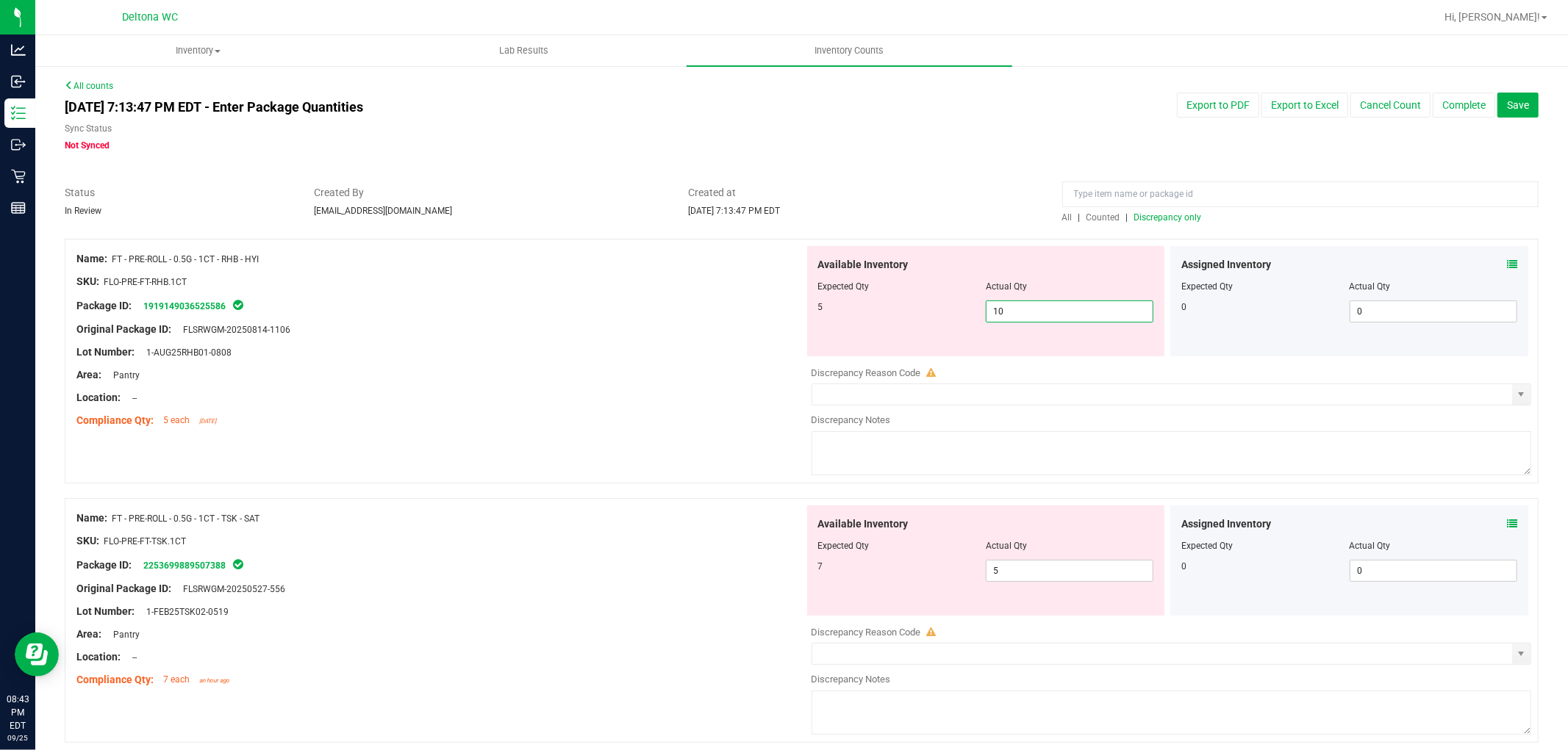
drag, startPoint x: 1036, startPoint y: 307, endPoint x: 889, endPoint y: 307, distance: 147.0
click at [890, 307] on div "5 10 10" at bounding box center [986, 312] width 336 height 22
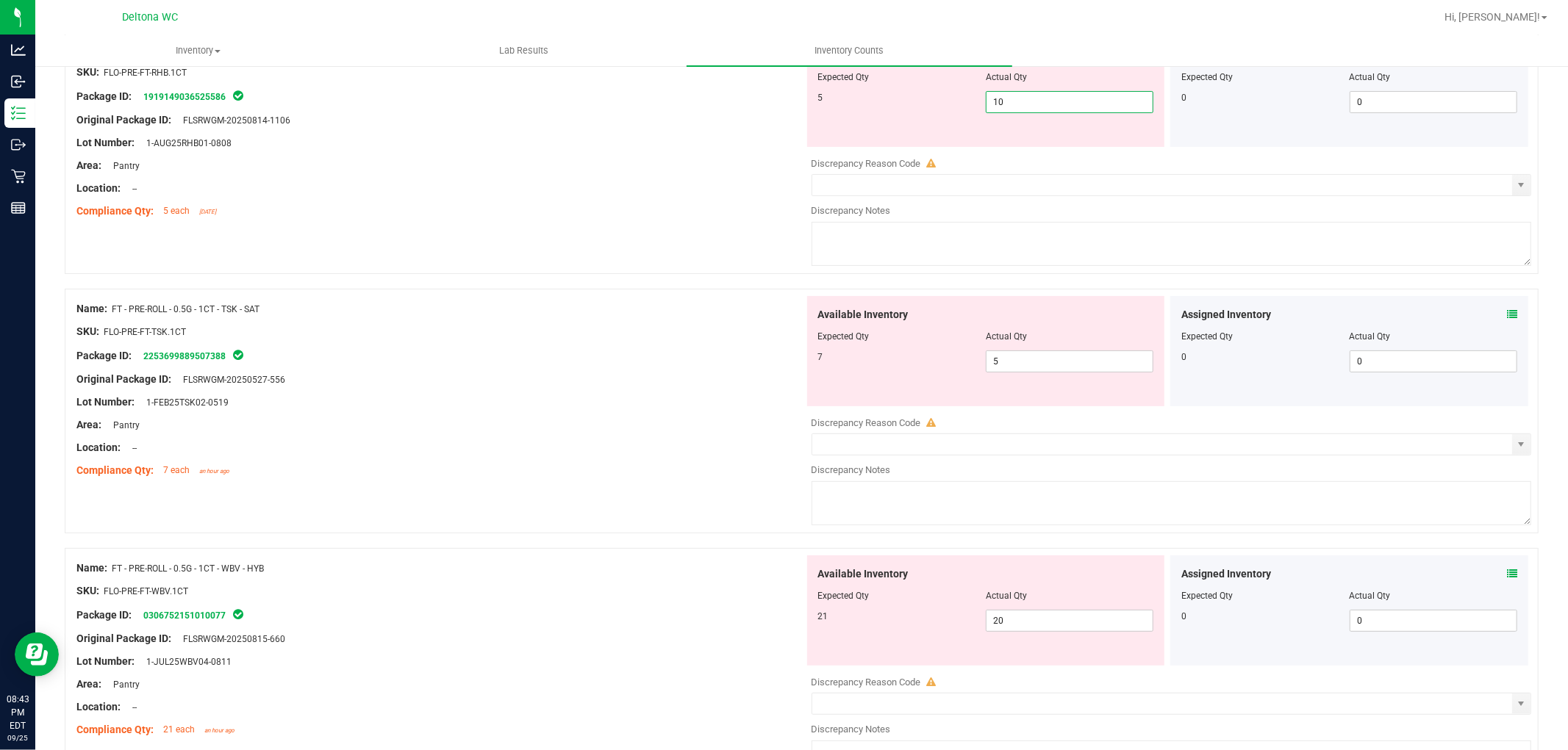
scroll to position [209, 0]
click at [1507, 576] on icon at bounding box center [1512, 574] width 10 height 10
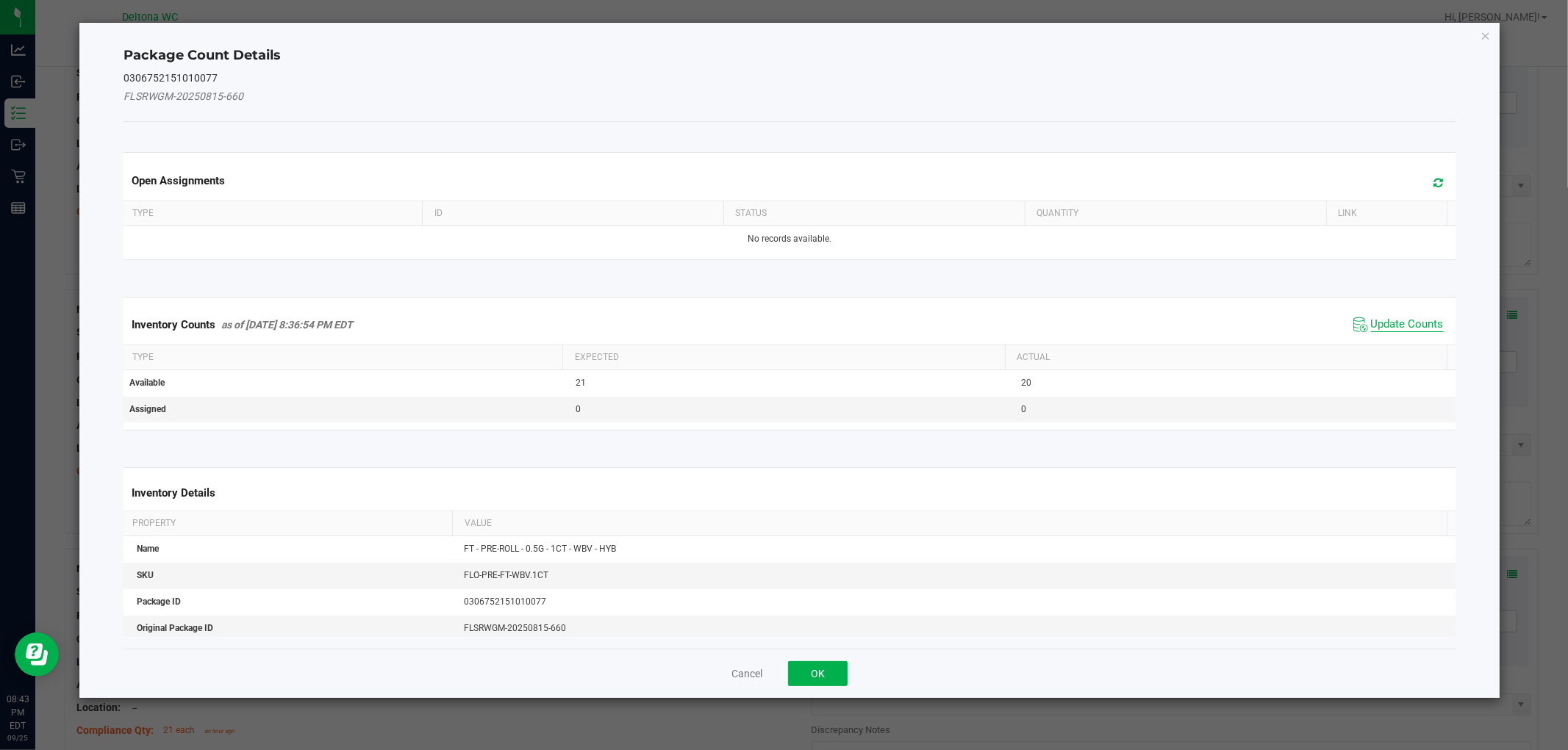
click at [1375, 327] on span "Update Counts" at bounding box center [1407, 325] width 73 height 15
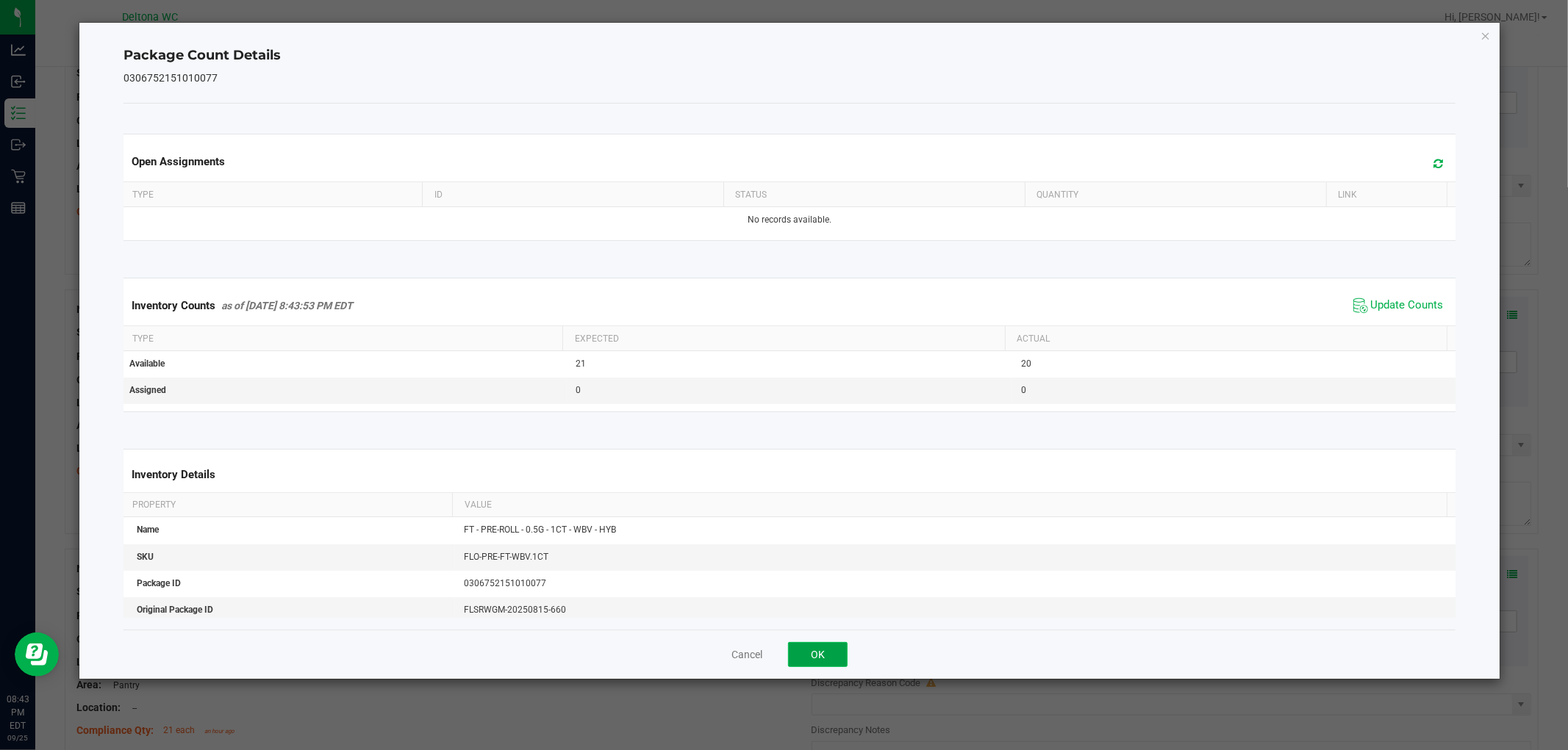
click at [831, 660] on button "OK" at bounding box center [817, 654] width 59 height 25
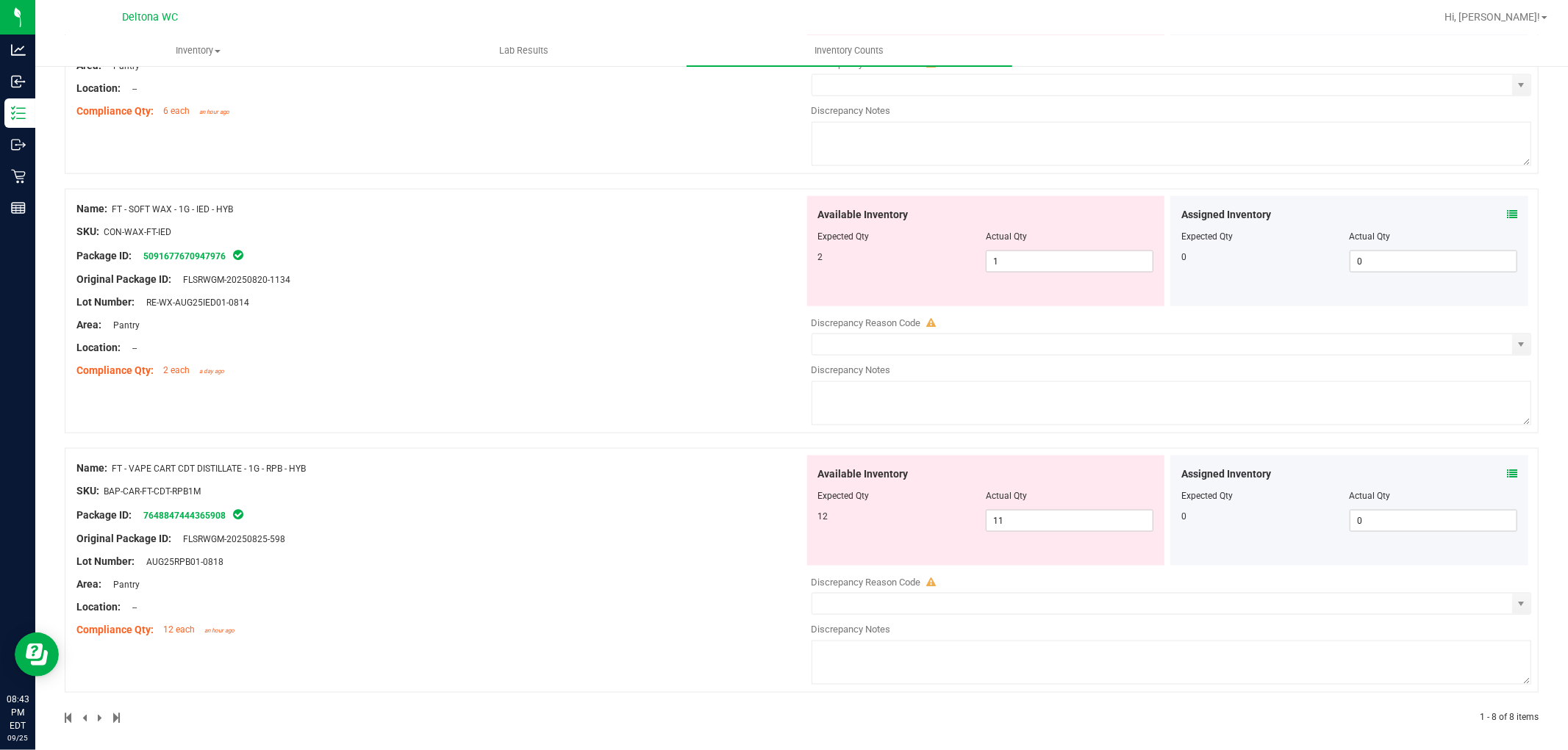
scroll to position [1620, 0]
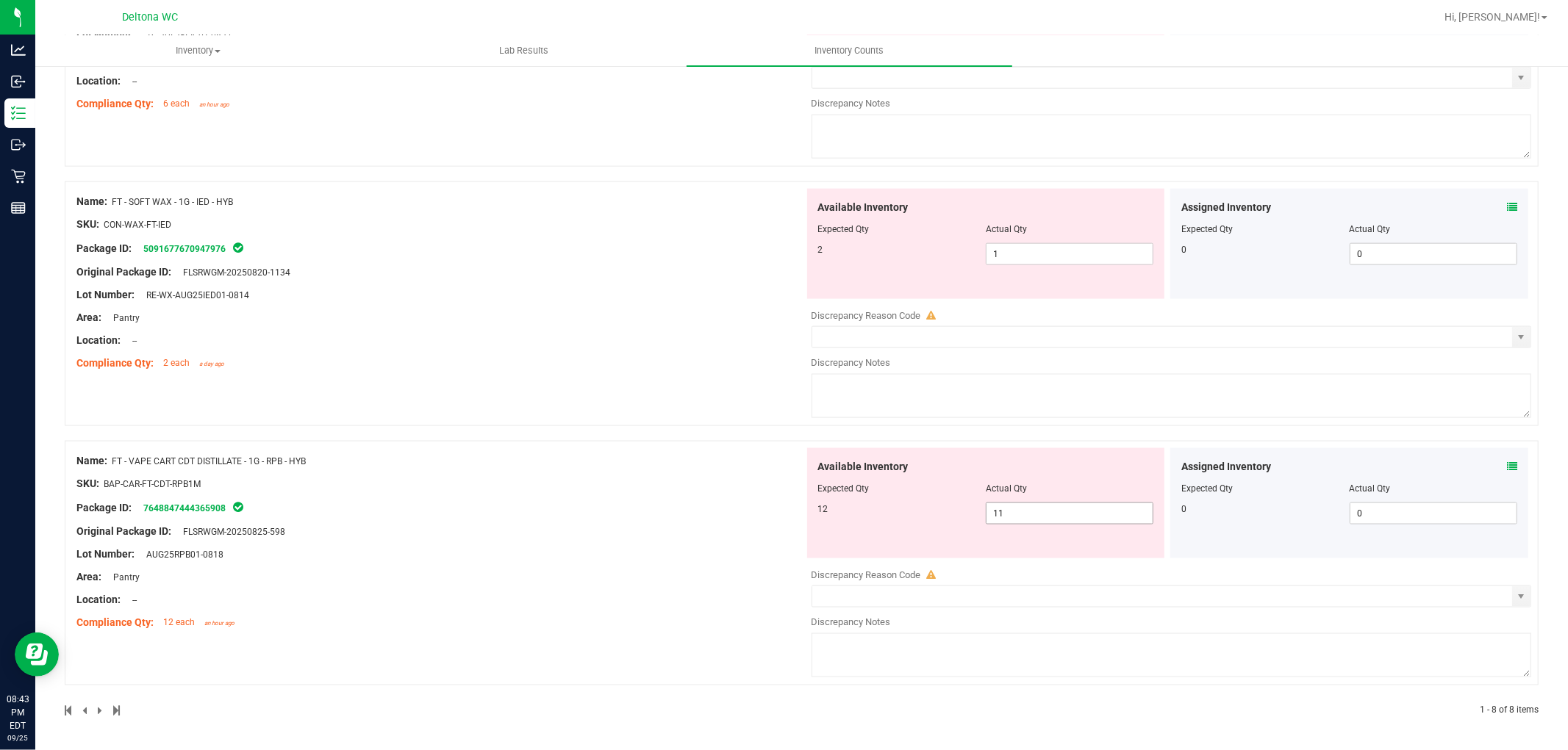
click at [1029, 513] on input "11" at bounding box center [1070, 513] width 166 height 21
type input "12"
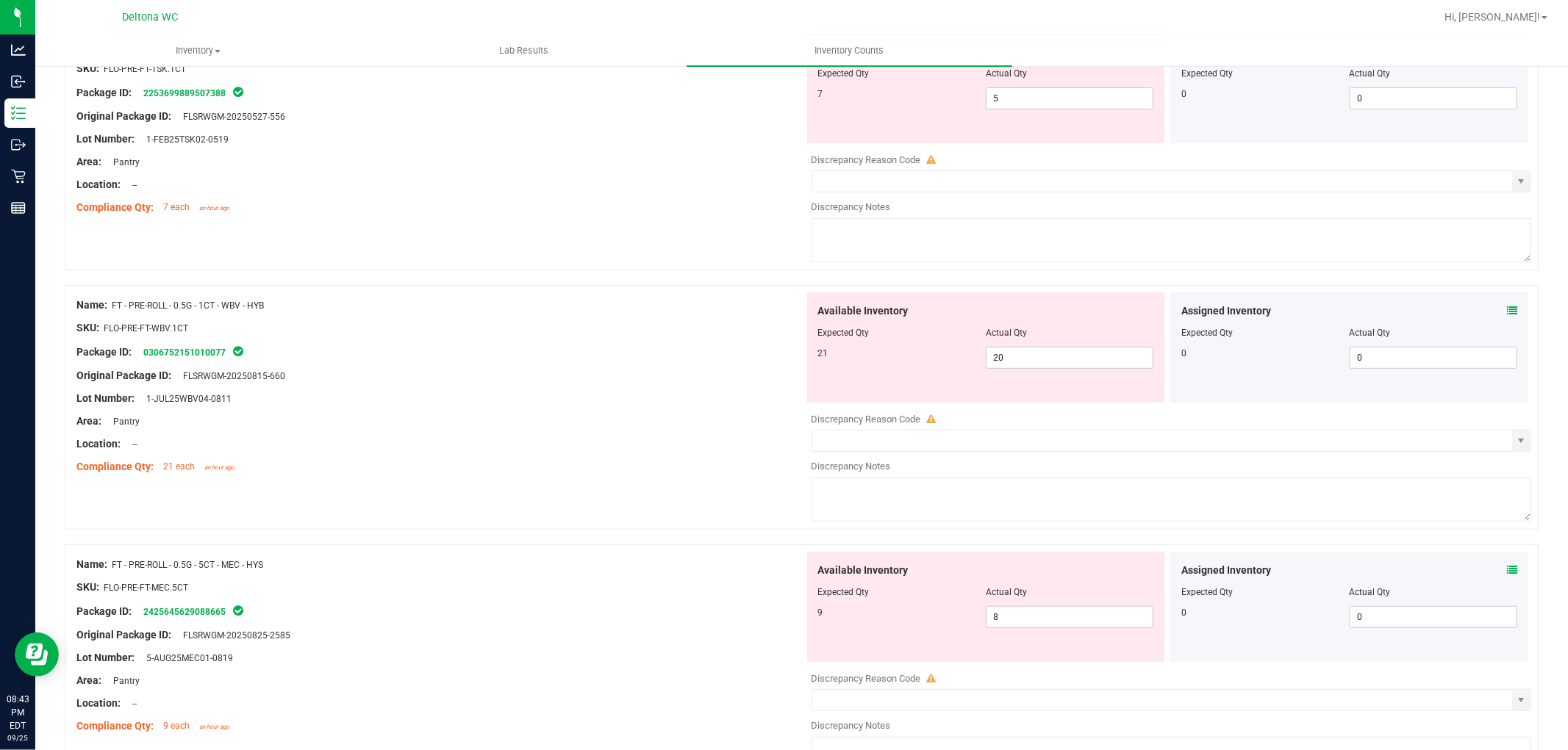
scroll to position [0, 0]
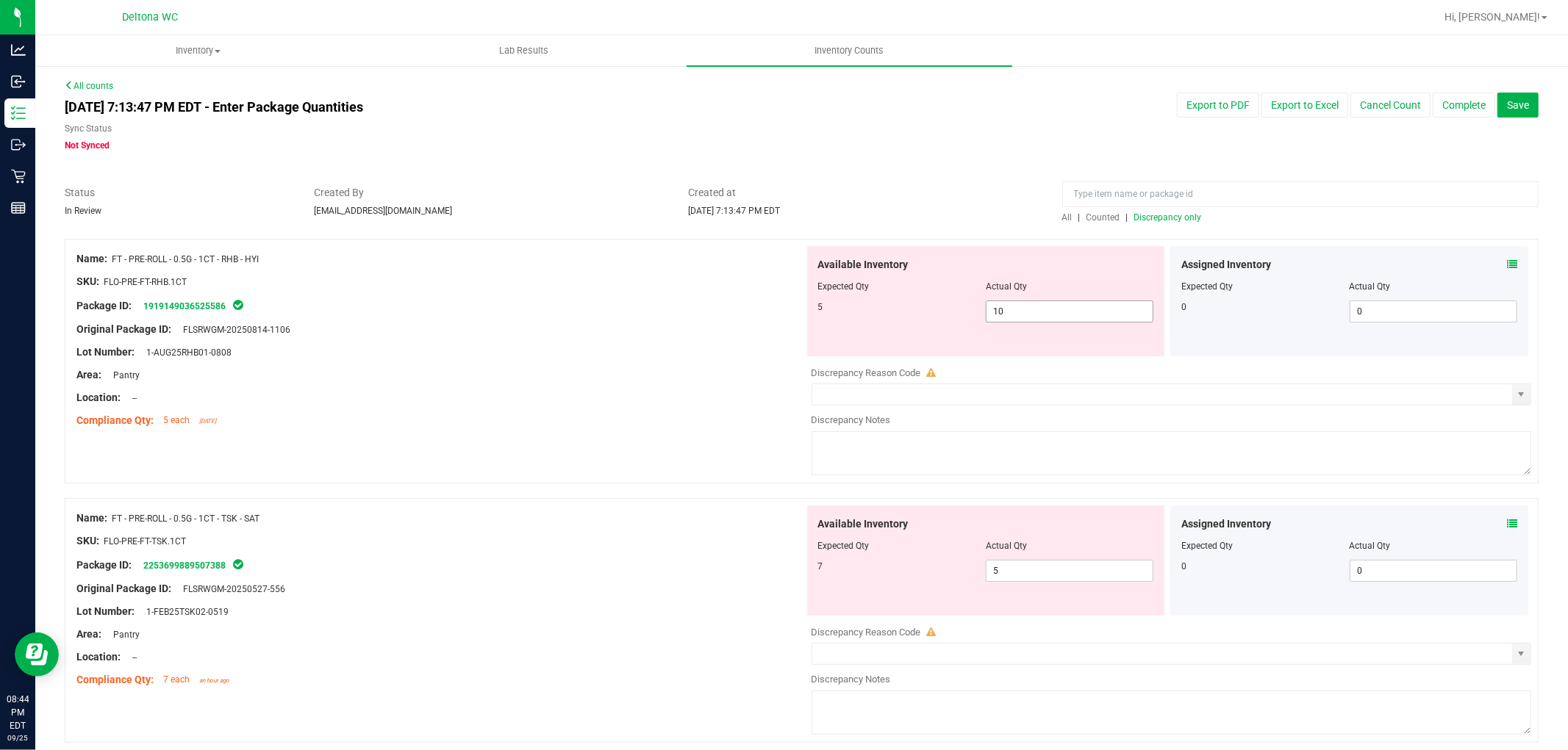
type input "12"
drag, startPoint x: 1024, startPoint y: 321, endPoint x: 875, endPoint y: 317, distance: 149.1
click at [880, 321] on div "5 10 10" at bounding box center [986, 312] width 336 height 22
type input "5"
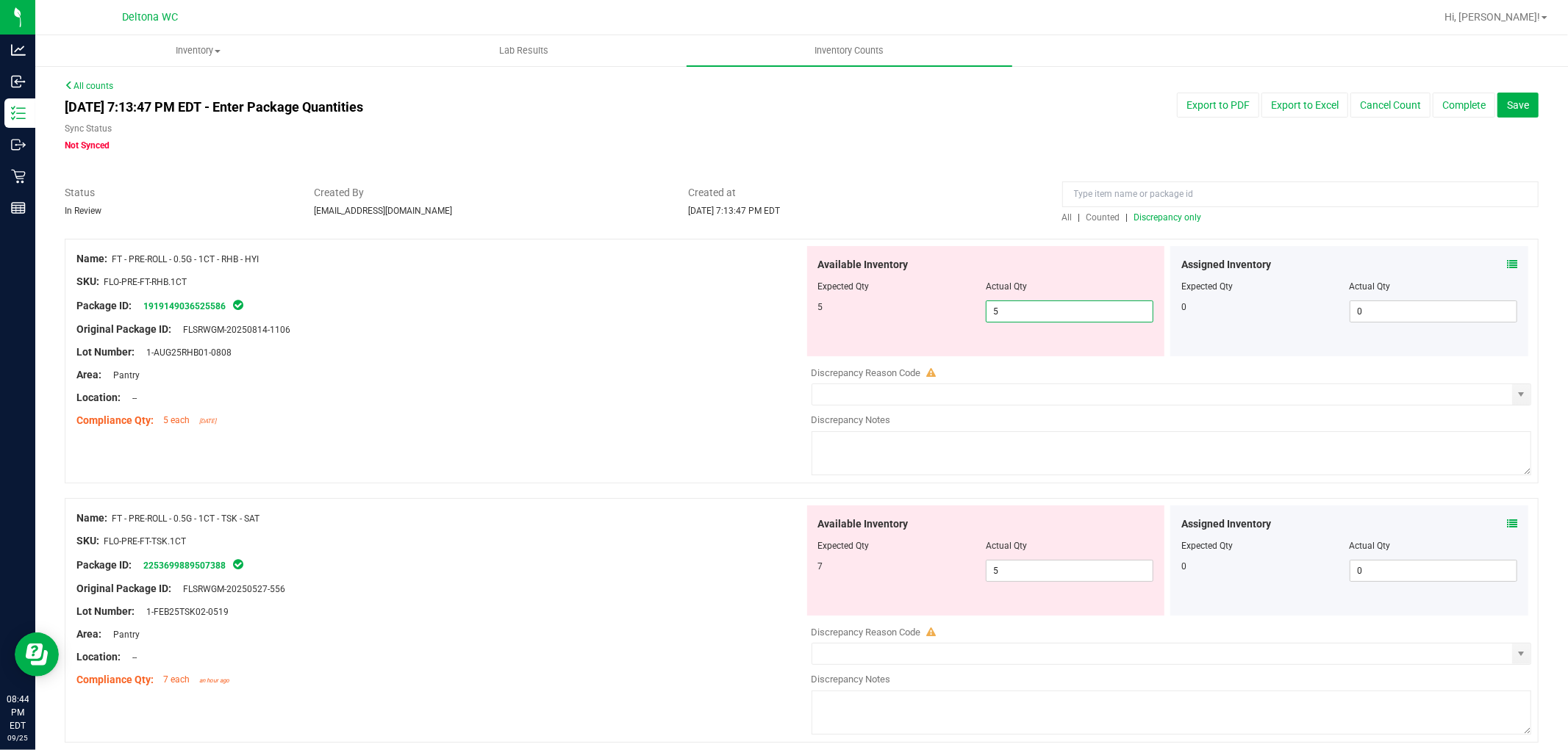
drag, startPoint x: 675, startPoint y: 372, endPoint x: 776, endPoint y: 364, distance: 101.3
click at [678, 367] on div "Area: Pantry" at bounding box center [439, 375] width 727 height 16
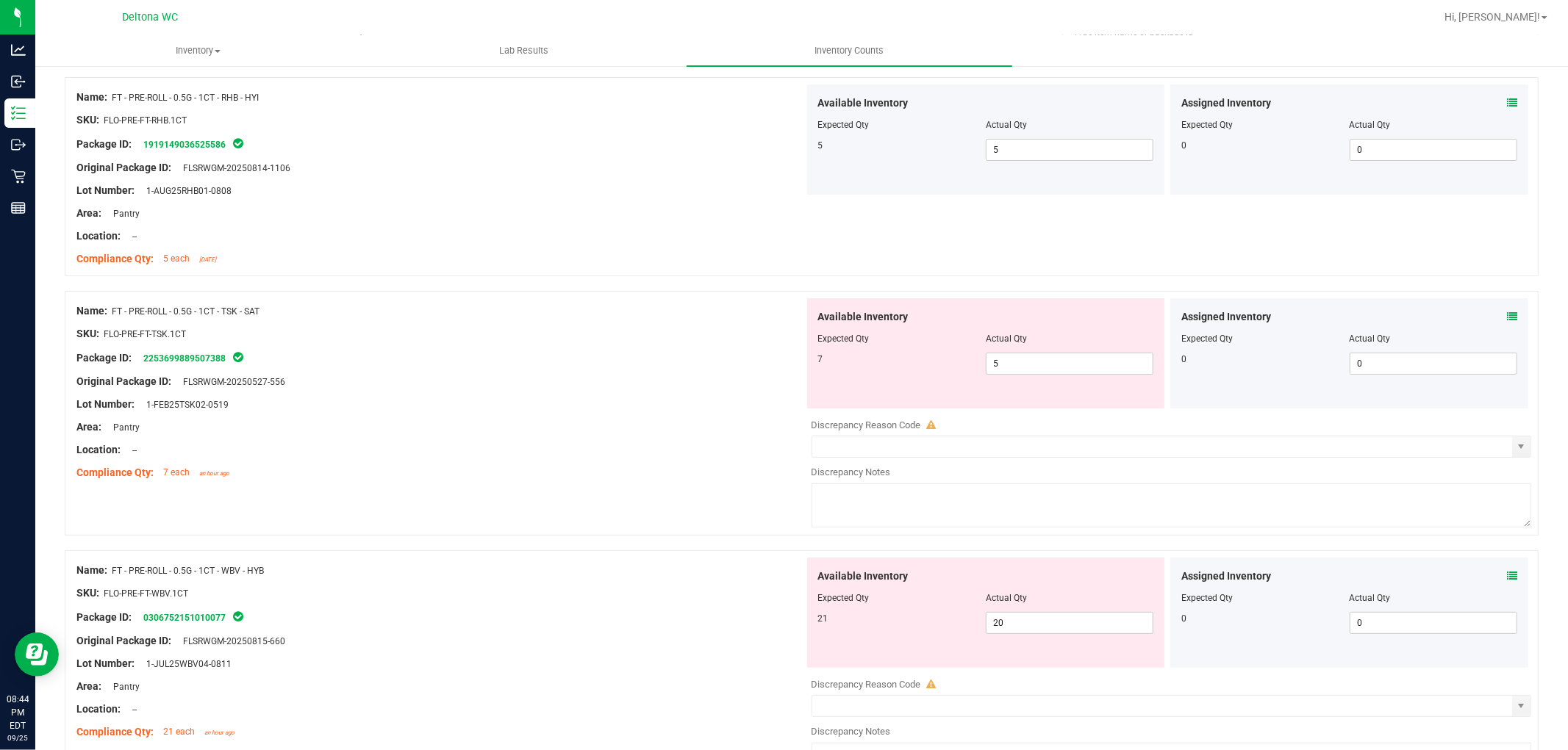
scroll to position [163, 0]
drag, startPoint x: 1037, startPoint y: 361, endPoint x: 835, endPoint y: 355, distance: 202.1
click at [880, 353] on div "7 5 5" at bounding box center [986, 362] width 336 height 22
click at [709, 370] on div at bounding box center [439, 368] width 727 height 7
drag, startPoint x: 1056, startPoint y: 367, endPoint x: 756, endPoint y: 364, distance: 300.0
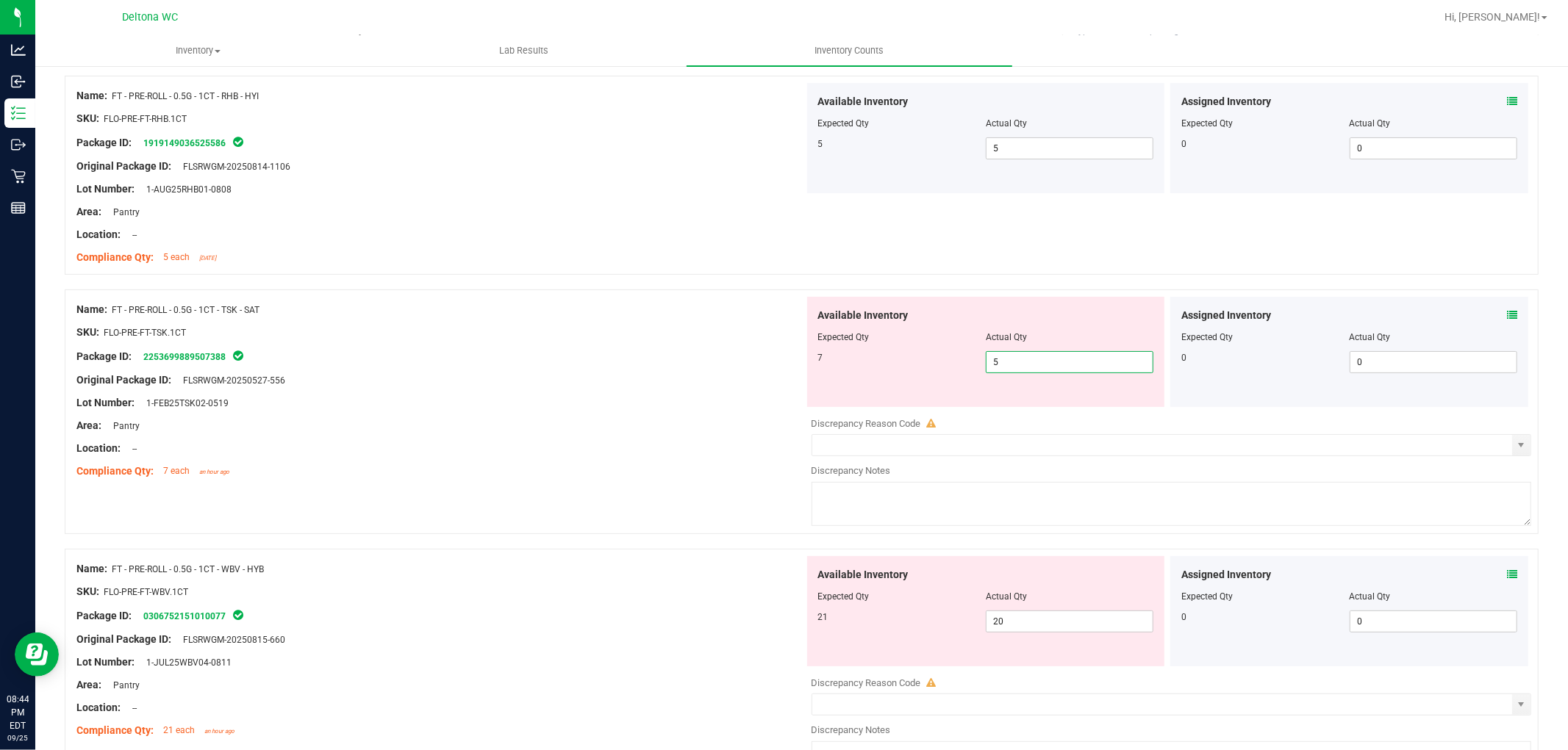
click at [790, 364] on div "Name: FT - PRE-ROLL - 0.5G - 1CT - TSK - SAT SKU: FLO-PRE-FT-TSK.1CT Package ID…" at bounding box center [801, 412] width 1473 height 245
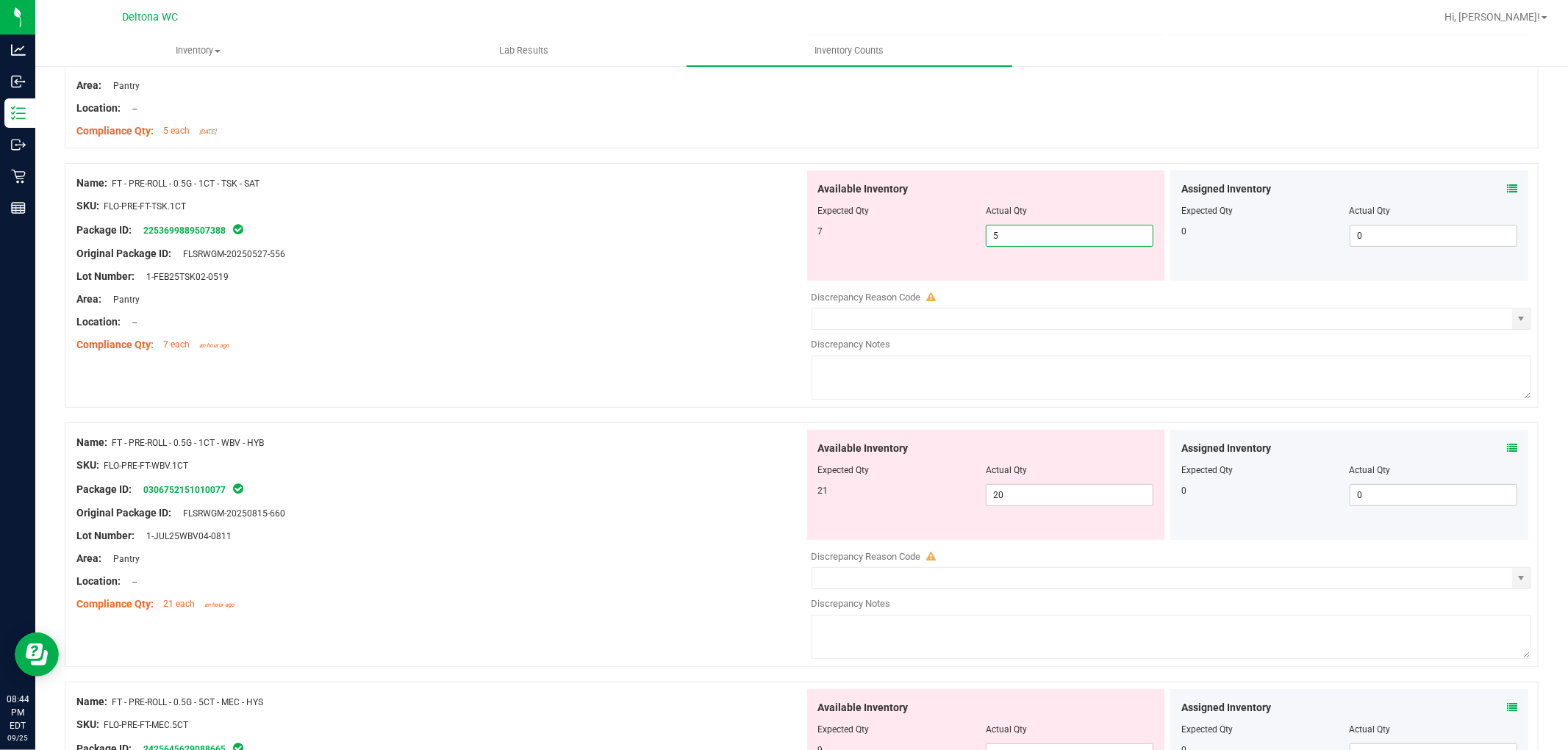
scroll to position [327, 0]
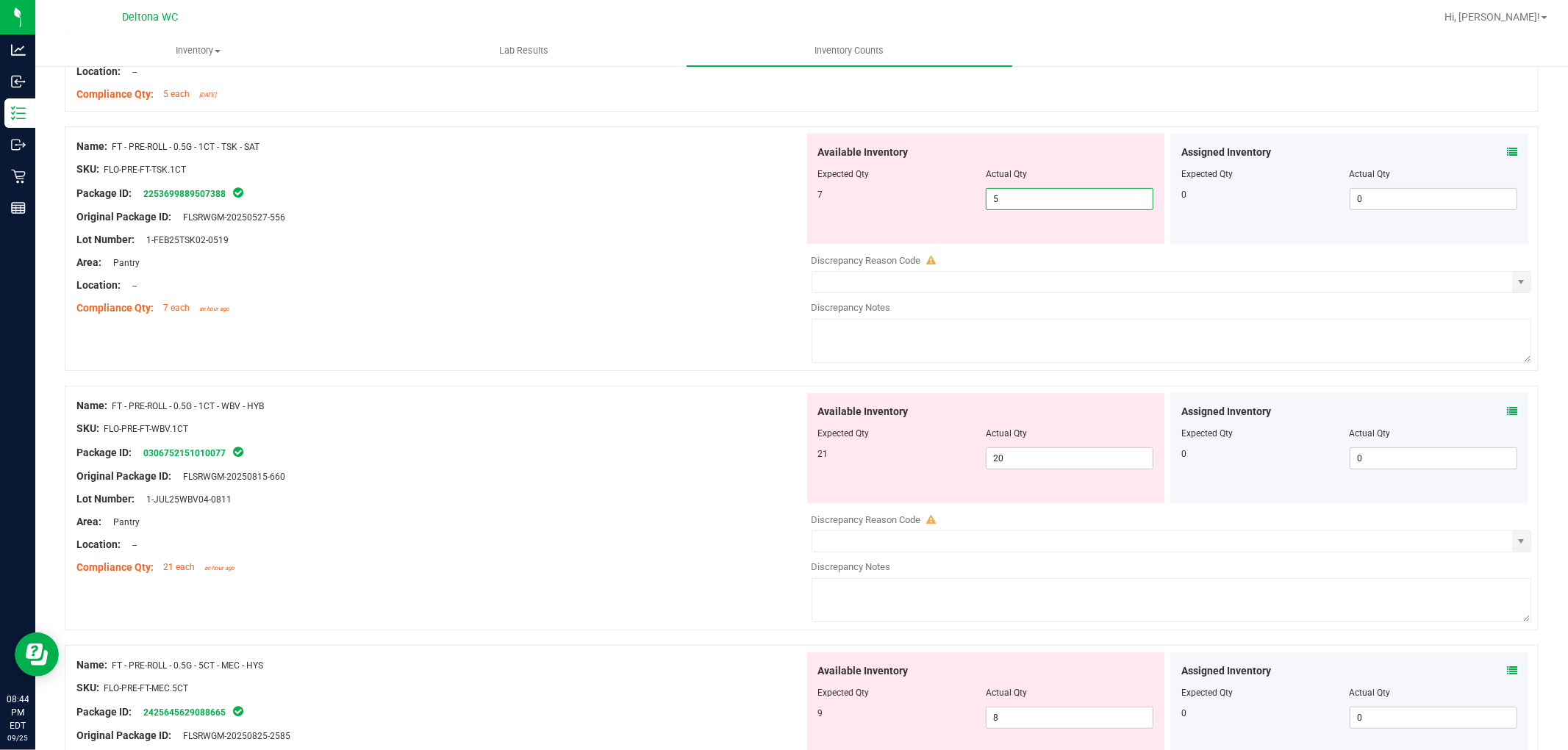
click at [1507, 151] on icon at bounding box center [1512, 152] width 10 height 10
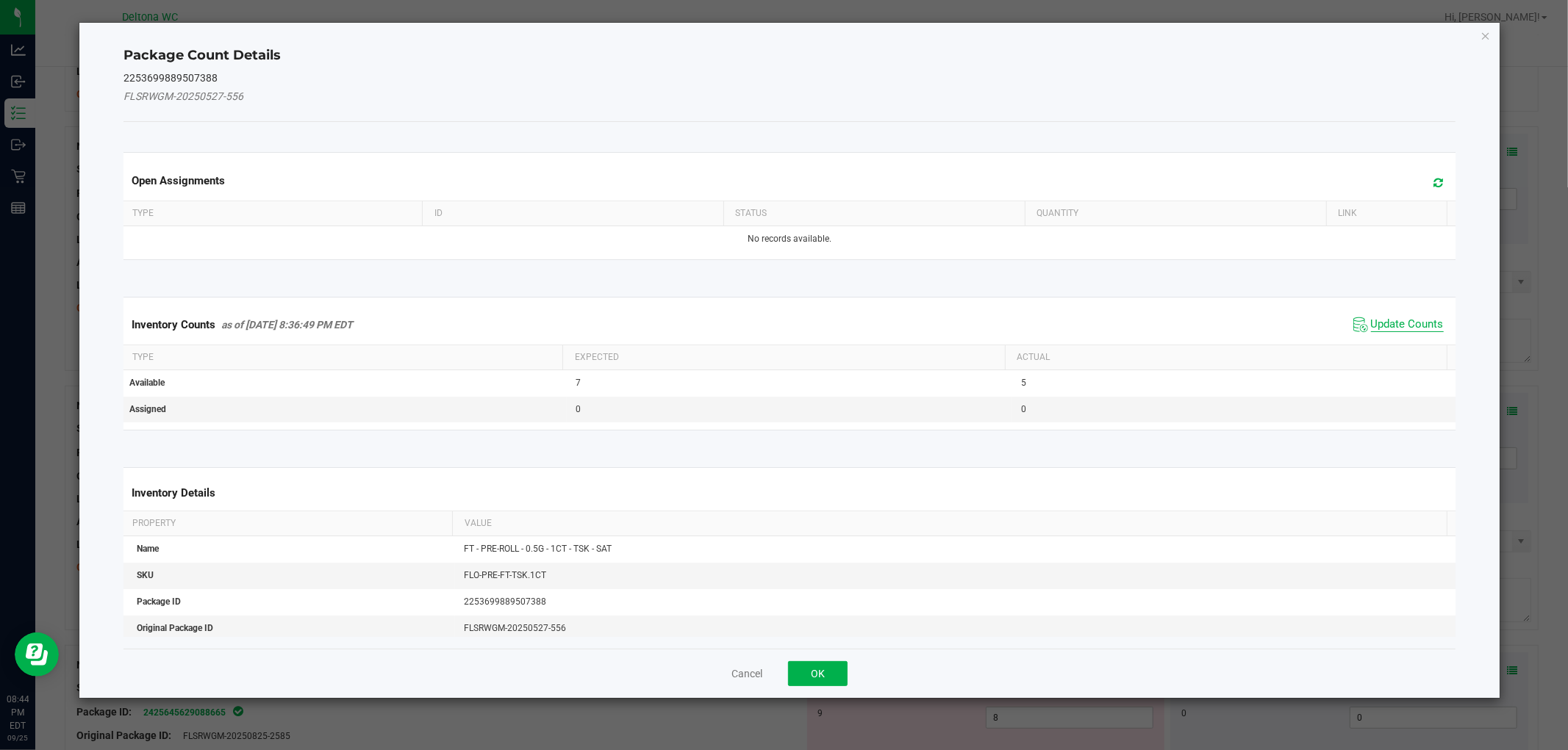
click at [1401, 318] on span "Update Counts" at bounding box center [1407, 325] width 73 height 15
click at [1404, 314] on span "Update Counts" at bounding box center [1399, 324] width 94 height 21
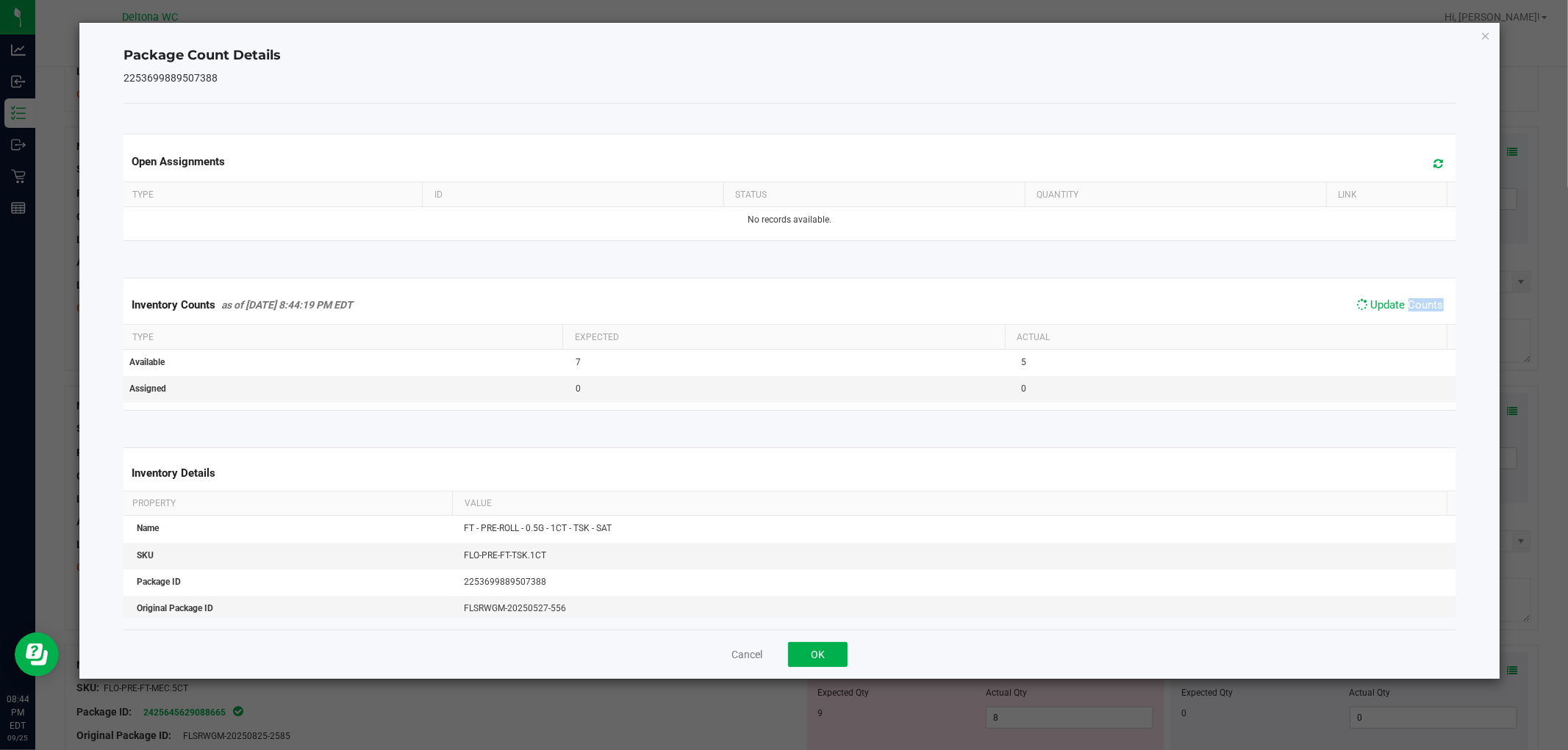
click at [1406, 312] on span "Update Counts" at bounding box center [1399, 305] width 94 height 21
click at [793, 642] on button "OK" at bounding box center [817, 654] width 59 height 25
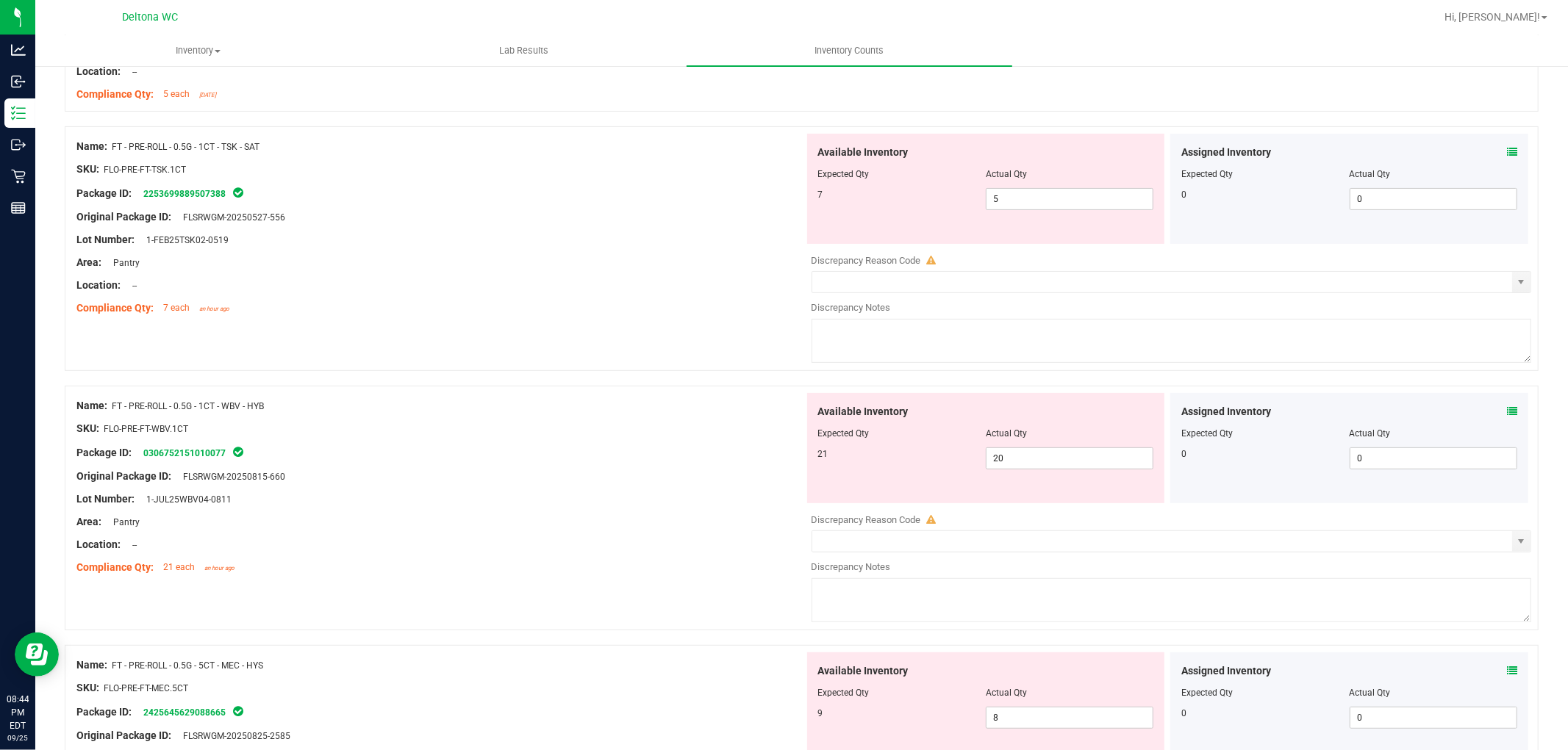
click at [730, 272] on div at bounding box center [439, 273] width 727 height 7
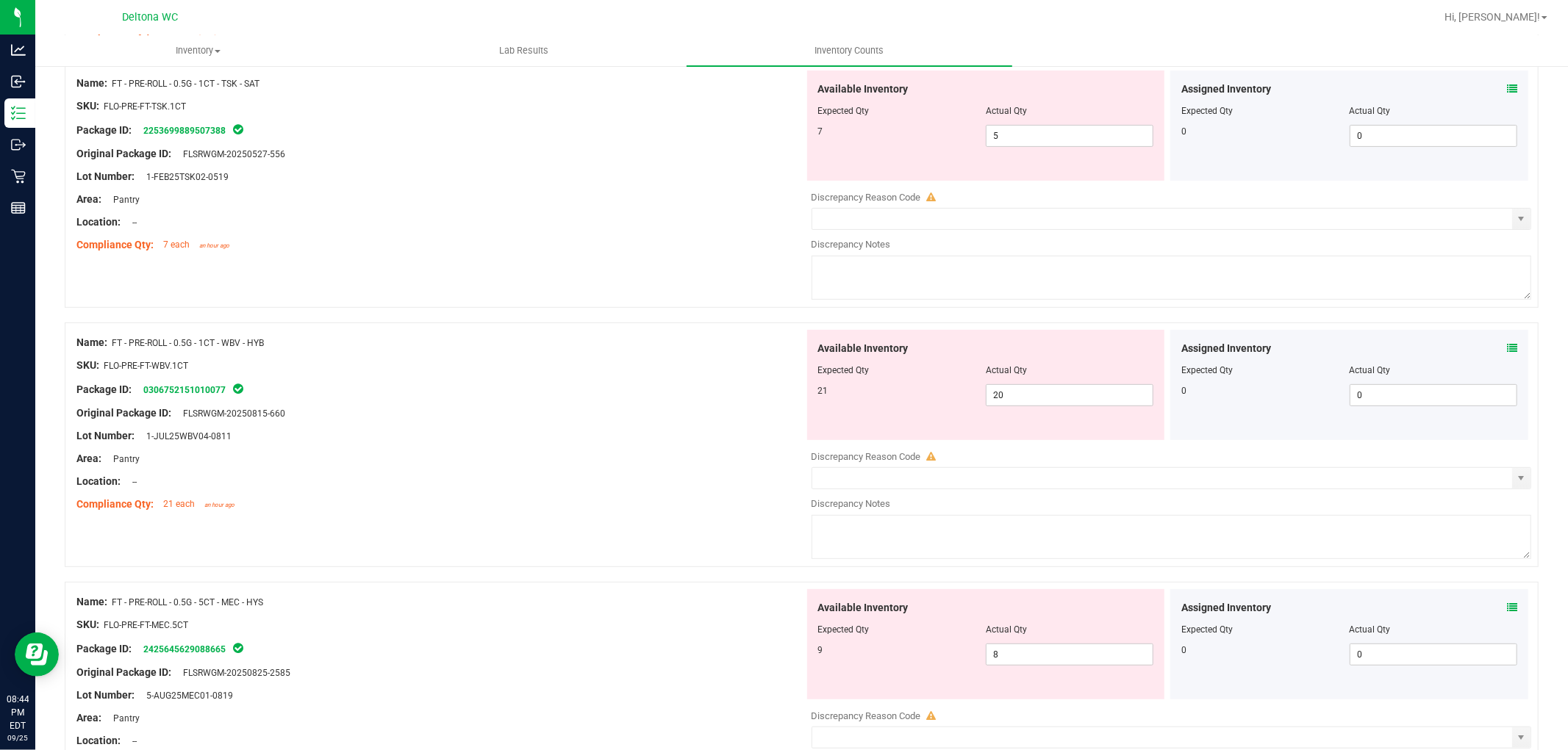
scroll to position [408, 0]
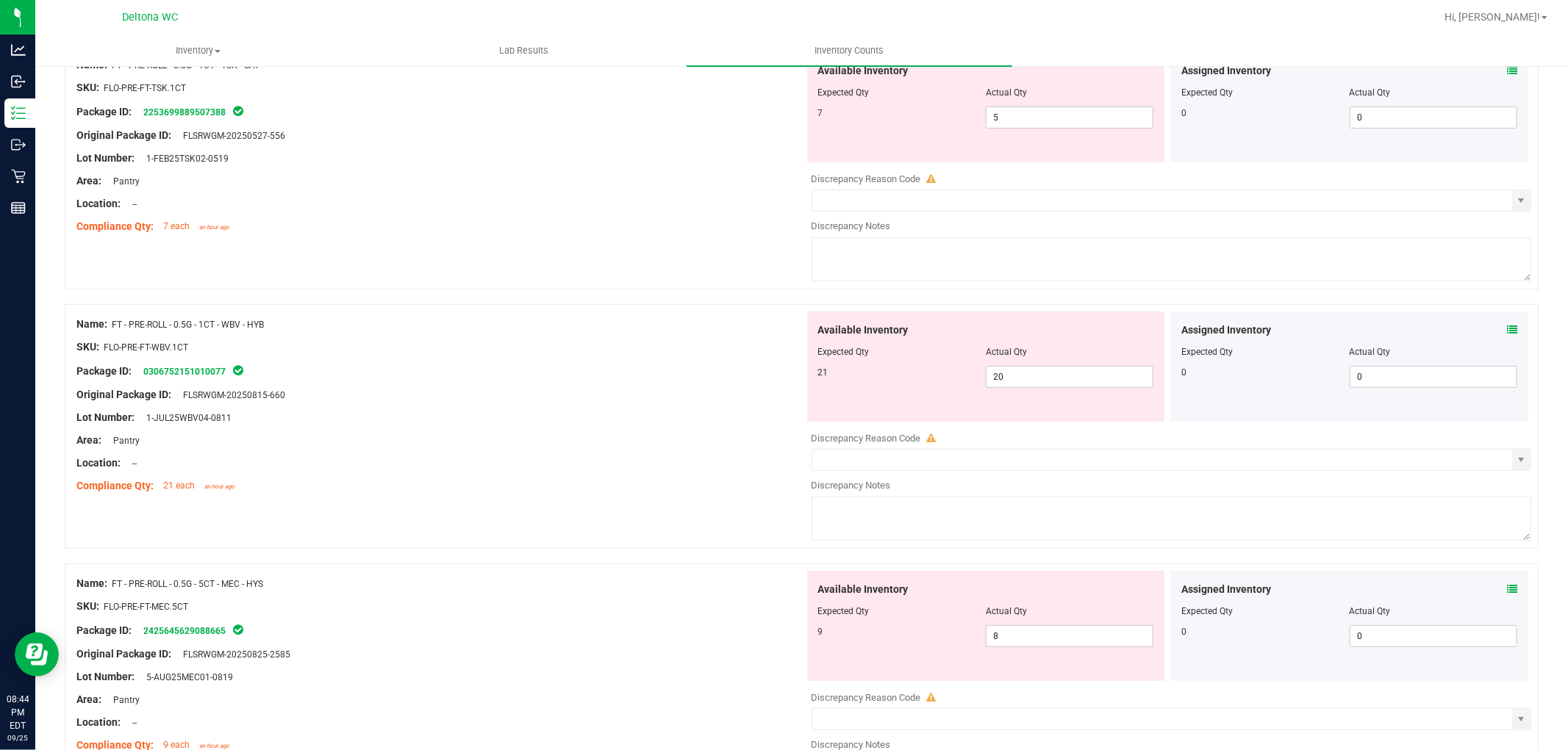
click at [1507, 325] on icon at bounding box center [1512, 330] width 10 height 10
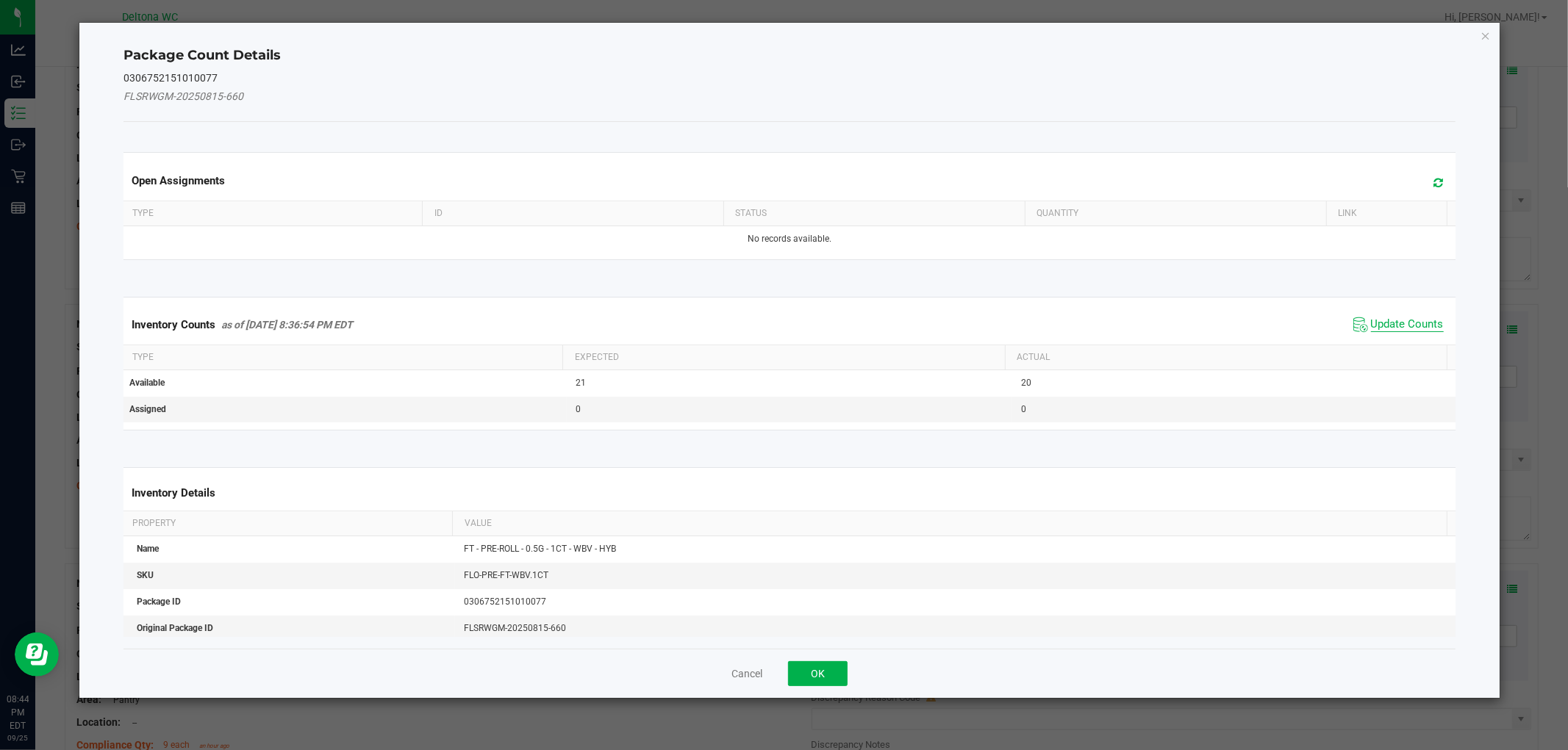
click at [1386, 325] on span "Update Counts" at bounding box center [1407, 325] width 73 height 15
click at [1385, 325] on div "Inventory Counts as of Sep 25, 2025 8:36:54 PM EDT Update Counts" at bounding box center [788, 324] width 1337 height 38
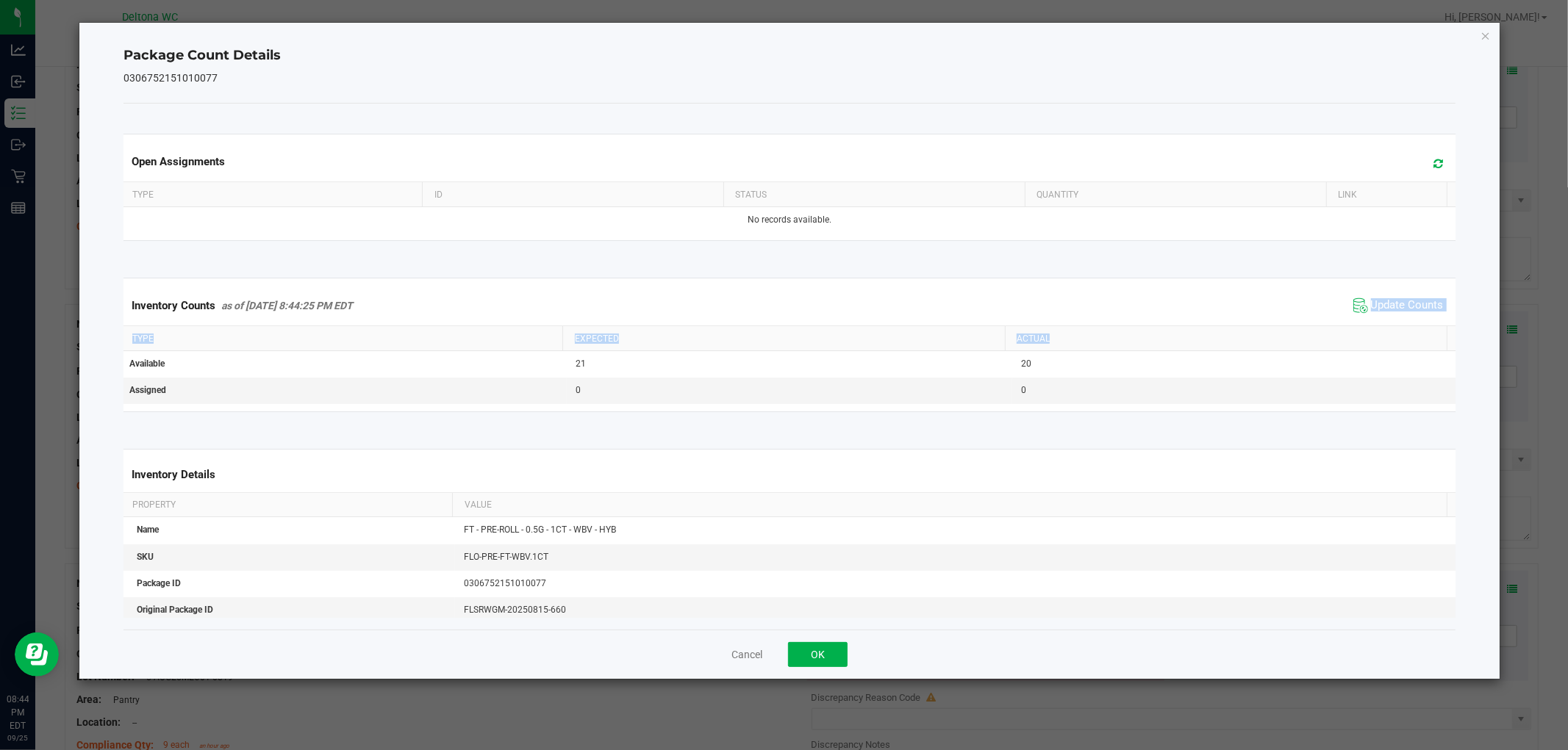
drag, startPoint x: 1385, startPoint y: 325, endPoint x: 1012, endPoint y: 481, distance: 404.3
click at [1377, 330] on kendo-grid "Inventory Counts as of Sep 25, 2025 8:44:25 PM EDT Update Counts Type Expected …" at bounding box center [788, 345] width 1353 height 134
drag, startPoint x: 832, startPoint y: 660, endPoint x: 1011, endPoint y: 403, distance: 313.2
click at [833, 658] on button "OK" at bounding box center [817, 654] width 59 height 25
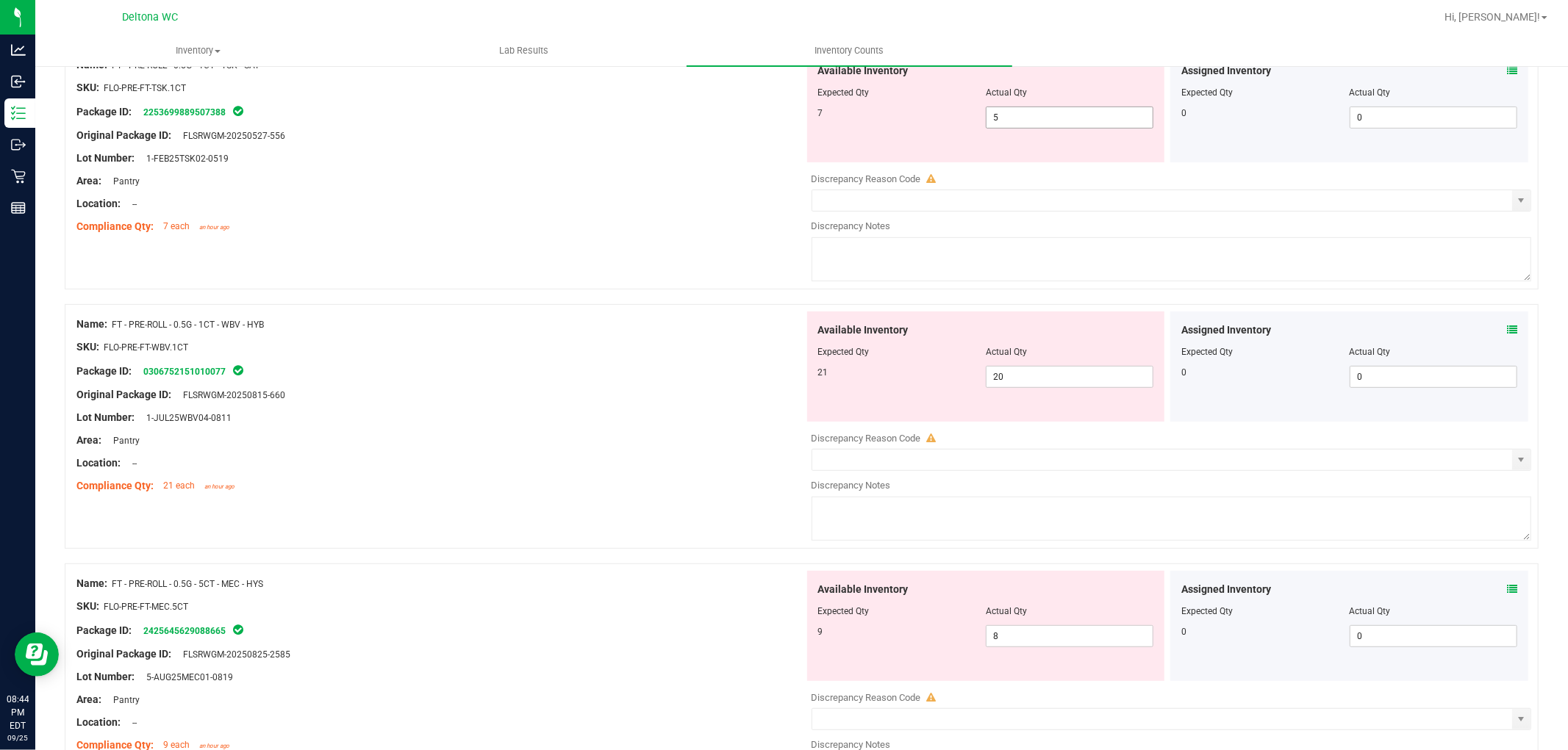
drag, startPoint x: 1052, startPoint y: 118, endPoint x: 857, endPoint y: 119, distance: 195.0
click at [857, 119] on div "7 5 5" at bounding box center [986, 117] width 336 height 22
type input "6"
click at [724, 231] on div "Compliance Qty: 7 each an hour ago" at bounding box center [439, 227] width 727 height 16
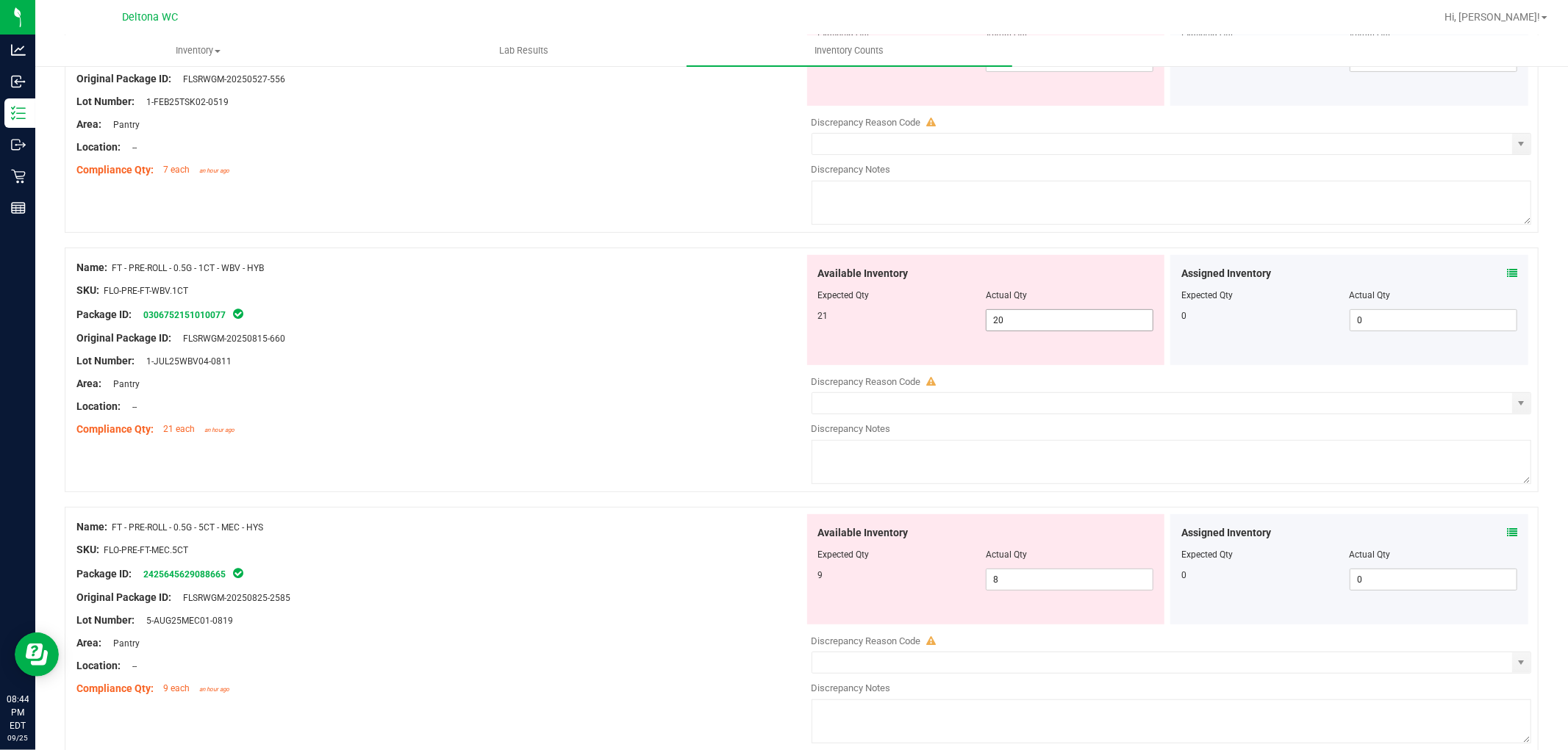
scroll to position [489, 0]
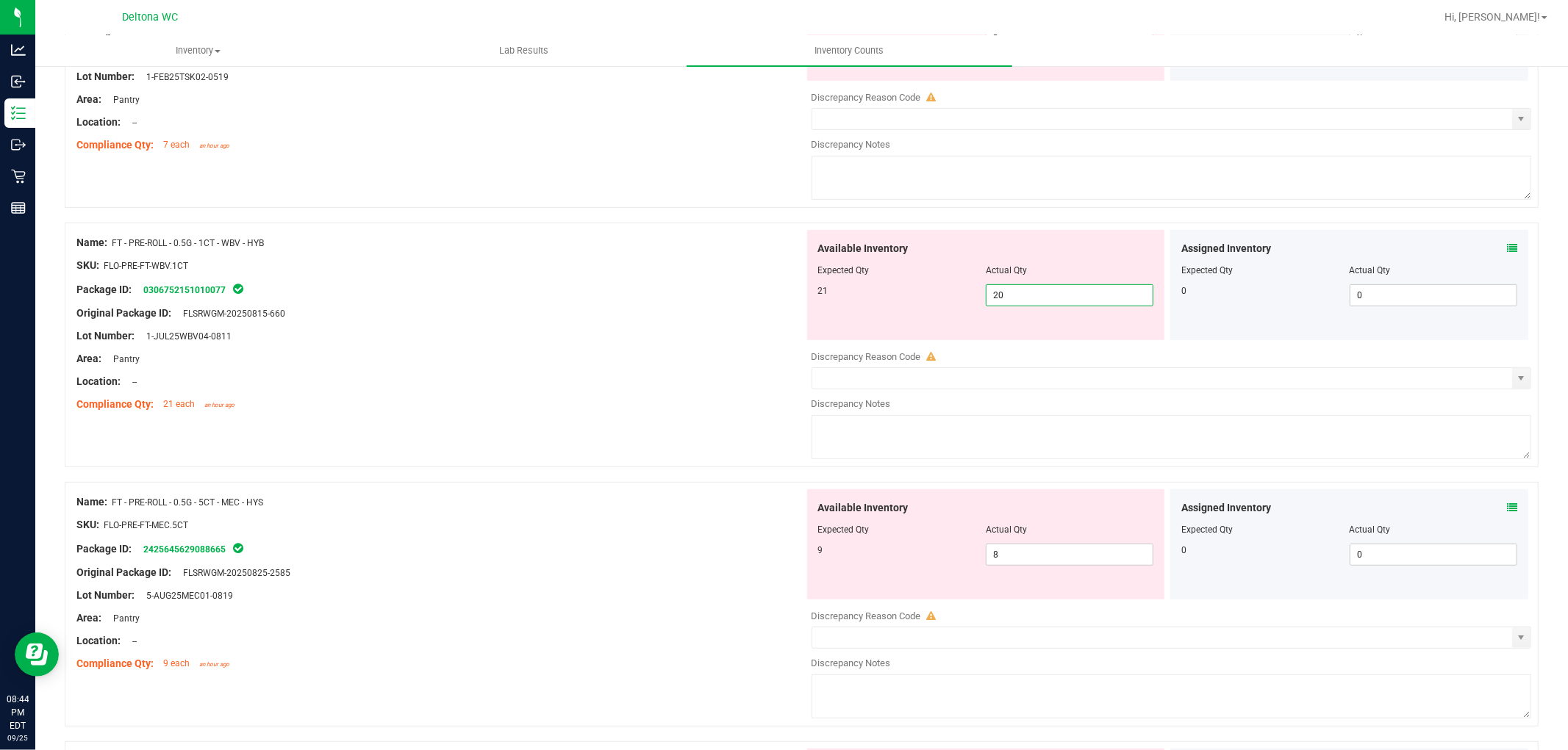
drag, startPoint x: 1041, startPoint y: 282, endPoint x: 897, endPoint y: 281, distance: 144.0
click at [906, 281] on div "Available Inventory Expected Qty Actual Qty 21 20 20" at bounding box center [986, 285] width 358 height 111
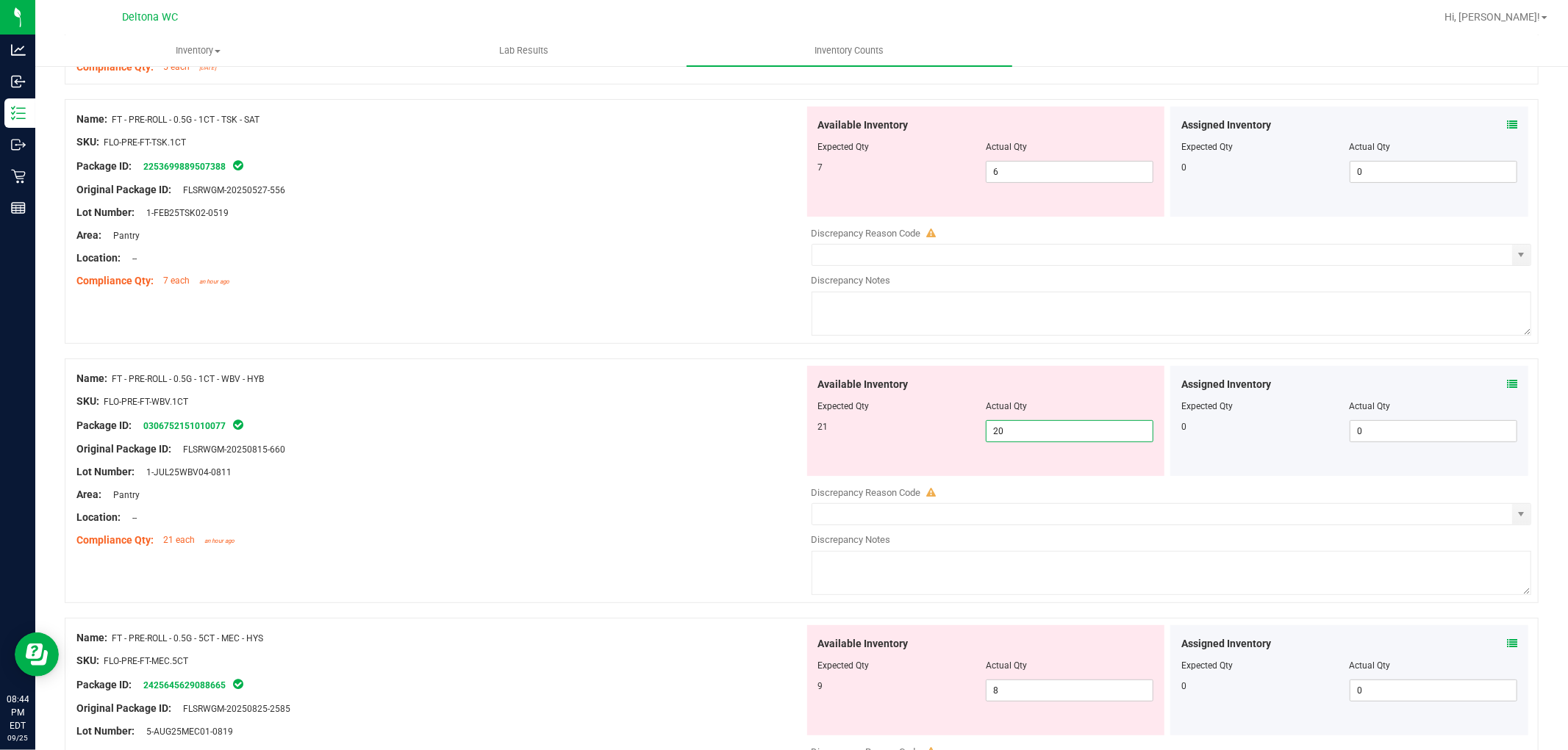
scroll to position [358, 0]
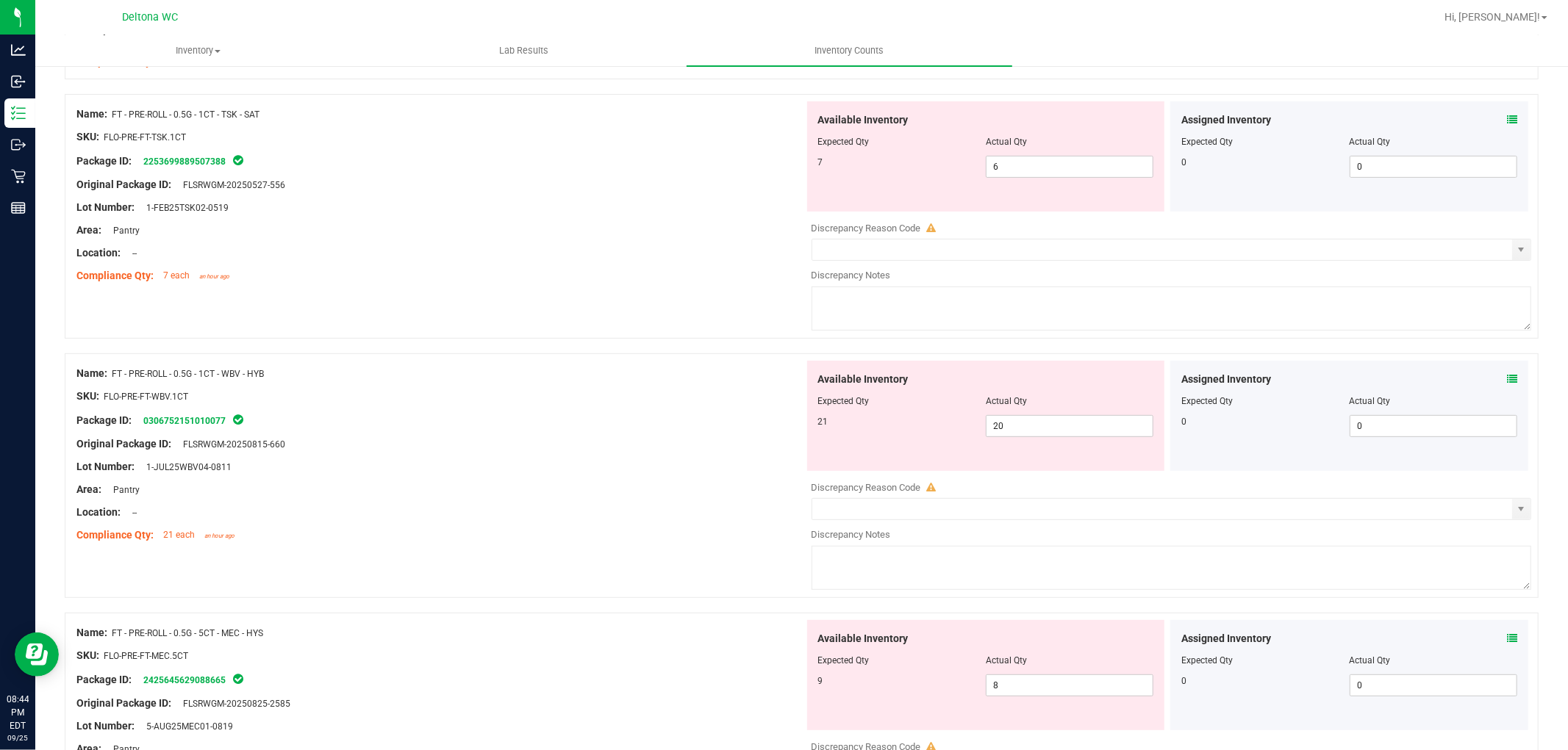
click at [1507, 378] on icon at bounding box center [1512, 379] width 10 height 10
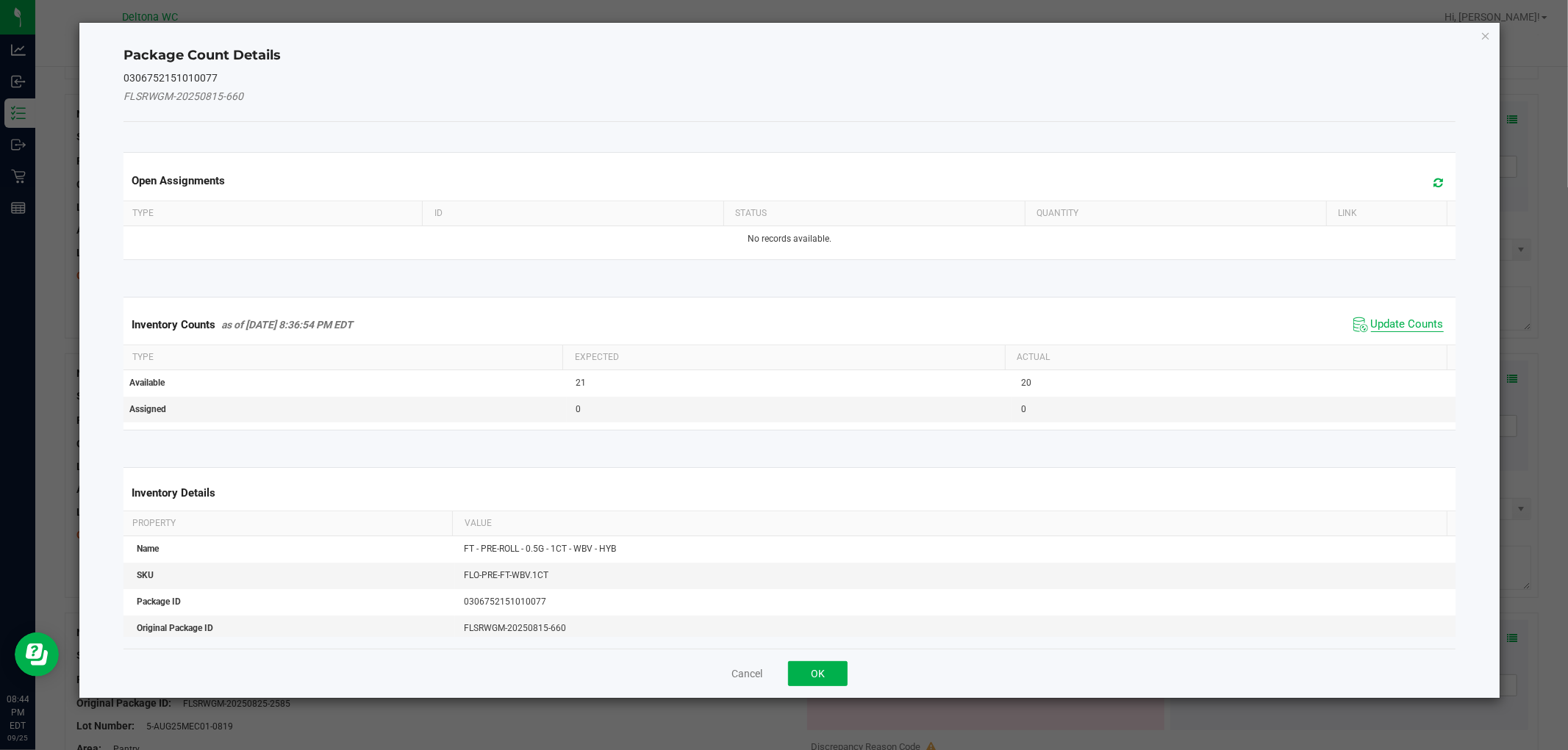
click at [1400, 322] on span "Update Counts" at bounding box center [1407, 325] width 73 height 15
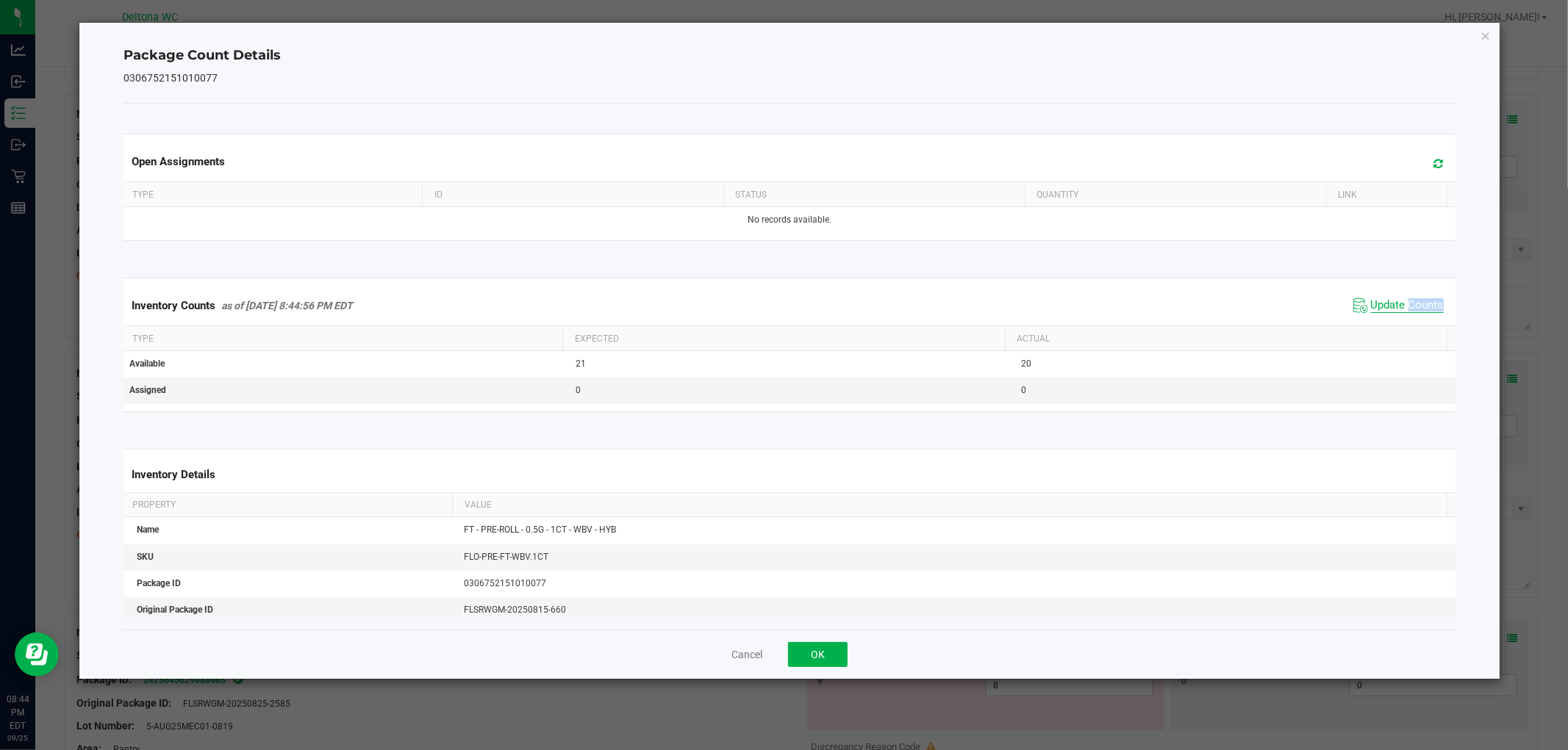
click at [1400, 322] on div "Inventory Counts as of Sep 25, 2025 8:44:56 PM EDT Update Counts" at bounding box center [788, 306] width 1337 height 39
drag, startPoint x: 1400, startPoint y: 322, endPoint x: 1357, endPoint y: 336, distance: 45.2
click at [1398, 321] on div "Inventory Counts as of Sep 25, 2025 8:44:56 PM EDT Update Counts" at bounding box center [788, 306] width 1337 height 39
drag, startPoint x: 840, startPoint y: 648, endPoint x: 783, endPoint y: 607, distance: 70.2
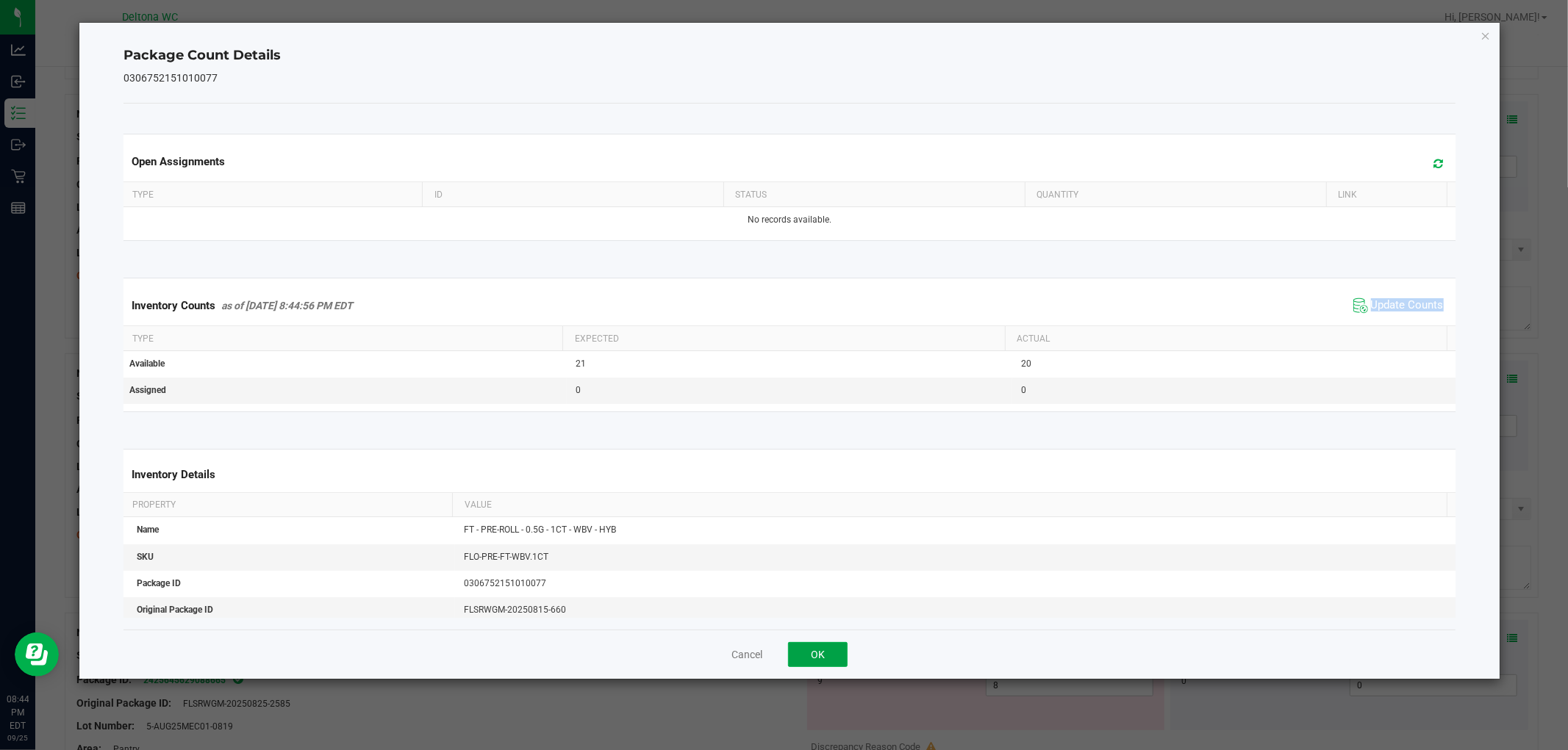
click at [827, 651] on button "OK" at bounding box center [817, 654] width 59 height 25
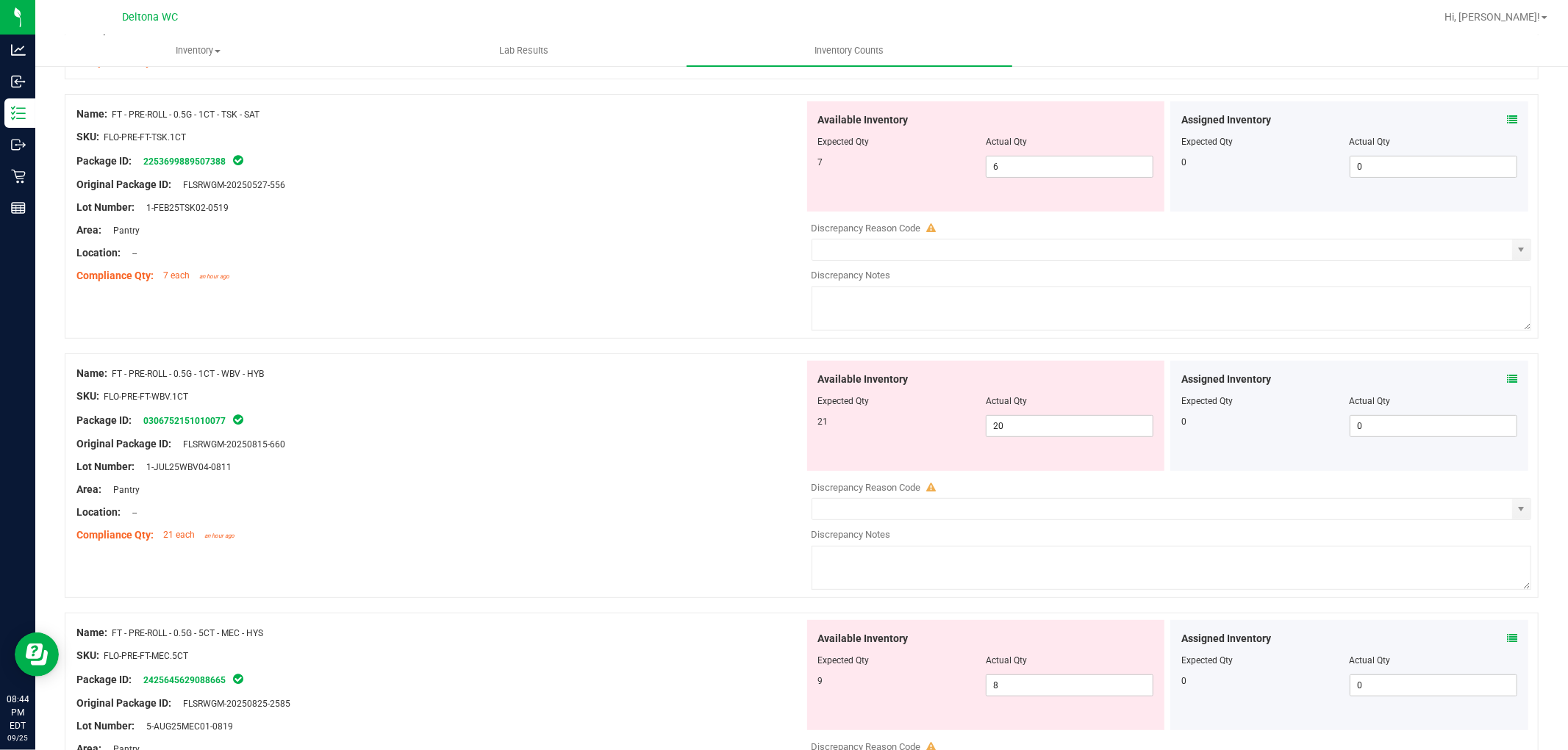
drag, startPoint x: 710, startPoint y: 477, endPoint x: 1035, endPoint y: 321, distance: 360.5
click at [755, 451] on div "Name: FT - PRE-ROLL - 0.5G - 1CT - WBV - HYB SKU: FLO-PRE-FT-WBV.1CT Package ID…" at bounding box center [439, 455] width 727 height 188
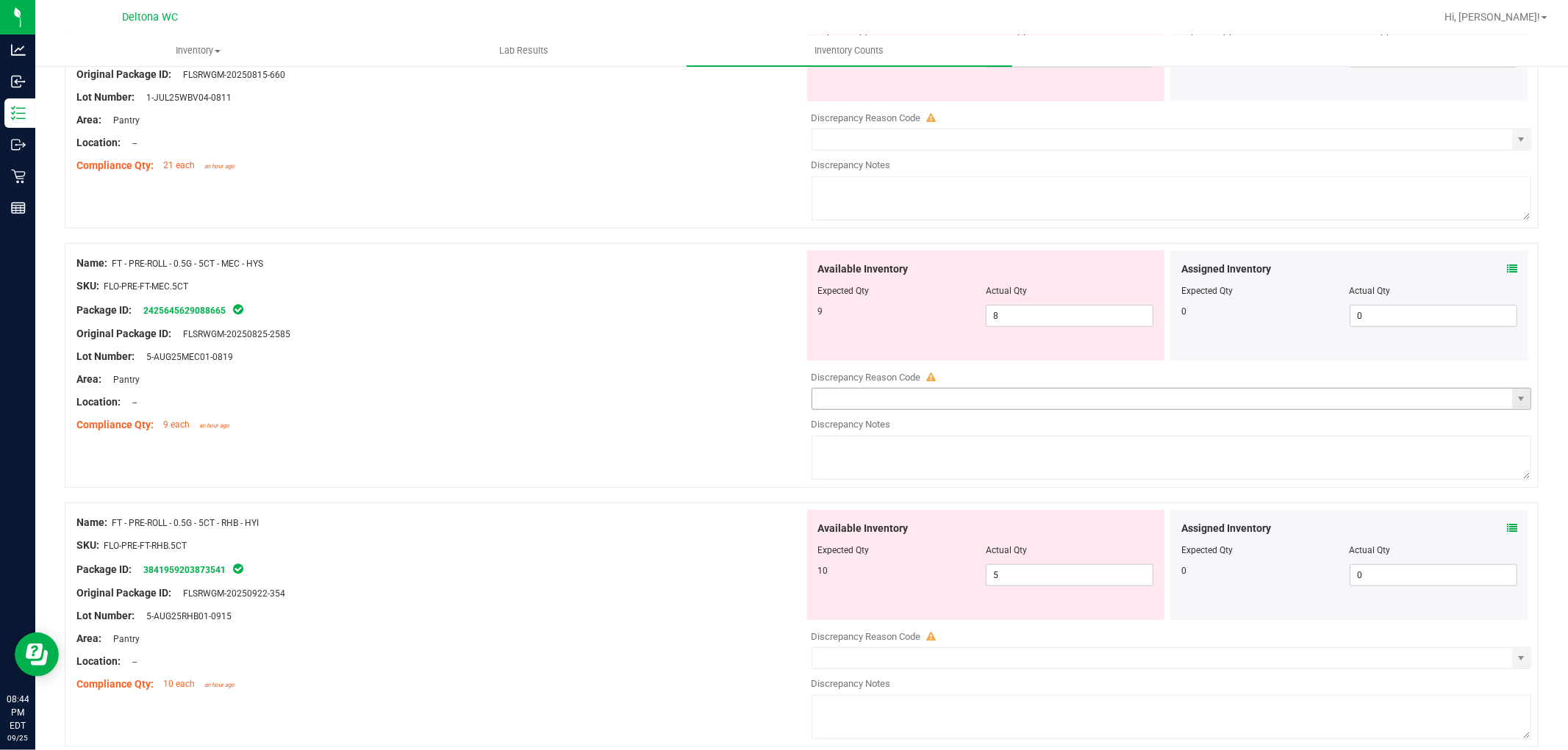
scroll to position [768, 0]
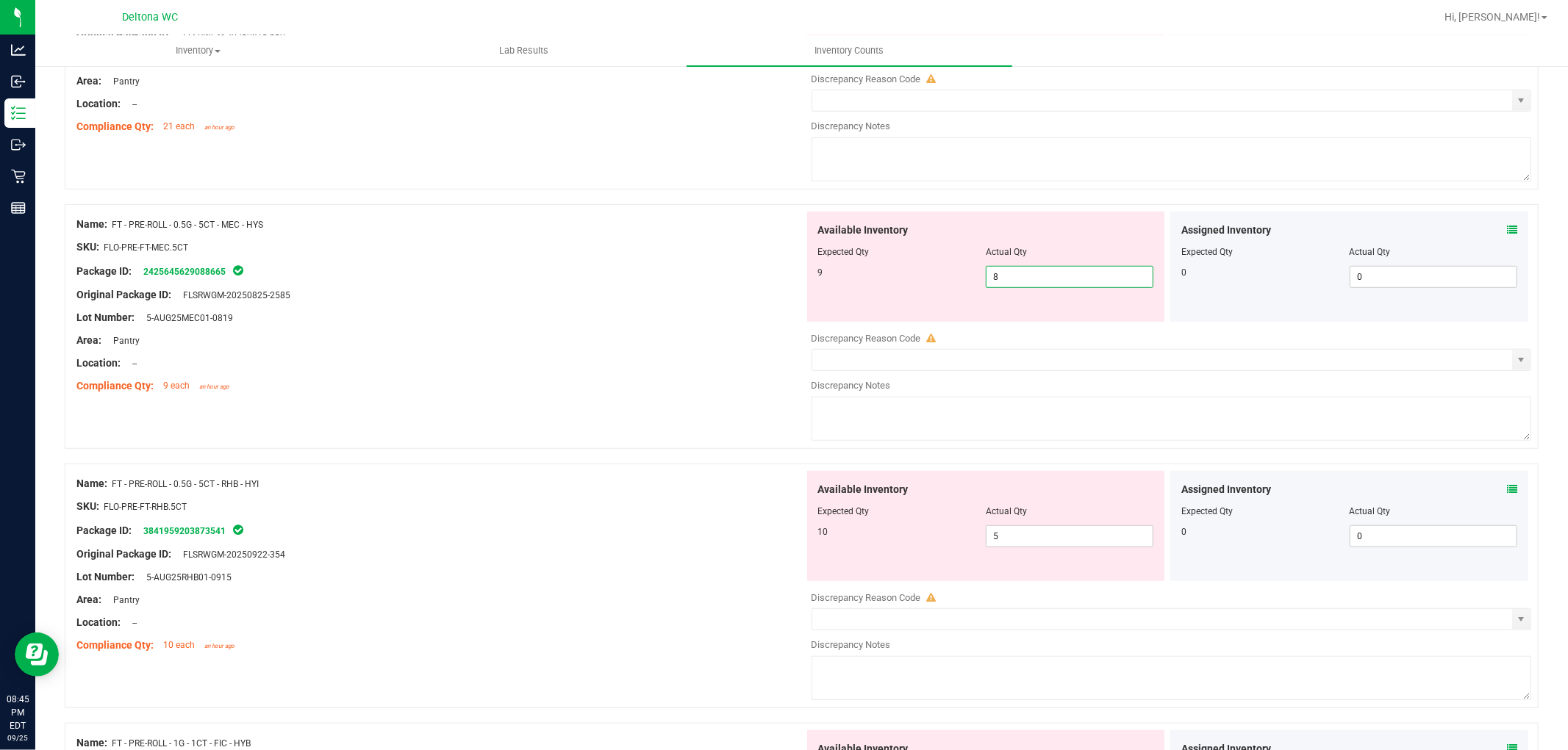
drag, startPoint x: 1021, startPoint y: 270, endPoint x: 839, endPoint y: 246, distance: 183.6
click at [839, 246] on div "Available Inventory Expected Qty Actual Qty 9 8 8" at bounding box center [986, 266] width 358 height 111
click at [1507, 232] on icon at bounding box center [1512, 230] width 10 height 10
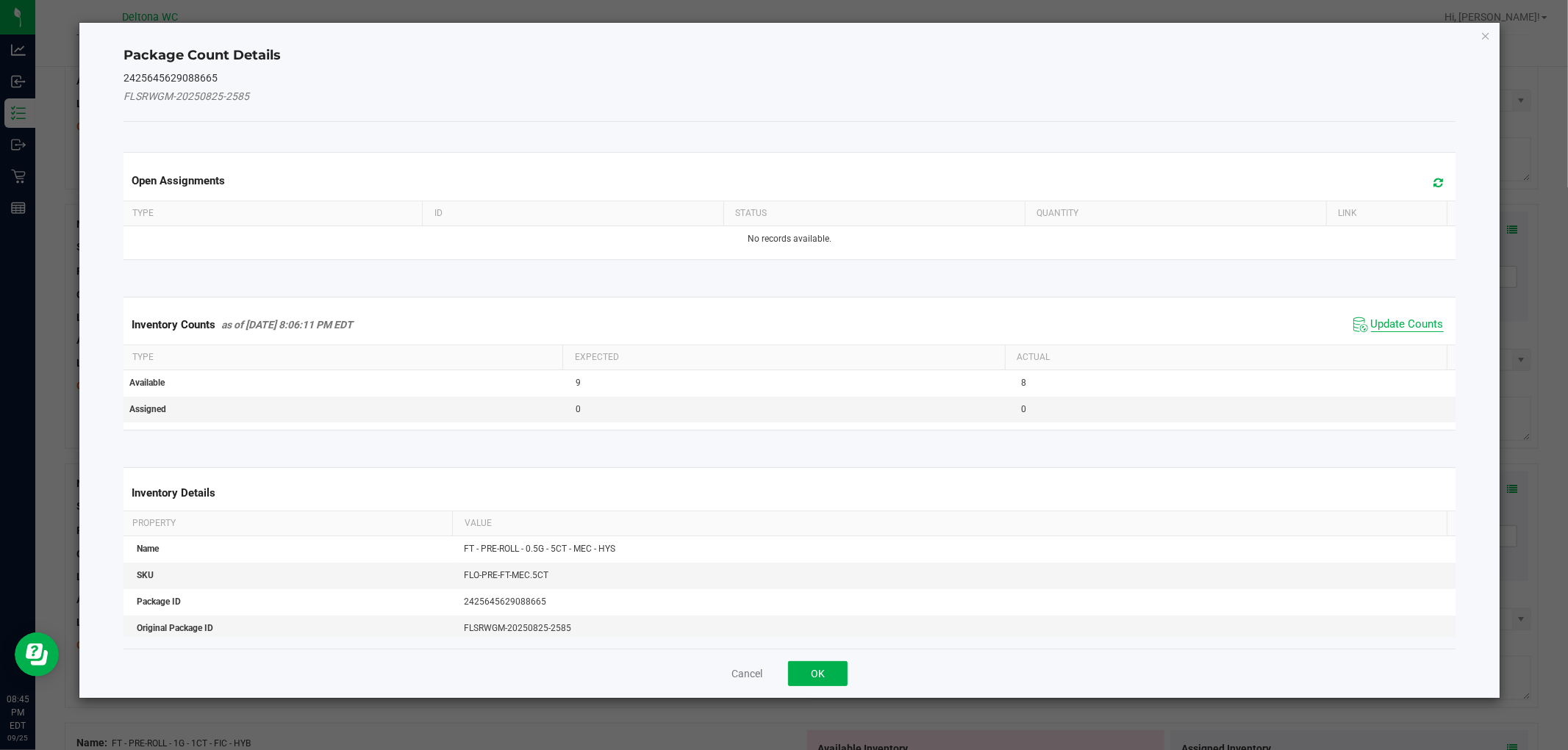
click at [1413, 319] on span "Update Counts" at bounding box center [1407, 325] width 73 height 15
click at [1412, 319] on div "Inventory Counts as of Sep 25, 2025 8:06:11 PM EDT Update Counts" at bounding box center [788, 324] width 1337 height 38
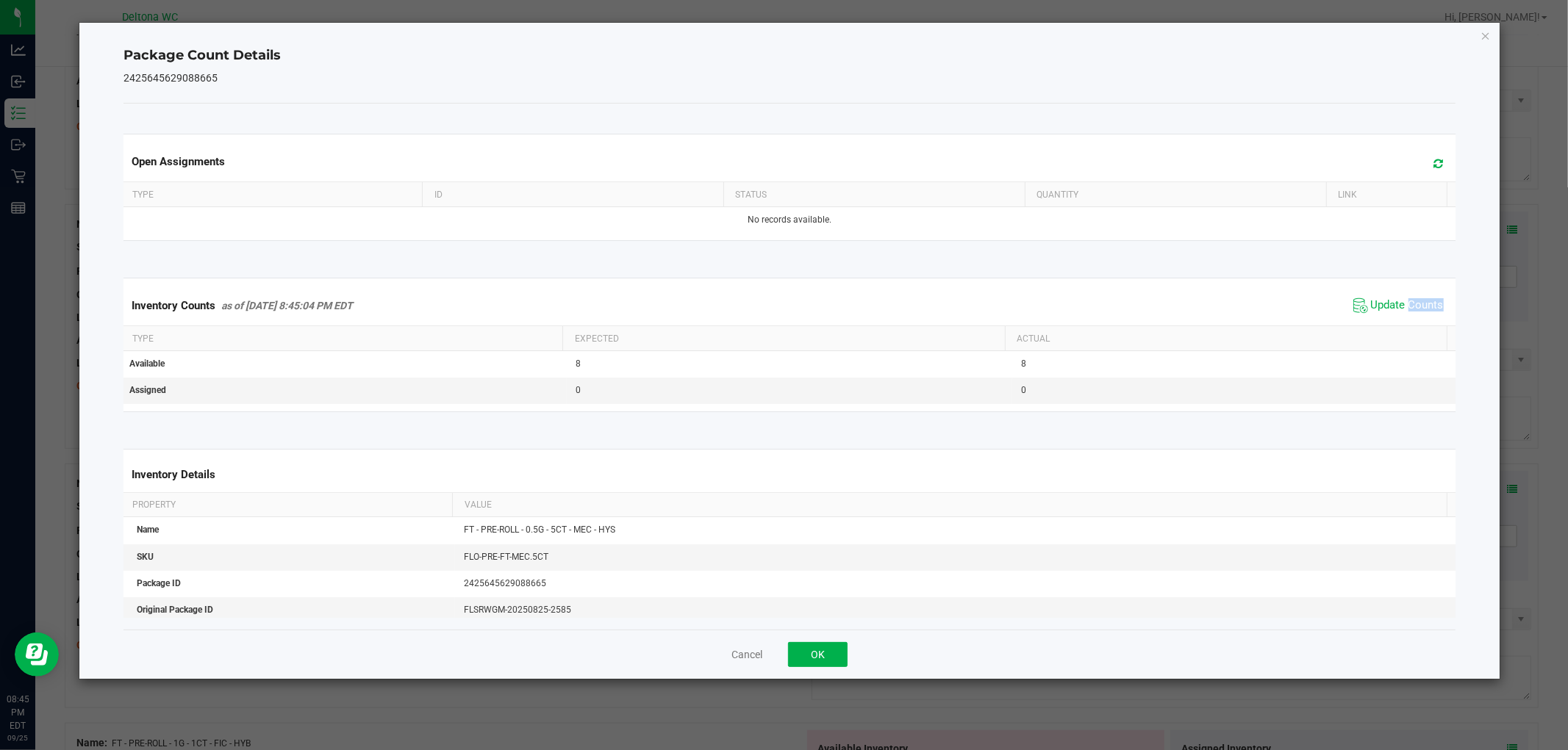
click at [1412, 319] on div "Inventory Counts as of Sep 25, 2025 8:45:04 PM EDT Update Counts" at bounding box center [788, 306] width 1337 height 39
click at [801, 660] on button "OK" at bounding box center [817, 654] width 59 height 25
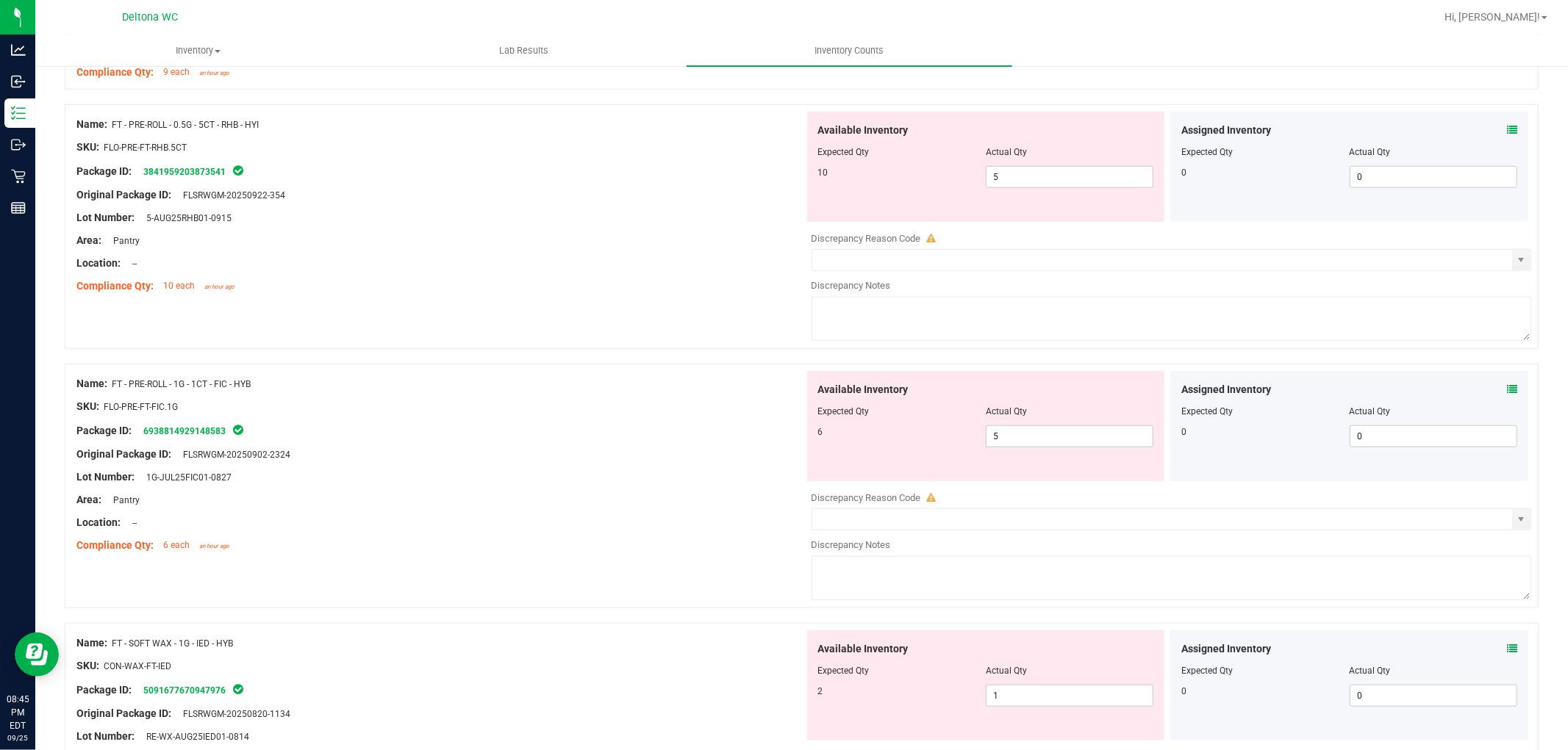
scroll to position [1093, 0]
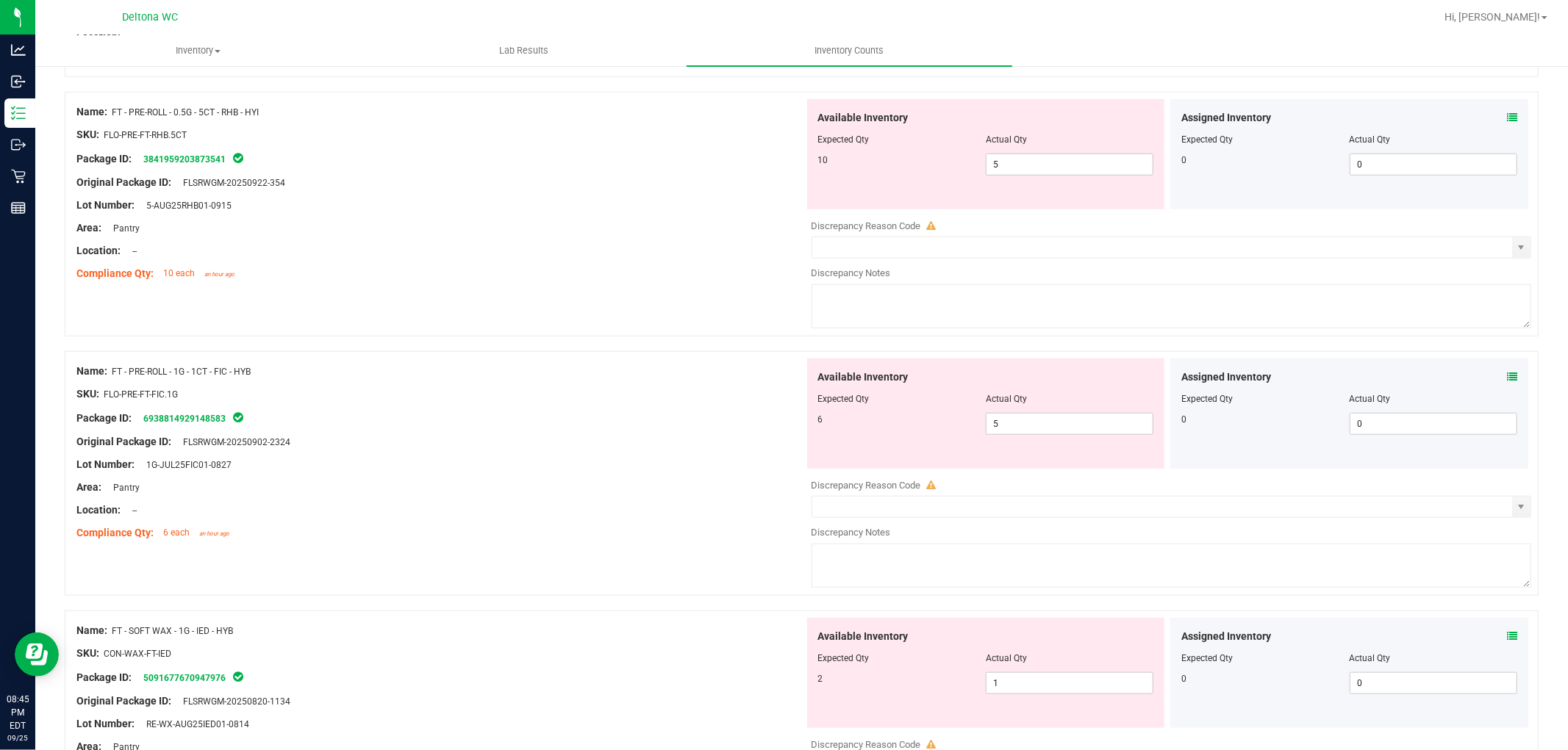
drag, startPoint x: 1496, startPoint y: 111, endPoint x: 1485, endPoint y: 125, distance: 17.8
click at [1490, 116] on div "Assigned Inventory" at bounding box center [1349, 118] width 336 height 16
click at [1505, 119] on div "Assigned Inventory Expected Qty Actual Qty 0 0 0" at bounding box center [1349, 155] width 358 height 111
click at [1507, 119] on icon at bounding box center [1512, 117] width 10 height 10
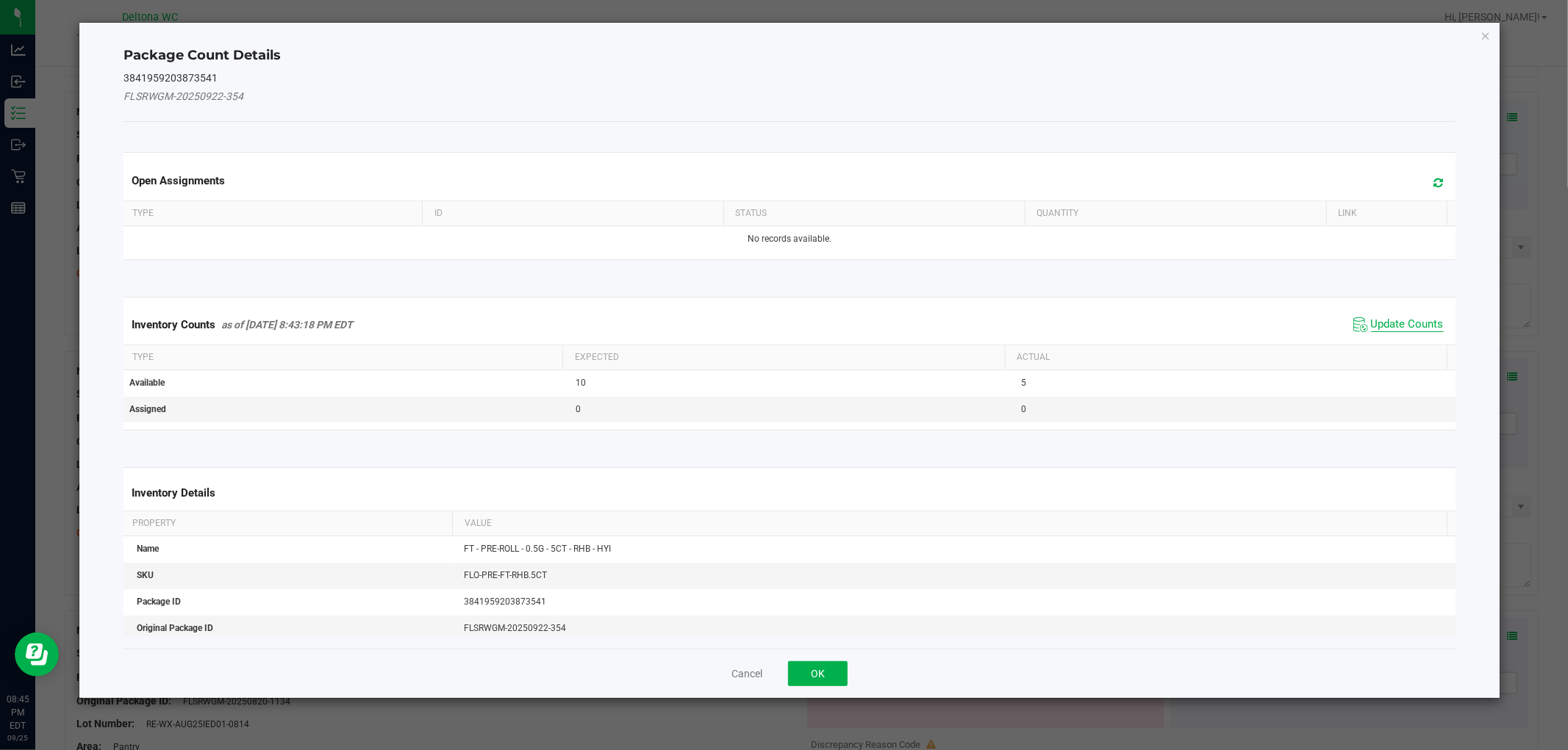
click at [1410, 320] on span "Update Counts" at bounding box center [1407, 325] width 73 height 15
click at [1408, 321] on div "Inventory Counts as of Sep 25, 2025 8:43:18 PM EDT Update Counts" at bounding box center [788, 324] width 1337 height 38
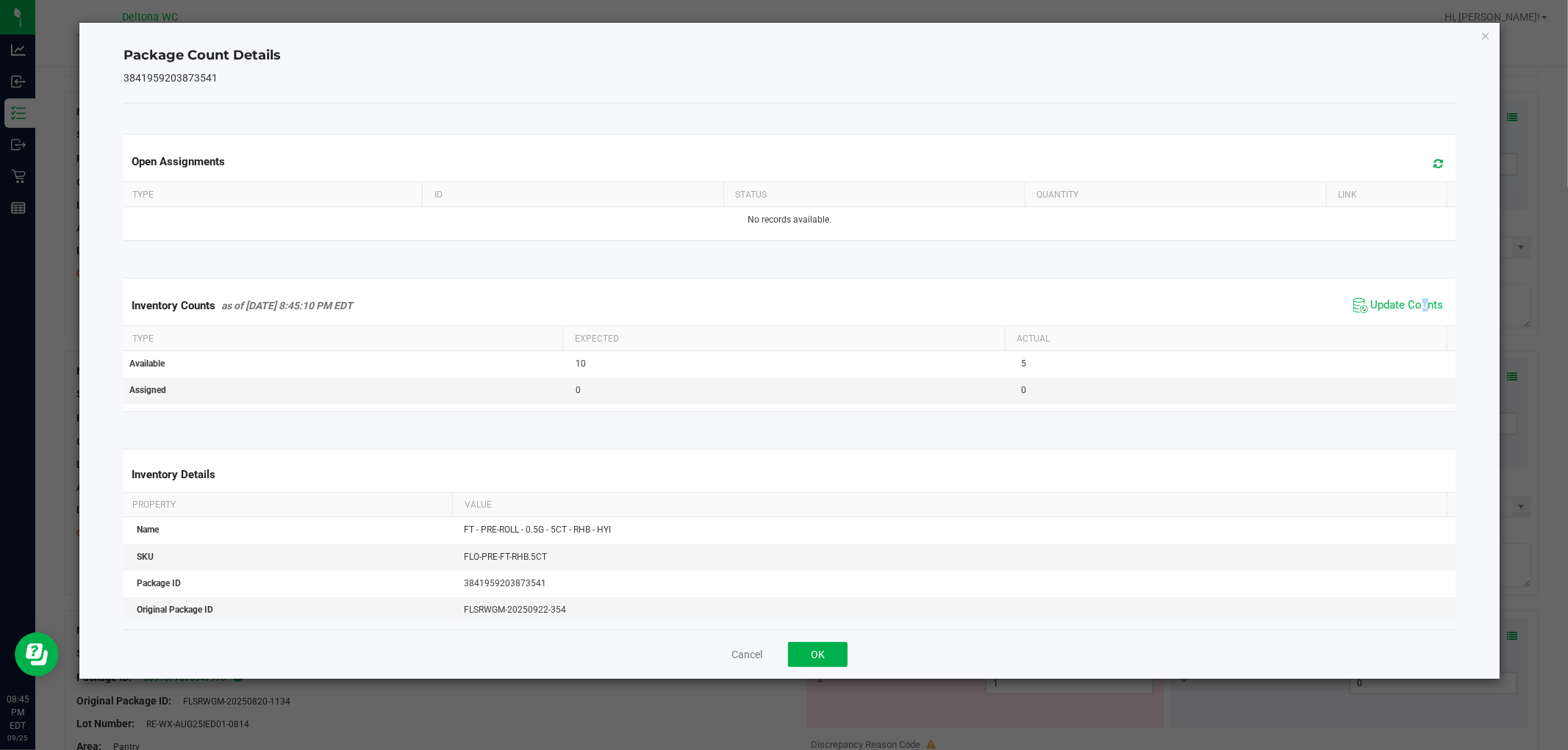
click at [1407, 322] on div "Inventory Counts as of Sep 25, 2025 8:45:10 PM EDT Update Counts" at bounding box center [788, 306] width 1337 height 39
drag, startPoint x: 813, startPoint y: 652, endPoint x: 1038, endPoint y: 457, distance: 297.7
click at [810, 655] on button "OK" at bounding box center [817, 654] width 59 height 25
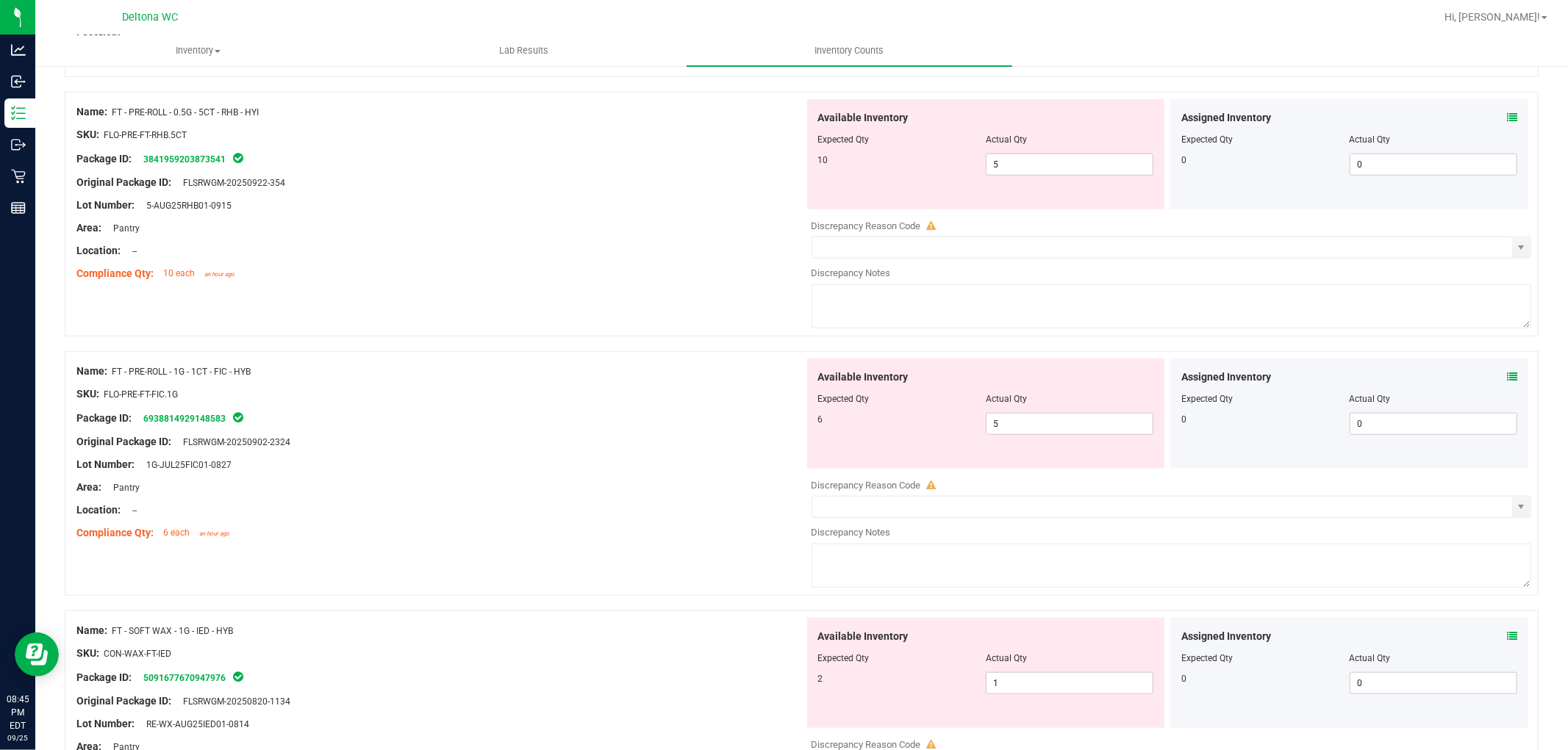
click at [1507, 376] on icon at bounding box center [1512, 377] width 10 height 10
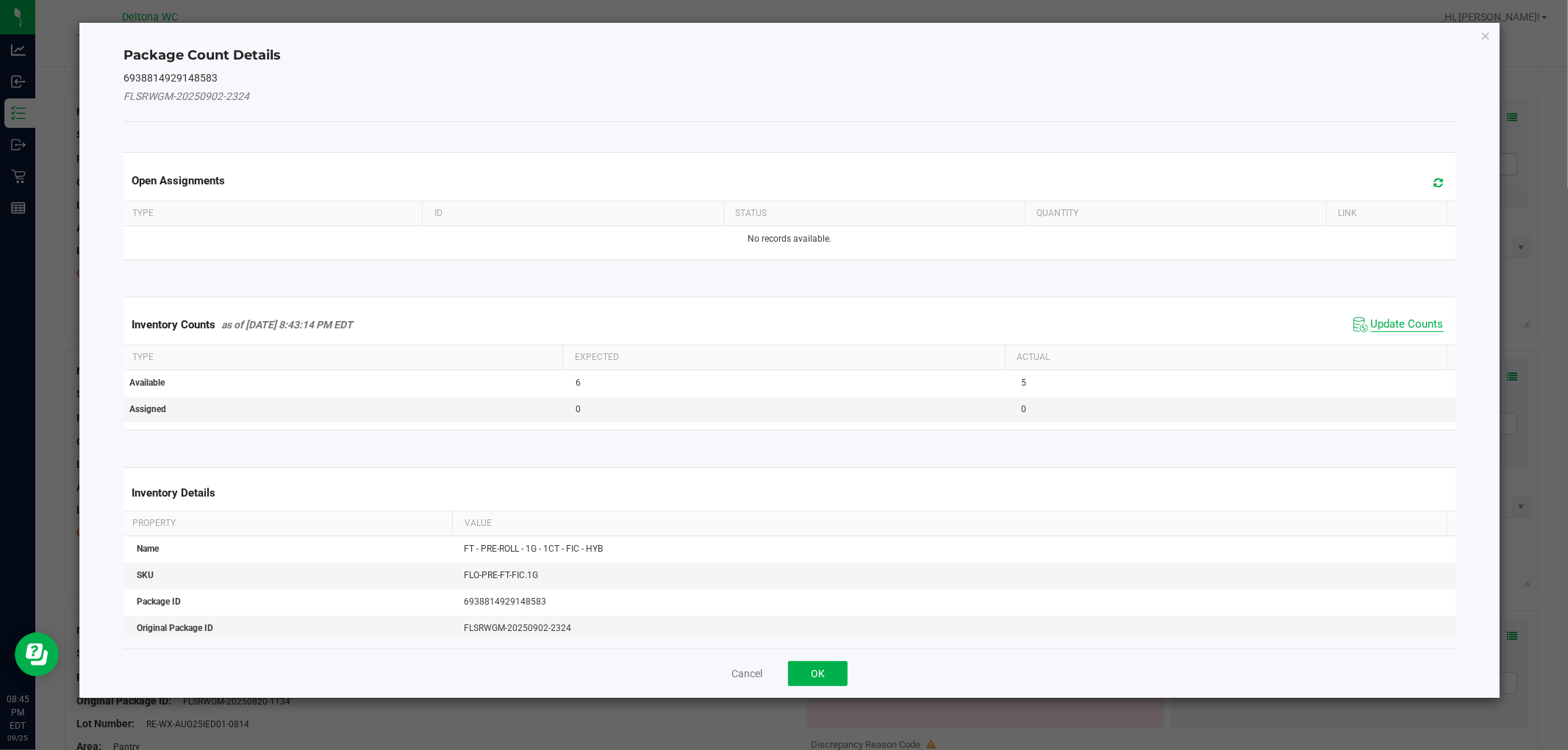
click at [1408, 322] on span "Update Counts" at bounding box center [1407, 325] width 73 height 15
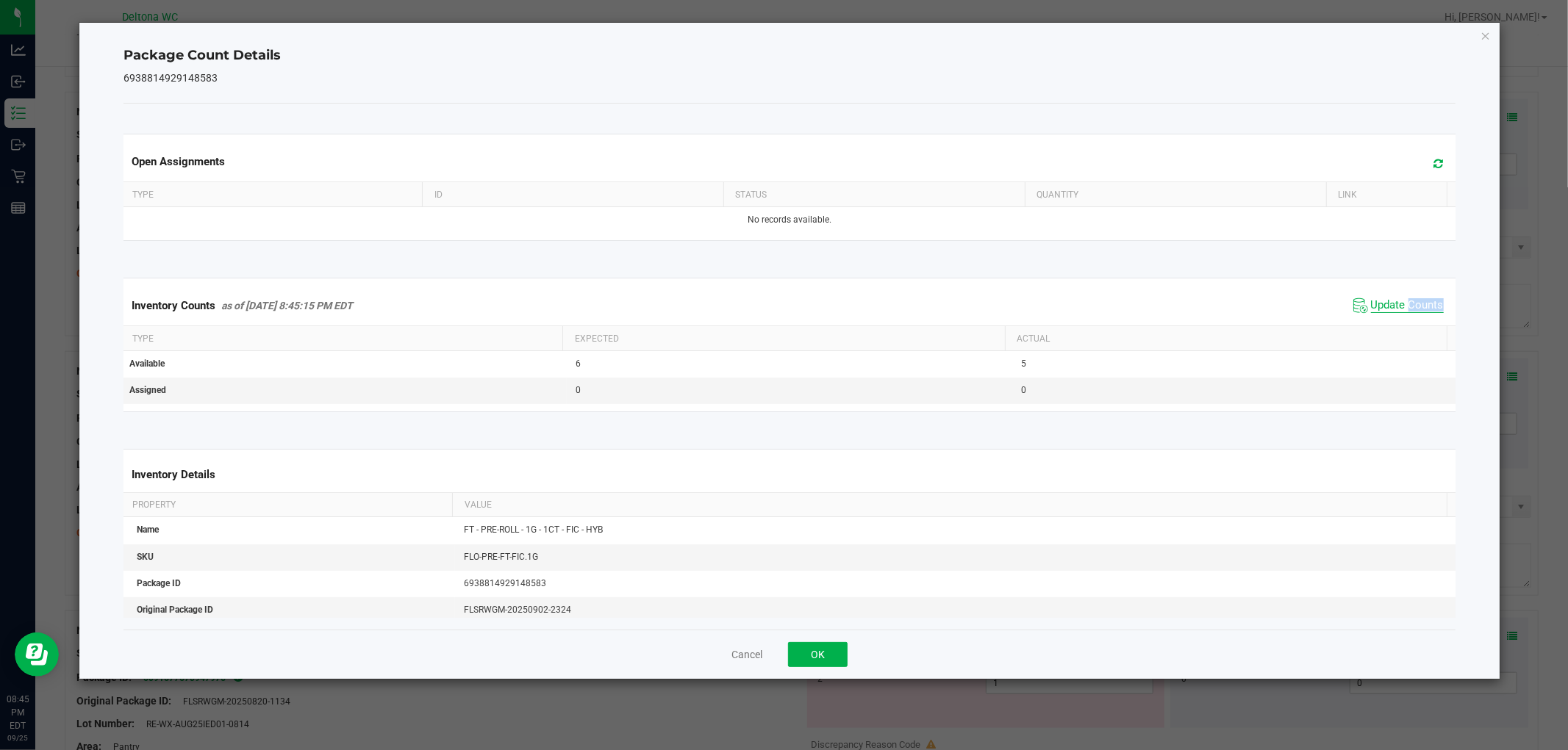
click at [1408, 322] on div "Inventory Counts as of Sep 25, 2025 8:45:15 PM EDT Update Counts" at bounding box center [788, 306] width 1337 height 39
drag, startPoint x: 1408, startPoint y: 322, endPoint x: 1170, endPoint y: 436, distance: 263.9
click at [1407, 324] on div "Inventory Counts as of Sep 25, 2025 8:45:15 PM EDT Update Counts" at bounding box center [788, 306] width 1337 height 39
click at [818, 661] on button "OK" at bounding box center [817, 654] width 59 height 25
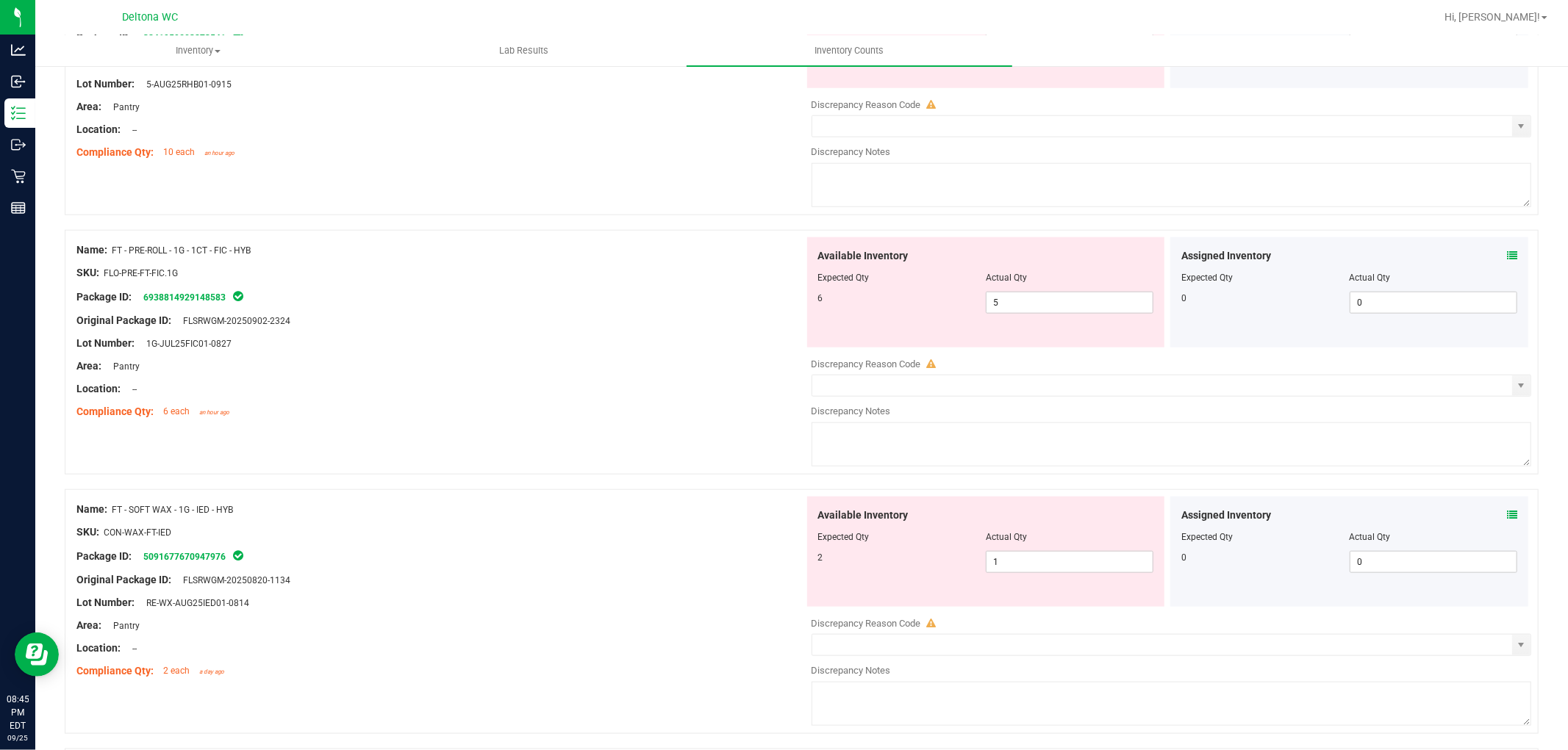
scroll to position [1257, 0]
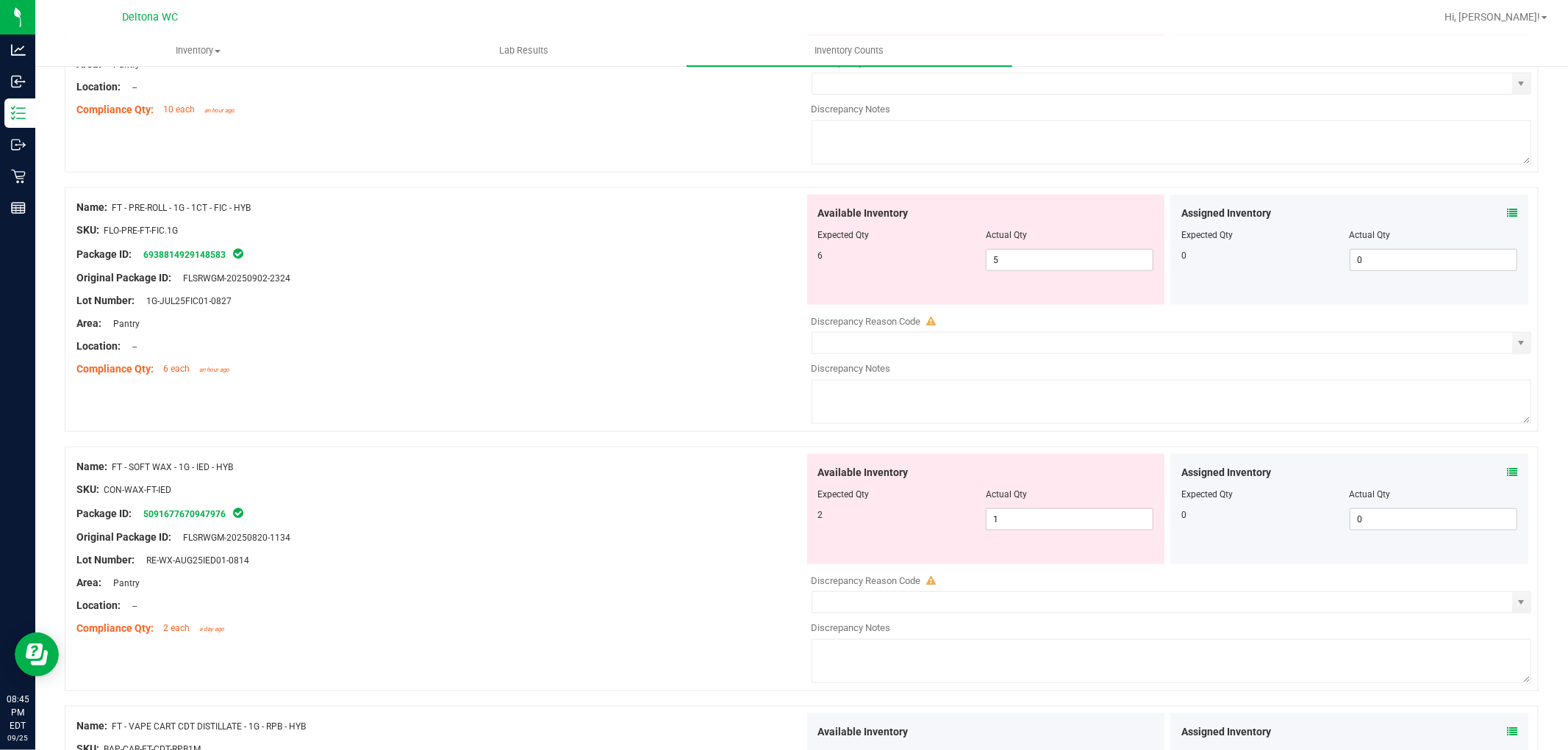
click at [1507, 473] on icon at bounding box center [1512, 473] width 10 height 10
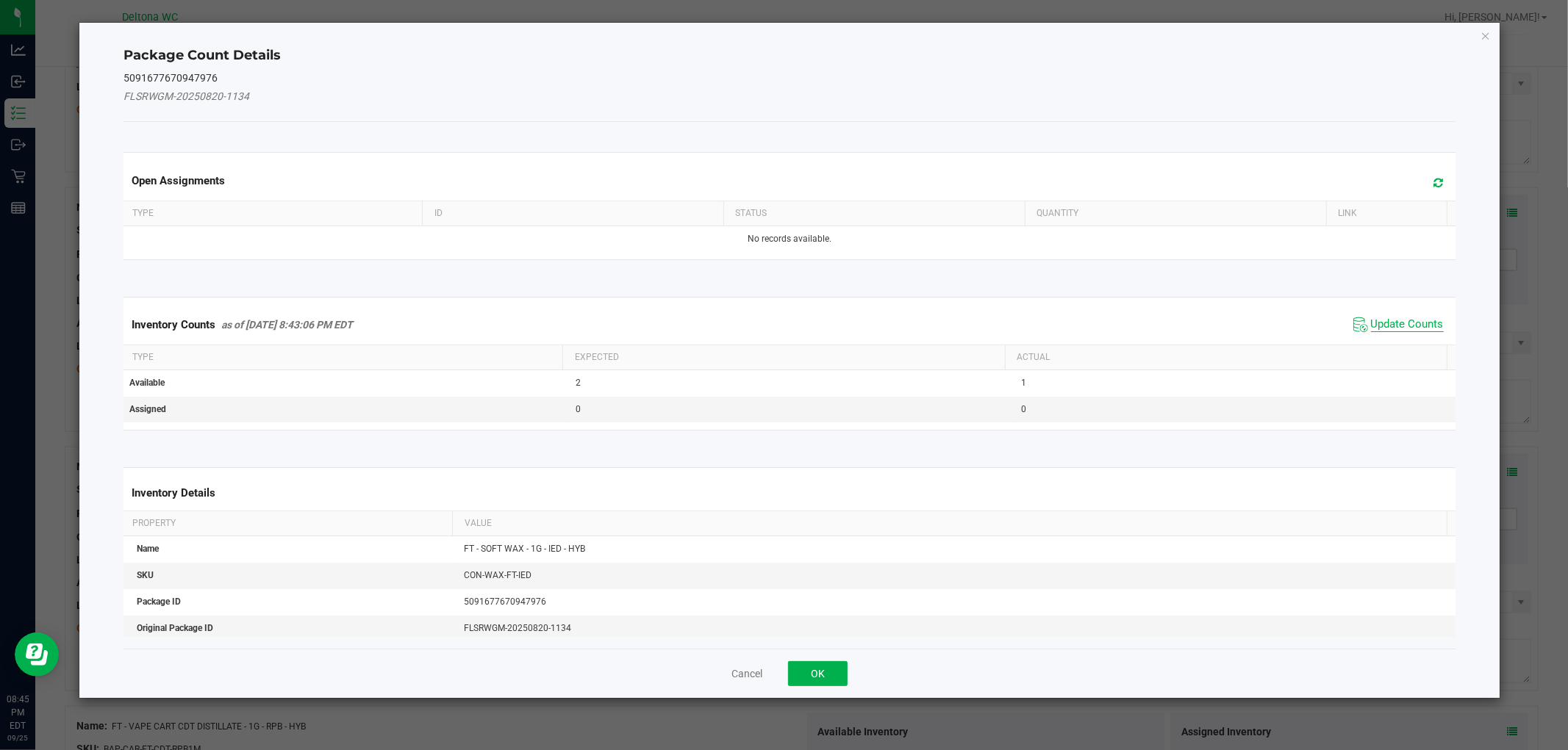
click at [1387, 324] on span "Update Counts" at bounding box center [1407, 325] width 73 height 15
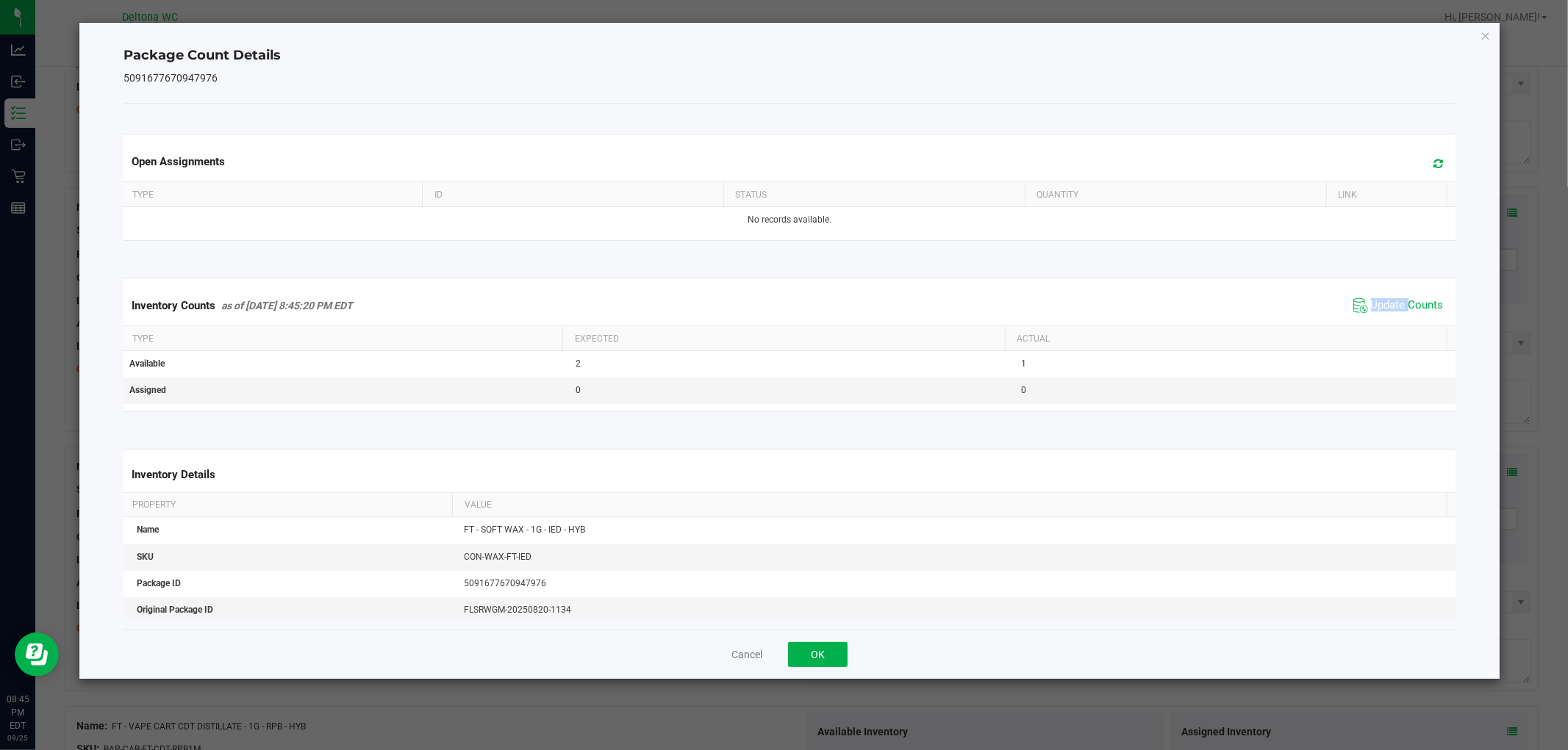
click at [1389, 324] on div "Inventory Counts as of Sep 25, 2025 8:45:20 PM EDT Update Counts" at bounding box center [788, 306] width 1337 height 39
click at [1389, 322] on div "Inventory Counts as of Sep 25, 2025 8:45:20 PM EDT Update Counts" at bounding box center [788, 306] width 1337 height 39
drag, startPoint x: 827, startPoint y: 648, endPoint x: 832, endPoint y: 642, distance: 7.8
click at [827, 649] on button "OK" at bounding box center [817, 654] width 59 height 25
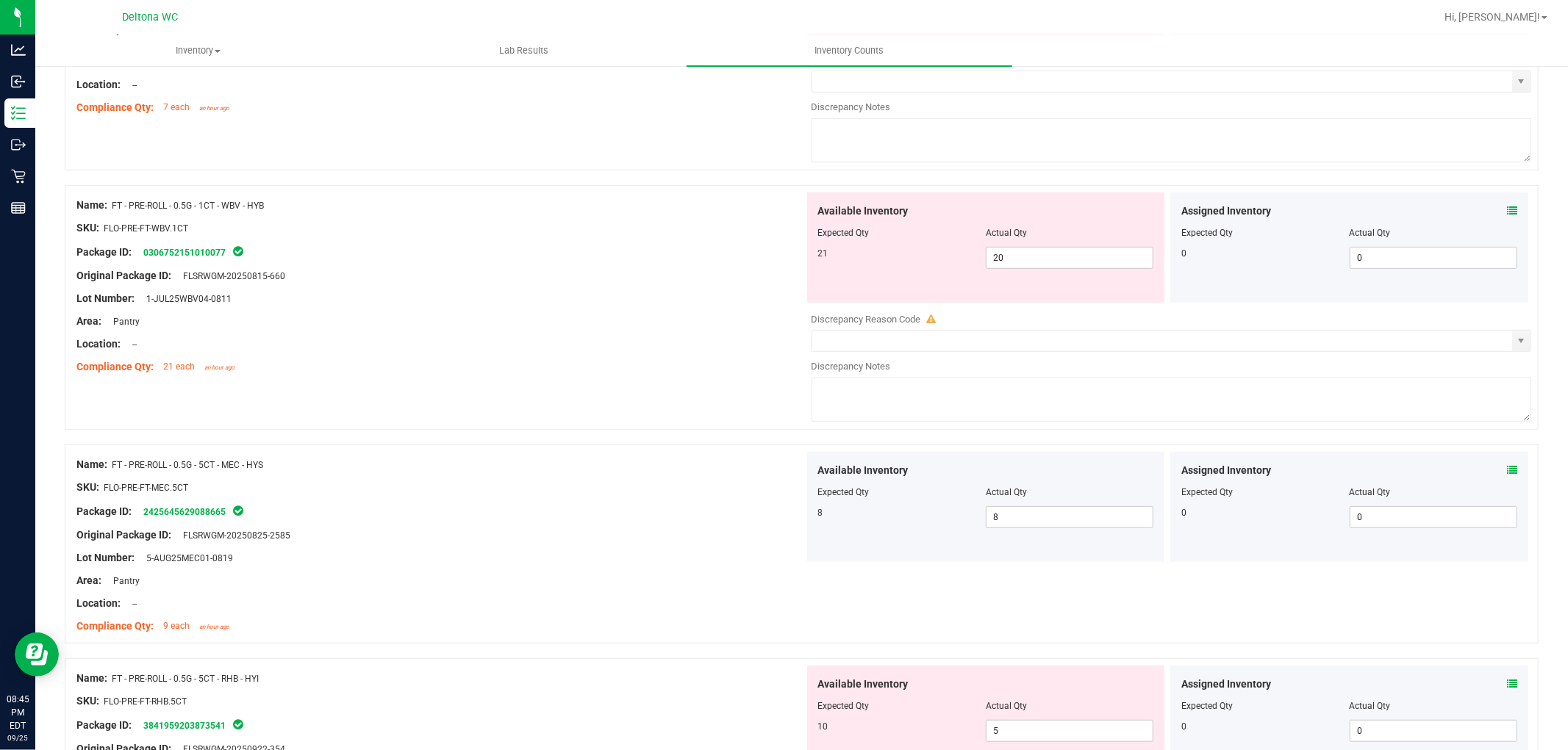
scroll to position [523, 0]
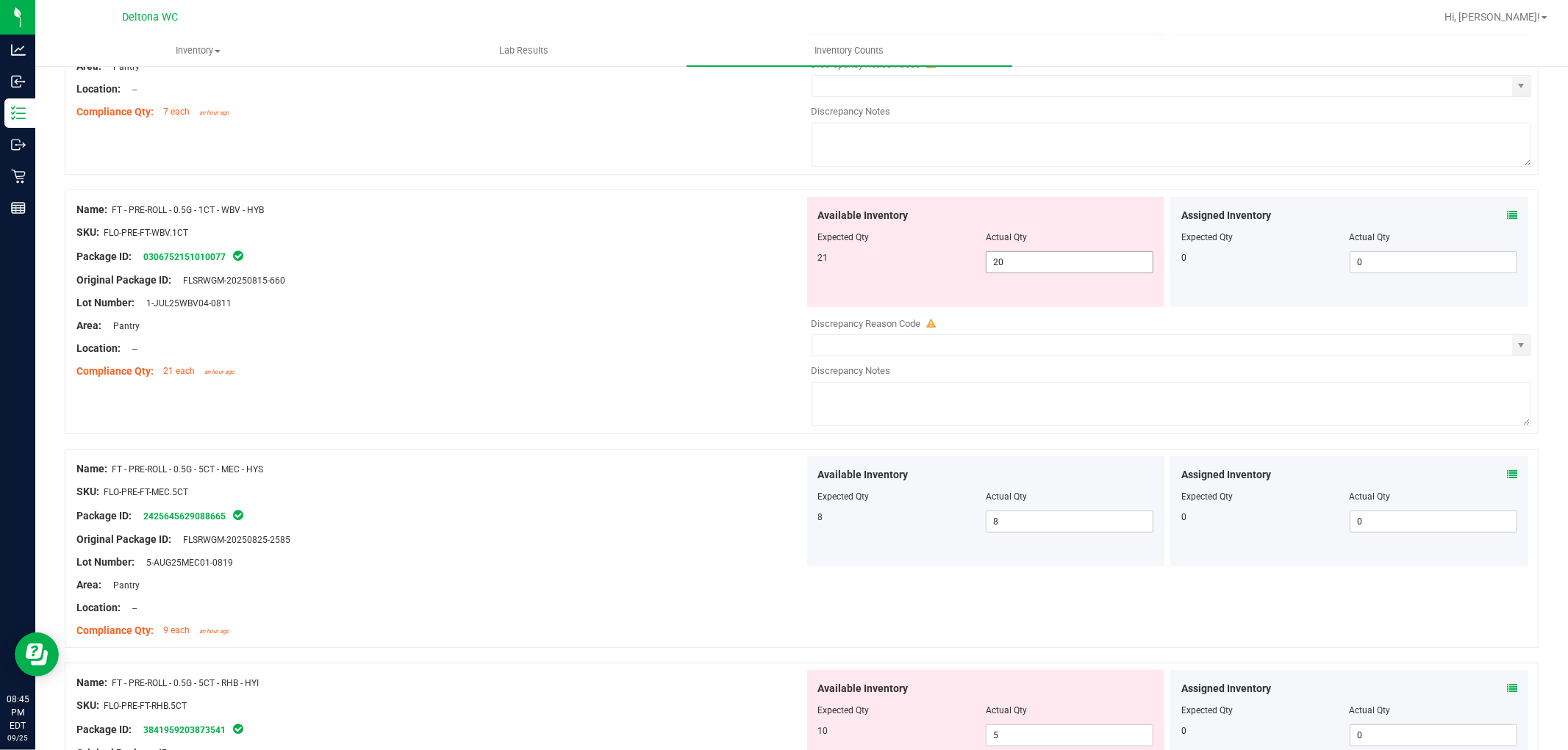
drag, startPoint x: 1009, startPoint y: 253, endPoint x: 880, endPoint y: 258, distance: 129.1
click at [880, 258] on div "21 20 20" at bounding box center [986, 262] width 336 height 22
type input "21"
click at [527, 377] on div "Compliance Qty: 21 each an hour ago" at bounding box center [439, 372] width 727 height 16
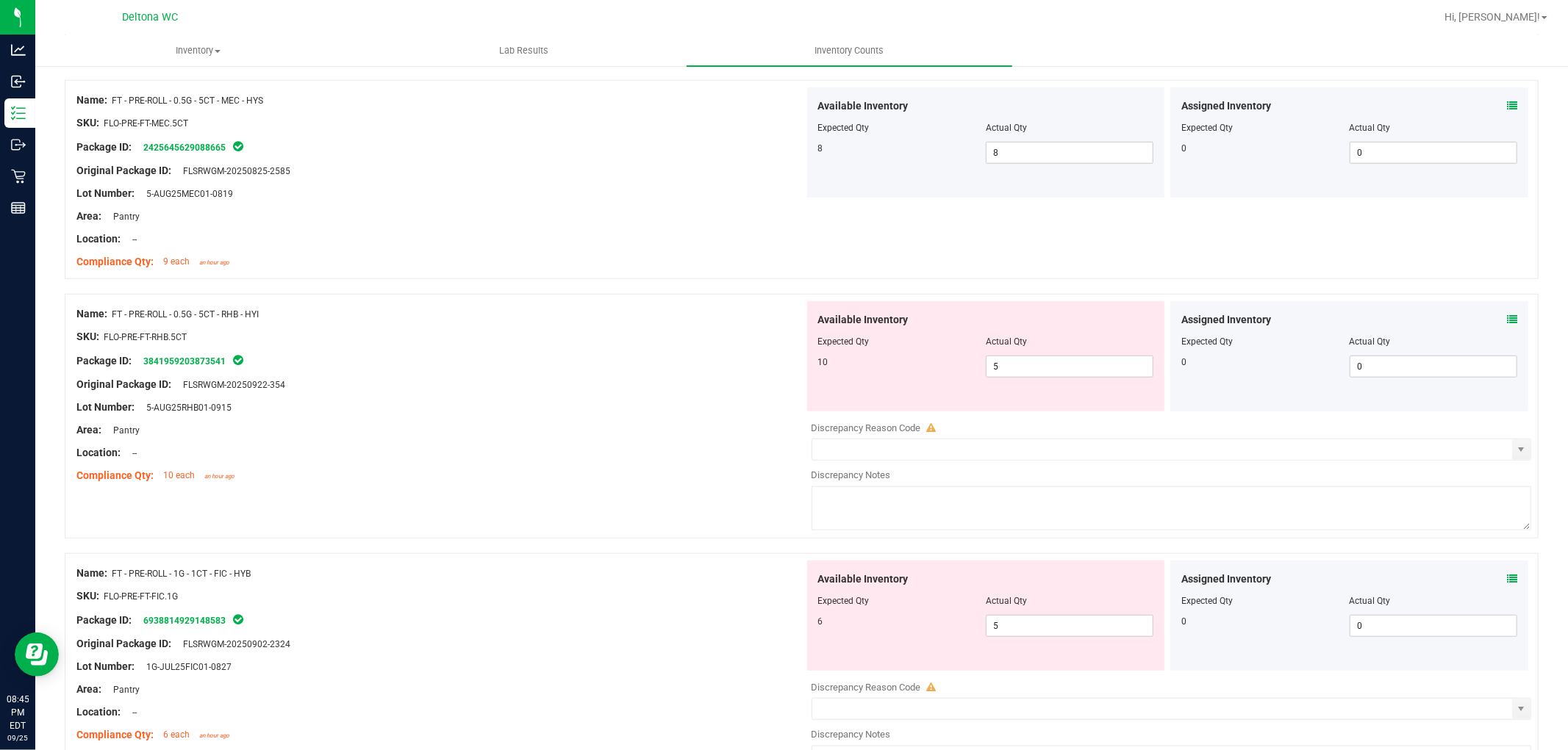
scroll to position [849, 0]
drag, startPoint x: 1061, startPoint y: 364, endPoint x: 856, endPoint y: 351, distance: 205.4
click at [871, 364] on div "10 5 5" at bounding box center [986, 363] width 336 height 22
type input "10"
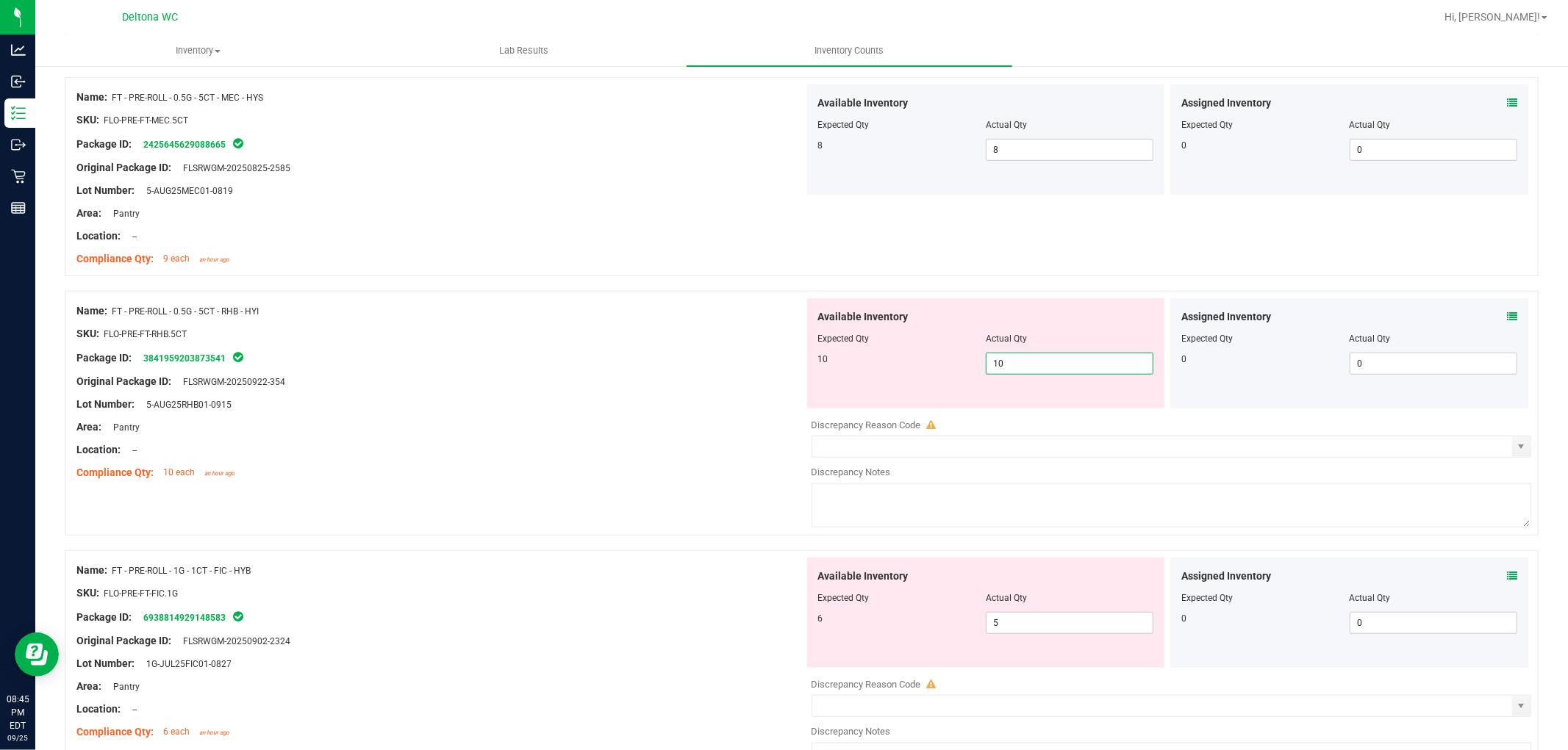
click at [618, 462] on div at bounding box center [439, 461] width 727 height 7
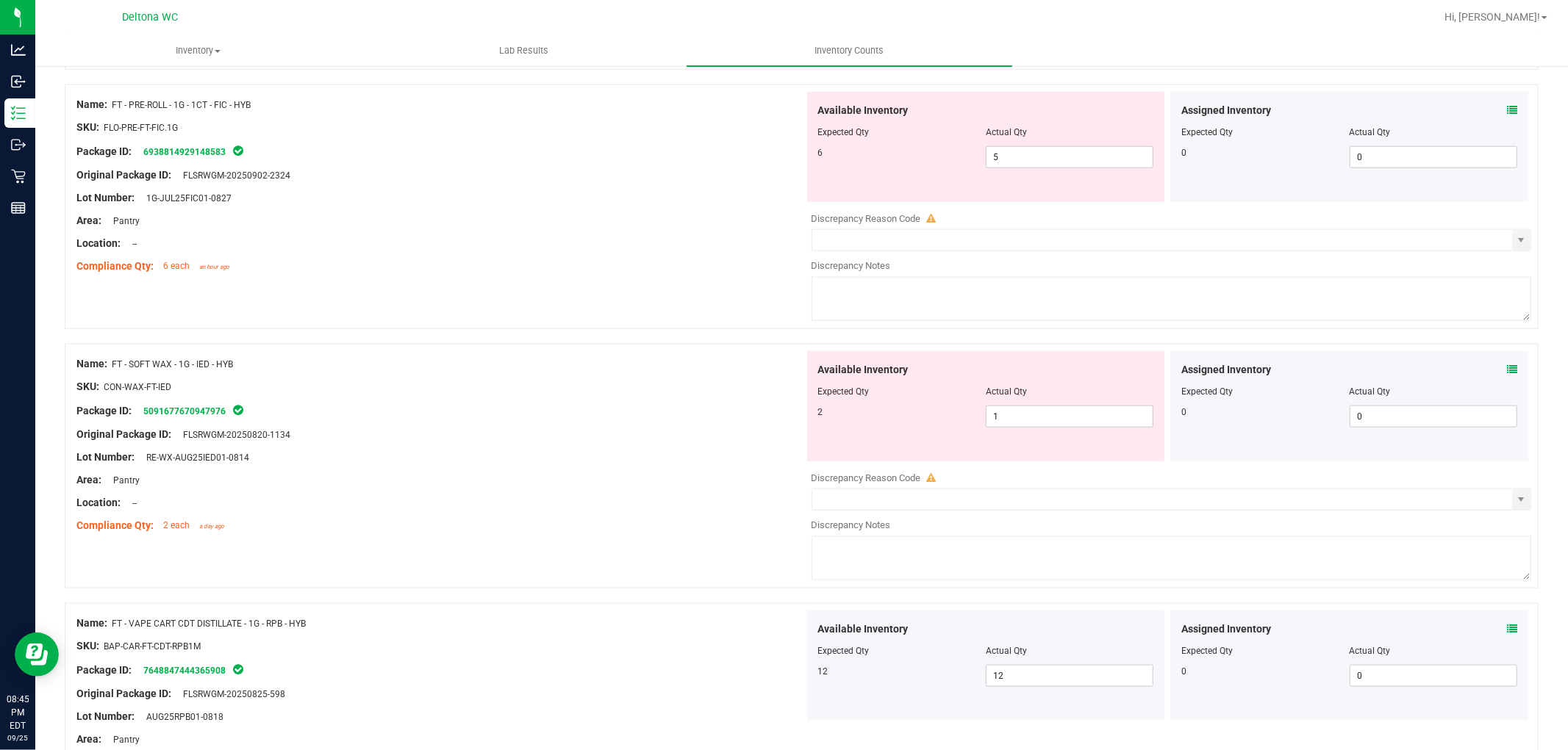
scroll to position [1389, 0]
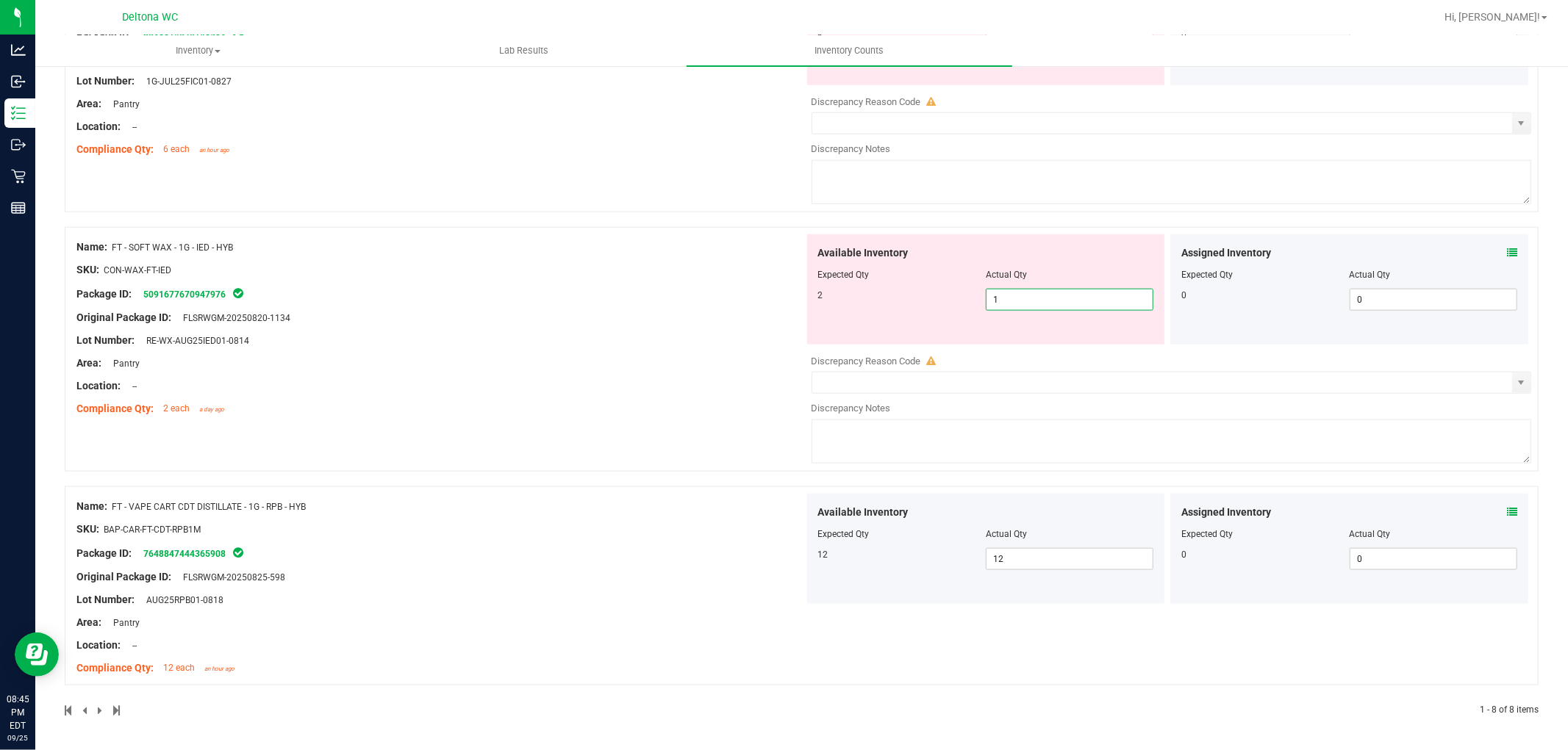
drag, startPoint x: 1077, startPoint y: 296, endPoint x: 811, endPoint y: 279, distance: 266.5
click at [858, 300] on div "2 1 1" at bounding box center [986, 300] width 336 height 22
type input "2"
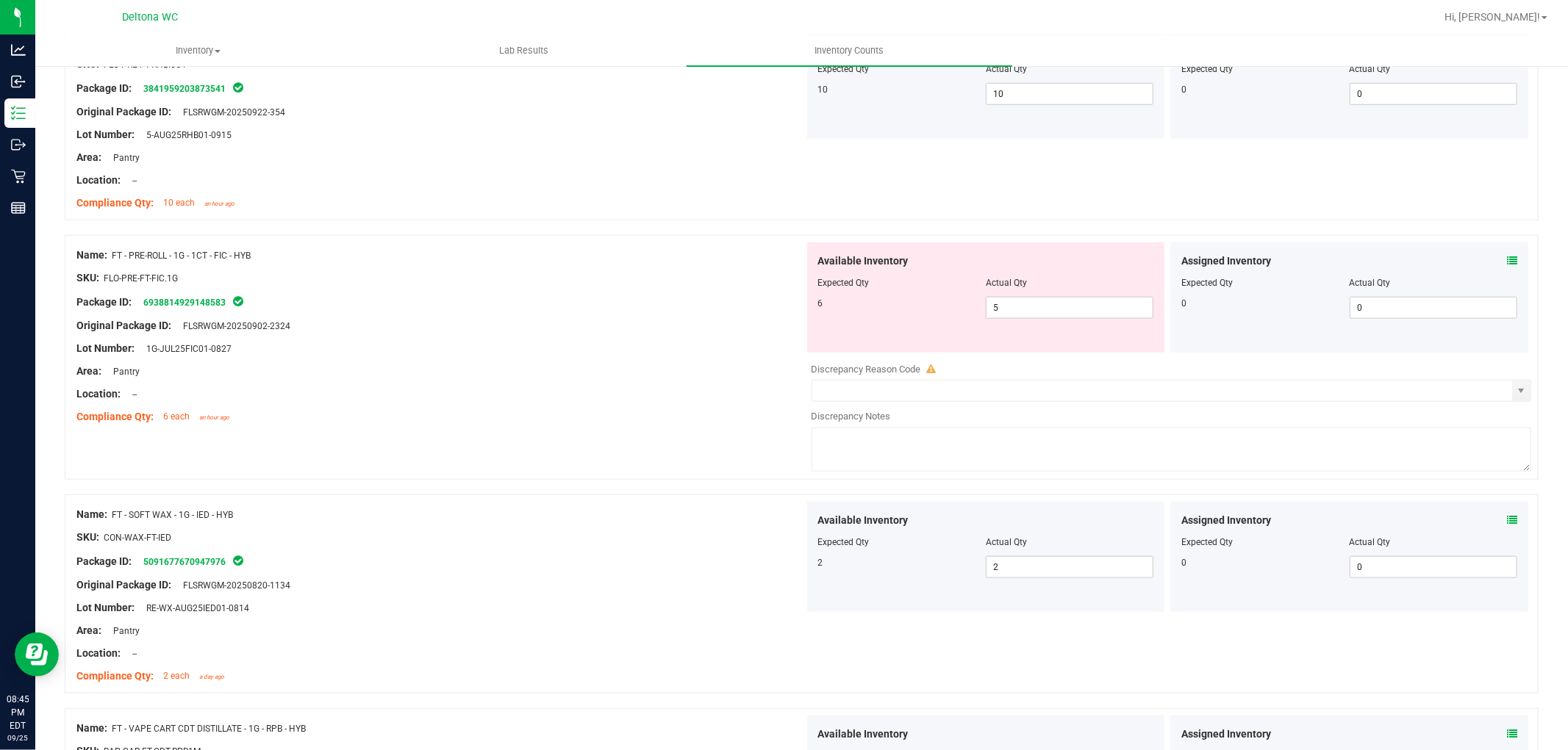
scroll to position [1097, 0]
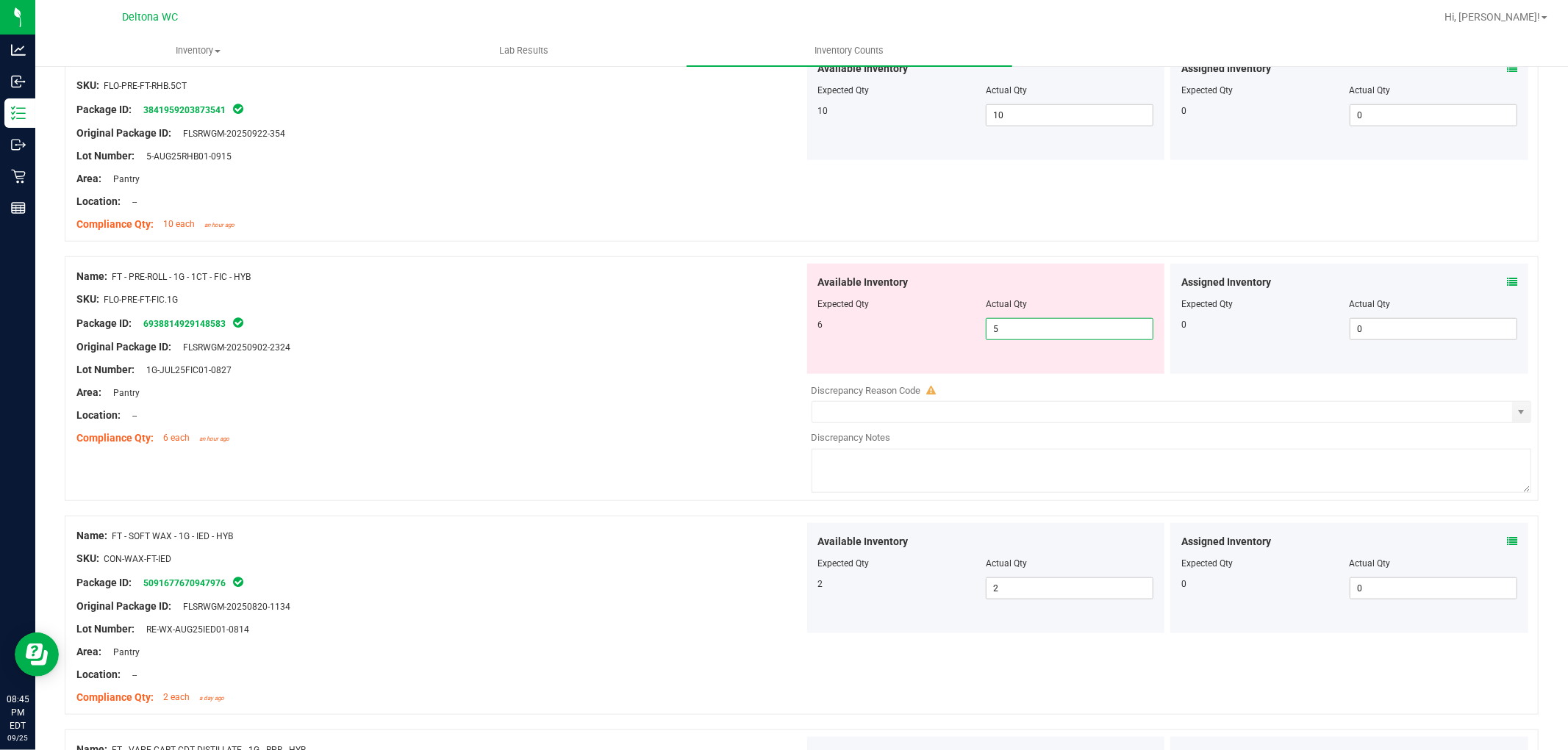
drag, startPoint x: 1064, startPoint y: 327, endPoint x: 767, endPoint y: 309, distance: 297.5
click at [774, 321] on div "Name: FT - PRE-ROLL - 1G - 1CT - FIC - HYB SKU: FLO-PRE-FT-FIC.1G Package ID: 6…" at bounding box center [801, 379] width 1473 height 245
type input "6"
click at [672, 334] on div at bounding box center [439, 336] width 727 height 7
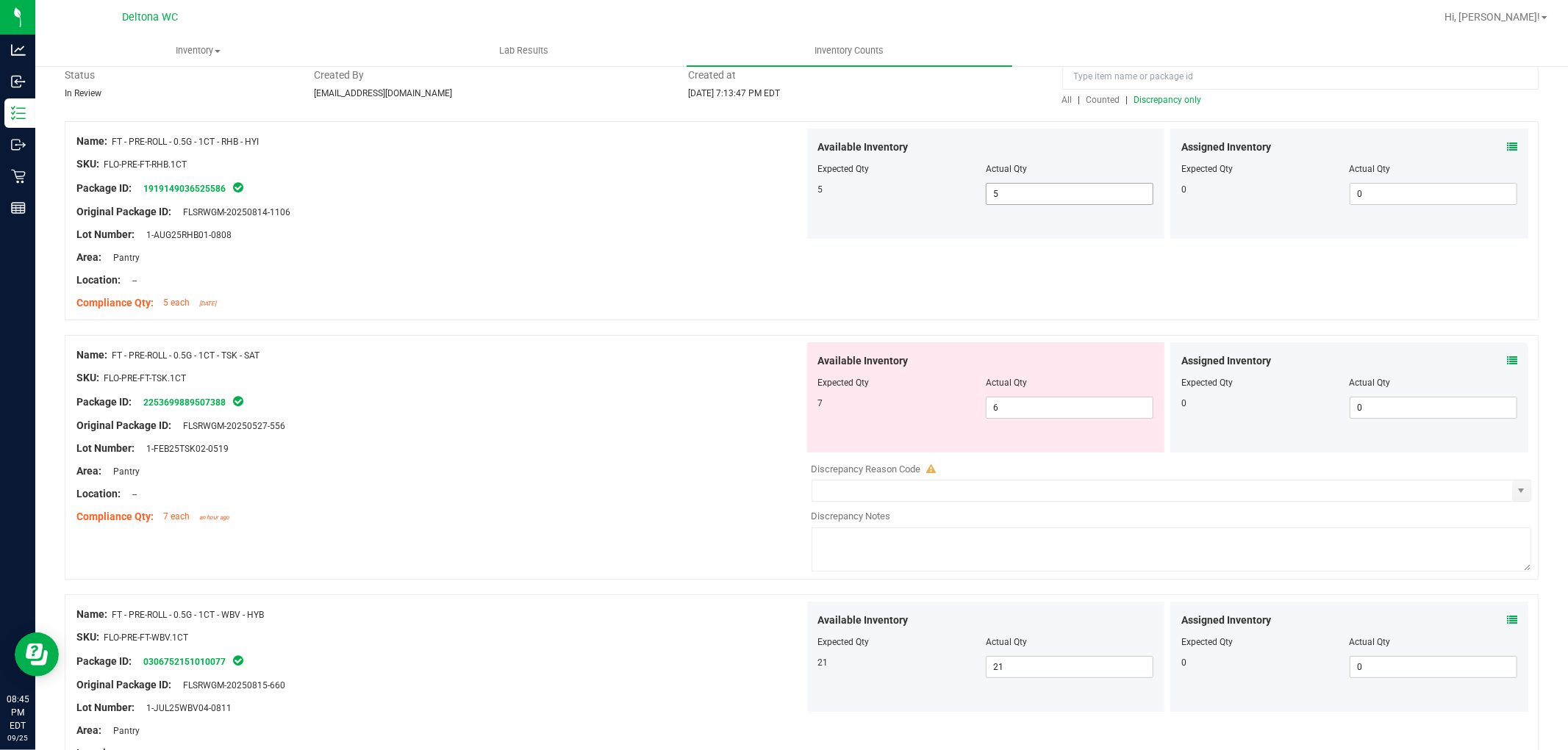
scroll to position [0, 0]
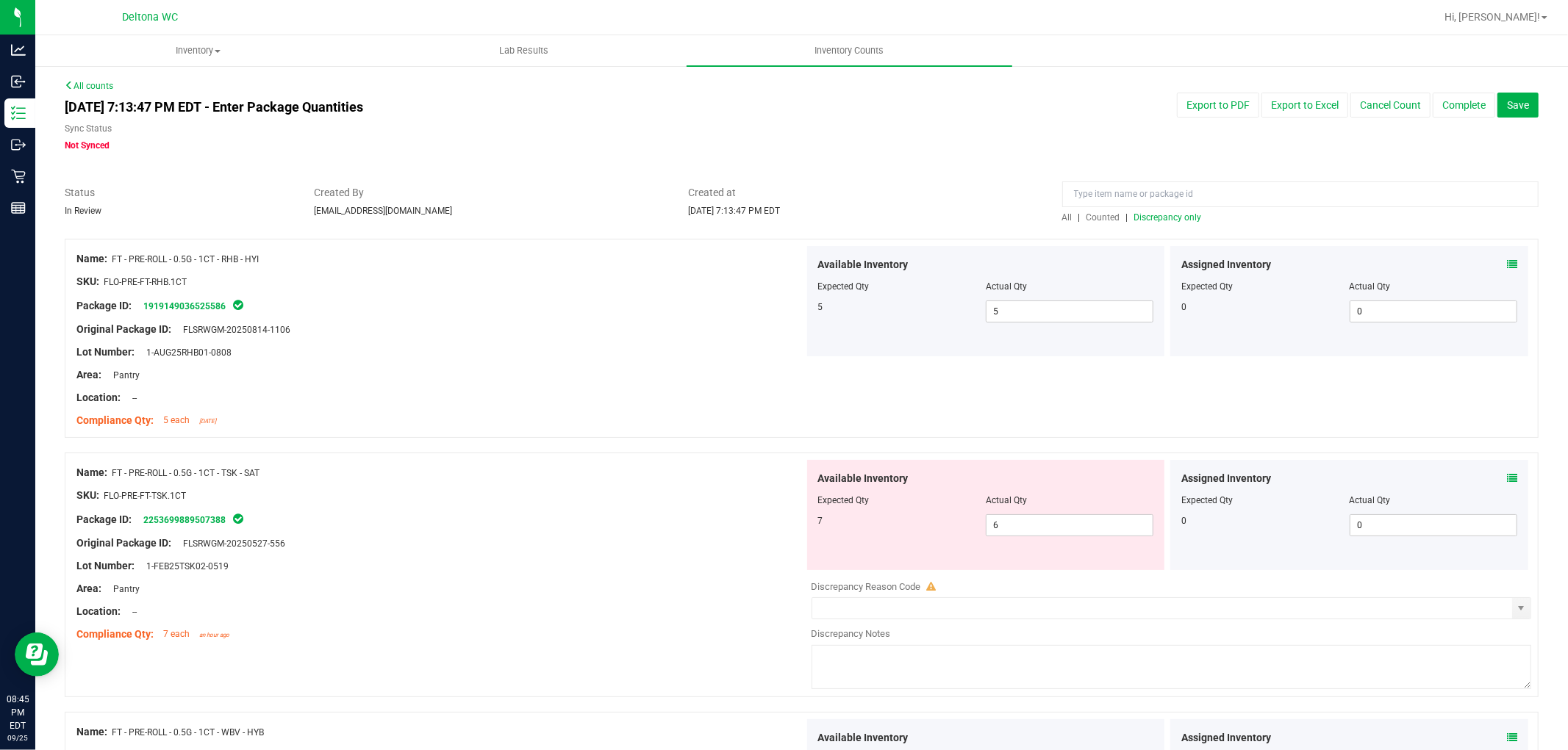
click at [1178, 216] on span "Discrepancy only" at bounding box center [1167, 217] width 68 height 10
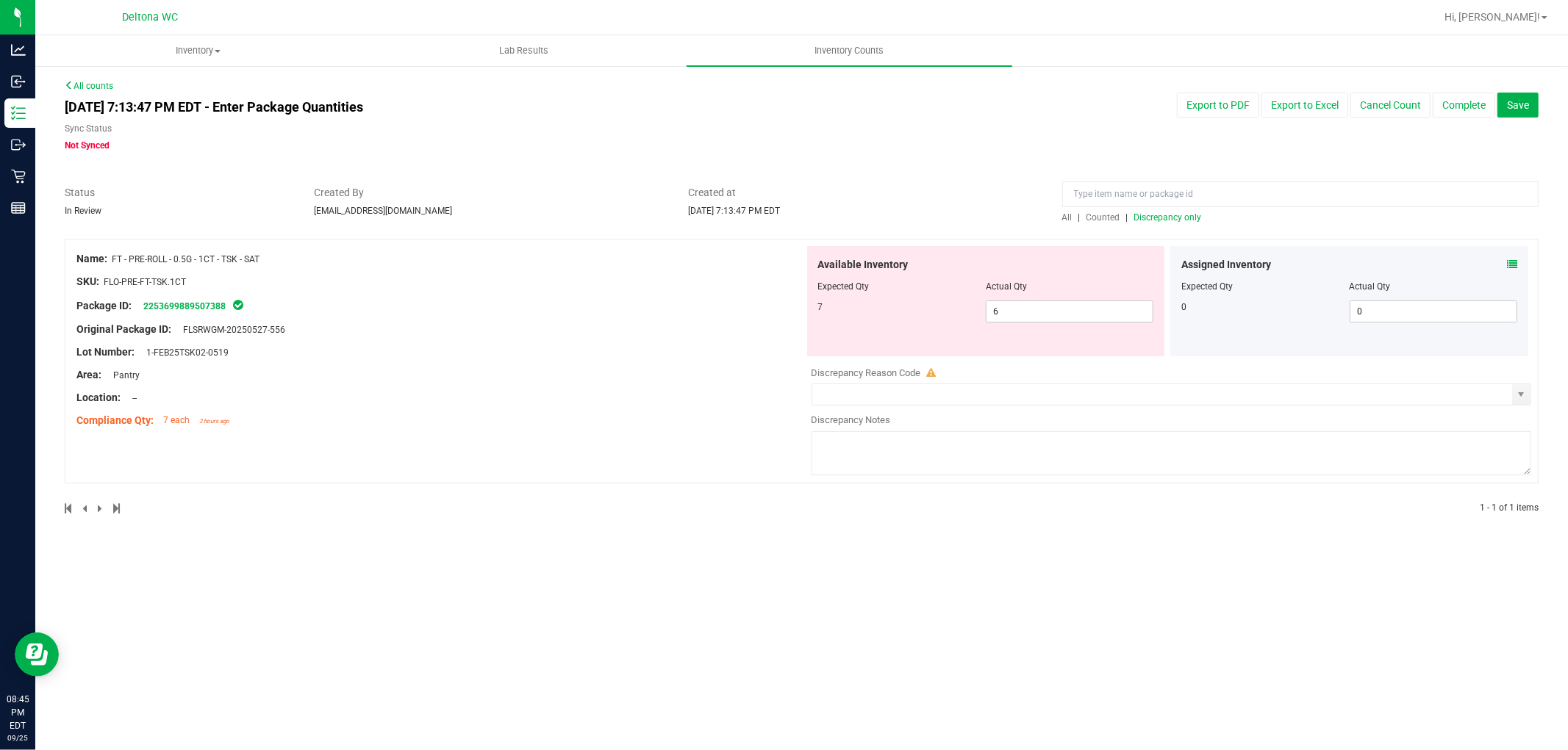
click at [1507, 255] on div "Assigned Inventory Expected Qty Actual Qty 0 0 0" at bounding box center [1349, 302] width 358 height 111
click at [1516, 266] on icon at bounding box center [1512, 264] width 10 height 10
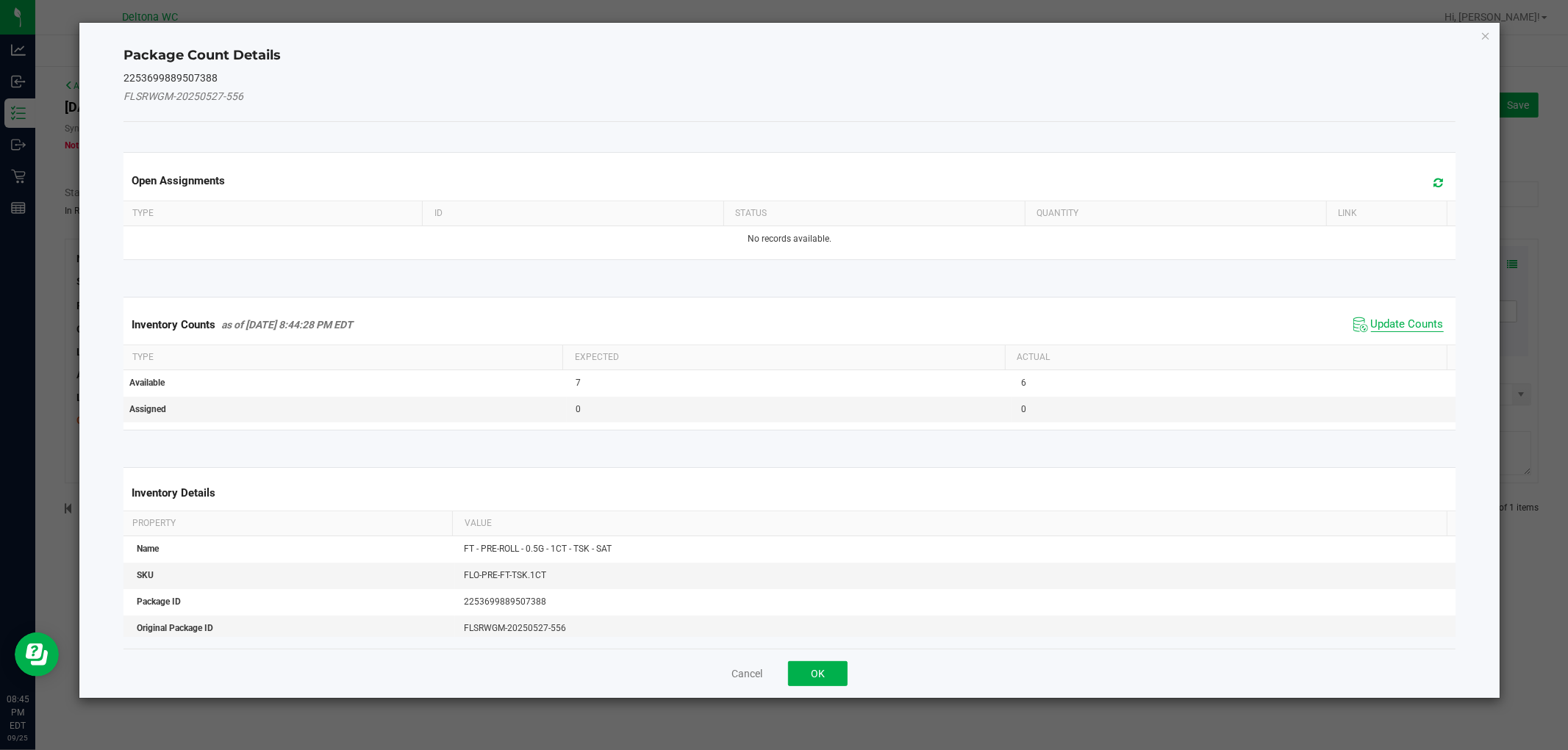
click at [1409, 321] on span "Update Counts" at bounding box center [1407, 325] width 73 height 15
click at [1409, 321] on div "Inventory Counts as of Sep 25, 2025 8:44:28 PM EDT Update Counts" at bounding box center [788, 324] width 1337 height 38
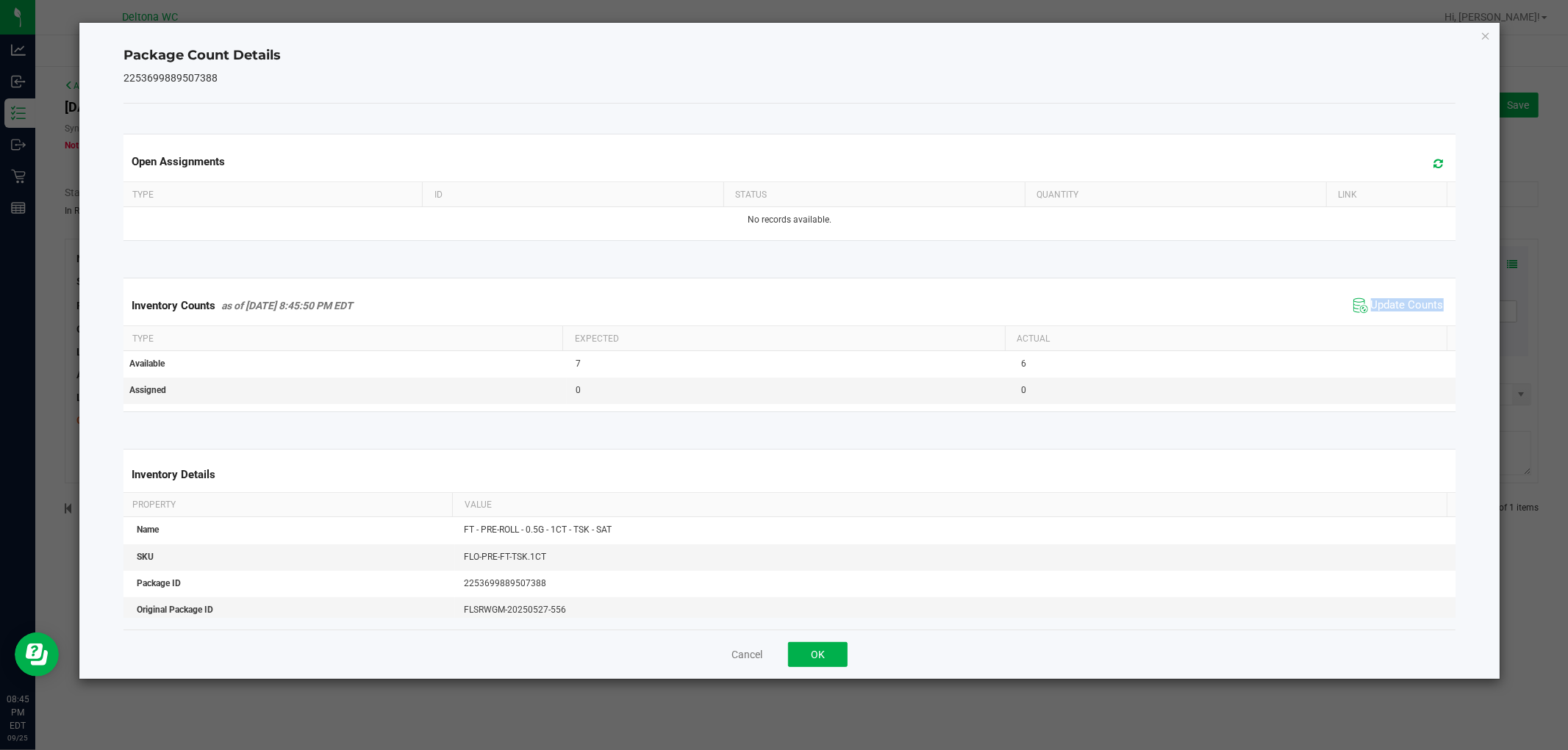
click at [1410, 321] on div "Inventory Counts as of Sep 25, 2025 8:45:50 PM EDT Update Counts" at bounding box center [788, 306] width 1337 height 39
click at [826, 649] on button "OK" at bounding box center [817, 654] width 59 height 25
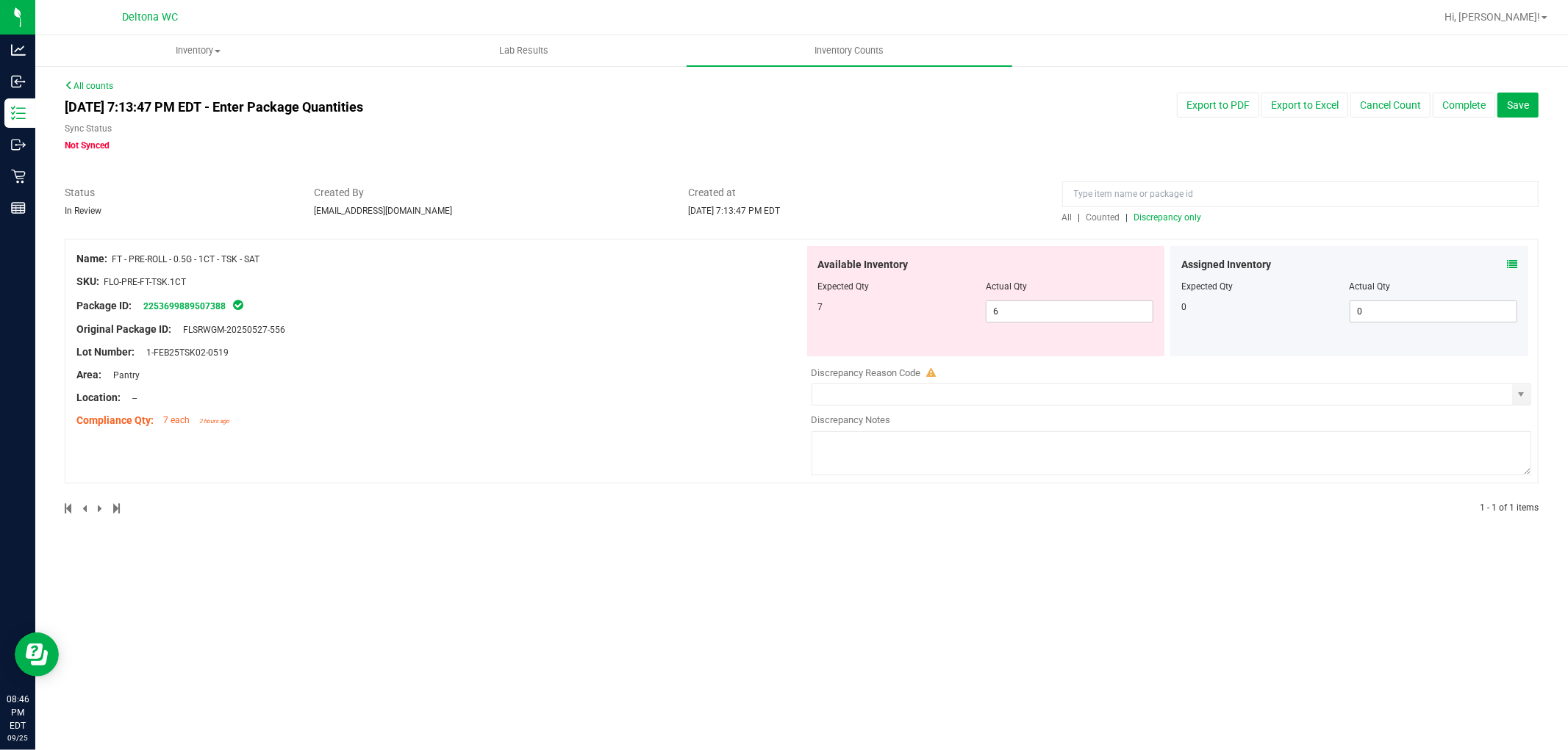
drag, startPoint x: 588, startPoint y: 370, endPoint x: 640, endPoint y: 342, distance: 59.1
click at [592, 370] on div "Area: Pantry" at bounding box center [439, 375] width 727 height 16
click at [1017, 194] on span "Created at" at bounding box center [863, 193] width 352 height 16
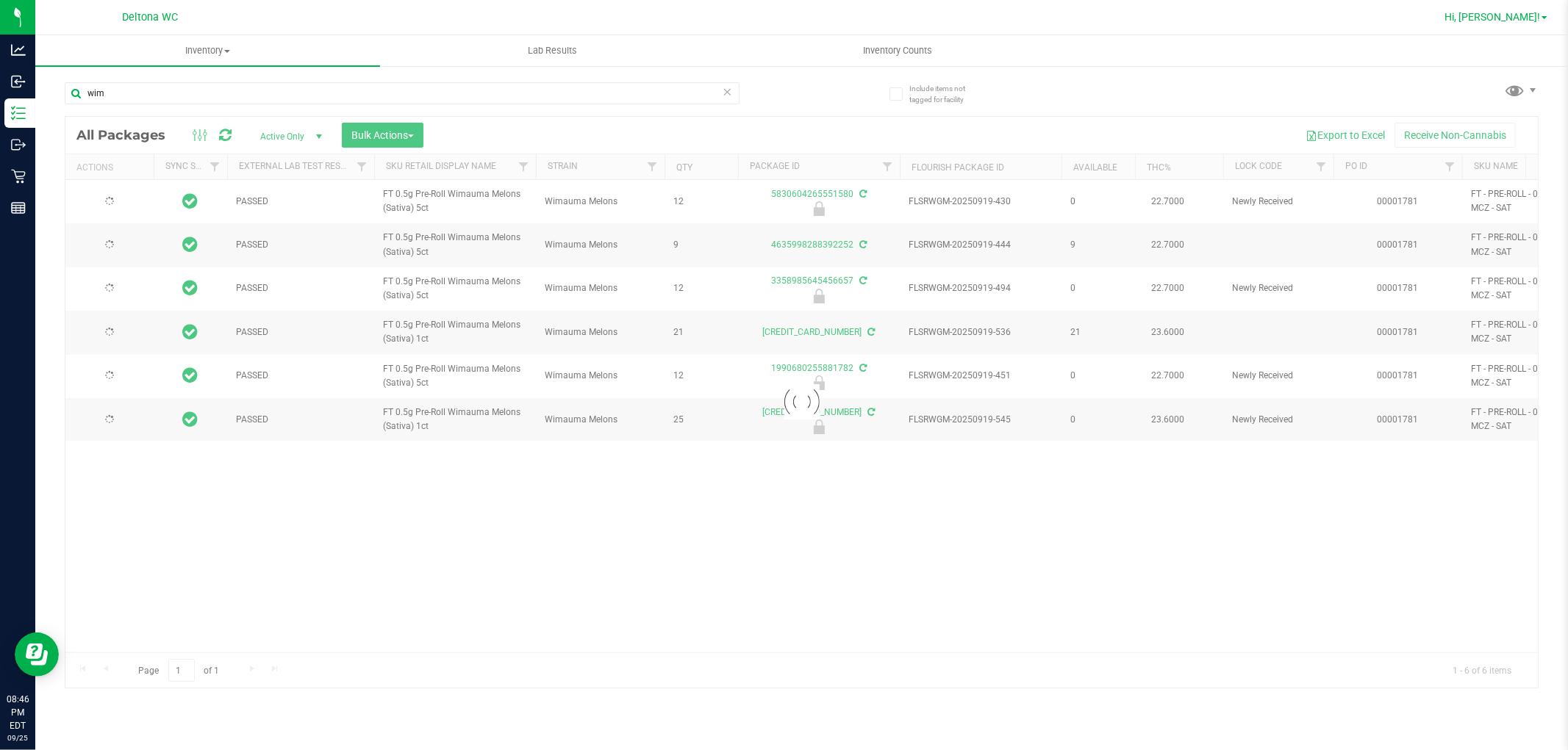
click at [1498, 11] on span "Hi, [PERSON_NAME]!" at bounding box center [1492, 17] width 96 height 12
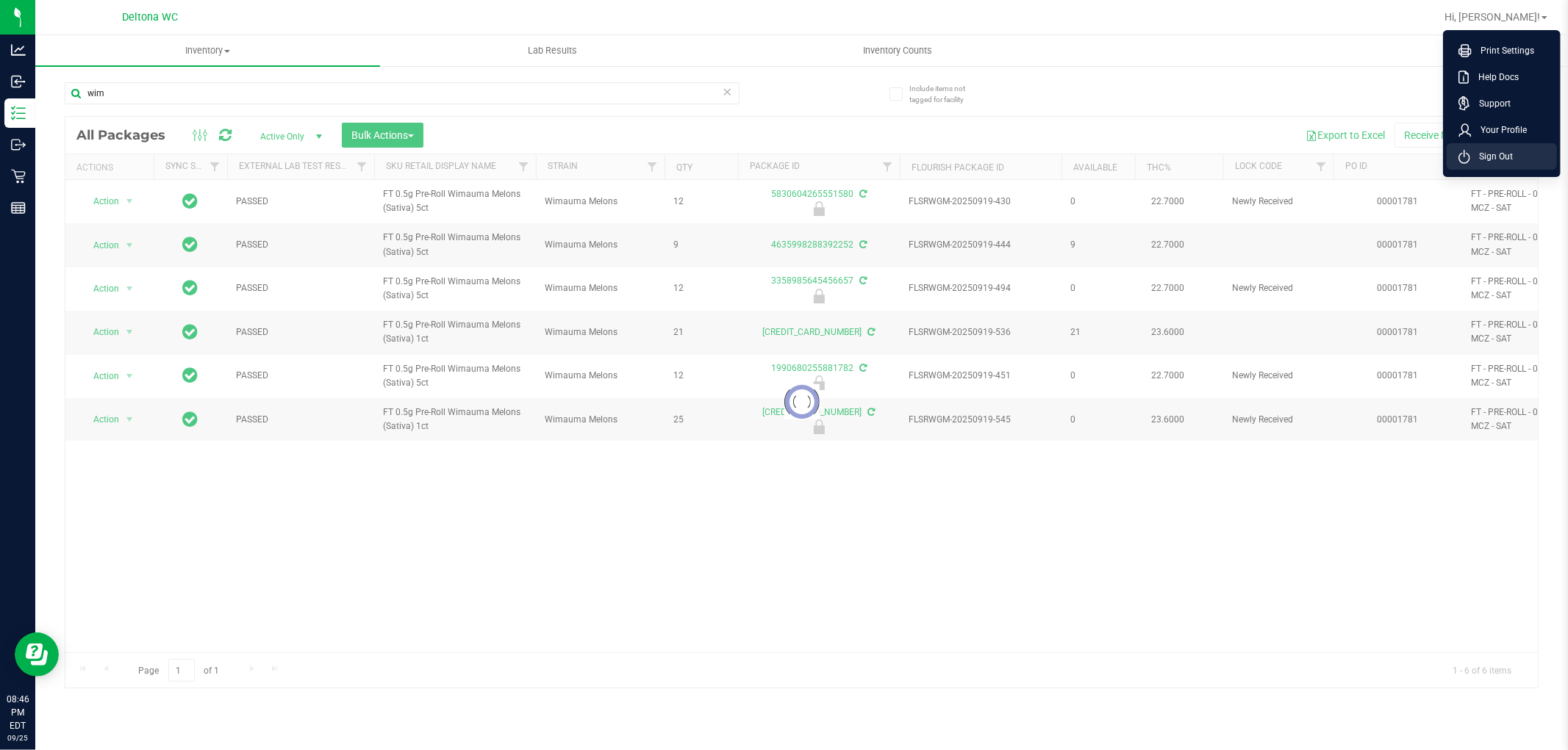
click at [1464, 163] on icon at bounding box center [1464, 157] width 12 height 14
